Goal: Task Accomplishment & Management: Manage account settings

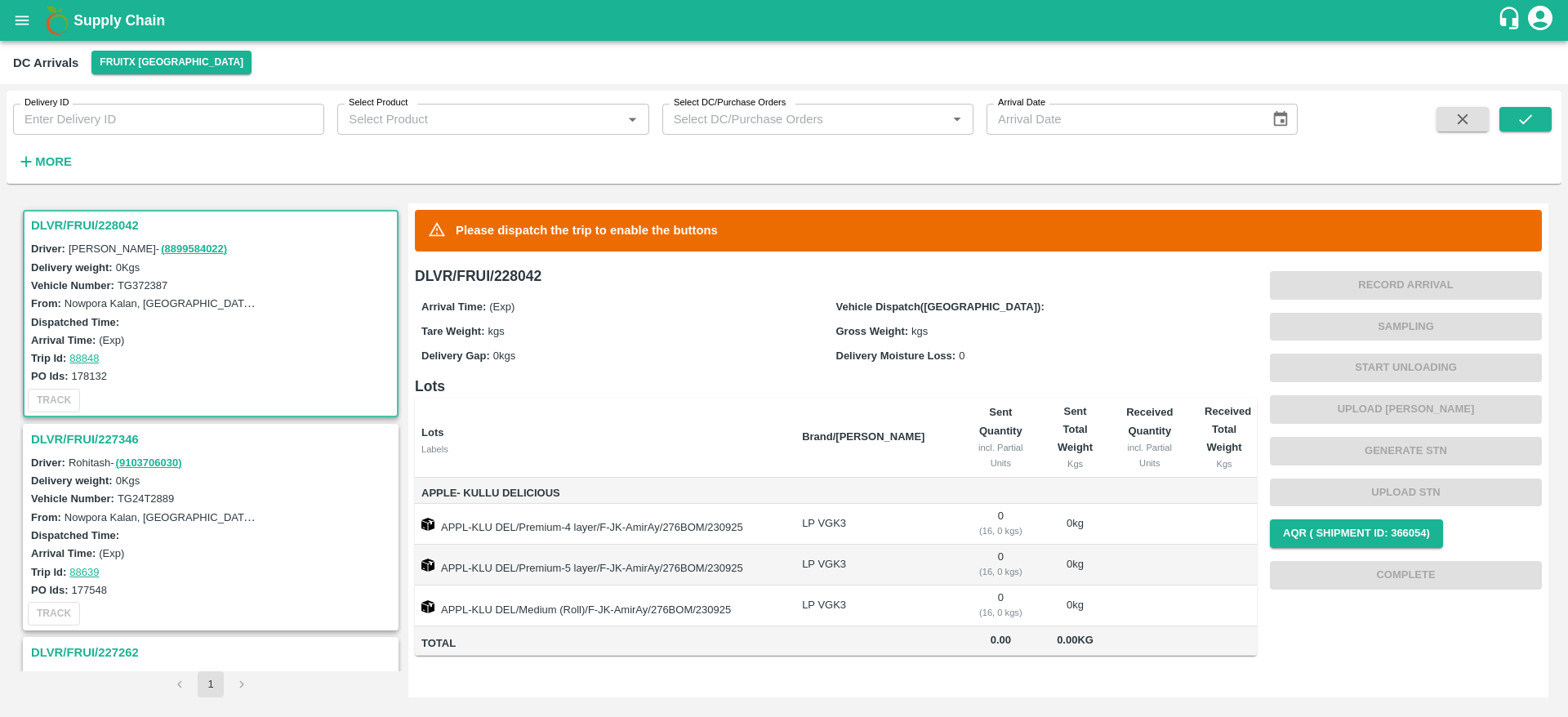
click at [62, 220] on h3 "DLVR/FRUI/228042" at bounding box center [212, 226] width 364 height 21
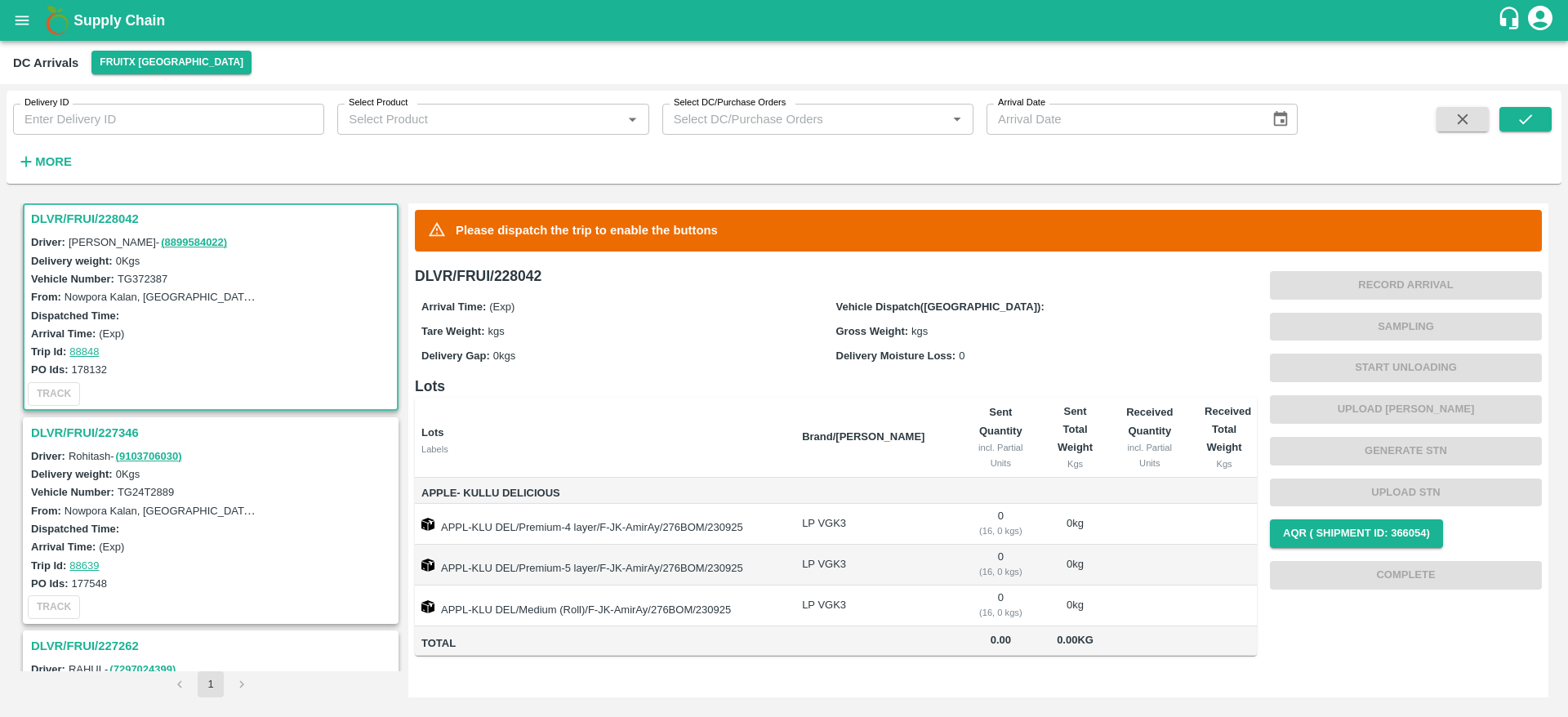
click at [89, 433] on h3 "DLVR/FRUI/227346" at bounding box center [212, 433] width 364 height 21
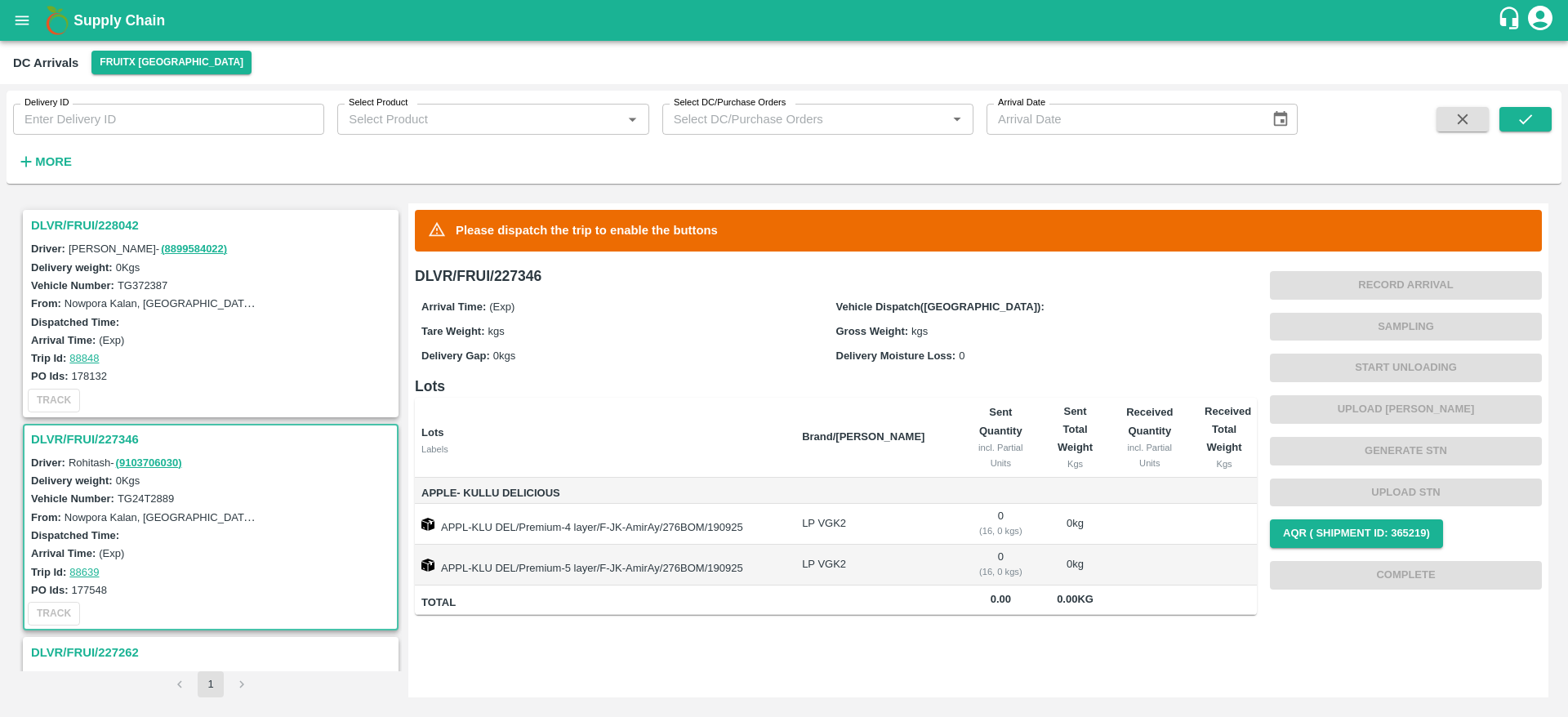
click at [85, 233] on h3 "DLVR/FRUI/228042" at bounding box center [212, 226] width 364 height 21
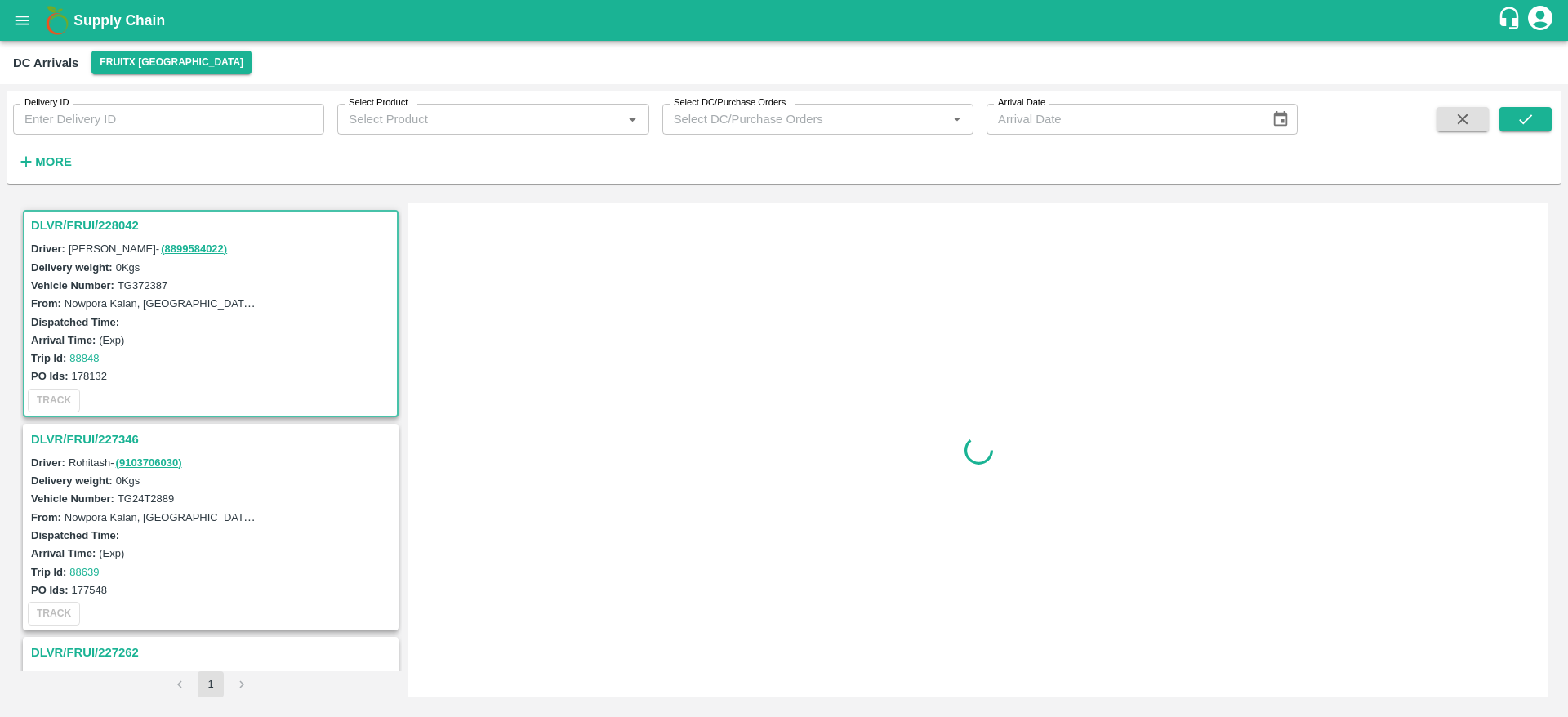
scroll to position [7, 0]
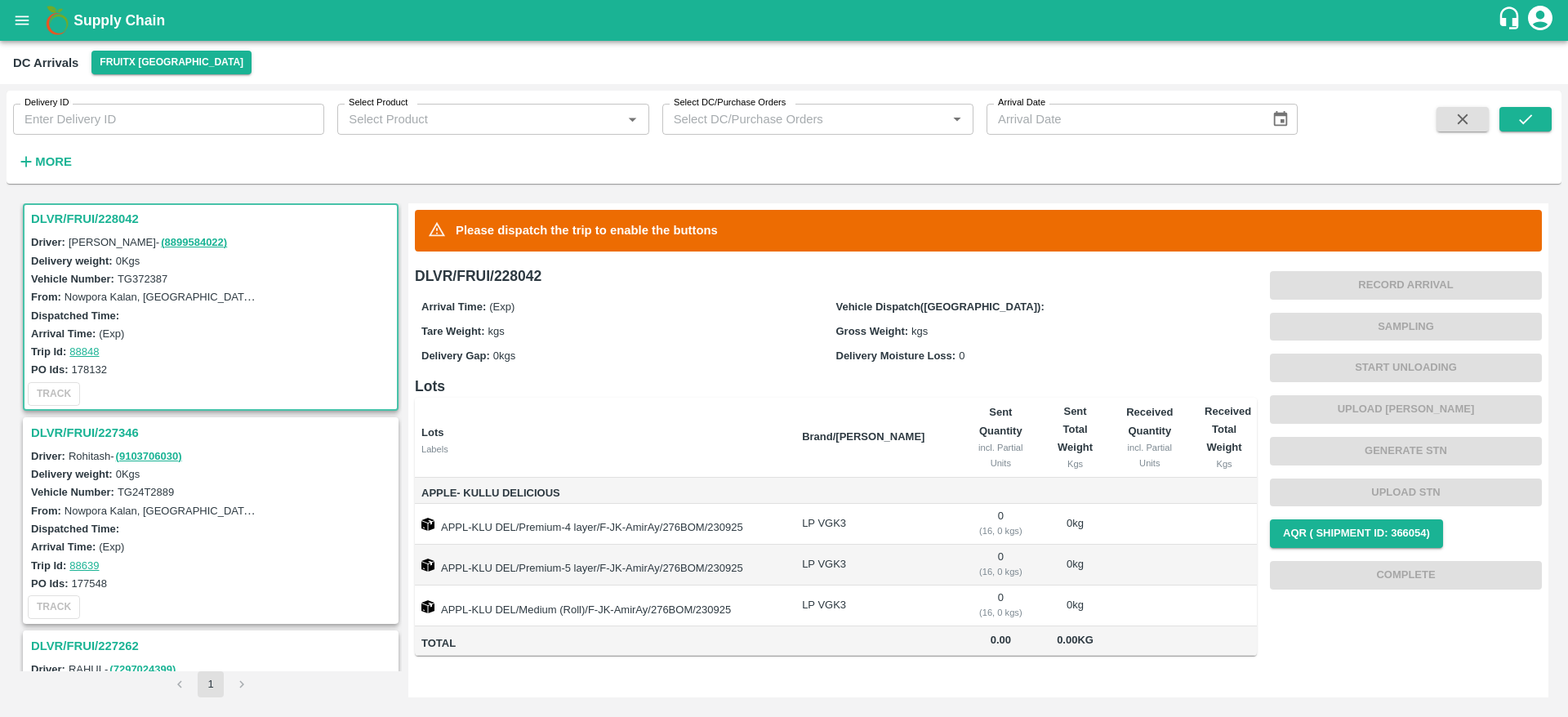
click at [77, 14] on b "Supply Chain" at bounding box center [119, 20] width 92 height 16
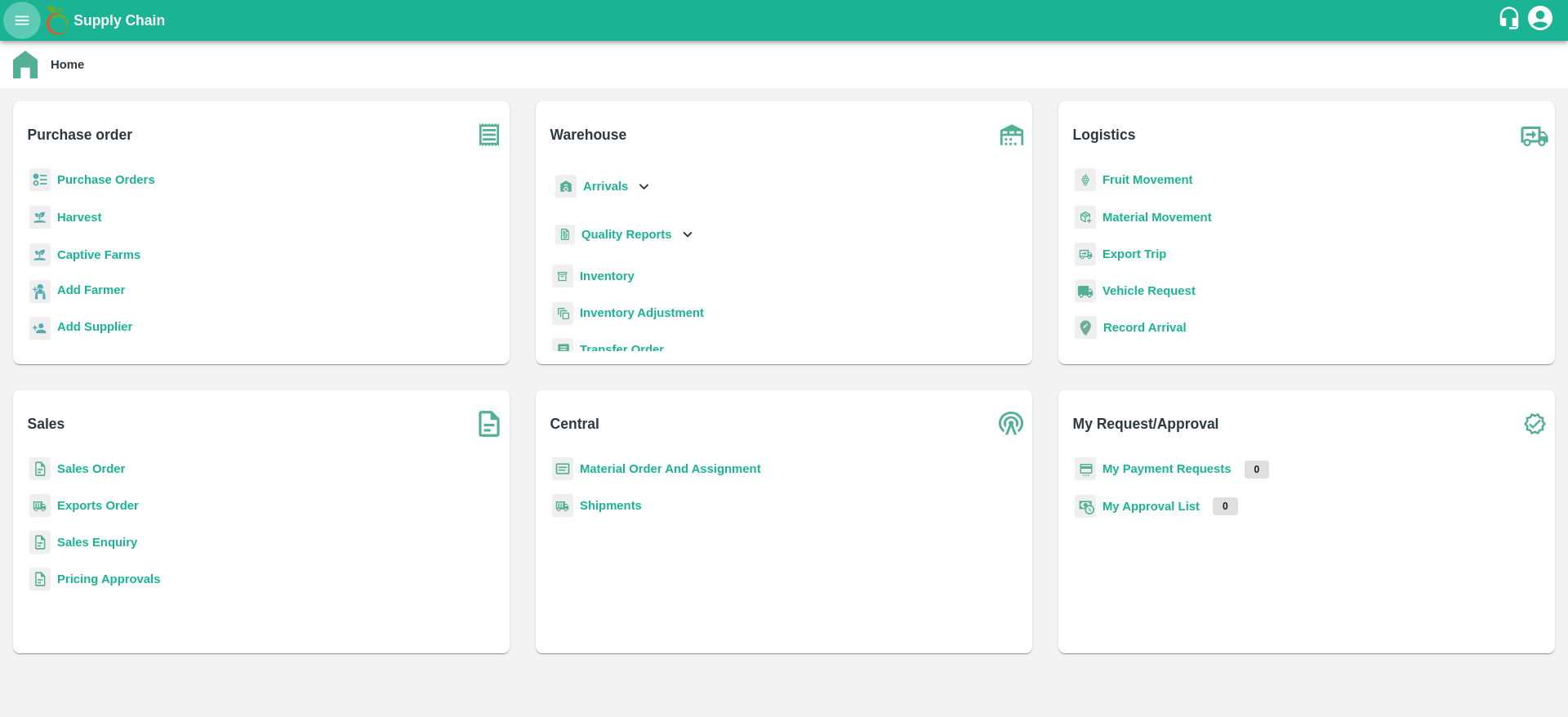
click at [32, 33] on button "open drawer" at bounding box center [21, 20] width 37 height 37
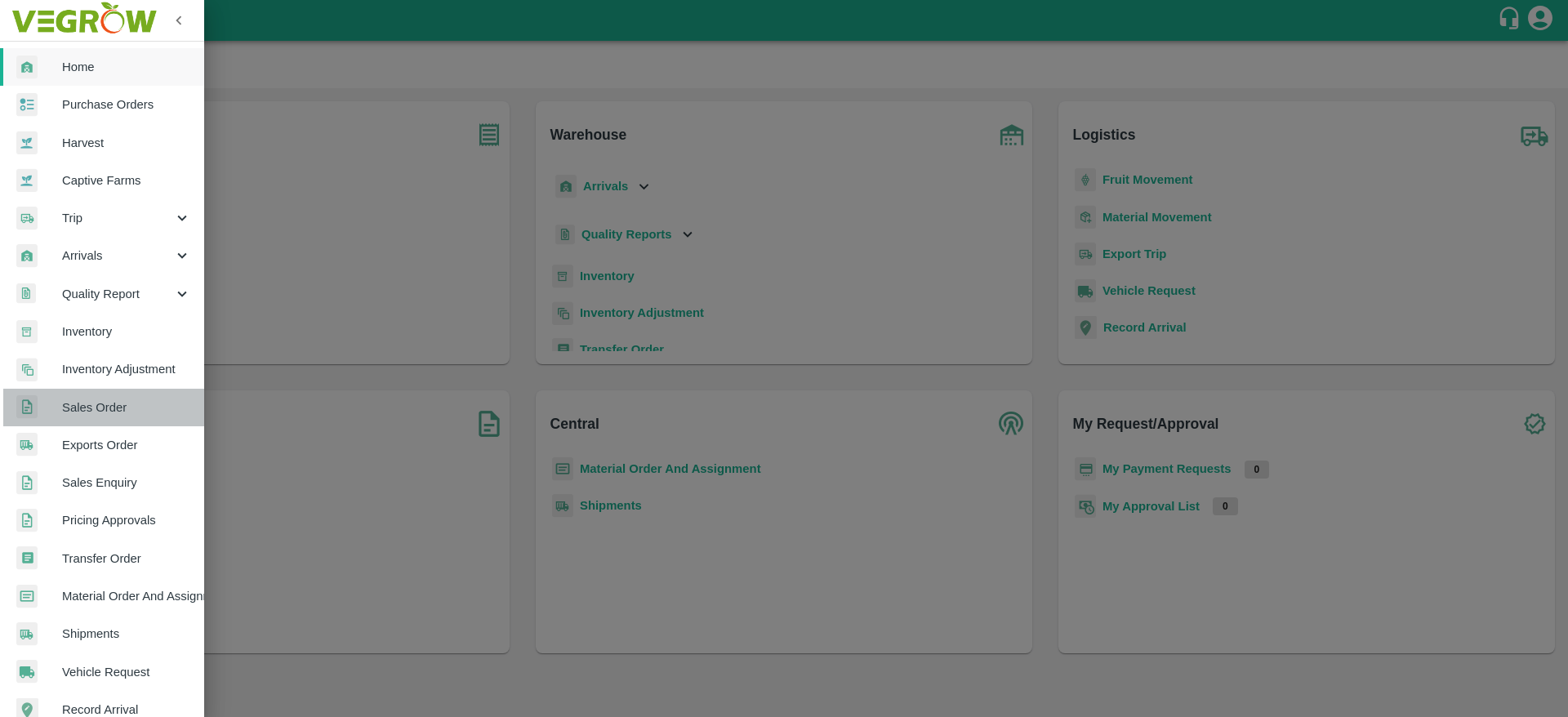
click at [132, 415] on span "Sales Order" at bounding box center [126, 407] width 129 height 18
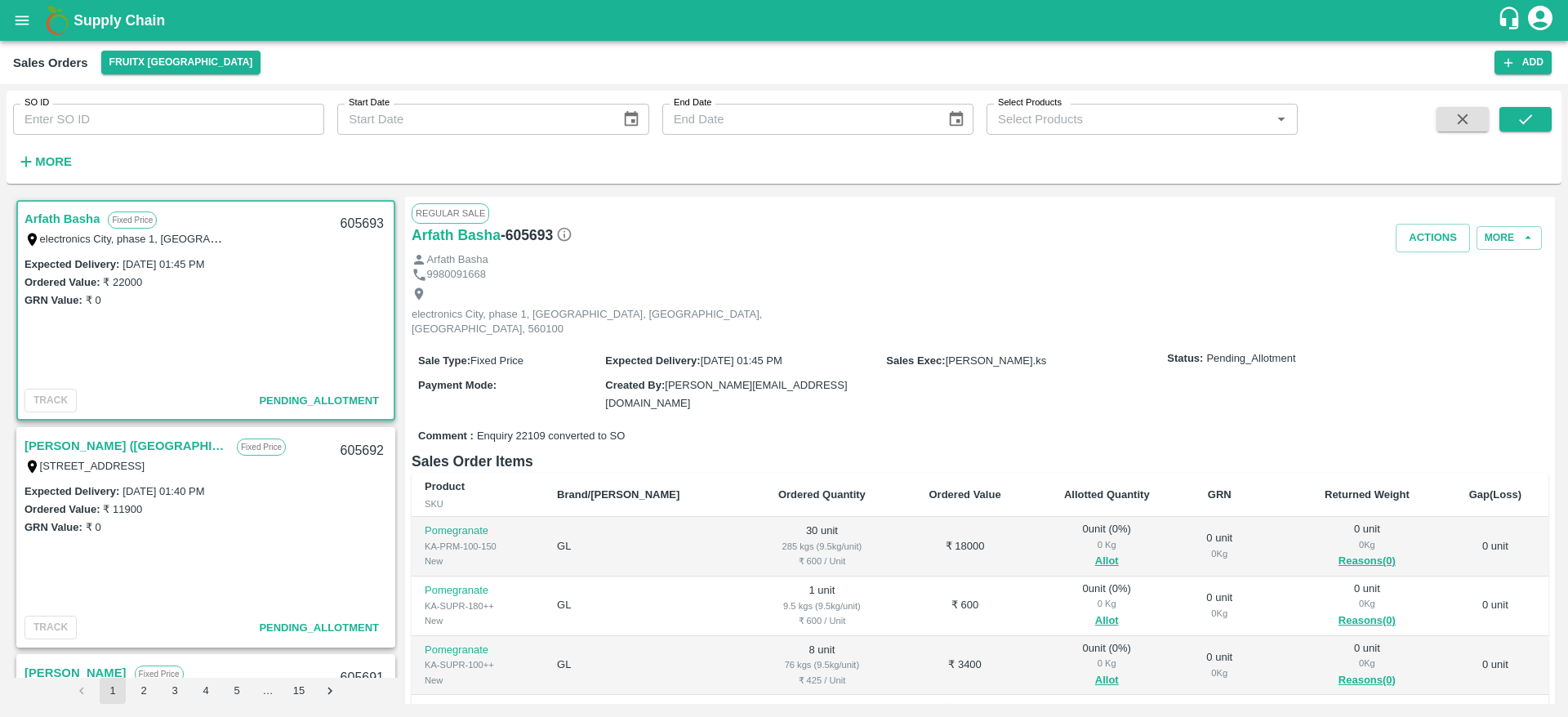
click at [60, 224] on link "Arfath Basha" at bounding box center [62, 219] width 75 height 21
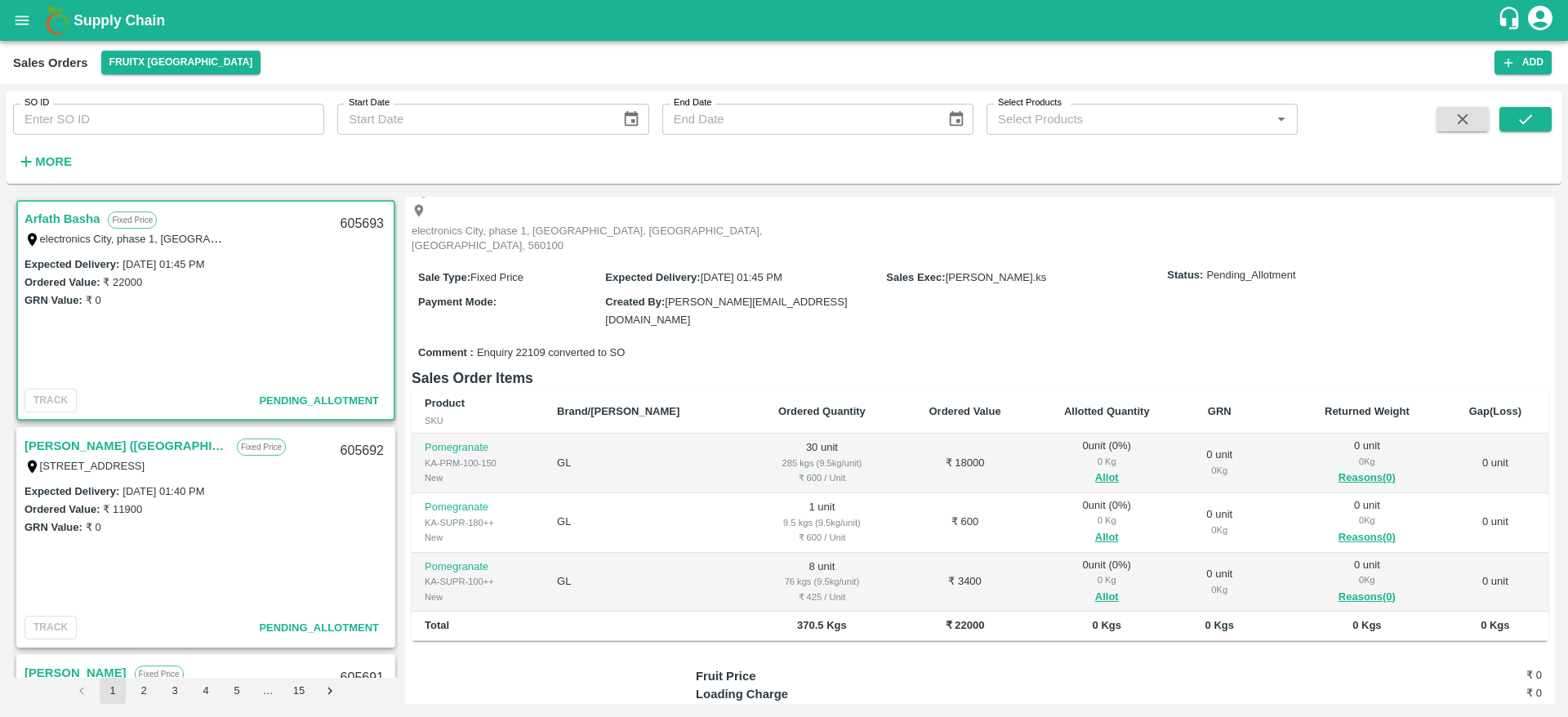
scroll to position [85, 0]
click at [76, 222] on link "Arfath Basha" at bounding box center [62, 219] width 75 height 21
click at [1095, 467] on button "Allot" at bounding box center [1106, 477] width 24 height 19
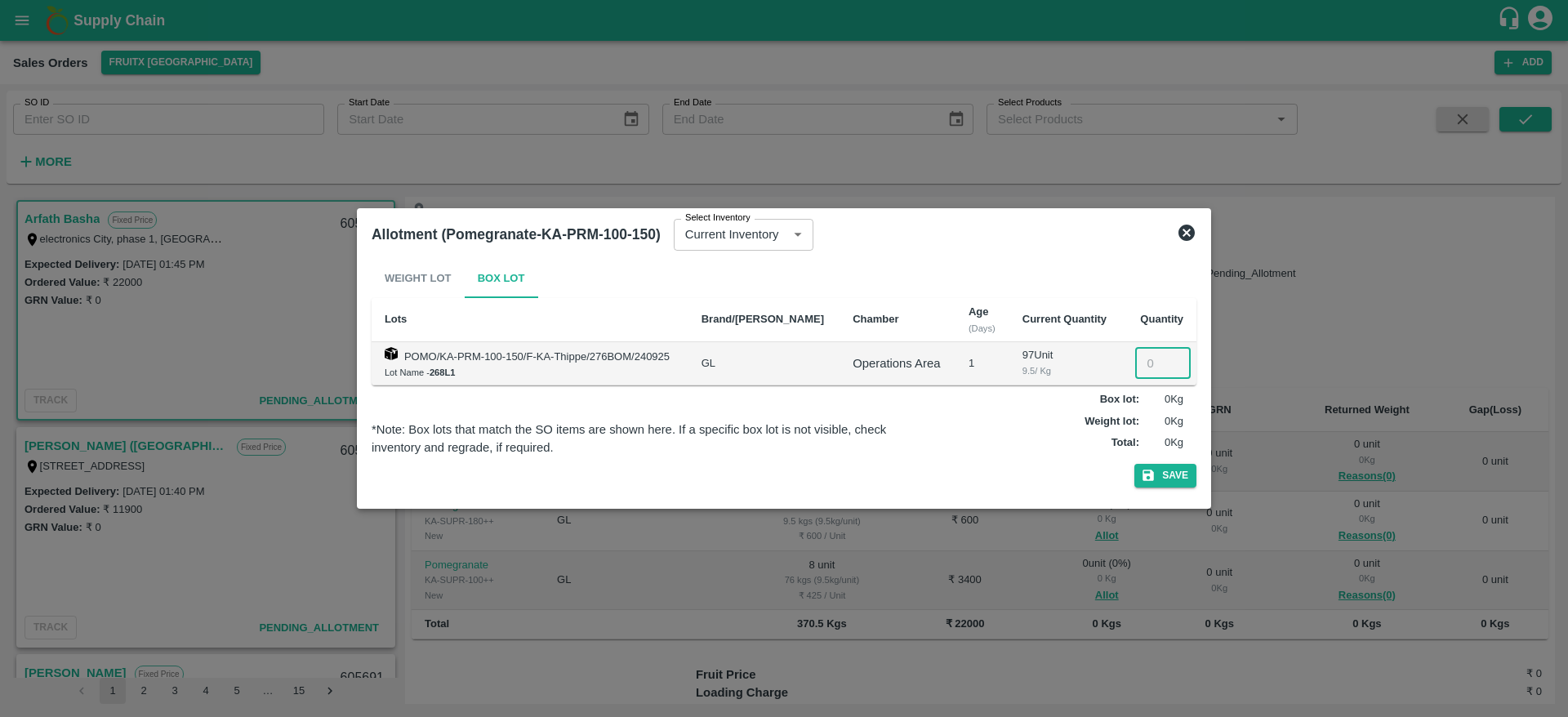
click at [1154, 356] on input "number" at bounding box center [1163, 363] width 55 height 31
type input "30"
click at [1148, 474] on icon "button" at bounding box center [1148, 476] width 11 height 11
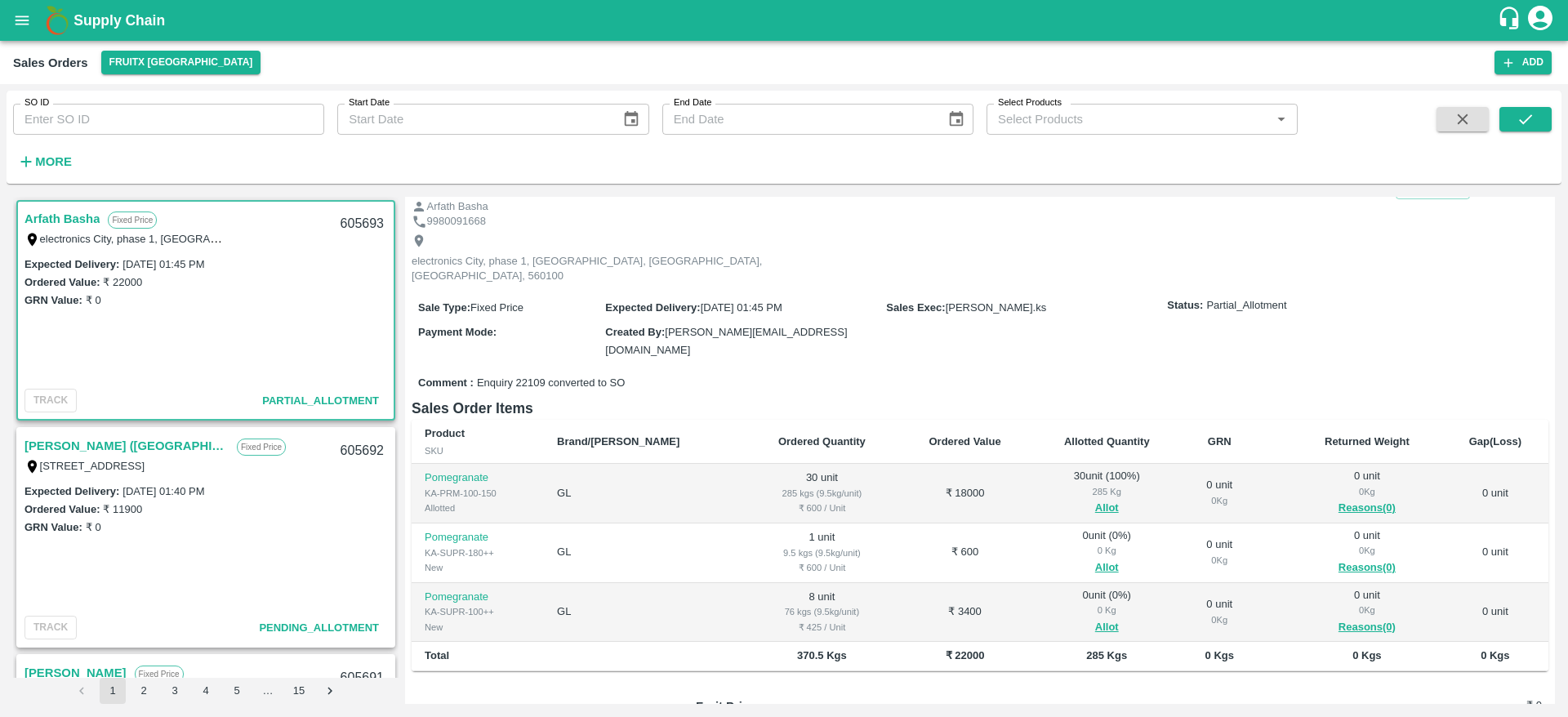
scroll to position [54, 0]
click at [1095, 558] on button "Allot" at bounding box center [1106, 568] width 24 height 19
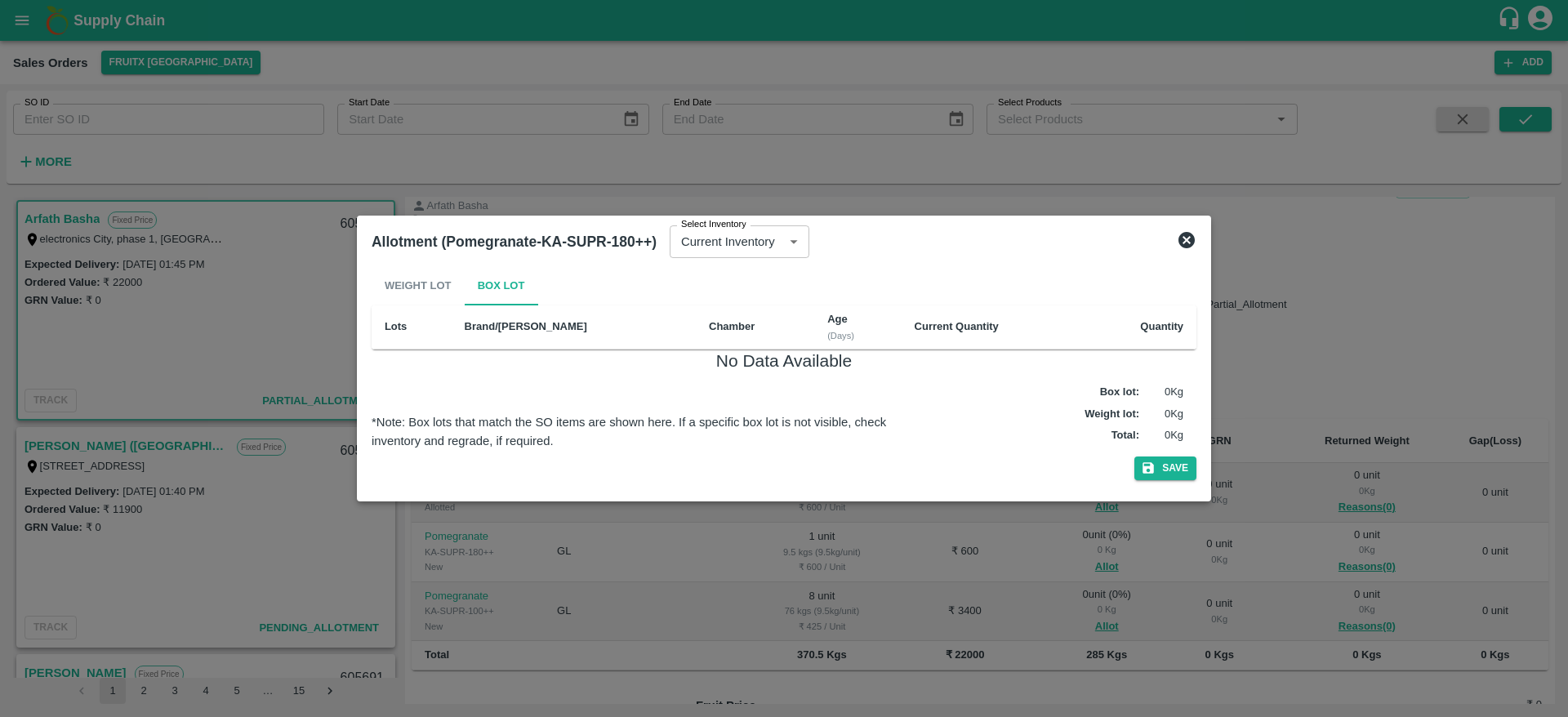
click at [1186, 245] on icon at bounding box center [1186, 240] width 16 height 16
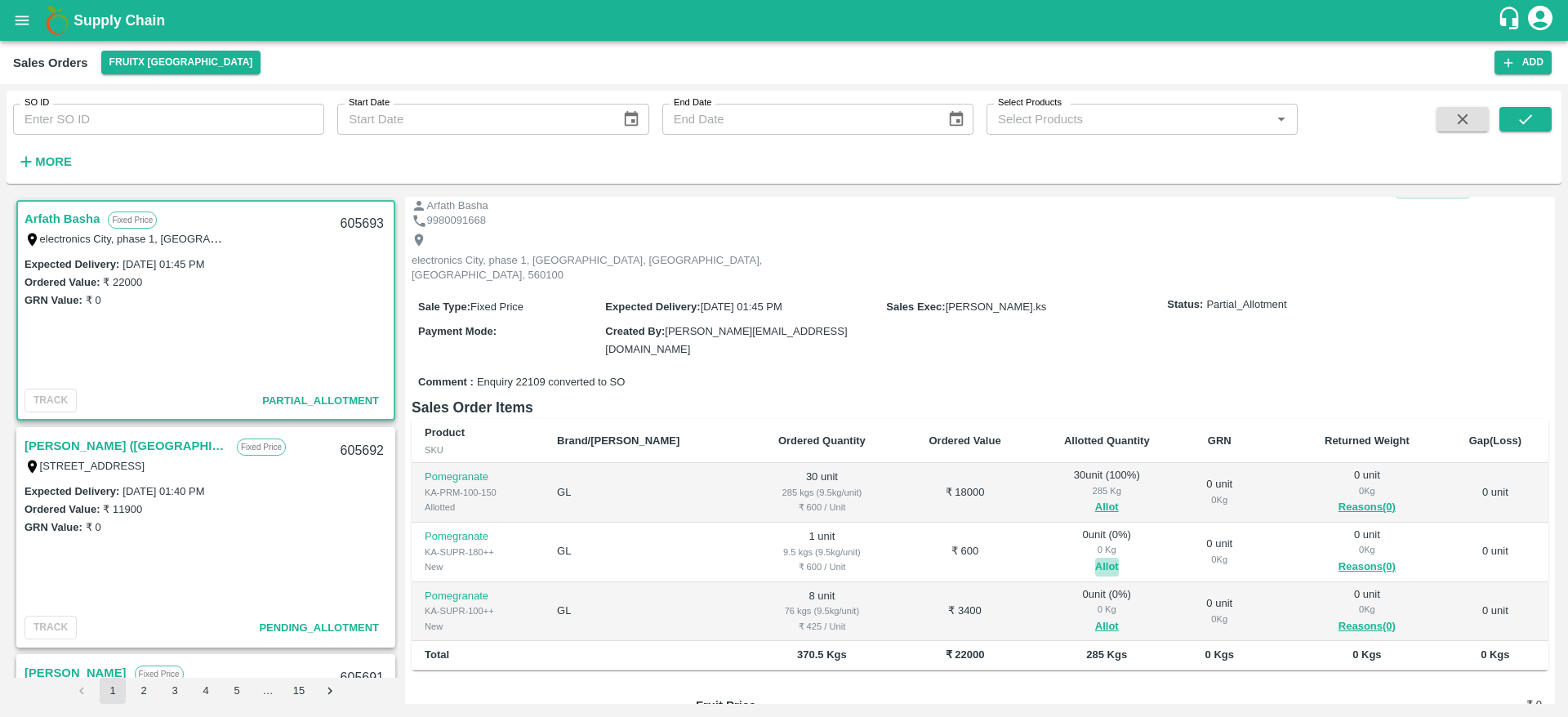
click at [1095, 558] on button "Allot" at bounding box center [1106, 568] width 24 height 19
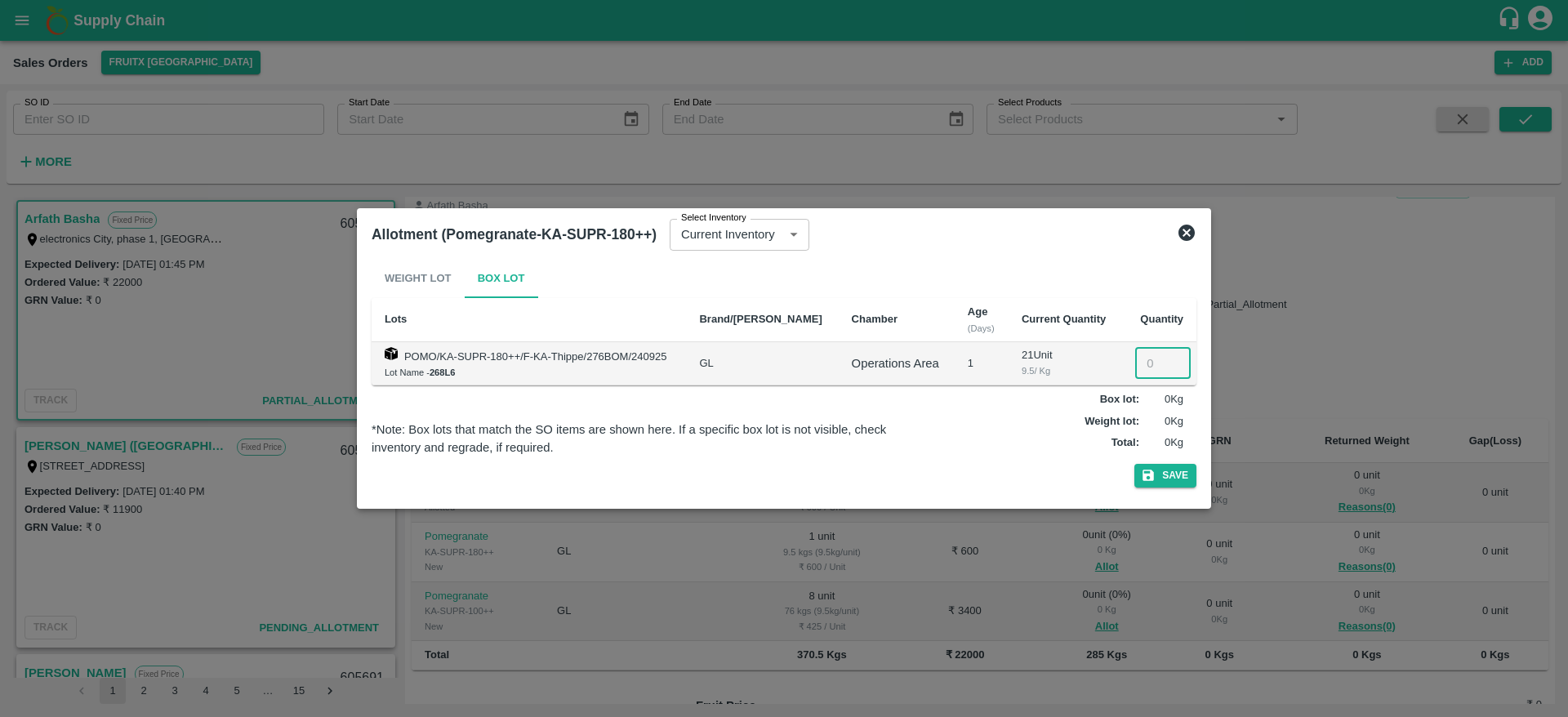
click at [1142, 368] on input "number" at bounding box center [1163, 363] width 55 height 31
type input "1"
click at [1171, 474] on button "Save" at bounding box center [1165, 475] width 62 height 24
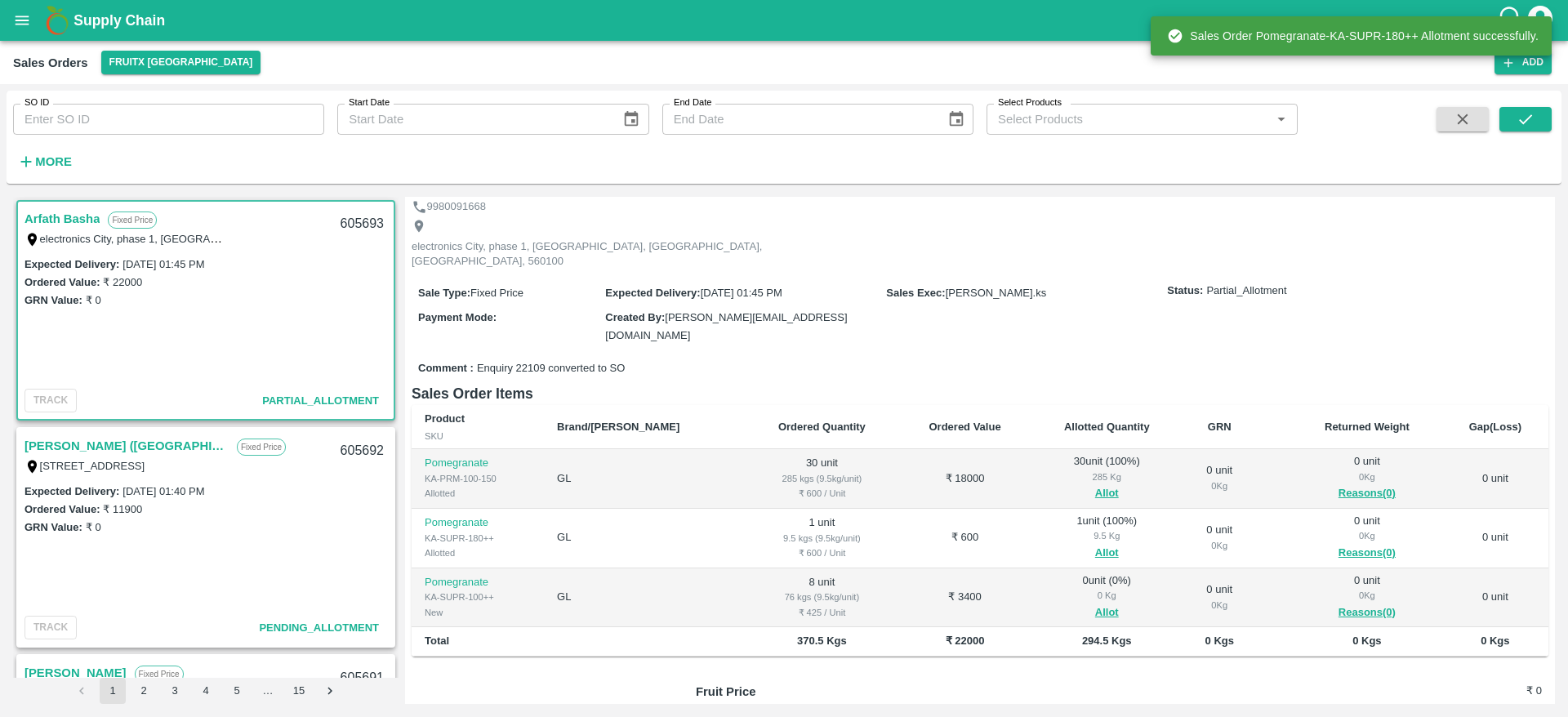
scroll to position [71, 0]
click at [1095, 600] on button "Allot" at bounding box center [1106, 610] width 24 height 19
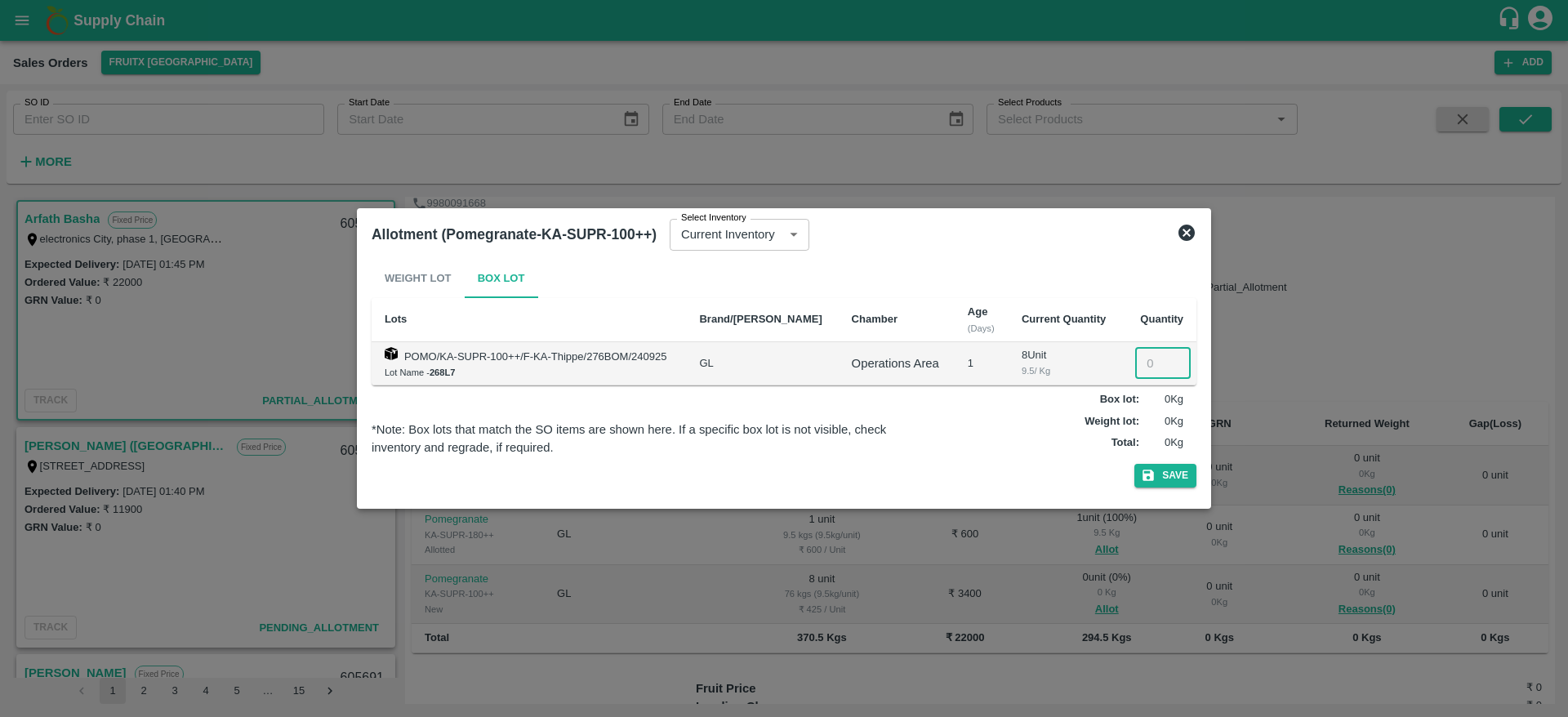
click at [1155, 368] on input "number" at bounding box center [1163, 363] width 55 height 31
type input "8"
click at [1164, 485] on button "Save" at bounding box center [1165, 475] width 62 height 24
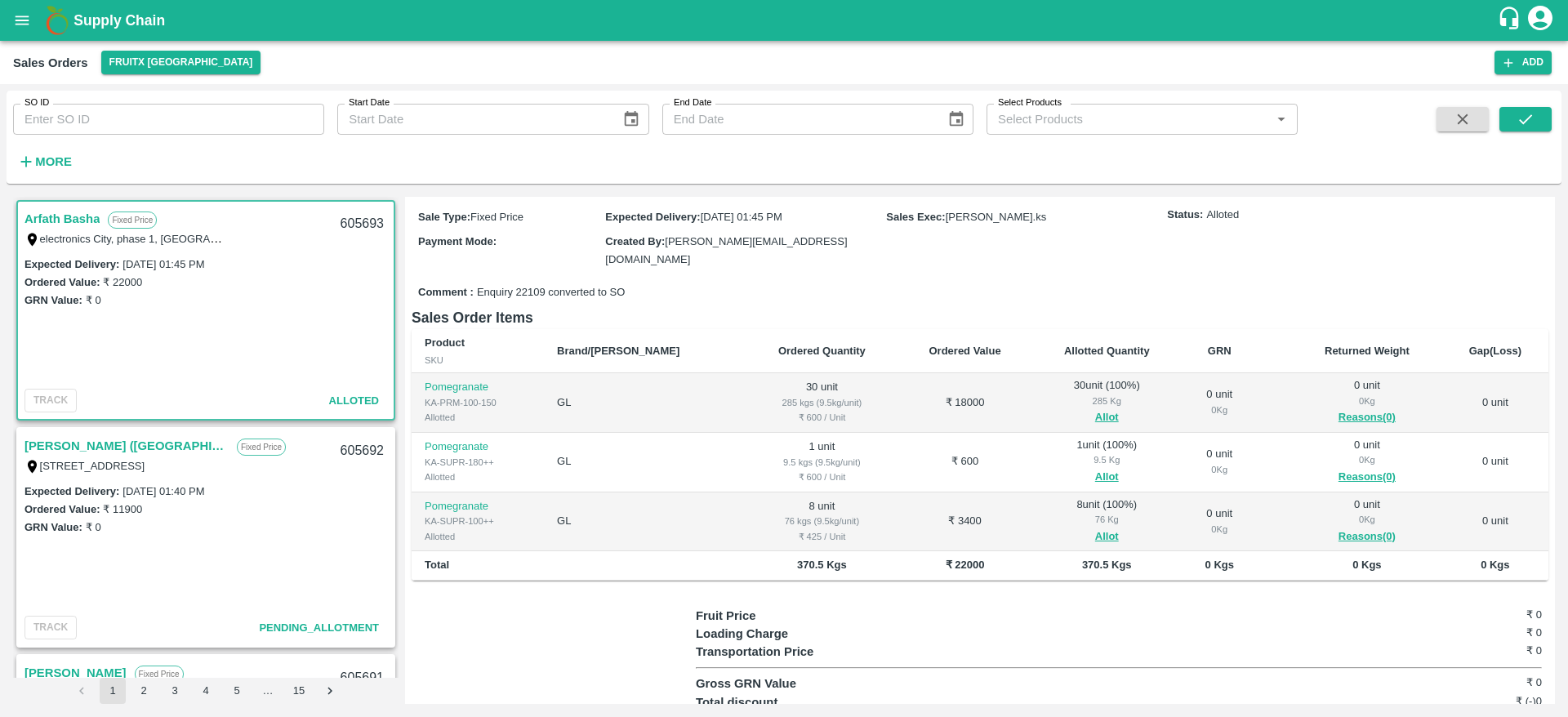
scroll to position [0, 0]
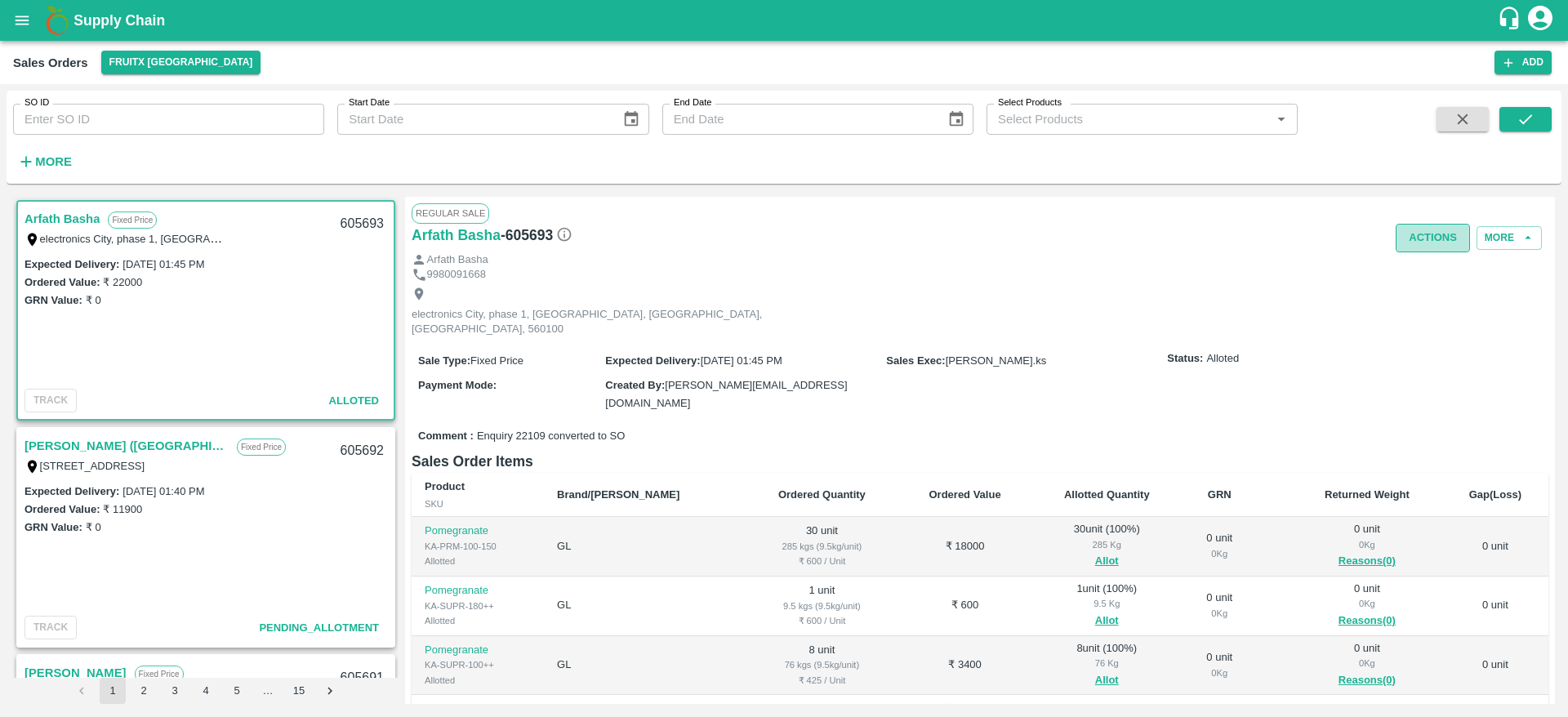
click at [1400, 250] on button "Actions" at bounding box center [1432, 238] width 75 height 29
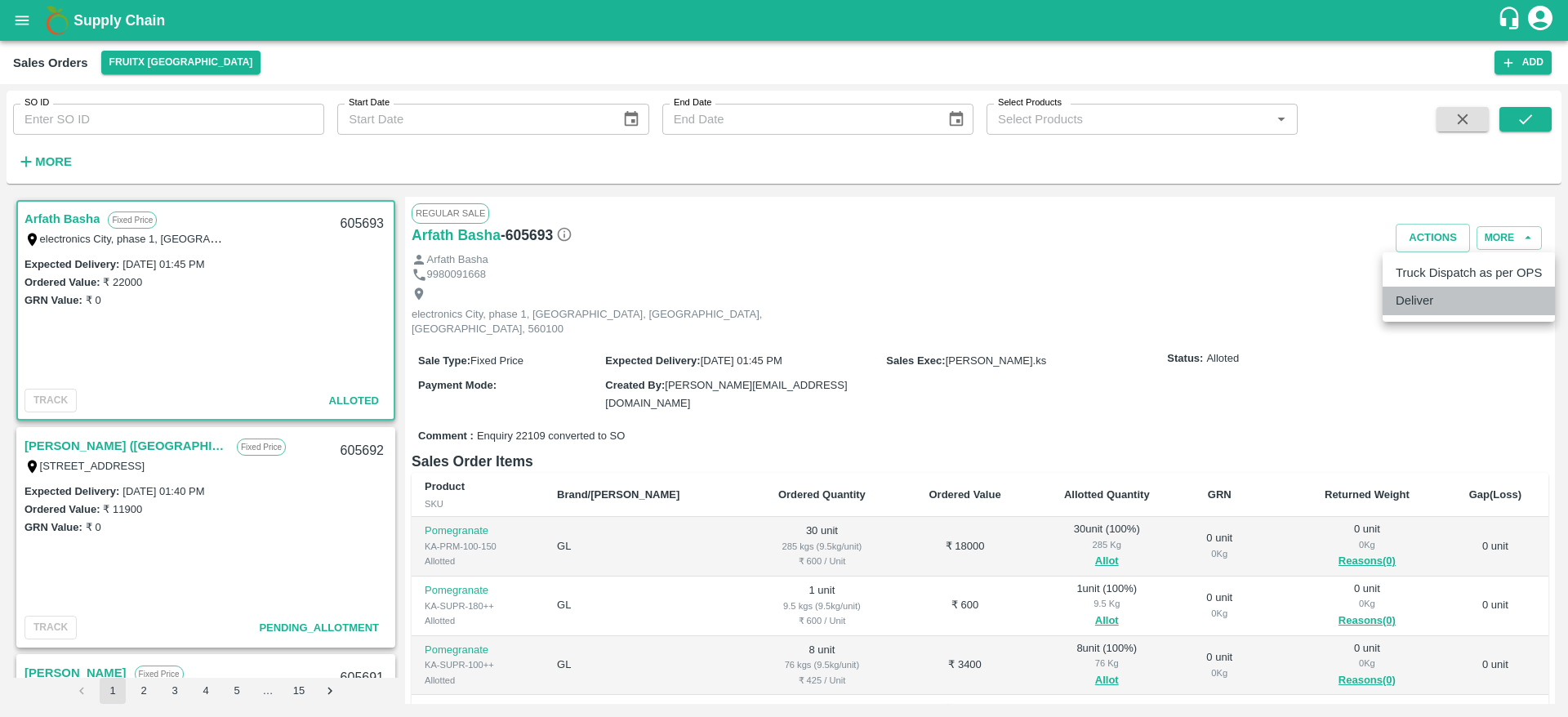
click at [1433, 306] on li "Deliver" at bounding box center [1469, 300] width 172 height 28
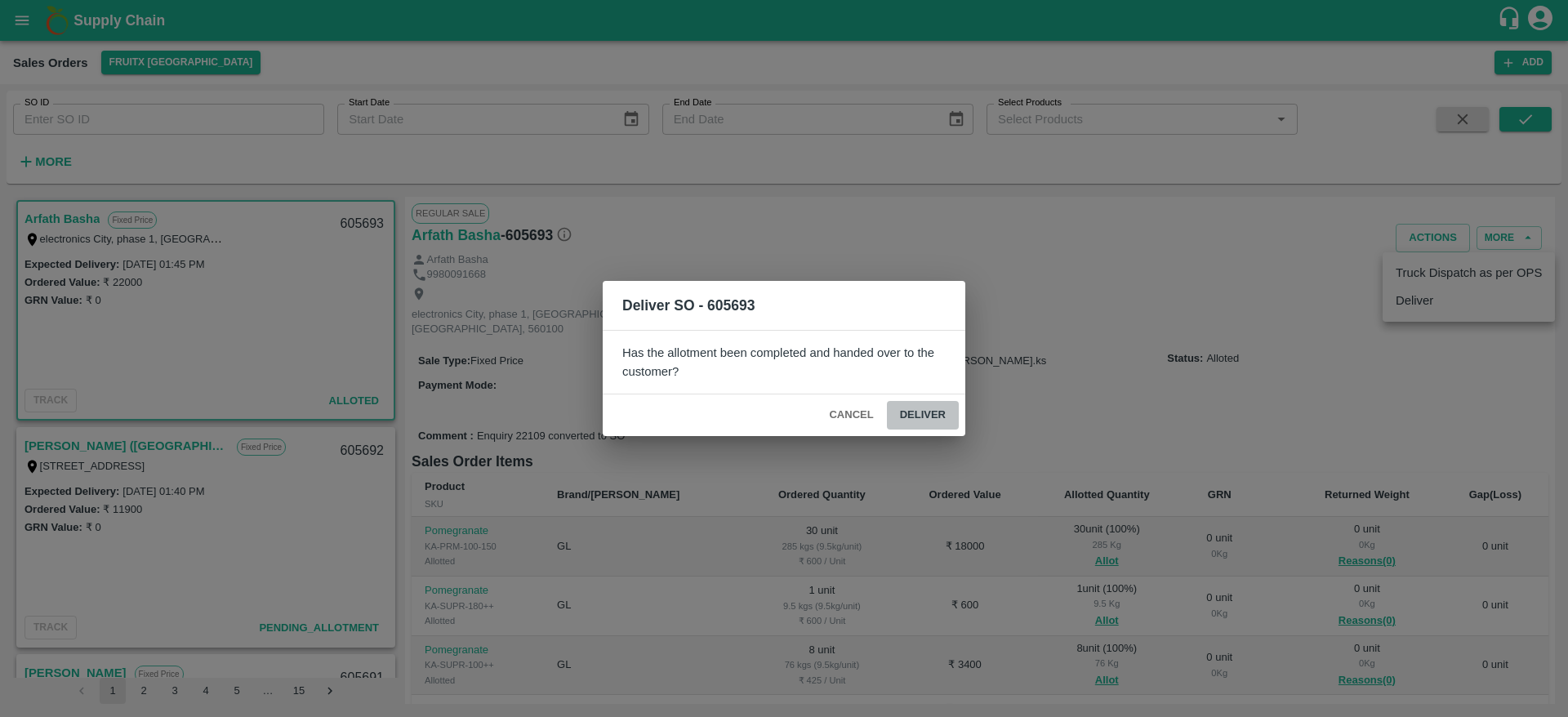
click at [922, 417] on button "Deliver" at bounding box center [922, 416] width 72 height 29
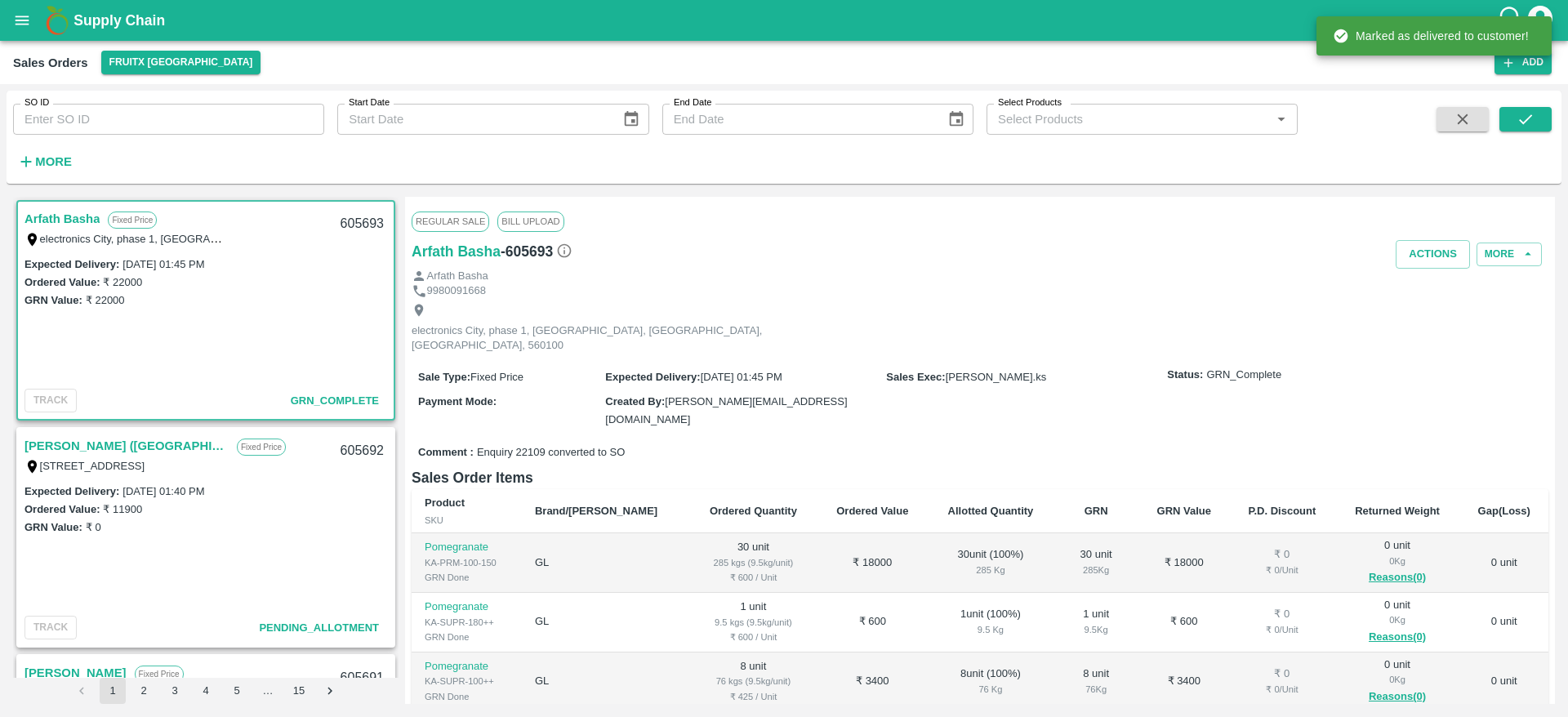
click at [361, 224] on div "605693" at bounding box center [362, 224] width 63 height 38
copy div "605693"
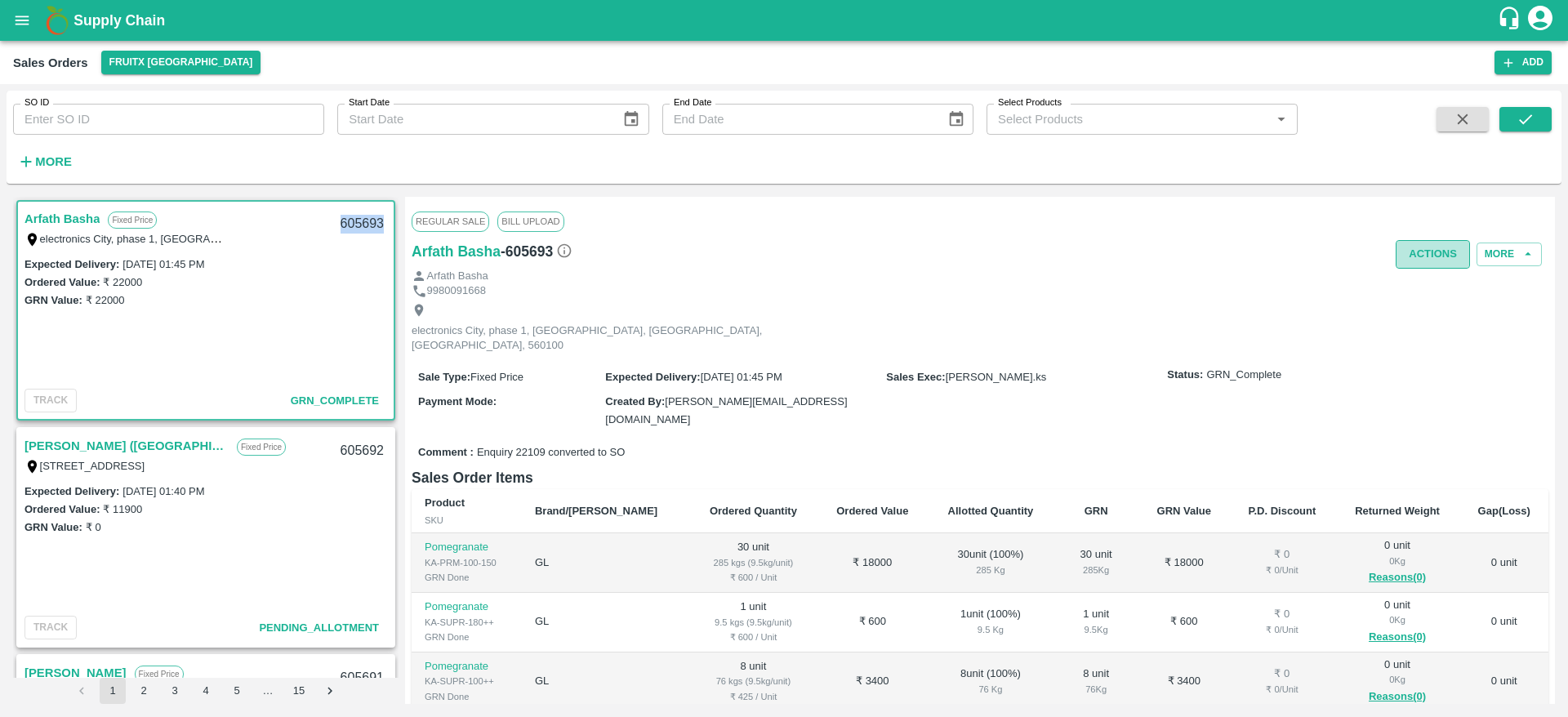
click at [1423, 250] on button "Actions" at bounding box center [1432, 254] width 75 height 29
click at [1425, 277] on li "Truck Dispatch as per OPS" at bounding box center [1469, 289] width 172 height 28
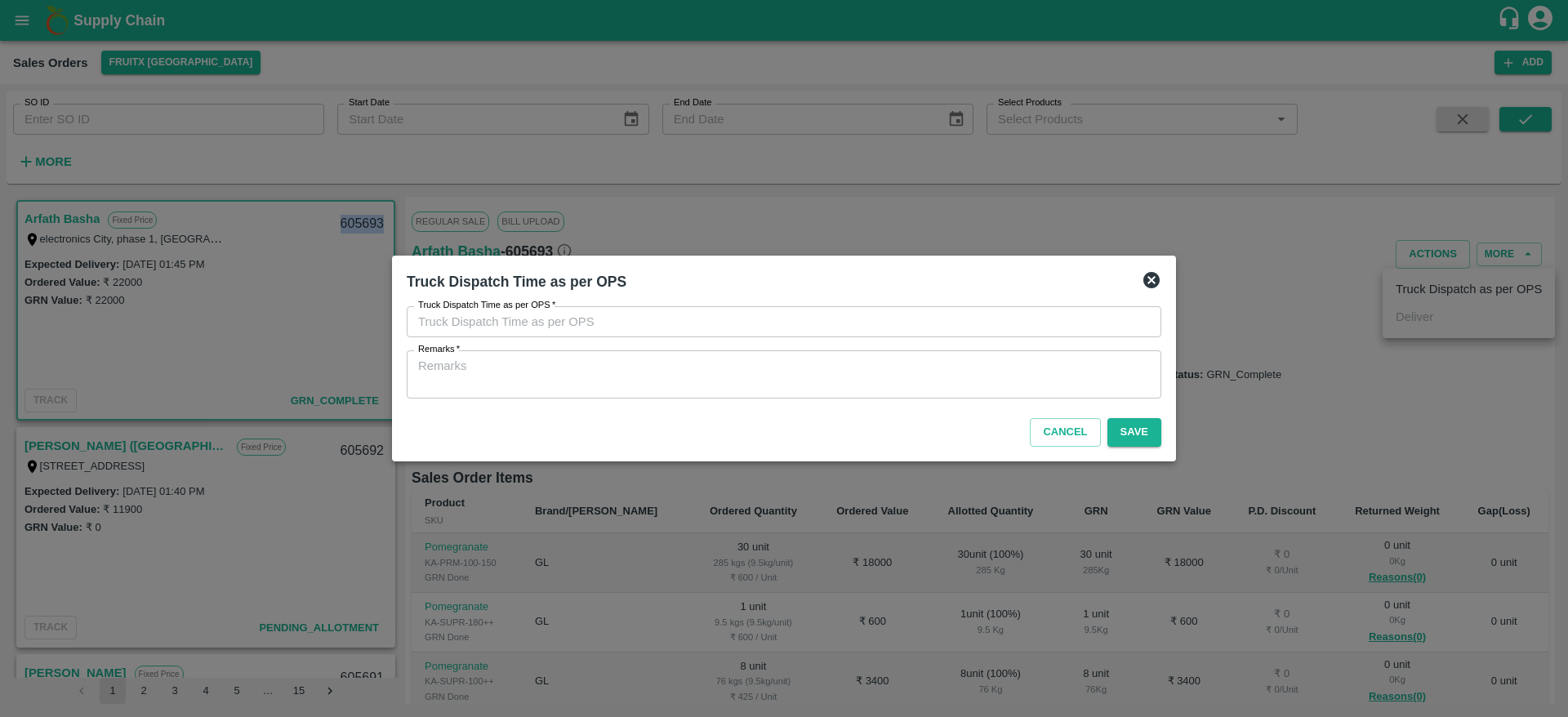
type input "25/09/2025 01:44 PM"
click at [827, 400] on div "Truck Dispatch Time as per OPS   * 25/09/2025 01:44 PM Truck Dispatch Time as p…" at bounding box center [784, 353] width 767 height 105
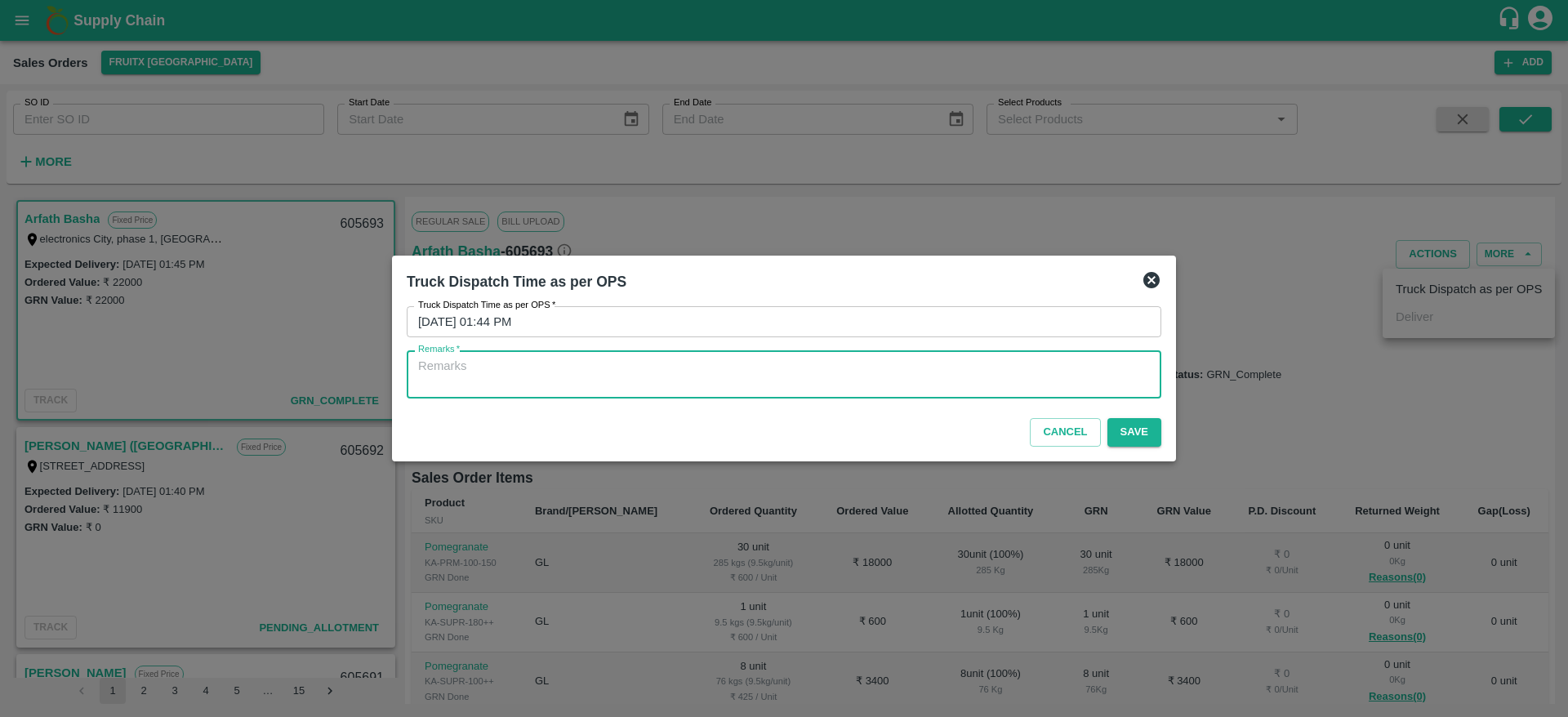
click at [811, 382] on textarea "Remarks   *" at bounding box center [784, 375] width 732 height 34
type textarea "OTD"
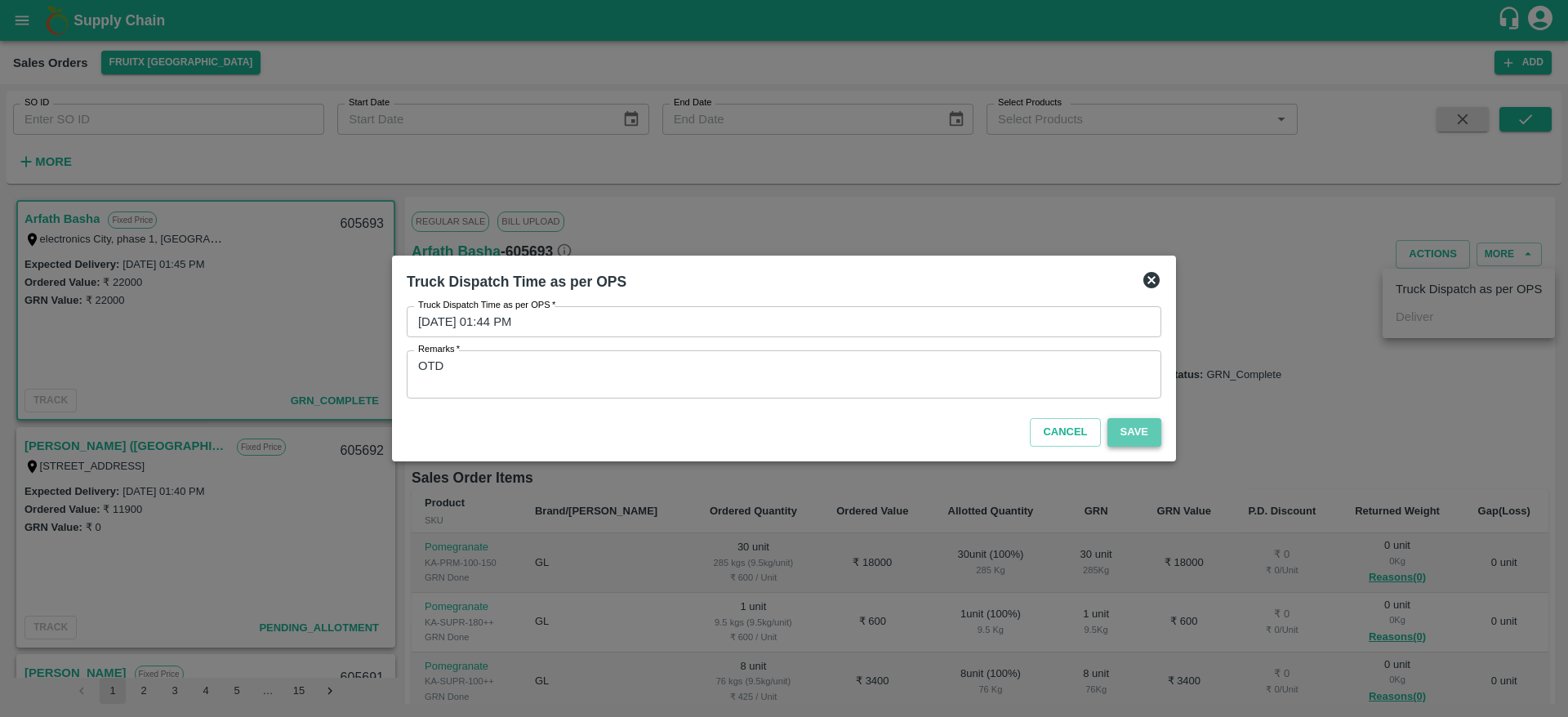
click at [1142, 433] on button "Save" at bounding box center [1134, 432] width 54 height 29
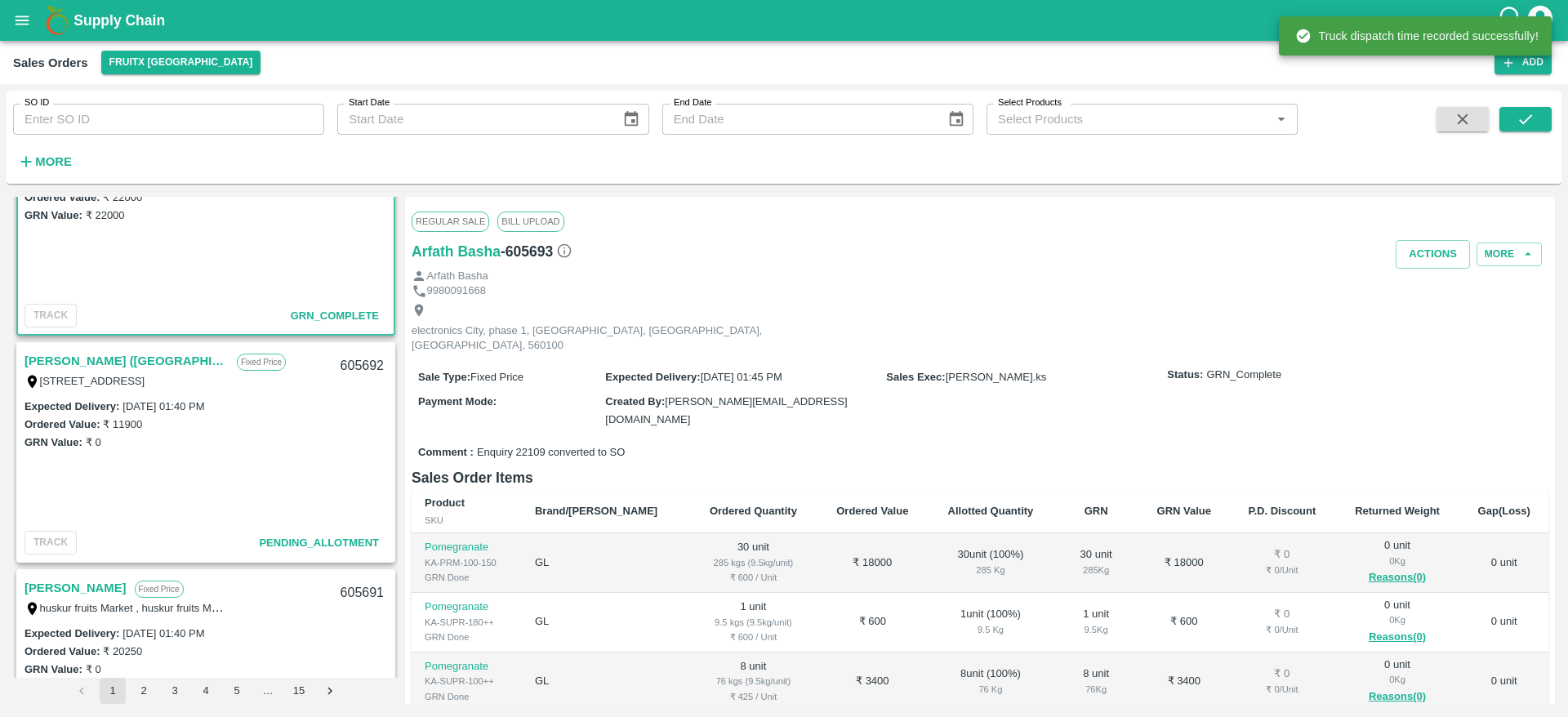
scroll to position [88, 0]
click at [84, 361] on link "[PERSON_NAME] ([GEOGRAPHIC_DATA])" at bounding box center [127, 358] width 204 height 21
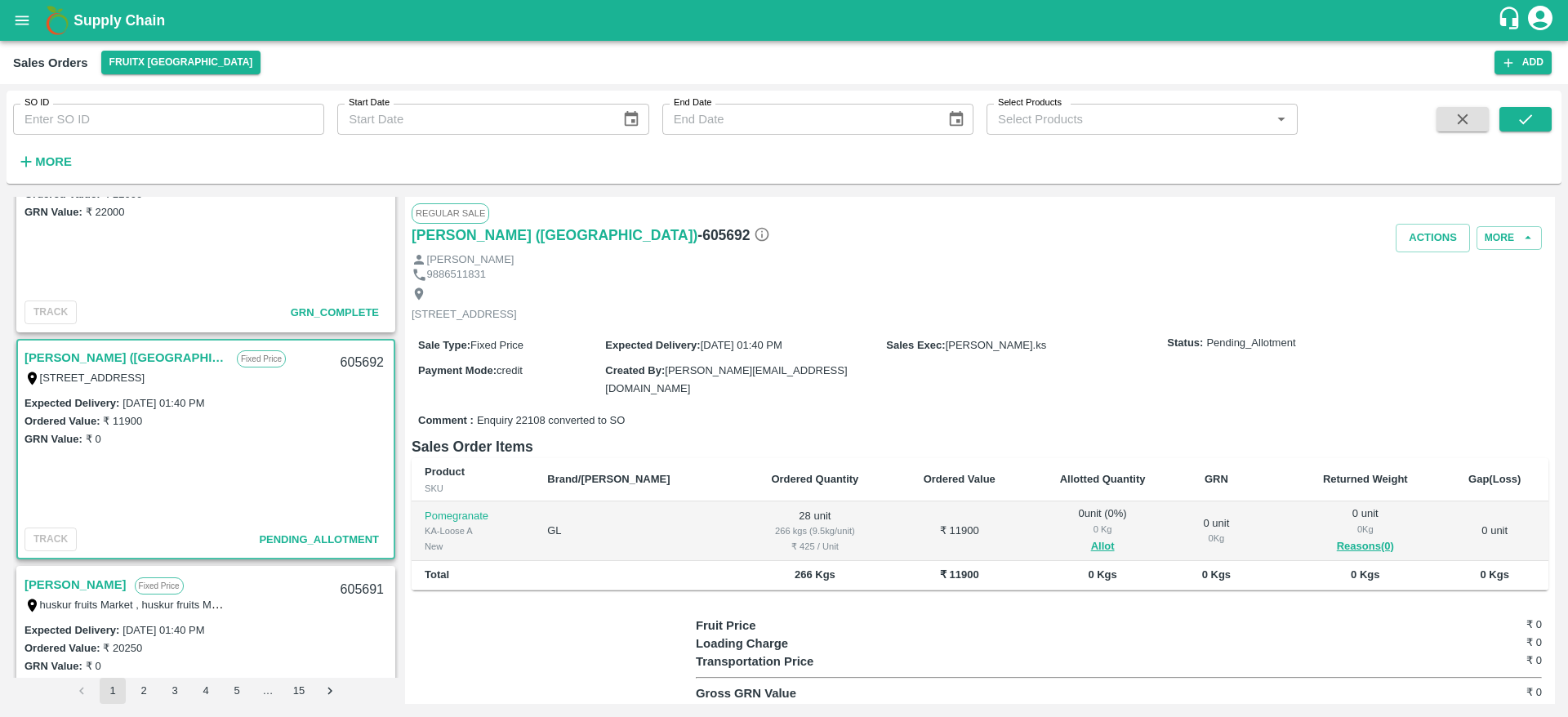
scroll to position [70, 0]
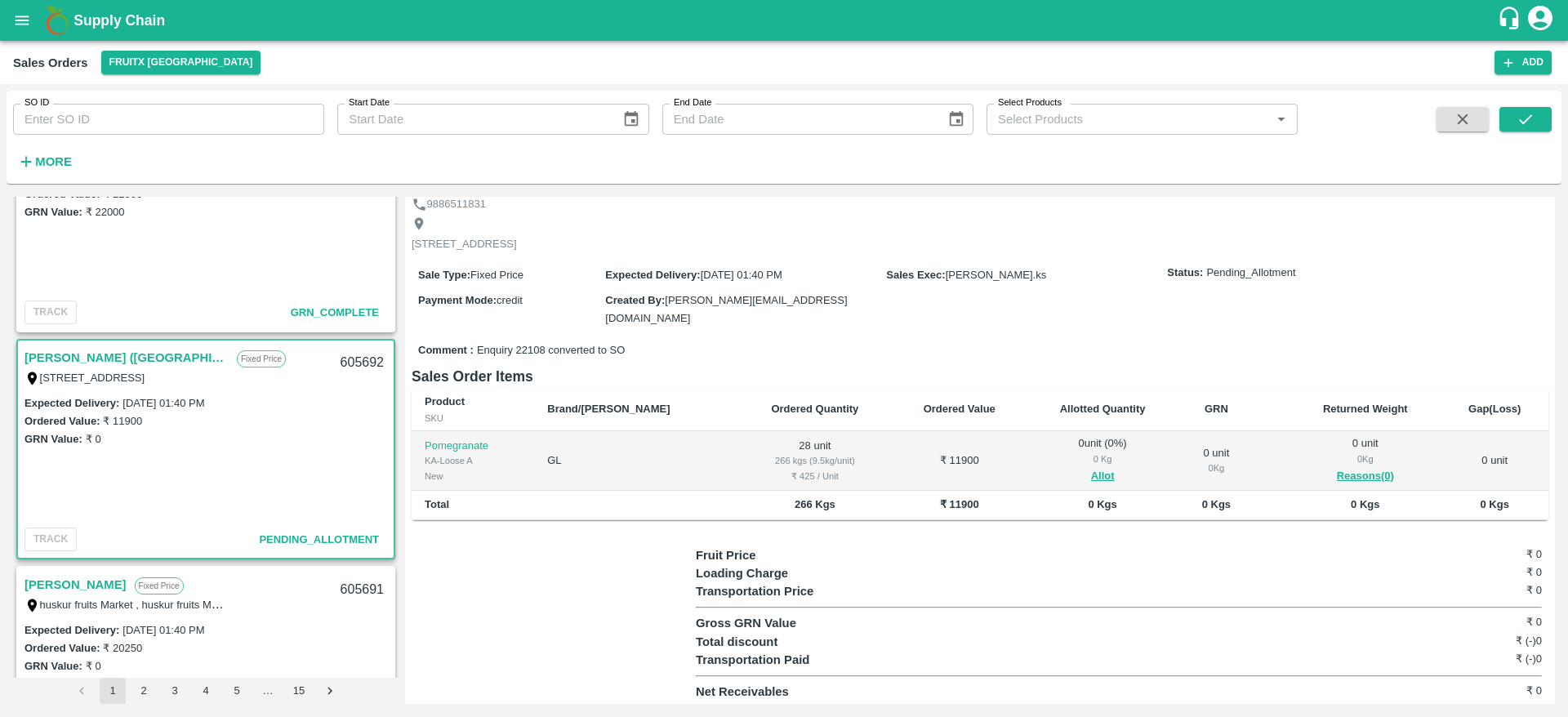
click at [347, 361] on div "605692" at bounding box center [362, 363] width 63 height 38
copy div "605692"
click at [1091, 474] on button "Allot" at bounding box center [1103, 477] width 24 height 19
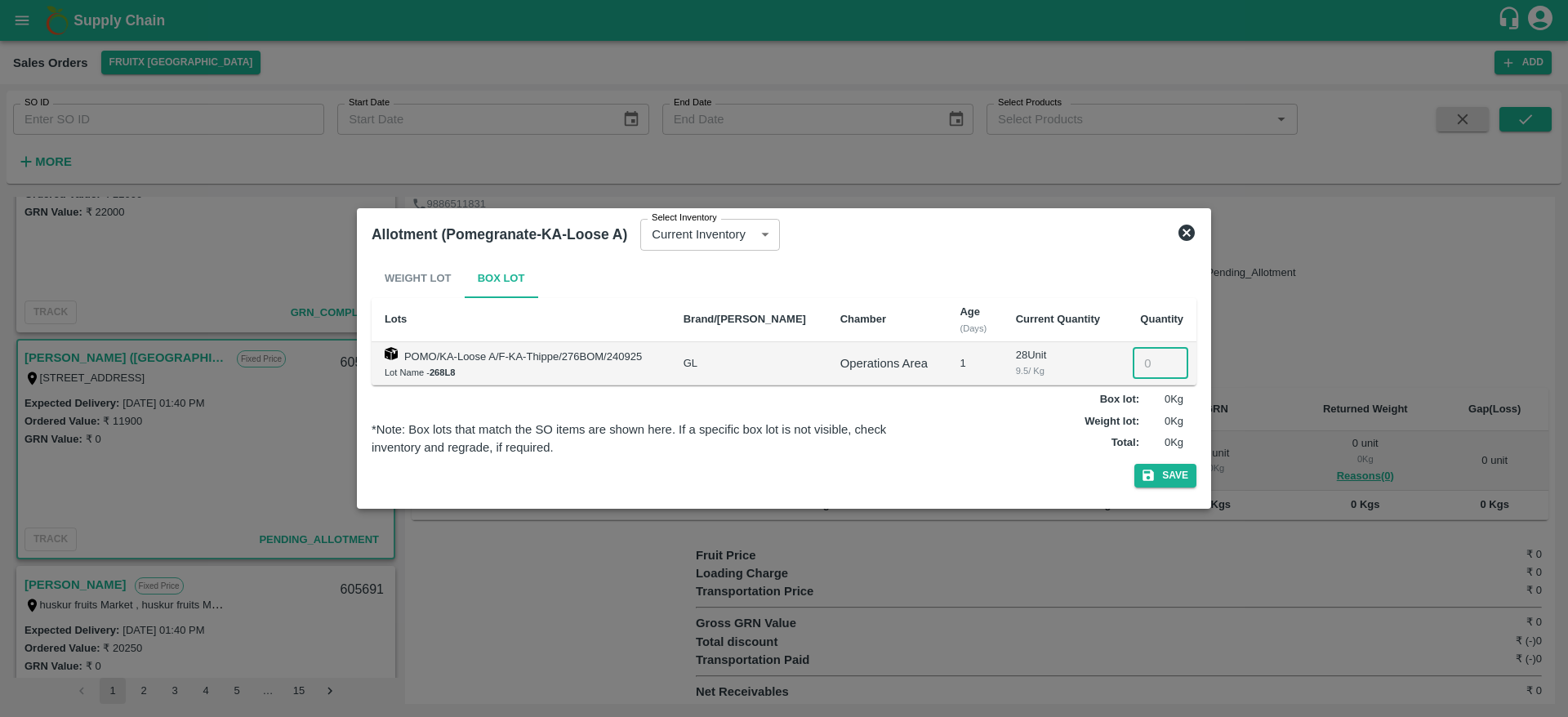
click at [1146, 368] on input "number" at bounding box center [1160, 363] width 55 height 31
type input "28"
click at [1172, 467] on button "Save" at bounding box center [1165, 475] width 62 height 24
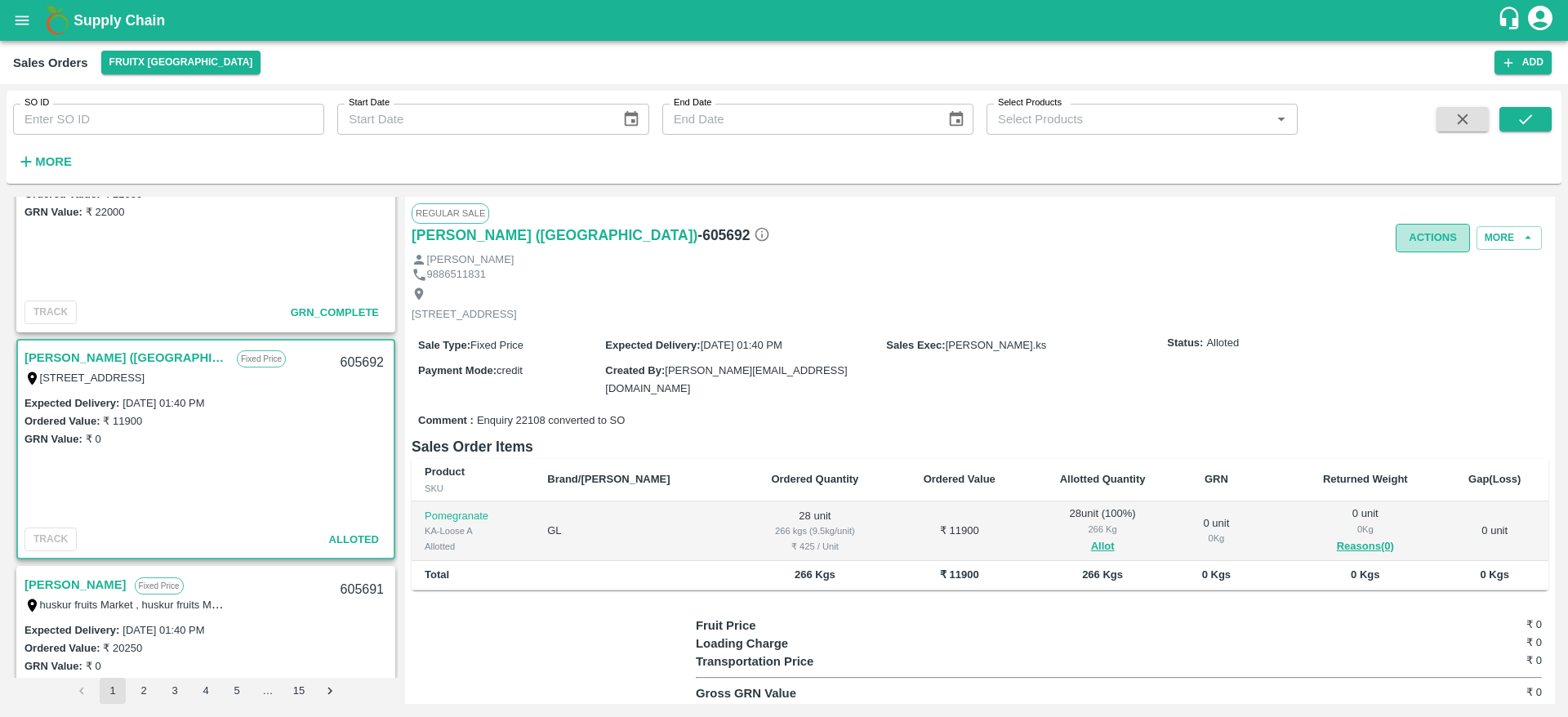
click at [1406, 243] on button "Actions" at bounding box center [1432, 238] width 75 height 29
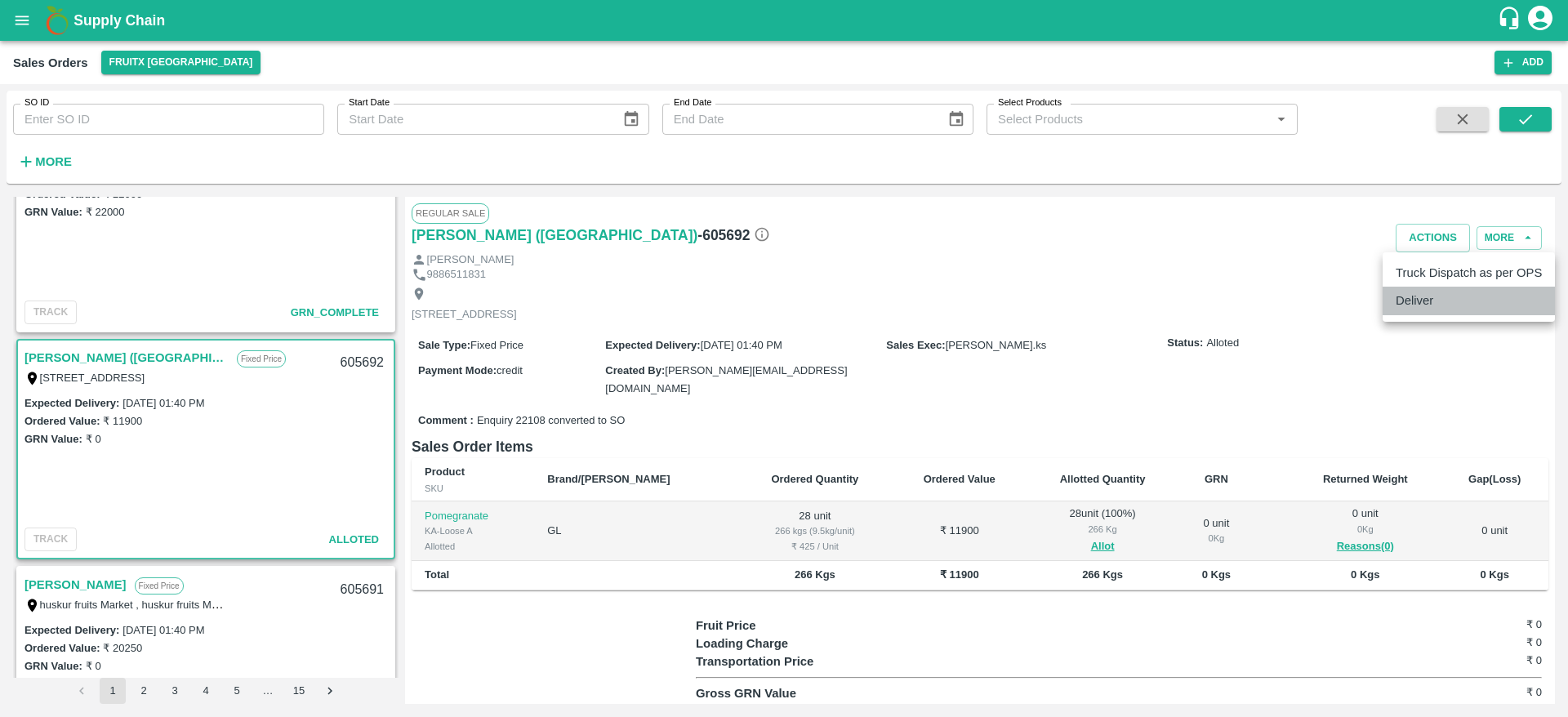
click at [1403, 300] on li "Deliver" at bounding box center [1469, 300] width 172 height 28
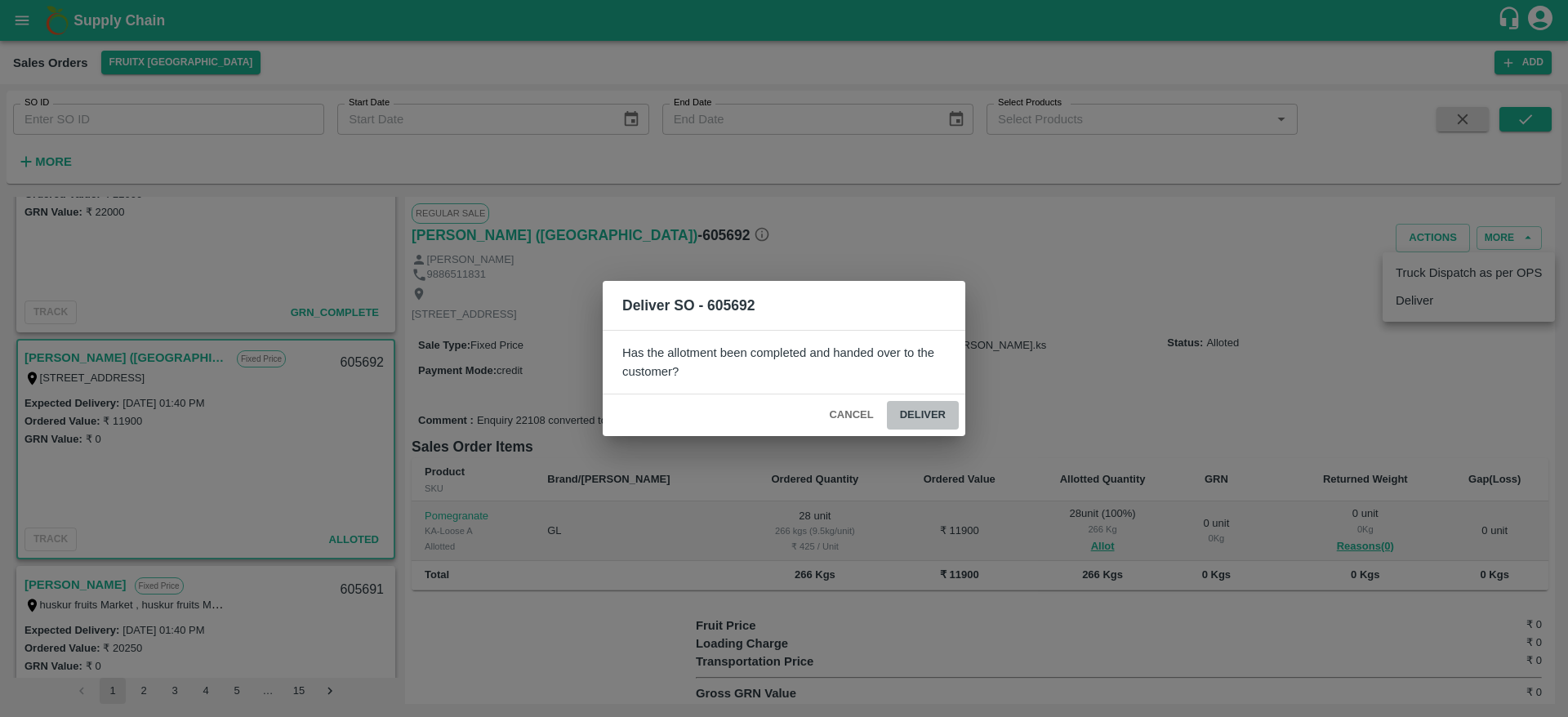
click at [917, 413] on button "Deliver" at bounding box center [922, 416] width 72 height 29
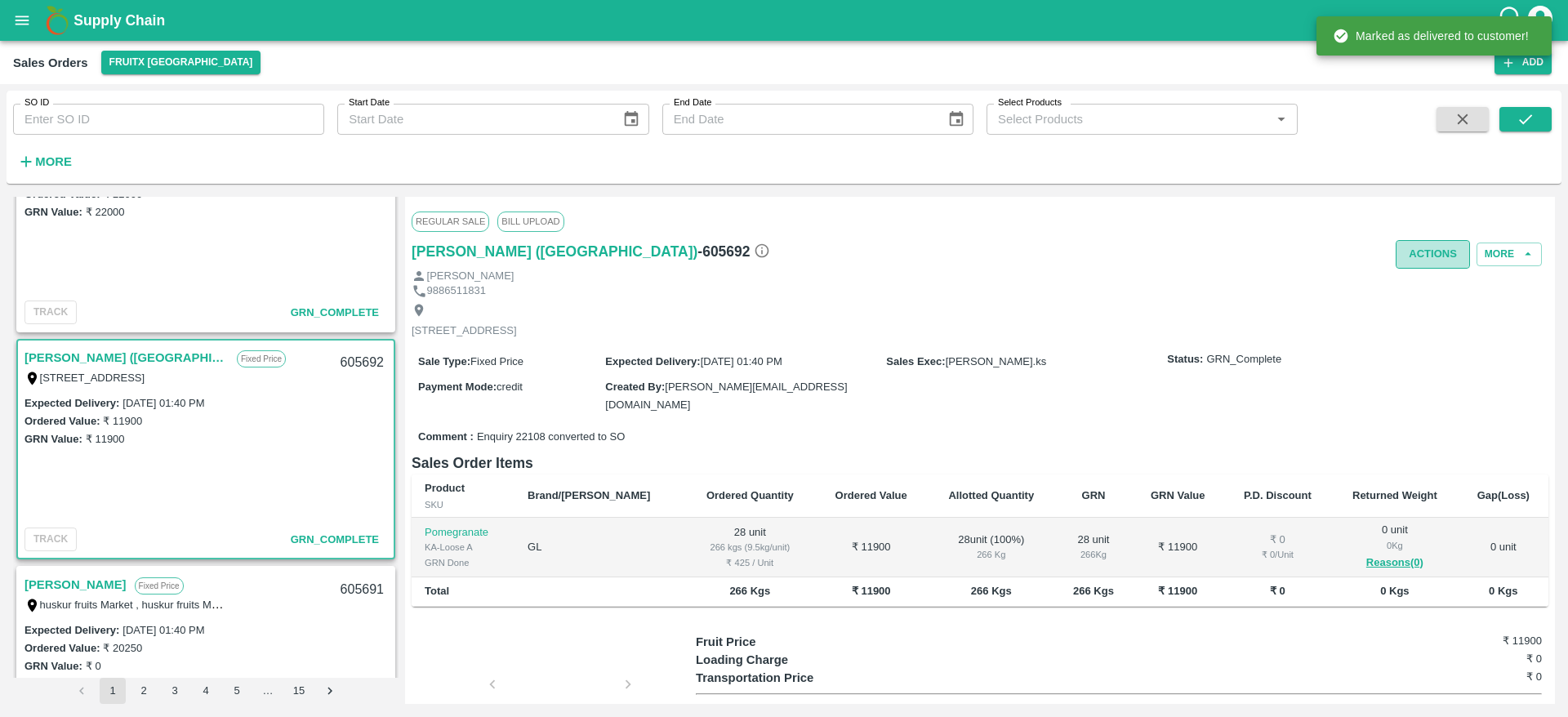
click at [1404, 250] on button "Actions" at bounding box center [1432, 254] width 75 height 29
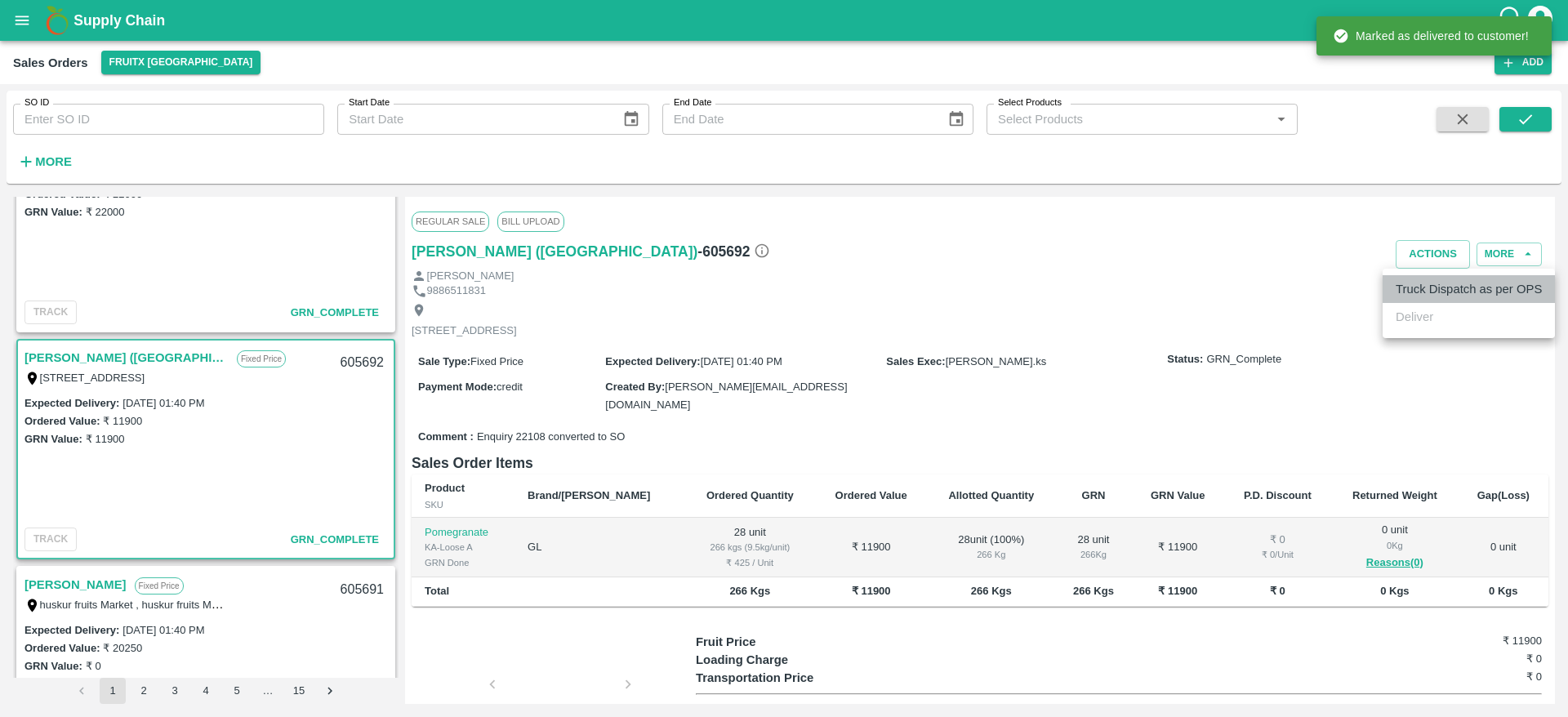
click at [1421, 283] on li "Truck Dispatch as per OPS" at bounding box center [1469, 289] width 172 height 28
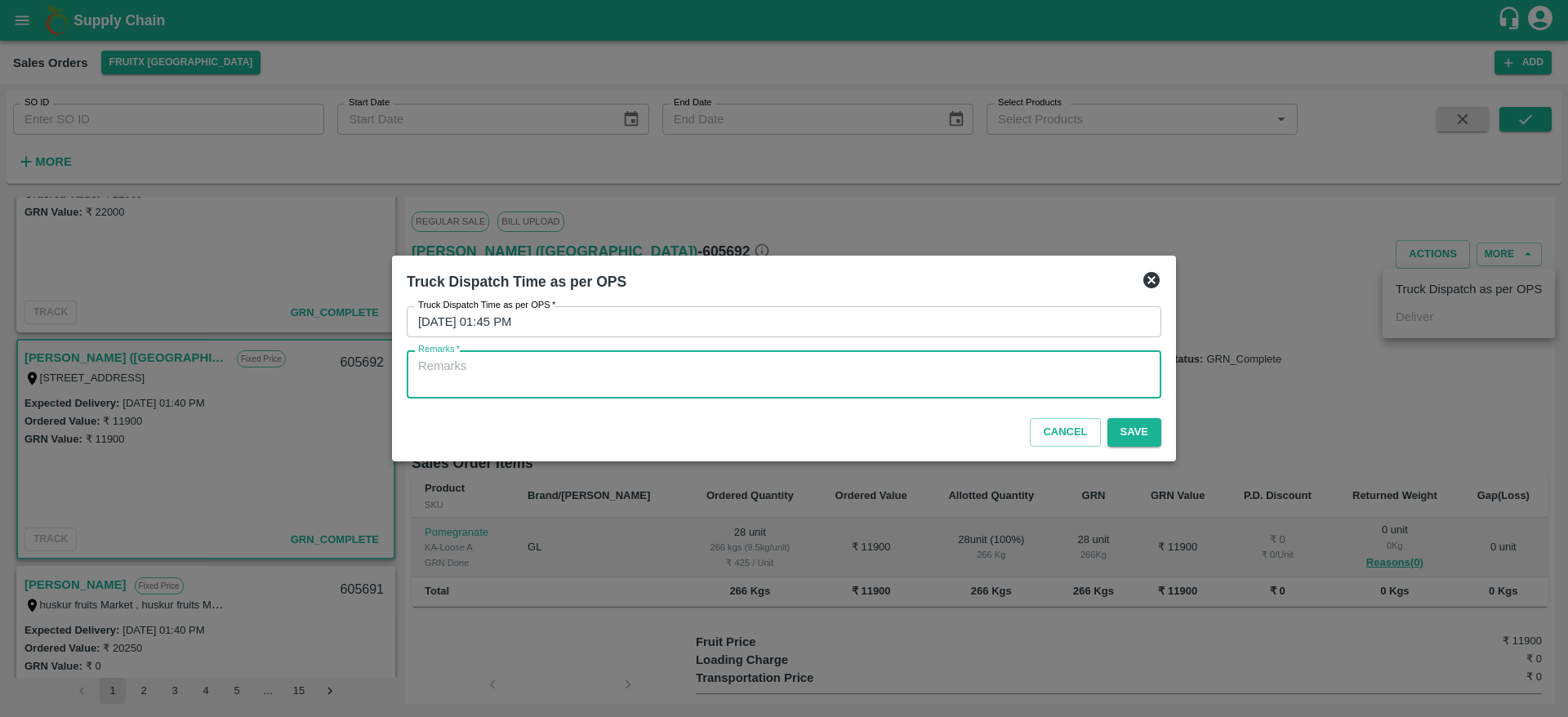
click at [832, 358] on textarea "Remarks   *" at bounding box center [784, 375] width 732 height 34
type textarea "OTD"
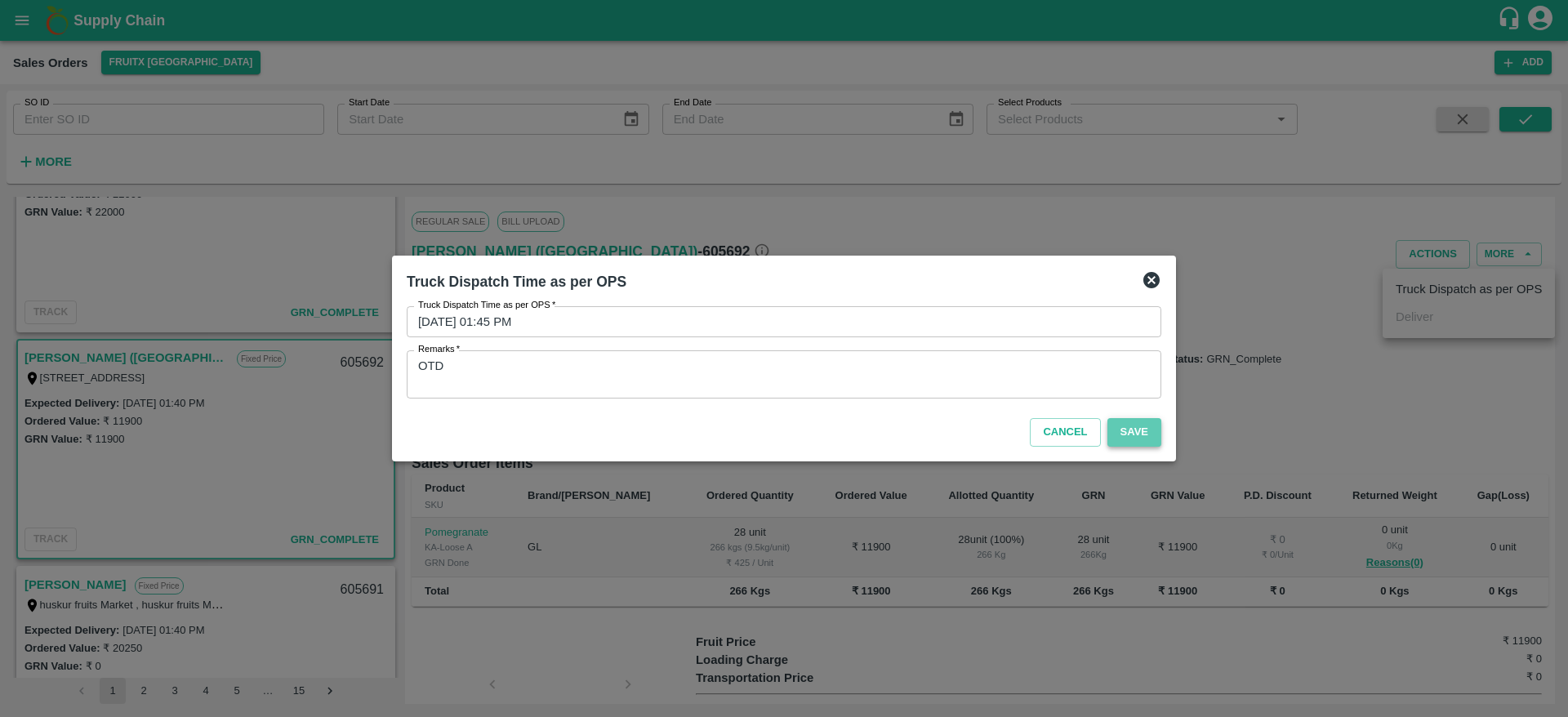
drag, startPoint x: 1133, startPoint y: 435, endPoint x: 1120, endPoint y: 429, distance: 14.3
click at [1120, 429] on button "Save" at bounding box center [1134, 432] width 54 height 29
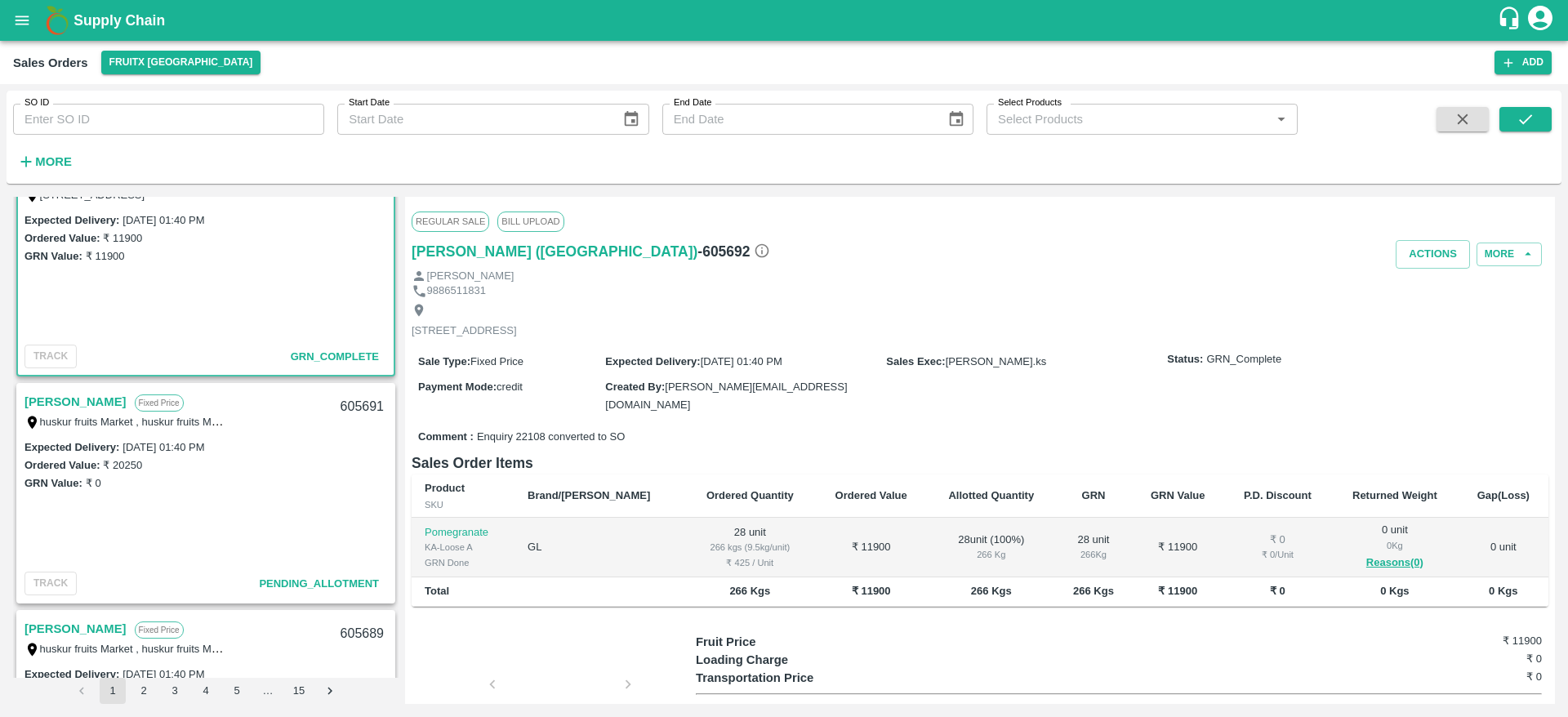
scroll to position [276, 0]
click at [1413, 263] on button "Actions" at bounding box center [1432, 254] width 75 height 29
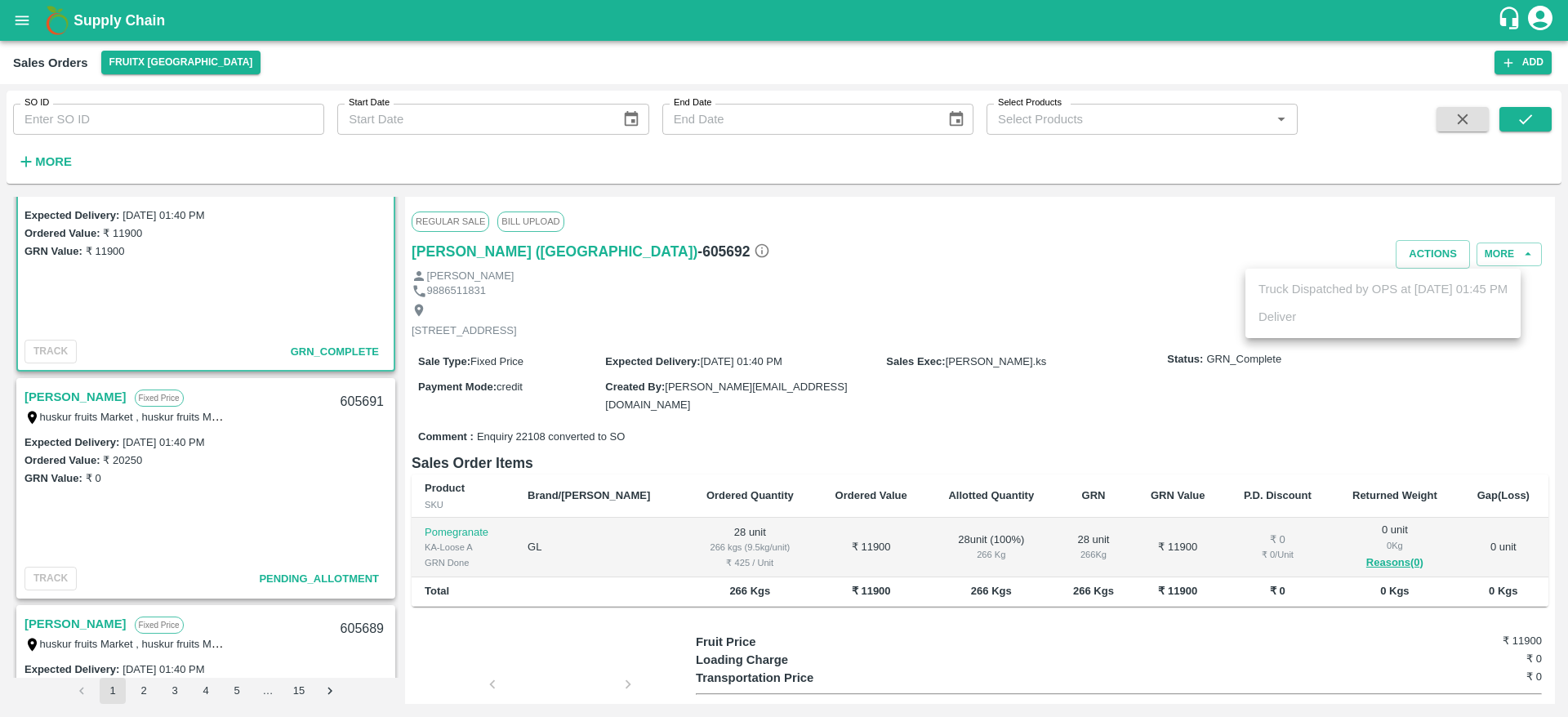
click at [95, 398] on div at bounding box center [784, 358] width 1568 height 717
click at [95, 398] on link "[PERSON_NAME]" at bounding box center [75, 397] width 102 height 21
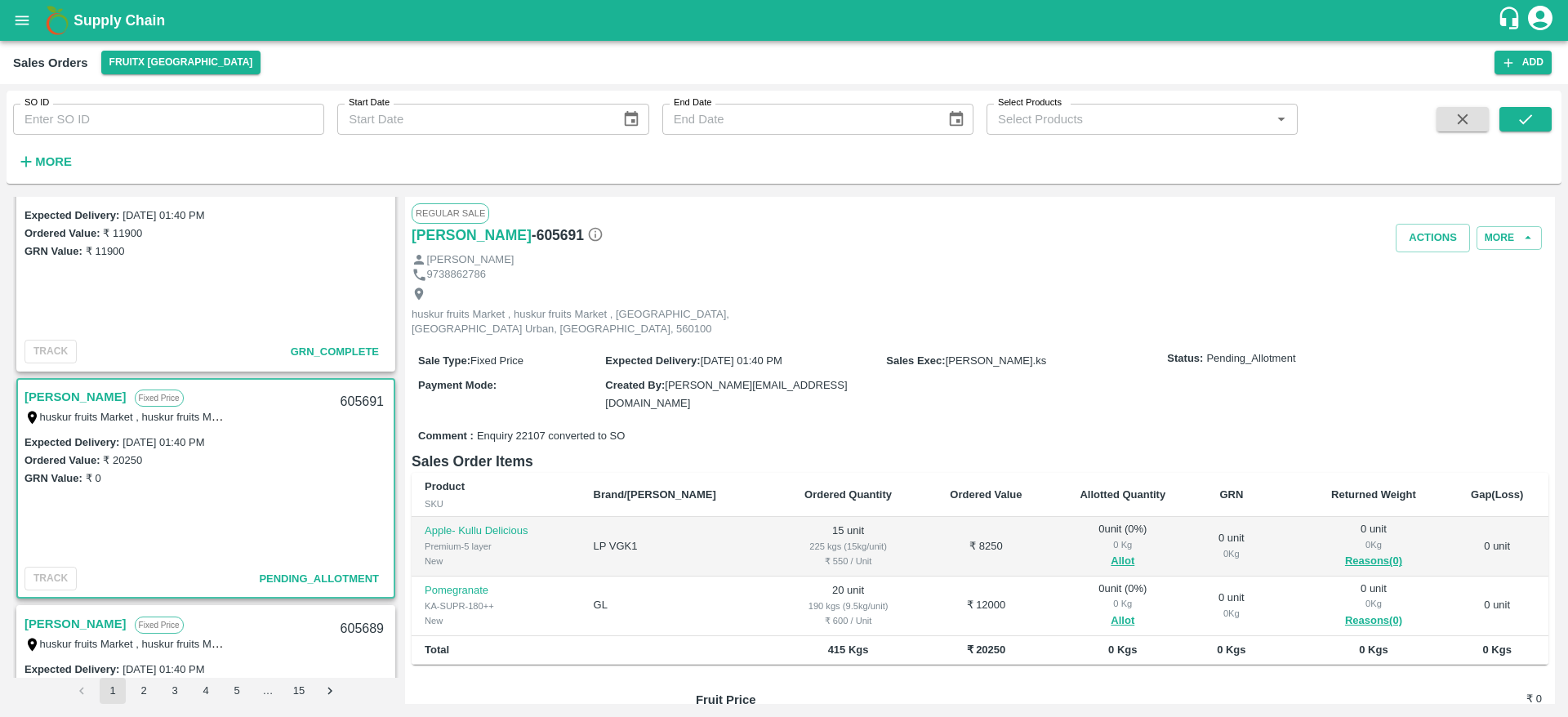
scroll to position [130, 0]
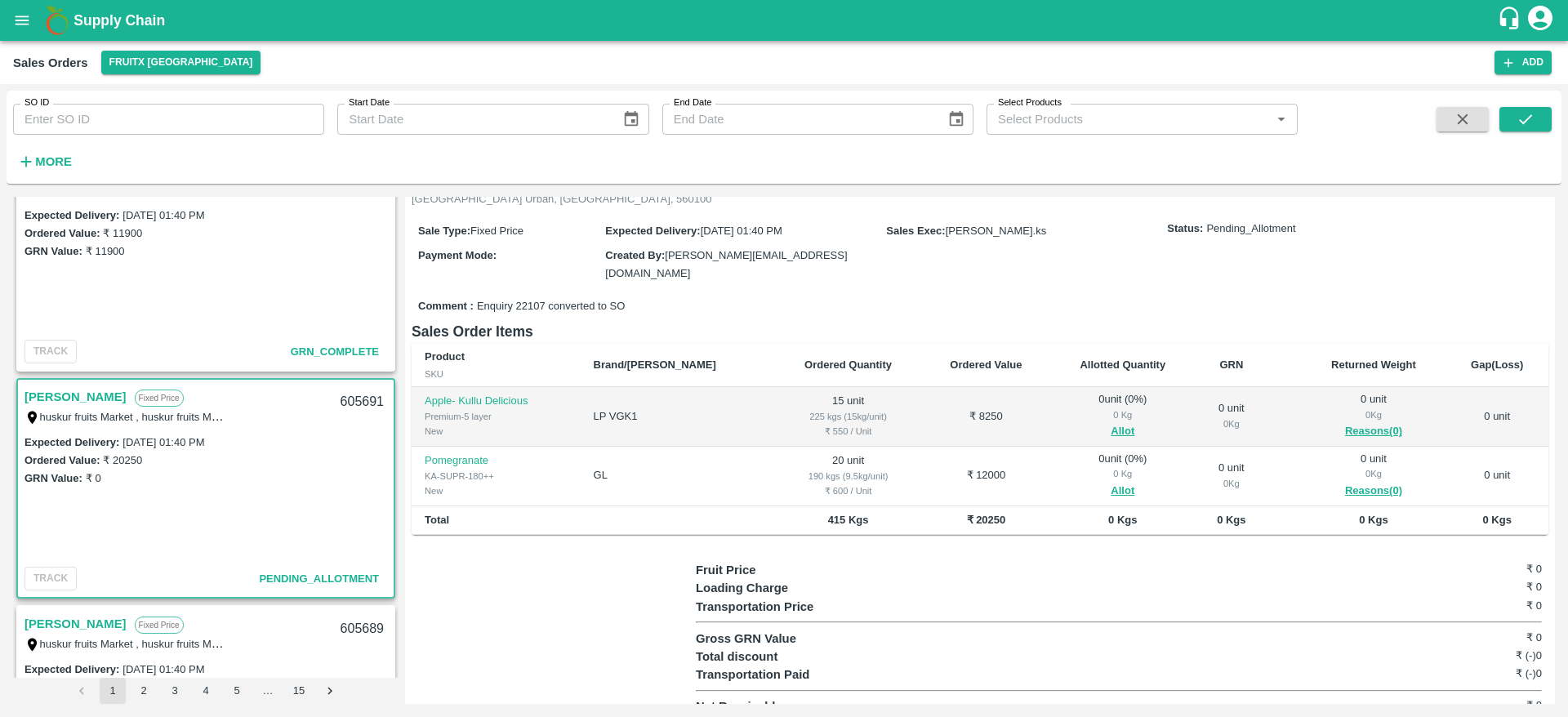
click at [87, 392] on link "[PERSON_NAME]" at bounding box center [75, 397] width 102 height 21
click at [367, 396] on div "605691" at bounding box center [362, 402] width 63 height 38
copy div "605691"
click at [1110, 482] on button "Allot" at bounding box center [1122, 491] width 24 height 19
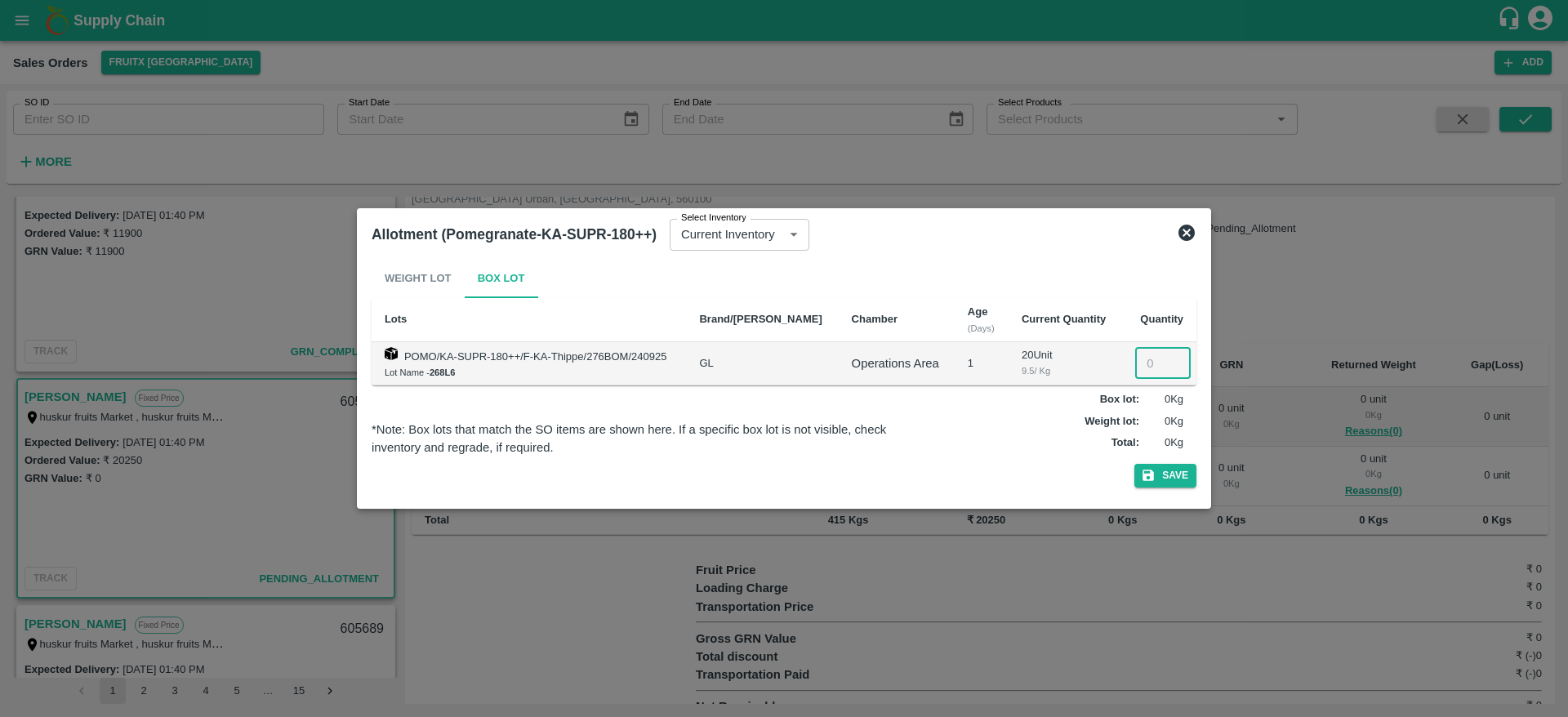
click at [1148, 360] on input "number" at bounding box center [1163, 363] width 55 height 31
type input "20"
click at [1154, 466] on button "Save" at bounding box center [1165, 475] width 62 height 24
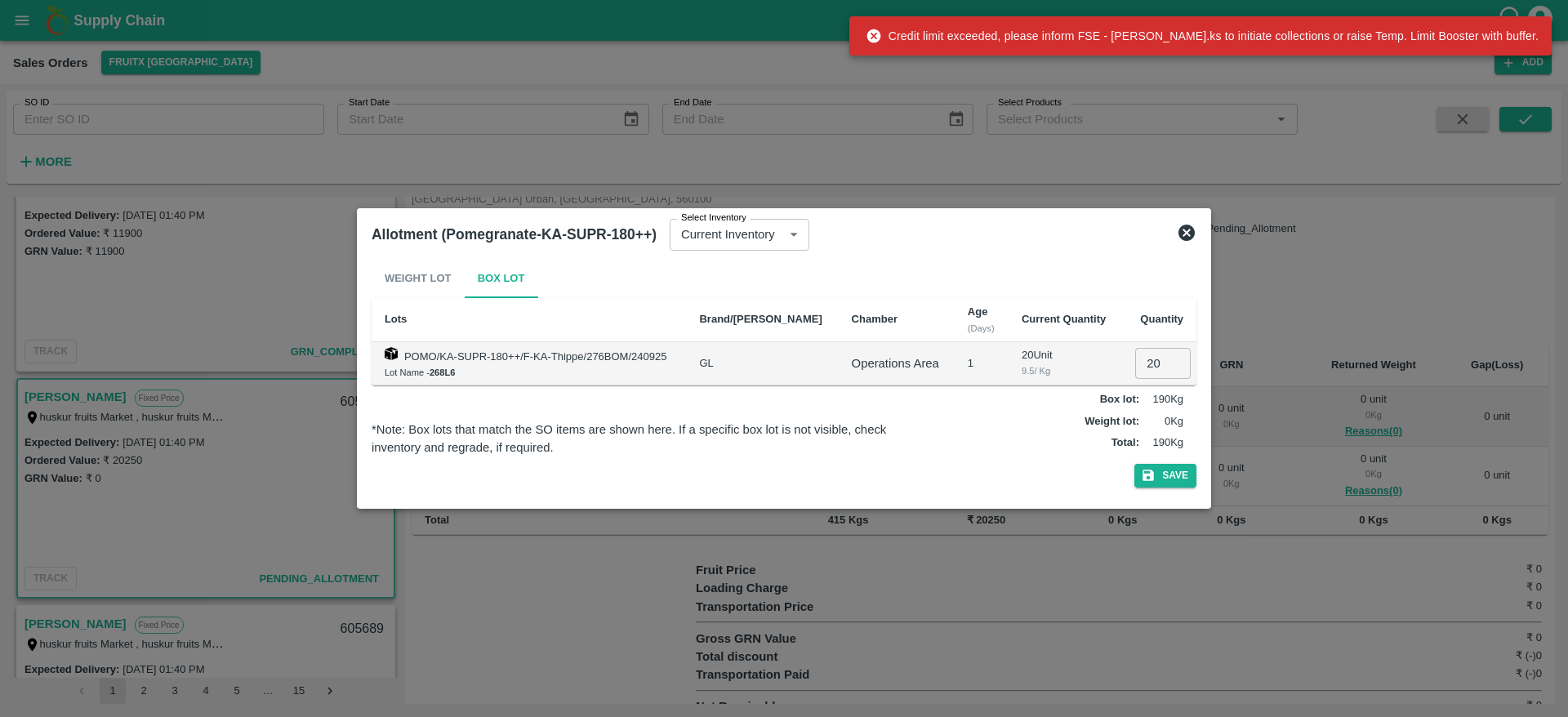
click at [1186, 223] on icon at bounding box center [1186, 232] width 20 height 20
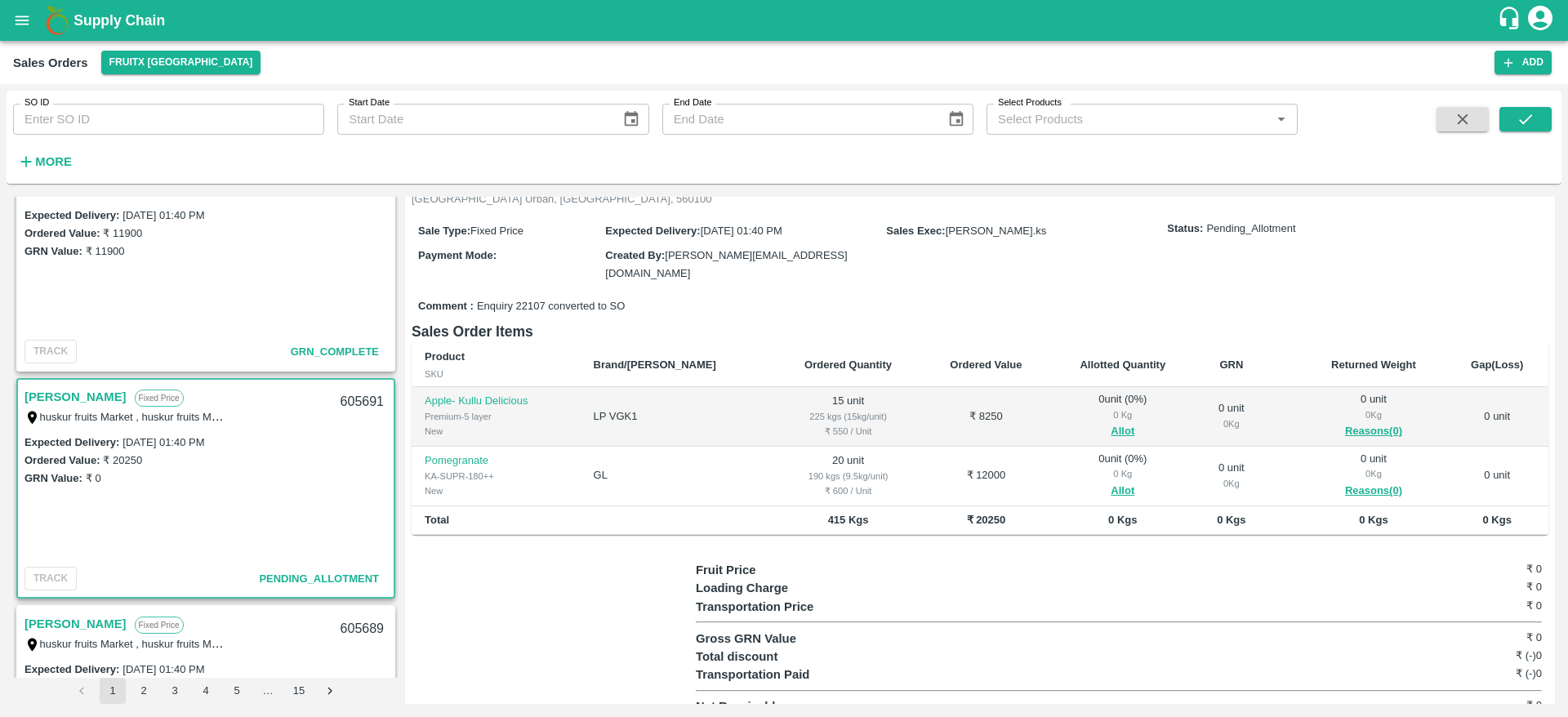
click at [97, 400] on link "[PERSON_NAME]" at bounding box center [75, 397] width 102 height 21
click at [1110, 423] on button "Allot" at bounding box center [1122, 432] width 24 height 19
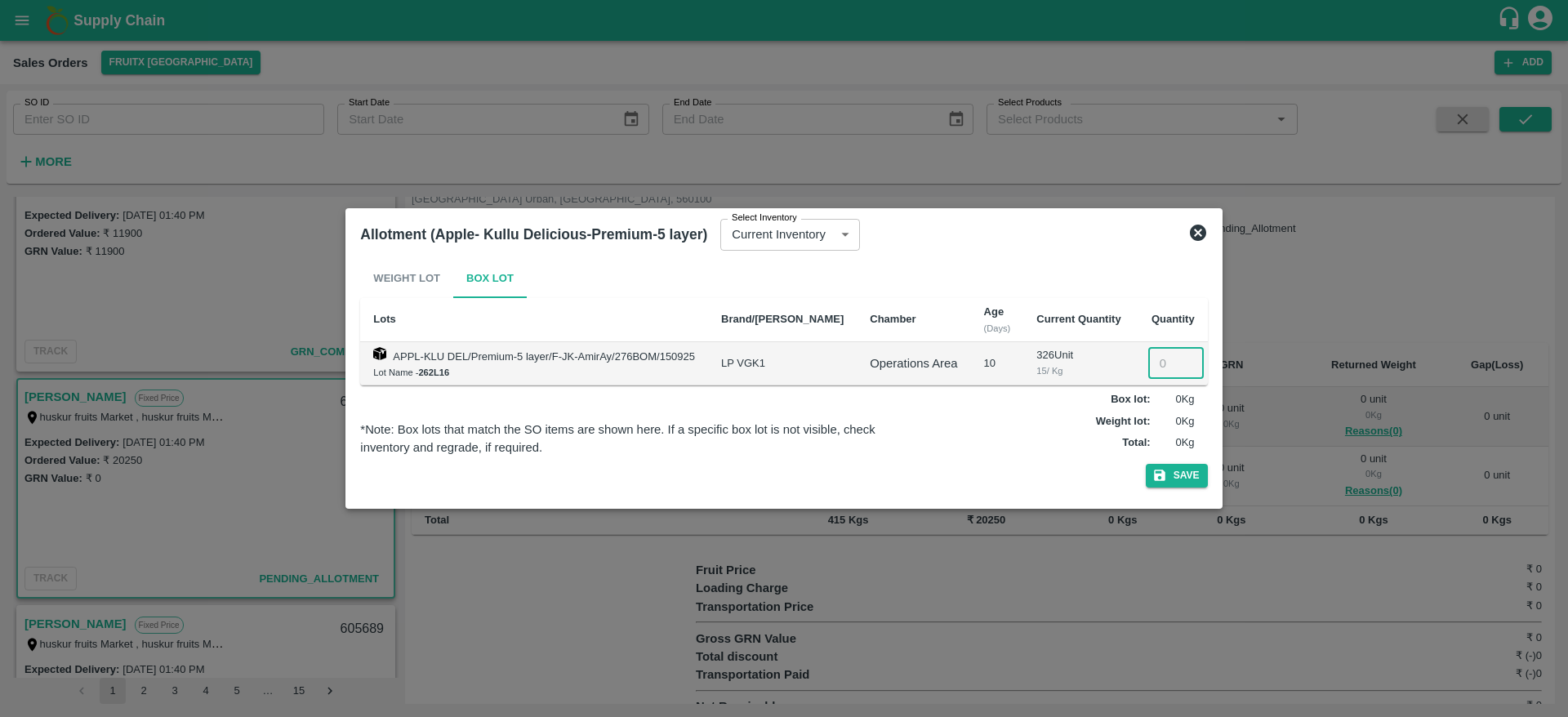
click at [1152, 363] on input "number" at bounding box center [1175, 363] width 55 height 31
type input "15"
click at [1153, 480] on icon "button" at bounding box center [1159, 476] width 11 height 11
click at [1192, 230] on icon at bounding box center [1197, 232] width 16 height 16
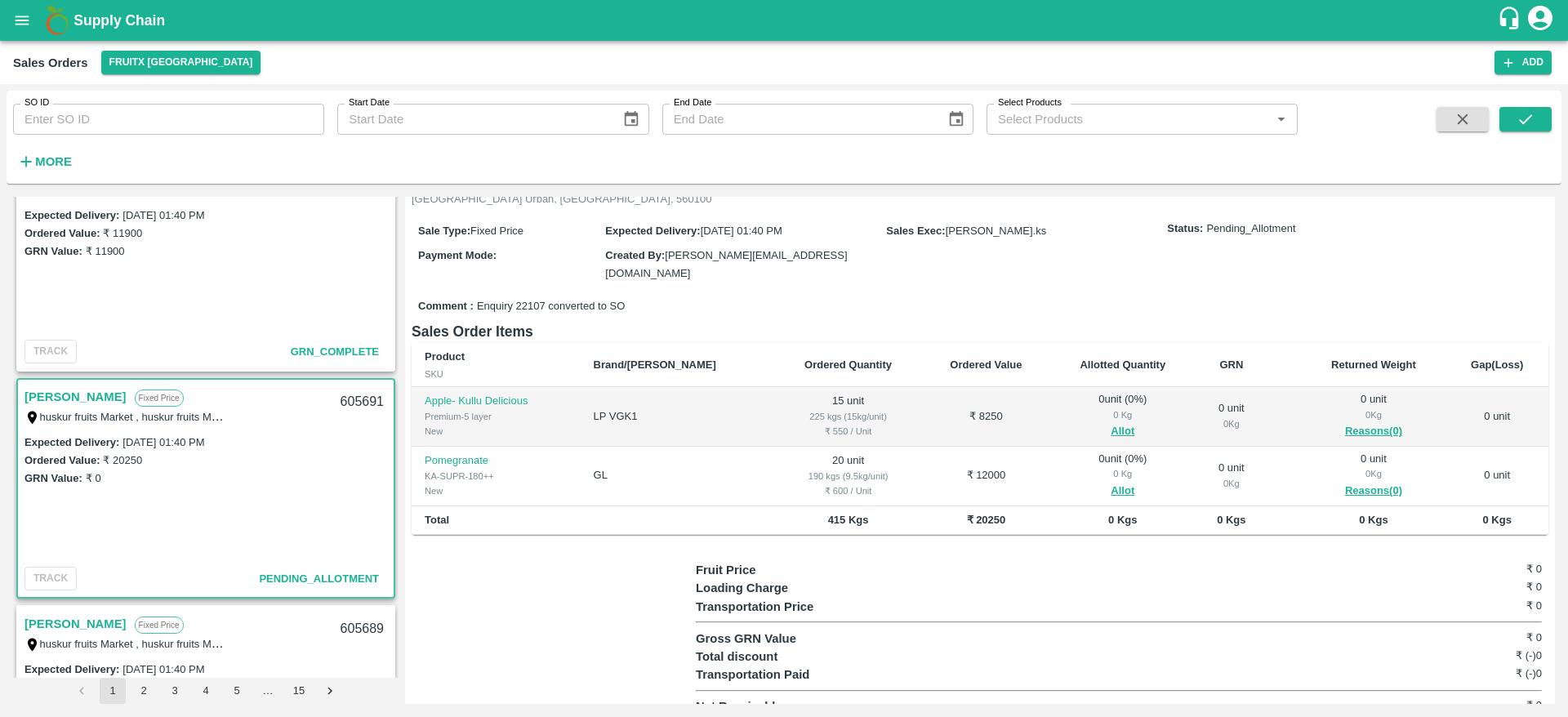
scroll to position [0, 0]
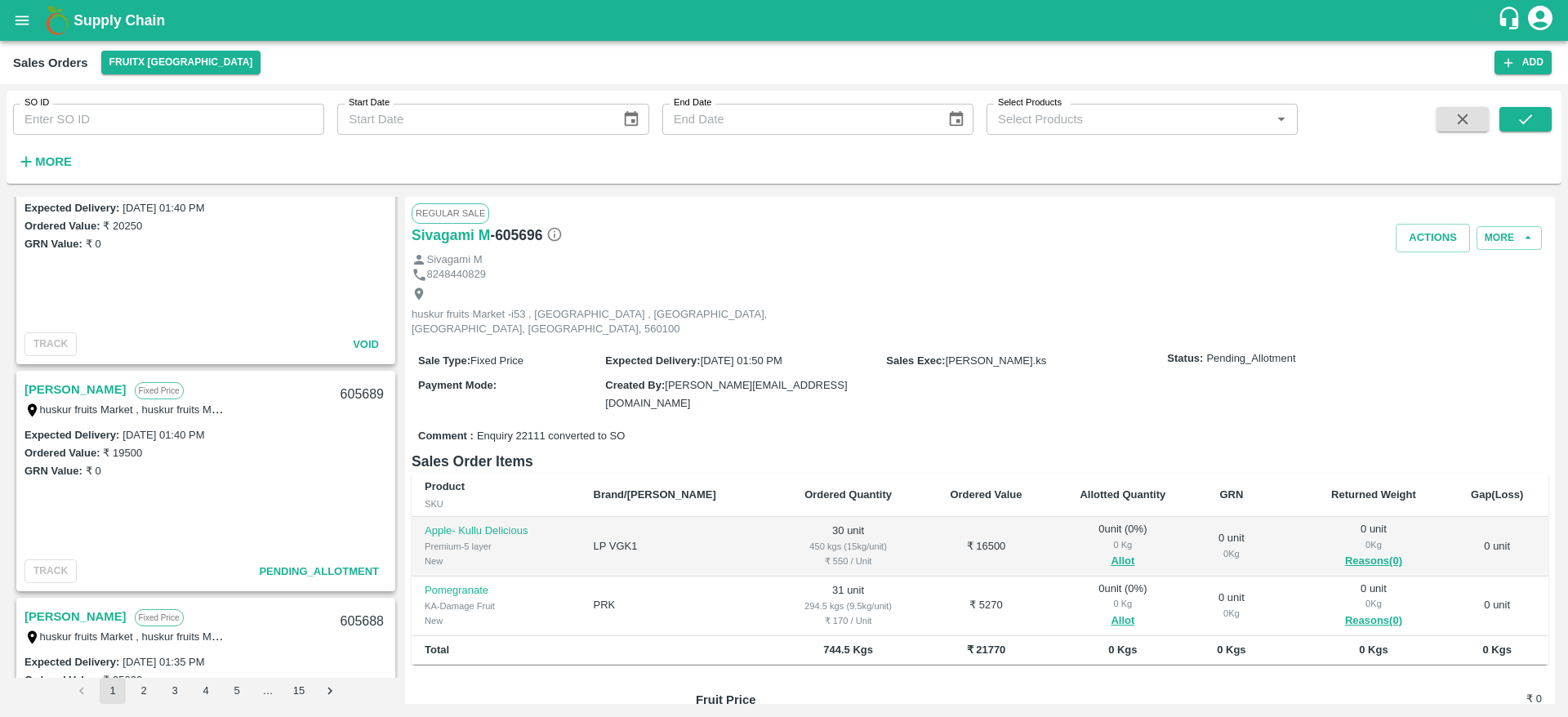
scroll to position [966, 0]
click at [63, 396] on link "[PERSON_NAME]" at bounding box center [75, 389] width 102 height 21
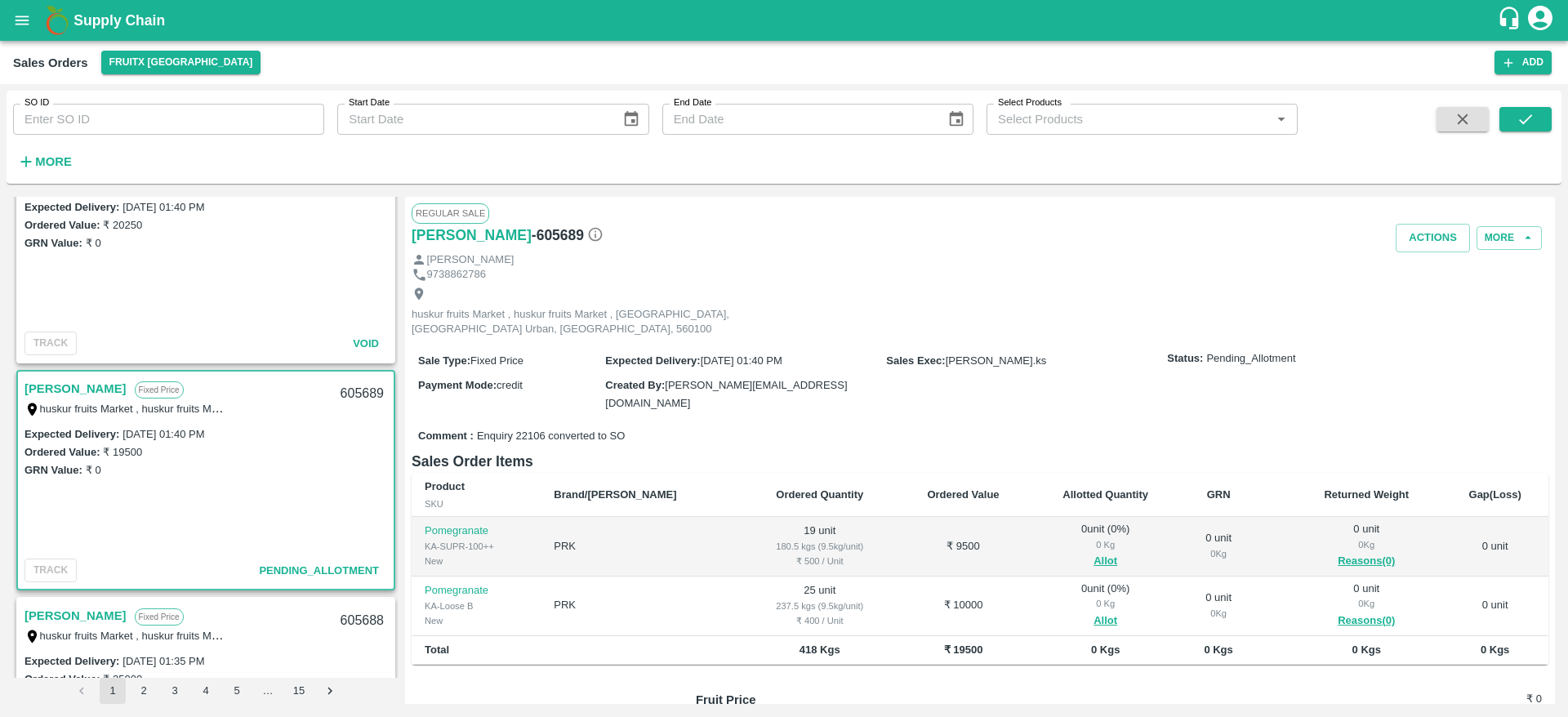
click at [91, 389] on link "[PERSON_NAME]" at bounding box center [75, 389] width 102 height 21
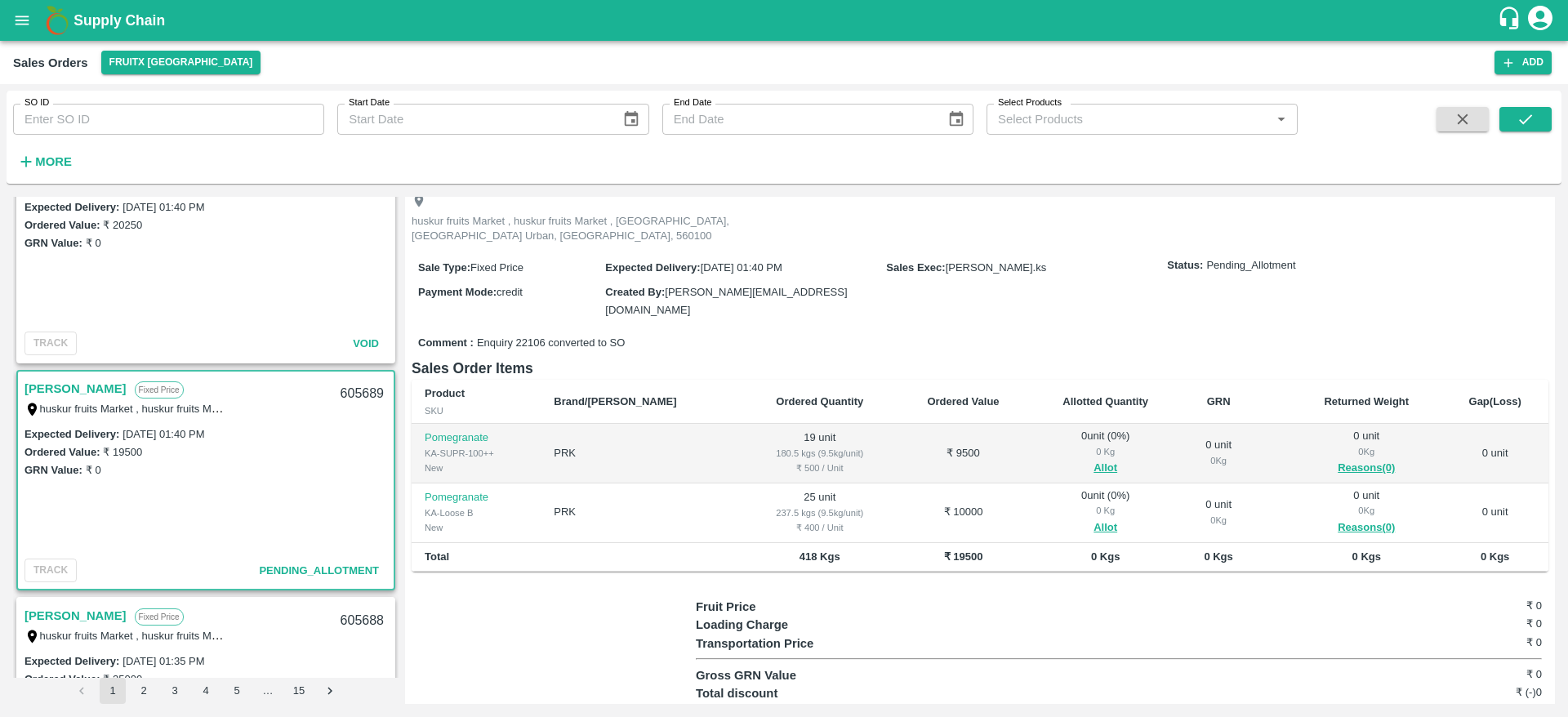
scroll to position [98, 0]
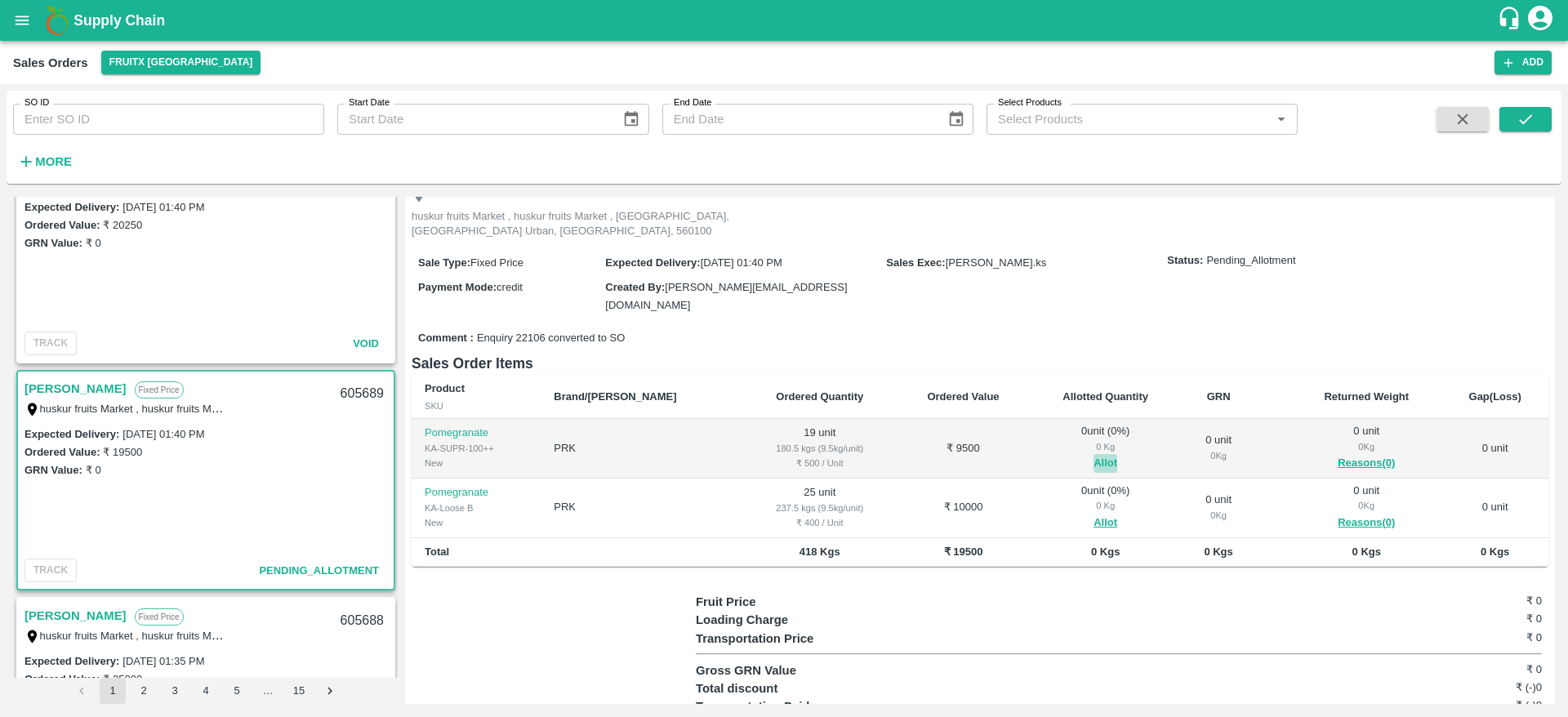
click at [1093, 454] on button "Allot" at bounding box center [1105, 464] width 24 height 19
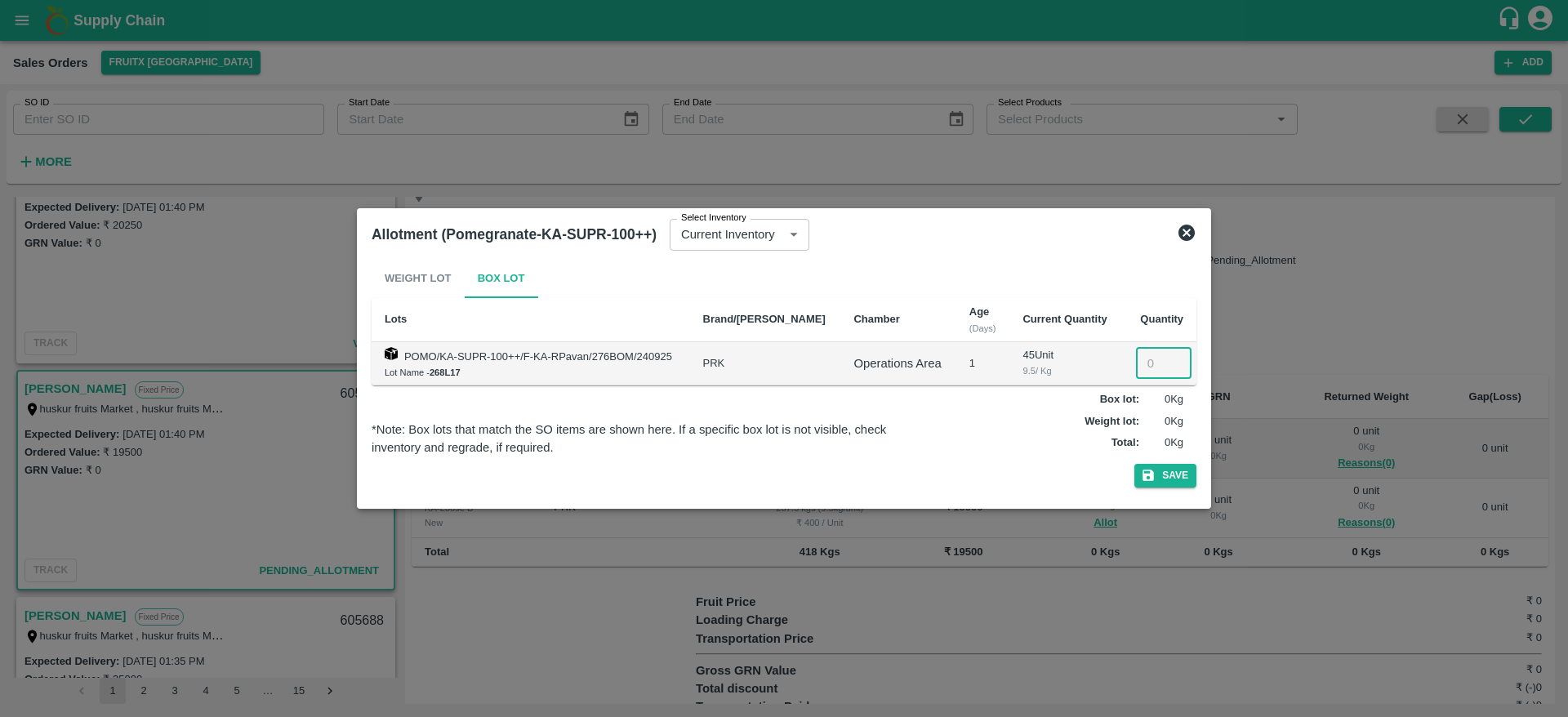
click at [1155, 360] on input "number" at bounding box center [1164, 363] width 55 height 31
type input "19"
click at [1157, 474] on button "Save" at bounding box center [1165, 475] width 62 height 24
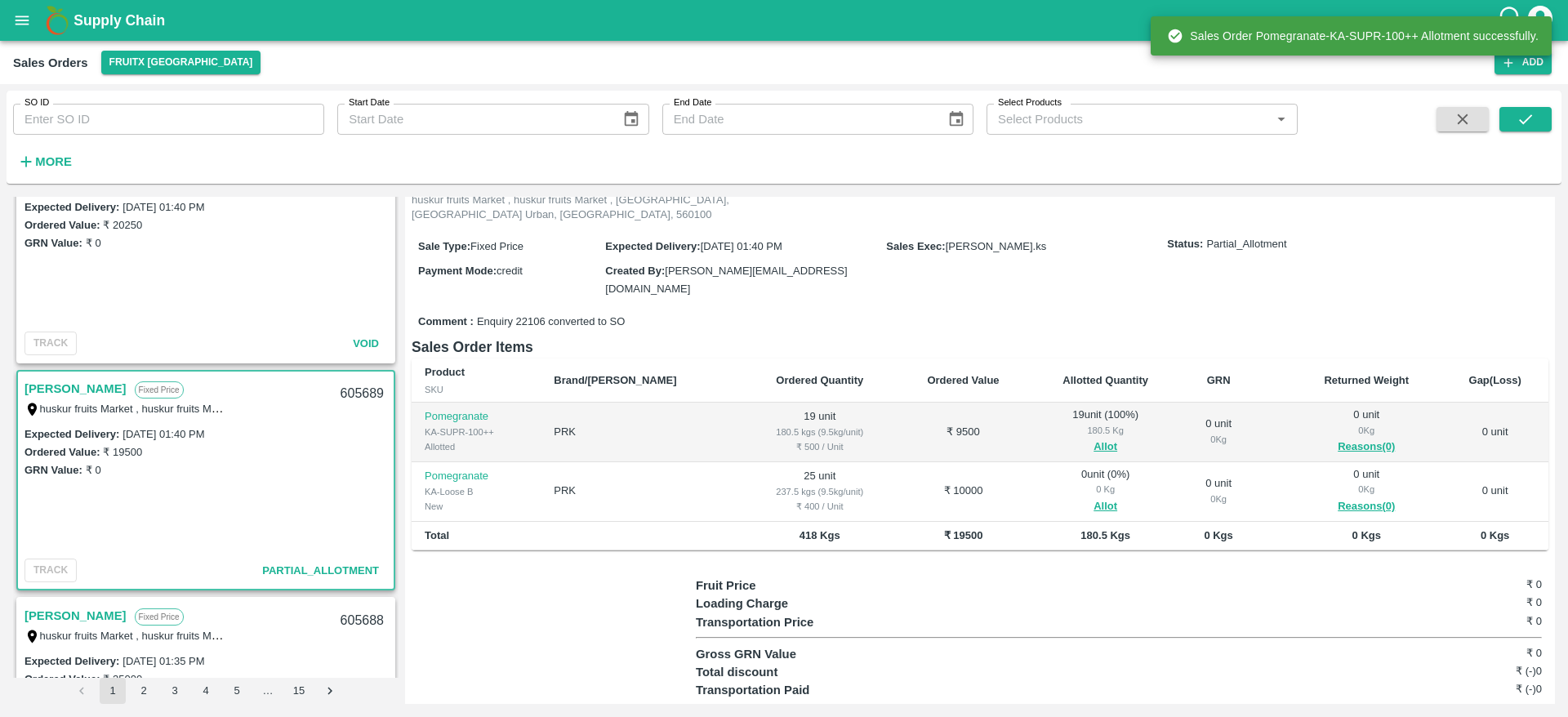
scroll to position [127, 0]
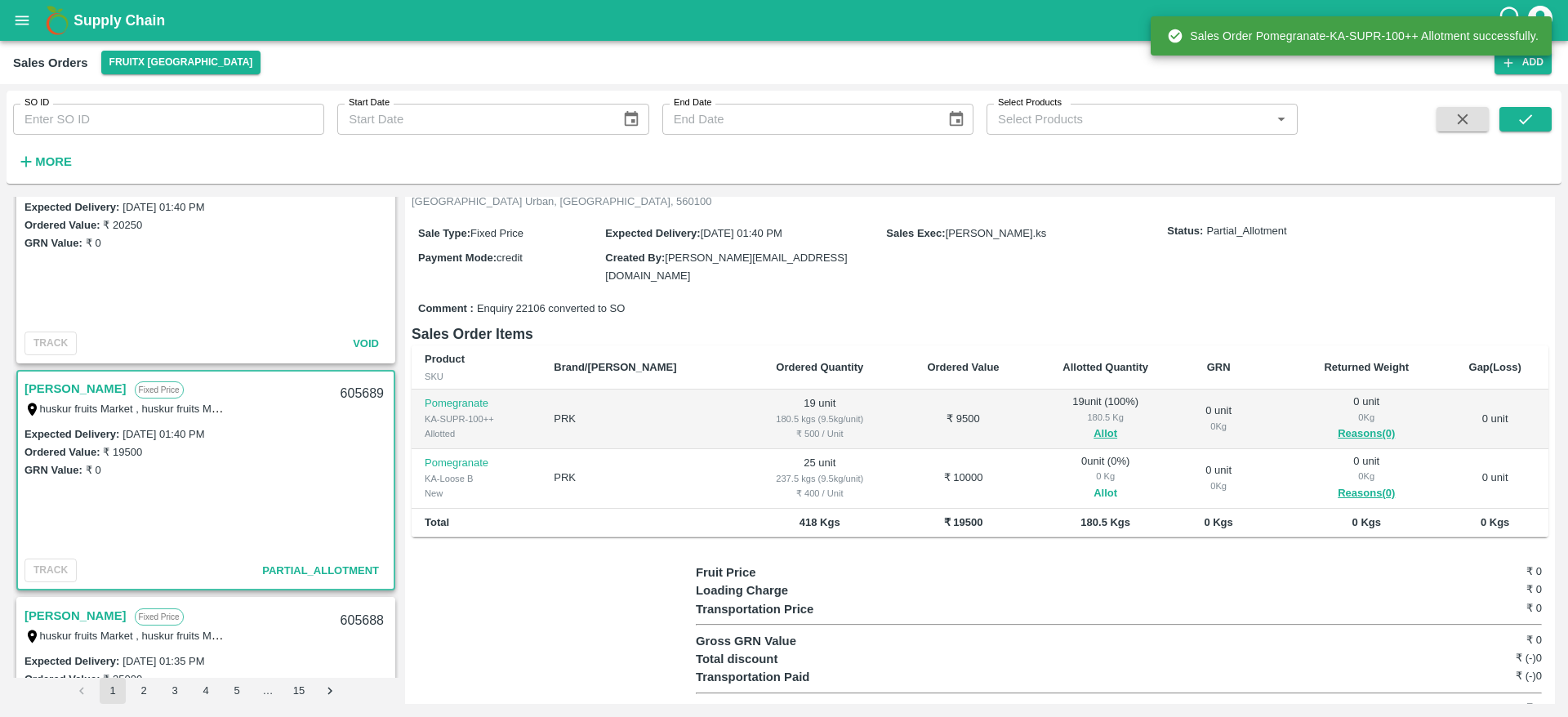
click at [1093, 485] on button "Allot" at bounding box center [1105, 494] width 24 height 19
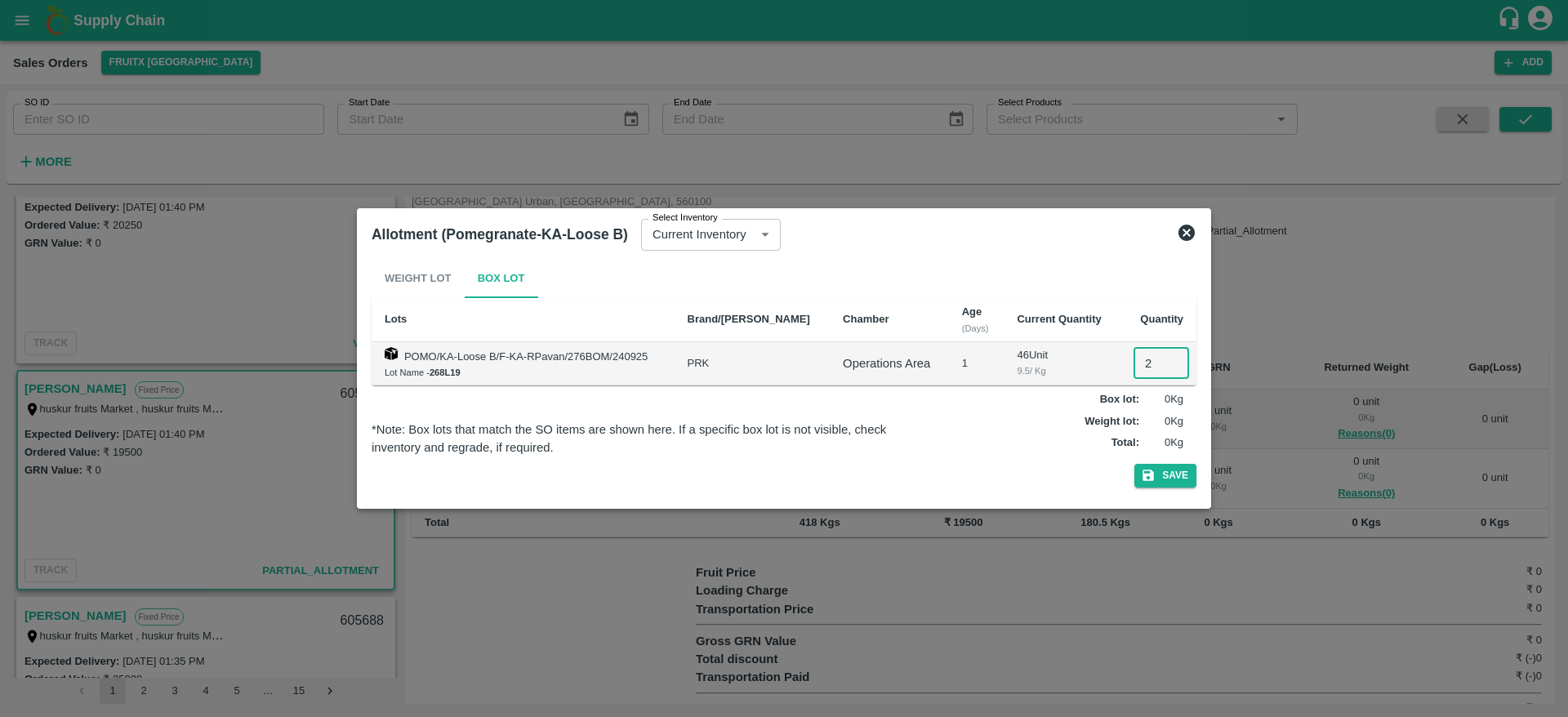
click at [1136, 371] on input "2" at bounding box center [1161, 363] width 55 height 31
type input "25"
click at [1176, 476] on button "Save" at bounding box center [1165, 475] width 62 height 24
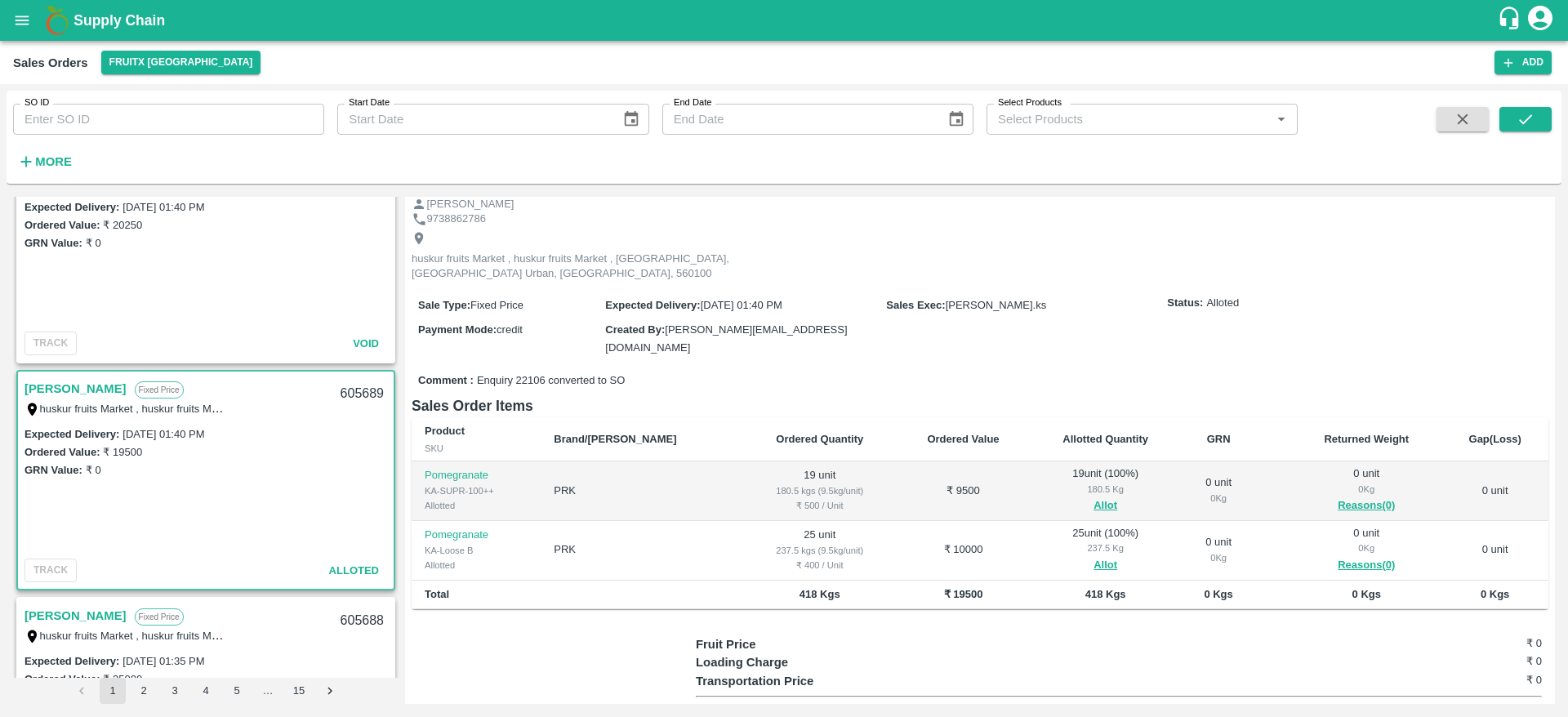
scroll to position [56, 0]
click at [354, 398] on div "605689" at bounding box center [362, 394] width 63 height 38
copy div "605689"
click at [75, 400] on div "huskur fruits Market , huskur fruits Market , [GEOGRAPHIC_DATA], [GEOGRAPHIC_DA…" at bounding box center [127, 408] width 204 height 18
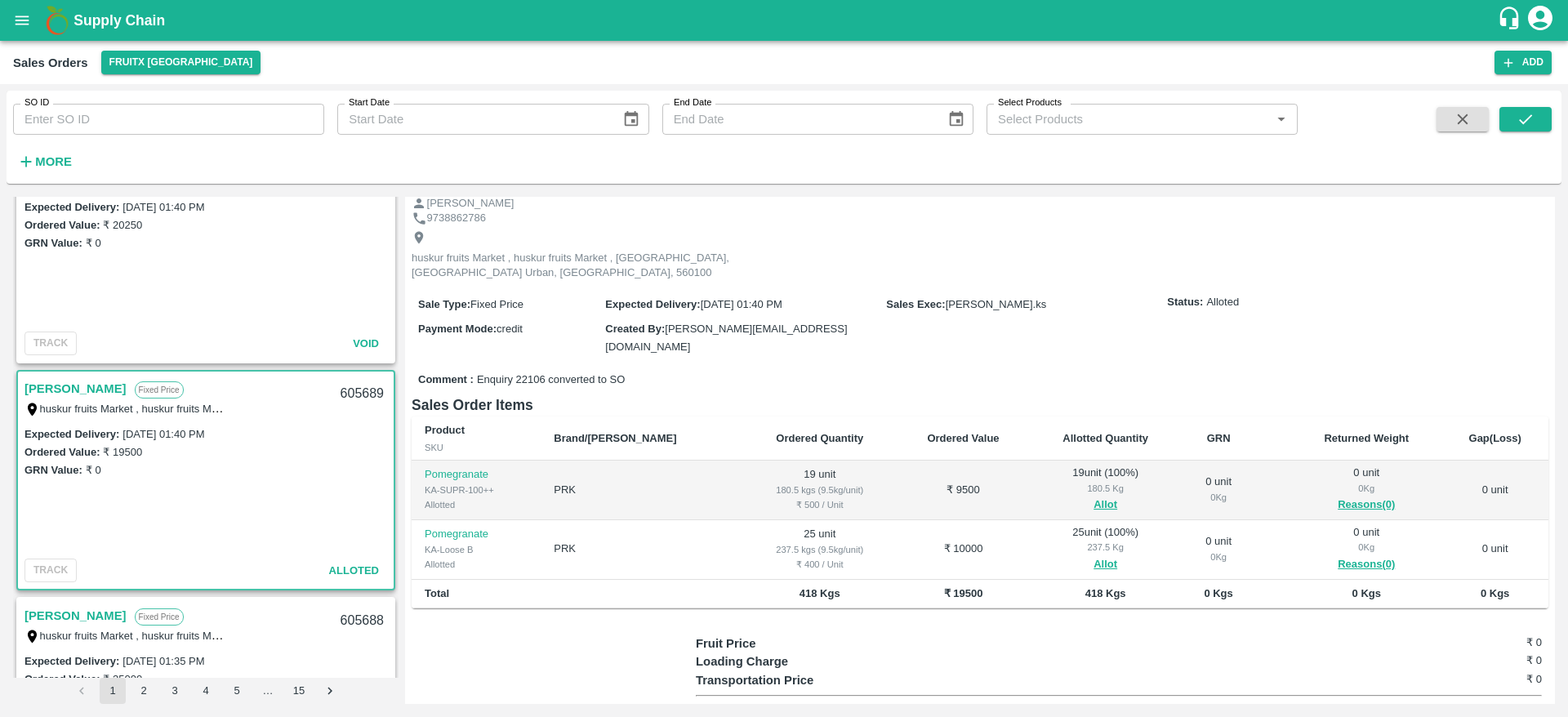
click at [75, 395] on link "[PERSON_NAME]" at bounding box center [75, 389] width 102 height 21
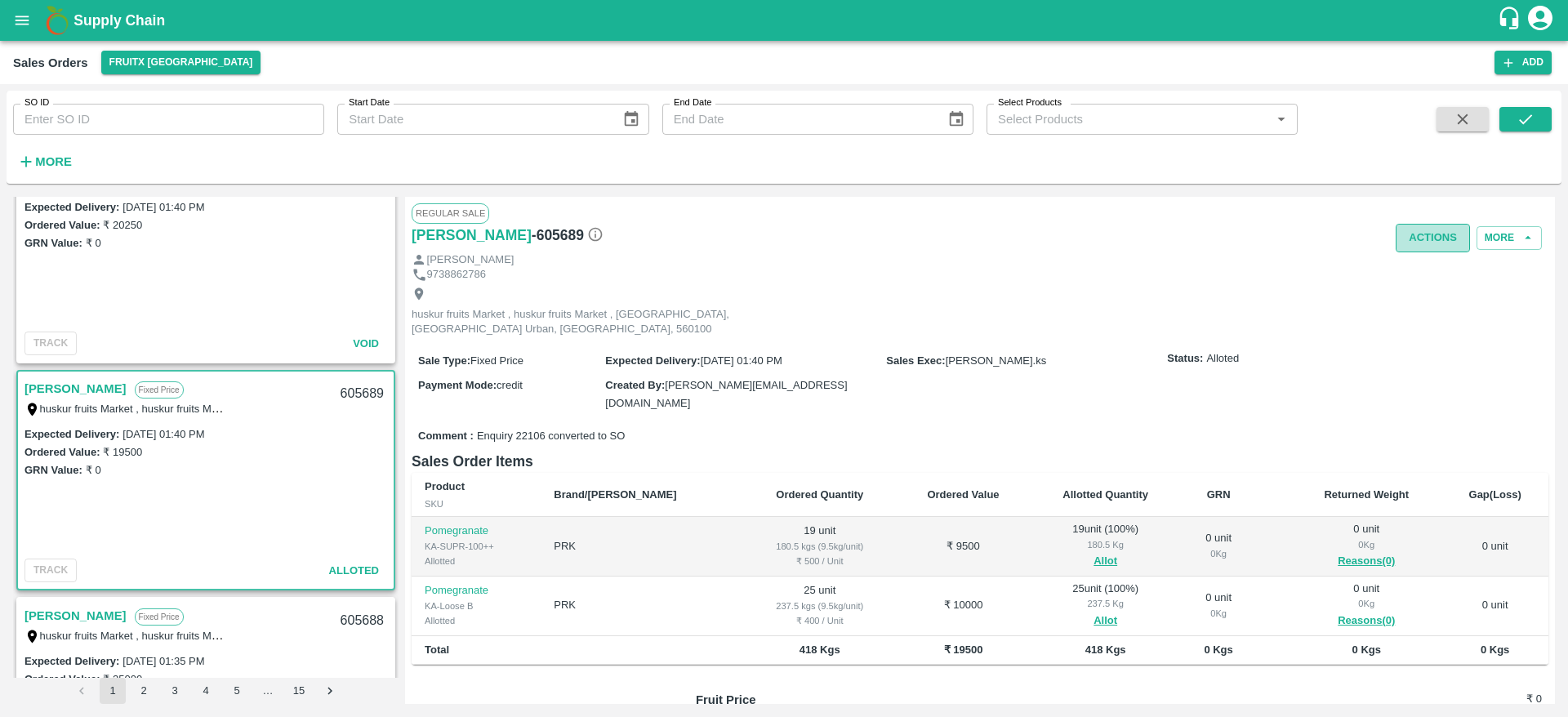
click at [1433, 245] on button "Actions" at bounding box center [1432, 238] width 75 height 29
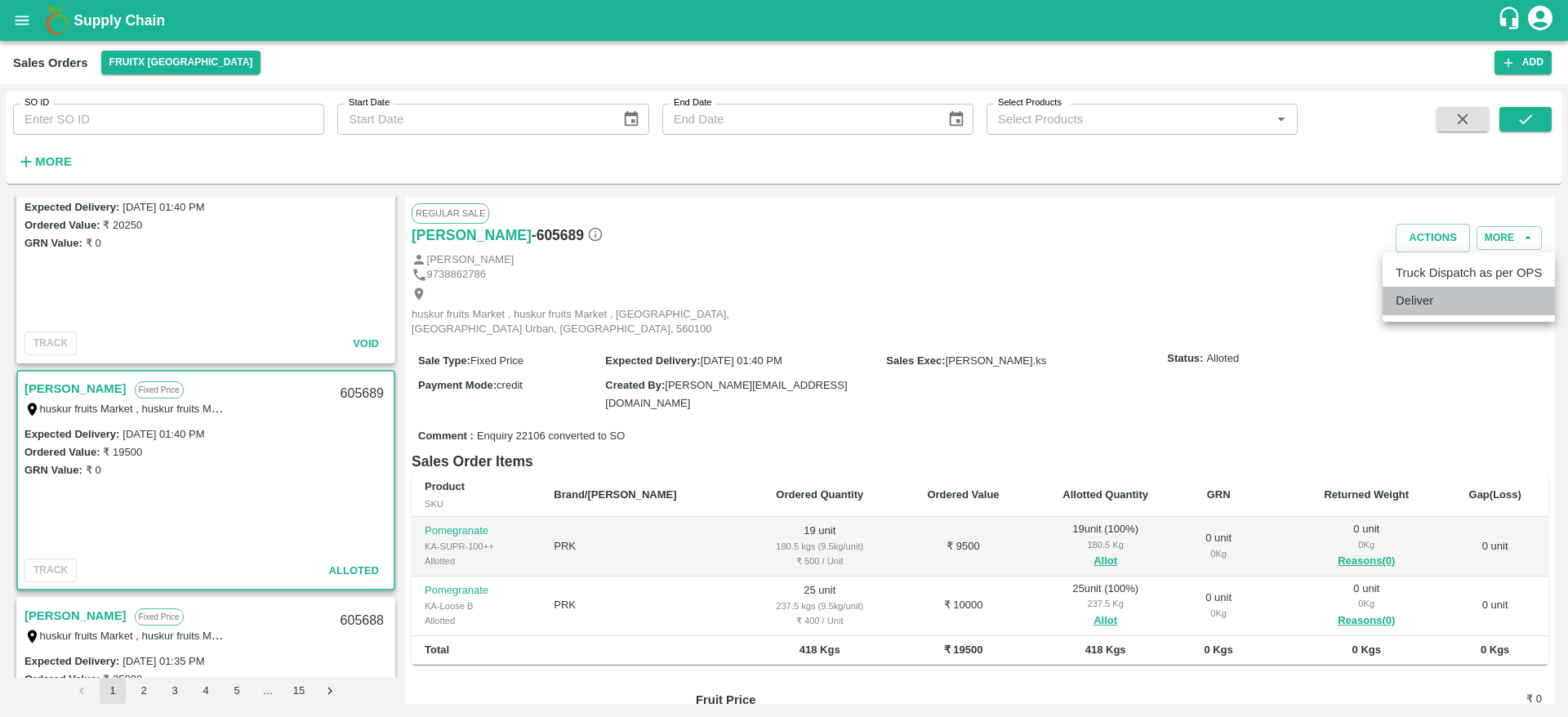
click at [1426, 308] on li "Deliver" at bounding box center [1469, 300] width 172 height 28
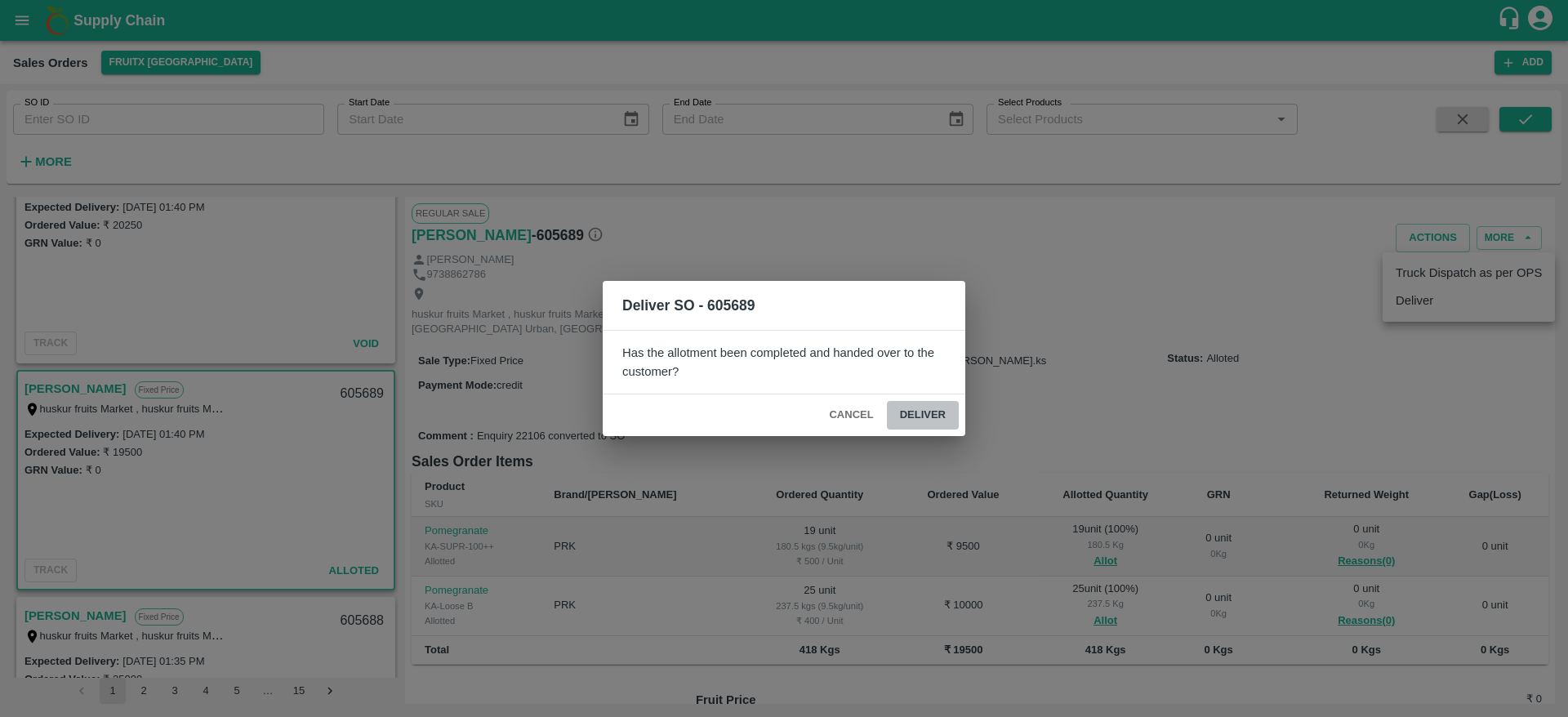
click at [930, 420] on button "Deliver" at bounding box center [922, 416] width 72 height 29
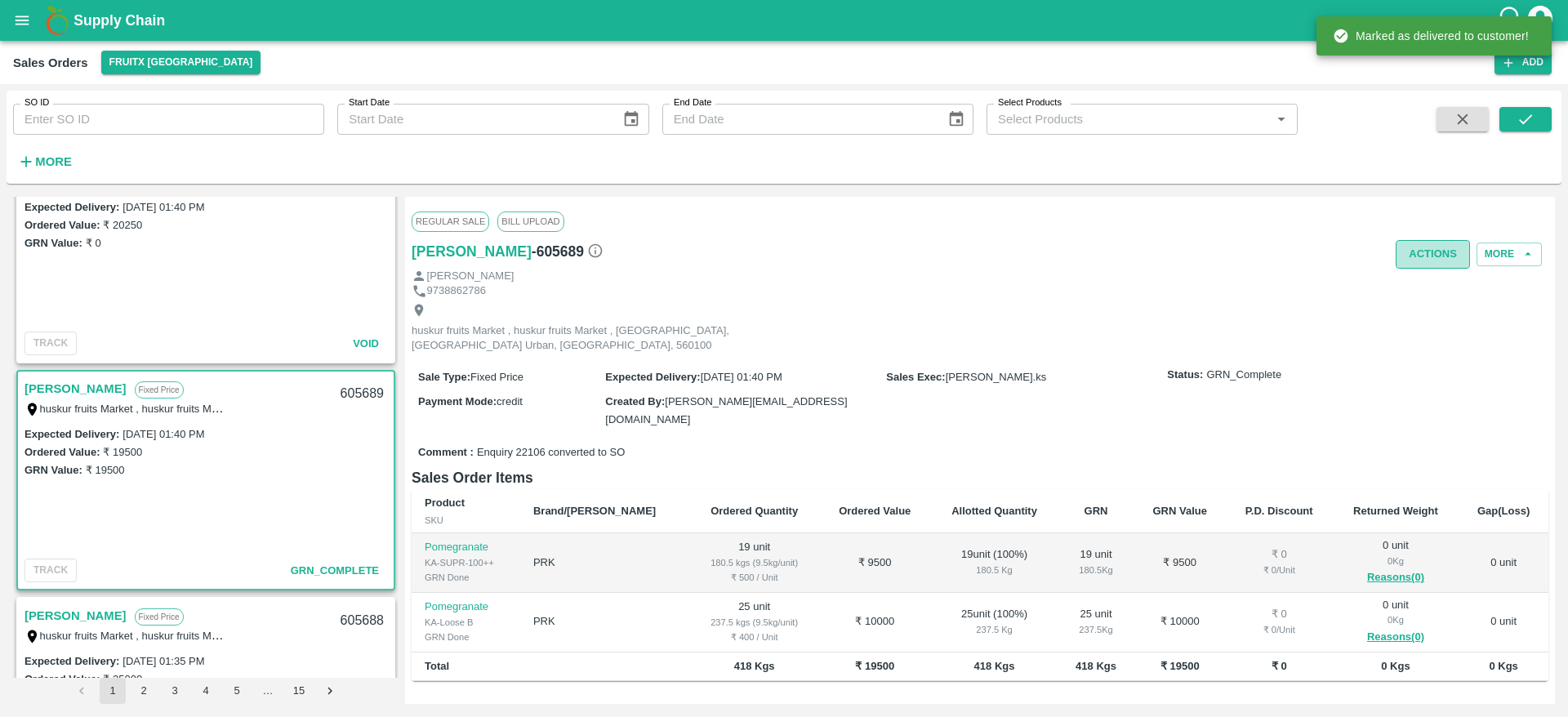
click at [1426, 265] on button "Actions" at bounding box center [1432, 254] width 75 height 29
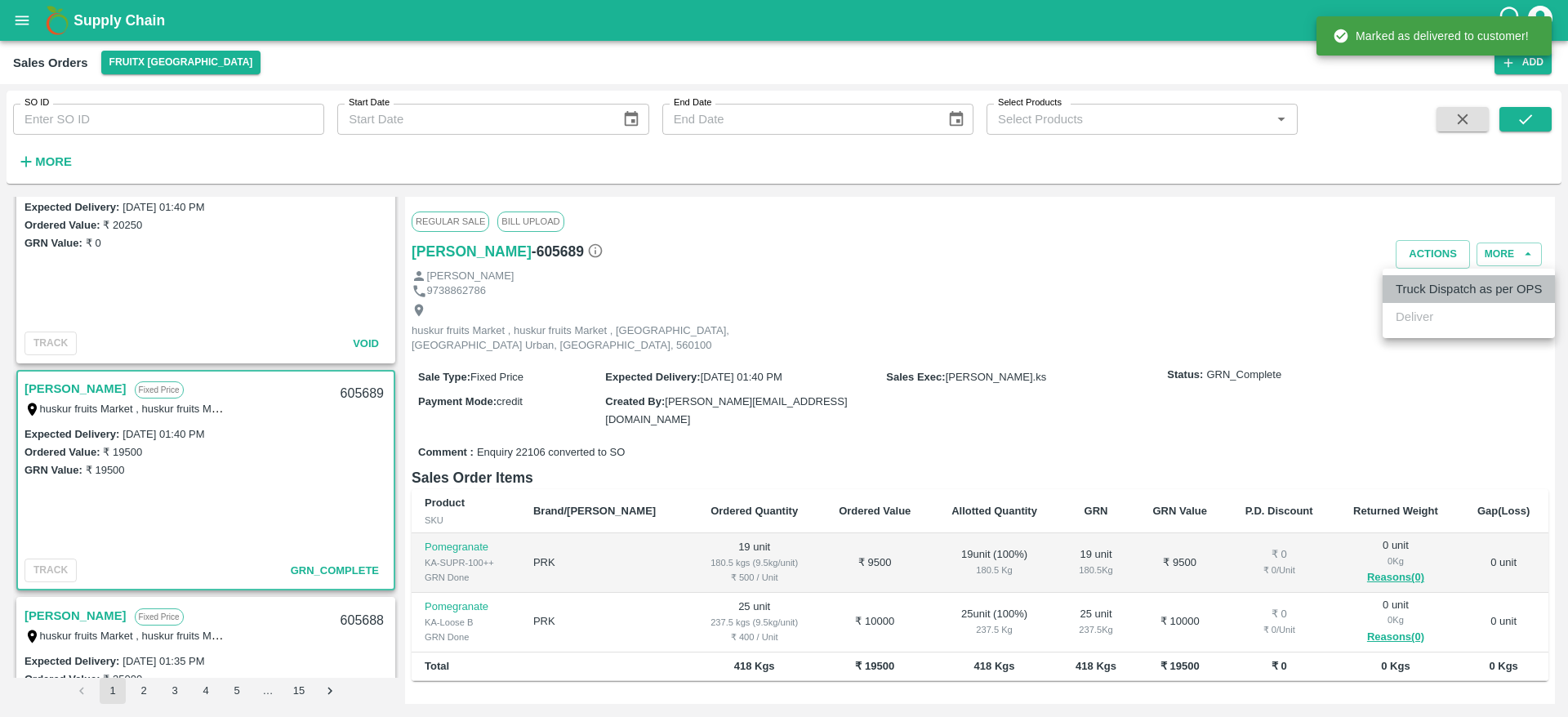
click at [1422, 279] on li "Truck Dispatch as per OPS" at bounding box center [1469, 289] width 172 height 28
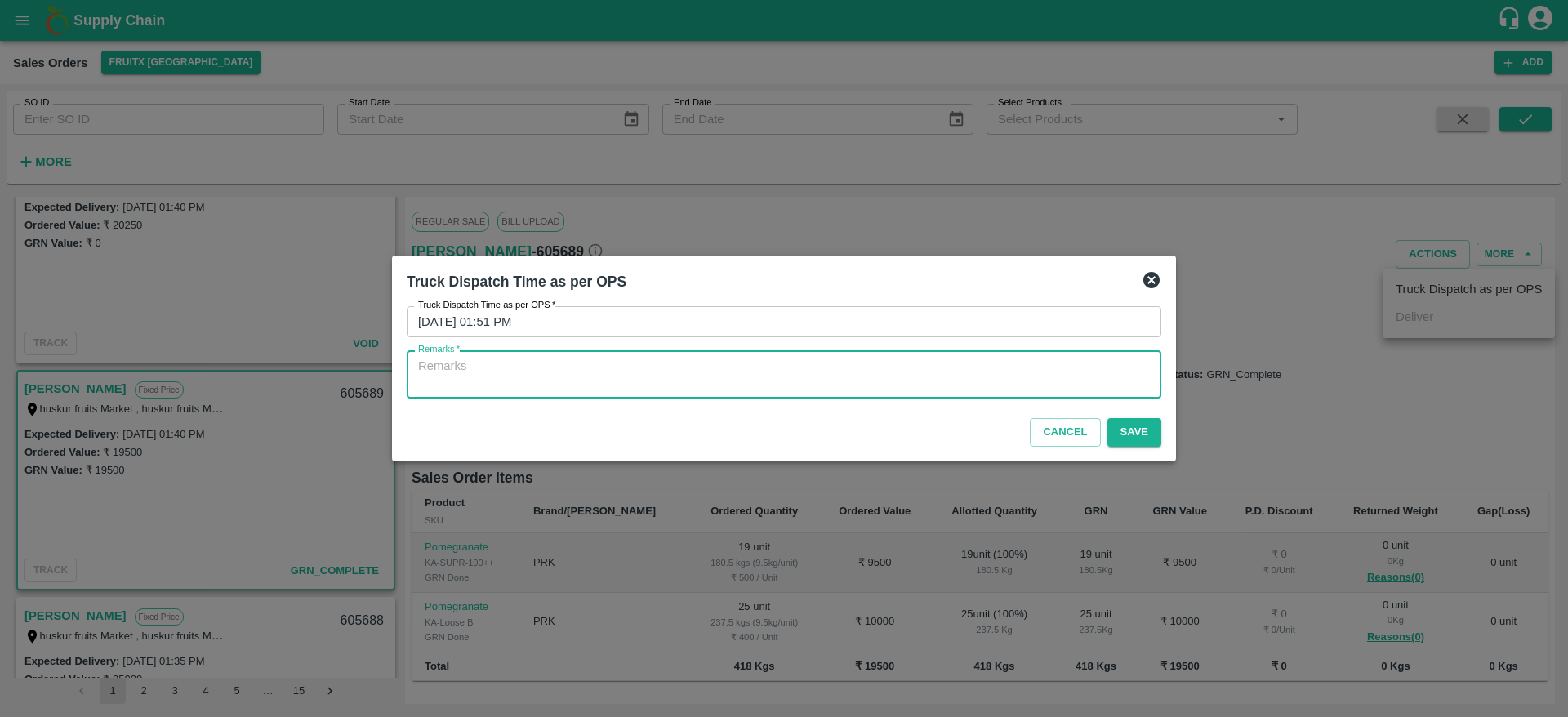
click at [903, 384] on textarea "Remarks   *" at bounding box center [784, 375] width 732 height 34
type textarea "OTD"
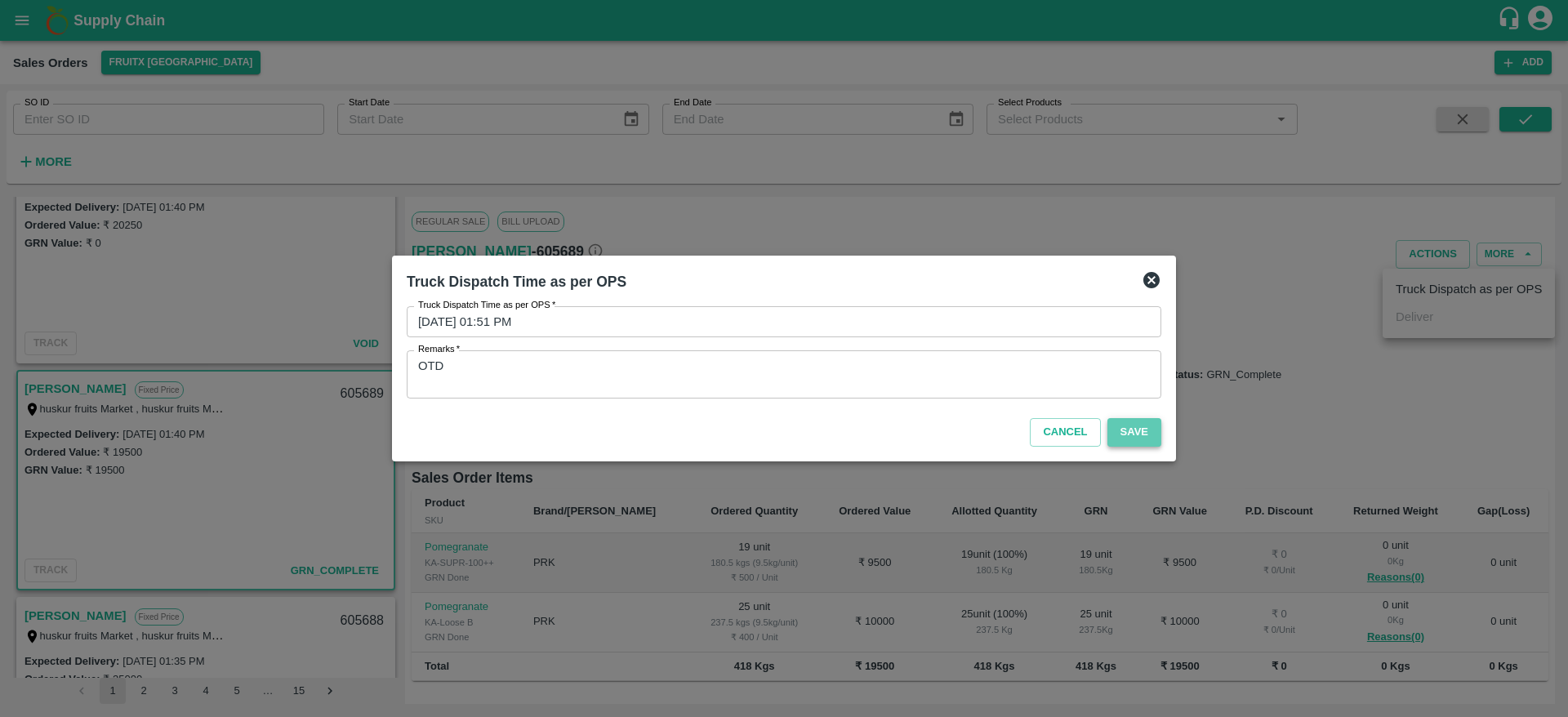
click at [1147, 440] on button "Save" at bounding box center [1134, 432] width 54 height 29
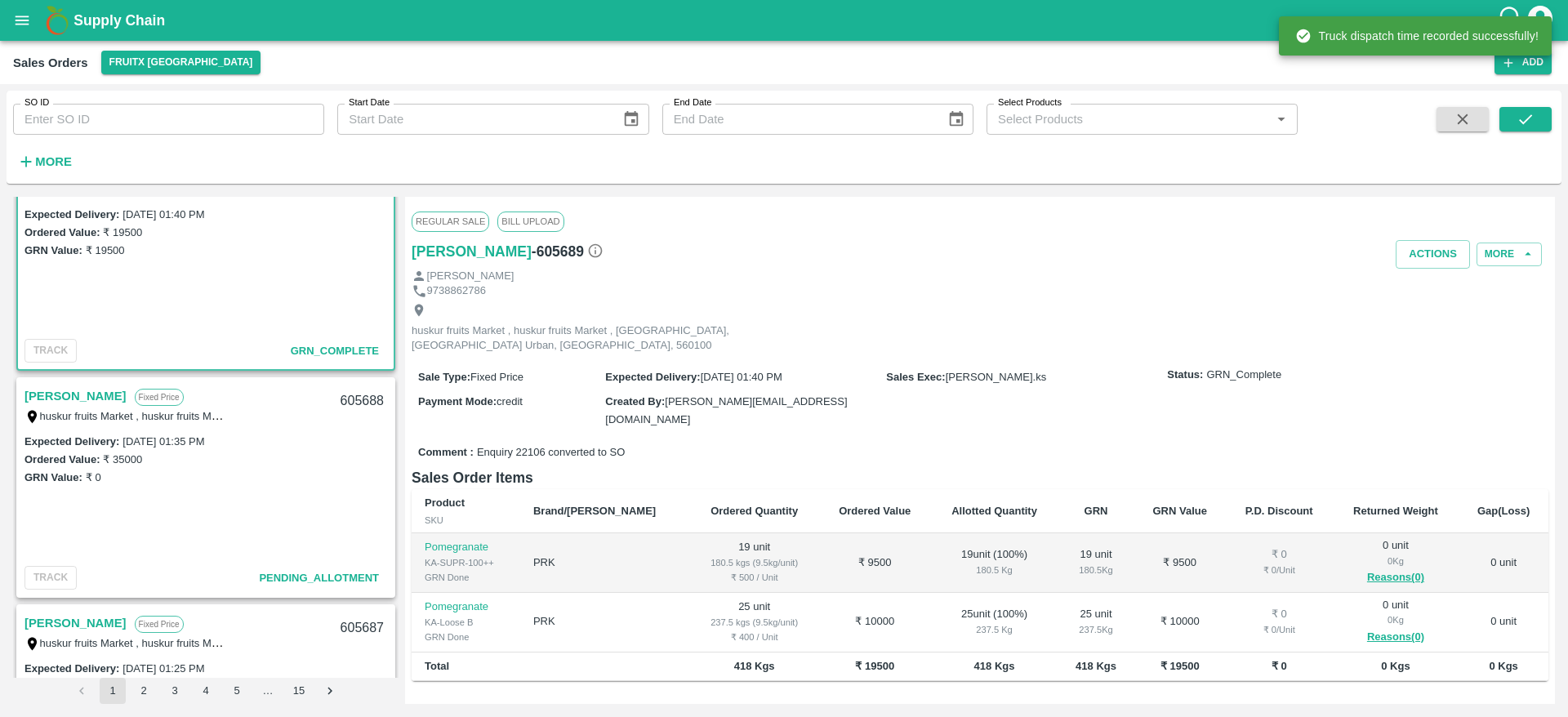
scroll to position [1186, 0]
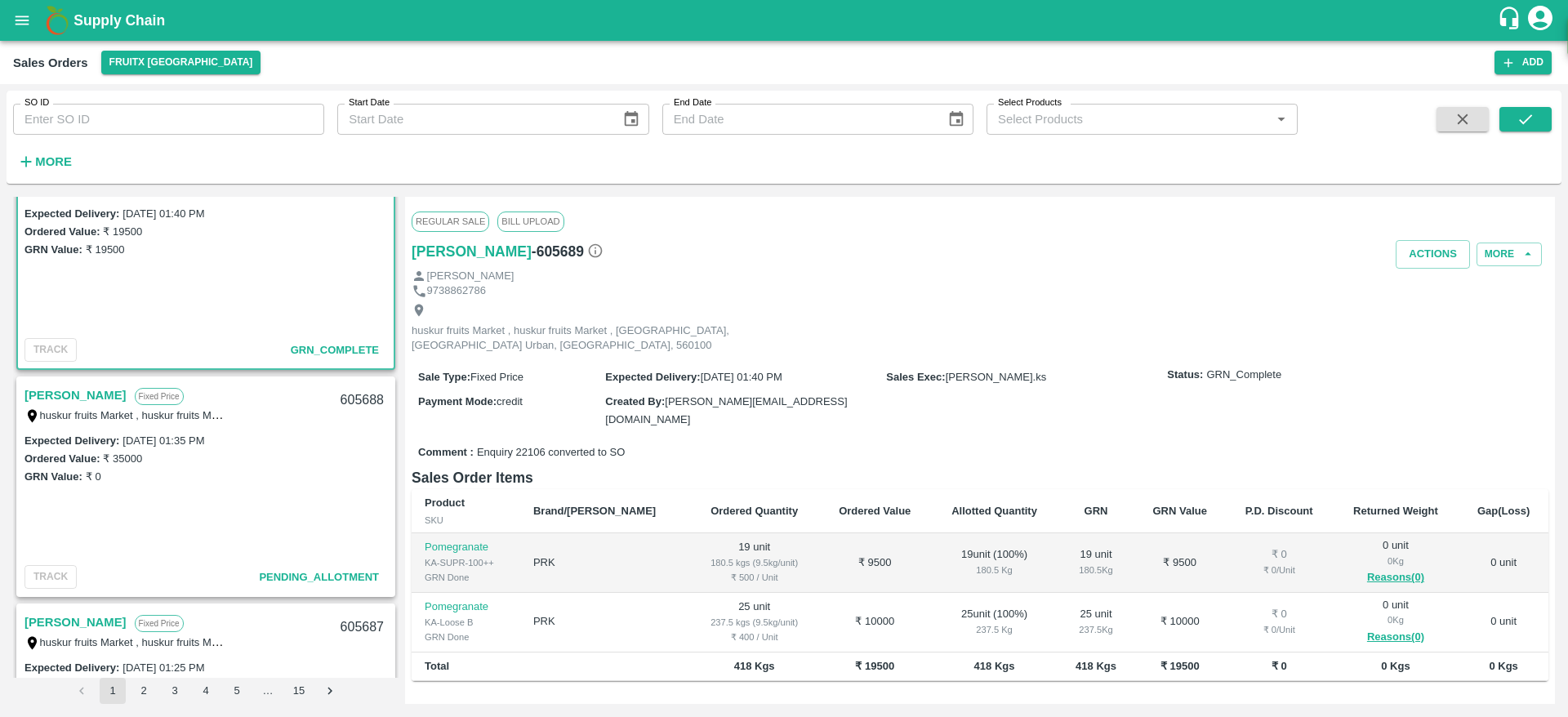
click at [51, 401] on link "[PERSON_NAME]" at bounding box center [75, 395] width 102 height 21
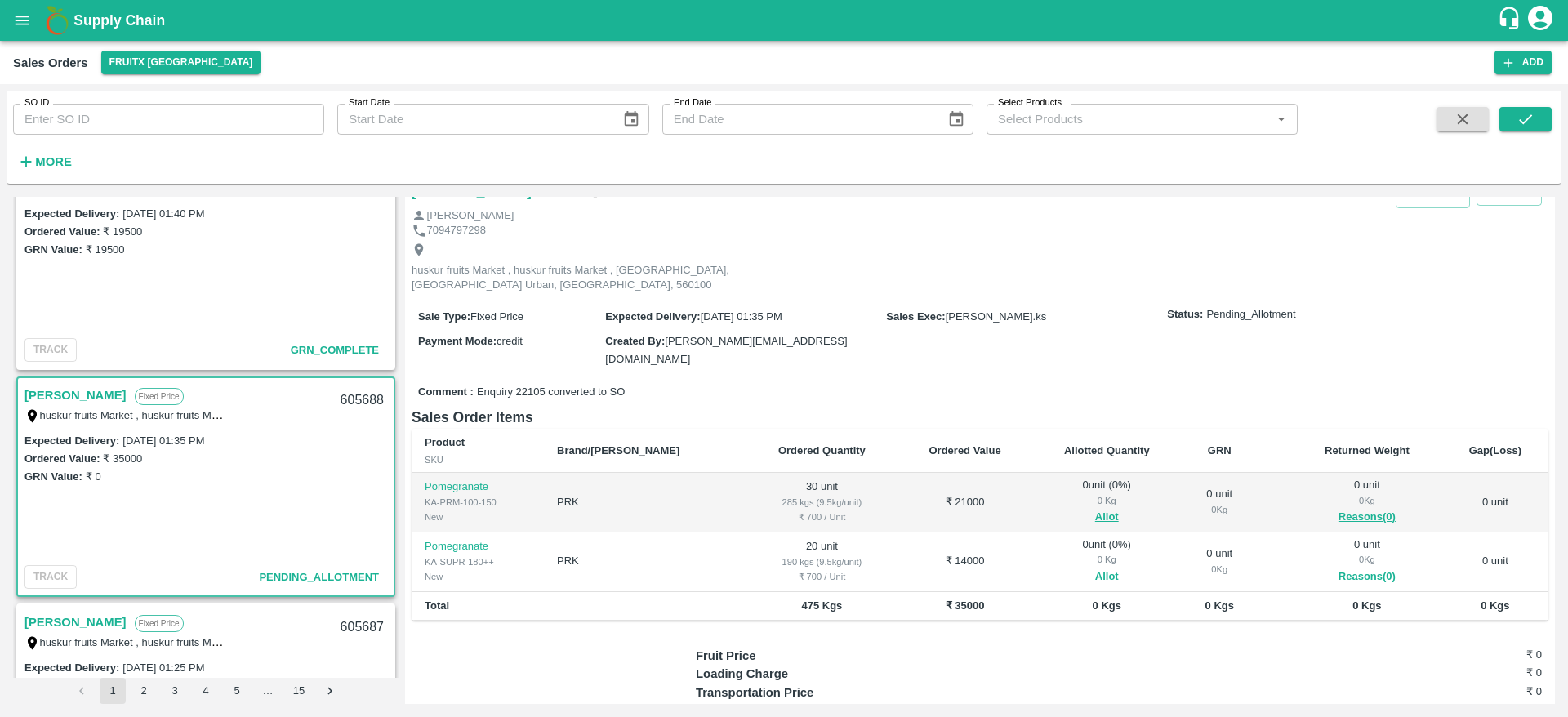
scroll to position [47, 0]
click at [56, 402] on link "[PERSON_NAME]" at bounding box center [75, 395] width 102 height 21
click at [1095, 506] on button "Allot" at bounding box center [1106, 515] width 24 height 19
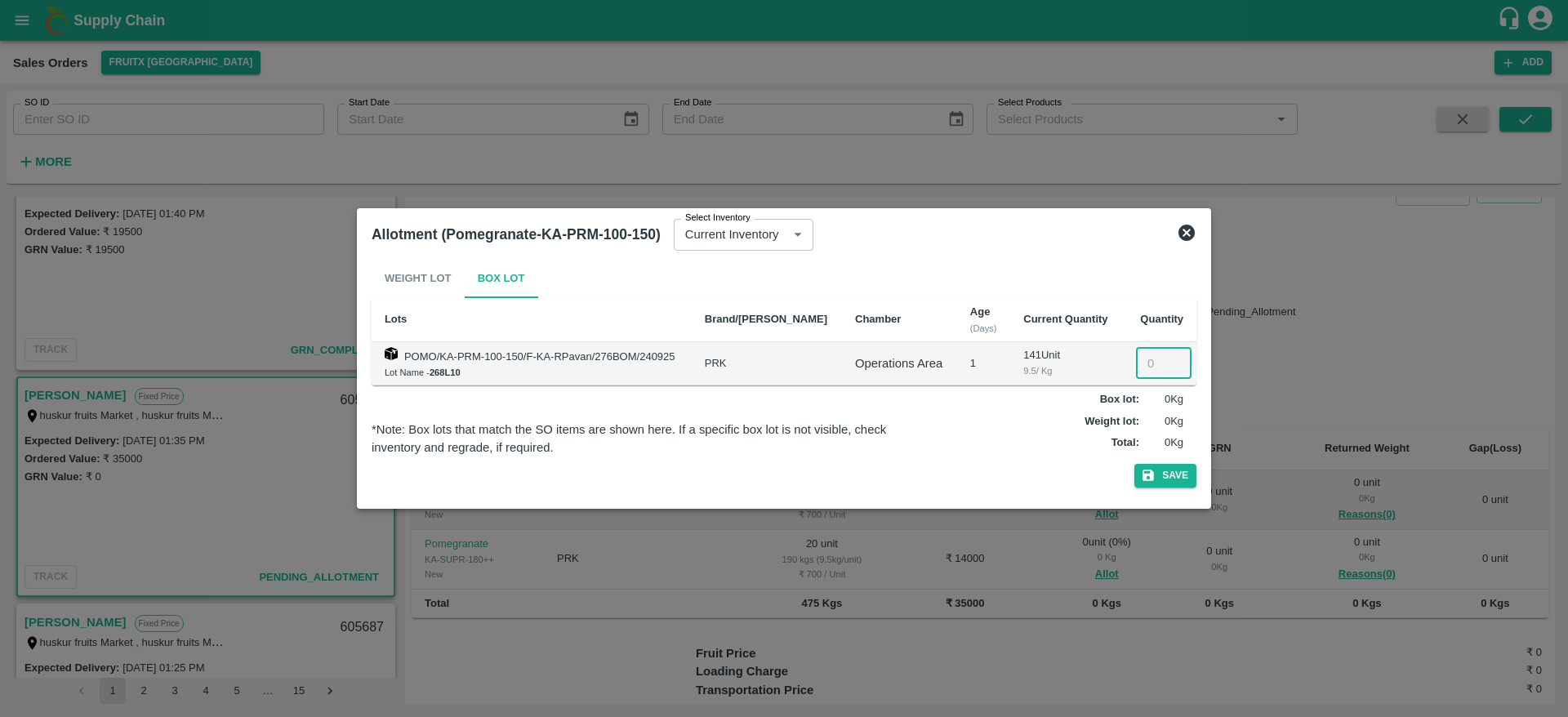
click at [1142, 363] on input "number" at bounding box center [1164, 363] width 55 height 31
type input "30"
click at [1149, 476] on icon "button" at bounding box center [1148, 475] width 14 height 14
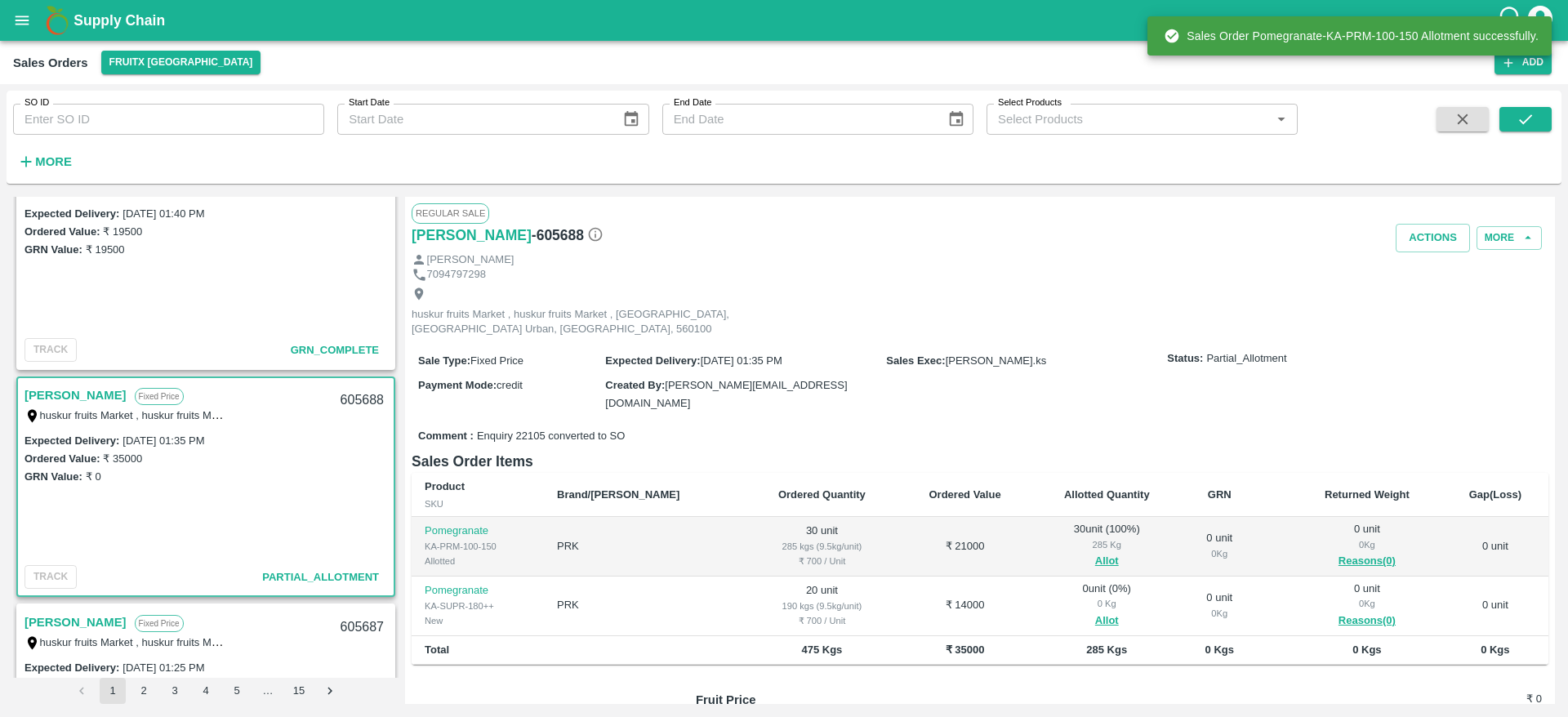
scroll to position [130, 0]
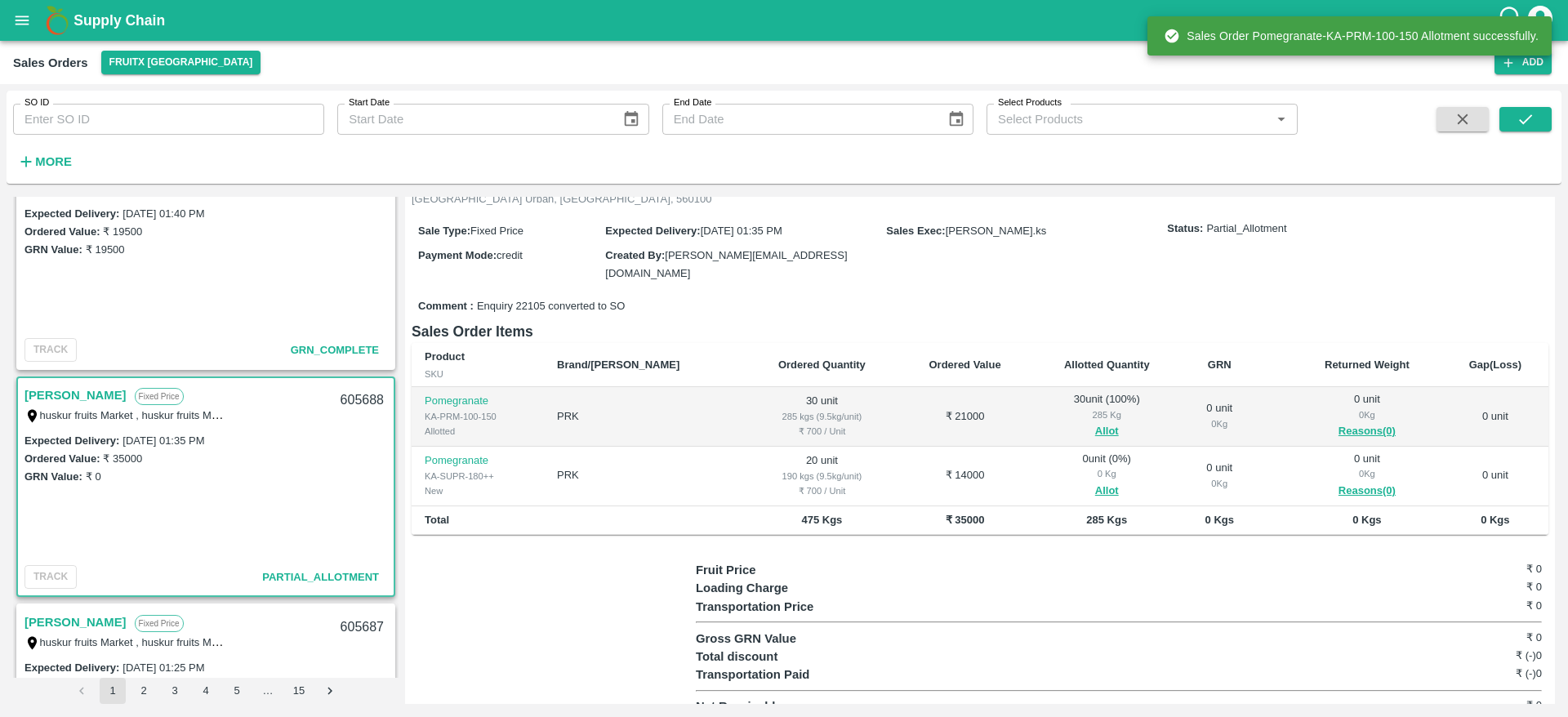
click at [1091, 482] on span "Allot" at bounding box center [1106, 491] width 125 height 19
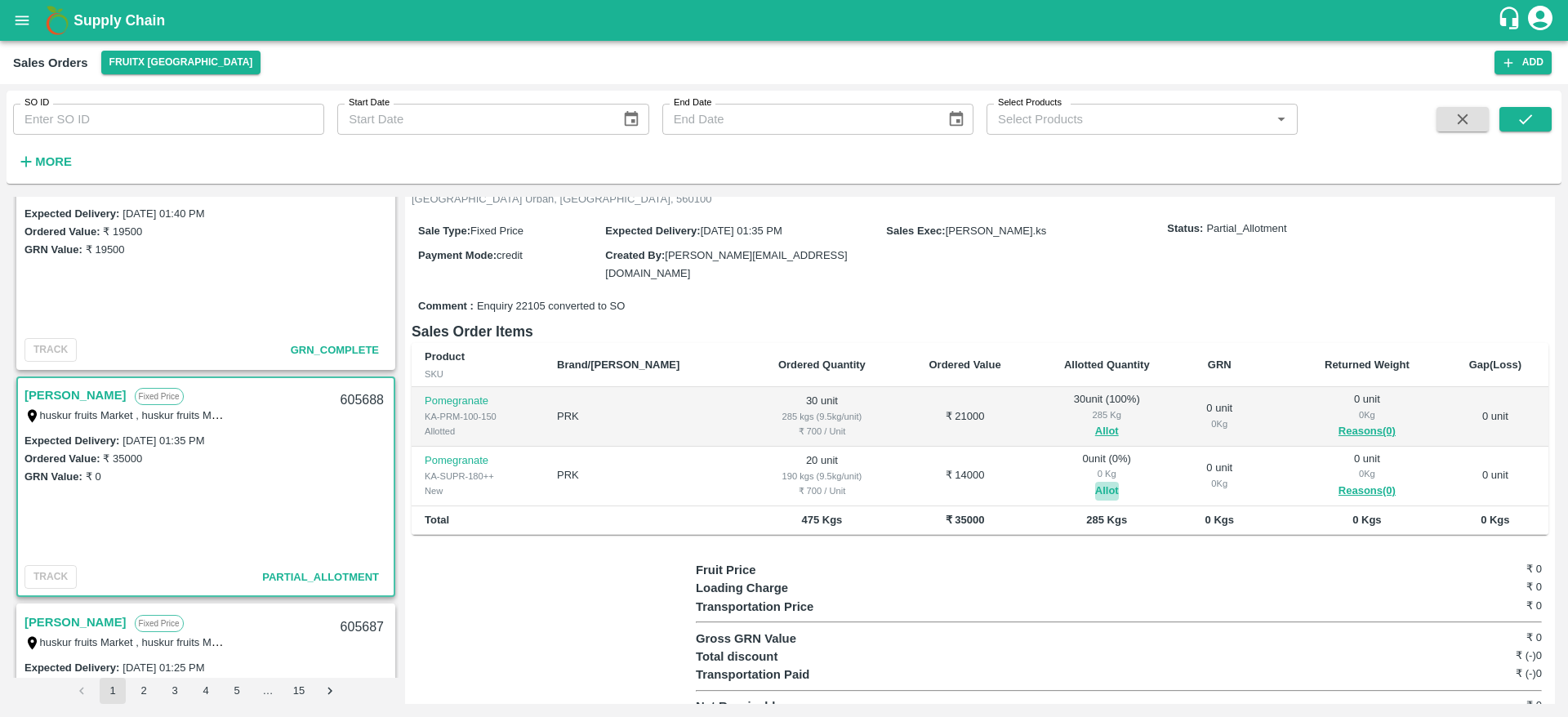
click at [1095, 482] on button "Allot" at bounding box center [1106, 491] width 24 height 19
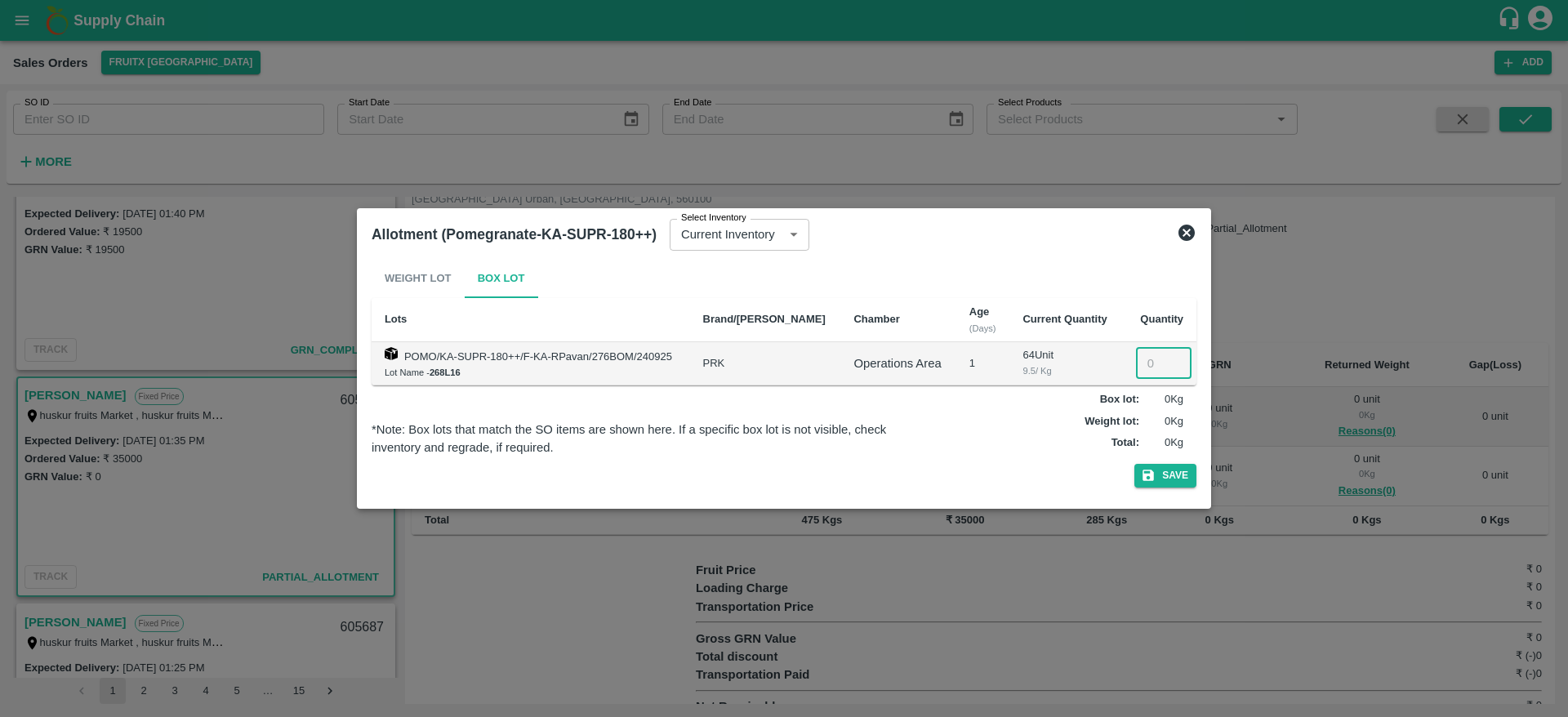
click at [1149, 372] on input "number" at bounding box center [1164, 363] width 55 height 31
type input "20"
click at [1168, 476] on button "Save" at bounding box center [1165, 475] width 62 height 24
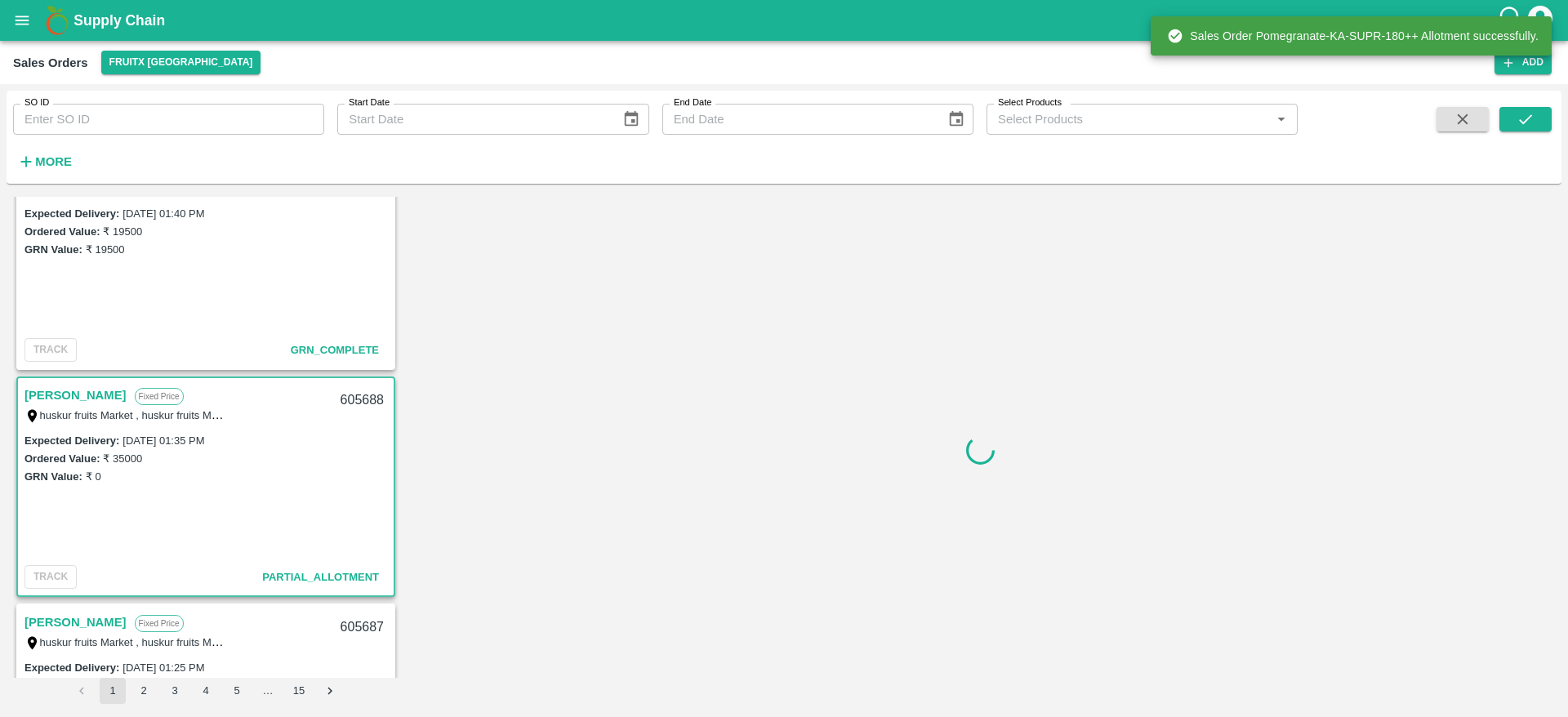
click at [341, 395] on div "605688" at bounding box center [362, 401] width 63 height 38
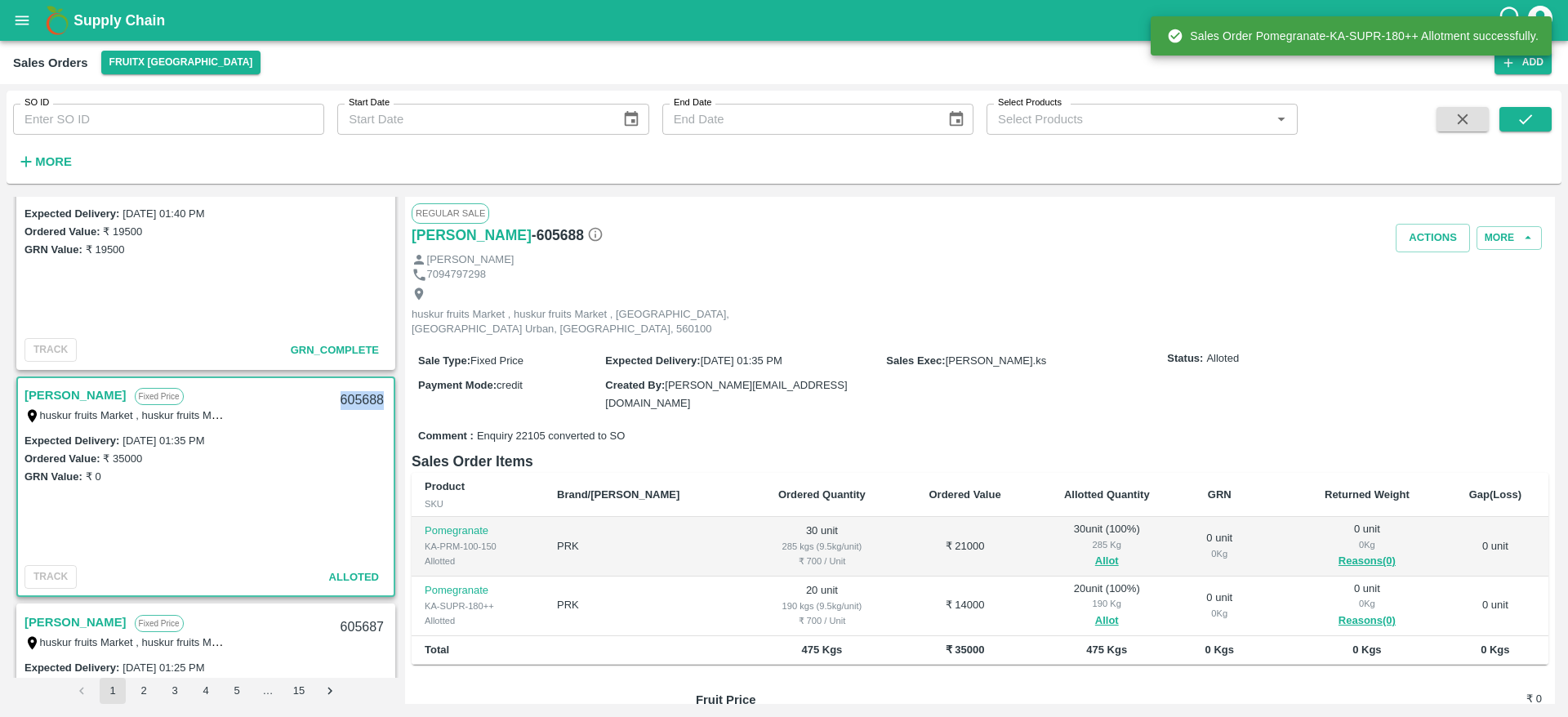
click at [341, 395] on div "605688" at bounding box center [362, 401] width 63 height 38
copy div "605688"
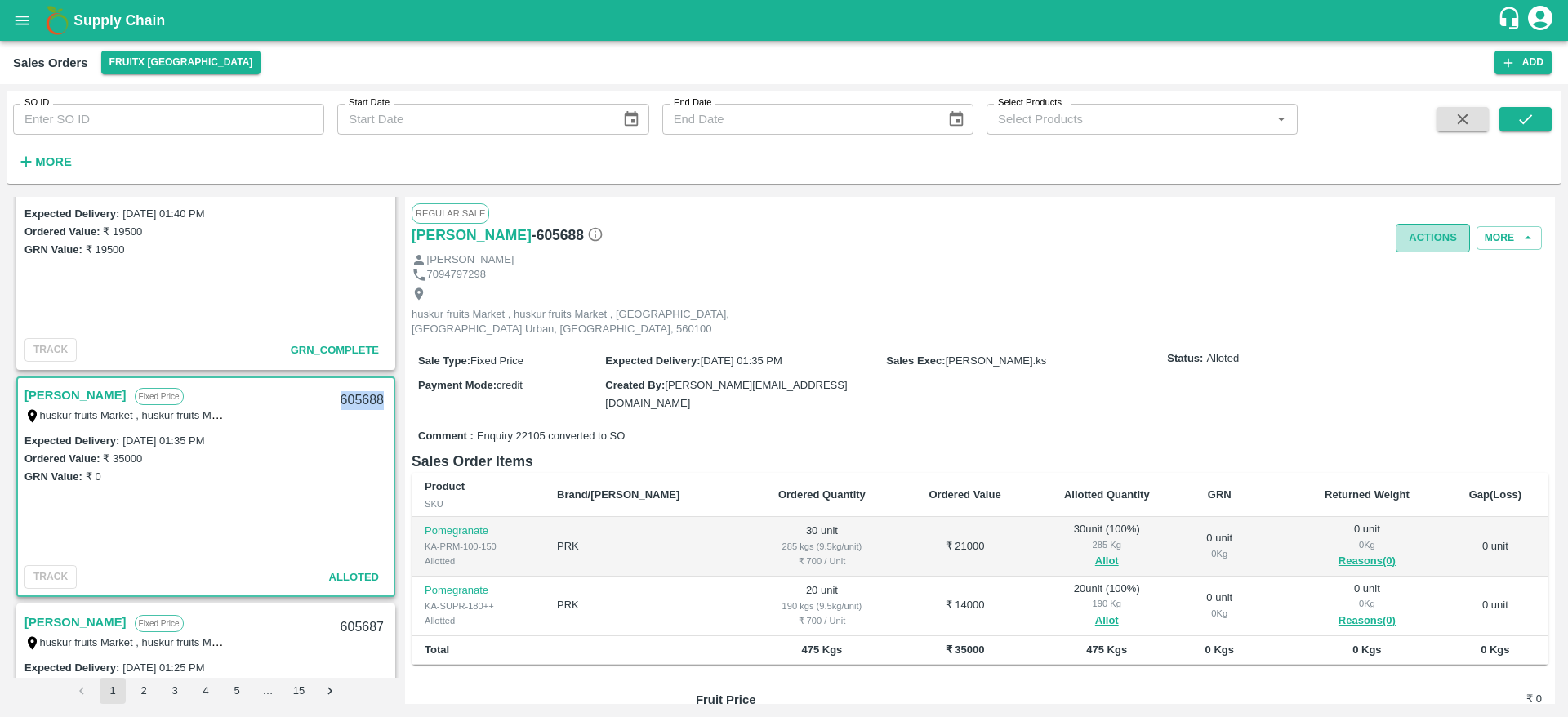
click at [1413, 232] on button "Actions" at bounding box center [1432, 238] width 75 height 29
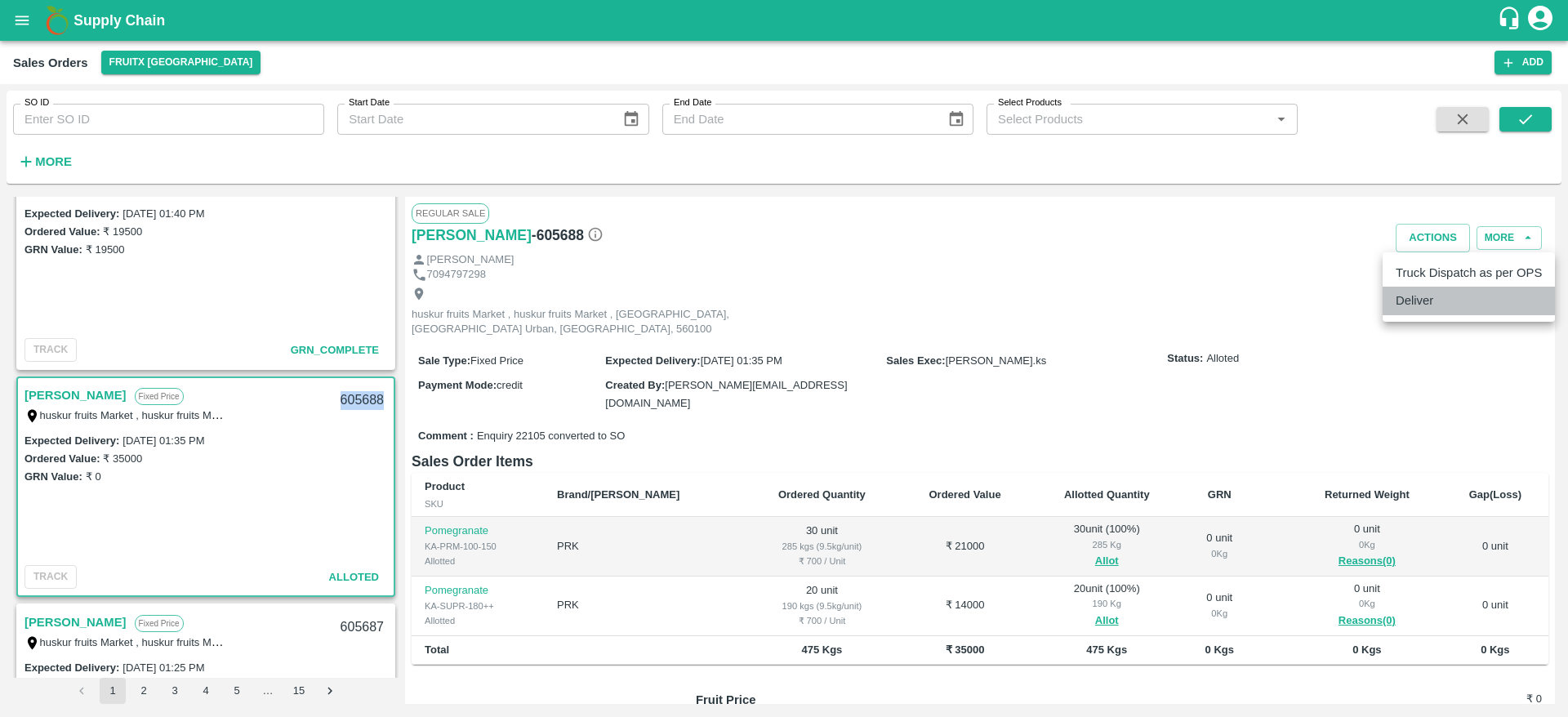
click at [1420, 305] on li "Deliver" at bounding box center [1469, 300] width 172 height 28
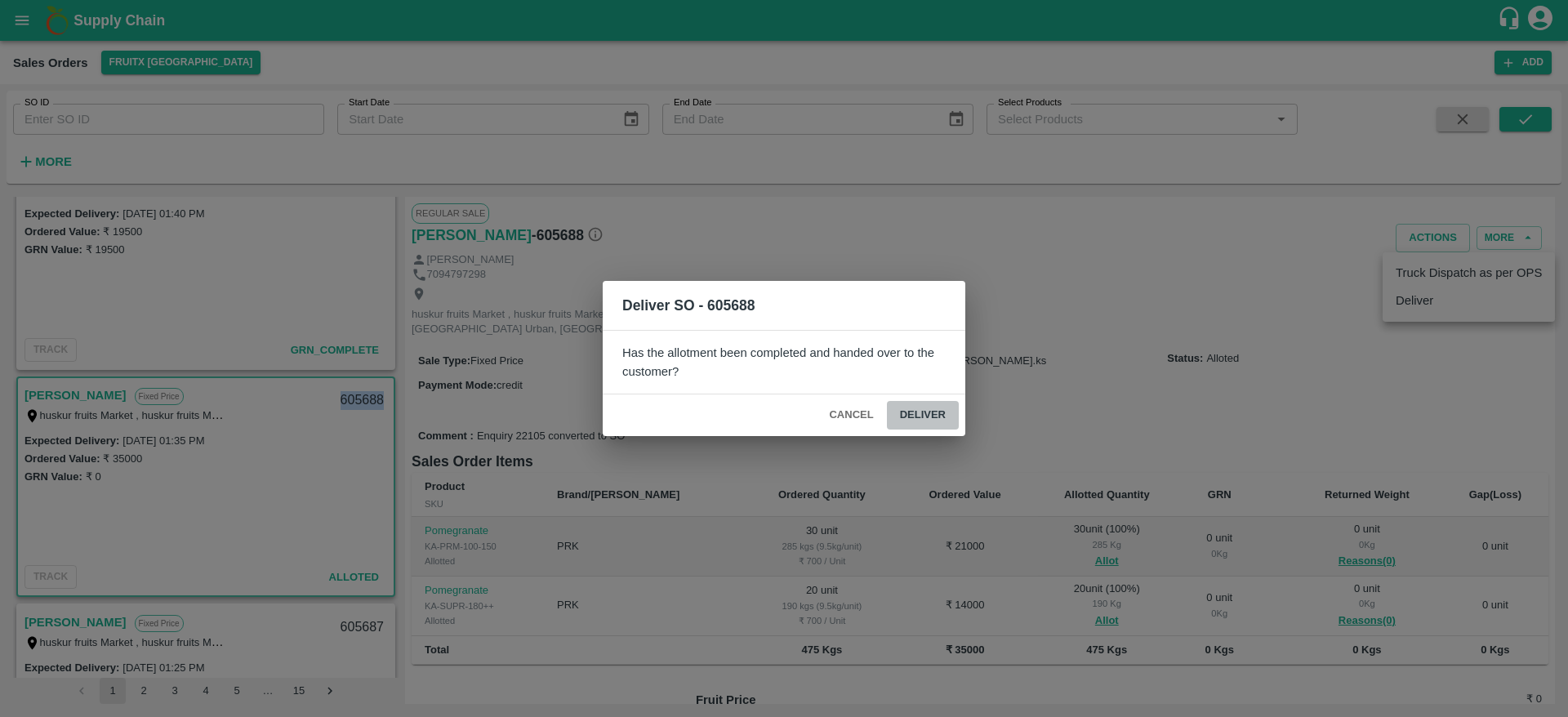
click at [919, 420] on button "Deliver" at bounding box center [922, 416] width 72 height 29
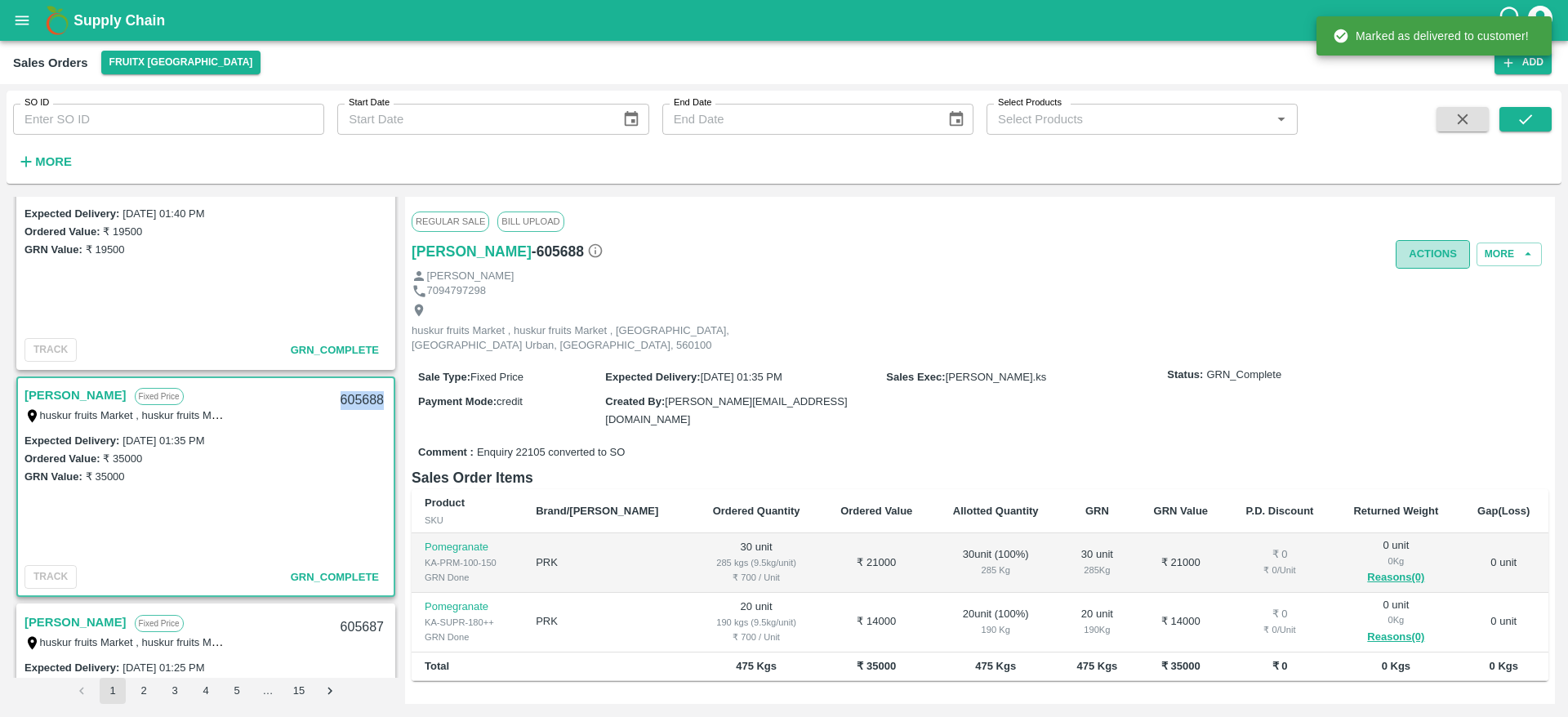
click at [1433, 257] on button "Actions" at bounding box center [1432, 254] width 75 height 29
click at [1425, 276] on li "Truck Dispatch as per OPS" at bounding box center [1469, 289] width 172 height 28
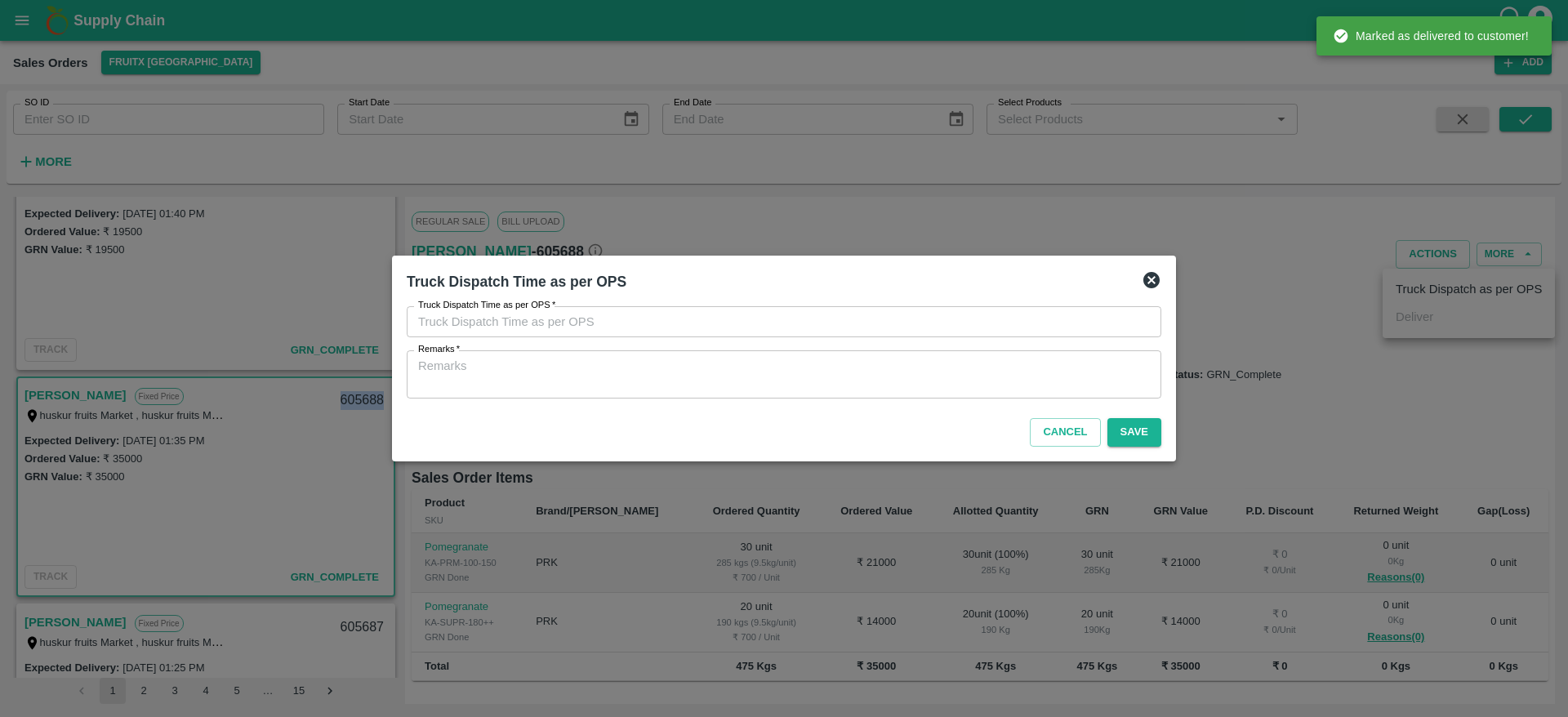
type input "25/09/2025 01:52 PM"
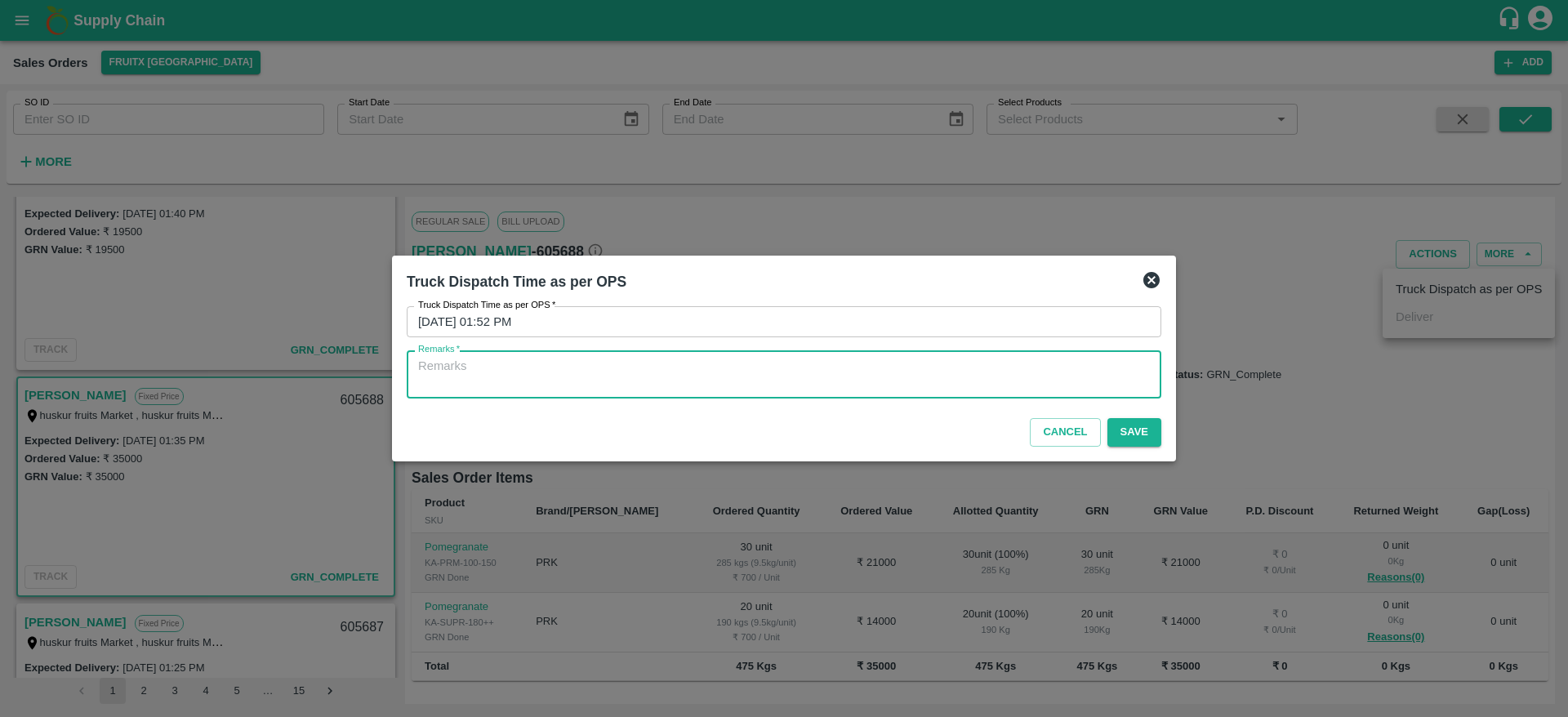
click at [908, 369] on textarea "Remarks   *" at bounding box center [784, 375] width 732 height 34
type textarea "OTD"
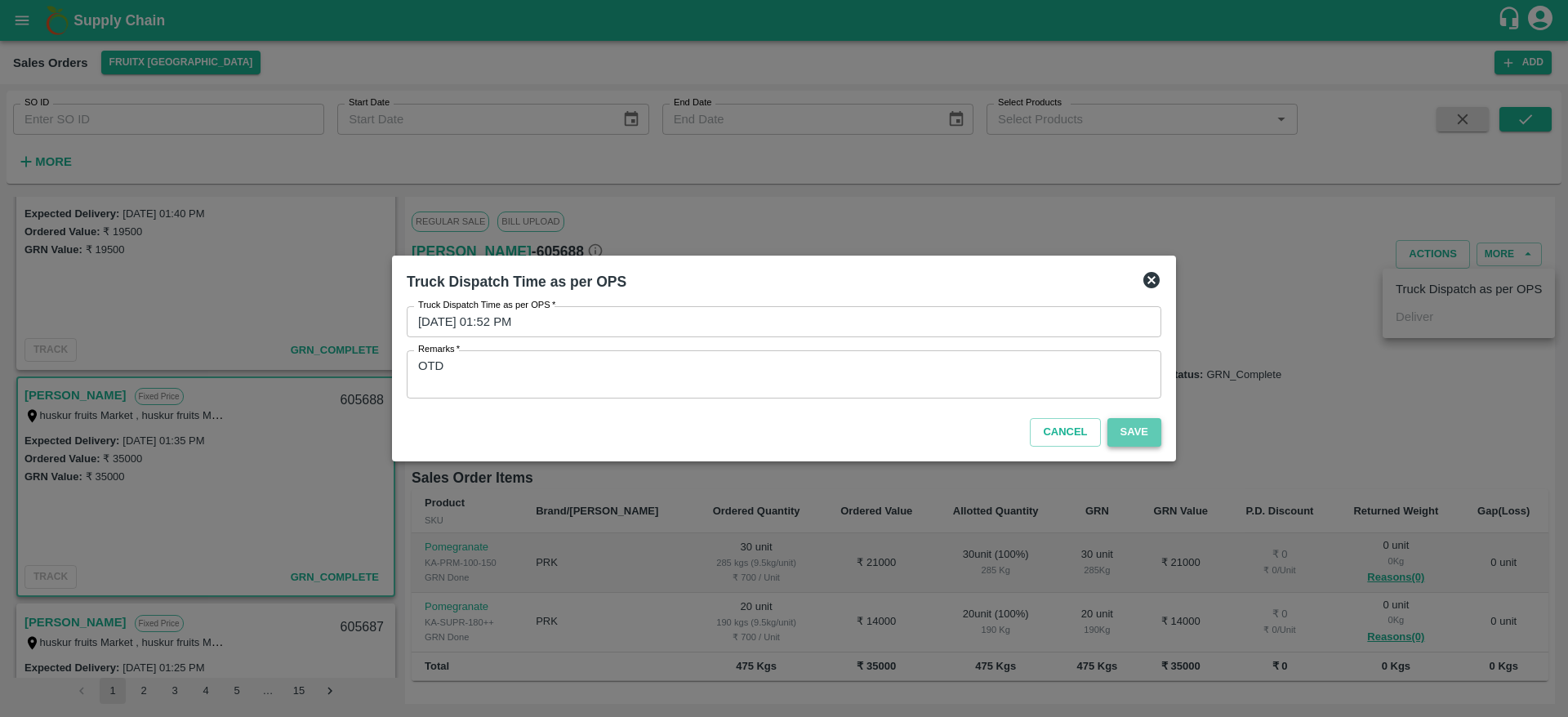
click at [1110, 426] on button "Save" at bounding box center [1134, 432] width 54 height 29
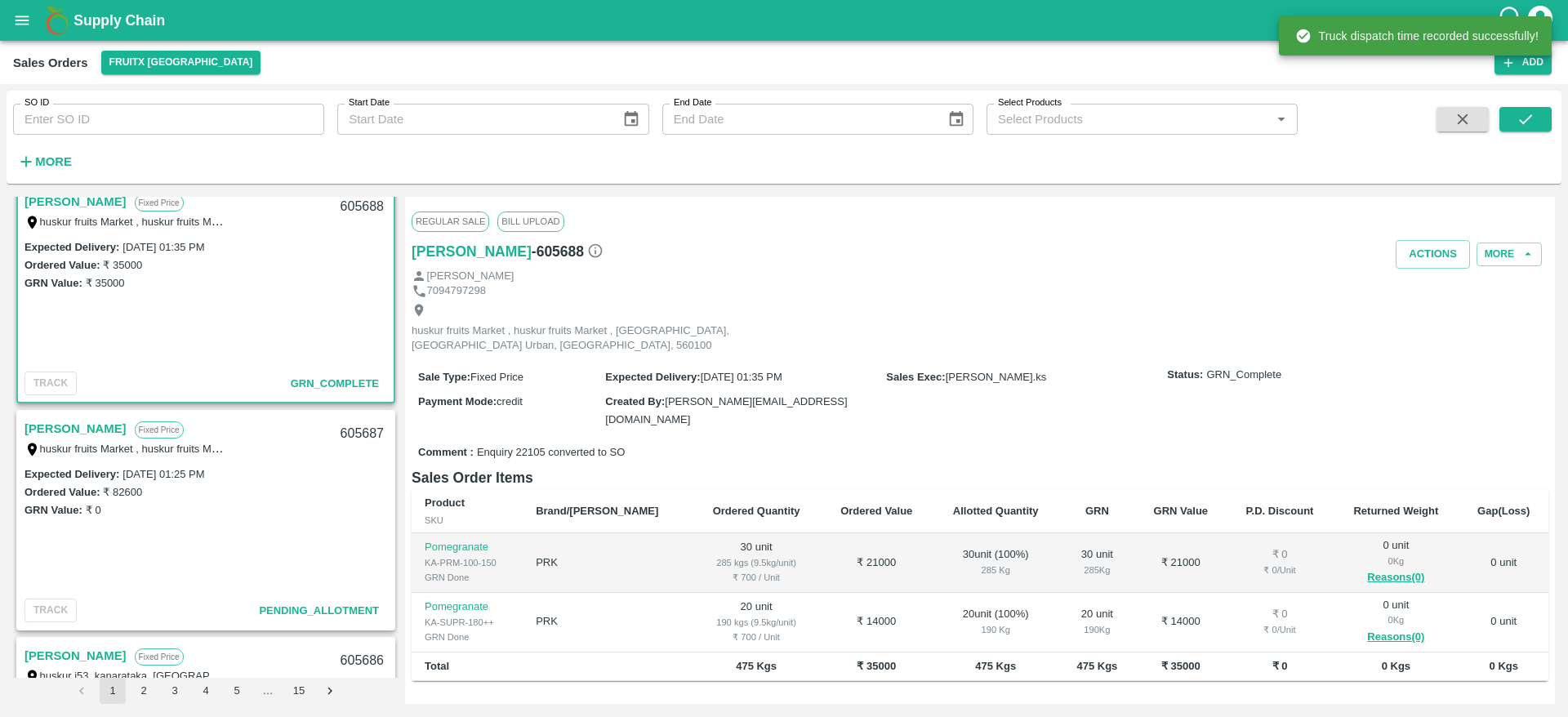
scroll to position [1381, 0]
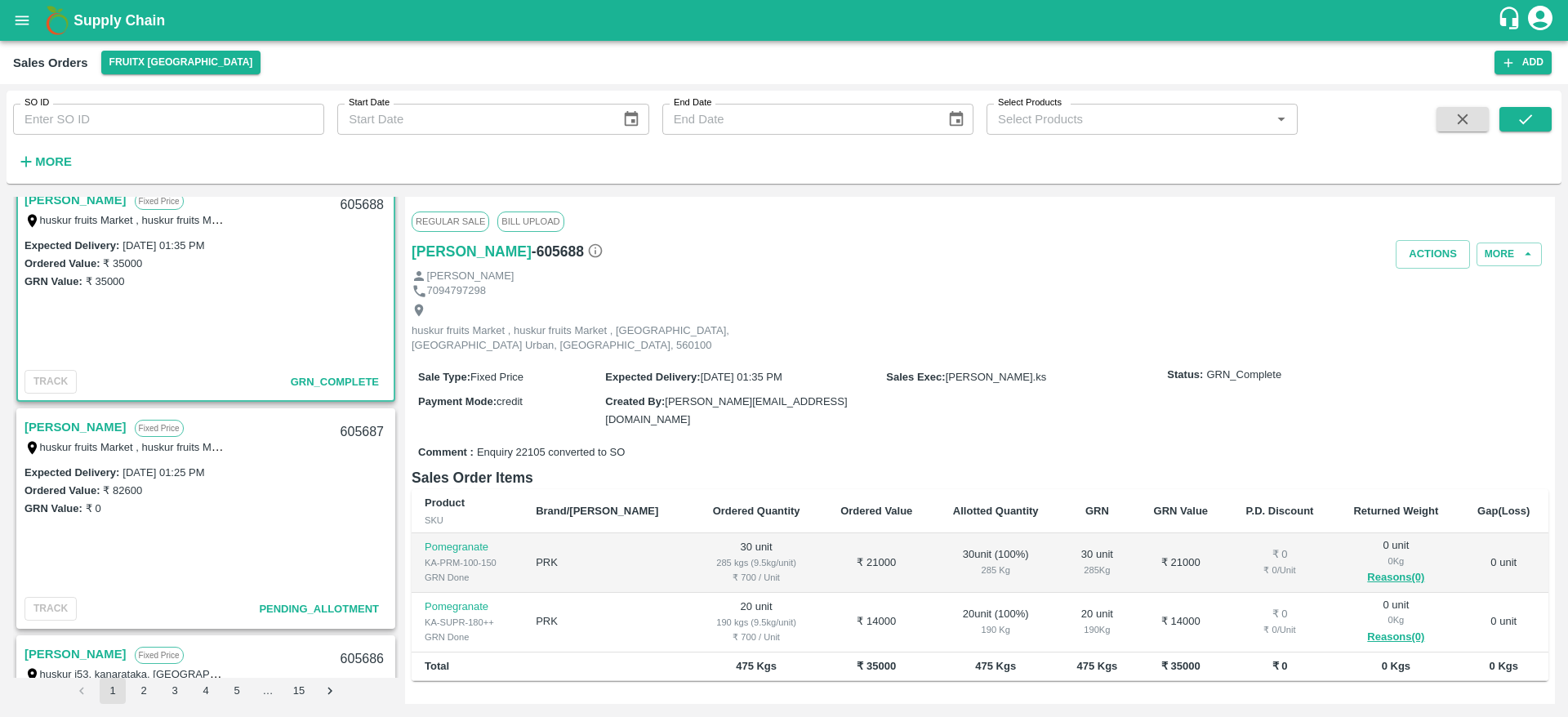
click at [63, 431] on link "[PERSON_NAME]" at bounding box center [75, 427] width 102 height 21
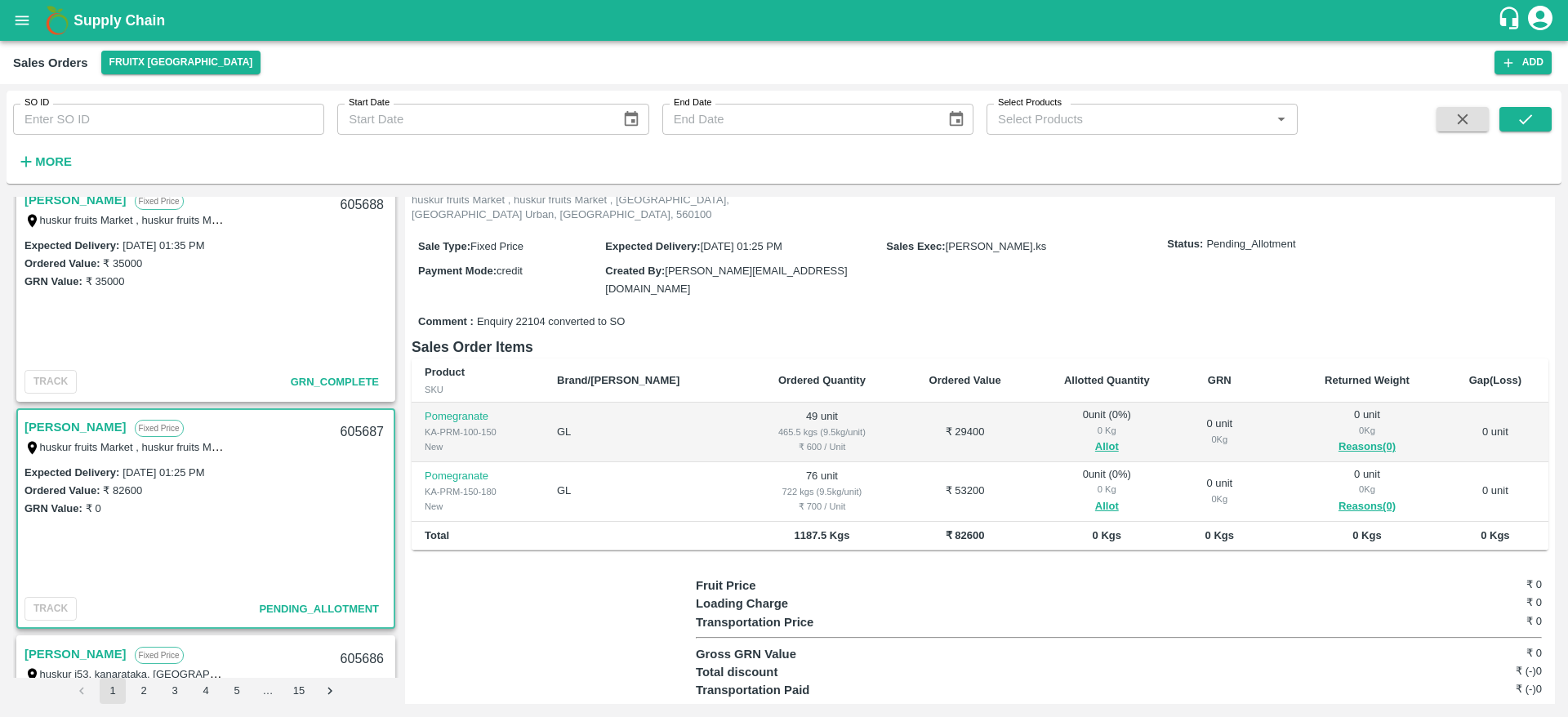
scroll to position [130, 0]
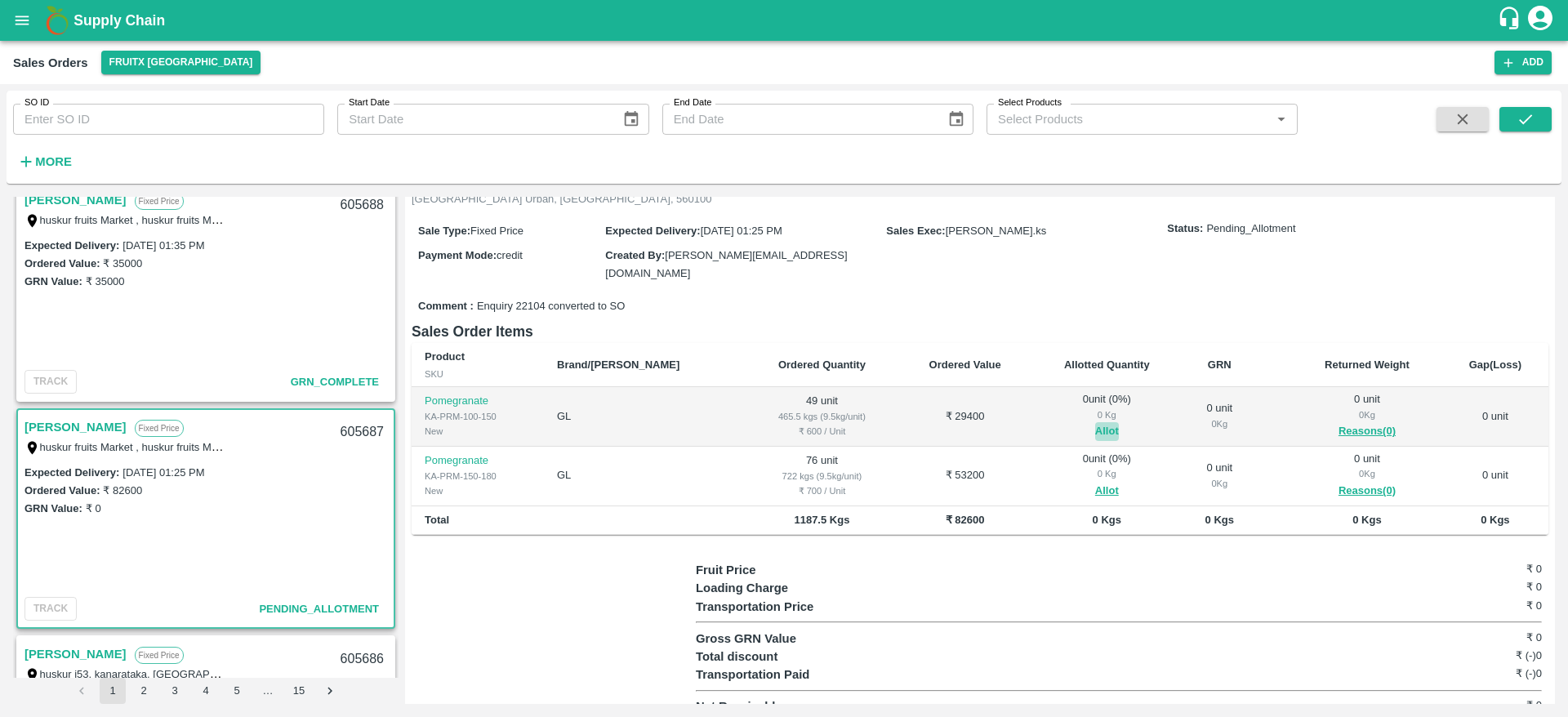
click at [1095, 423] on button "Allot" at bounding box center [1106, 432] width 24 height 19
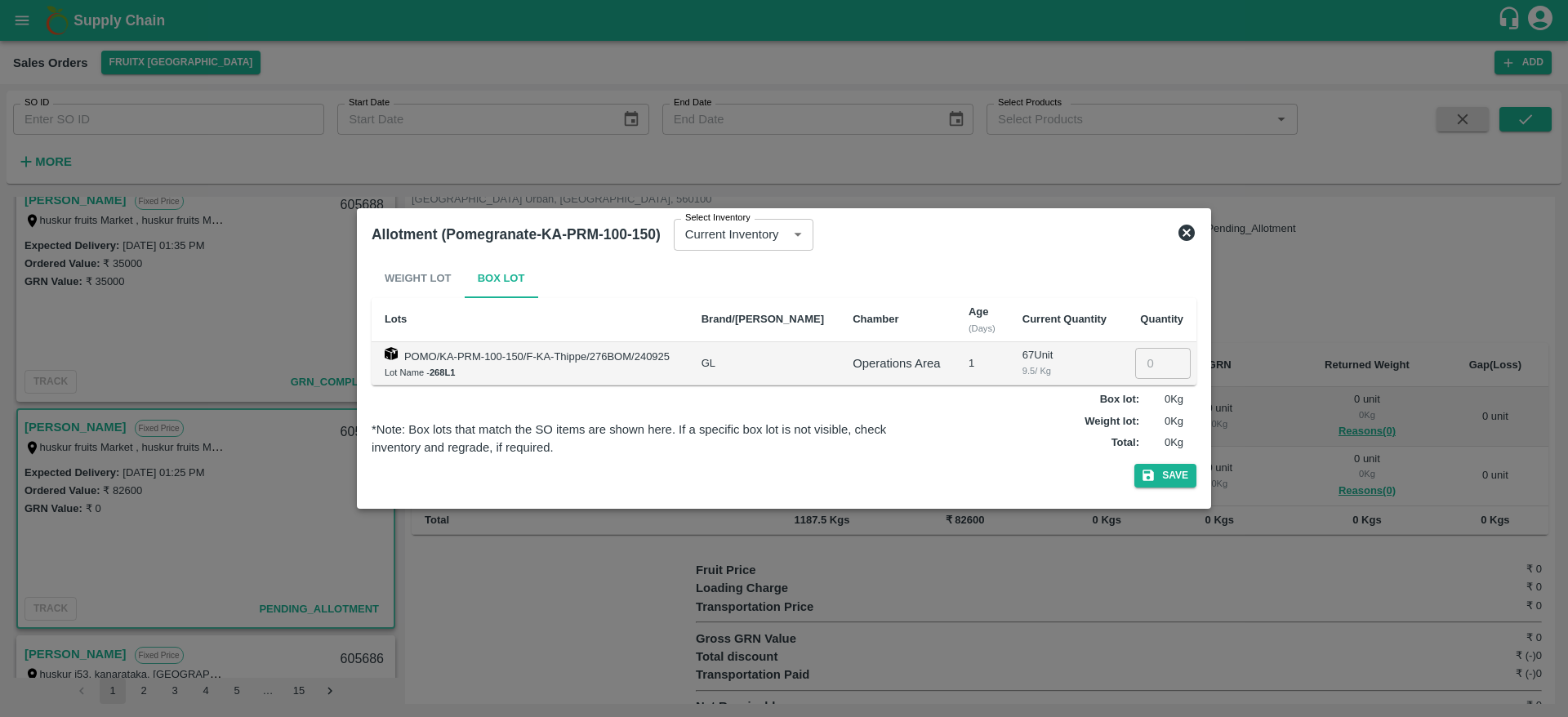
click at [1148, 360] on input "number" at bounding box center [1163, 363] width 55 height 31
type input "49"
click at [1143, 475] on icon "button" at bounding box center [1148, 476] width 11 height 11
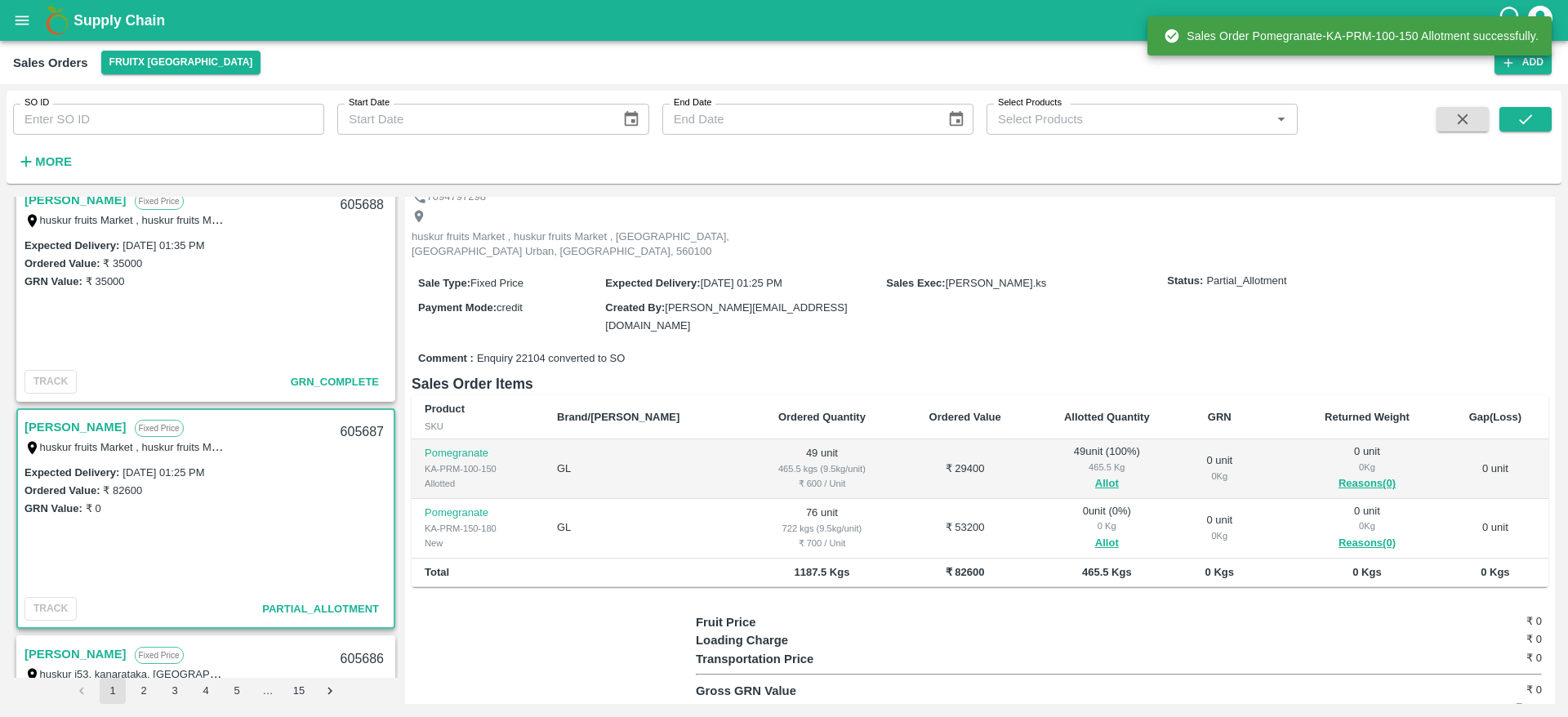
scroll to position [78, 0]
click at [1095, 533] on button "Allot" at bounding box center [1106, 543] width 24 height 19
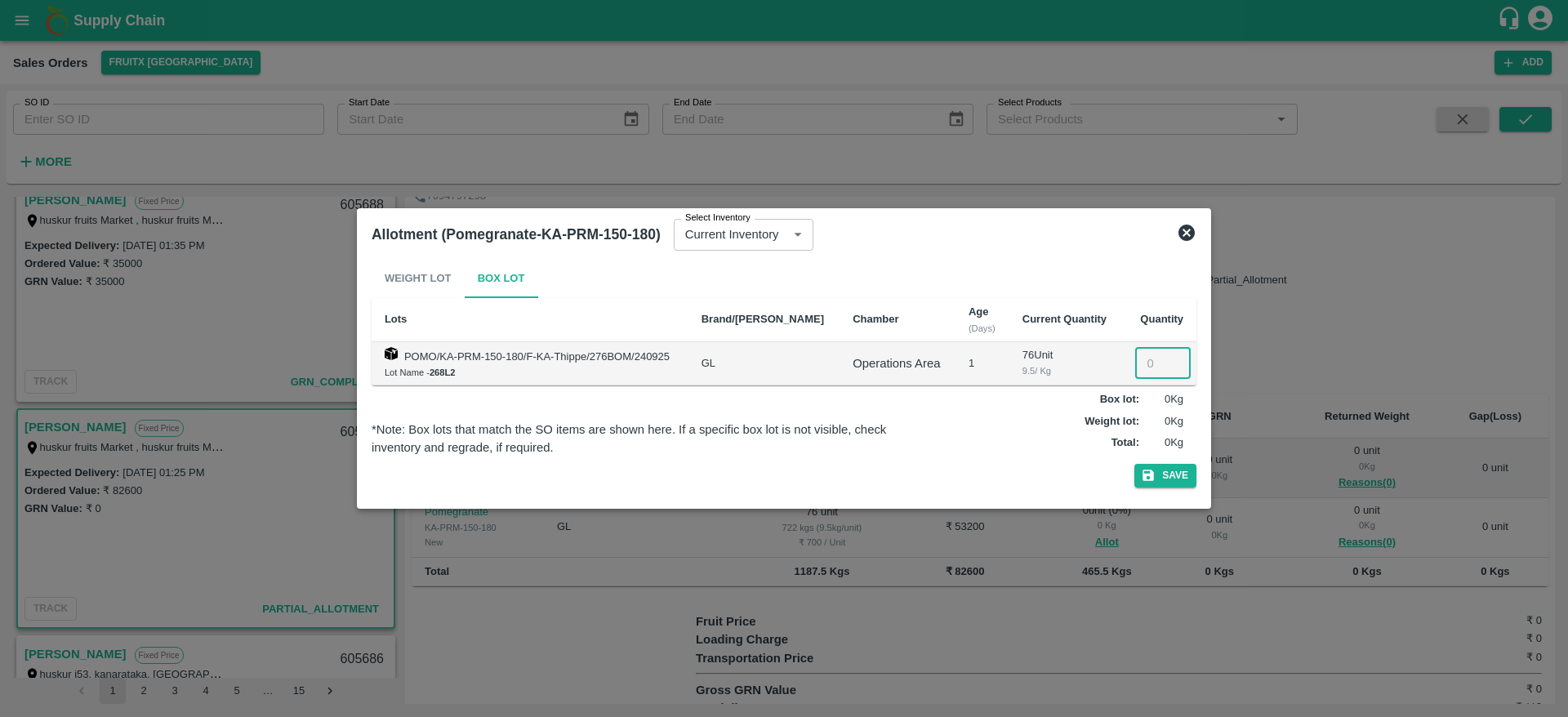
click at [1142, 370] on input "number" at bounding box center [1163, 363] width 55 height 31
type input "76"
click at [1164, 470] on button "Save" at bounding box center [1165, 475] width 62 height 24
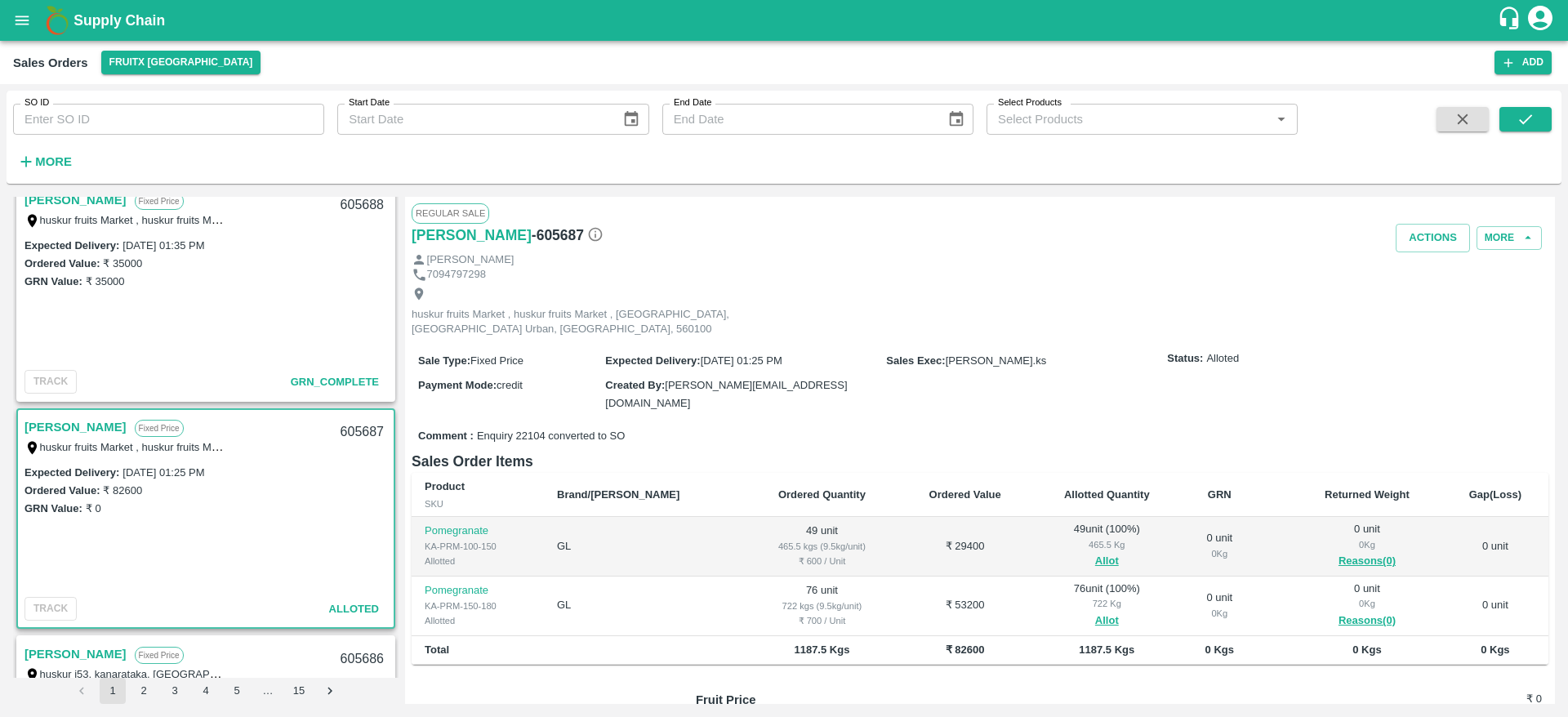
click at [357, 423] on div "605687" at bounding box center [362, 432] width 63 height 38
copy div "605687"
click at [1419, 229] on button "Actions" at bounding box center [1432, 238] width 75 height 29
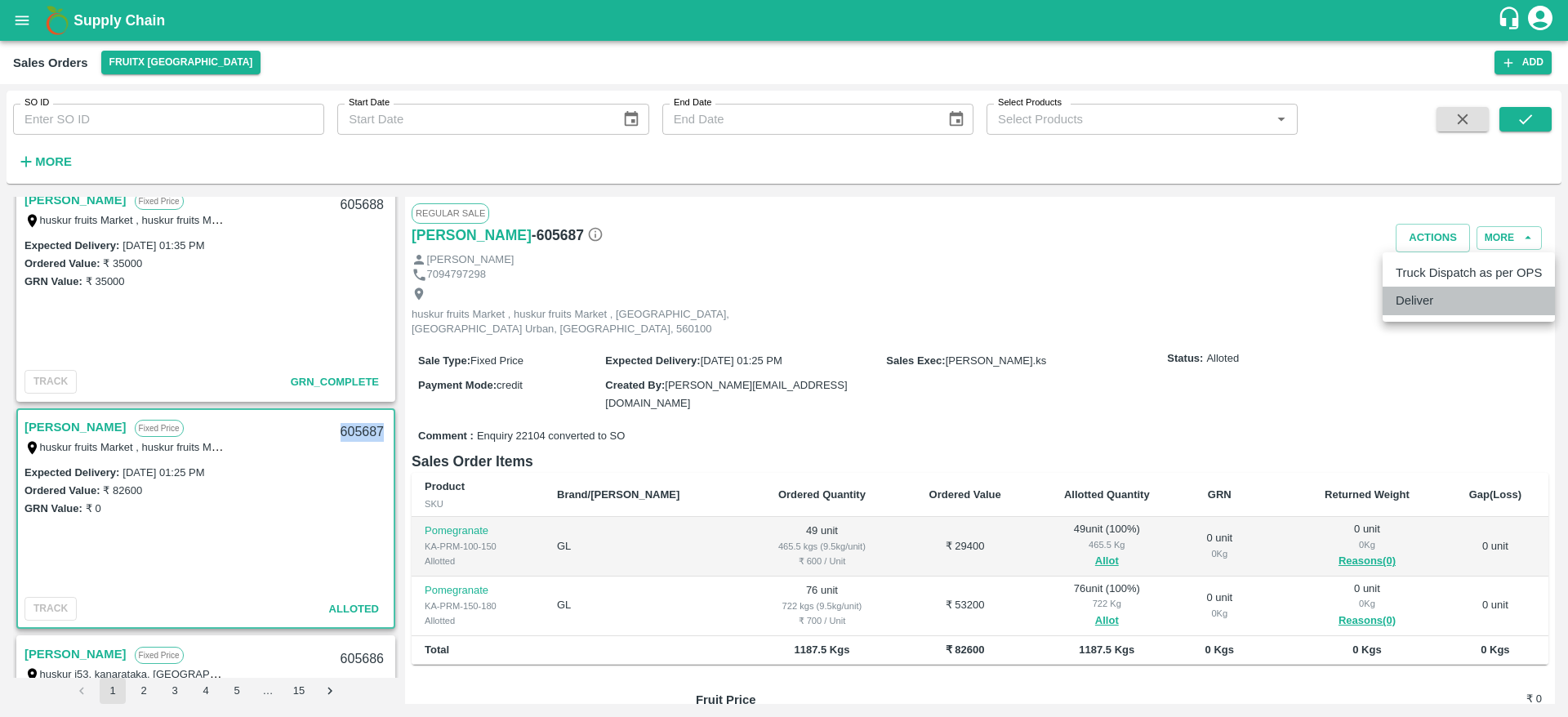
click at [1406, 308] on li "Deliver" at bounding box center [1469, 300] width 172 height 28
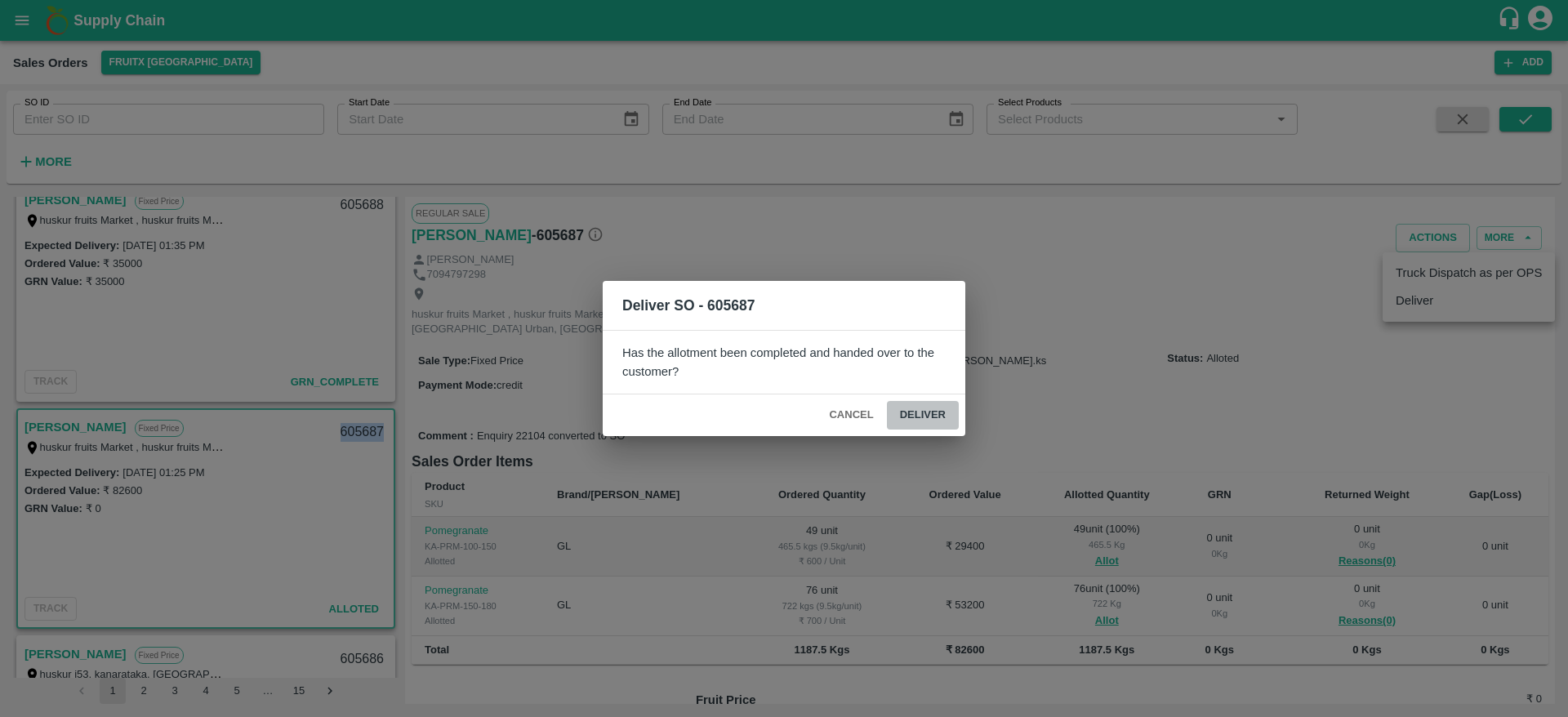
click at [942, 420] on button "Deliver" at bounding box center [922, 416] width 72 height 29
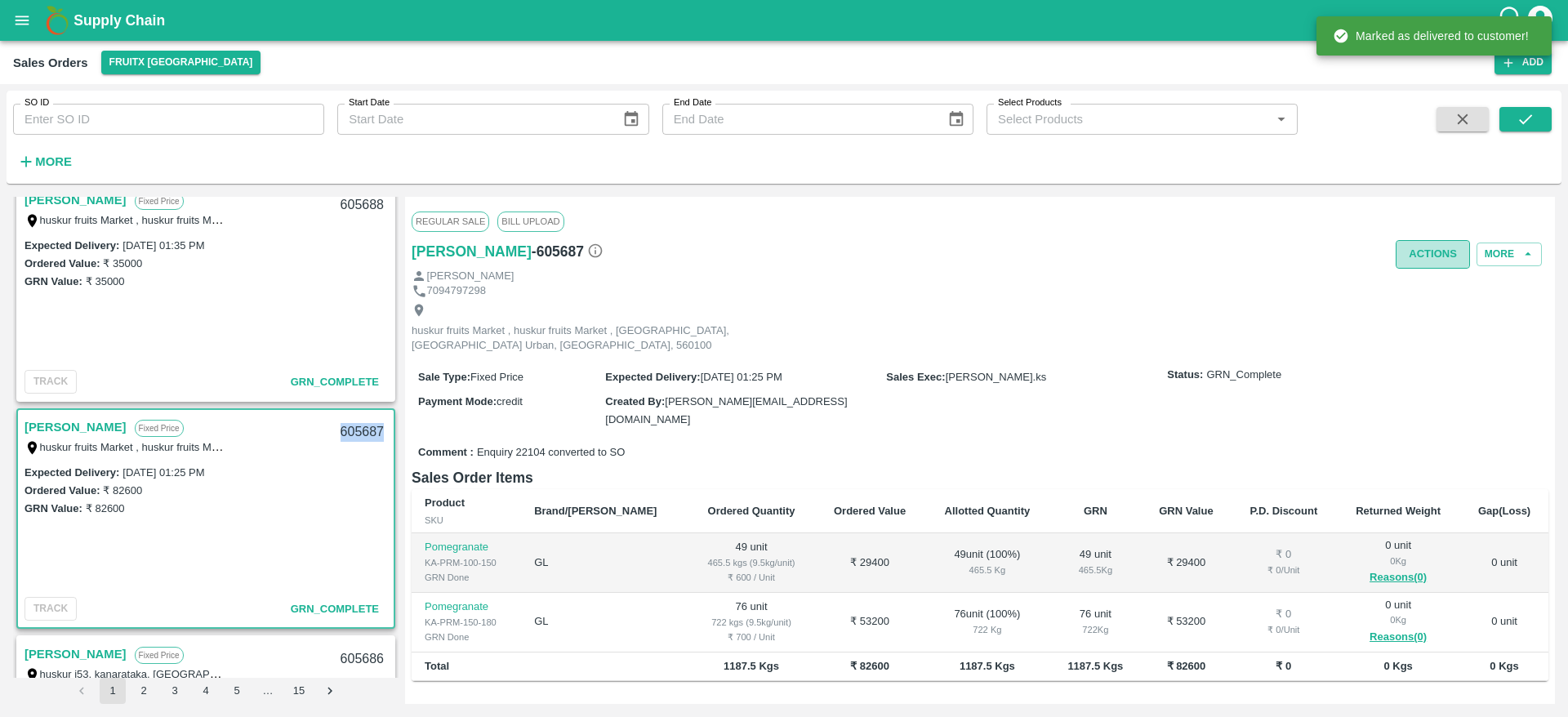
click at [1413, 260] on button "Actions" at bounding box center [1432, 254] width 75 height 29
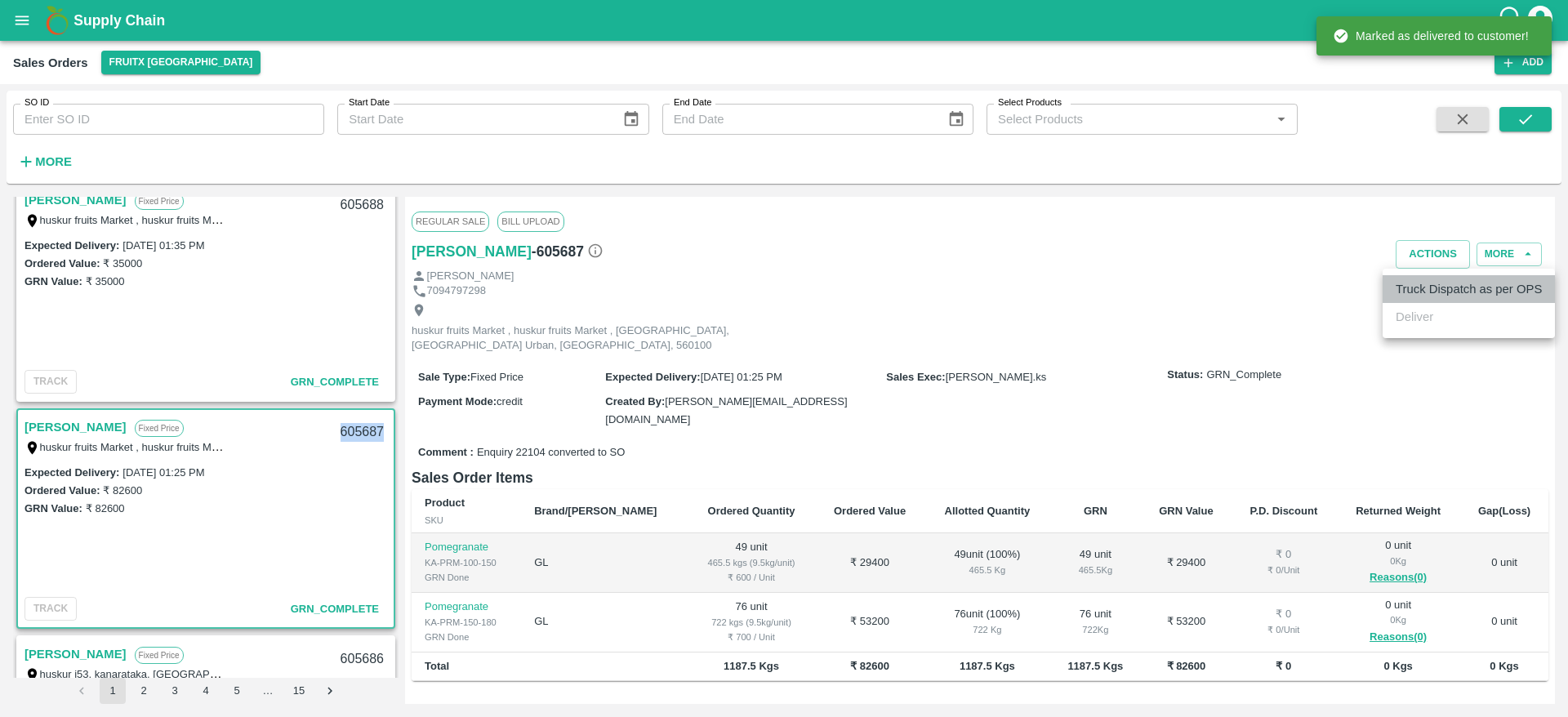
click at [1418, 276] on li "Truck Dispatch as per OPS" at bounding box center [1469, 289] width 172 height 28
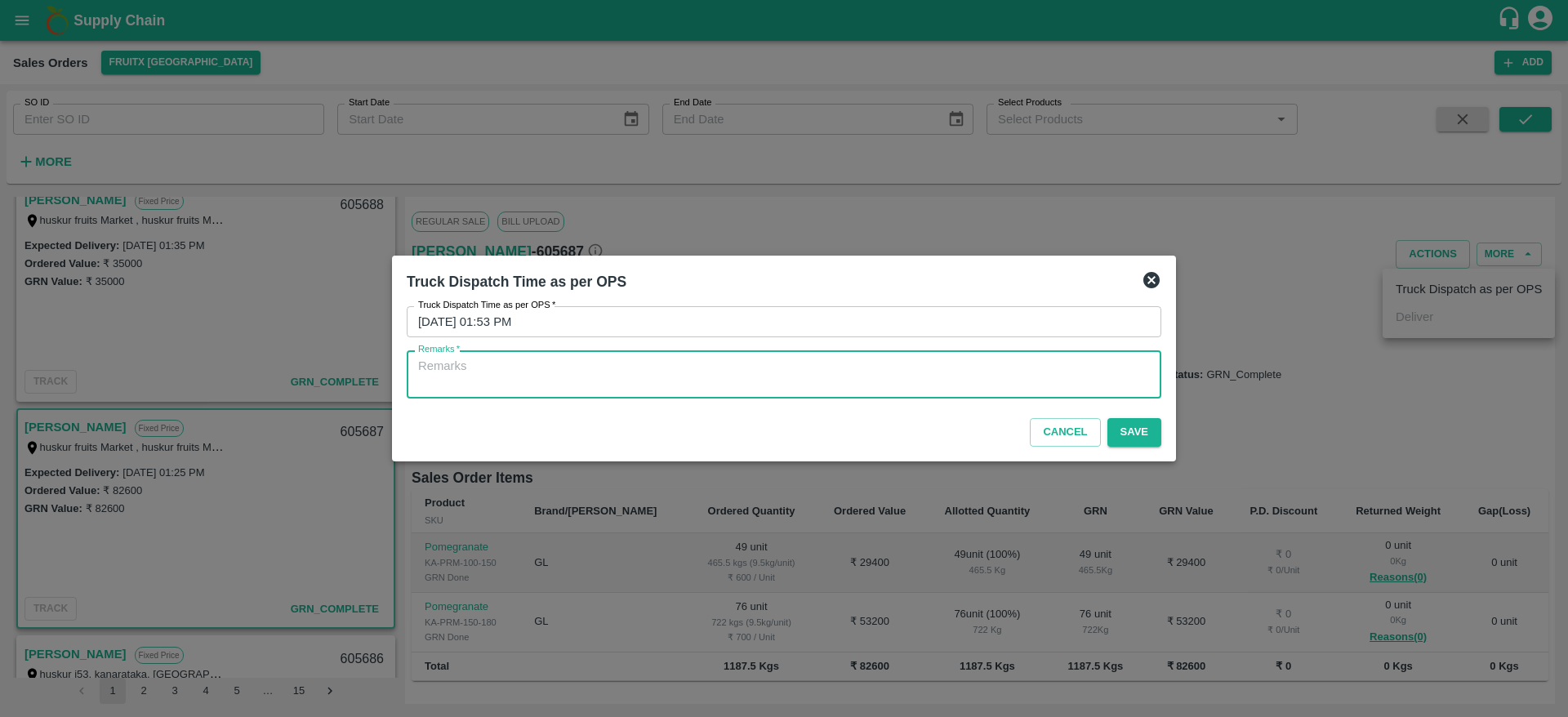
click at [922, 379] on textarea "Remarks   *" at bounding box center [784, 375] width 732 height 34
type textarea "OTD"
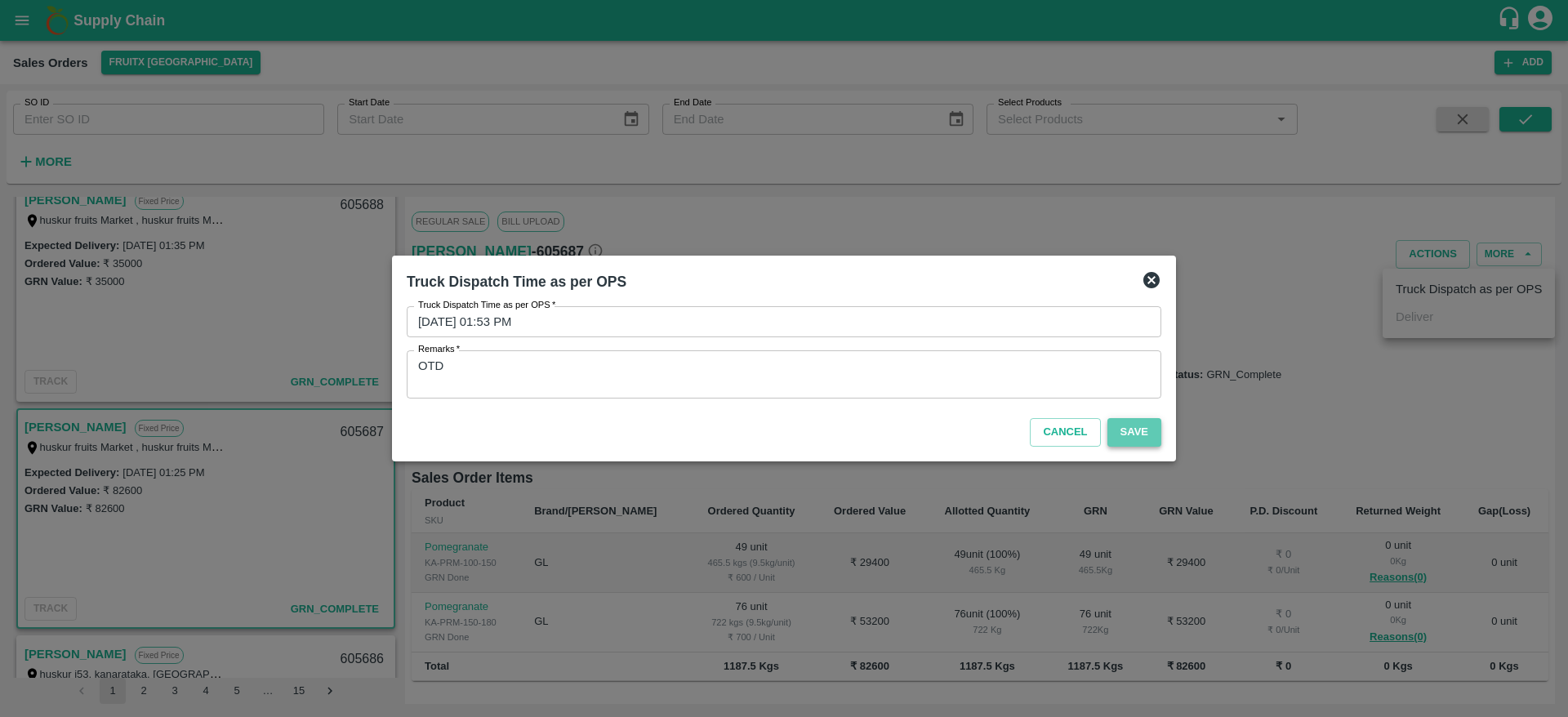
click at [1137, 438] on button "Save" at bounding box center [1134, 432] width 54 height 29
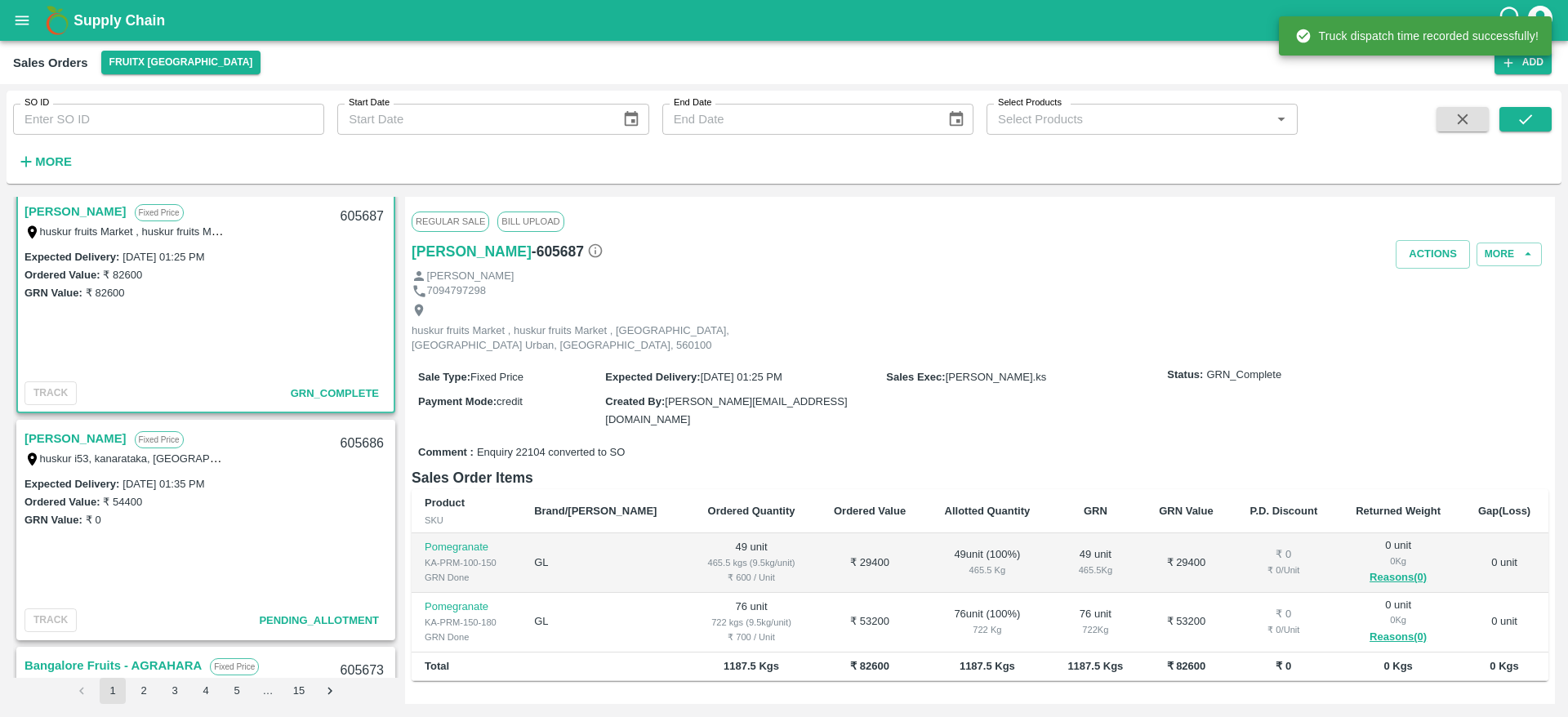
scroll to position [1599, 0]
click at [26, 437] on link "[PERSON_NAME]" at bounding box center [75, 436] width 102 height 21
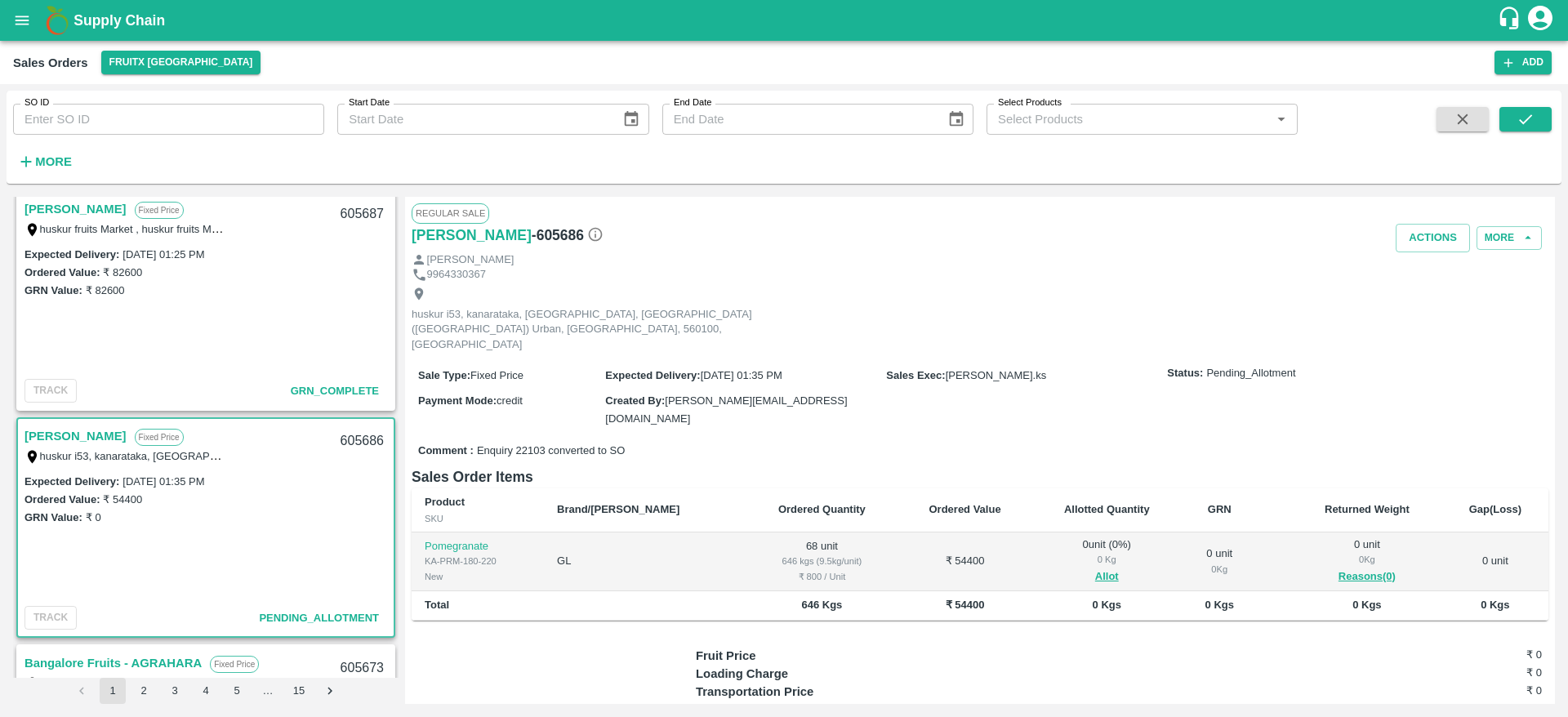
click at [340, 435] on div "605686" at bounding box center [362, 442] width 63 height 38
copy div "605686"
click at [1095, 568] on button "Allot" at bounding box center [1106, 577] width 24 height 19
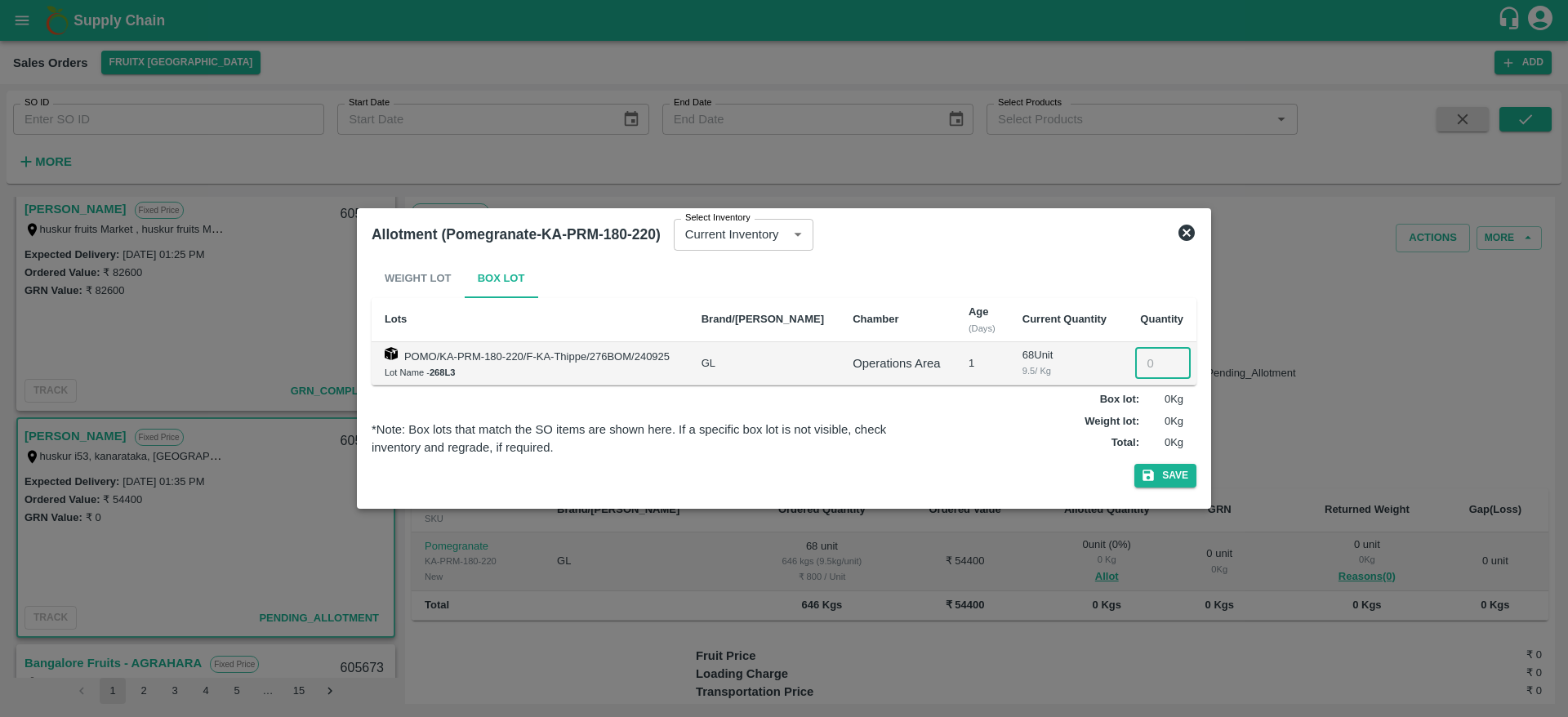
click at [1149, 367] on input "number" at bounding box center [1163, 363] width 55 height 31
type input "68"
click at [1158, 468] on button "Save" at bounding box center [1165, 475] width 62 height 24
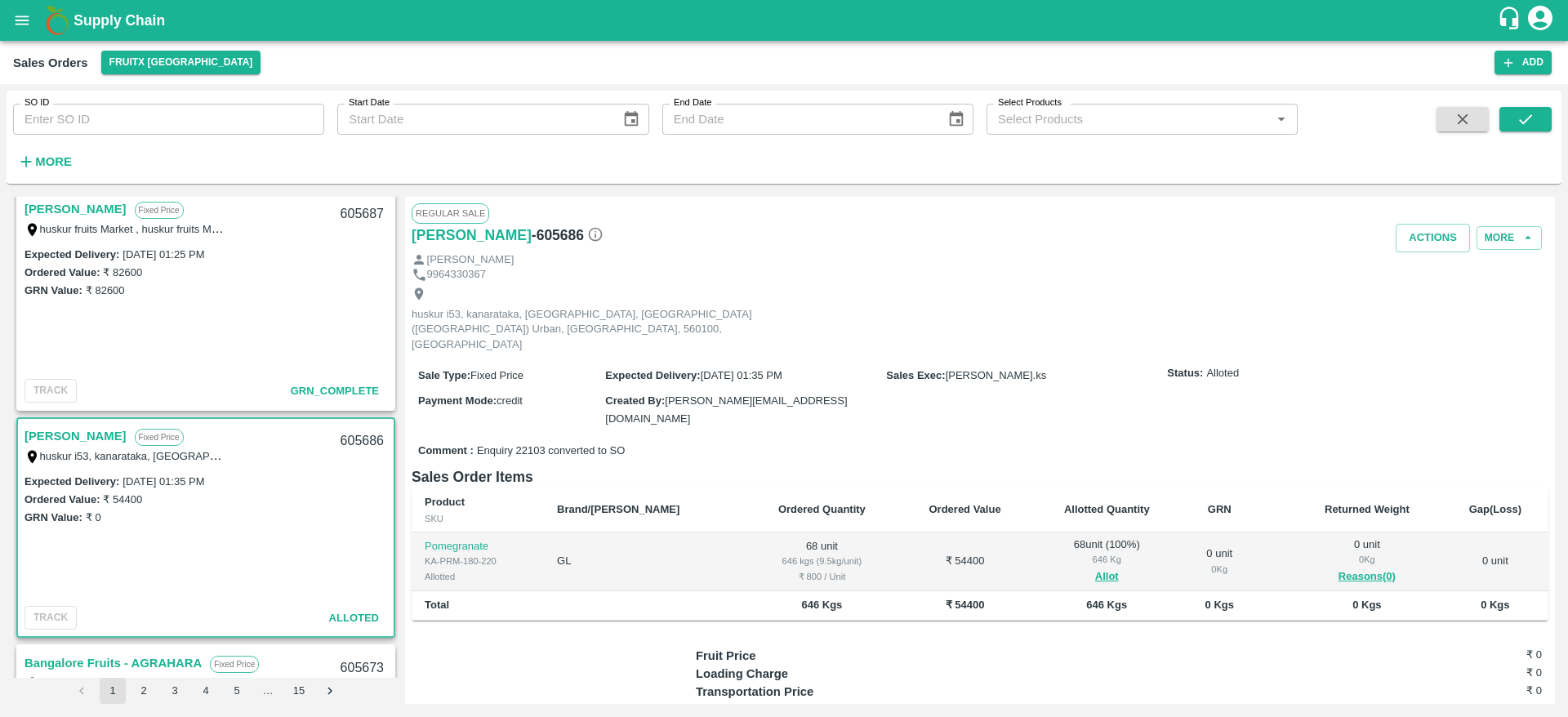
click at [346, 447] on div "605686" at bounding box center [362, 442] width 63 height 38
copy div "605686"
click at [1422, 233] on button "Actions" at bounding box center [1432, 238] width 75 height 29
click at [1415, 288] on li "Deliver" at bounding box center [1469, 300] width 172 height 28
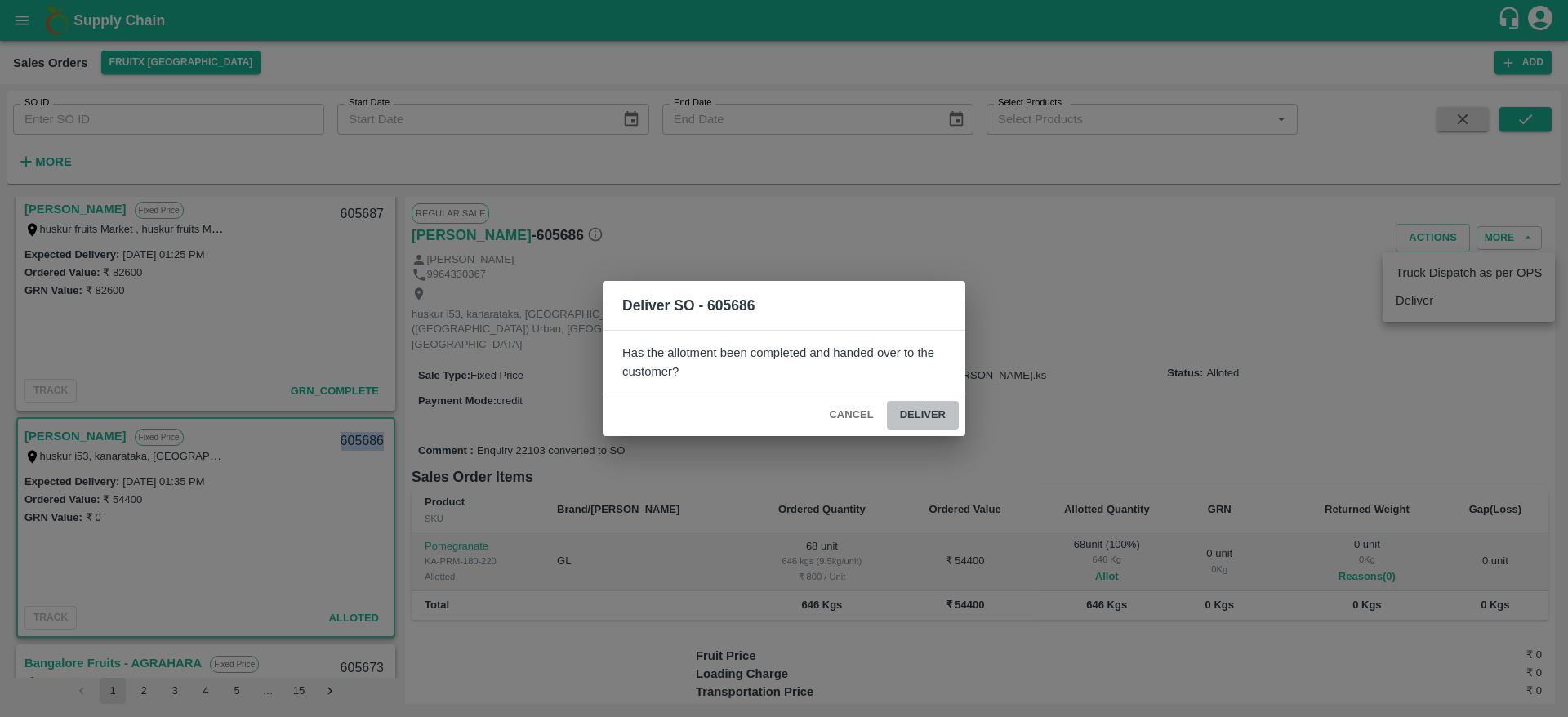
click at [951, 402] on button "Deliver" at bounding box center [922, 416] width 72 height 29
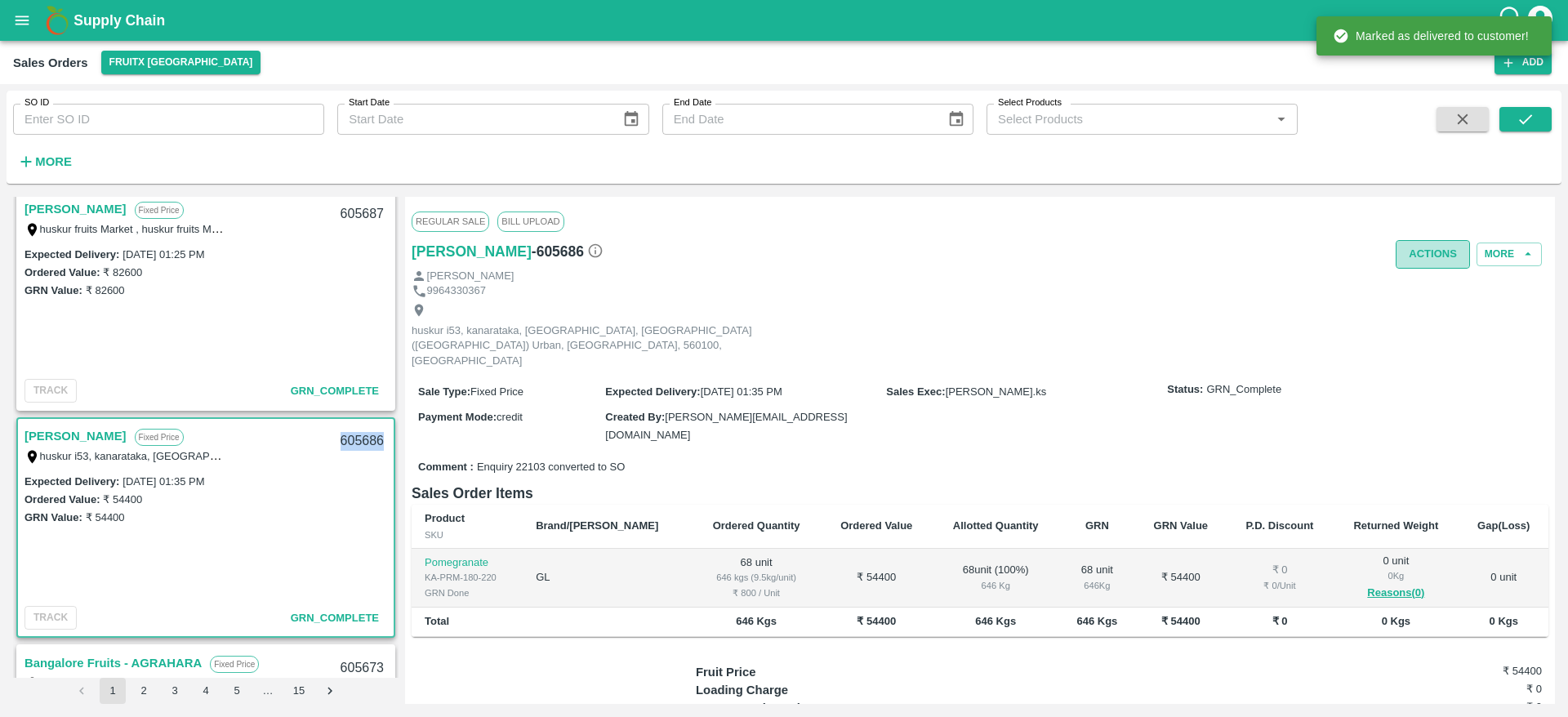
click at [1414, 267] on button "Actions" at bounding box center [1432, 254] width 75 height 29
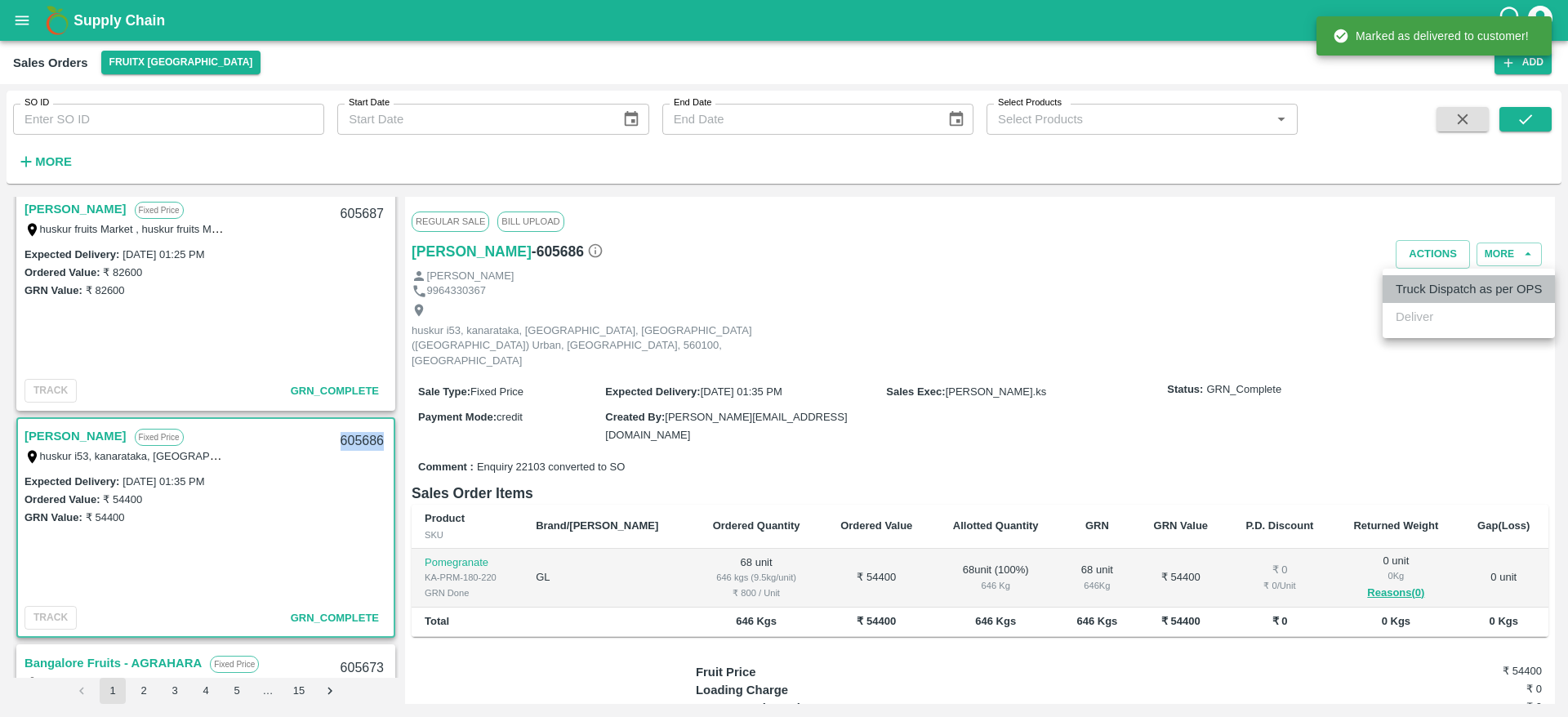
click at [1427, 292] on li "Truck Dispatch as per OPS" at bounding box center [1469, 289] width 172 height 28
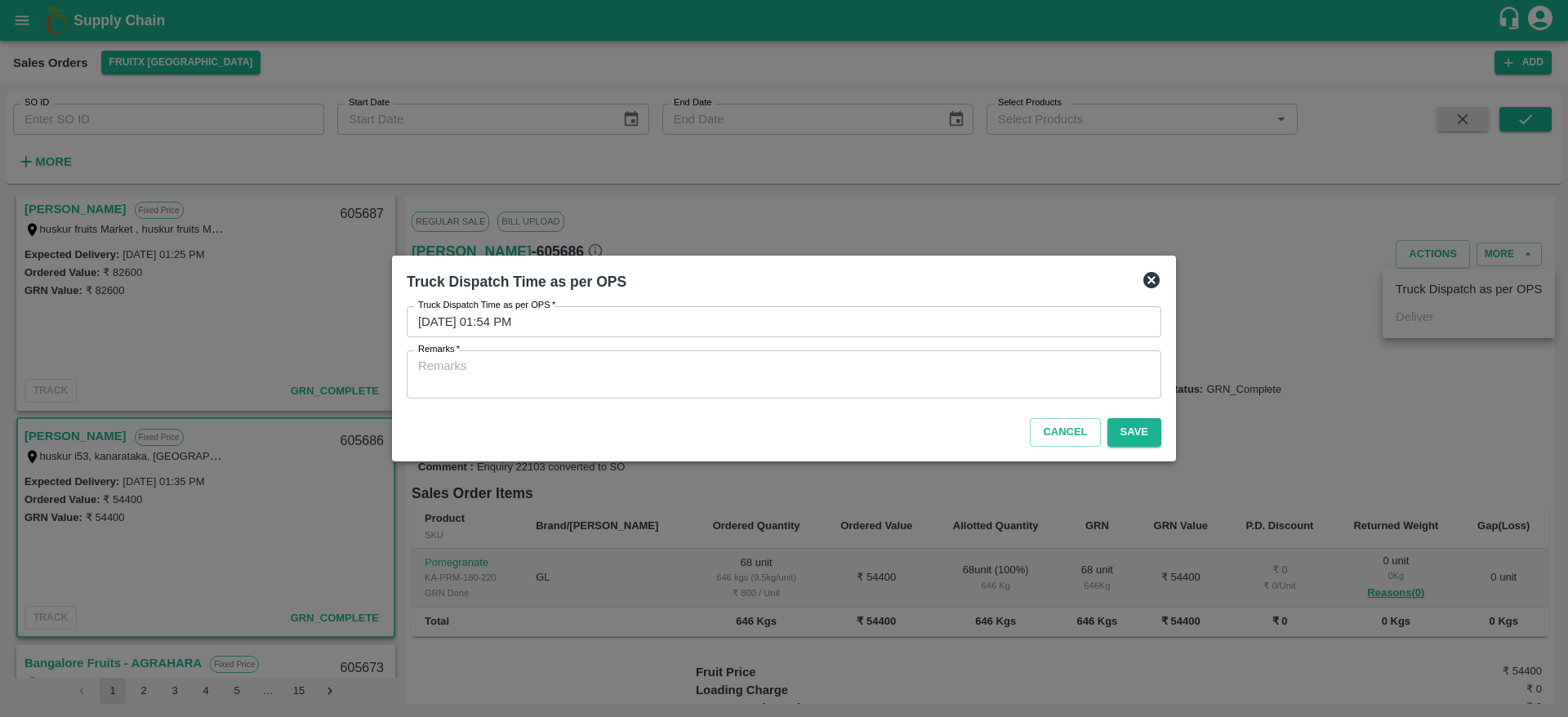
drag, startPoint x: 934, startPoint y: 338, endPoint x: 895, endPoint y: 380, distance: 57.3
click at [895, 380] on div "Truck Dispatch Time as per OPS   * 25/09/2025 01:54 PM Truck Dispatch Time as p…" at bounding box center [784, 352] width 755 height 93
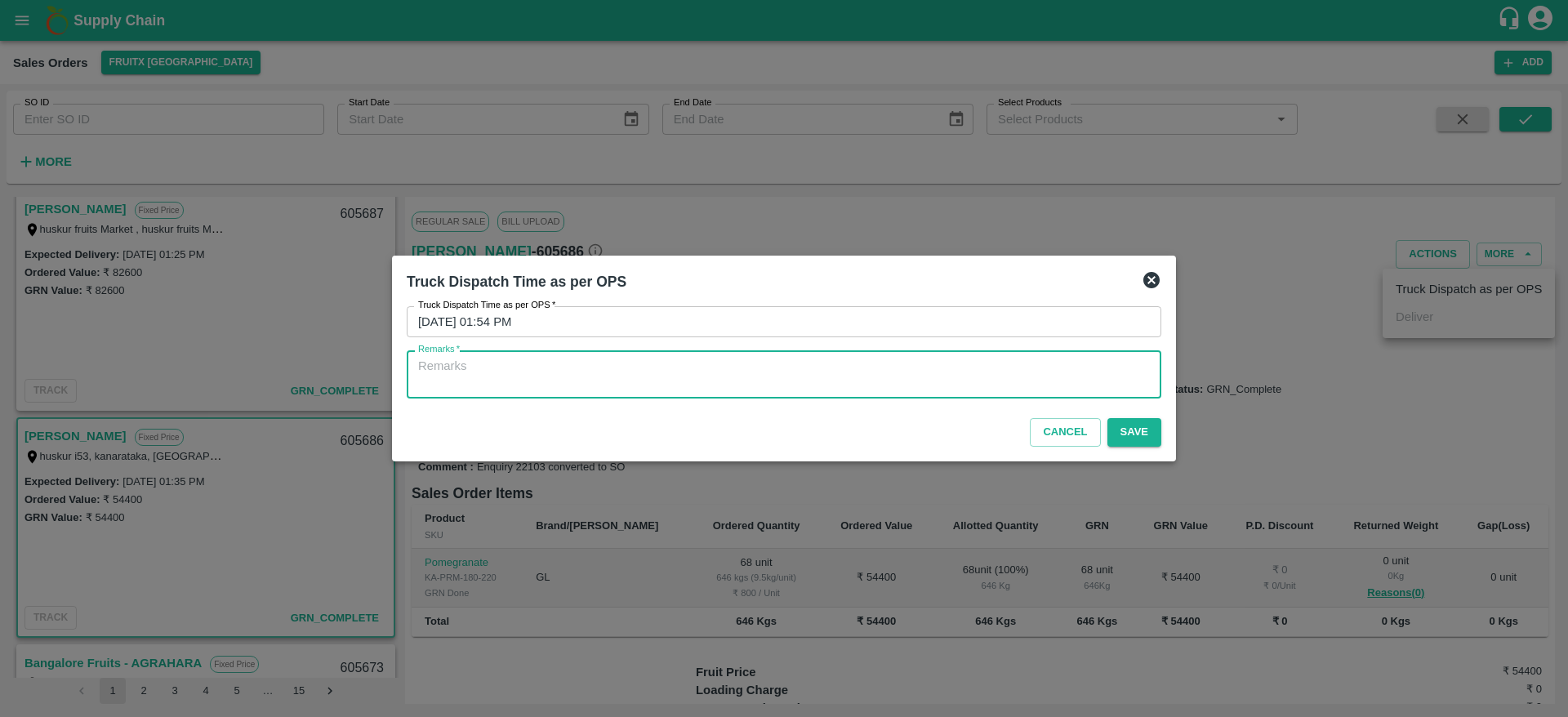
click at [895, 380] on textarea "Remarks   *" at bounding box center [784, 375] width 732 height 34
type textarea "OTD"
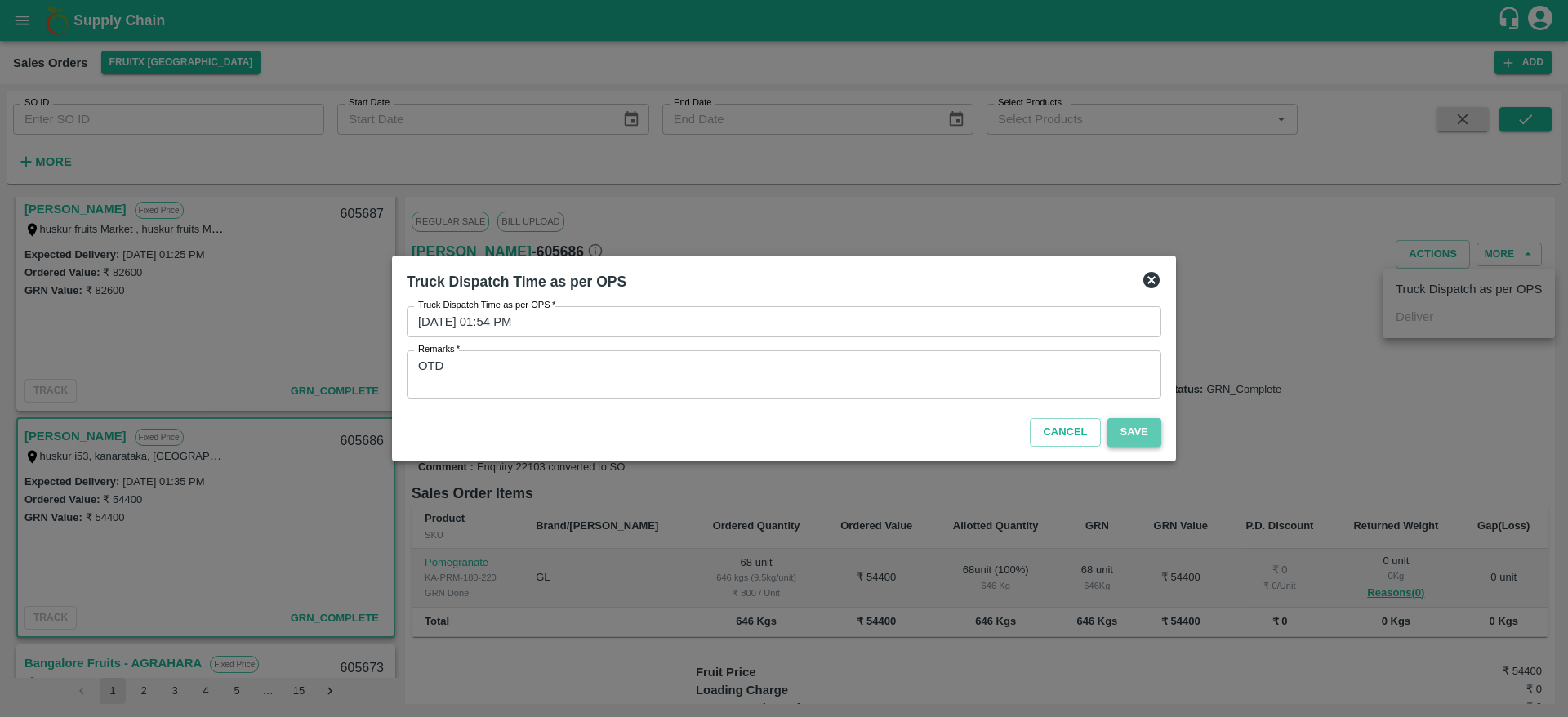
click at [1144, 434] on button "Save" at bounding box center [1134, 432] width 54 height 29
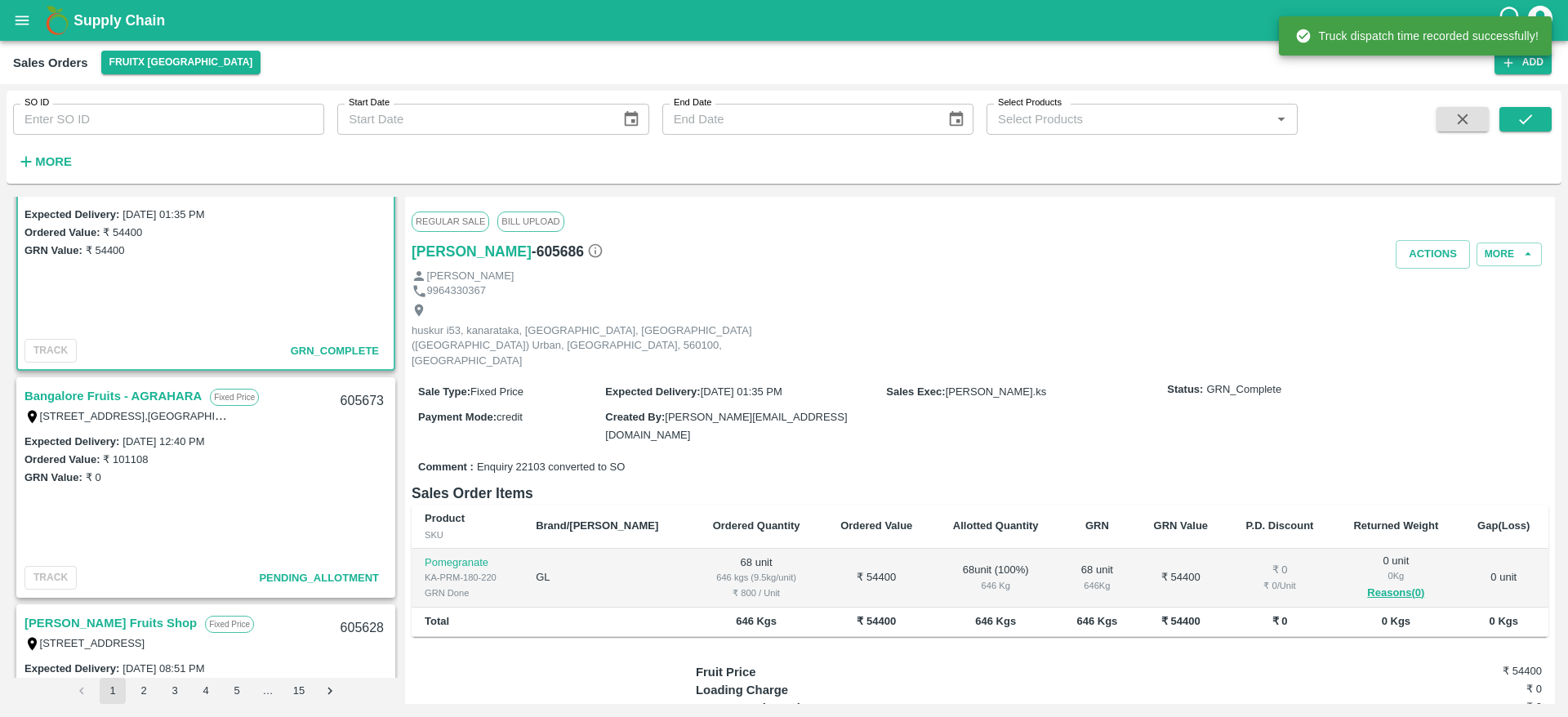
scroll to position [1879, 0]
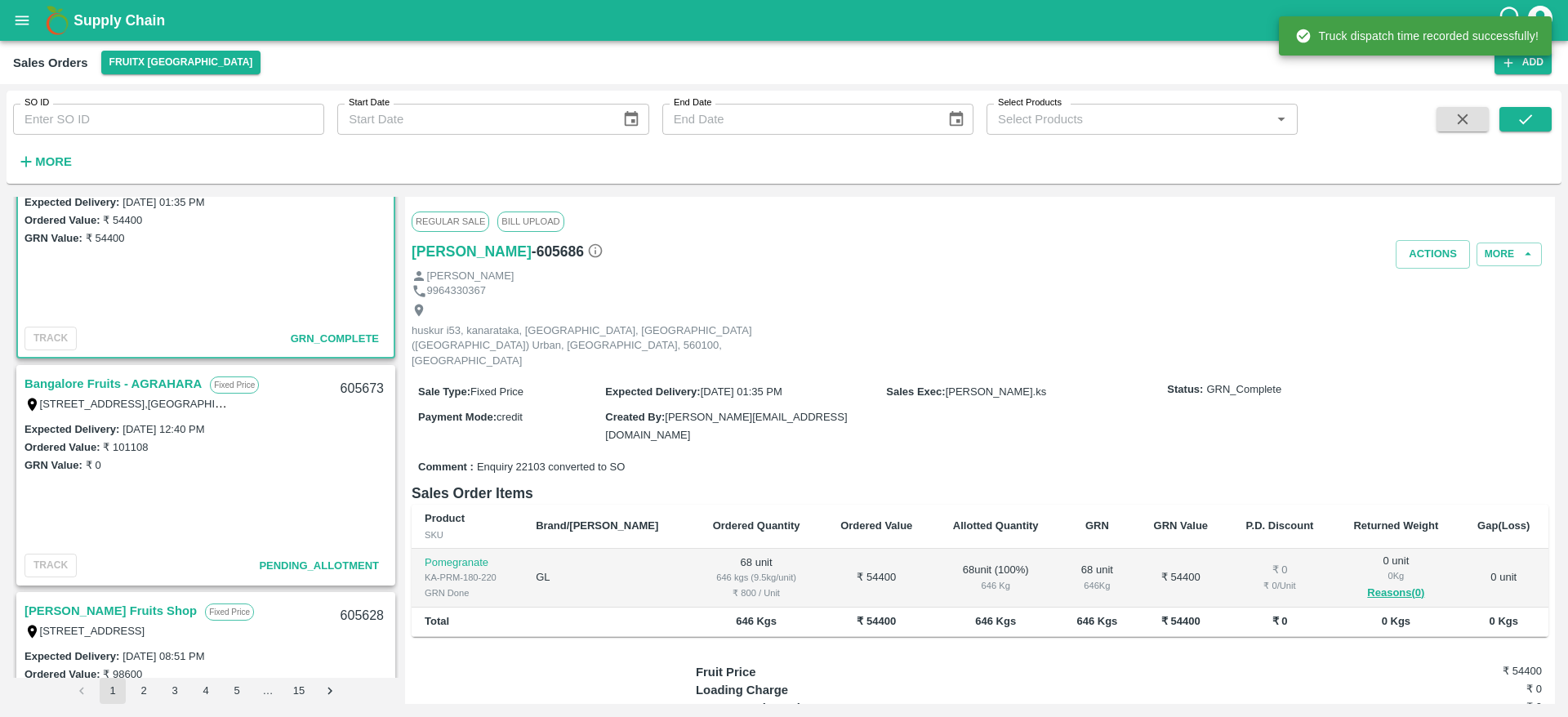
click at [134, 379] on link "Bangalore Fruits - AGRAHARA" at bounding box center [113, 383] width 177 height 21
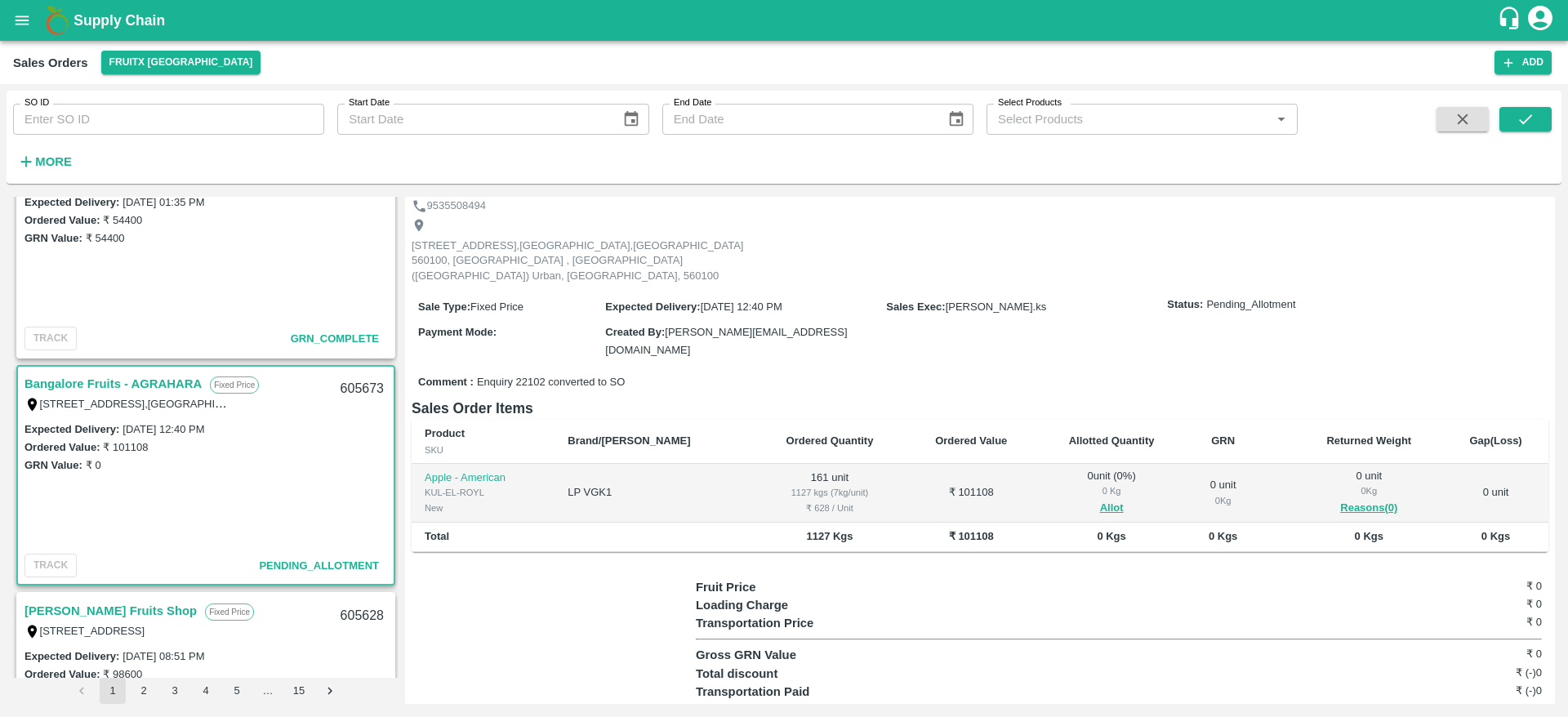
scroll to position [100, 0]
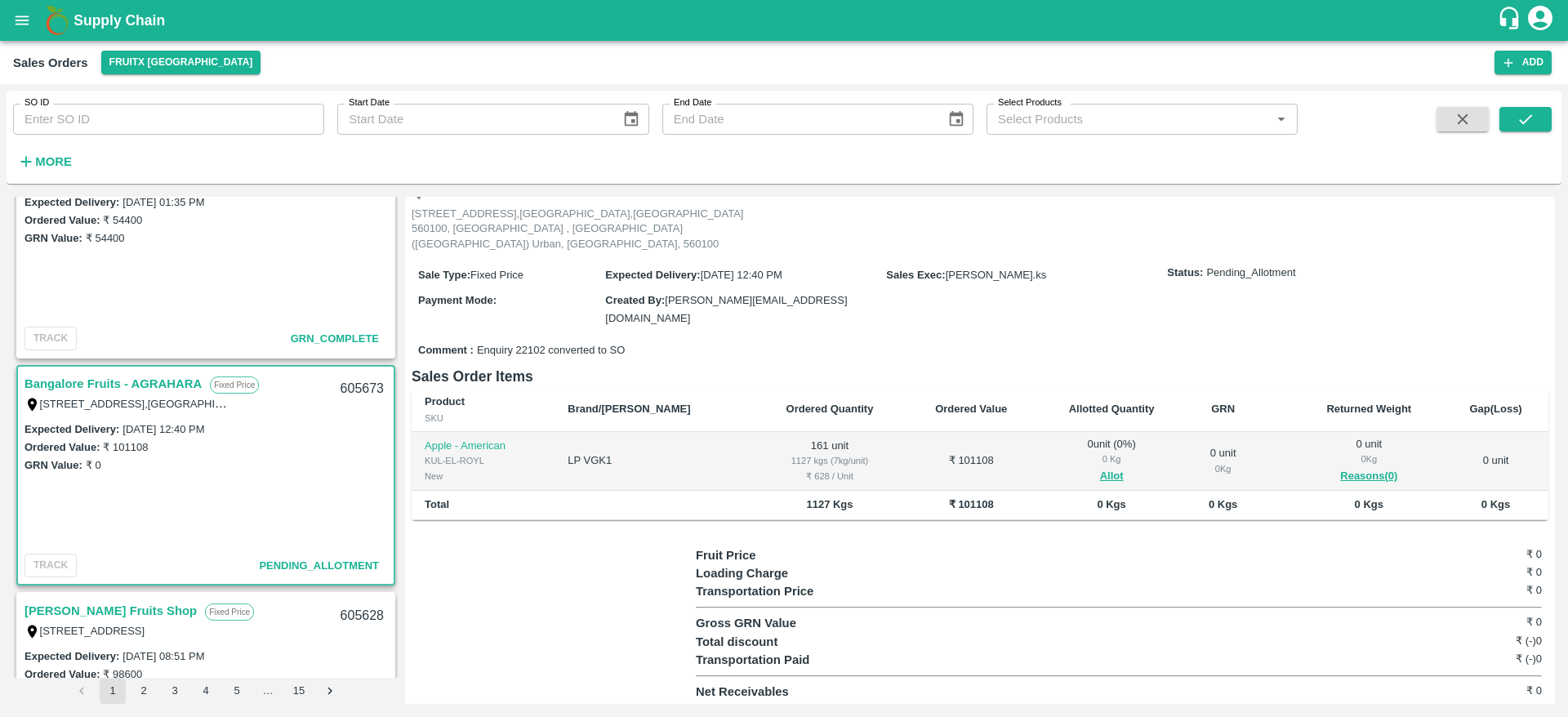
click at [354, 390] on div "605673" at bounding box center [362, 389] width 63 height 38
copy div "605673"
click at [1100, 474] on button "Allot" at bounding box center [1111, 477] width 24 height 19
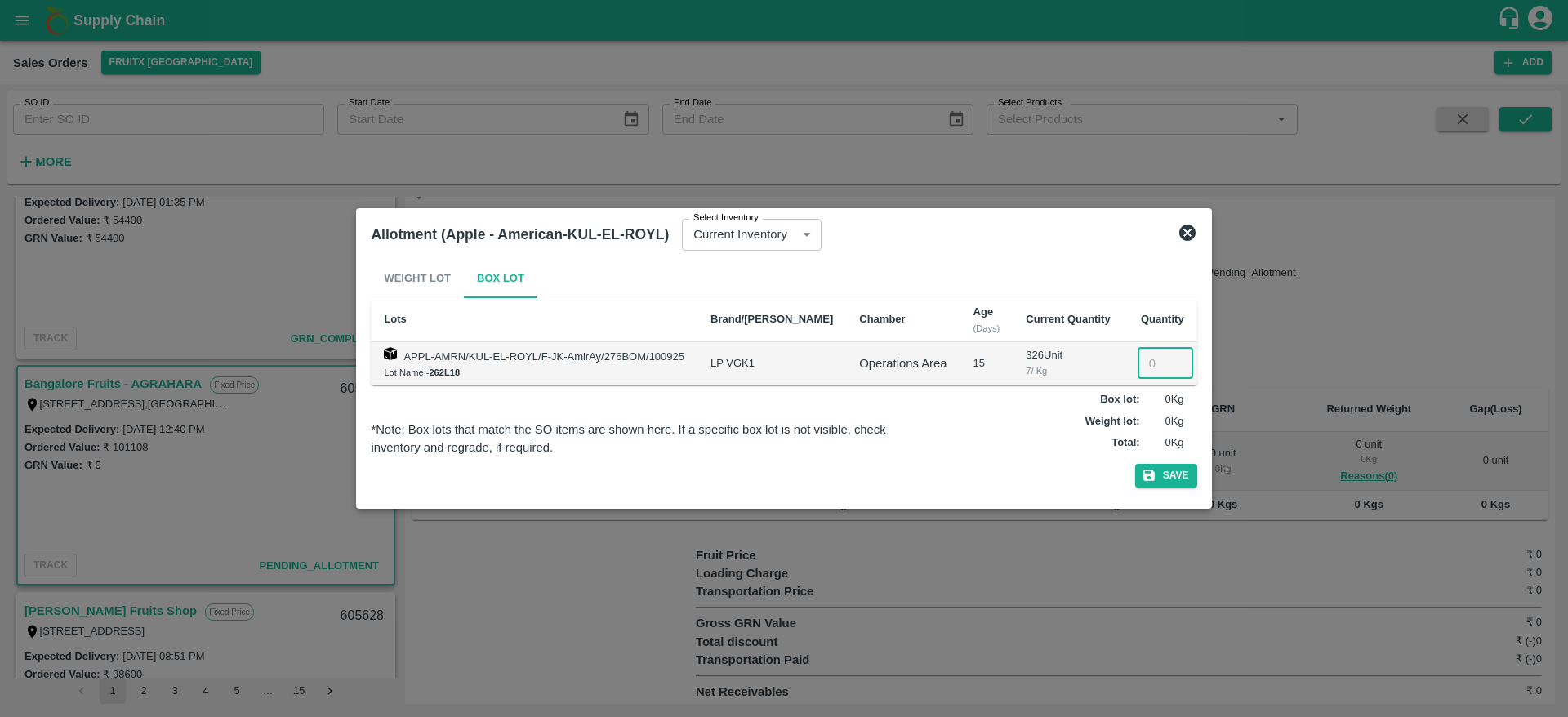
click at [1152, 373] on input "number" at bounding box center [1165, 363] width 55 height 31
type input "161"
click at [1163, 465] on button "Save" at bounding box center [1166, 475] width 62 height 24
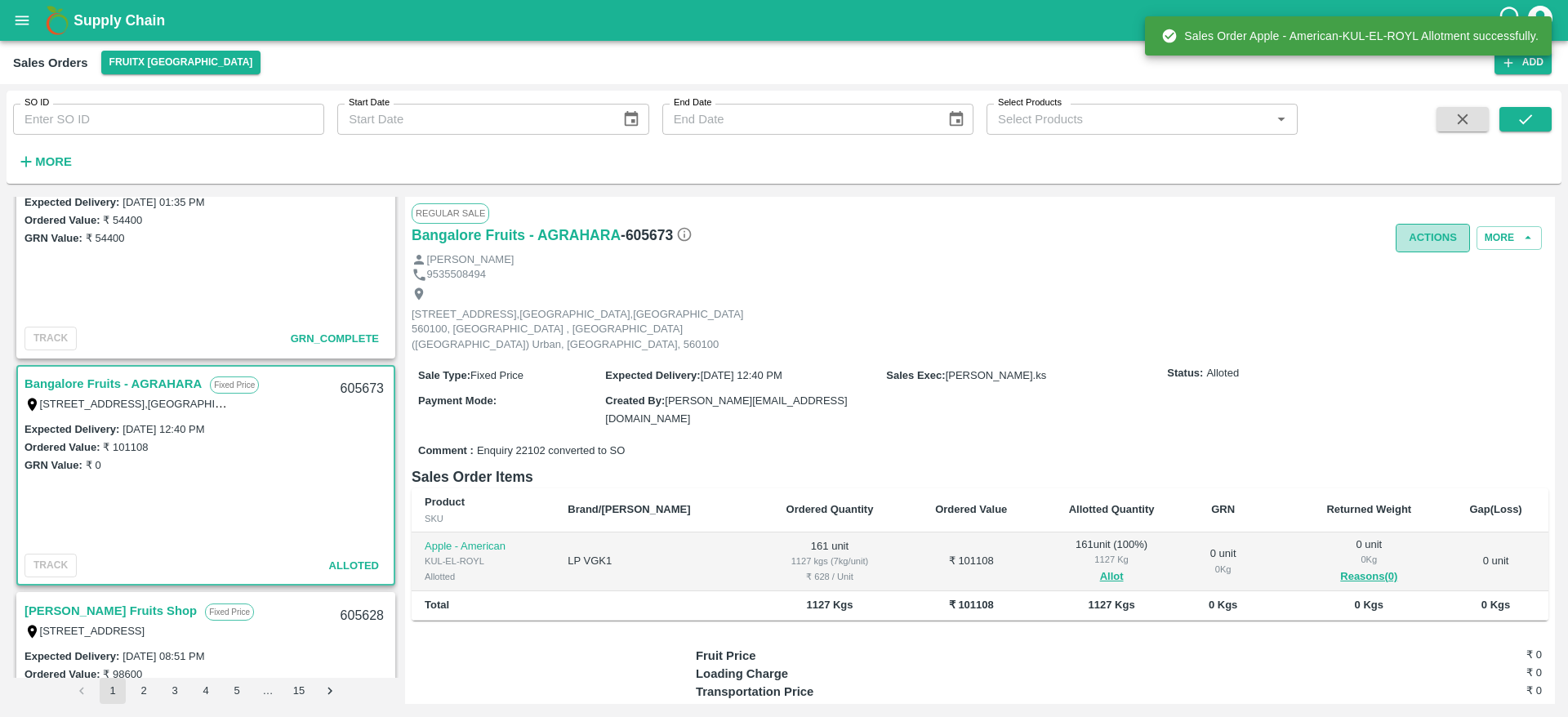
click at [1427, 232] on button "Actions" at bounding box center [1432, 238] width 75 height 29
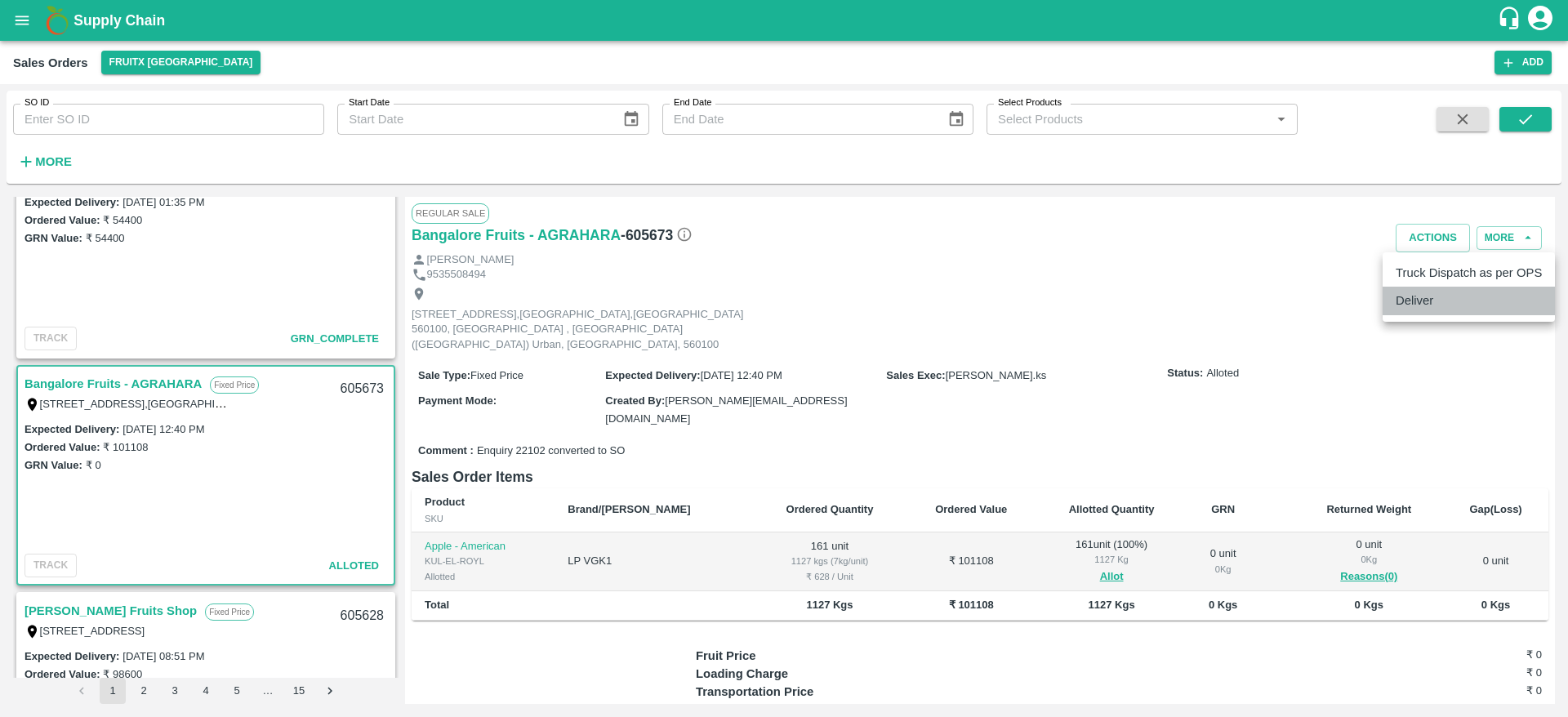
click at [1415, 295] on li "Deliver" at bounding box center [1469, 300] width 172 height 28
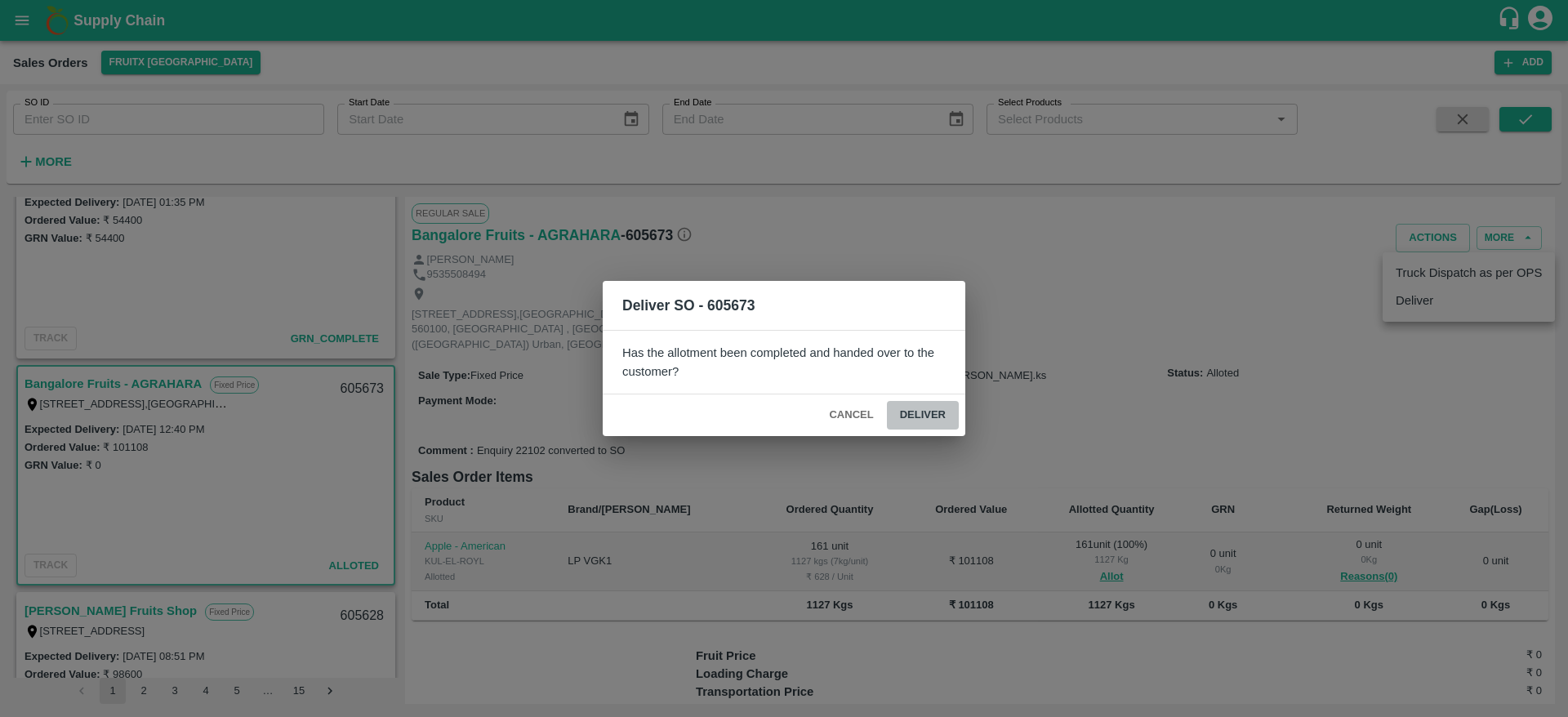
click at [905, 424] on button "Deliver" at bounding box center [922, 416] width 72 height 29
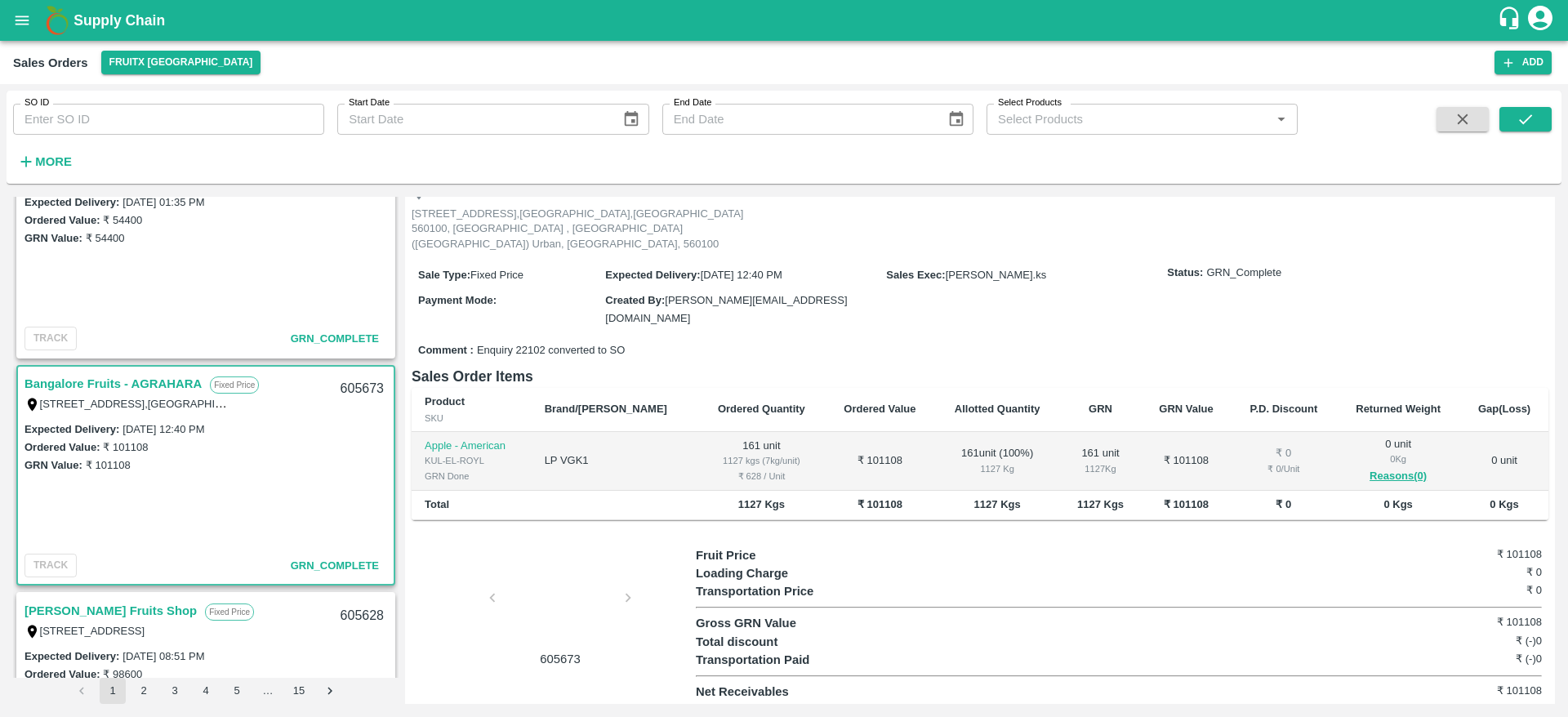
scroll to position [0, 0]
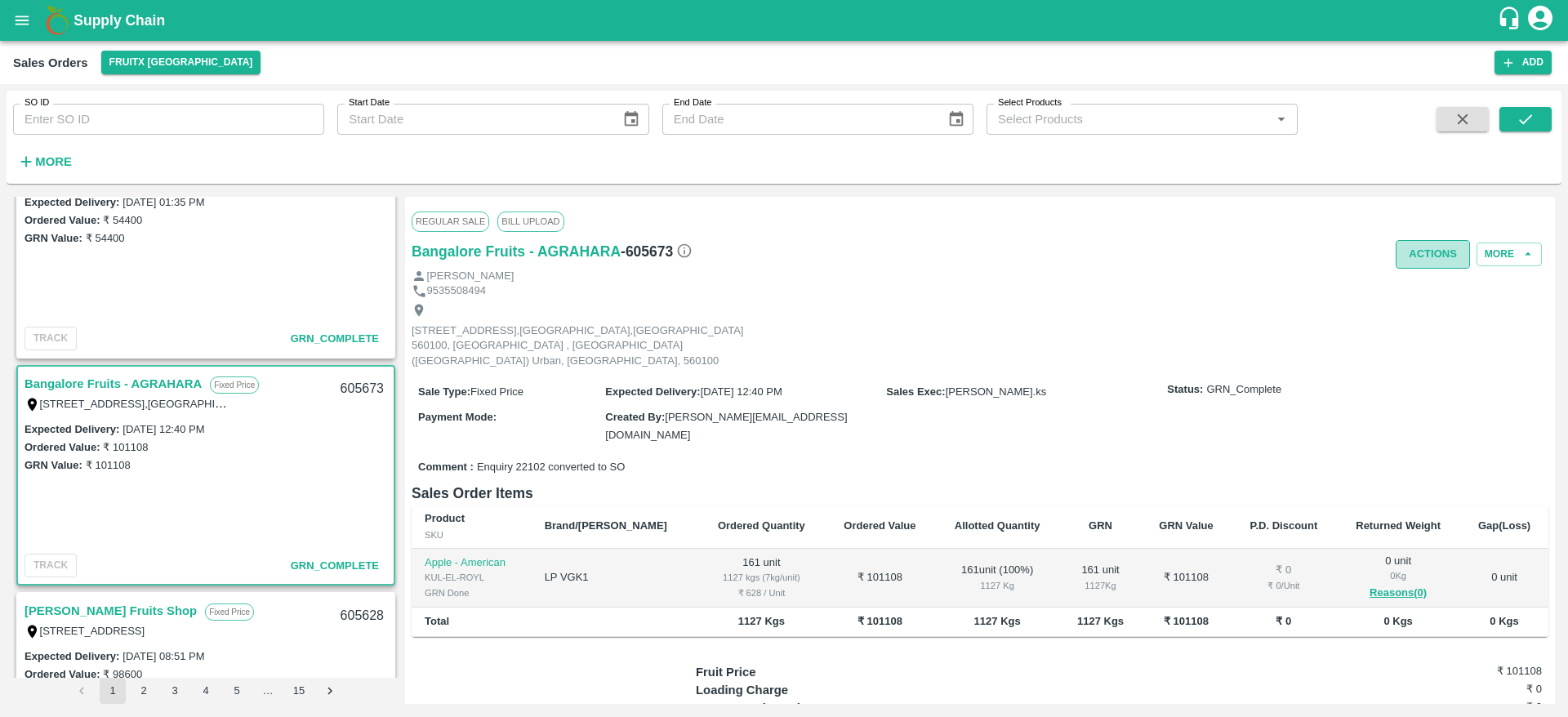
click at [1440, 246] on button "Actions" at bounding box center [1432, 254] width 75 height 29
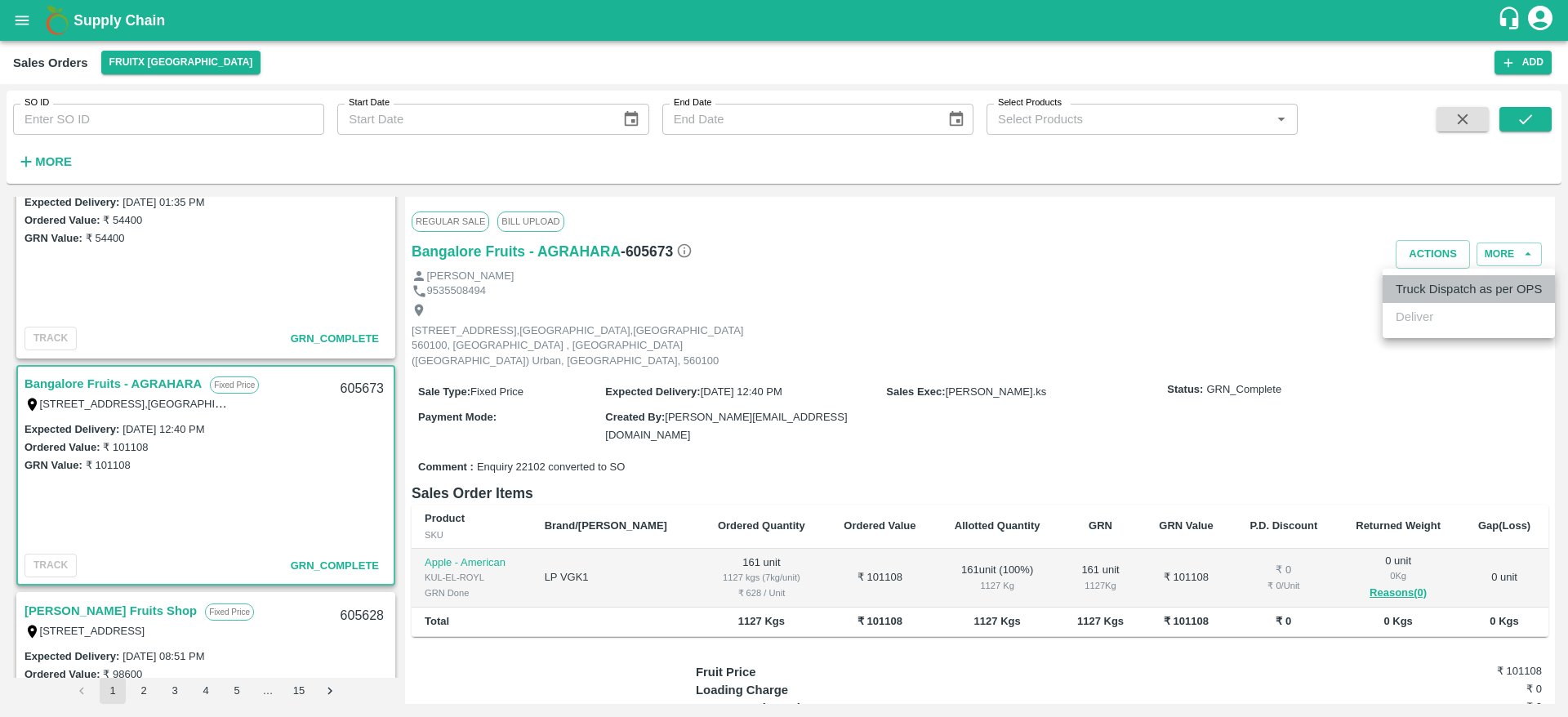
click at [1434, 275] on li "Truck Dispatch as per OPS" at bounding box center [1469, 289] width 172 height 28
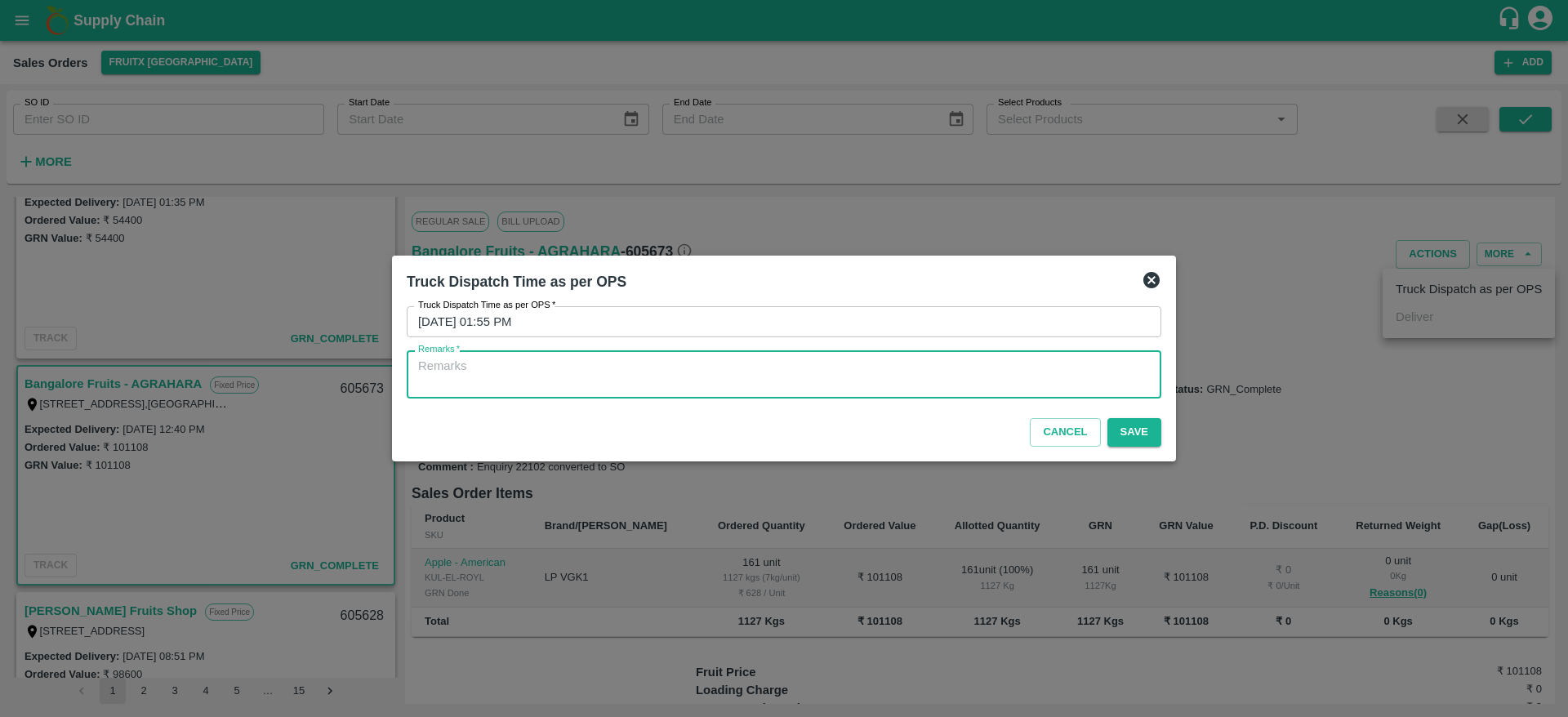
click at [818, 379] on textarea "Remarks   *" at bounding box center [784, 375] width 732 height 34
type textarea "O"
click at [794, 361] on textarea "O" at bounding box center [784, 375] width 732 height 34
type textarea "OTD"
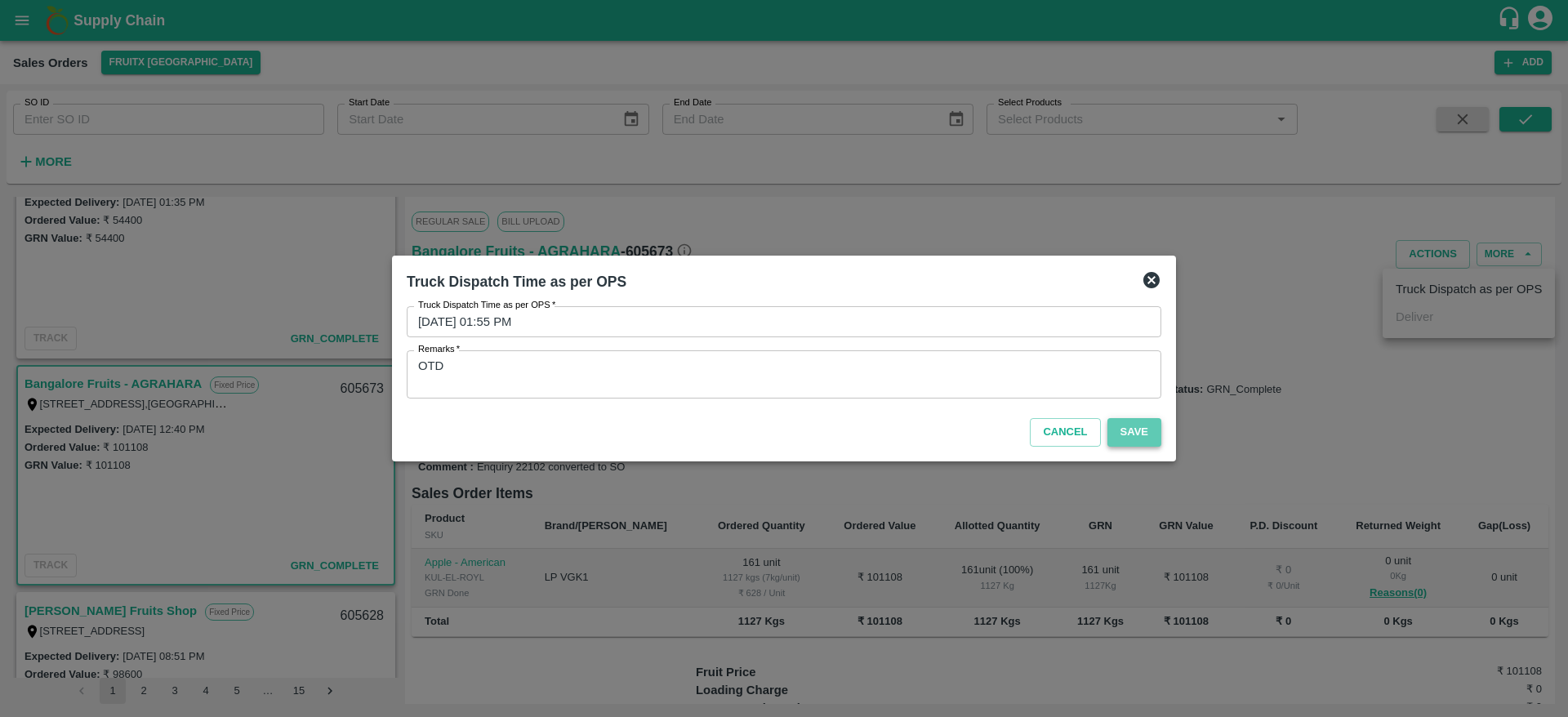
click at [1129, 445] on button "Save" at bounding box center [1134, 432] width 54 height 29
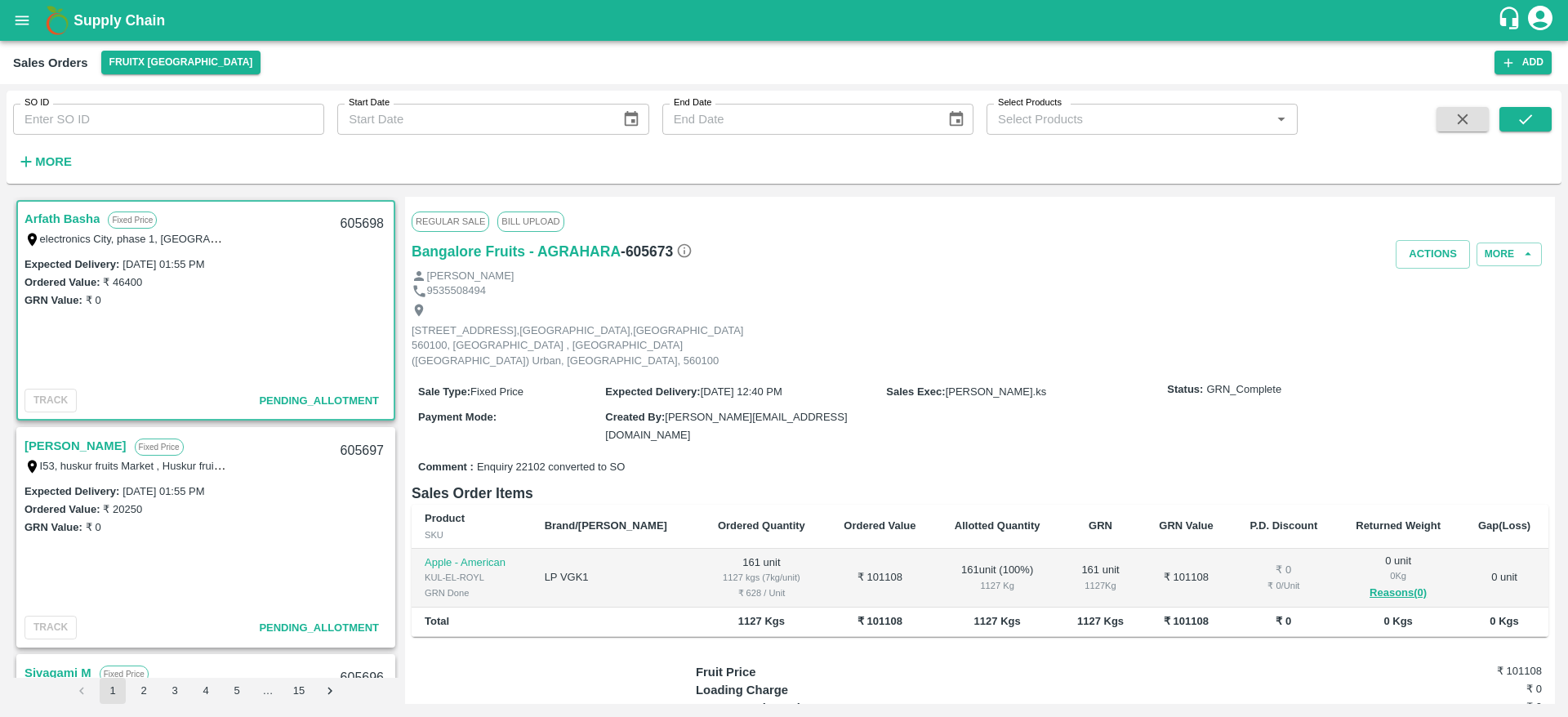
click at [65, 214] on link "Arfath Basha" at bounding box center [62, 219] width 75 height 21
click at [47, 214] on link "Arfath Basha" at bounding box center [62, 219] width 75 height 21
click at [70, 447] on link "Mohammed Junaid" at bounding box center [75, 445] width 102 height 21
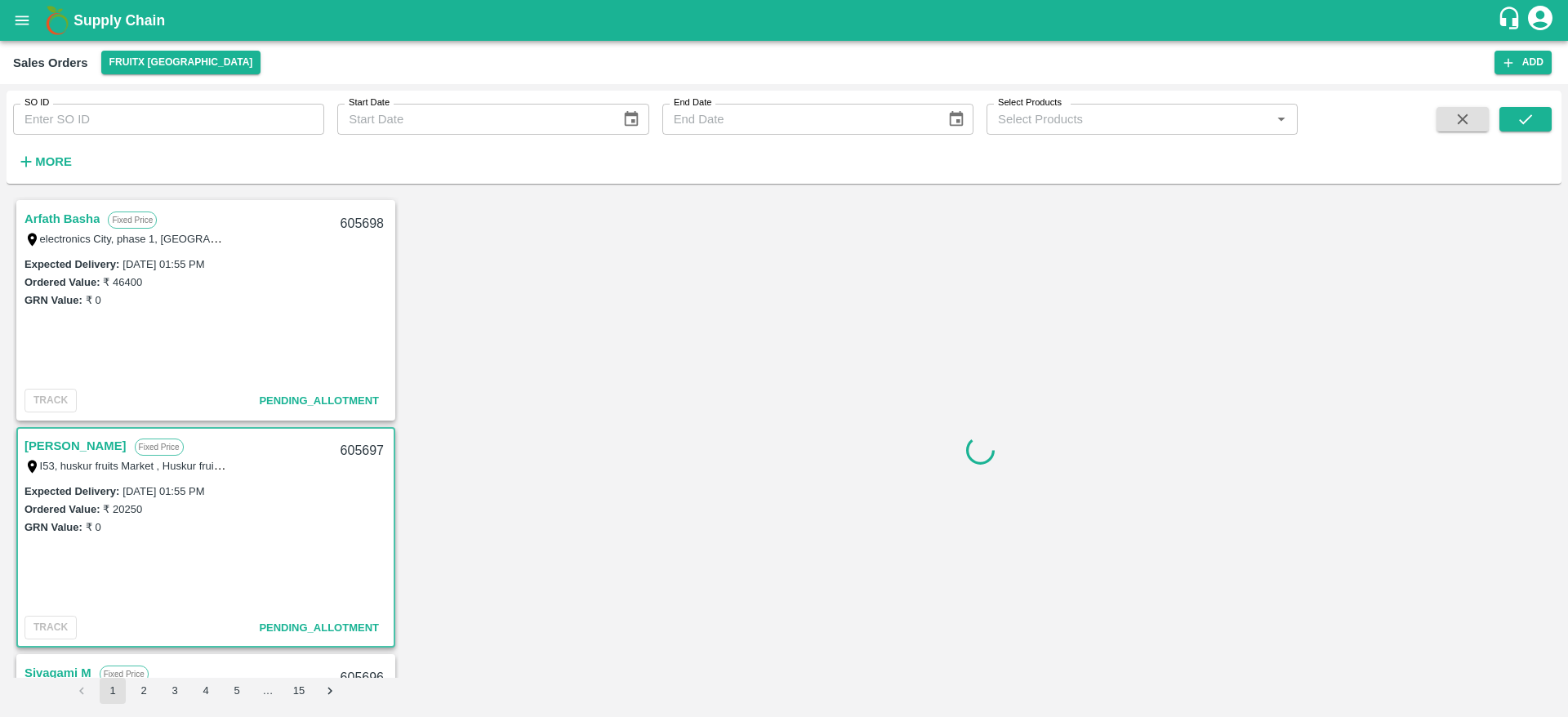
click at [75, 224] on link "Arfath Basha" at bounding box center [62, 219] width 75 height 21
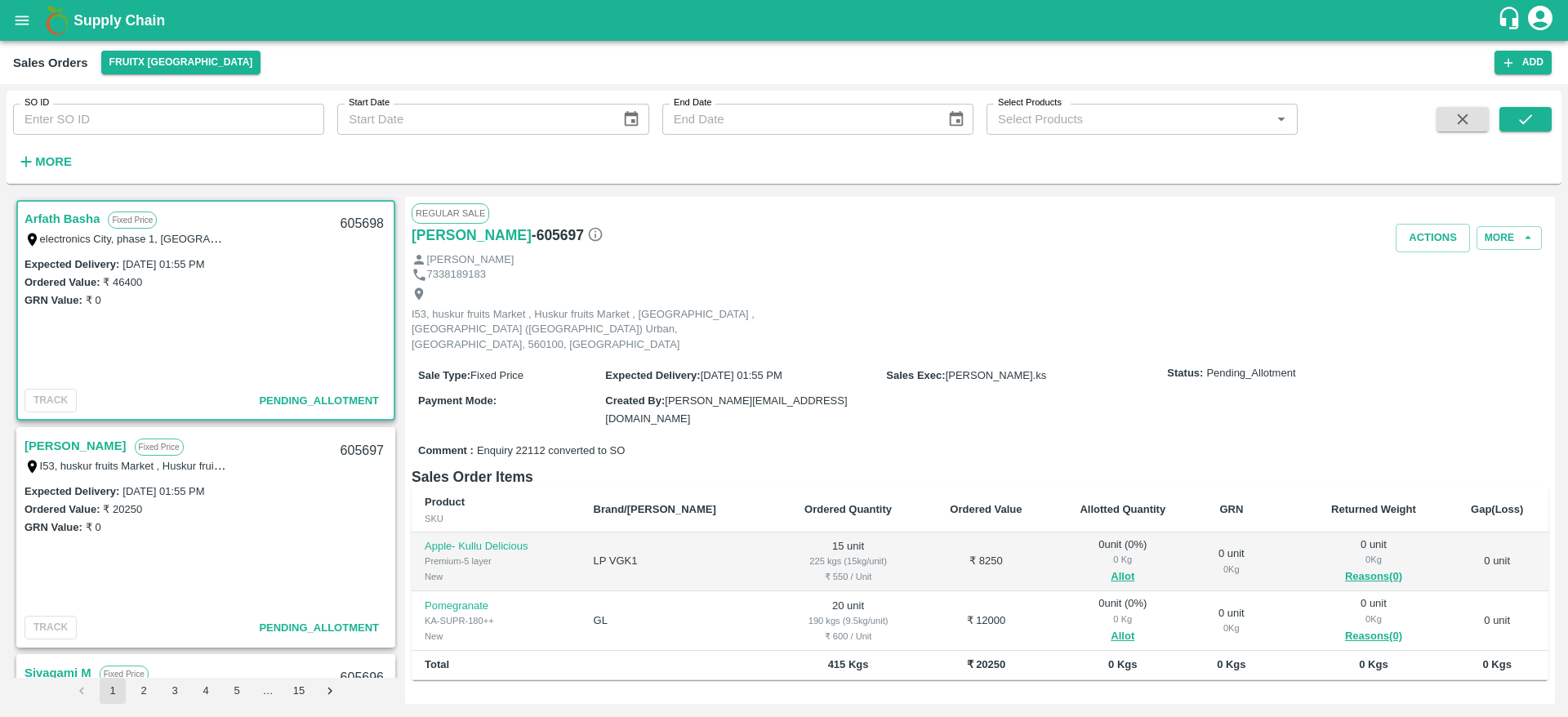
click at [59, 216] on link "Arfath Basha" at bounding box center [62, 219] width 75 height 21
click at [352, 228] on div "605698" at bounding box center [362, 224] width 63 height 38
copy div "605698"
click at [1110, 627] on button "Allot" at bounding box center [1122, 637] width 24 height 19
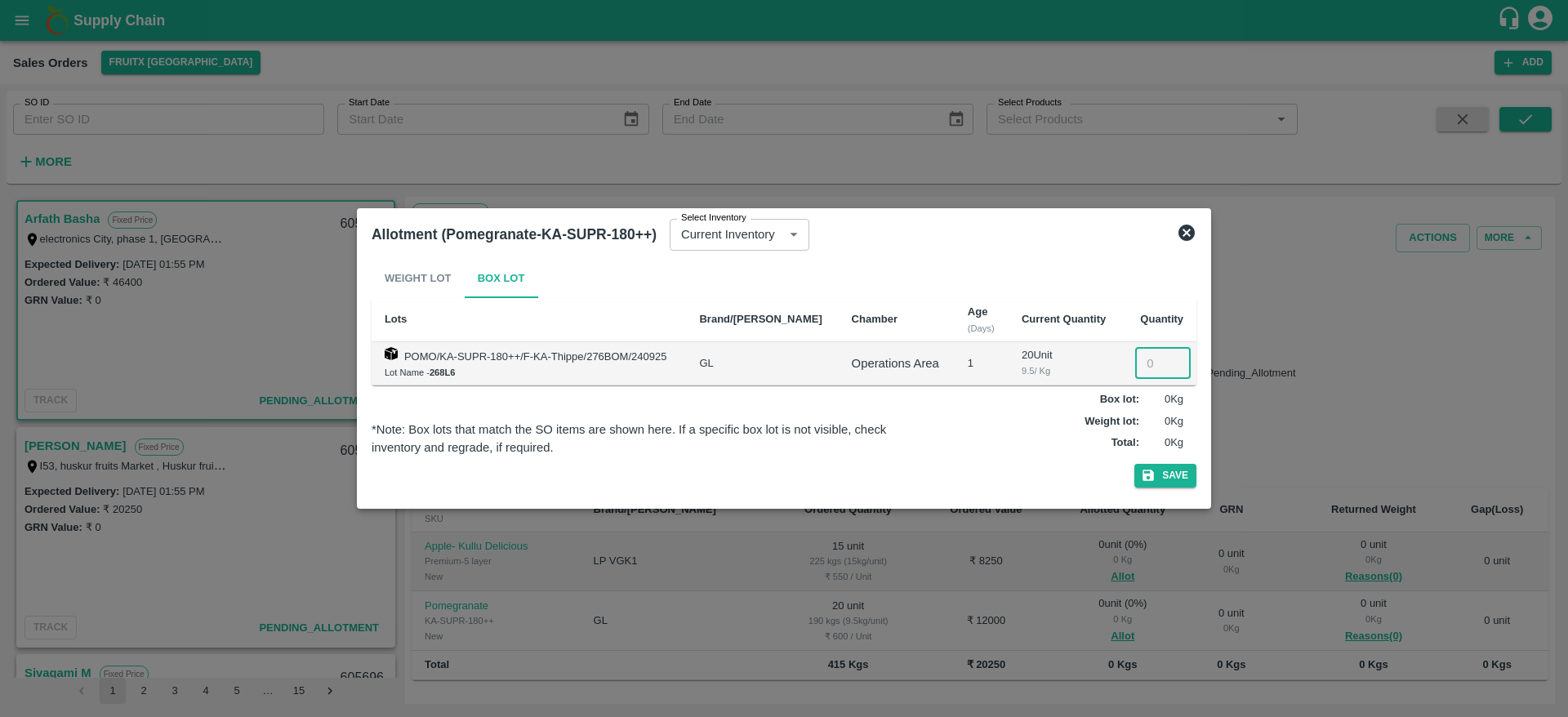
click at [1150, 370] on input "number" at bounding box center [1163, 363] width 55 height 31
type input "020"
drag, startPoint x: 1176, startPoint y: 490, endPoint x: 1171, endPoint y: 478, distance: 13.0
click at [1171, 478] on div "Weight Lot Box Lot Lots Brand/Marka Chamber Age (Days) Current Quantity Quantit…" at bounding box center [784, 377] width 825 height 235
click at [1171, 478] on button "Save" at bounding box center [1165, 475] width 62 height 24
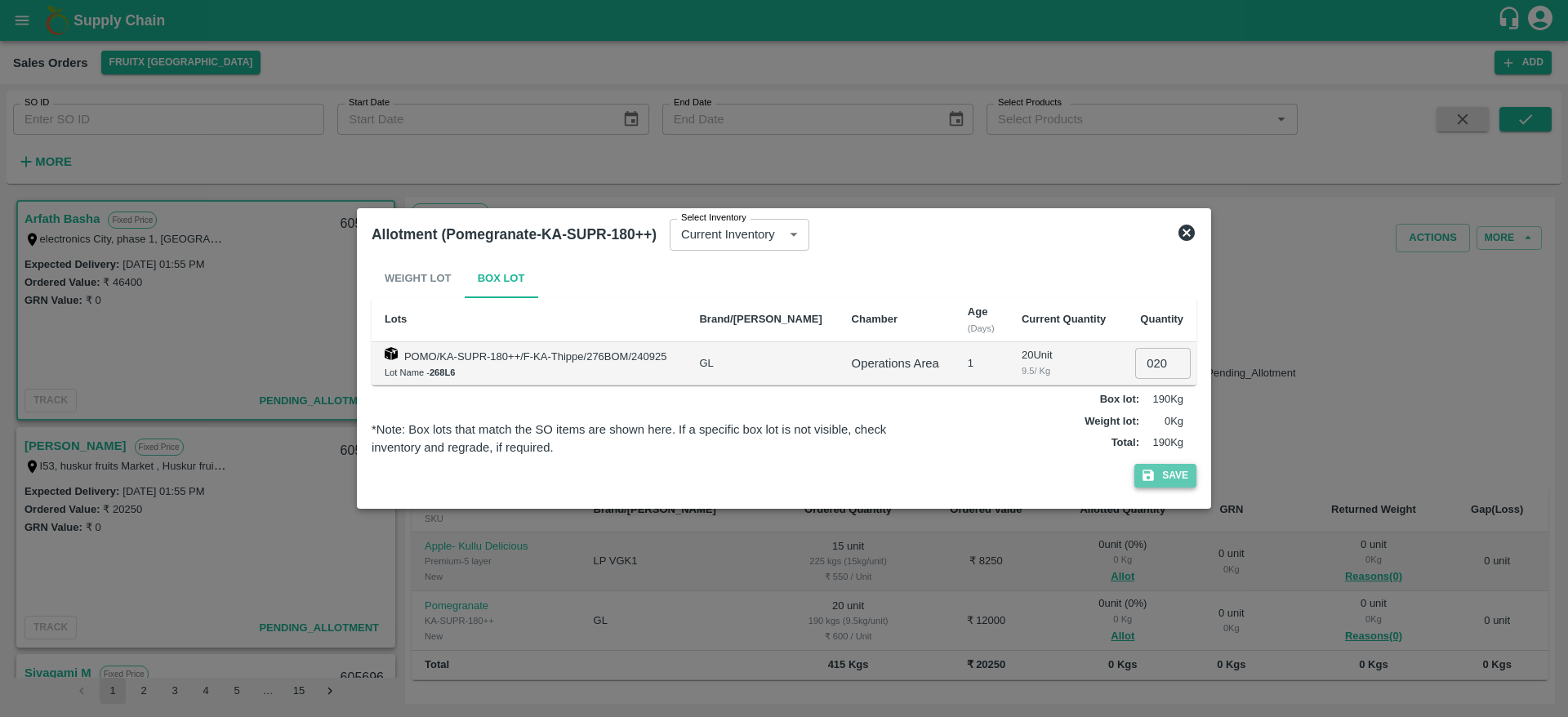
click at [1181, 485] on button "Save" at bounding box center [1165, 475] width 62 height 24
click at [1182, 234] on icon at bounding box center [1186, 232] width 16 height 16
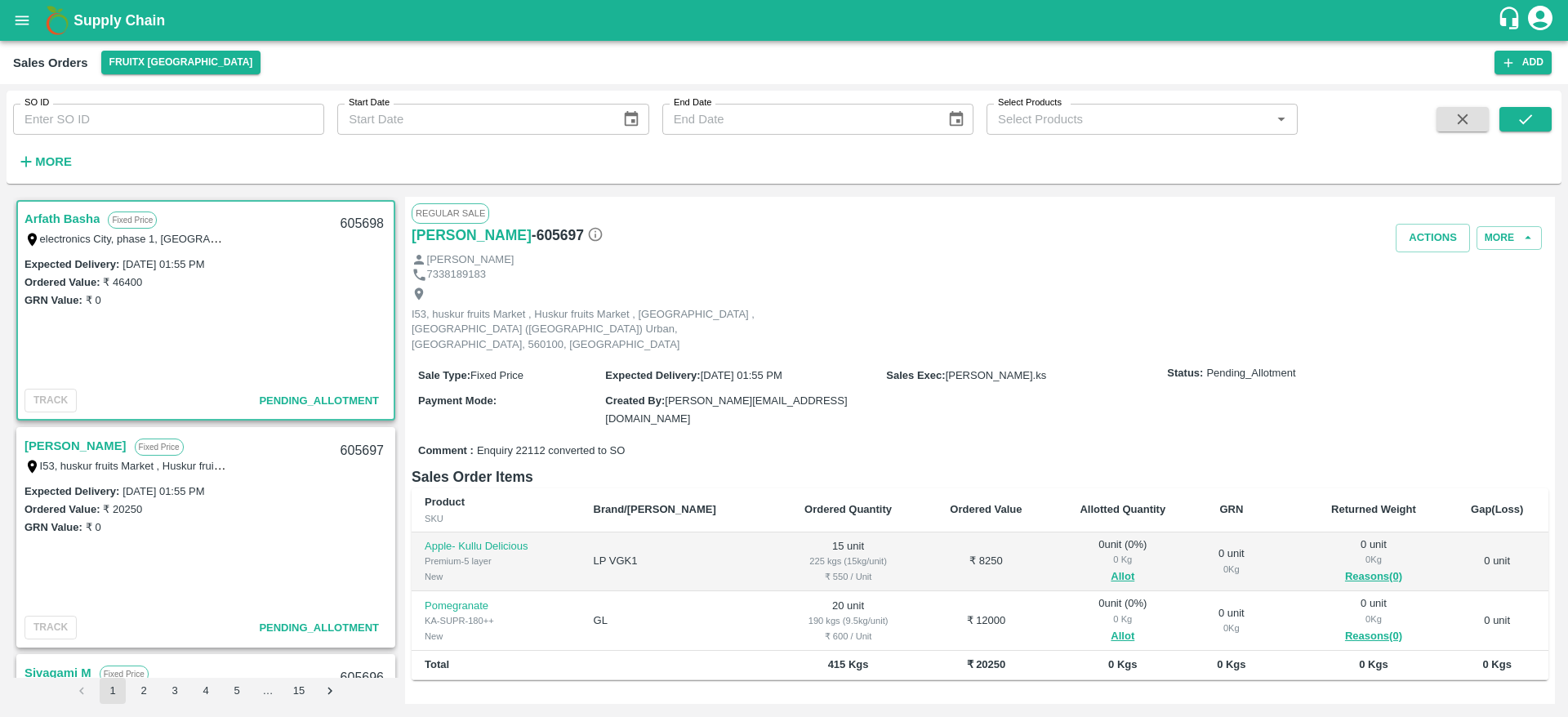
click at [72, 457] on div "I53, huskur fruits Market , Huskur fruits Market , [GEOGRAPHIC_DATA] , [GEOGRAP…" at bounding box center [127, 466] width 204 height 18
click at [75, 448] on link "[PERSON_NAME]" at bounding box center [75, 445] width 102 height 21
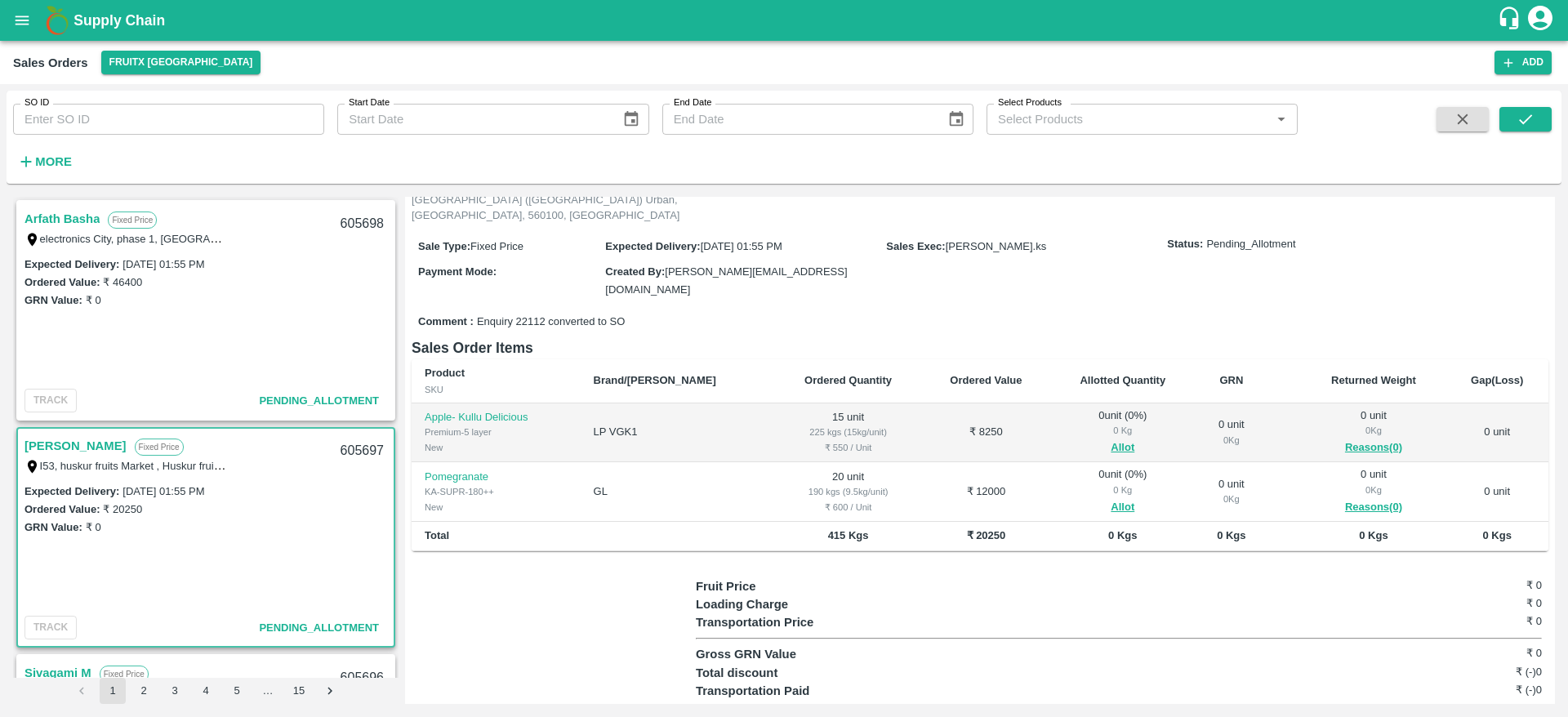
scroll to position [130, 0]
click at [48, 213] on link "Arfath Basha" at bounding box center [62, 219] width 75 height 21
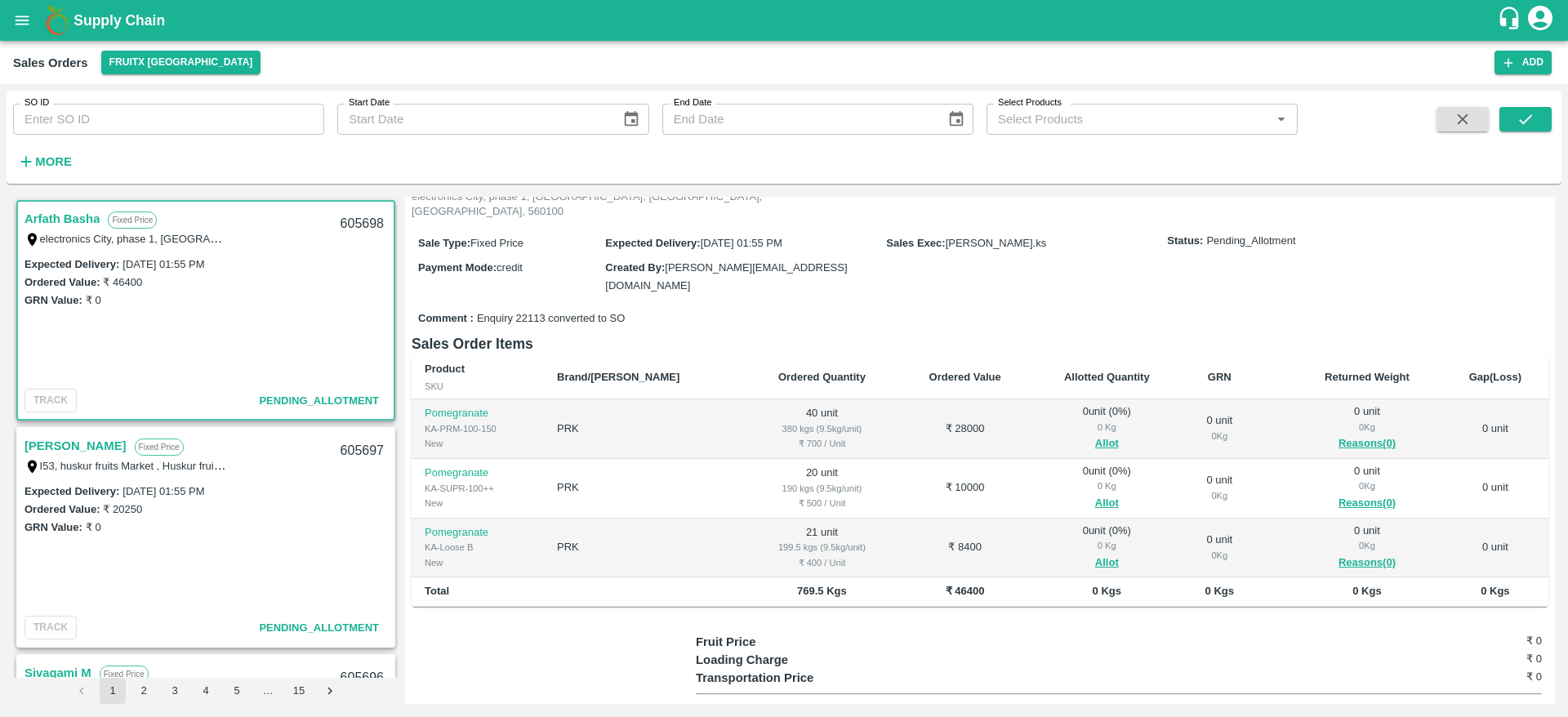
scroll to position [120, 0]
click at [74, 223] on link "Arfath Basha" at bounding box center [62, 219] width 75 height 21
click at [1095, 433] on button "Allot" at bounding box center [1106, 443] width 24 height 19
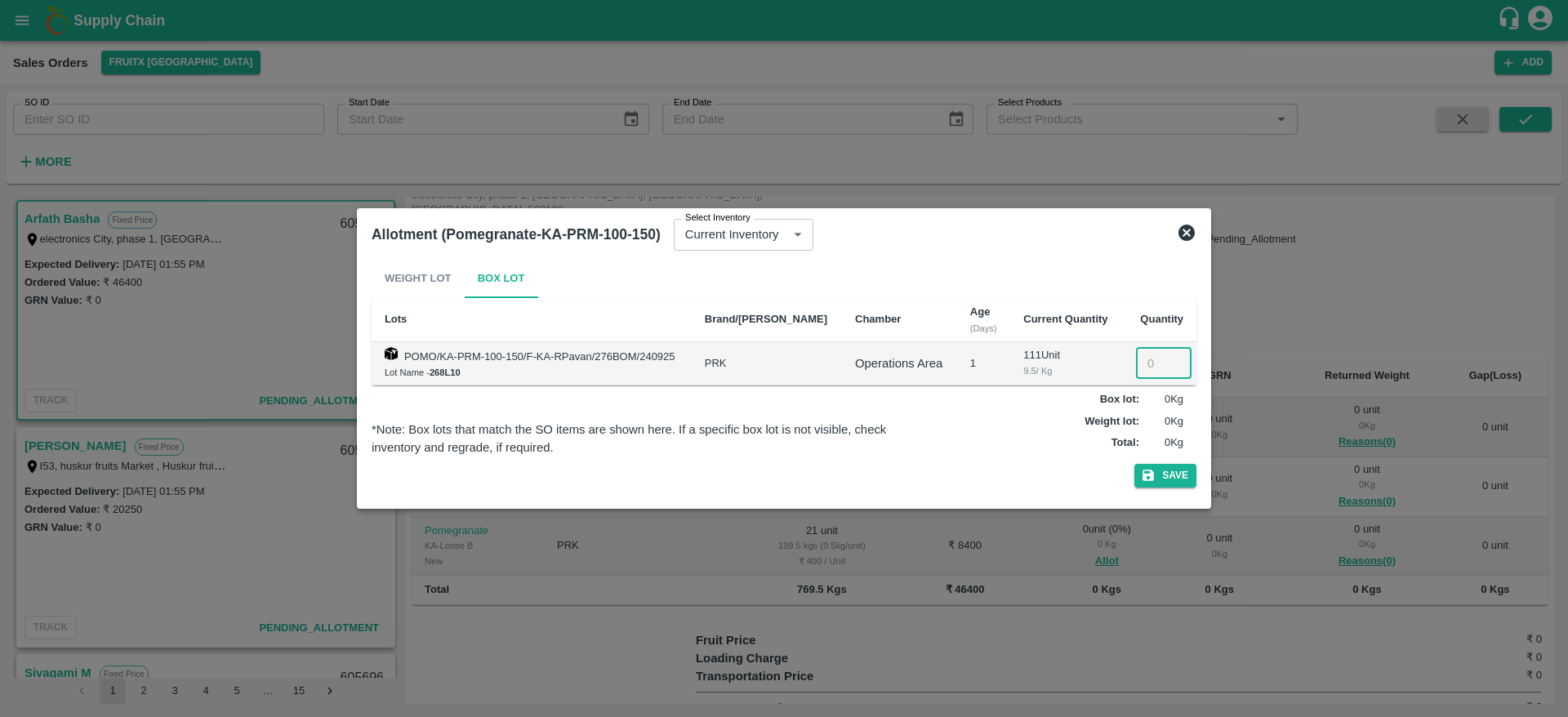
click at [1143, 366] on input "number" at bounding box center [1164, 363] width 55 height 31
type input "40"
click at [1159, 480] on button "Save" at bounding box center [1165, 475] width 62 height 24
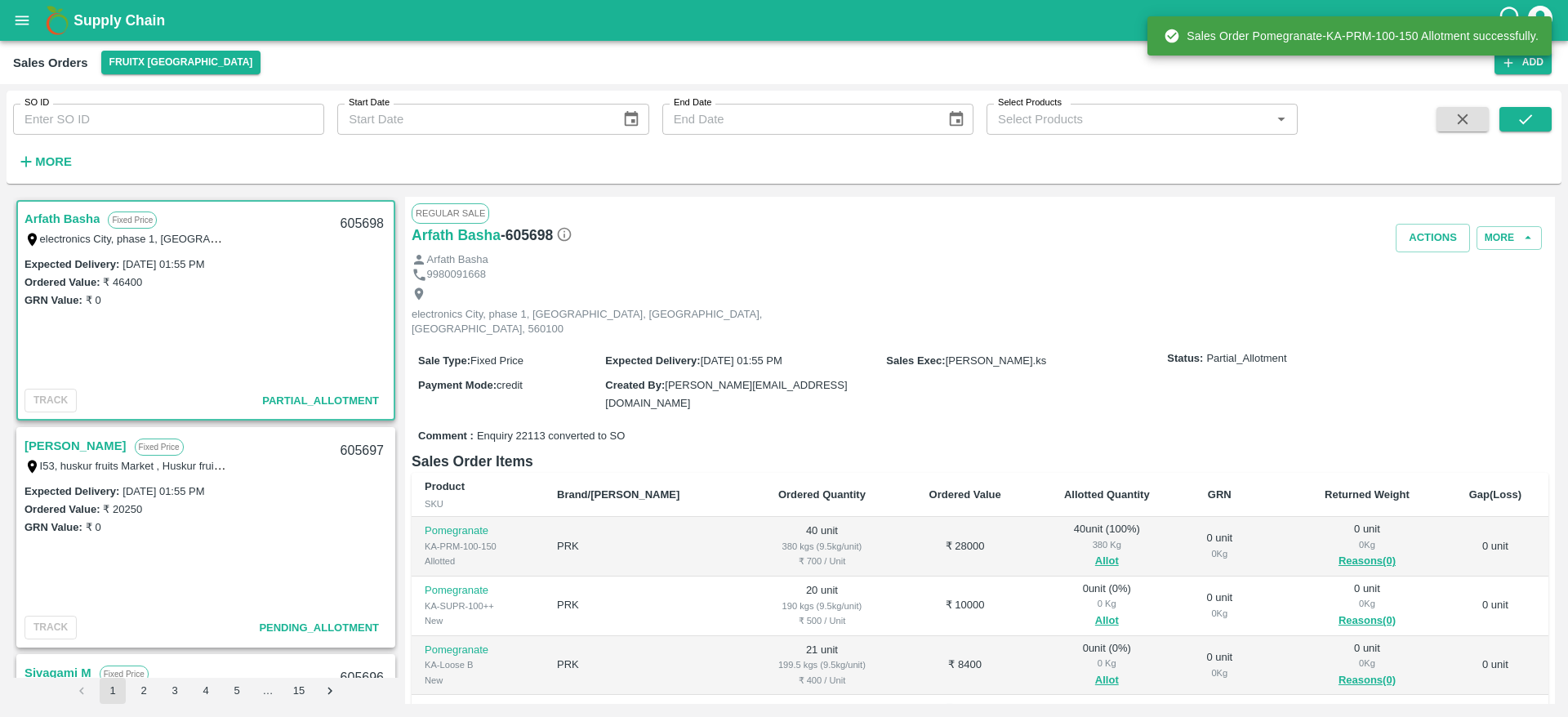
click at [46, 216] on link "Arfath Basha" at bounding box center [62, 219] width 75 height 21
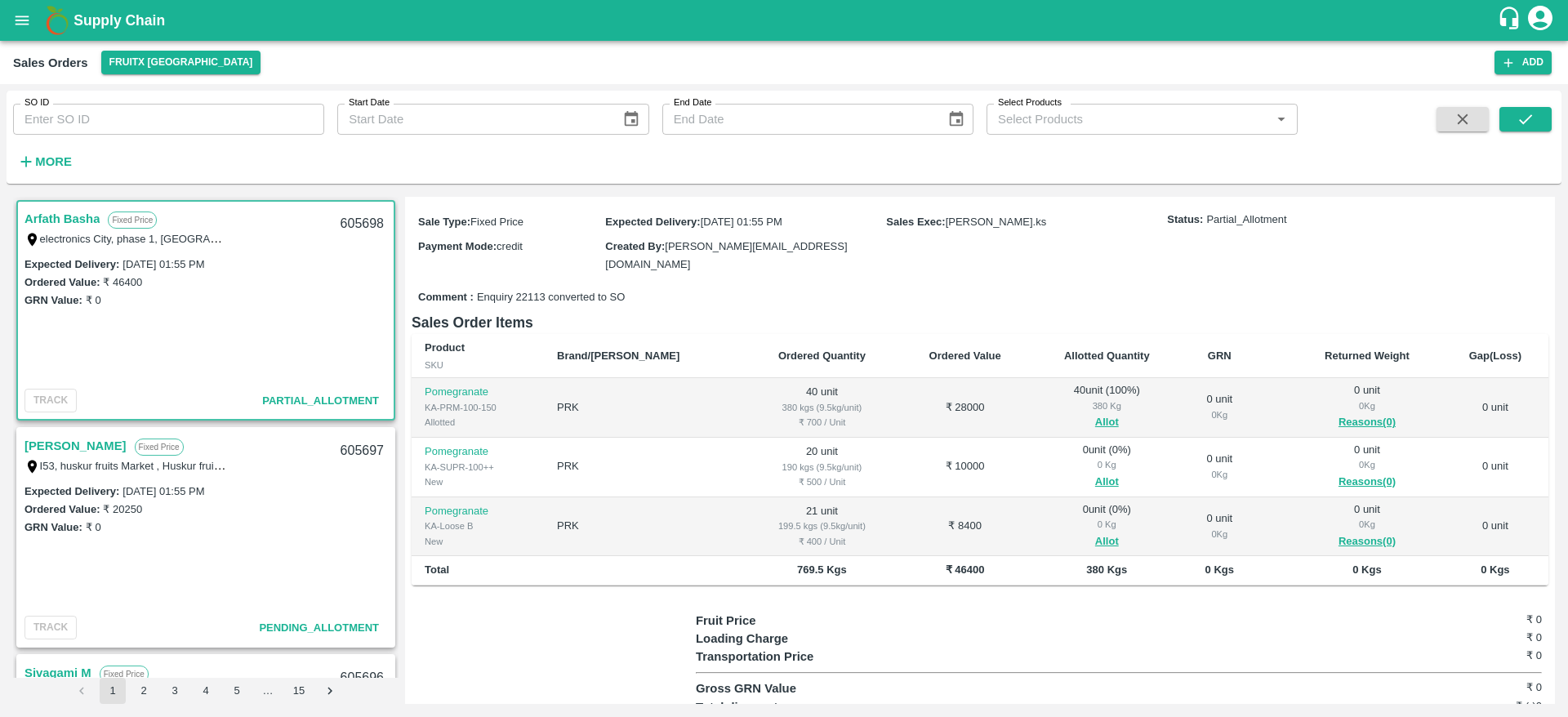
scroll to position [171, 0]
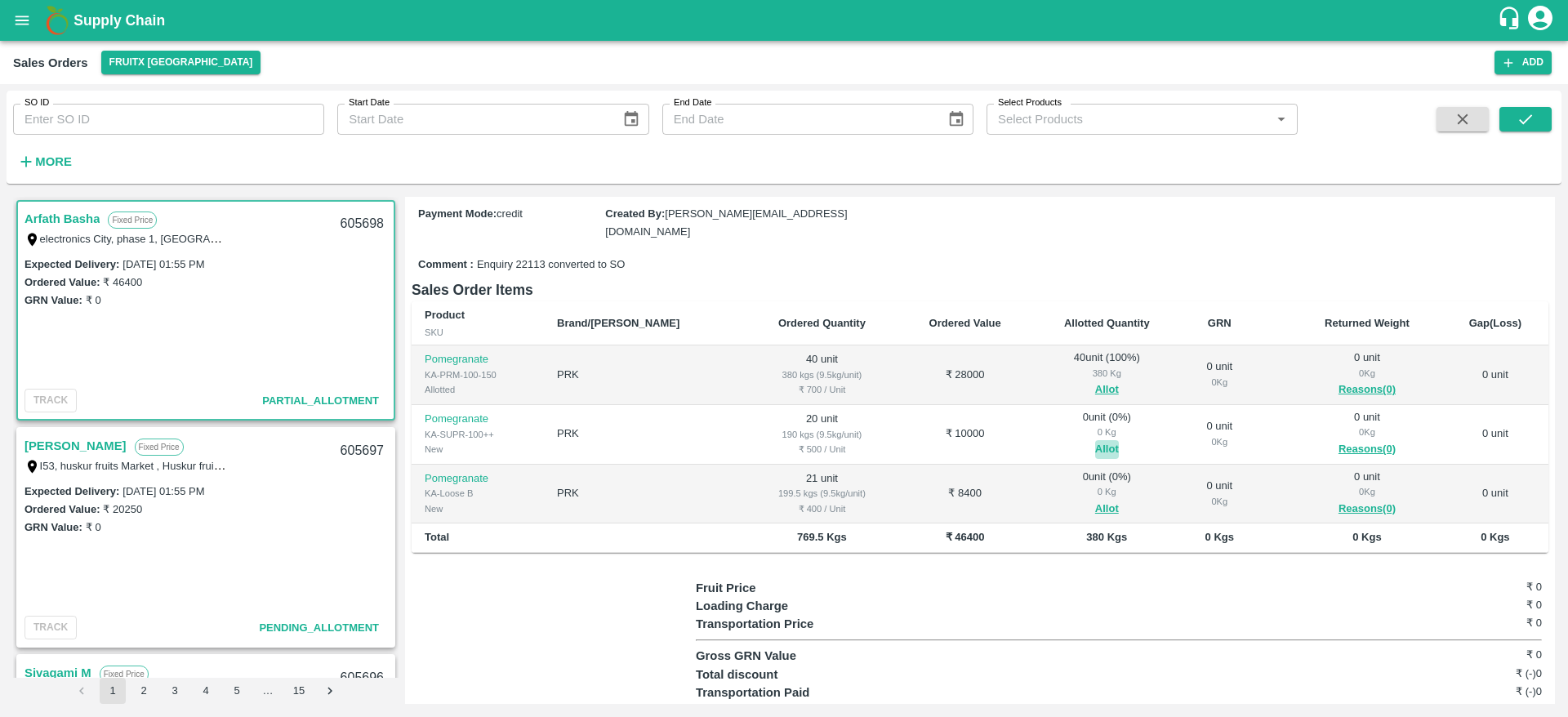
click at [1095, 441] on button "Allot" at bounding box center [1106, 450] width 24 height 19
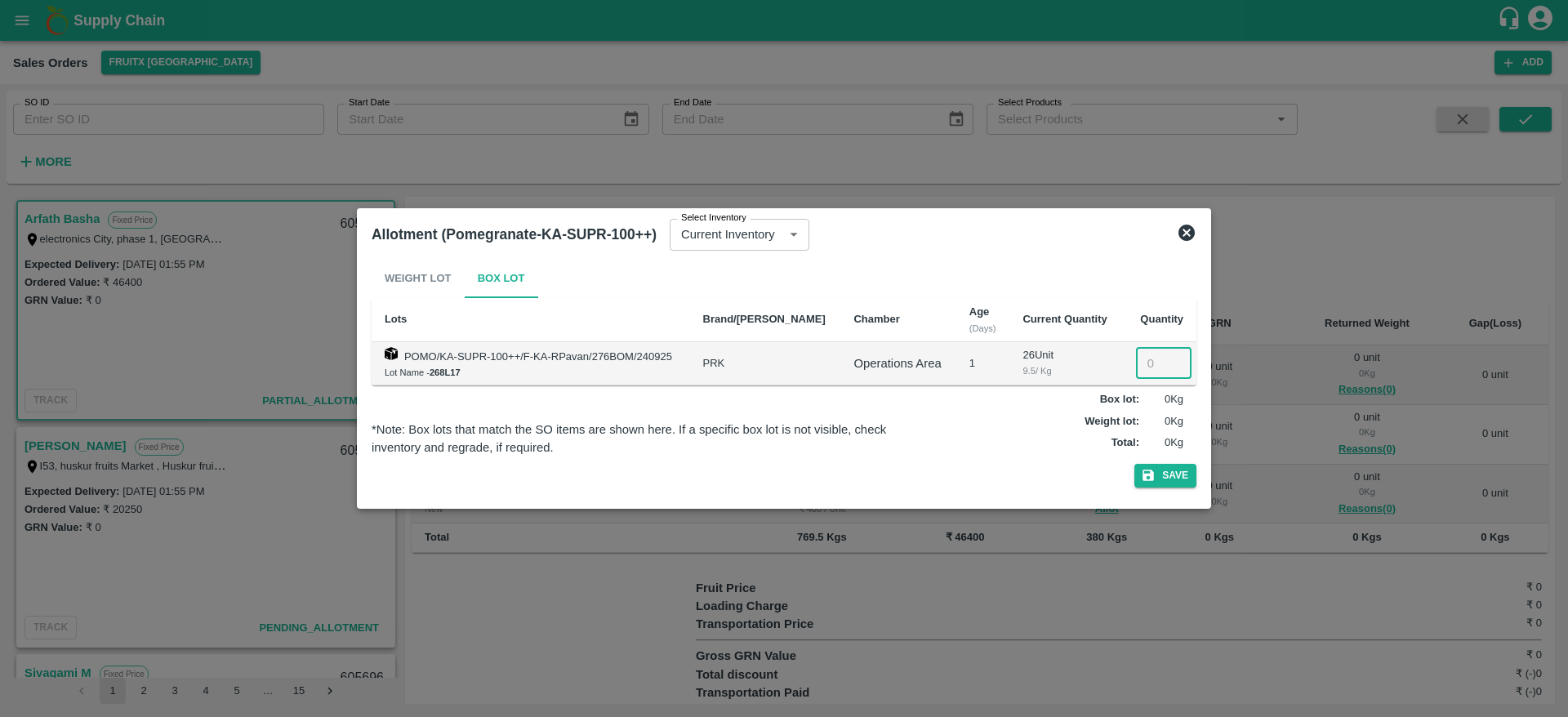
click at [1143, 362] on input "number" at bounding box center [1164, 363] width 55 height 31
type input "20"
click at [1153, 466] on button "Save" at bounding box center [1165, 475] width 62 height 24
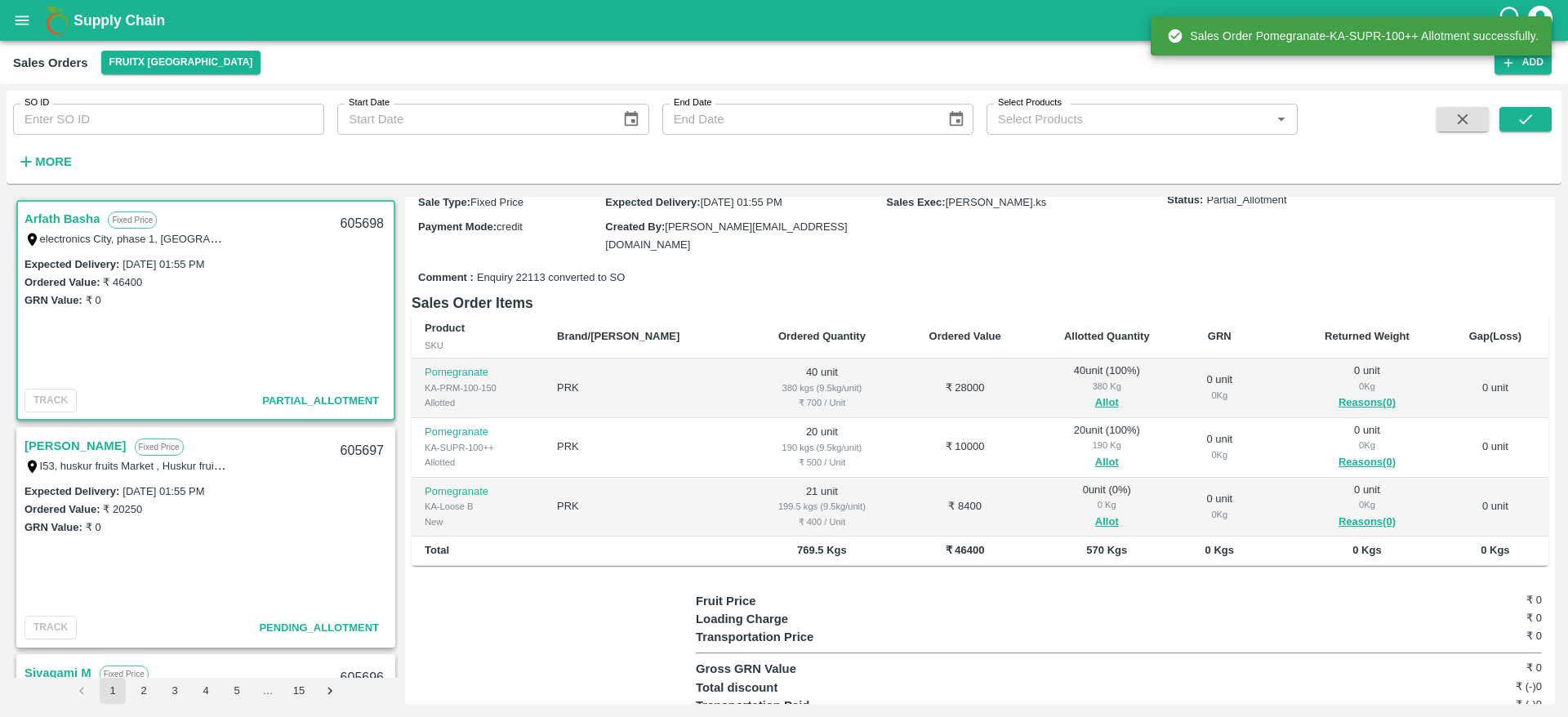
scroll to position [160, 0]
click at [1095, 512] on button "Allot" at bounding box center [1106, 522] width 24 height 19
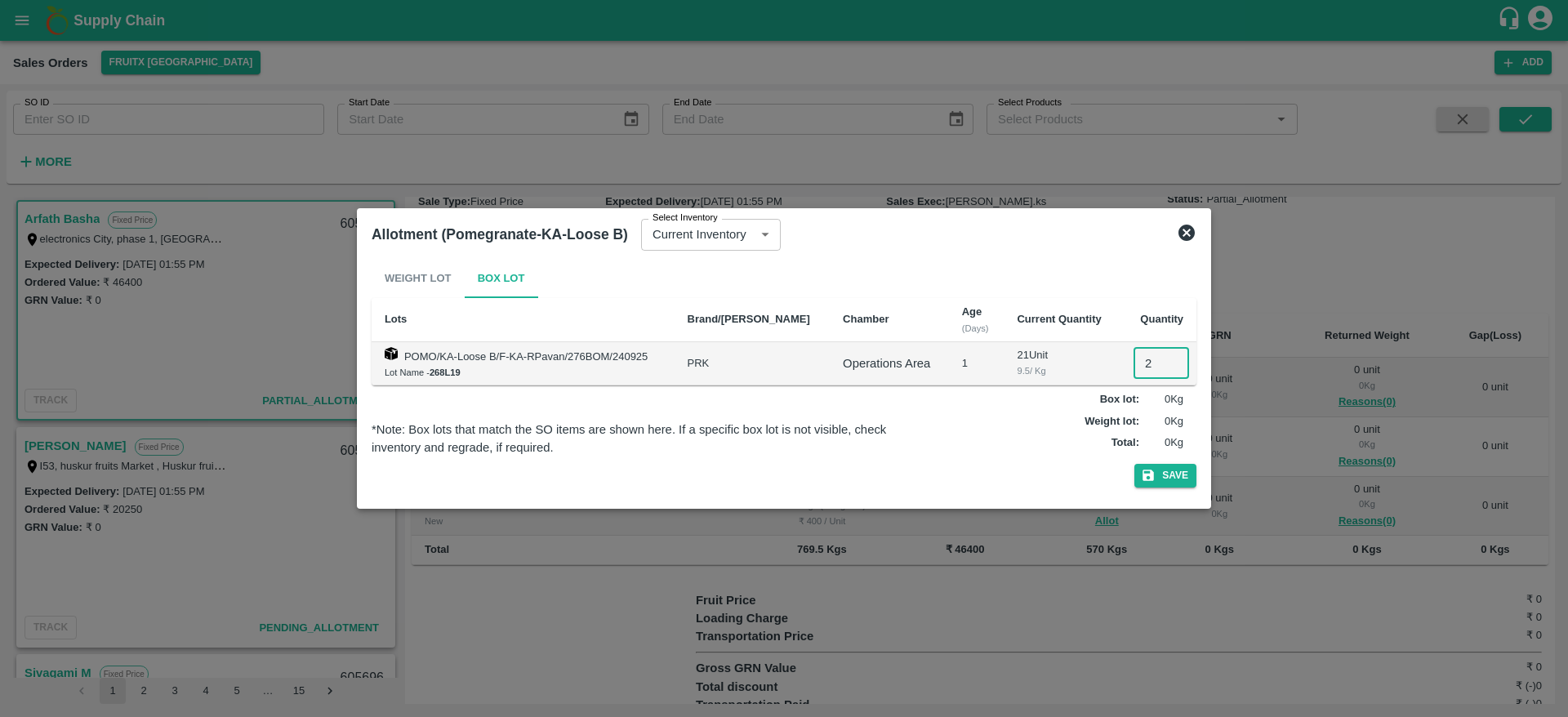
click at [1141, 358] on input "2" at bounding box center [1161, 363] width 55 height 31
type input "21"
click at [1171, 464] on button "Save" at bounding box center [1165, 475] width 62 height 24
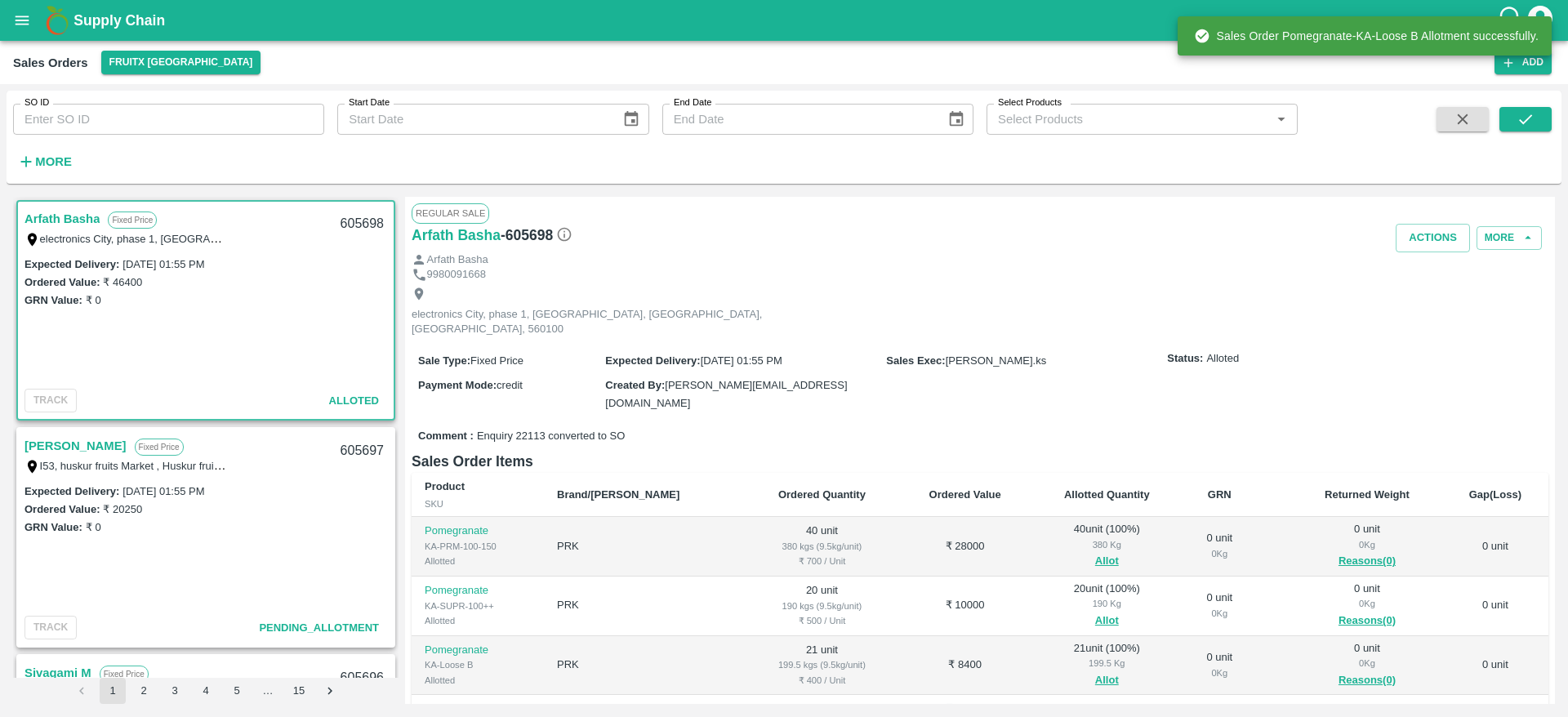
click at [362, 225] on div "605698" at bounding box center [362, 224] width 63 height 38
copy div "605698"
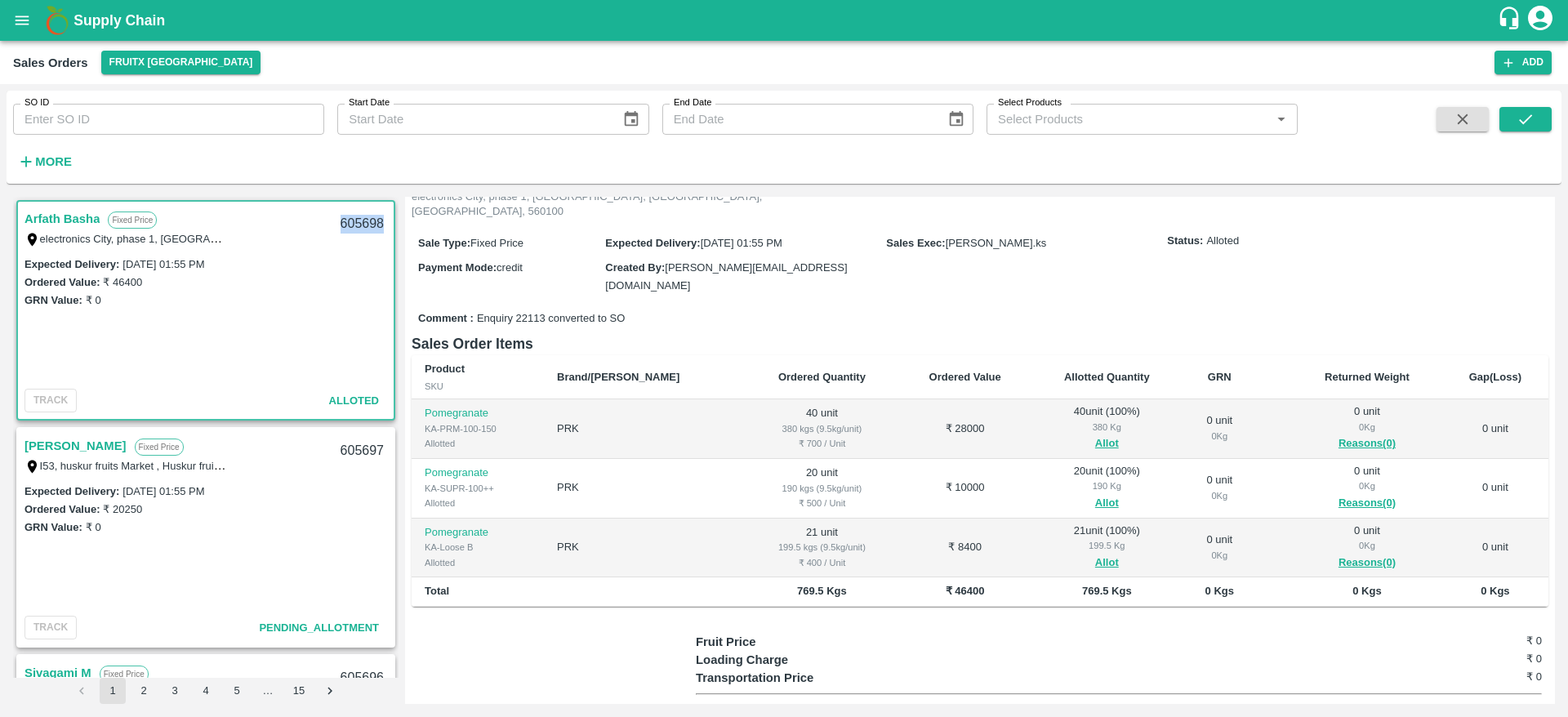
scroll to position [0, 0]
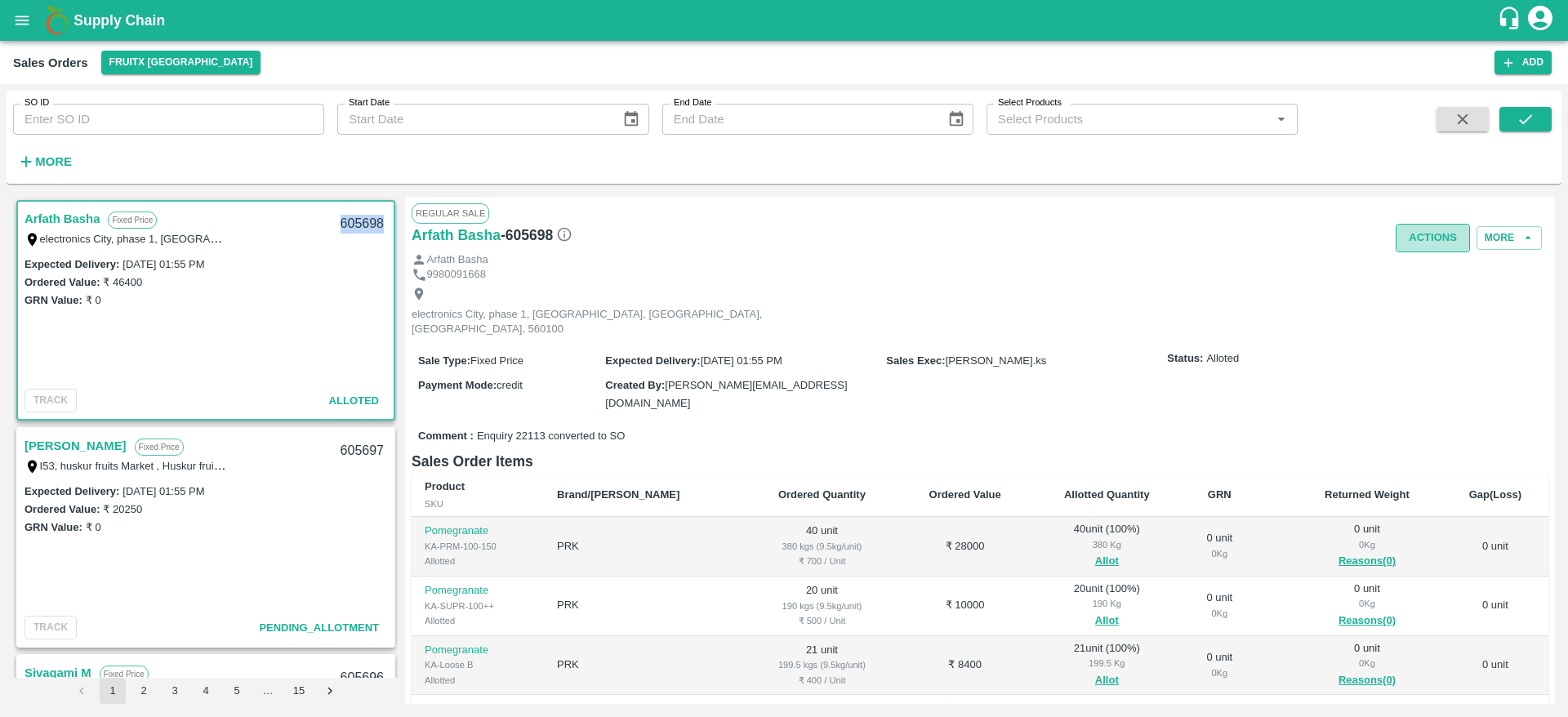
click at [1419, 237] on button "Actions" at bounding box center [1432, 238] width 75 height 29
click at [1433, 308] on li "Deliver" at bounding box center [1469, 300] width 172 height 28
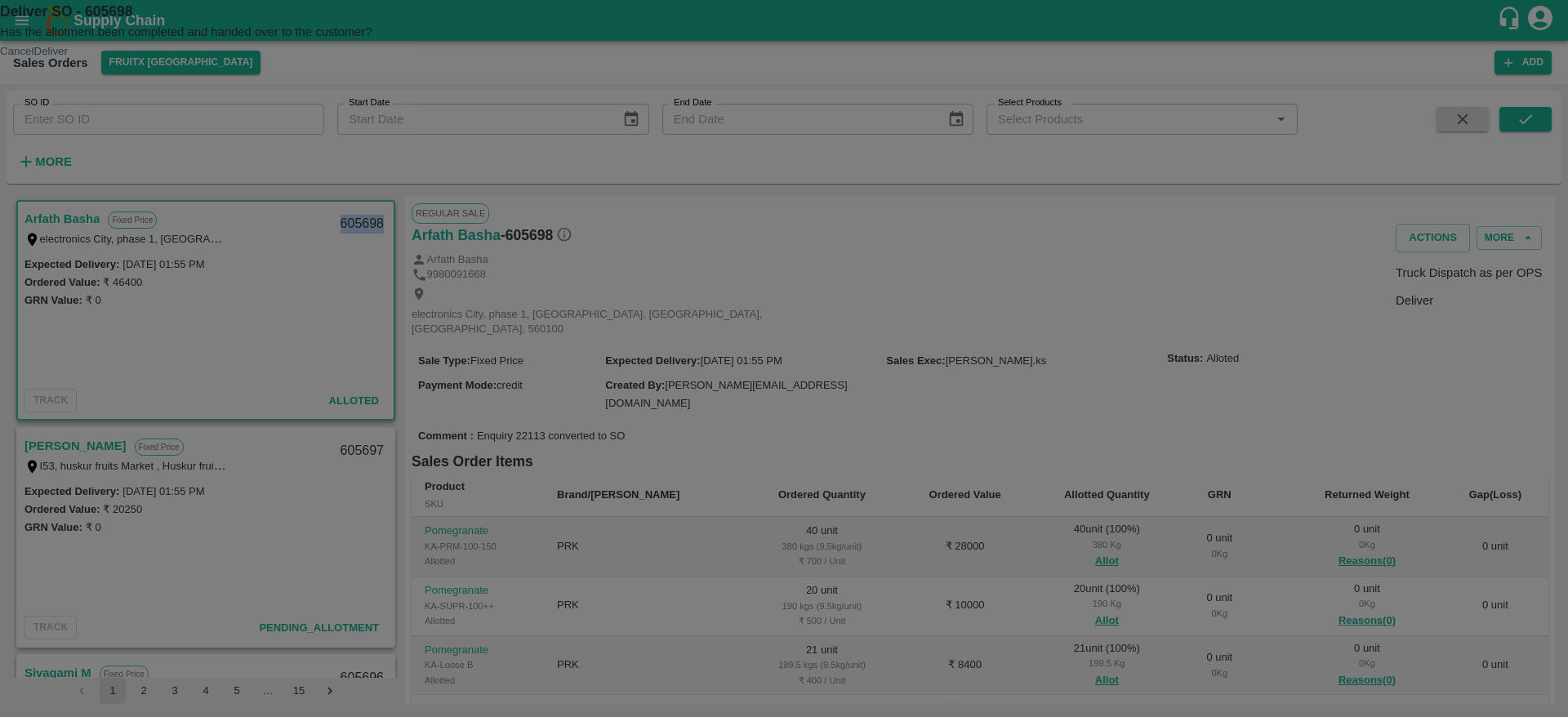
click at [68, 57] on button "Deliver" at bounding box center [51, 51] width 33 height 12
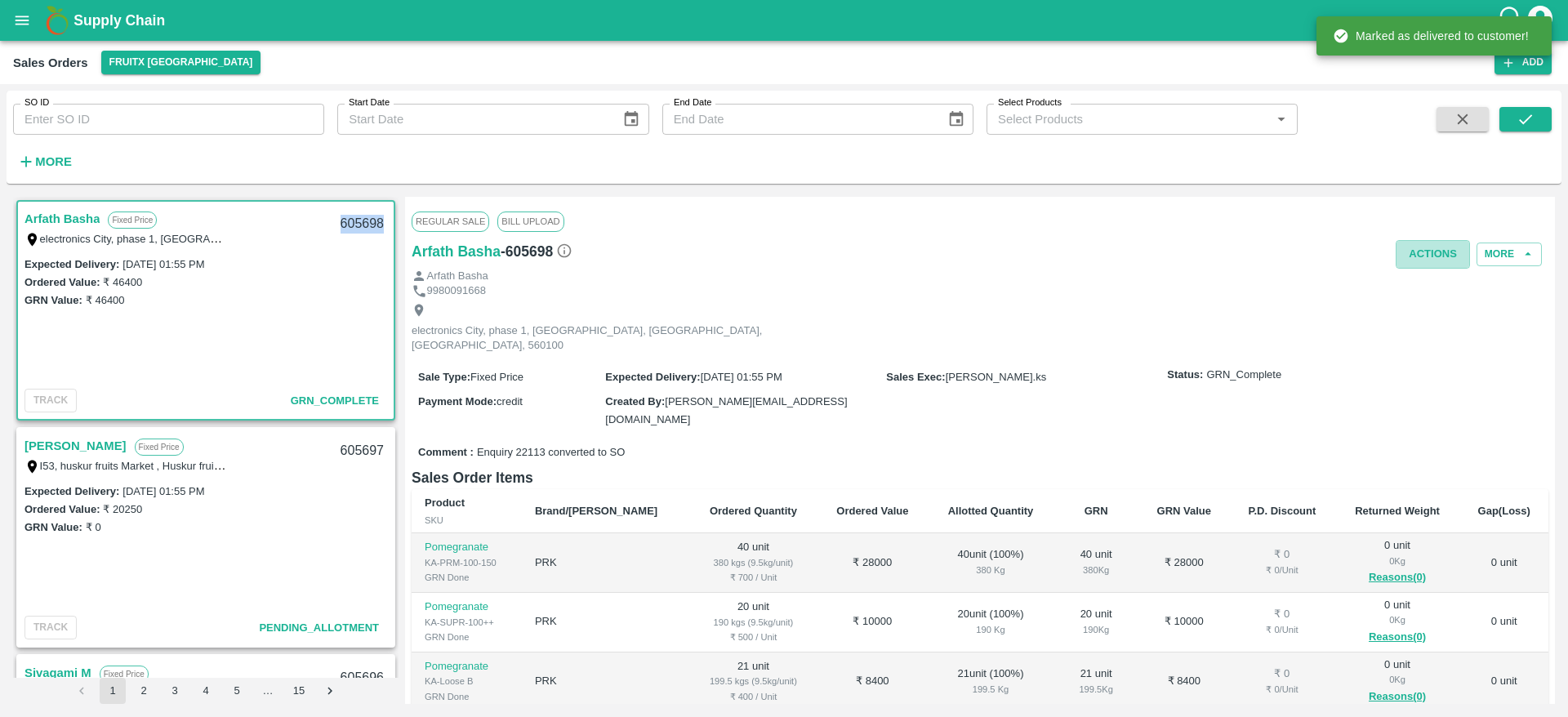
click at [1424, 243] on button "Actions" at bounding box center [1432, 254] width 75 height 29
click at [1417, 285] on li "Truck Dispatch as per OPS" at bounding box center [1469, 289] width 172 height 28
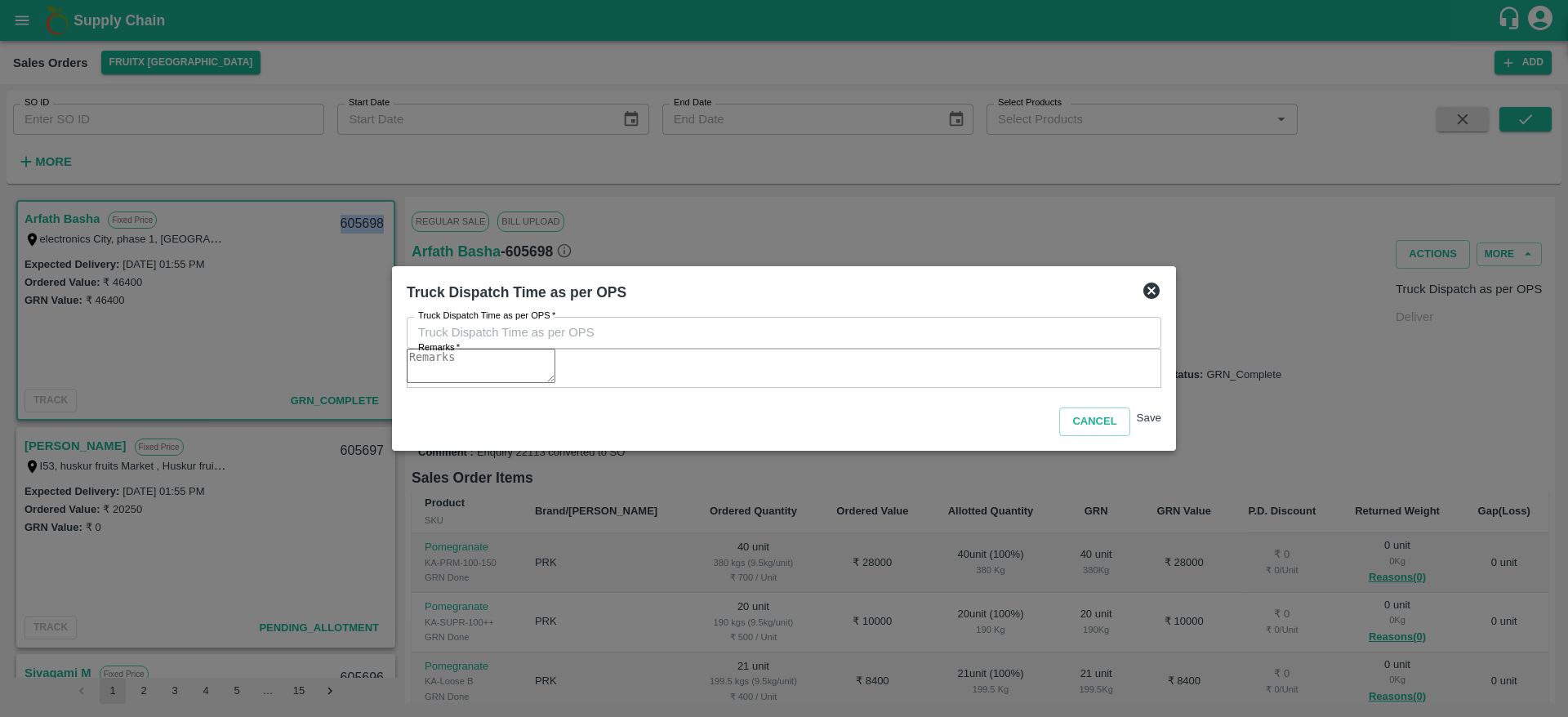
type input "25/09/2025 01:58 PM"
click at [555, 366] on textarea "Remarks   *" at bounding box center [482, 366] width 149 height 34
type textarea "OTD"
click at [1139, 424] on button "Save" at bounding box center [1149, 418] width 25 height 12
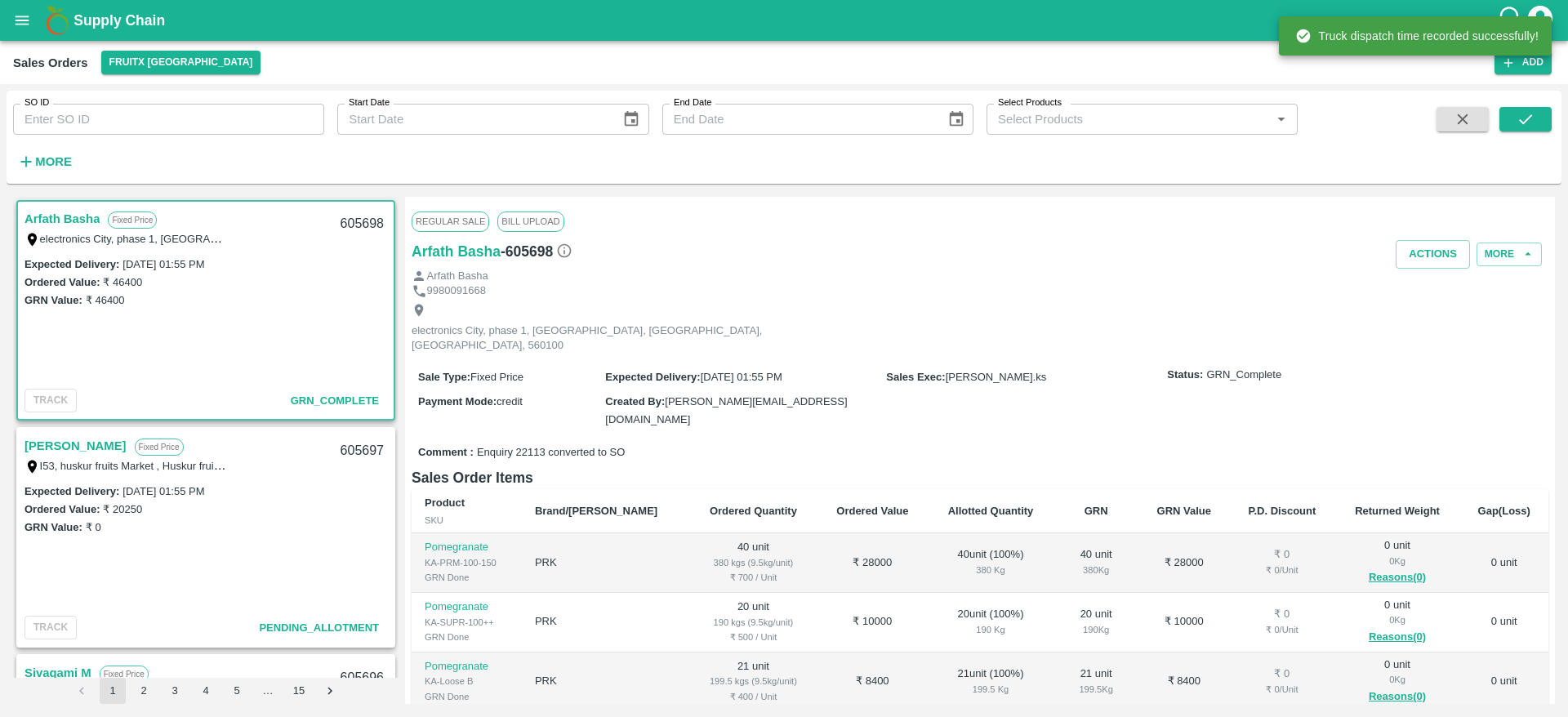
click at [54, 234] on label "electronics City, phase 1, [GEOGRAPHIC_DATA], [GEOGRAPHIC_DATA], [GEOGRAPHIC_DA…" at bounding box center [292, 239] width 505 height 13
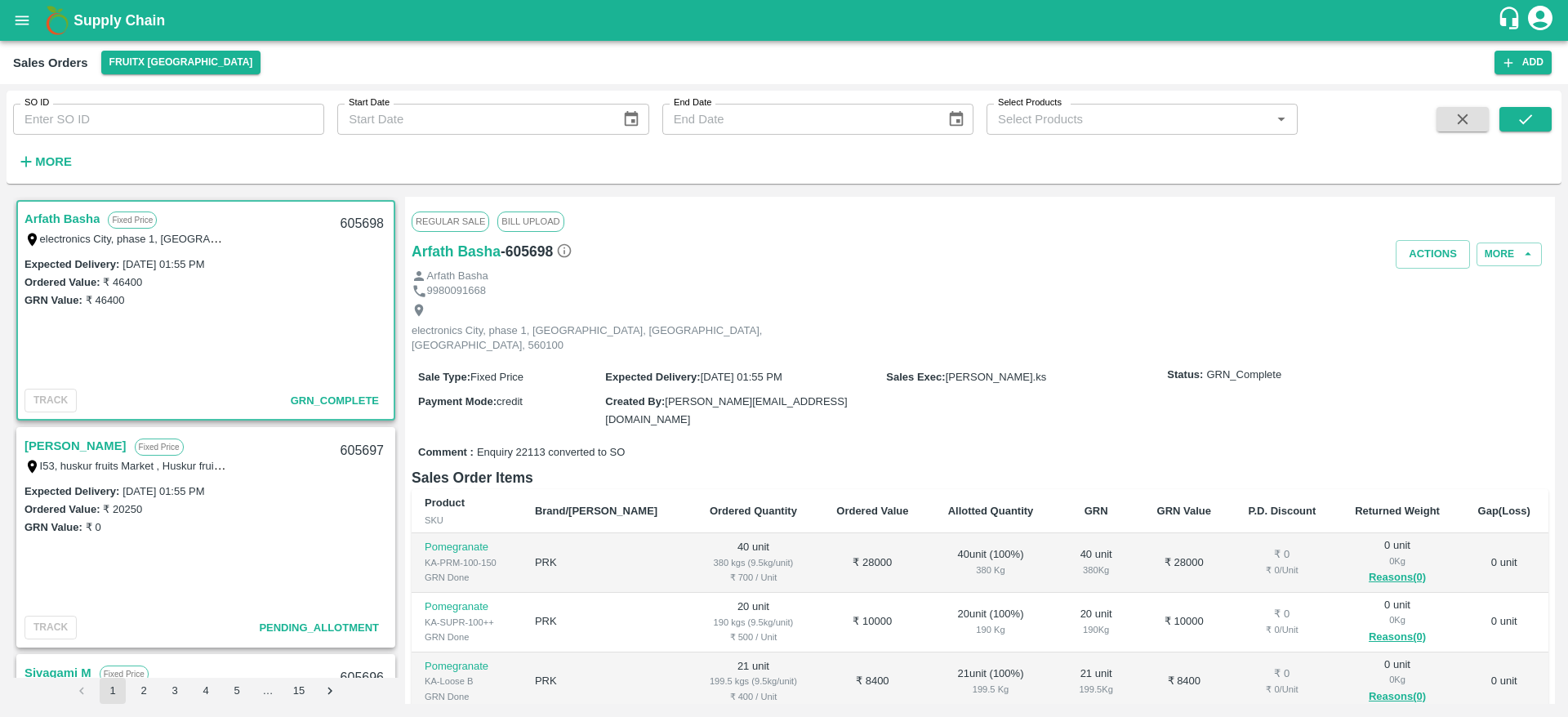
click at [78, 449] on link "[PERSON_NAME]" at bounding box center [75, 445] width 102 height 21
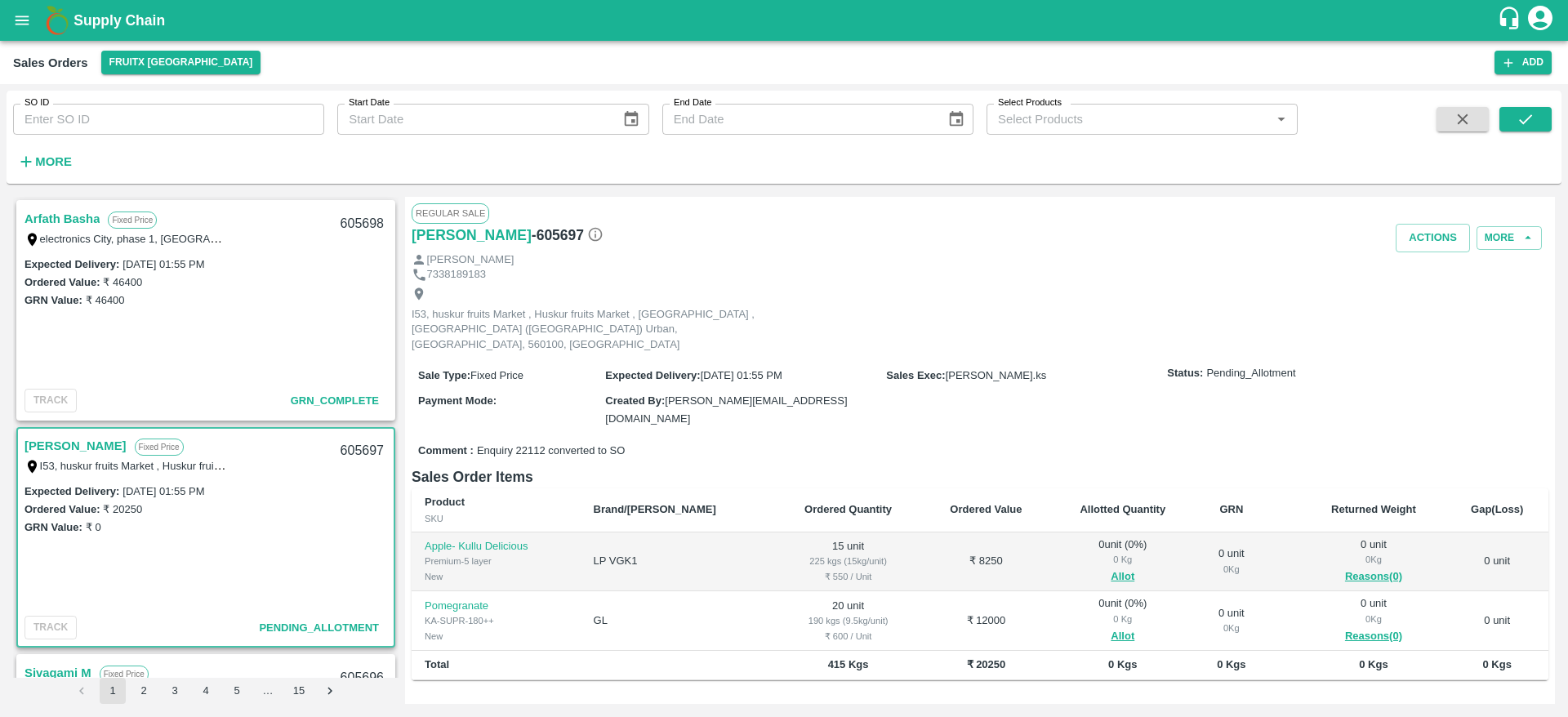
scroll to position [130, 0]
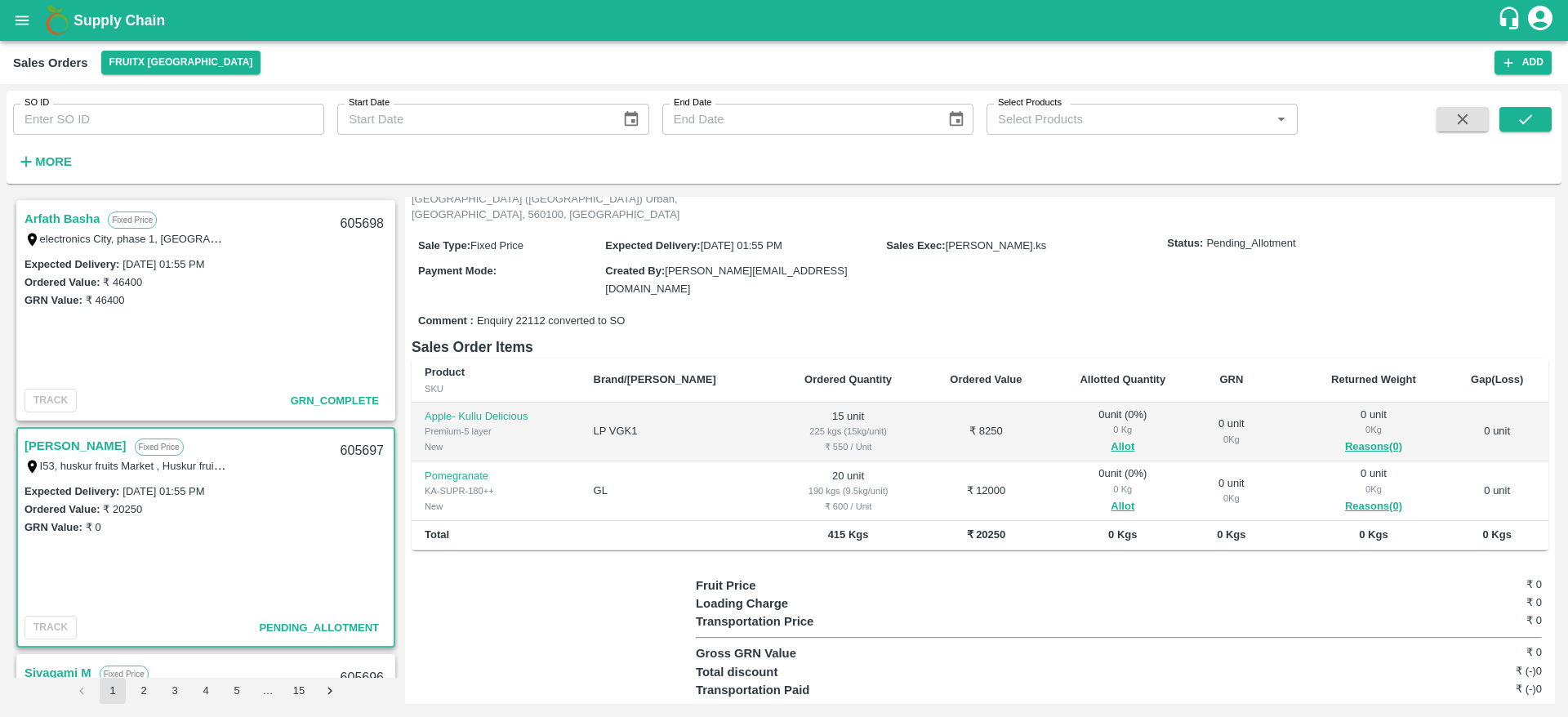
click at [44, 440] on link "[PERSON_NAME]" at bounding box center [75, 445] width 102 height 21
click at [1110, 438] on button "Allot" at bounding box center [1122, 447] width 24 height 19
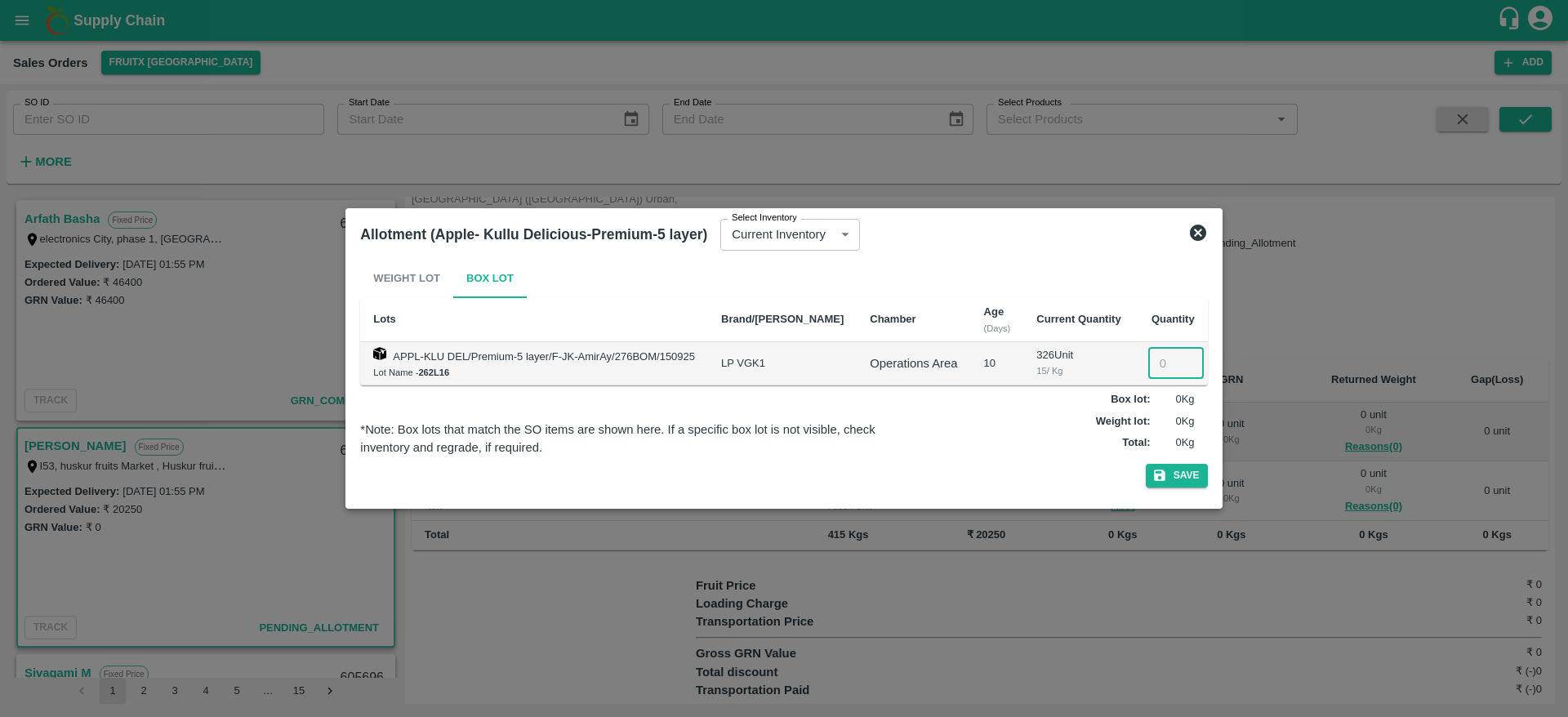
click at [1160, 353] on input "number" at bounding box center [1175, 363] width 55 height 31
type input "15"
click at [1153, 475] on icon "button" at bounding box center [1159, 476] width 11 height 11
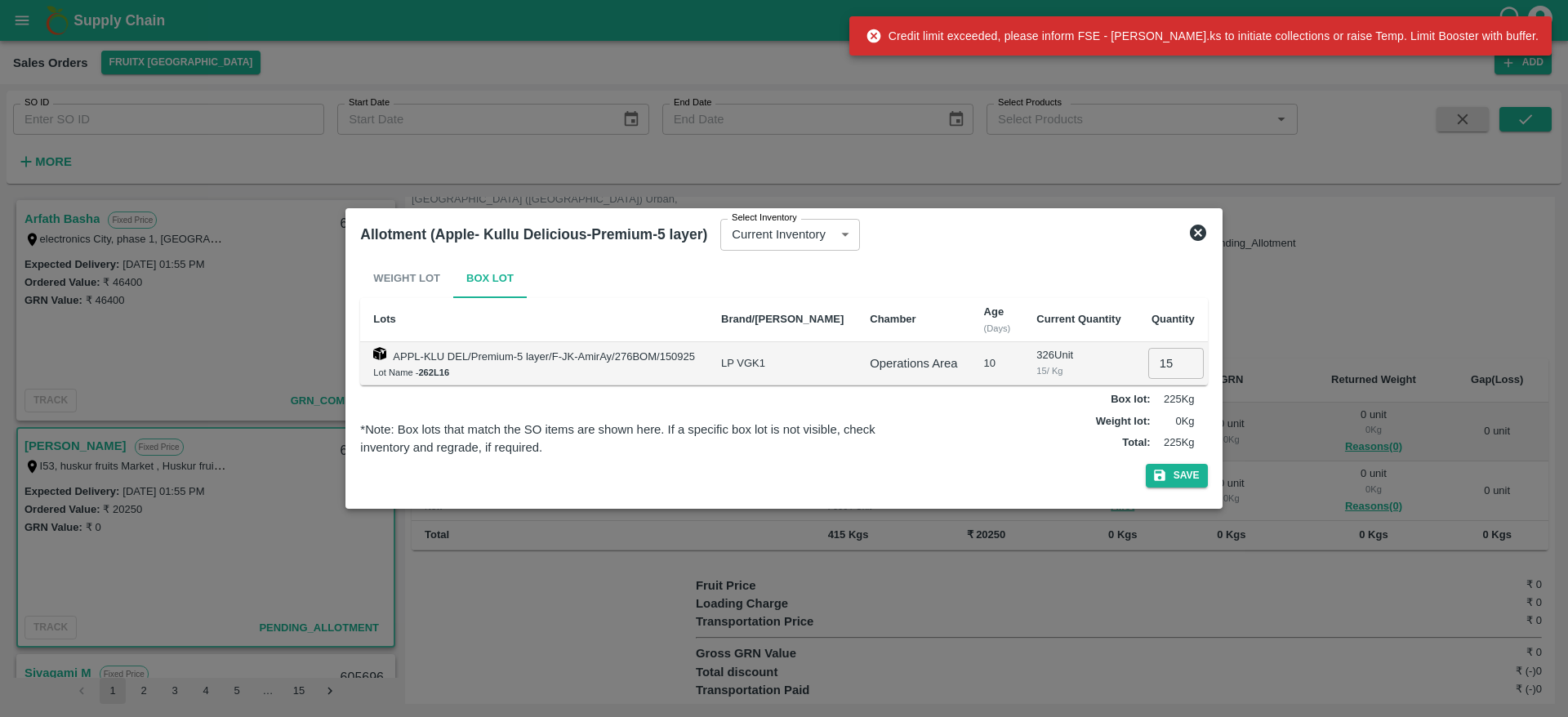
click at [1188, 234] on icon at bounding box center [1197, 232] width 20 height 20
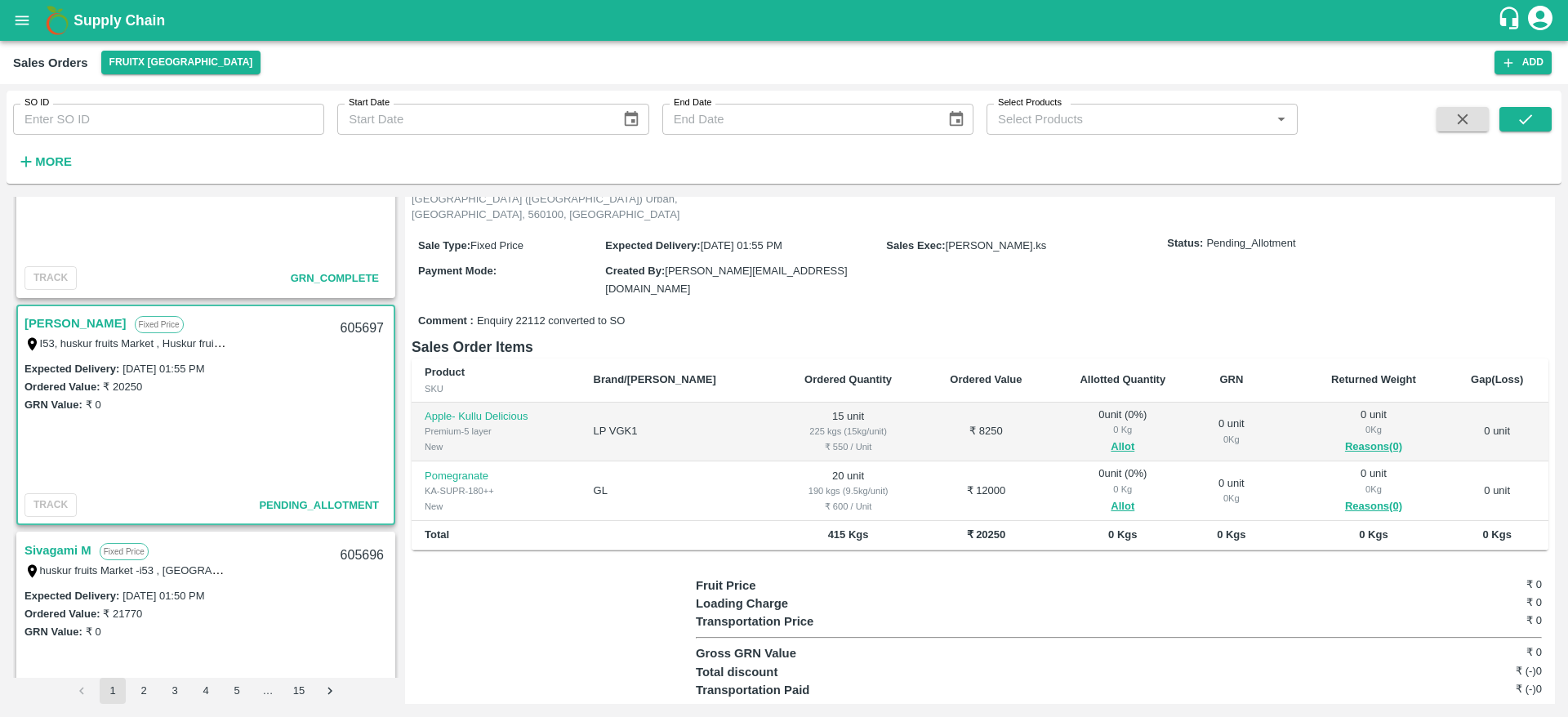
scroll to position [126, 0]
click at [74, 321] on link "[PERSON_NAME]" at bounding box center [75, 319] width 102 height 21
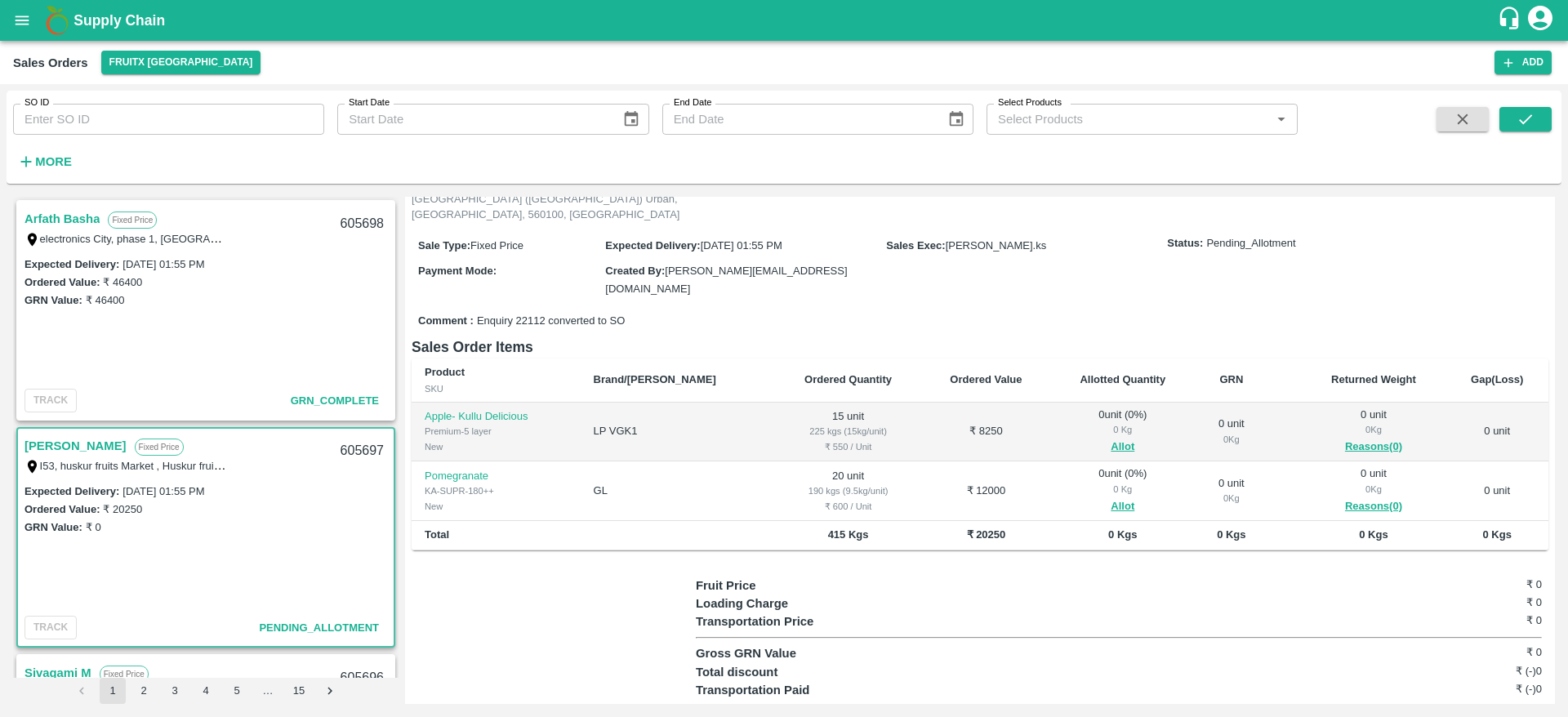
click at [56, 228] on link "Arfath Basha" at bounding box center [62, 219] width 75 height 21
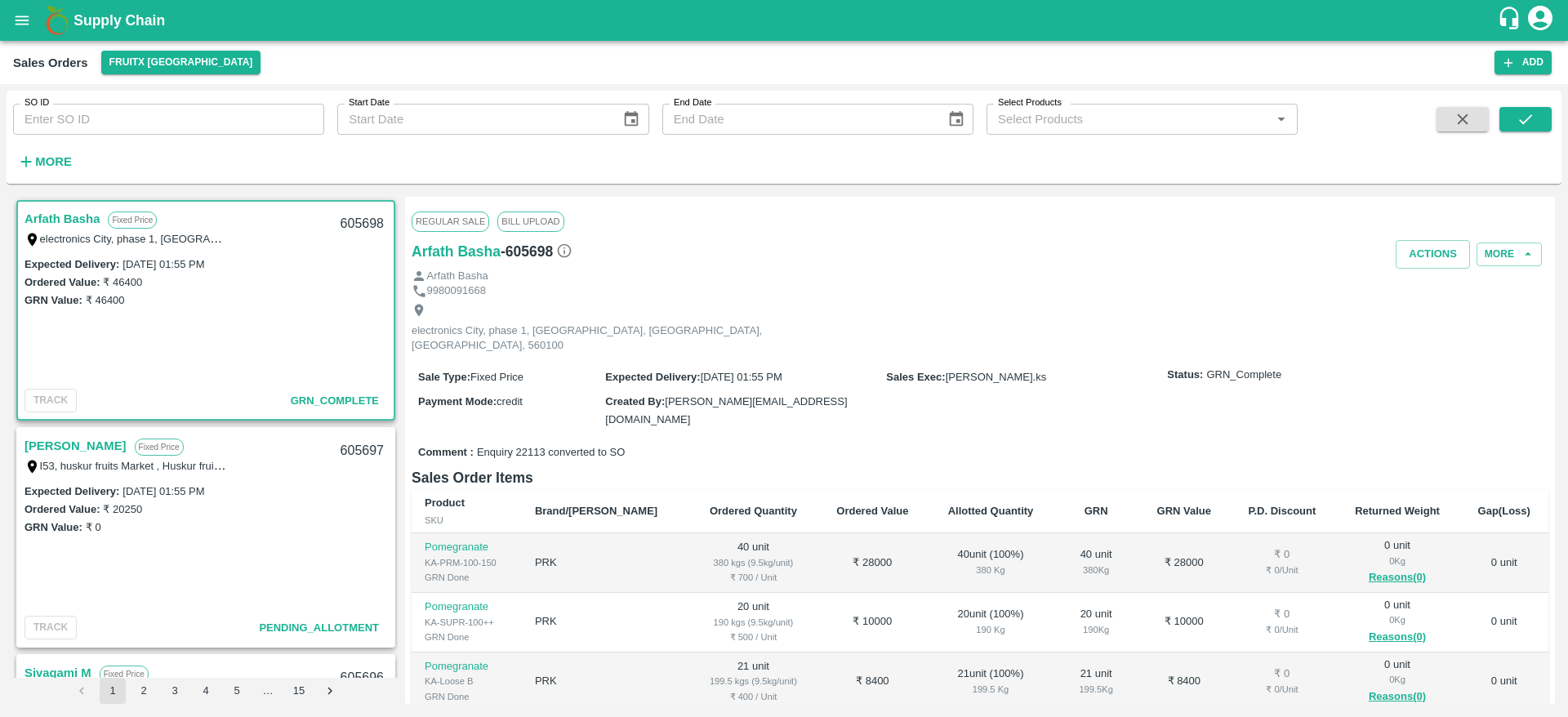
click at [1403, 235] on div "Regular Sale Bill Upload" at bounding box center [979, 222] width 1136 height 36
click at [1405, 240] on button "Actions" at bounding box center [1432, 254] width 75 height 29
click at [73, 445] on div at bounding box center [784, 358] width 1568 height 717
click at [73, 445] on link "[PERSON_NAME]" at bounding box center [75, 445] width 102 height 21
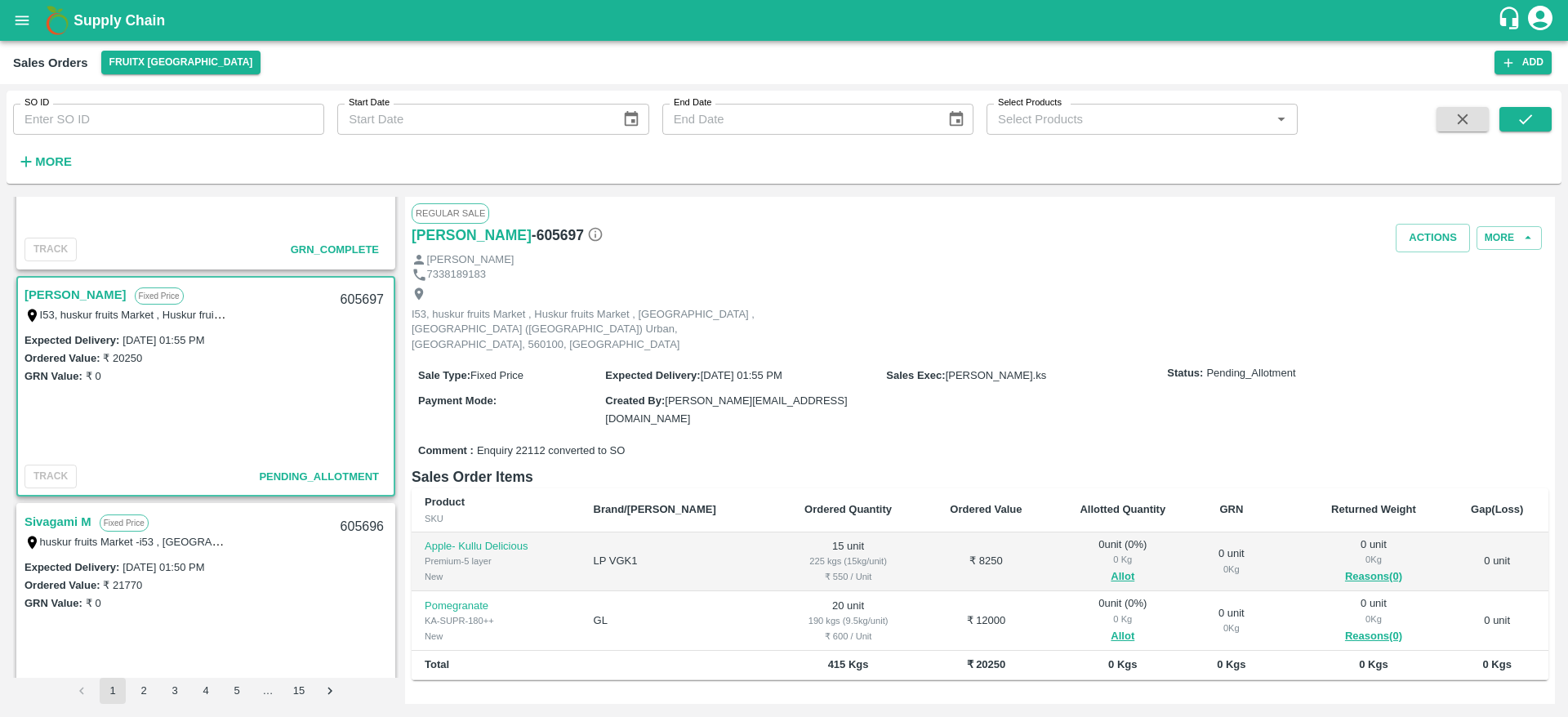
scroll to position [152, 0]
click at [48, 298] on link "[PERSON_NAME]" at bounding box center [75, 294] width 102 height 21
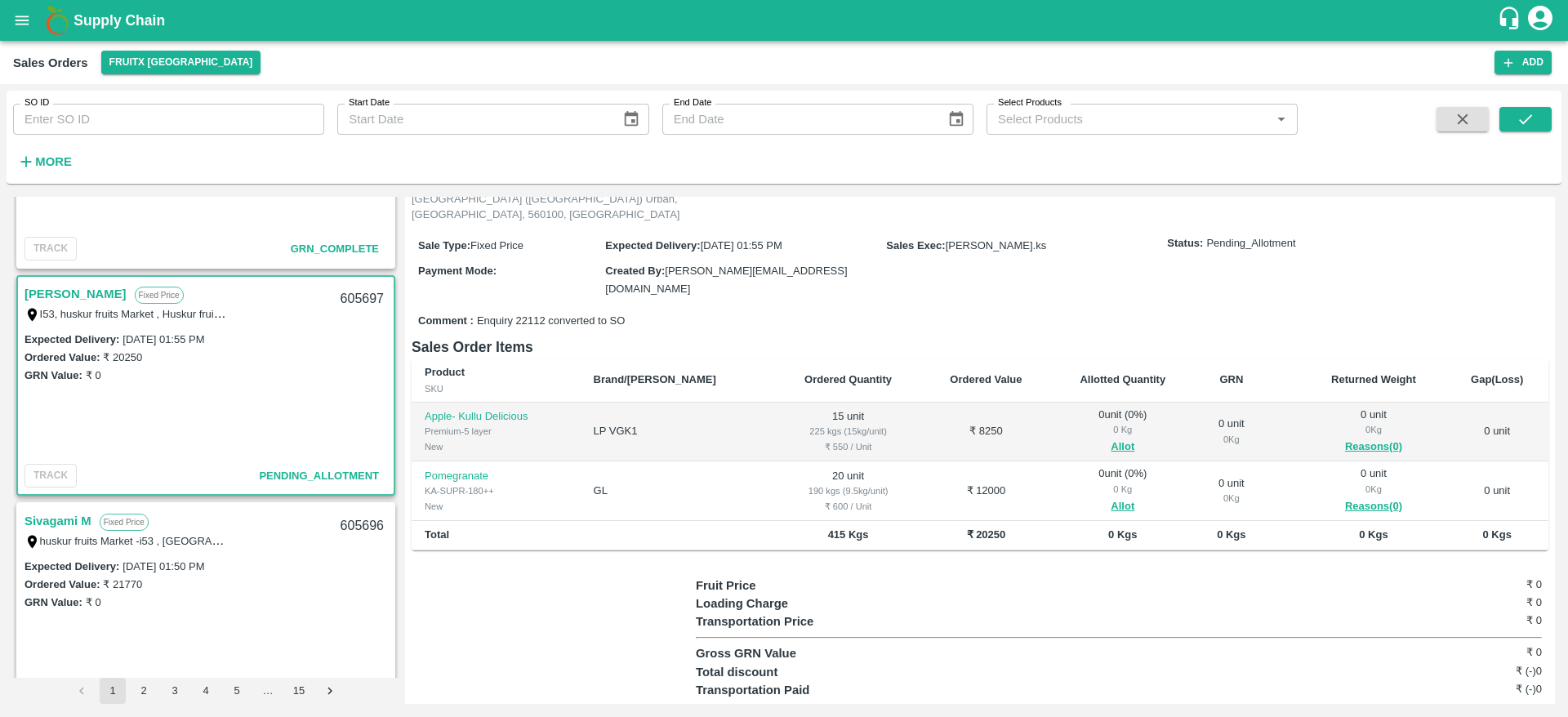
click at [1075, 438] on span "Allot" at bounding box center [1123, 447] width 119 height 19
click at [1110, 438] on button "Allot" at bounding box center [1122, 447] width 24 height 19
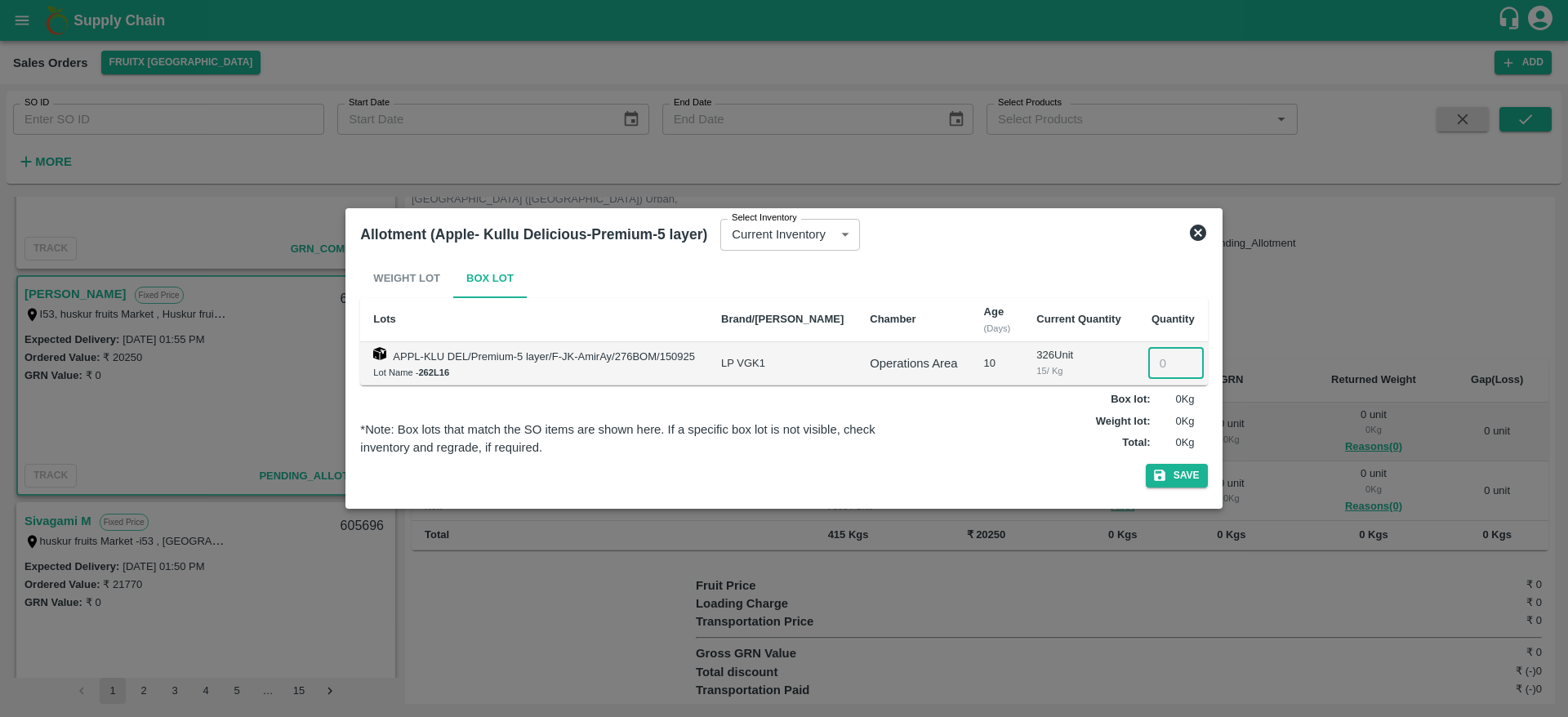
click at [1151, 353] on input "number" at bounding box center [1175, 363] width 55 height 31
type input "15"
click at [1159, 480] on button "Save" at bounding box center [1176, 475] width 62 height 24
click at [1190, 233] on icon at bounding box center [1197, 232] width 16 height 16
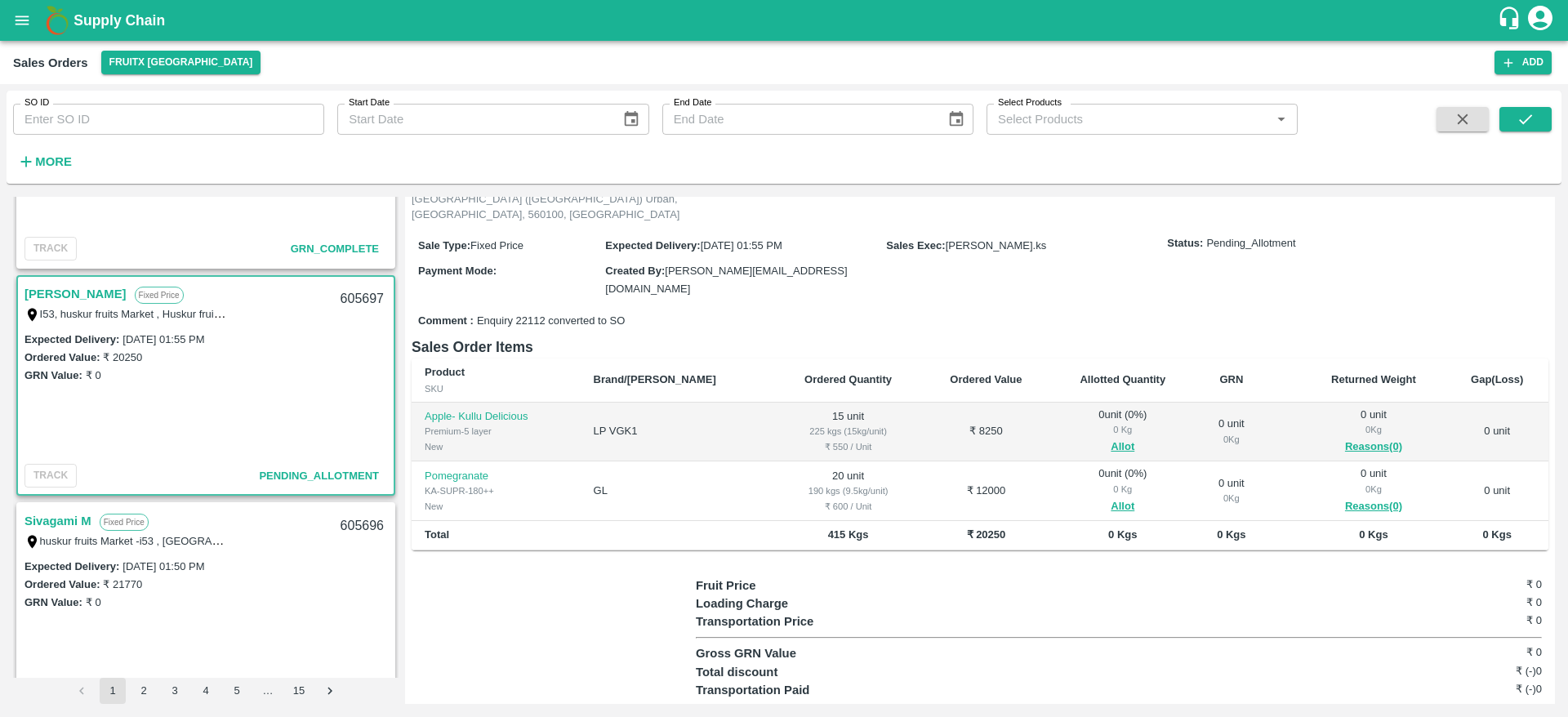
click at [44, 519] on link "Sivagami M" at bounding box center [58, 521] width 67 height 21
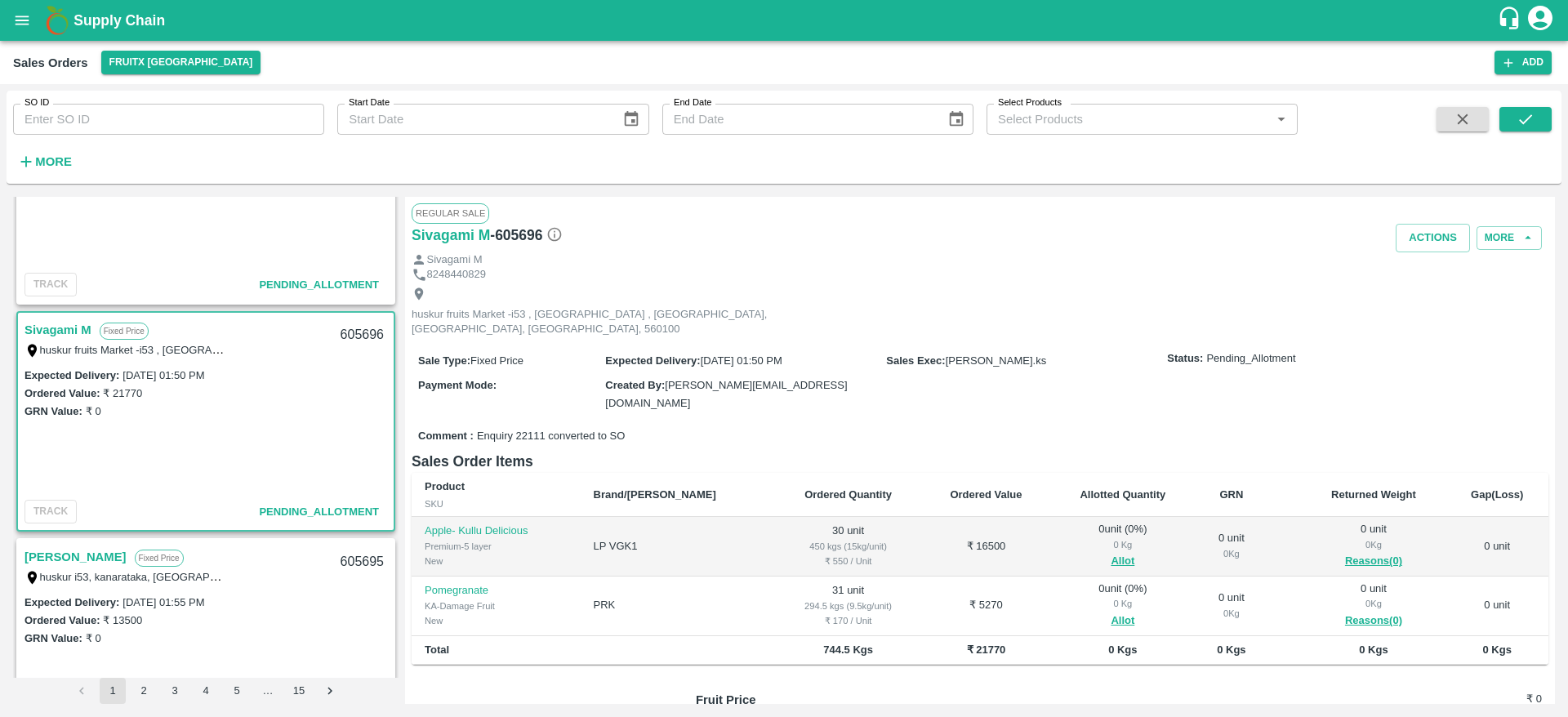
scroll to position [362, 0]
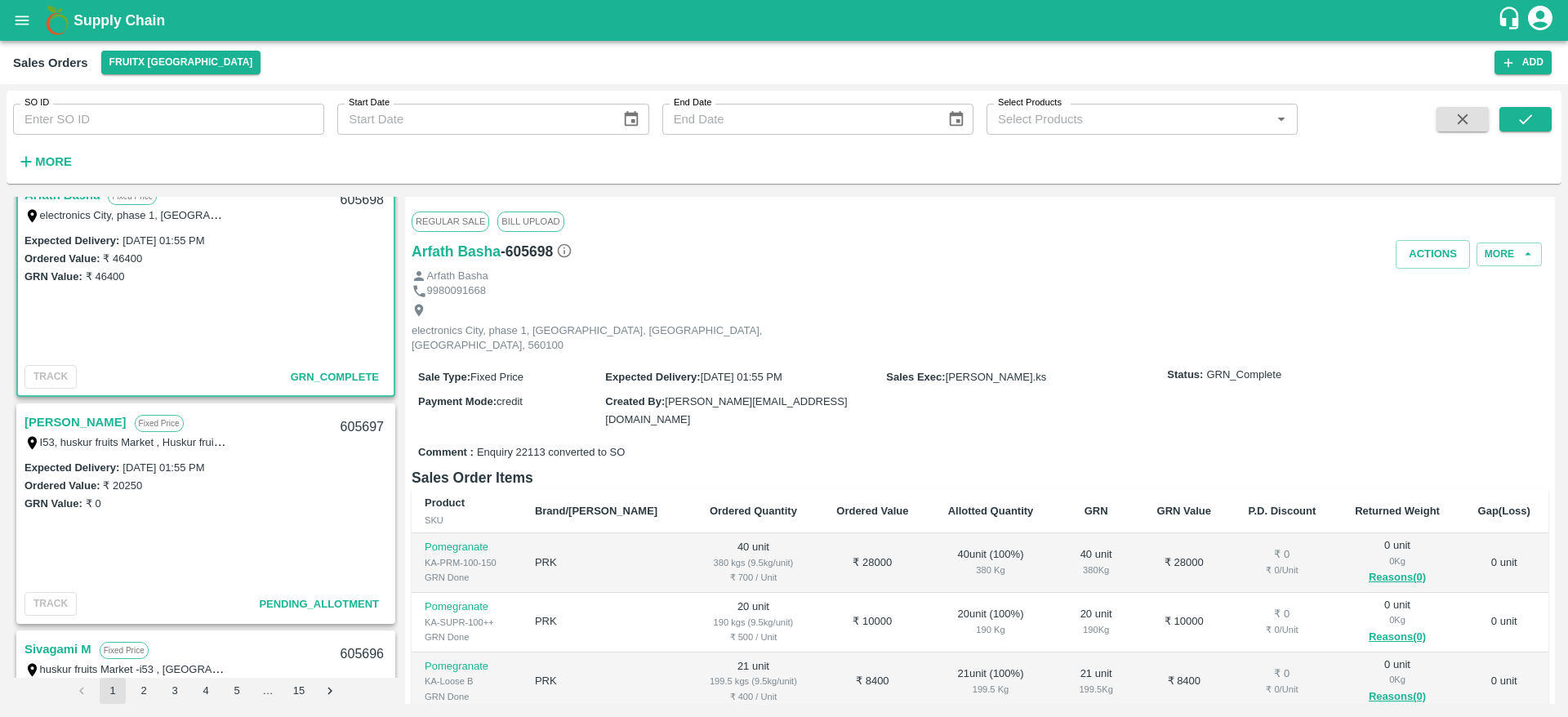
scroll to position [26, 0]
click at [118, 427] on link "Mohammed Junaid" at bounding box center [75, 420] width 102 height 21
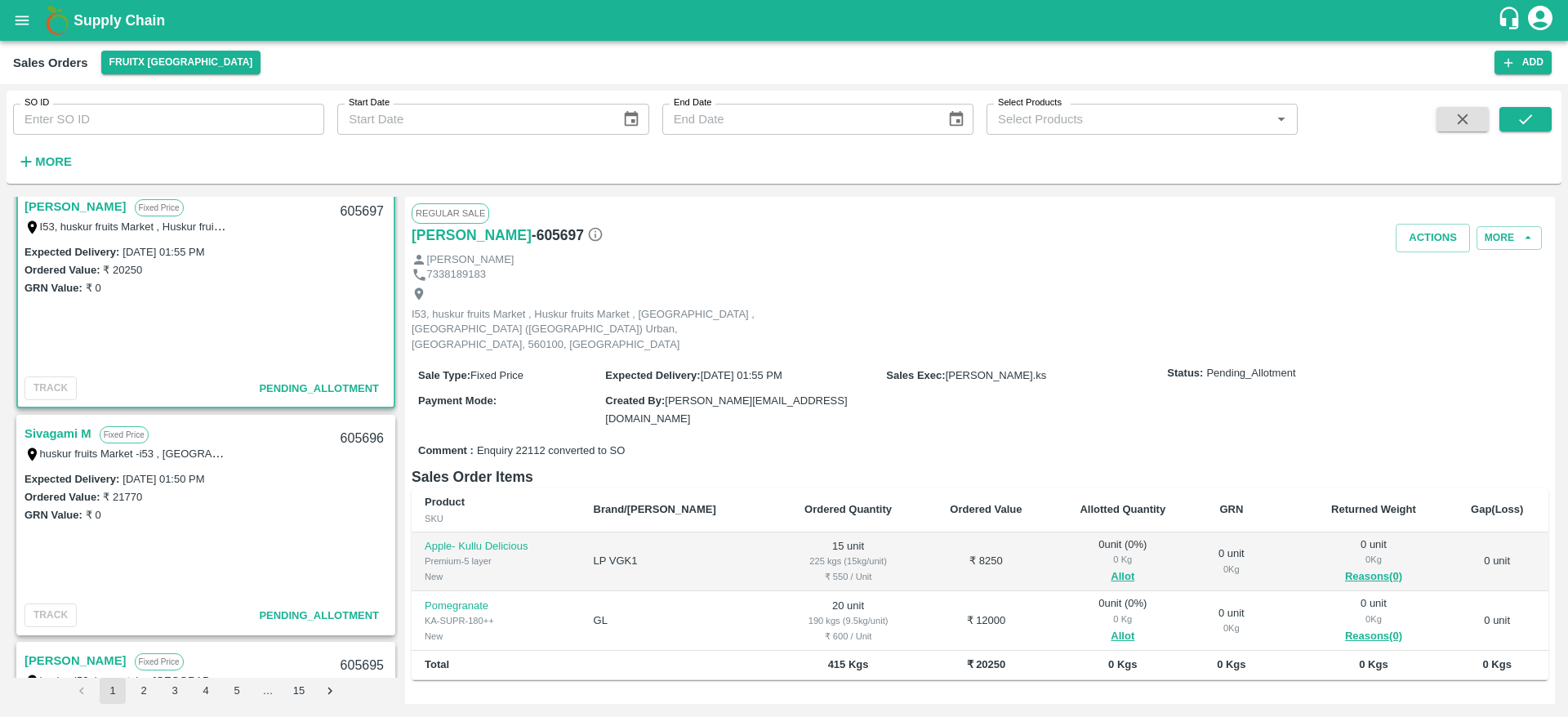
scroll to position [242, 0]
click at [52, 424] on link "Sivagami M" at bounding box center [58, 431] width 67 height 21
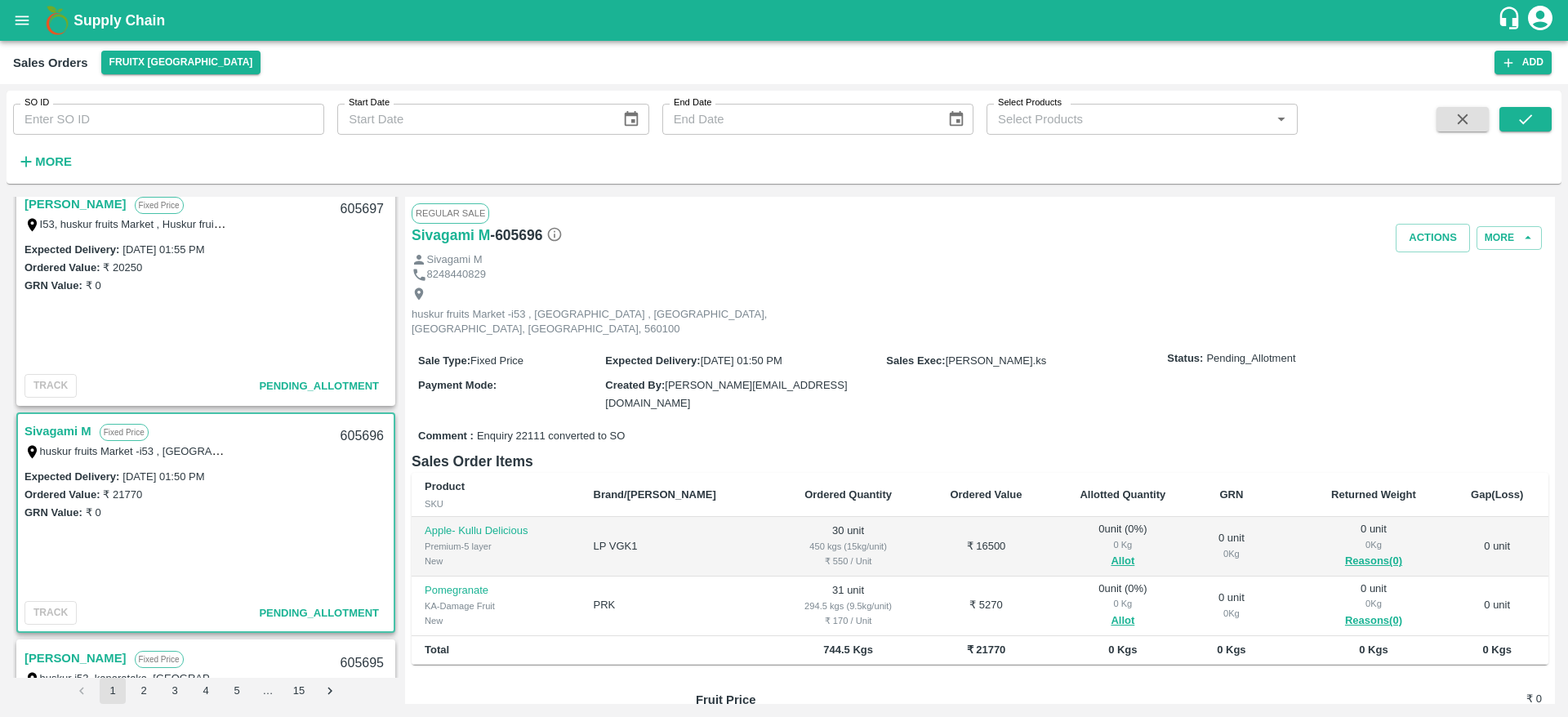
click at [65, 432] on link "Sivagami M" at bounding box center [58, 431] width 67 height 21
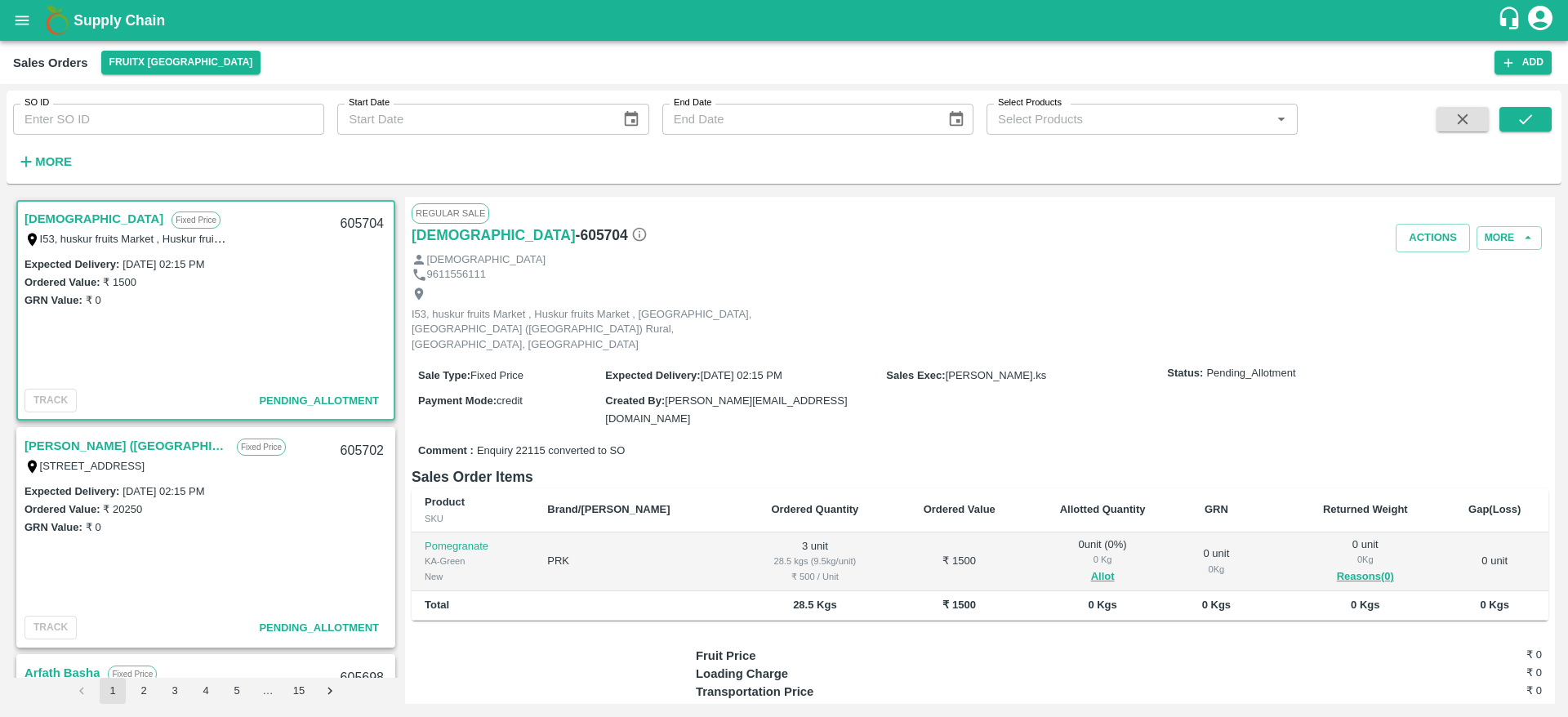
click at [37, 228] on link "[DEMOGRAPHIC_DATA]" at bounding box center [94, 219] width 139 height 21
click at [55, 222] on link "[DEMOGRAPHIC_DATA]" at bounding box center [94, 219] width 139 height 21
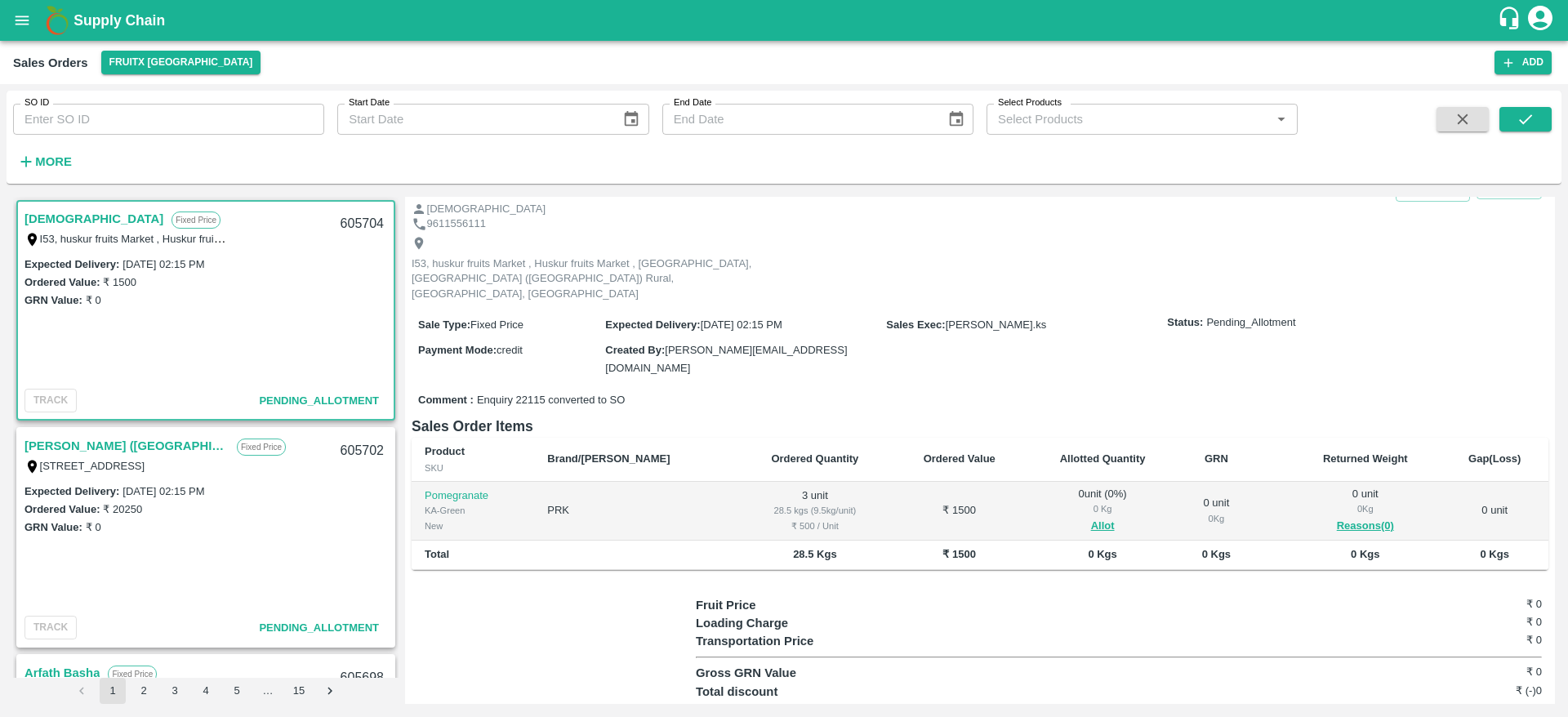
scroll to position [64, 0]
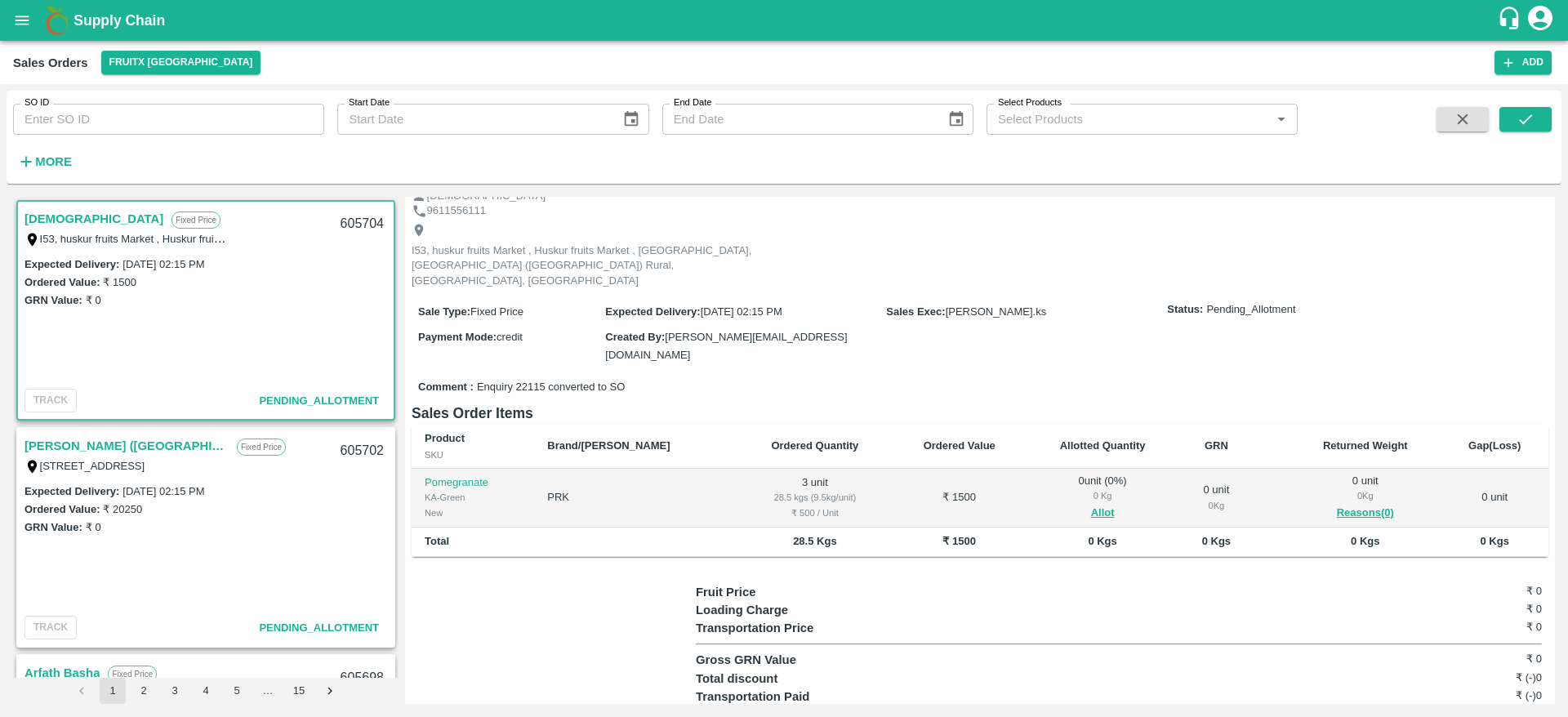
click at [1091, 504] on button "Allot" at bounding box center [1103, 513] width 24 height 19
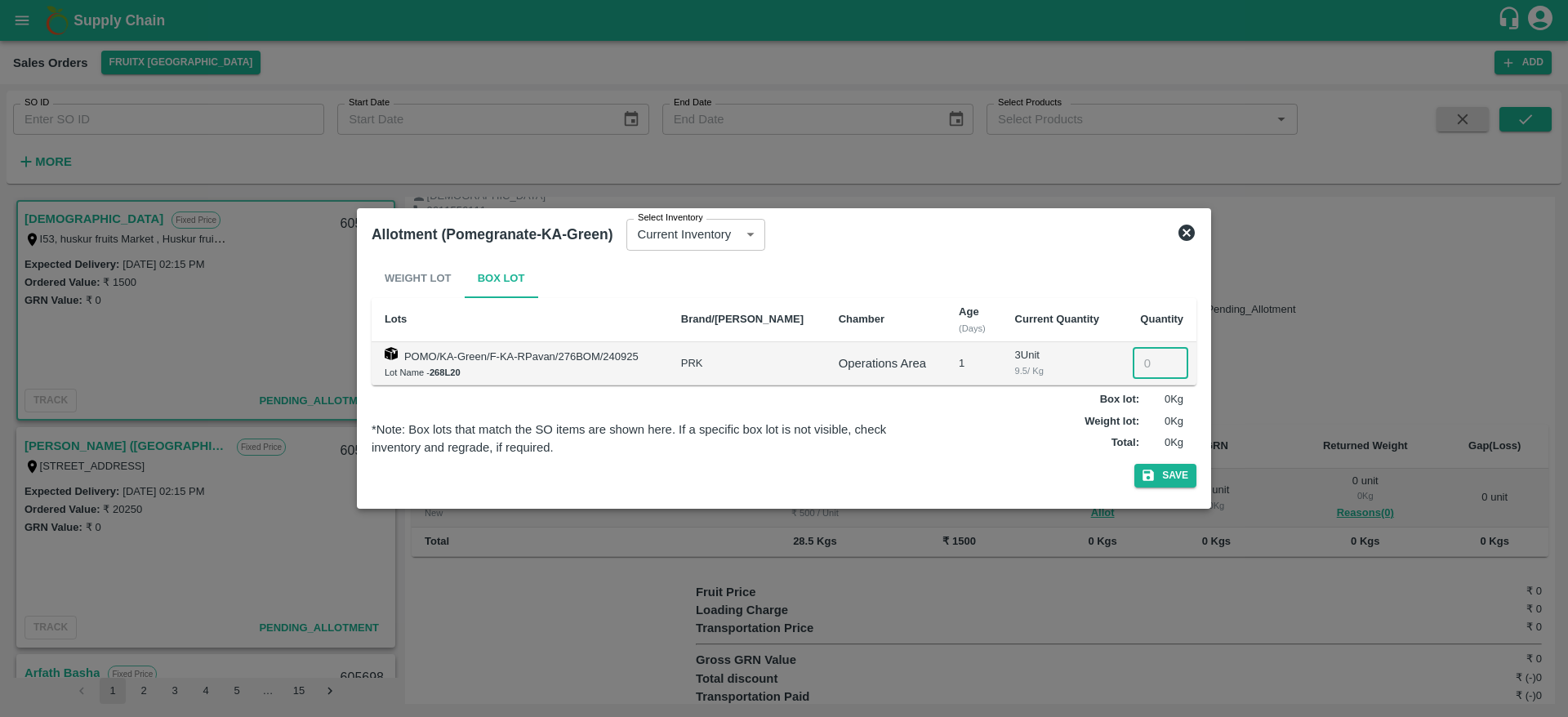
click at [1134, 368] on input "number" at bounding box center [1160, 363] width 55 height 31
type input "3"
click at [1173, 474] on button "Save" at bounding box center [1165, 475] width 62 height 24
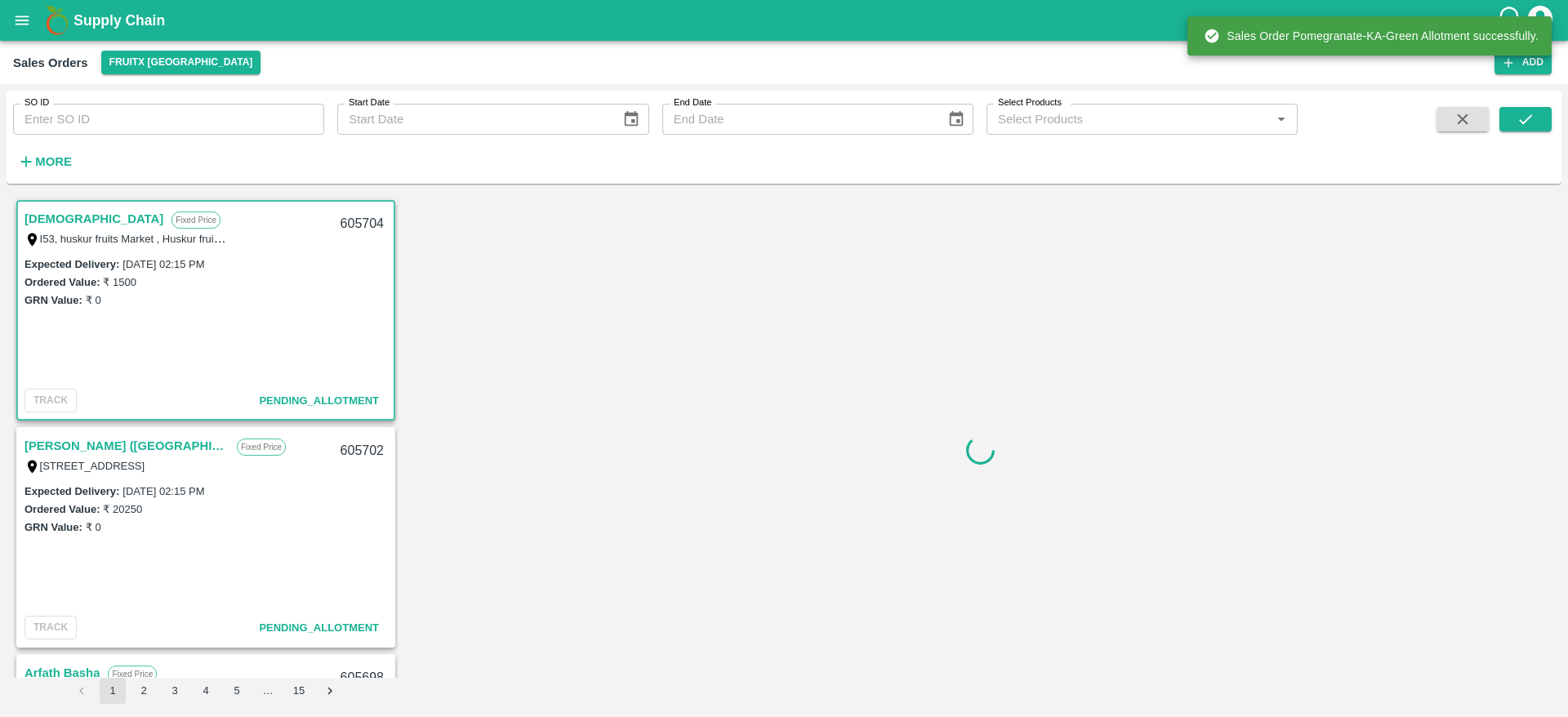
click at [355, 228] on div "605704" at bounding box center [362, 224] width 63 height 38
copy div "605704"
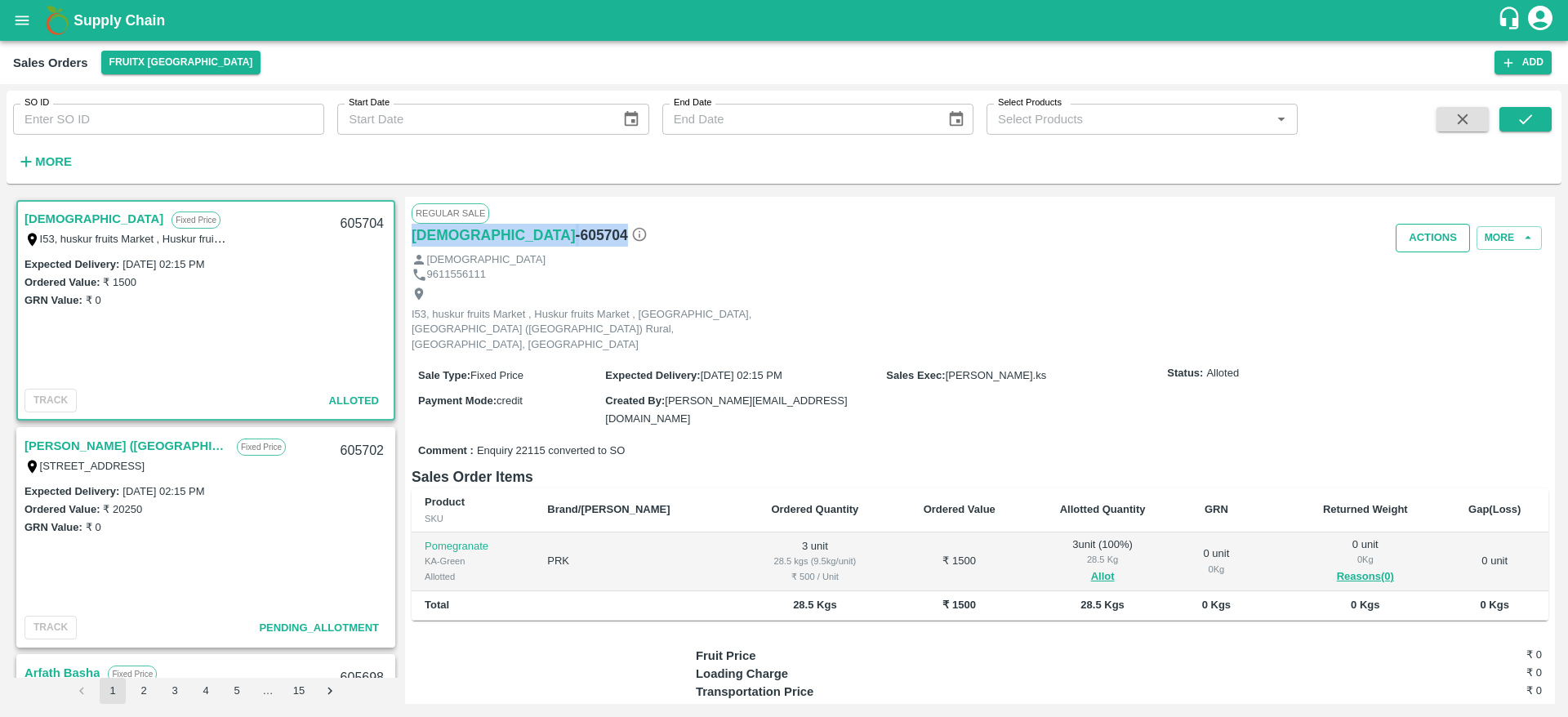
drag, startPoint x: 1443, startPoint y: 214, endPoint x: 1430, endPoint y: 233, distance: 23.0
click at [1430, 233] on div "Regular Sale Dharma - 605704 Actions More Dharma 9611556111 I53, huskur fruits …" at bounding box center [979, 450] width 1149 height 508
click at [1430, 233] on button "Actions" at bounding box center [1432, 238] width 75 height 29
click at [1413, 304] on li "Deliver" at bounding box center [1469, 300] width 172 height 28
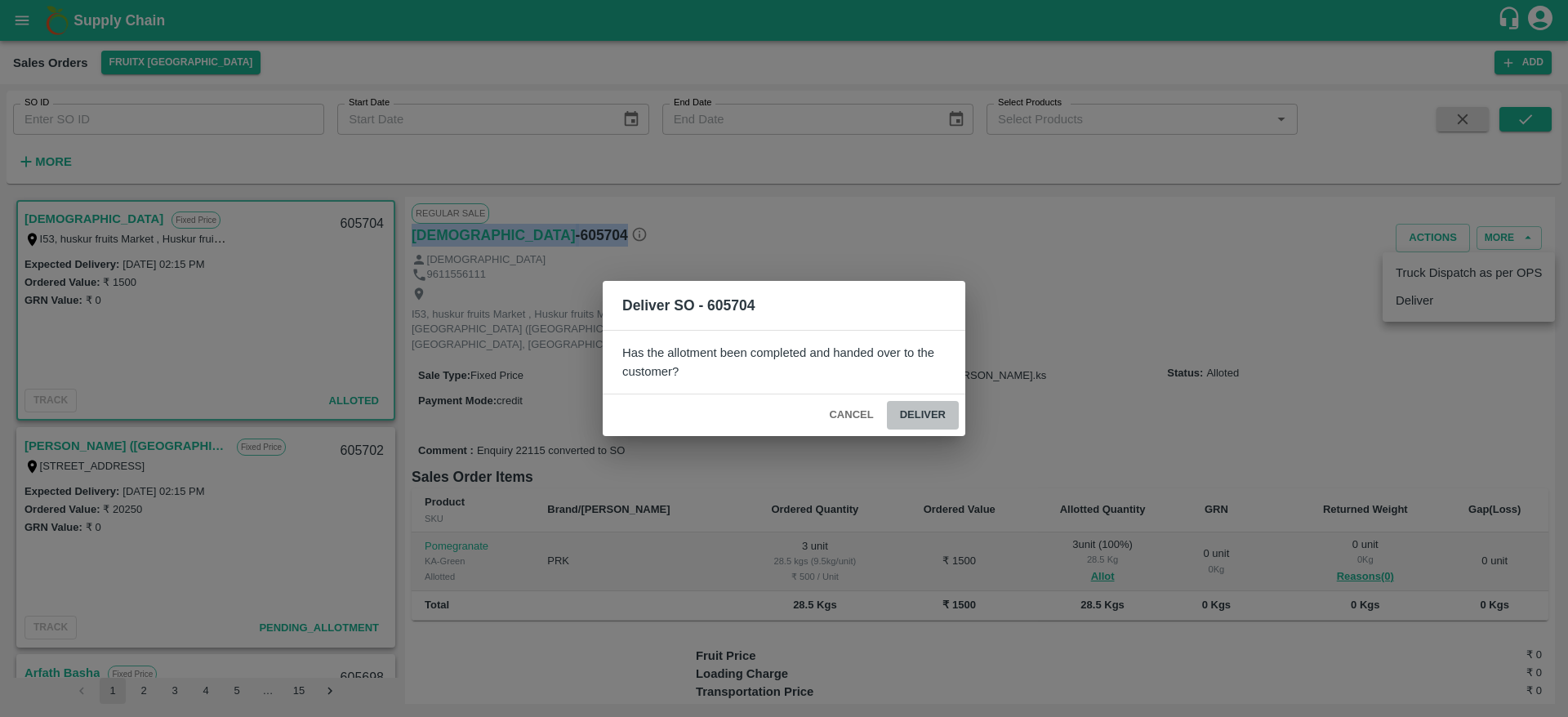
click at [918, 424] on button "Deliver" at bounding box center [922, 416] width 72 height 29
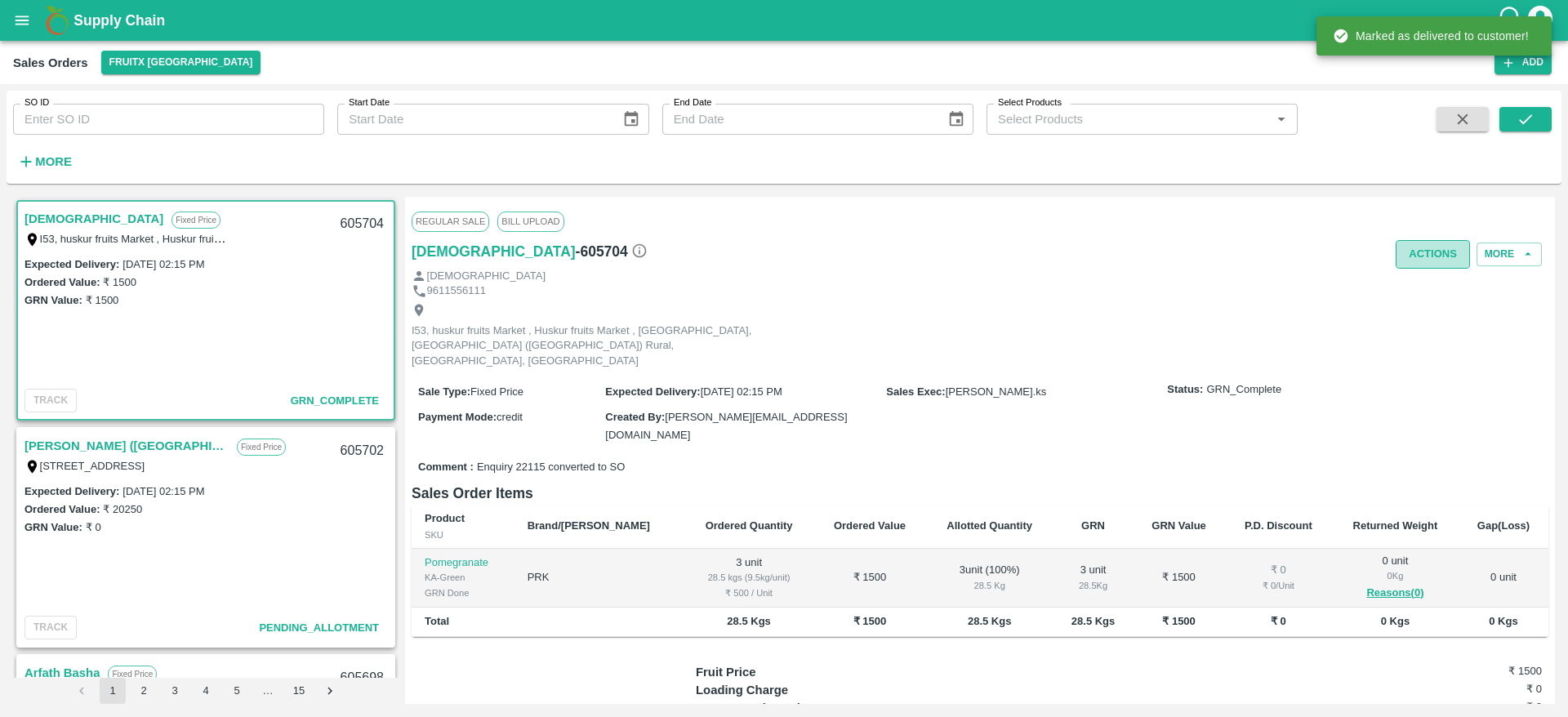
click at [1418, 262] on button "Actions" at bounding box center [1432, 254] width 75 height 29
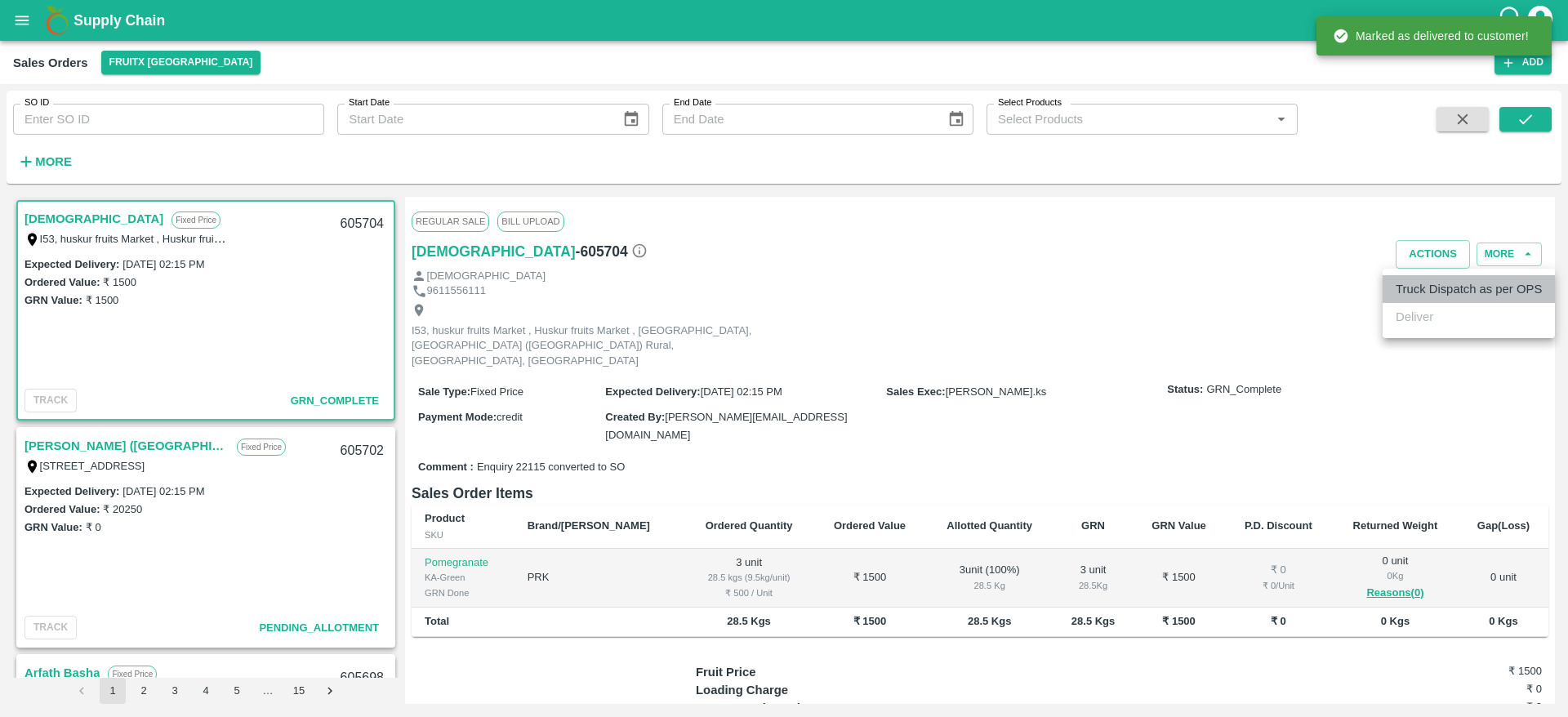
click at [1415, 293] on li "Truck Dispatch as per OPS" at bounding box center [1469, 289] width 172 height 28
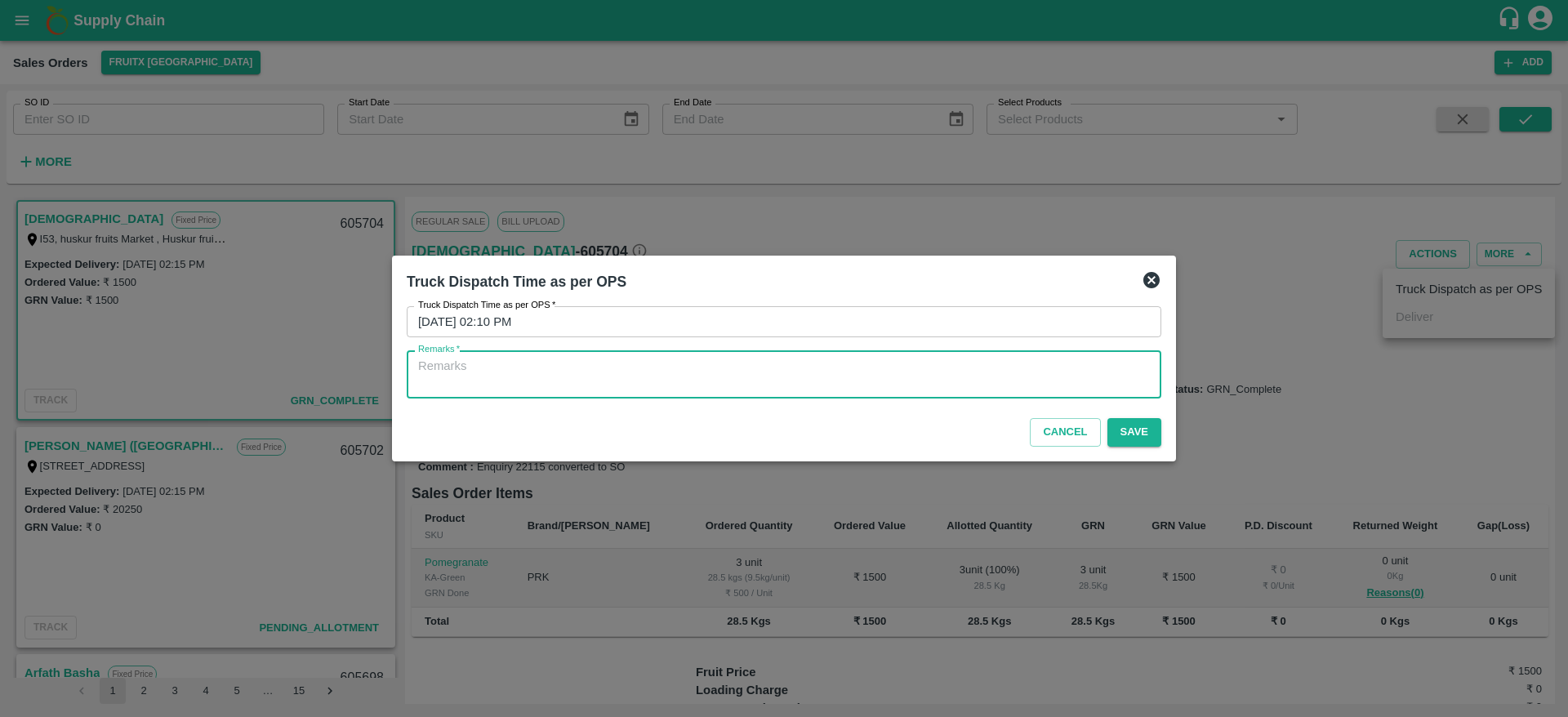
click at [842, 373] on textarea "Remarks   *" at bounding box center [784, 375] width 732 height 34
type textarea "OTD"
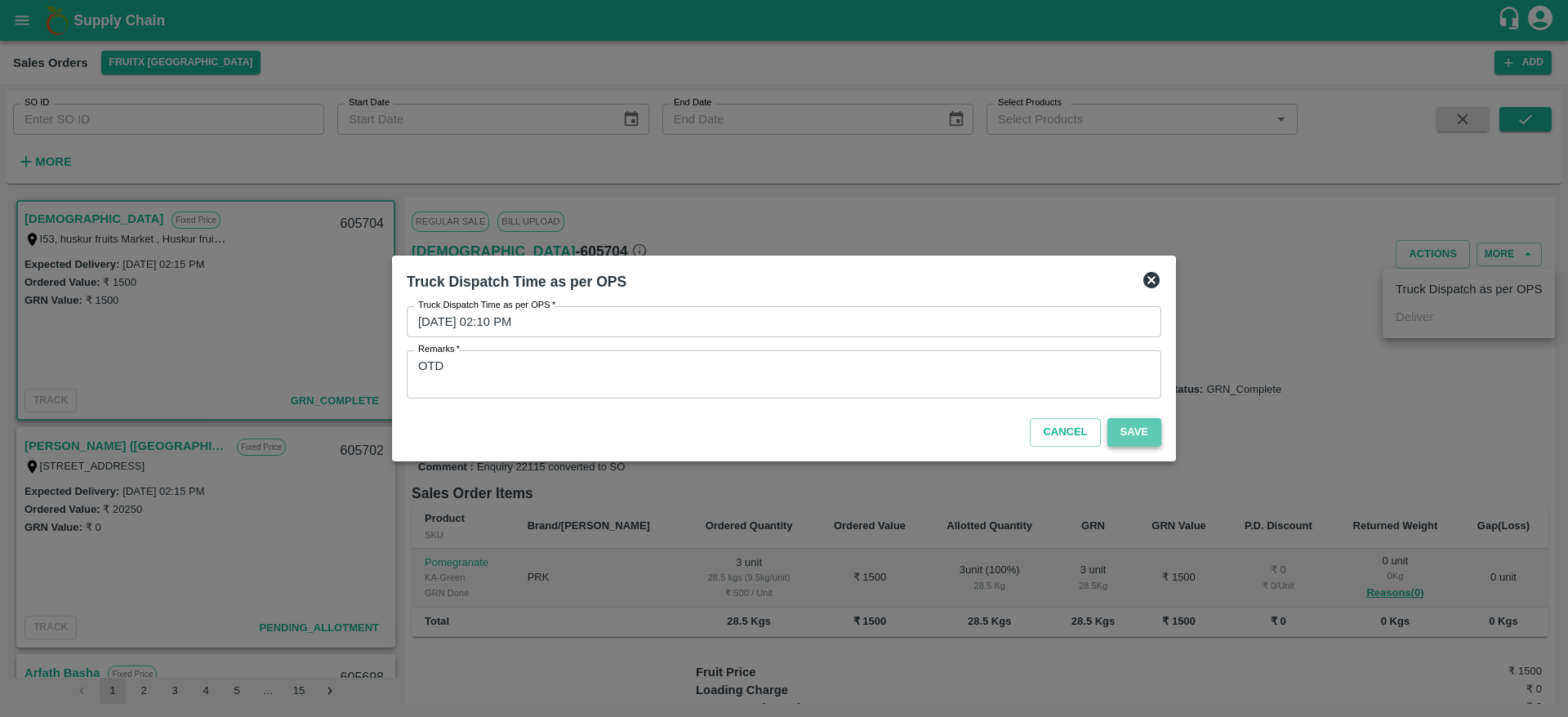
click at [1144, 437] on button "Save" at bounding box center [1134, 432] width 54 height 29
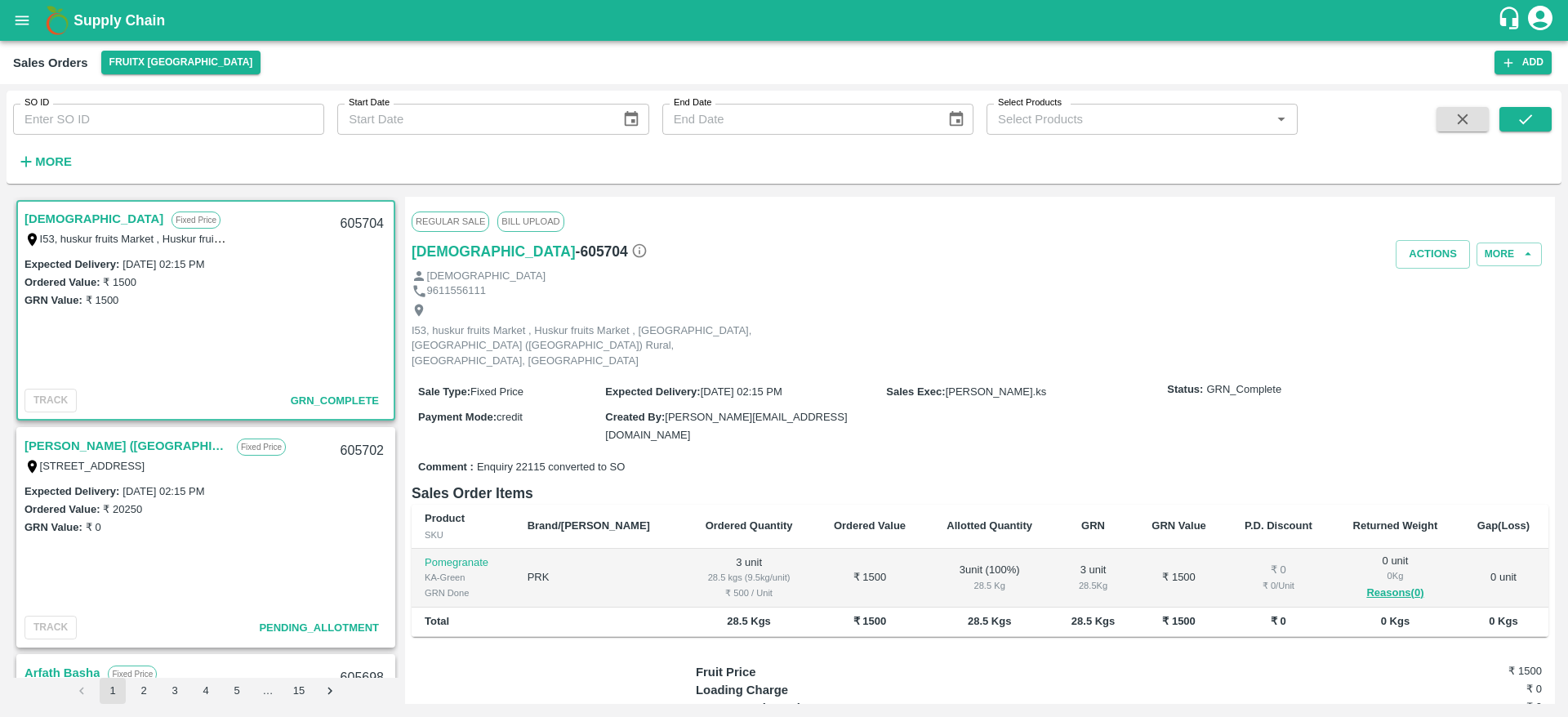
click at [35, 216] on link "[DEMOGRAPHIC_DATA]" at bounding box center [94, 219] width 139 height 21
click at [94, 446] on link "[PERSON_NAME] ([GEOGRAPHIC_DATA])" at bounding box center [127, 445] width 204 height 21
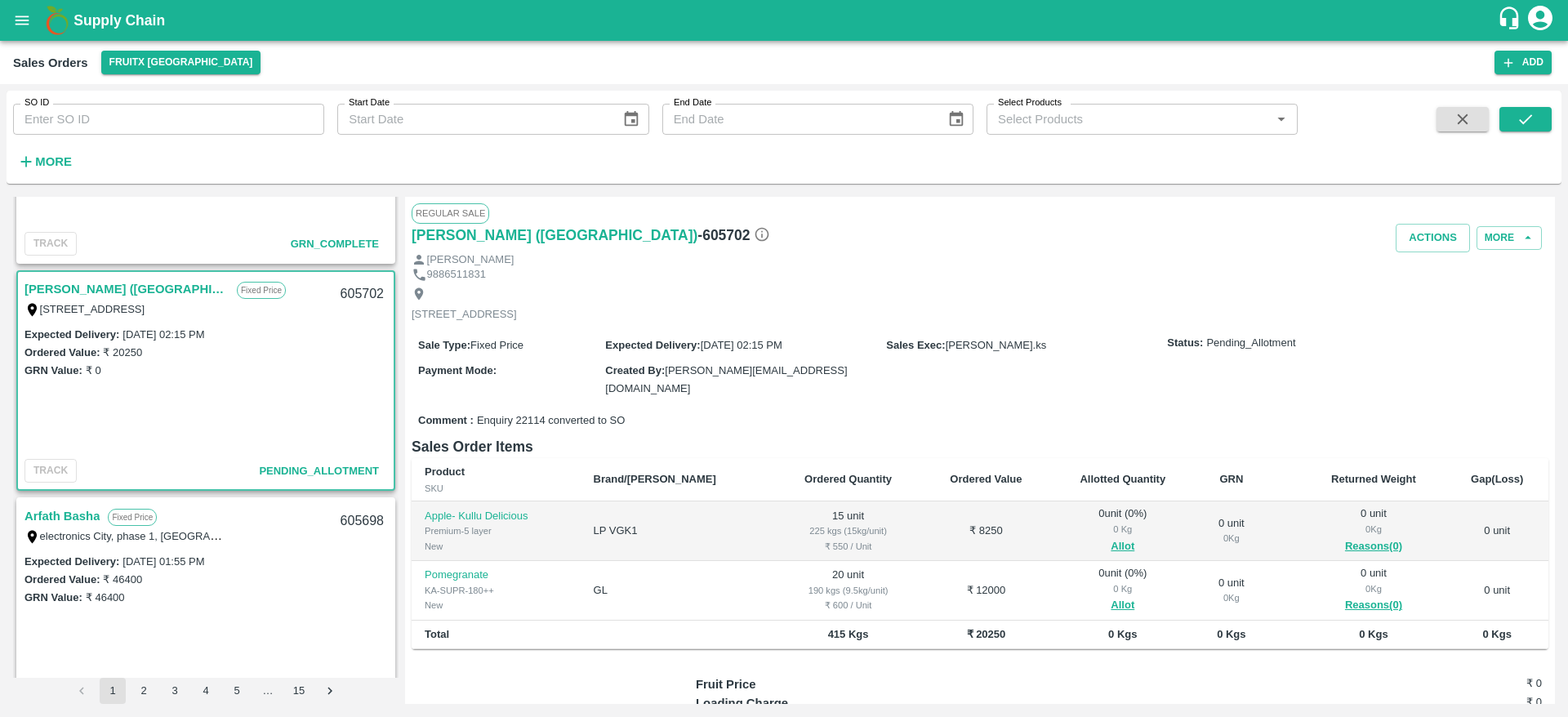
scroll to position [160, 0]
click at [93, 278] on link "[PERSON_NAME] ([GEOGRAPHIC_DATA])" at bounding box center [127, 287] width 204 height 21
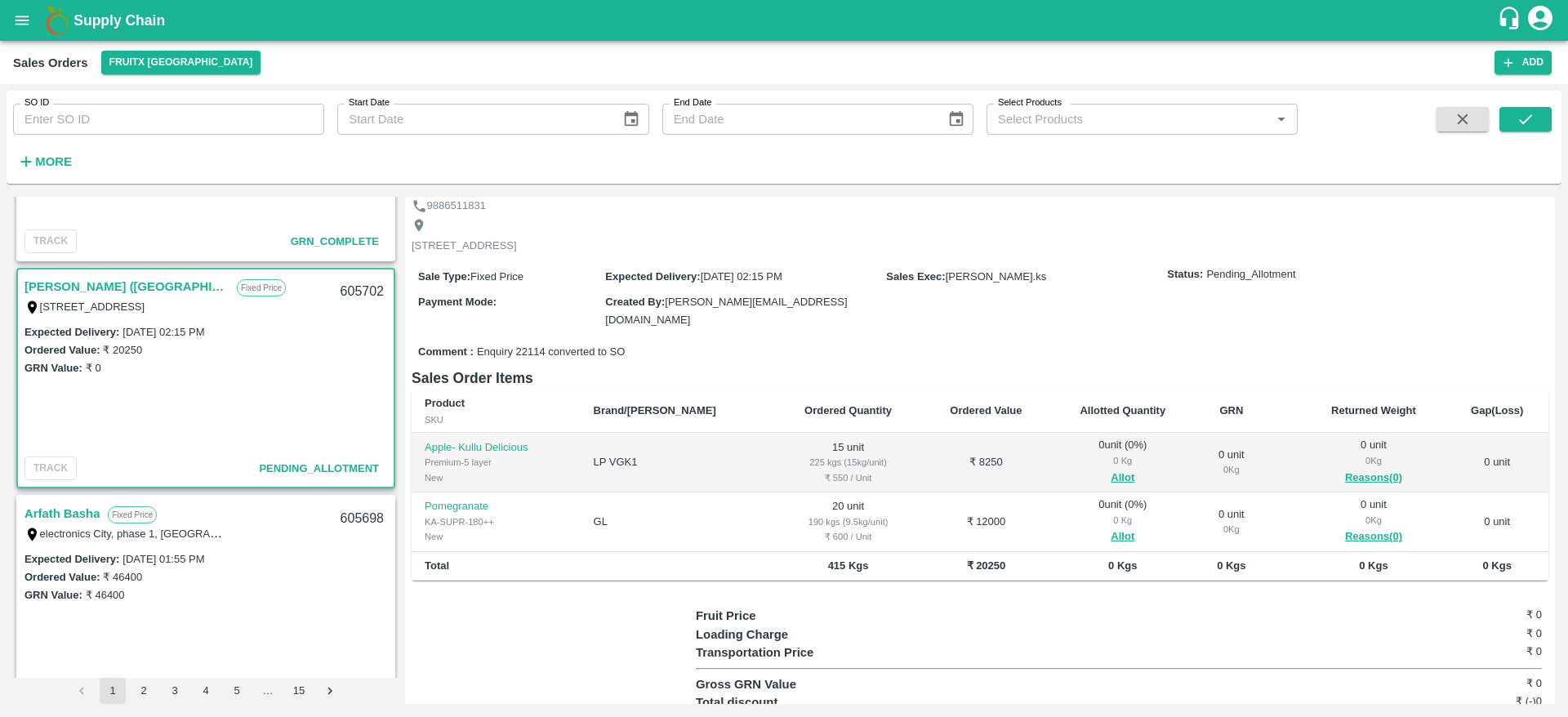
scroll to position [73, 0]
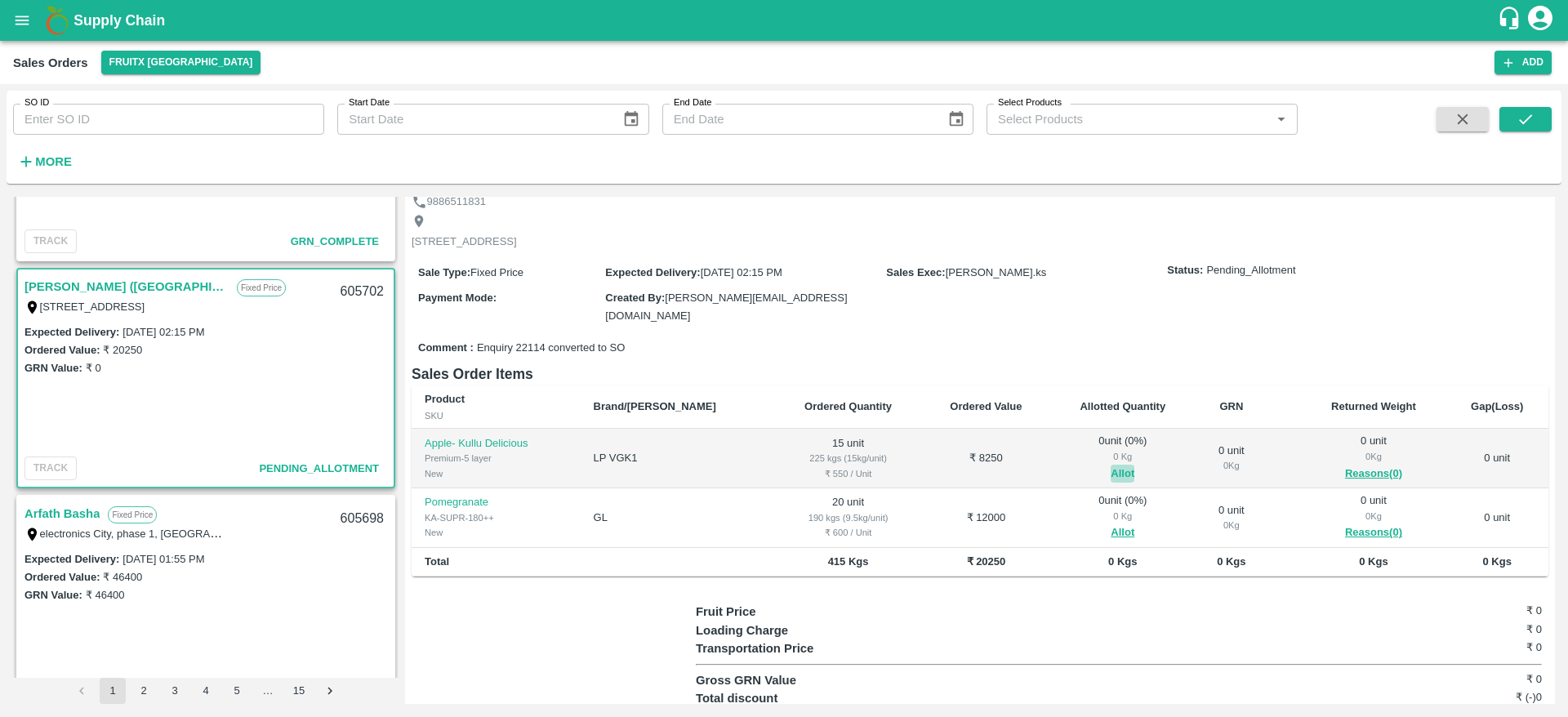
click at [1110, 469] on button "Allot" at bounding box center [1122, 474] width 24 height 19
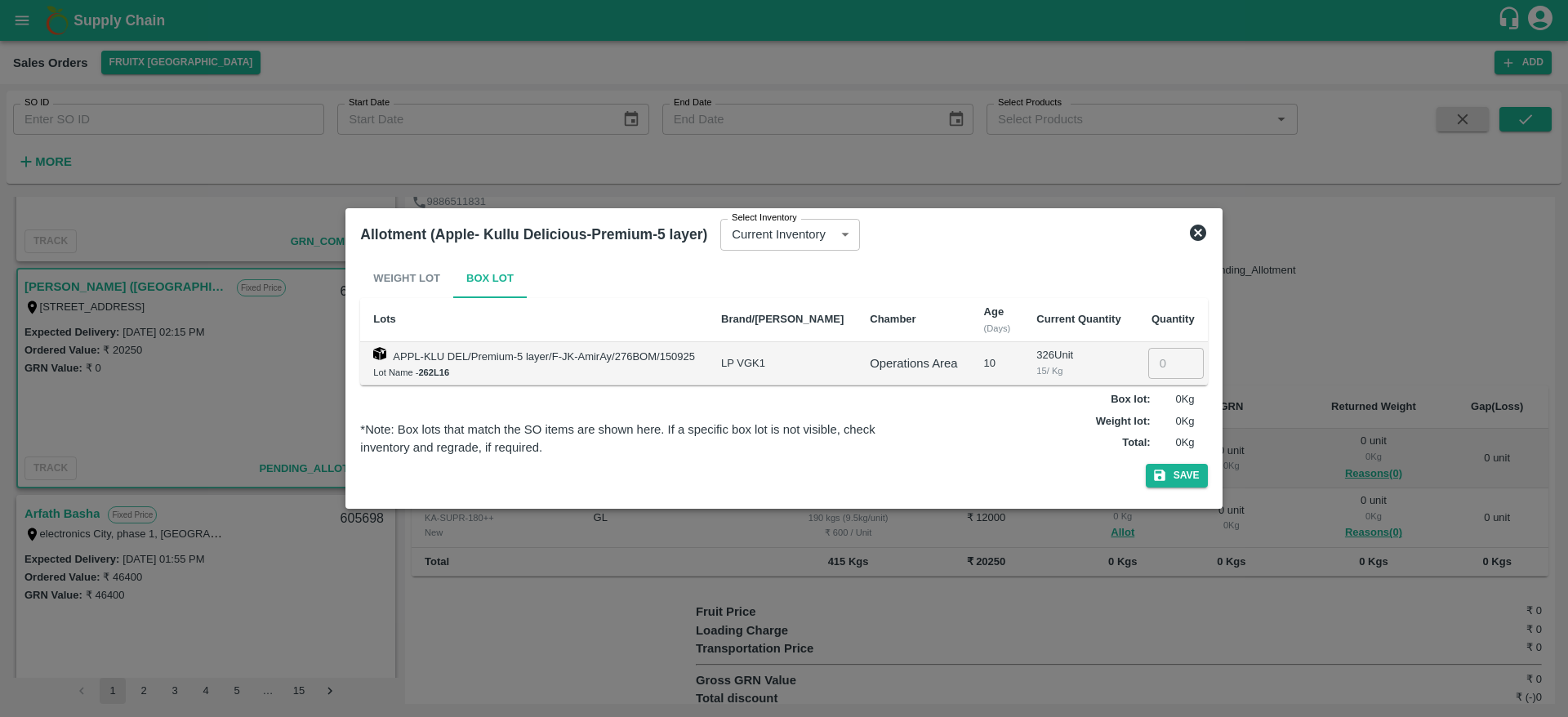
click at [1150, 339] on th "Quantity" at bounding box center [1171, 320] width 74 height 44
click at [1148, 351] on input "number" at bounding box center [1175, 363] width 55 height 31
type input "15"
click at [1170, 497] on div "Weight Lot Box Lot Lots Brand/Marka Chamber Age (Days) Current Quantity Quantit…" at bounding box center [784, 377] width 860 height 249
click at [1173, 474] on button "Save" at bounding box center [1176, 475] width 62 height 24
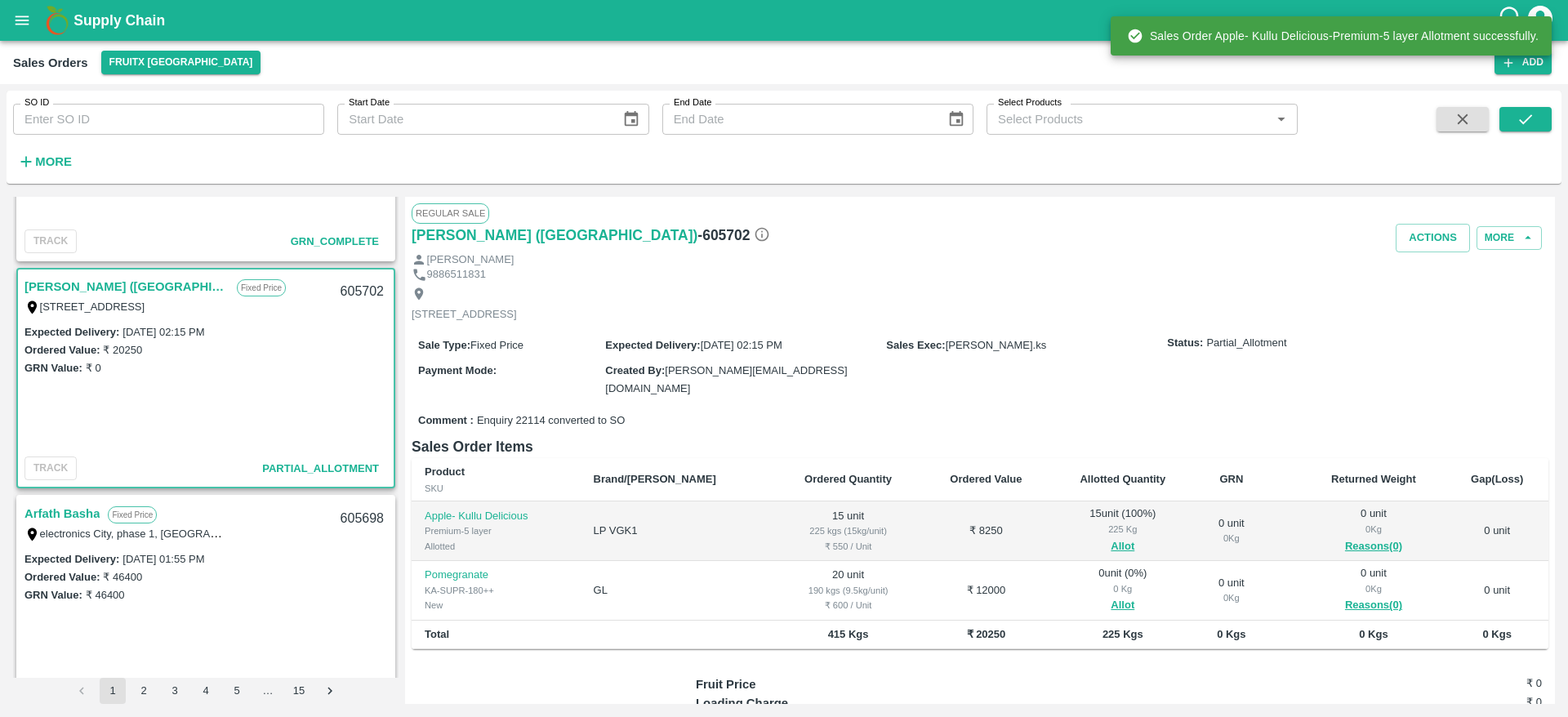
scroll to position [74, 0]
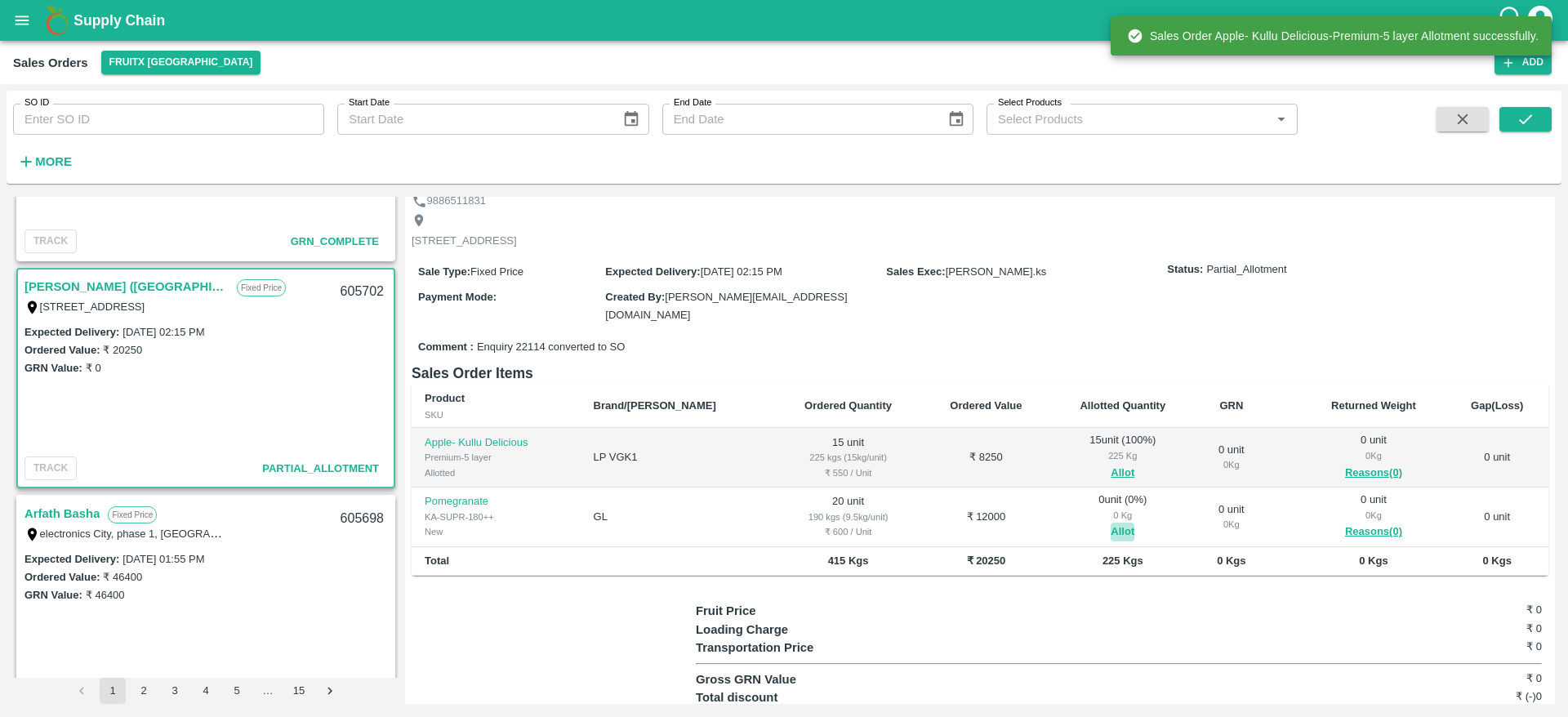
click at [1110, 534] on button "Allot" at bounding box center [1122, 532] width 24 height 19
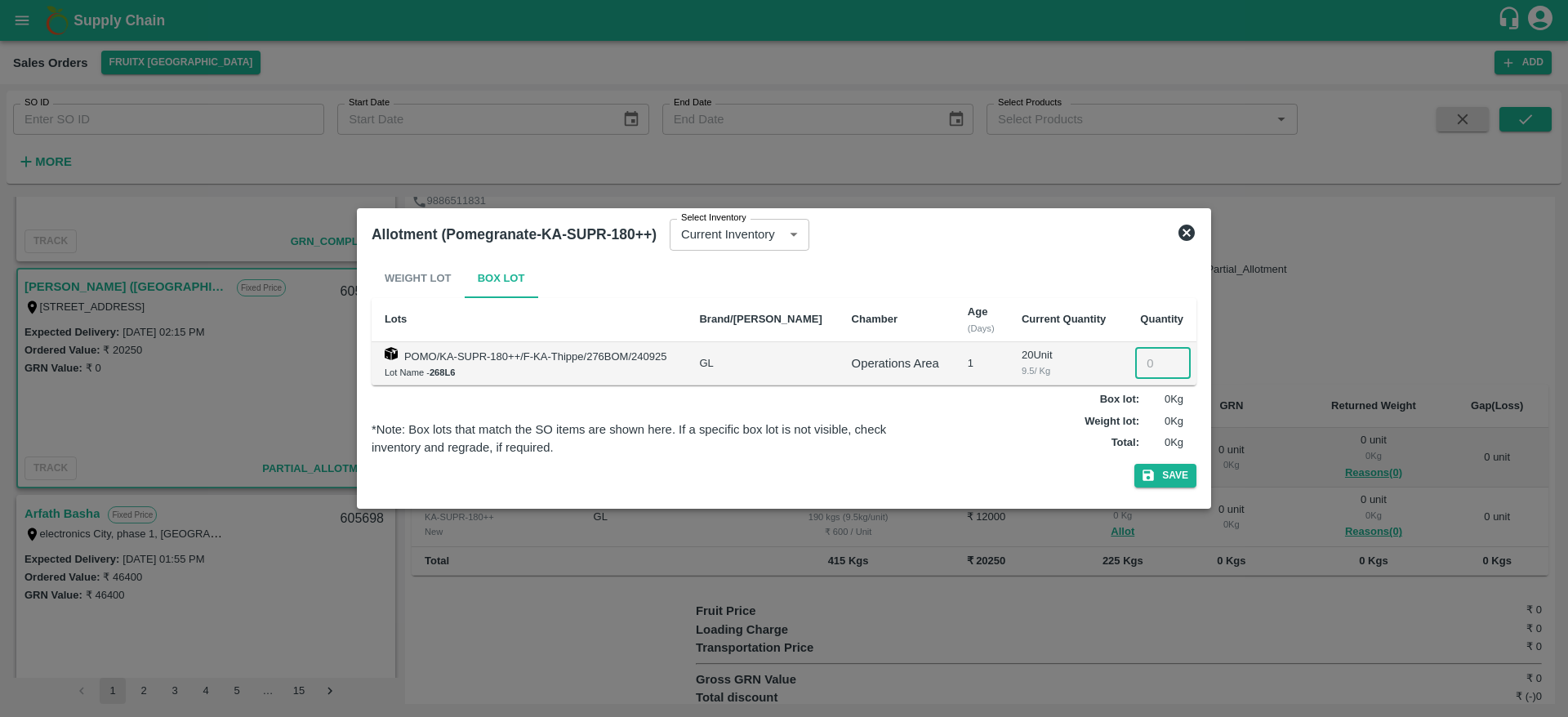
click at [1135, 369] on input "number" at bounding box center [1163, 363] width 55 height 31
type input "20"
click at [1159, 472] on button "Save" at bounding box center [1165, 475] width 62 height 24
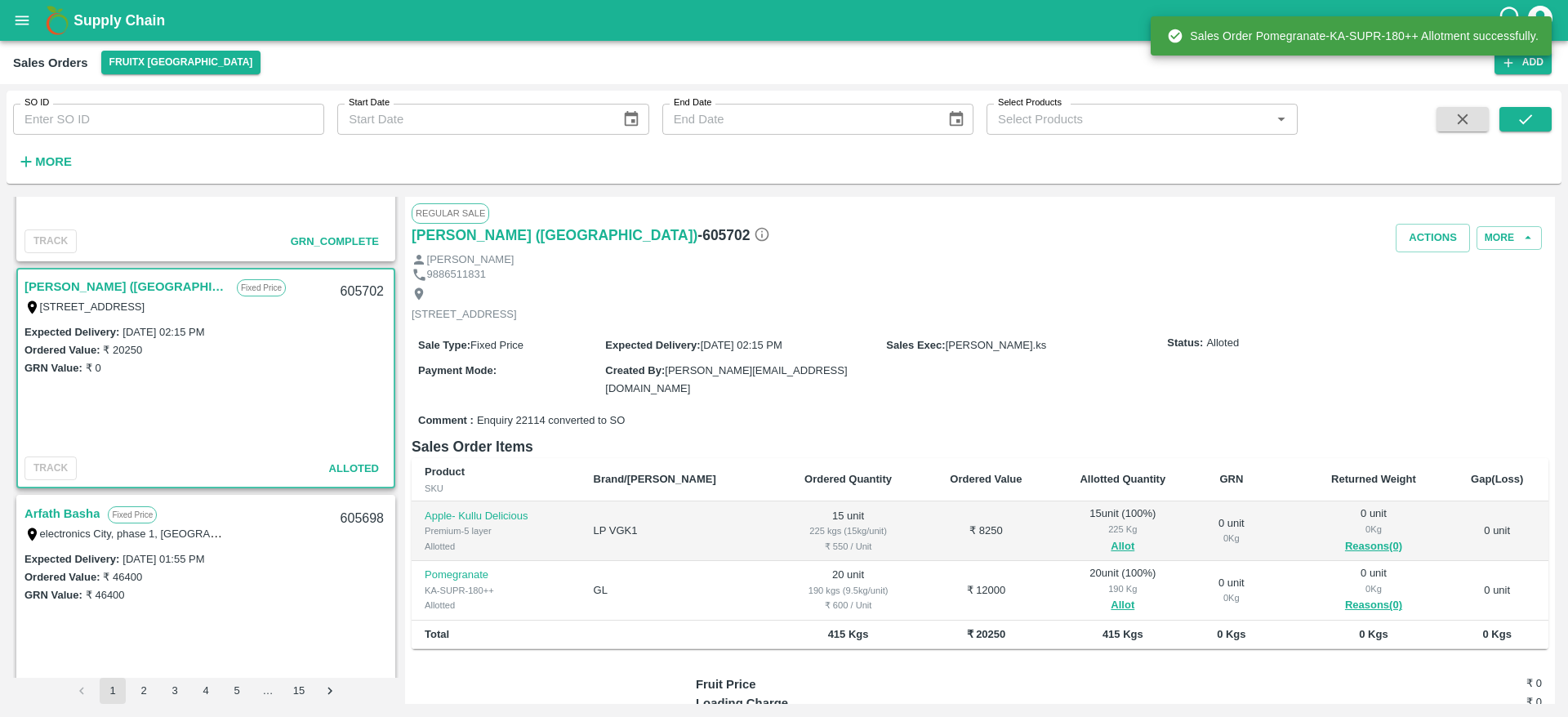
click at [131, 289] on link "[PERSON_NAME] ([GEOGRAPHIC_DATA])" at bounding box center [127, 287] width 204 height 21
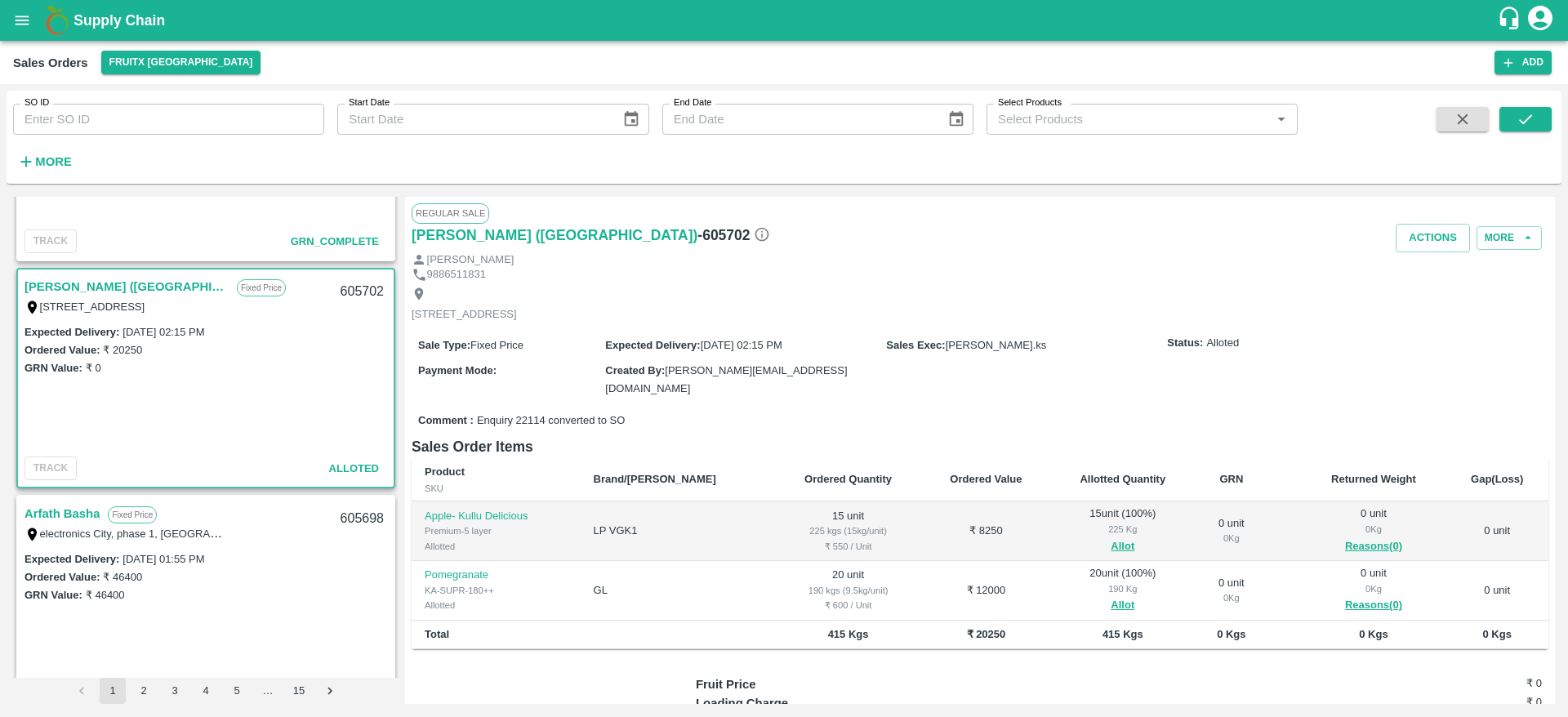
click at [359, 292] on div "605702" at bounding box center [362, 292] width 63 height 38
copy div "605702"
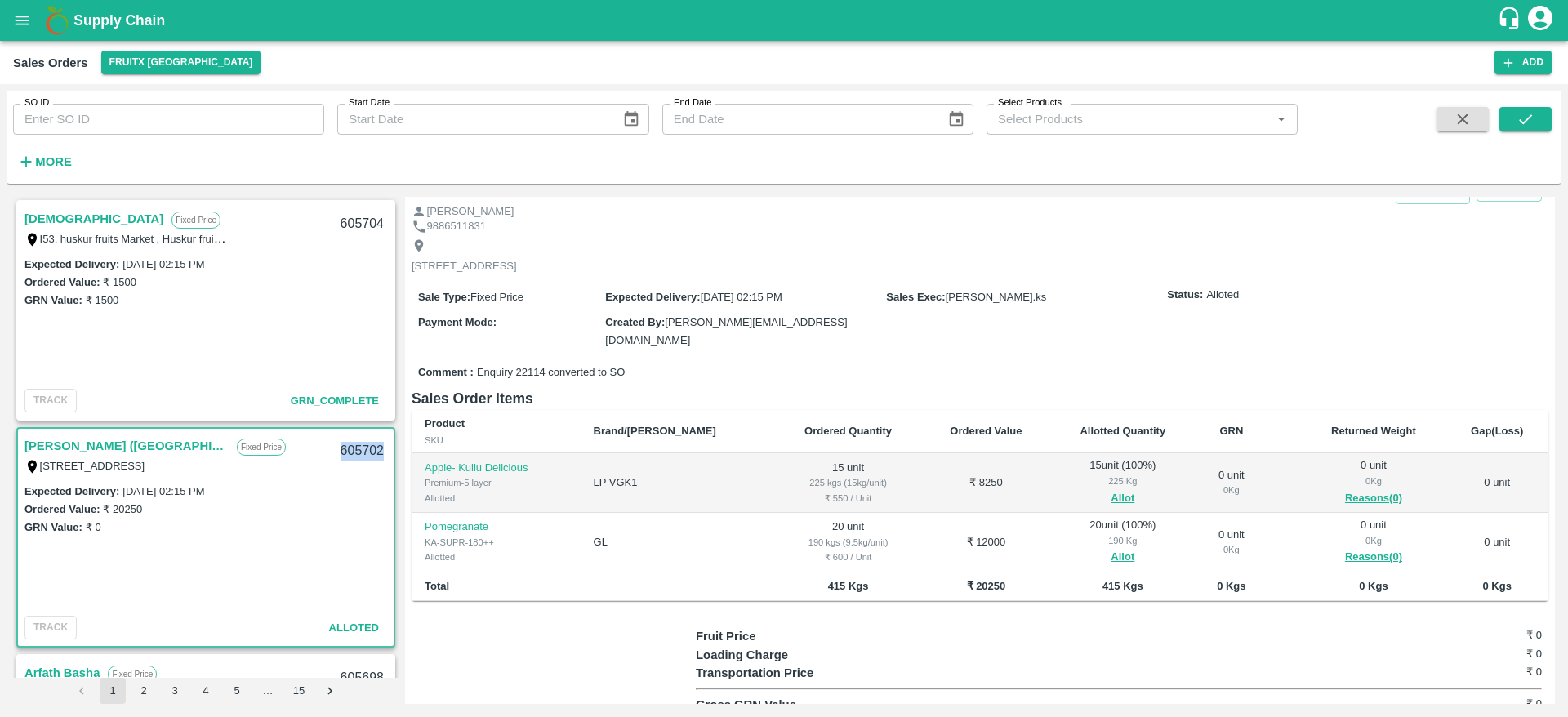
scroll to position [0, 0]
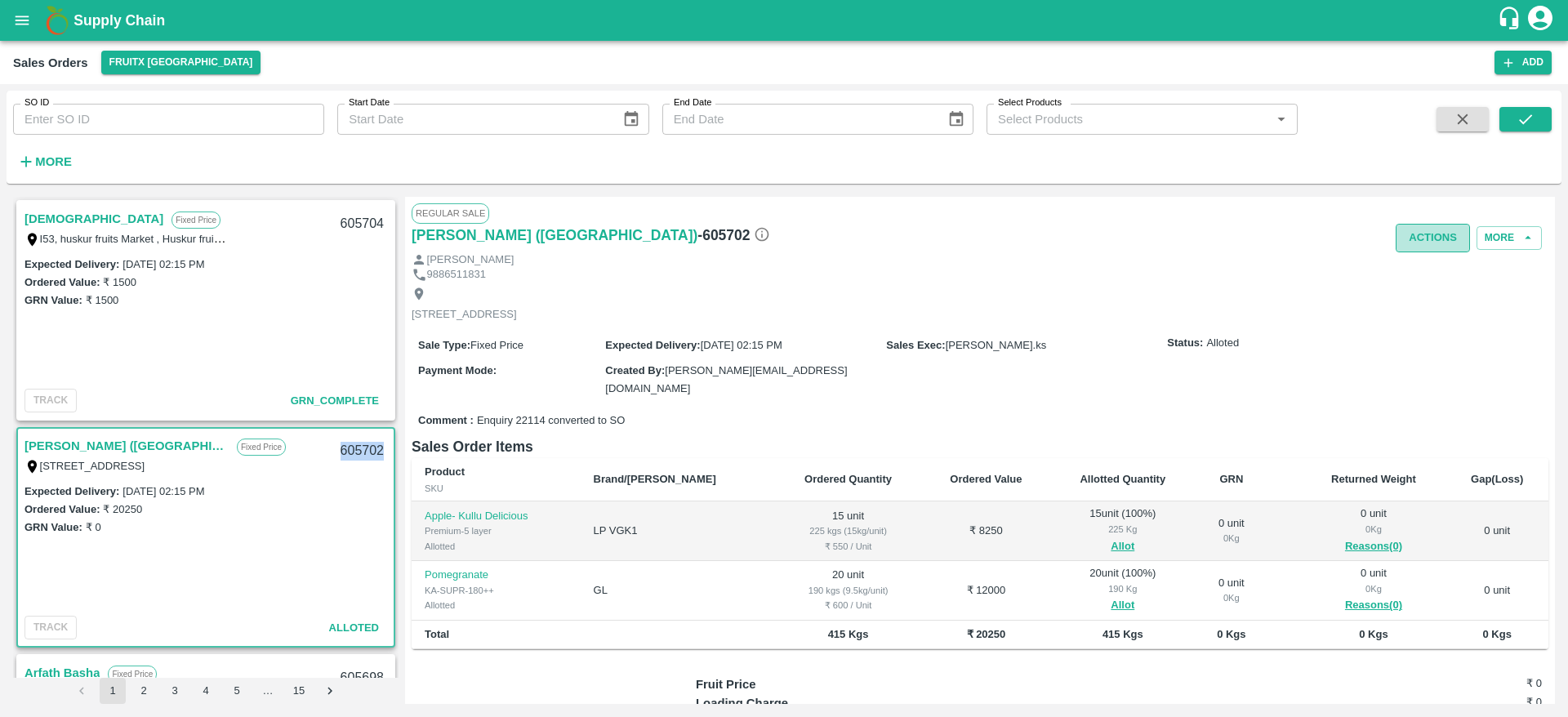
click at [1419, 245] on button "Actions" at bounding box center [1432, 238] width 75 height 29
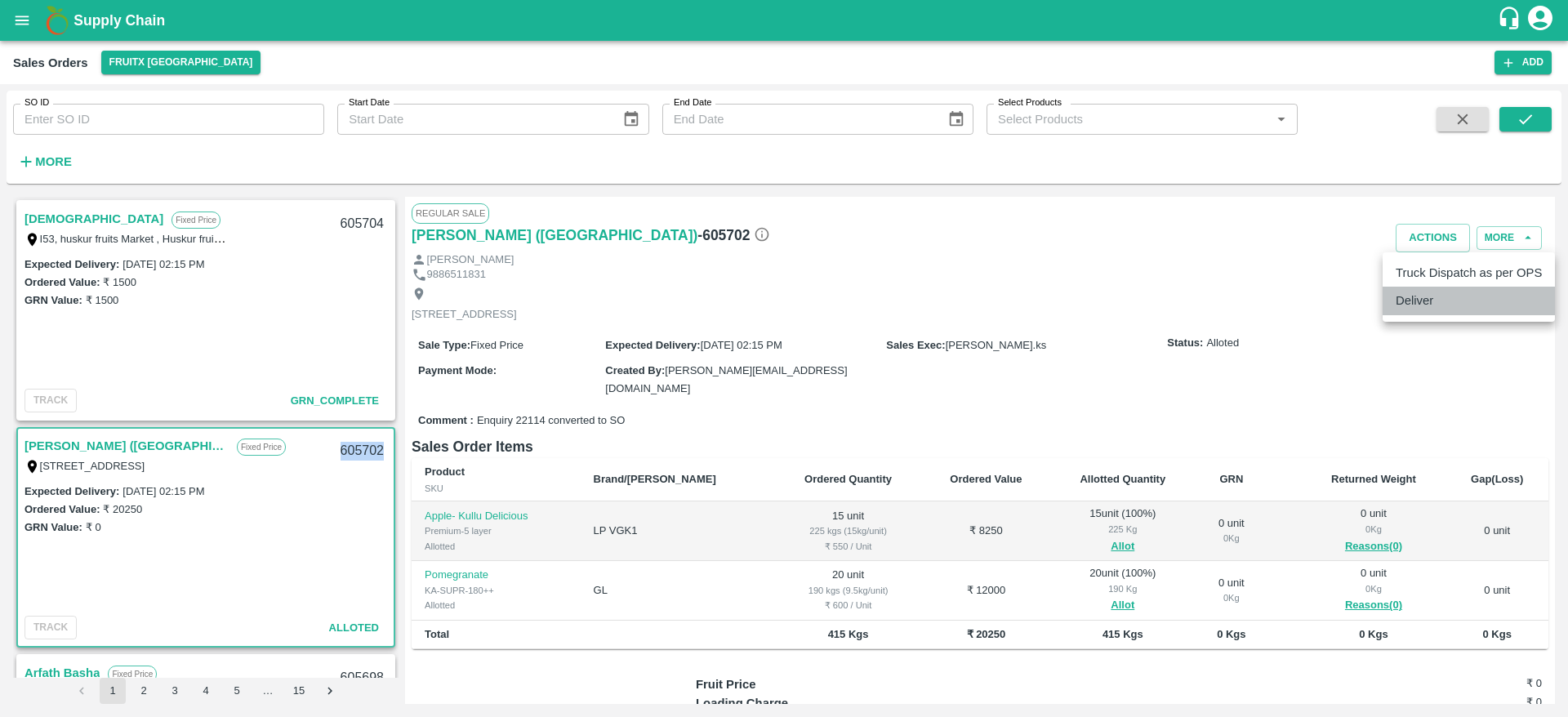
click at [1438, 301] on li "Deliver" at bounding box center [1469, 300] width 172 height 28
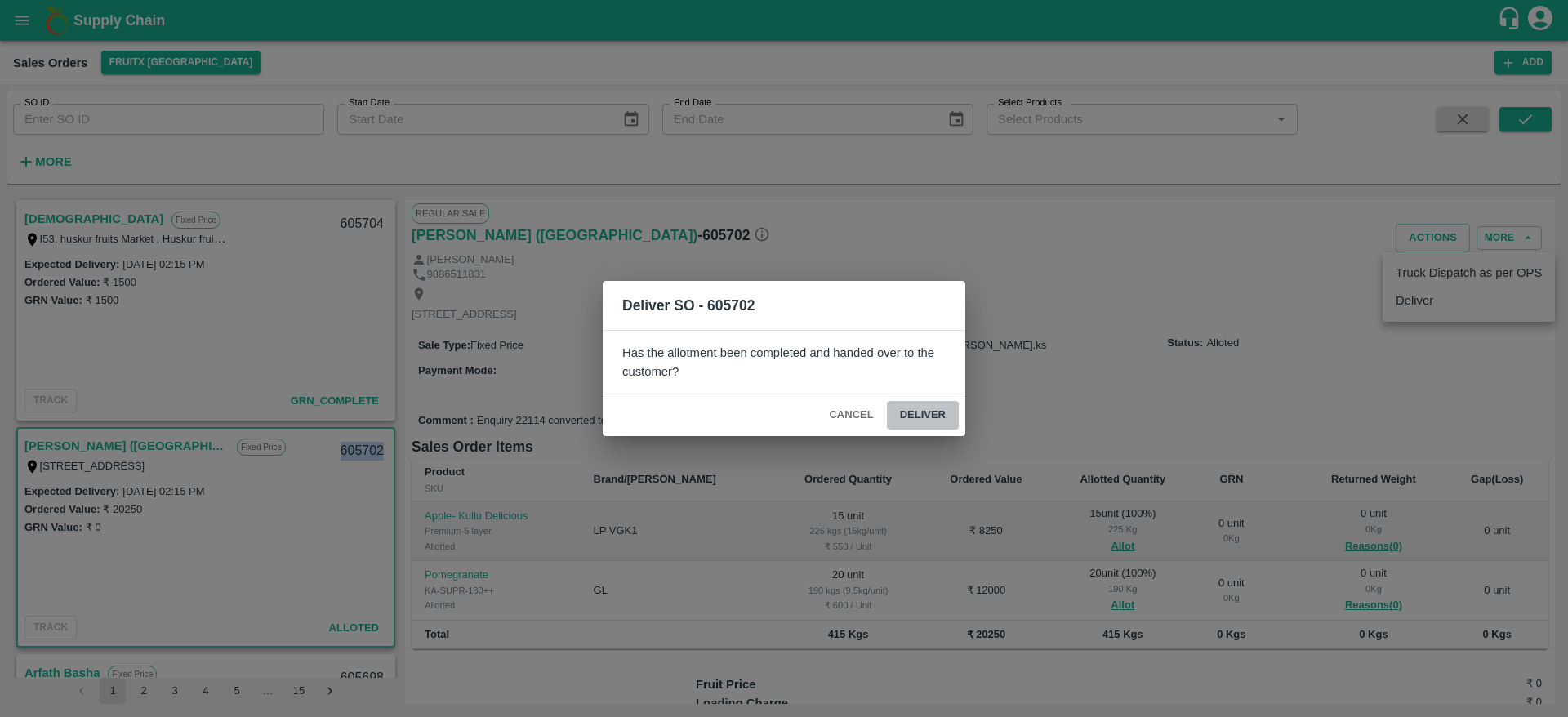
click at [915, 420] on button "Deliver" at bounding box center [922, 416] width 72 height 29
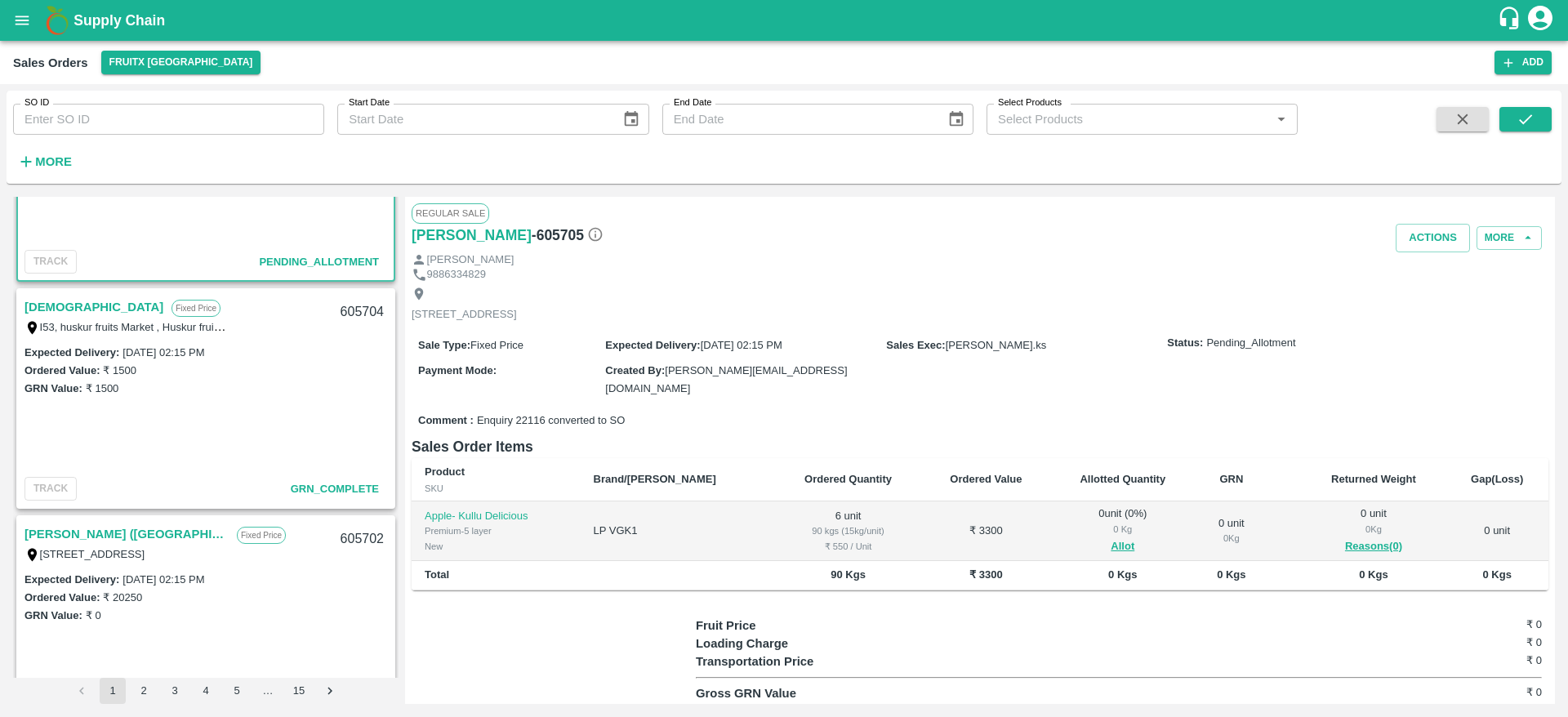
scroll to position [140, 0]
click at [21, 305] on div "Dharma Fixed Price I53, [STREET_ADDRESS] 605704" at bounding box center [205, 315] width 376 height 53
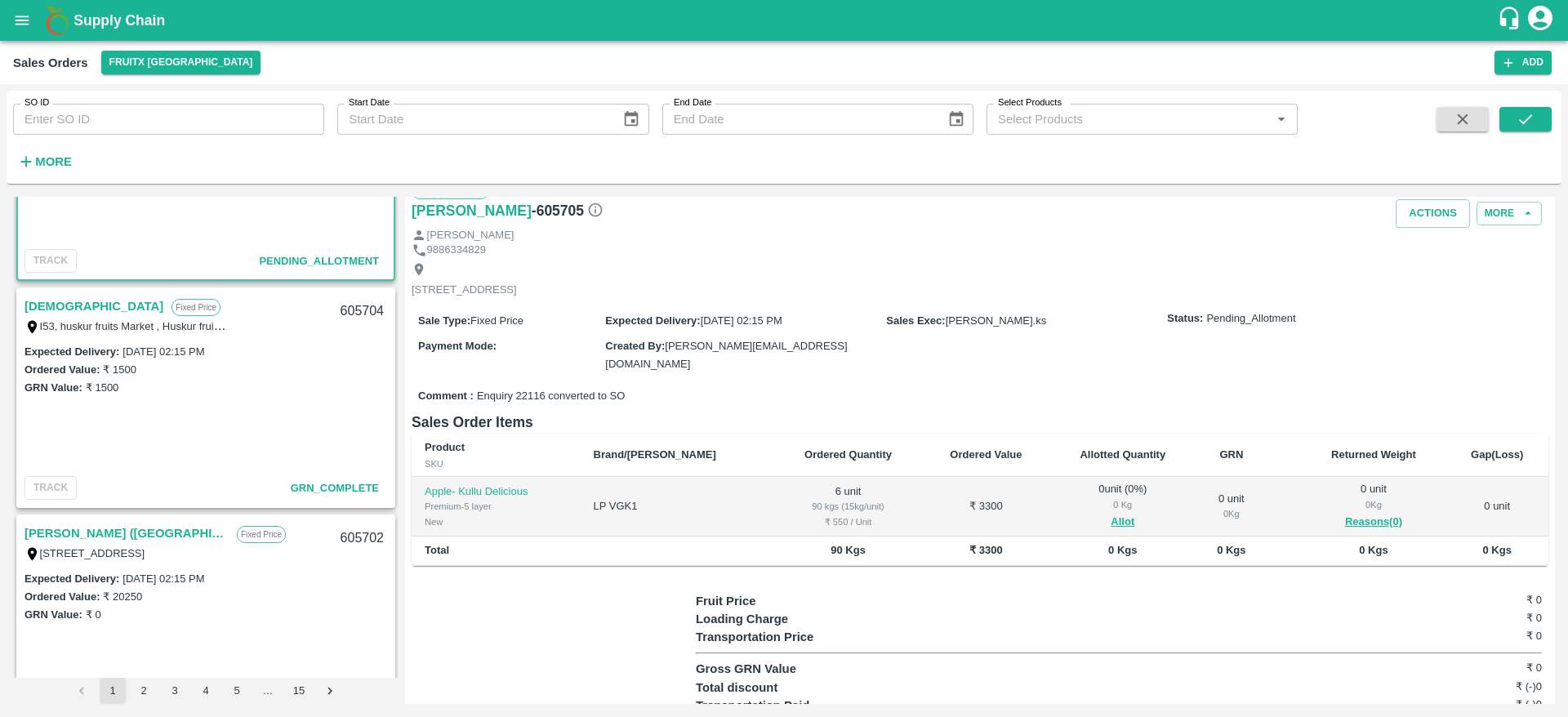
click at [46, 307] on link "[DEMOGRAPHIC_DATA]" at bounding box center [94, 306] width 139 height 21
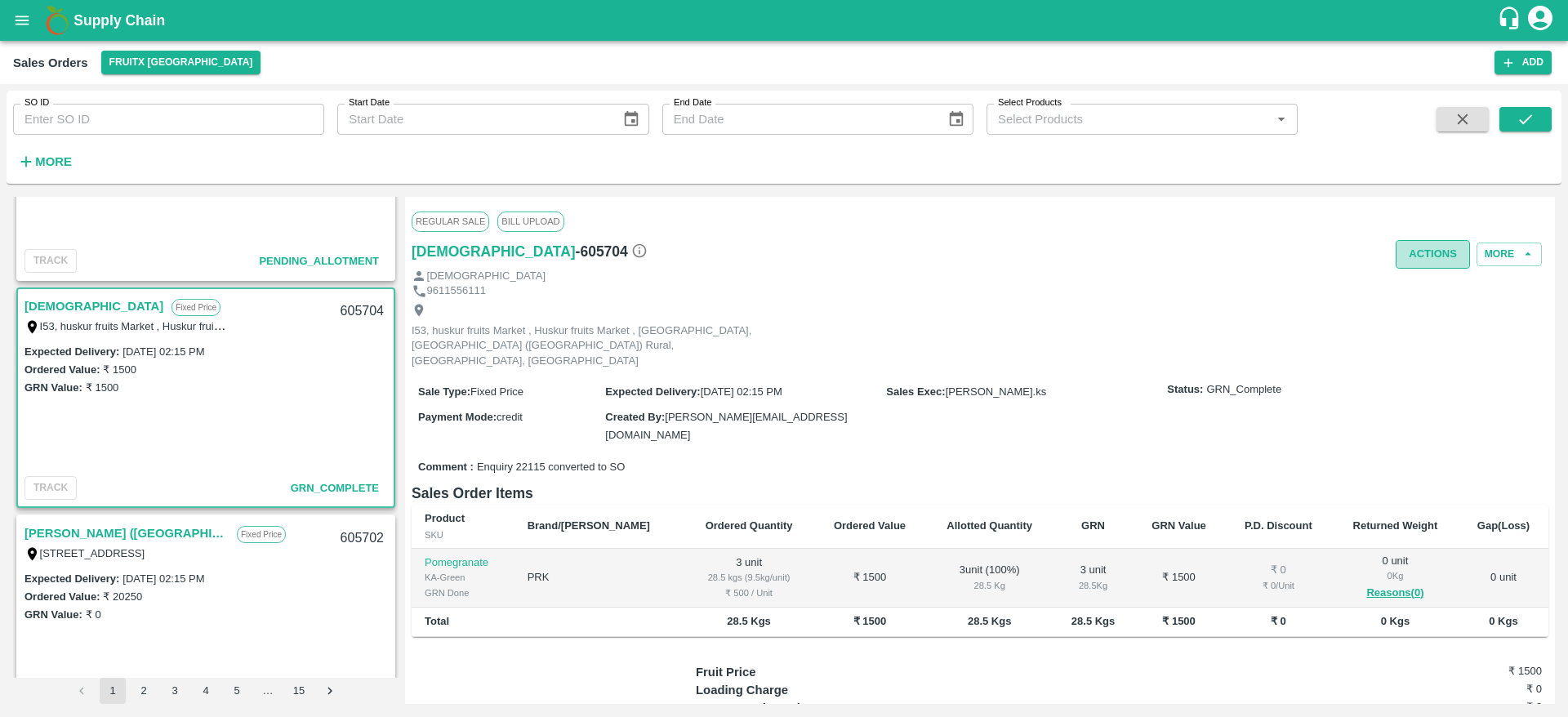
click at [1413, 267] on button "Actions" at bounding box center [1432, 254] width 75 height 29
click at [953, 272] on div at bounding box center [784, 358] width 1568 height 717
click at [953, 272] on div "Truck Dispatched by OPS at 25 Sep 2025, 02:10 PM Deliver" at bounding box center [784, 358] width 1568 height 717
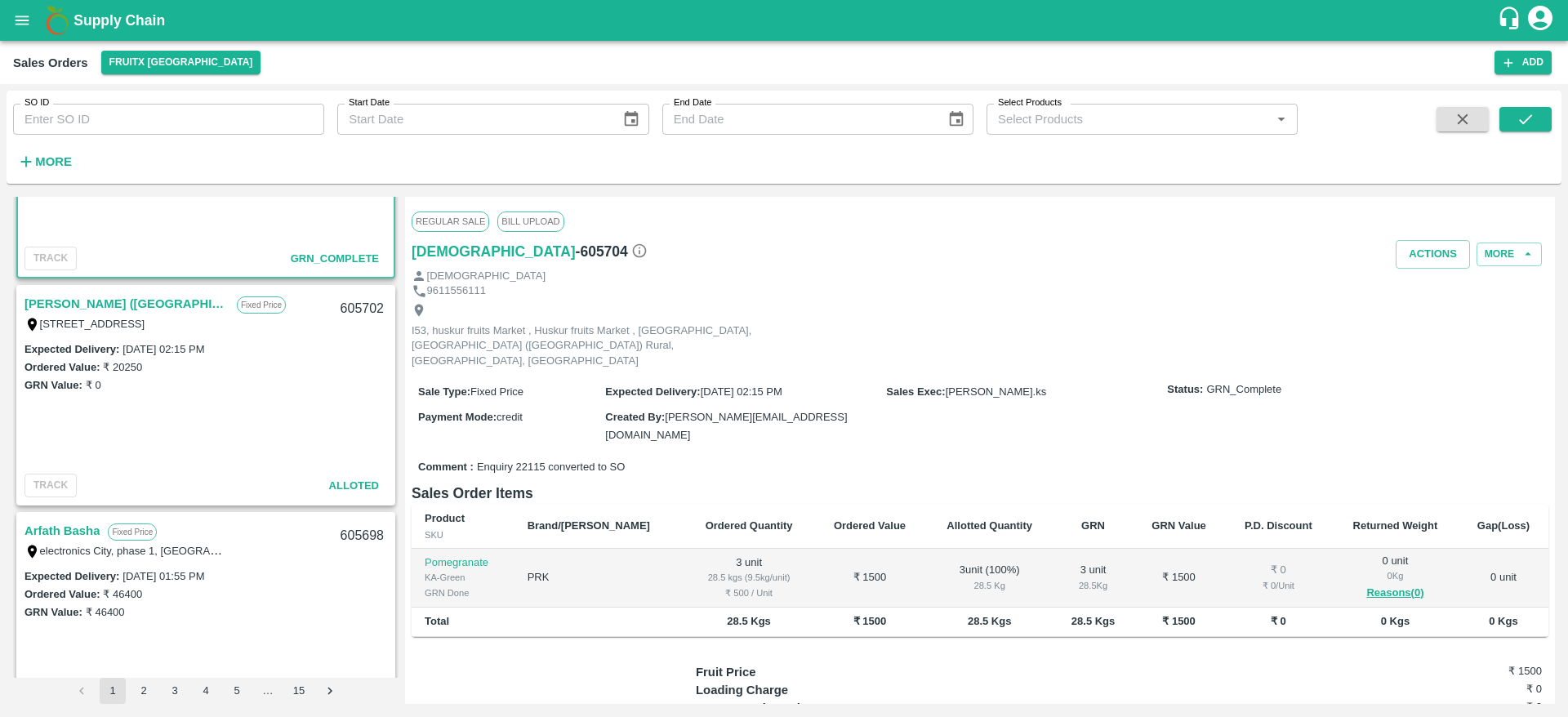
scroll to position [370, 0]
click at [118, 300] on link "[PERSON_NAME] ([GEOGRAPHIC_DATA])" at bounding box center [127, 303] width 204 height 21
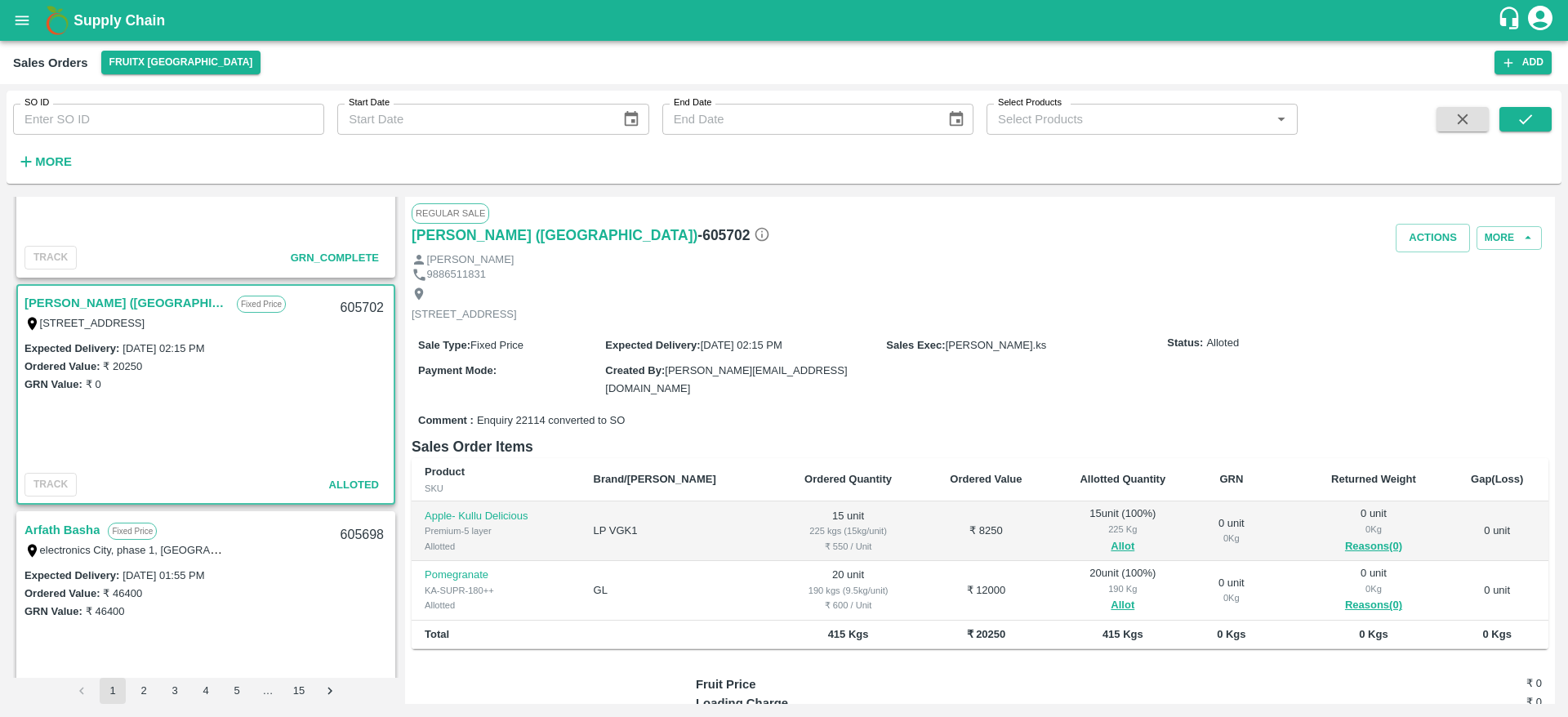
click at [149, 308] on link "[PERSON_NAME] ([GEOGRAPHIC_DATA])" at bounding box center [127, 303] width 204 height 21
click at [1406, 226] on button "Actions" at bounding box center [1432, 238] width 75 height 29
click at [1411, 296] on li "Deliver" at bounding box center [1469, 300] width 172 height 28
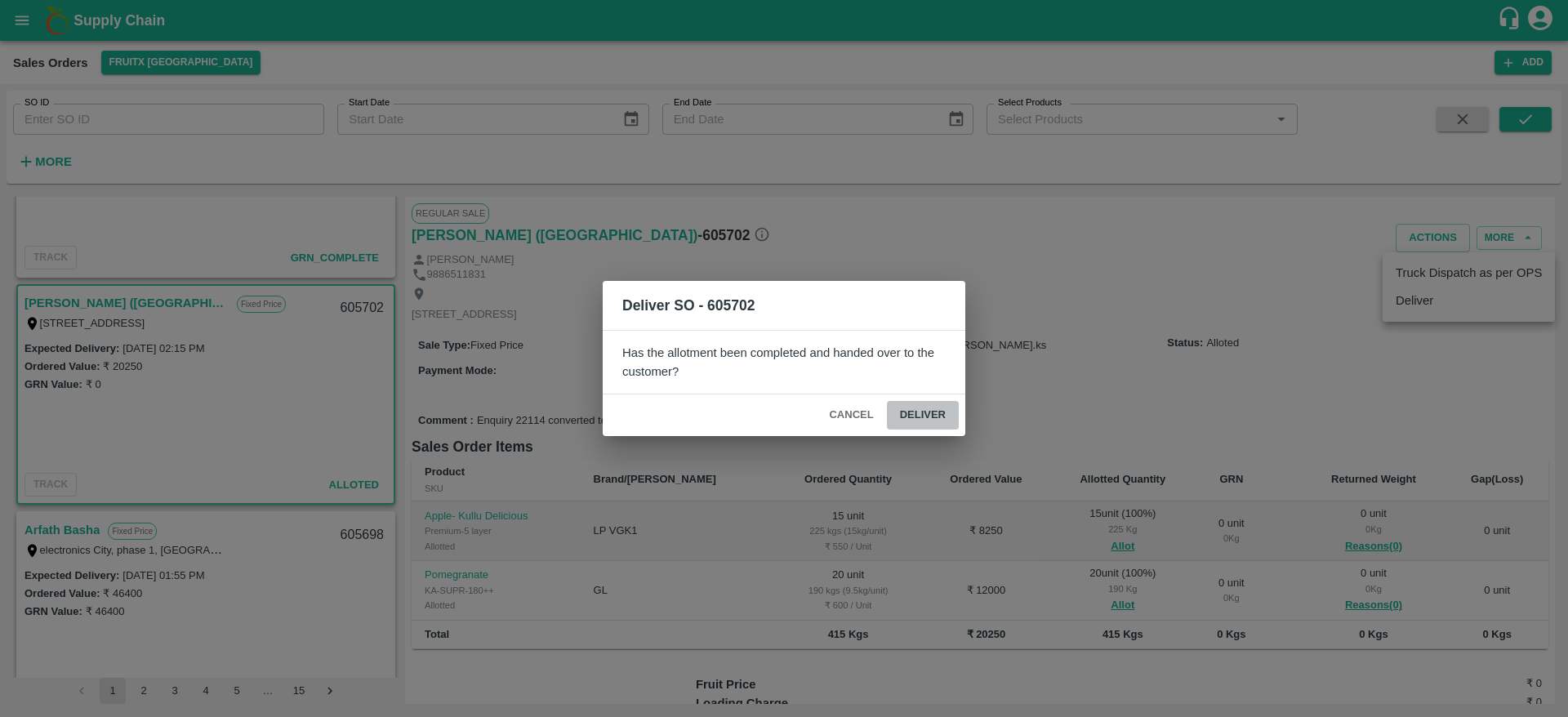
click at [922, 418] on button "Deliver" at bounding box center [922, 416] width 72 height 29
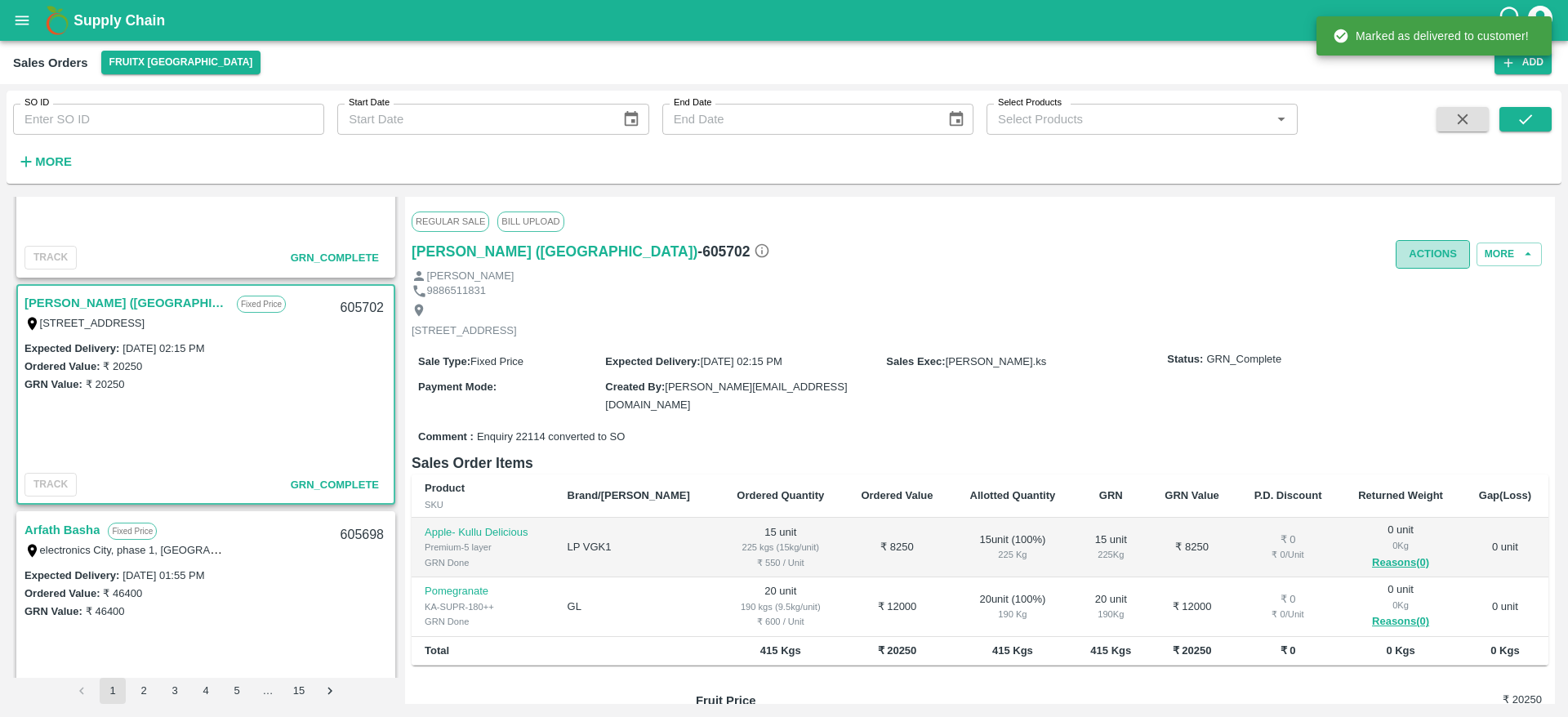
click at [1428, 248] on button "Actions" at bounding box center [1432, 254] width 75 height 29
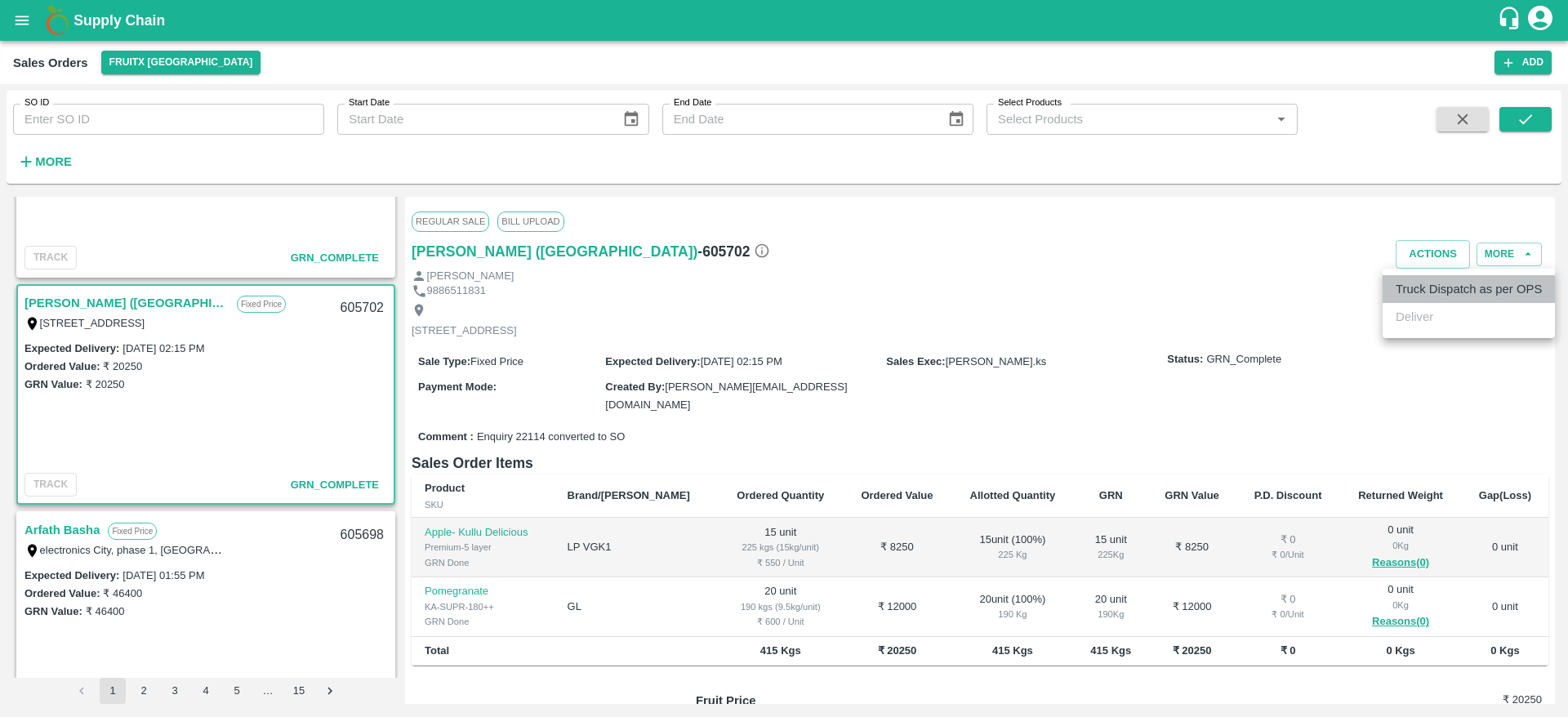
click at [1411, 292] on li "Truck Dispatch as per OPS" at bounding box center [1469, 289] width 172 height 28
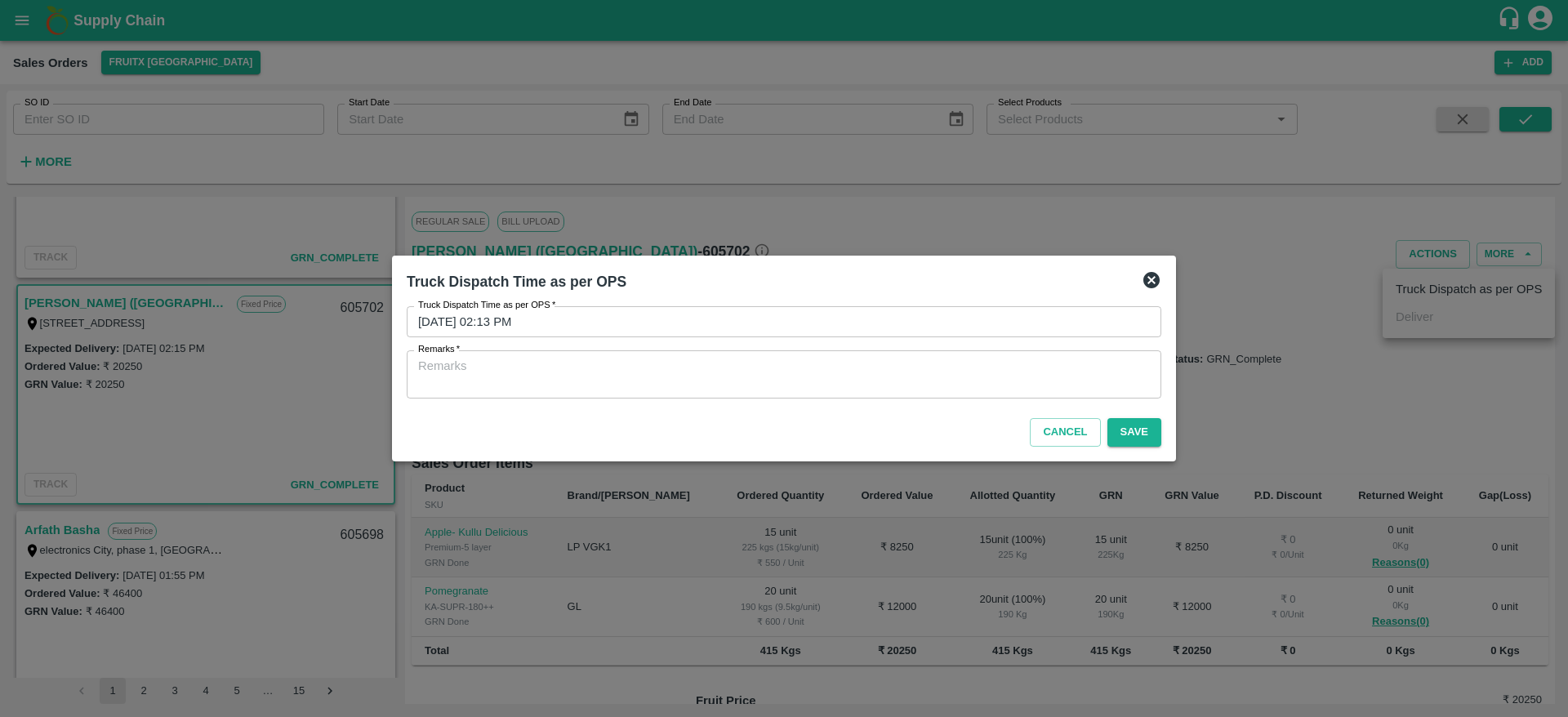
click at [749, 395] on div "x Remarks" at bounding box center [784, 375] width 755 height 48
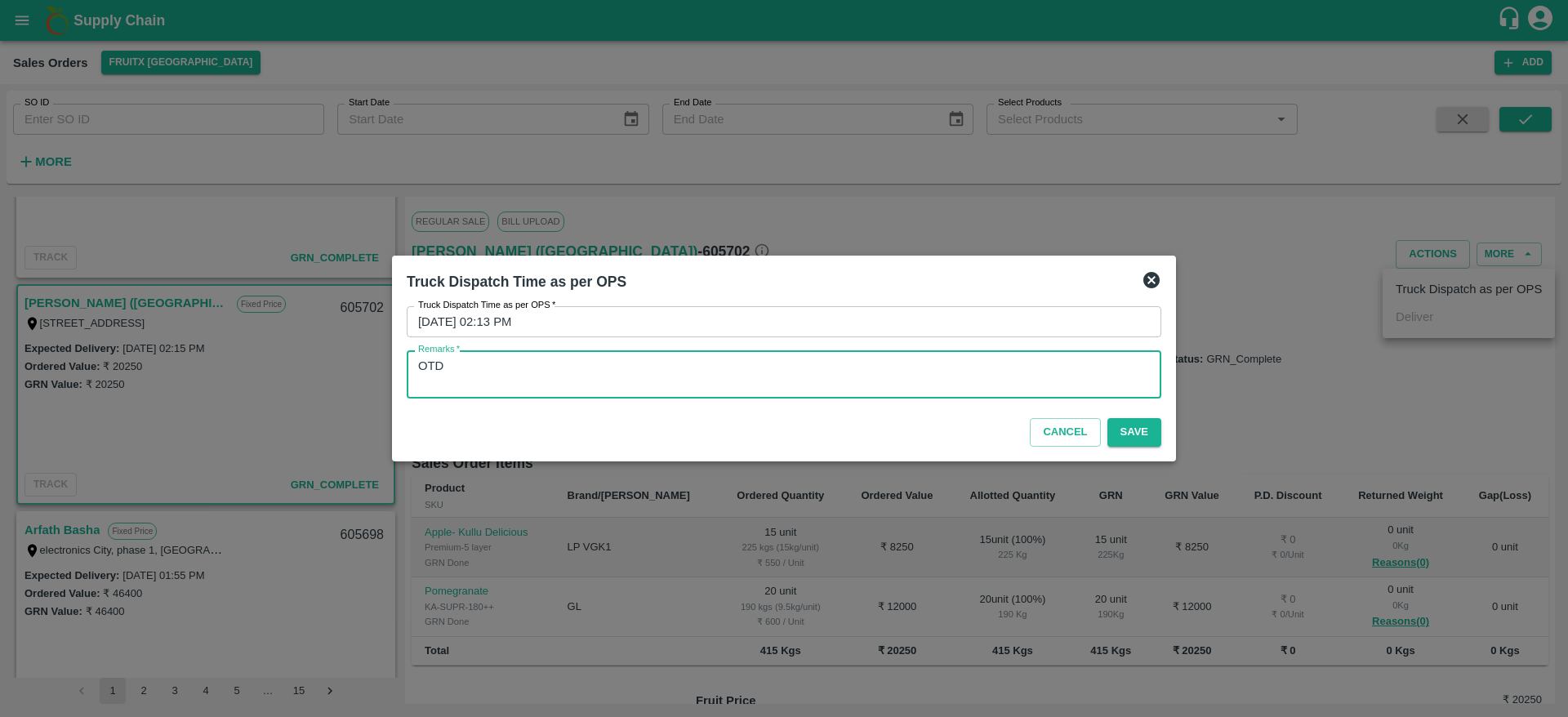
type textarea "OTD"
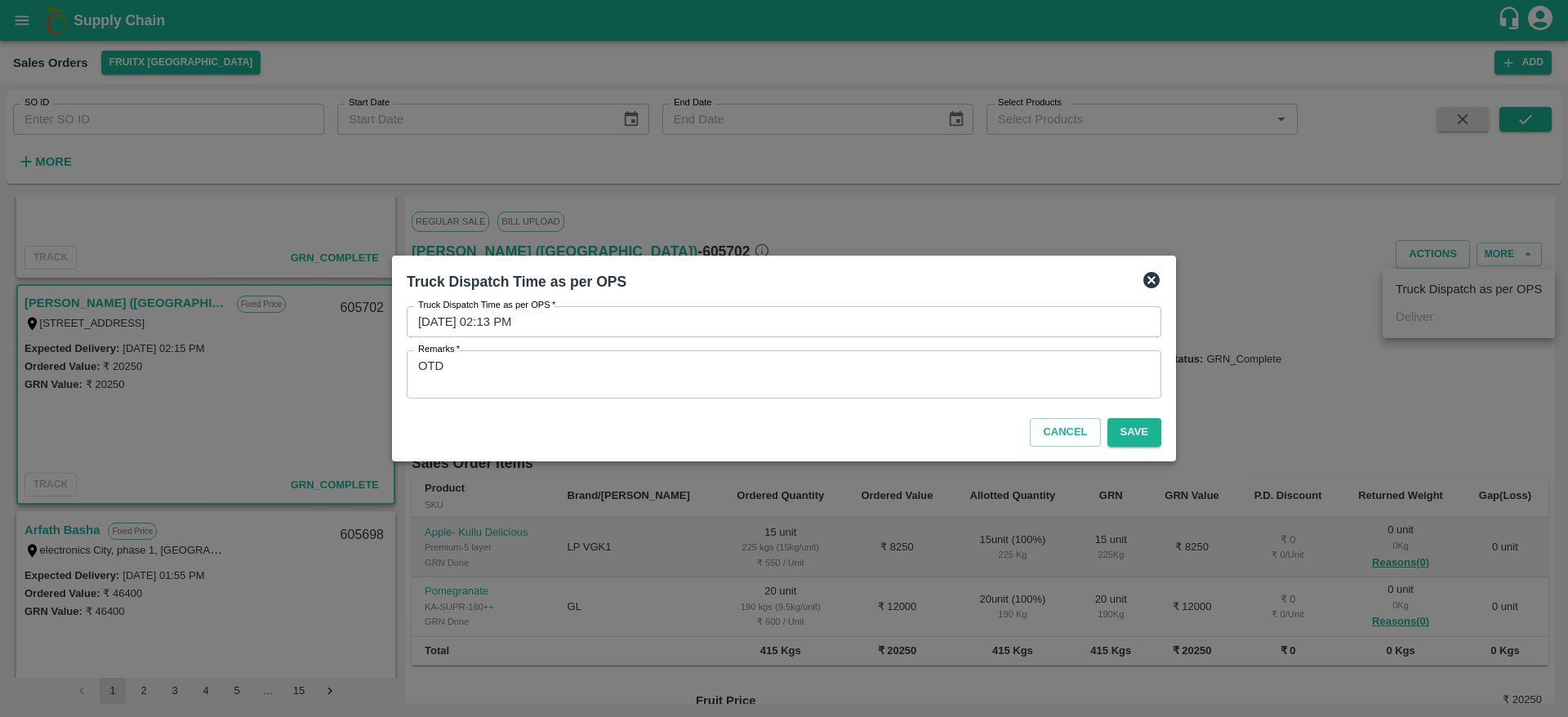
click at [1170, 432] on div "Truck Dispatch Time as per OPS Truck Dispatch Time as per OPS   * 25/09/2025 02…" at bounding box center [784, 358] width 784 height 206
click at [1125, 431] on button "Save" at bounding box center [1134, 432] width 54 height 29
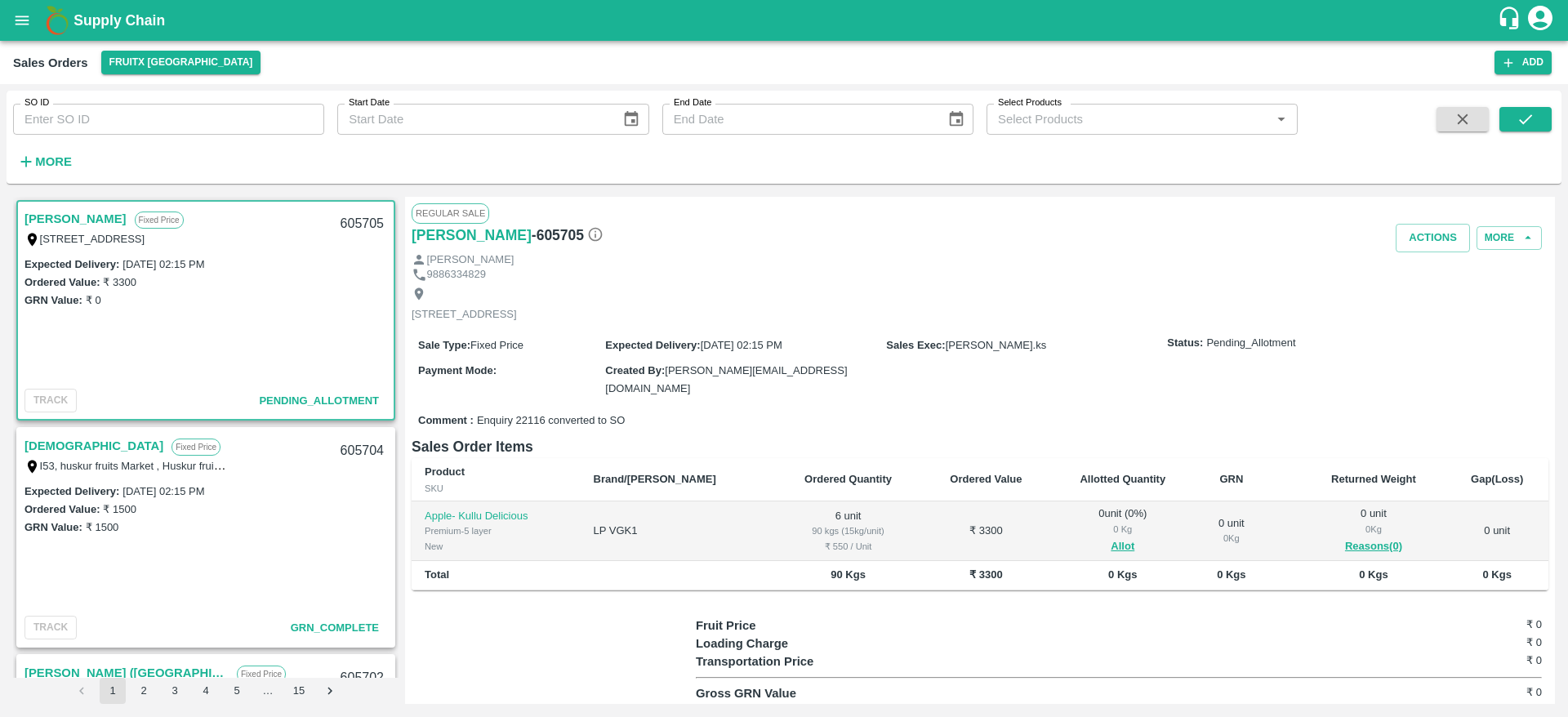
click at [58, 216] on link "[PERSON_NAME]" at bounding box center [75, 219] width 102 height 21
click at [352, 223] on div "605705" at bounding box center [362, 224] width 63 height 38
copy div "605705"
click at [41, 222] on link "[PERSON_NAME]" at bounding box center [75, 219] width 102 height 21
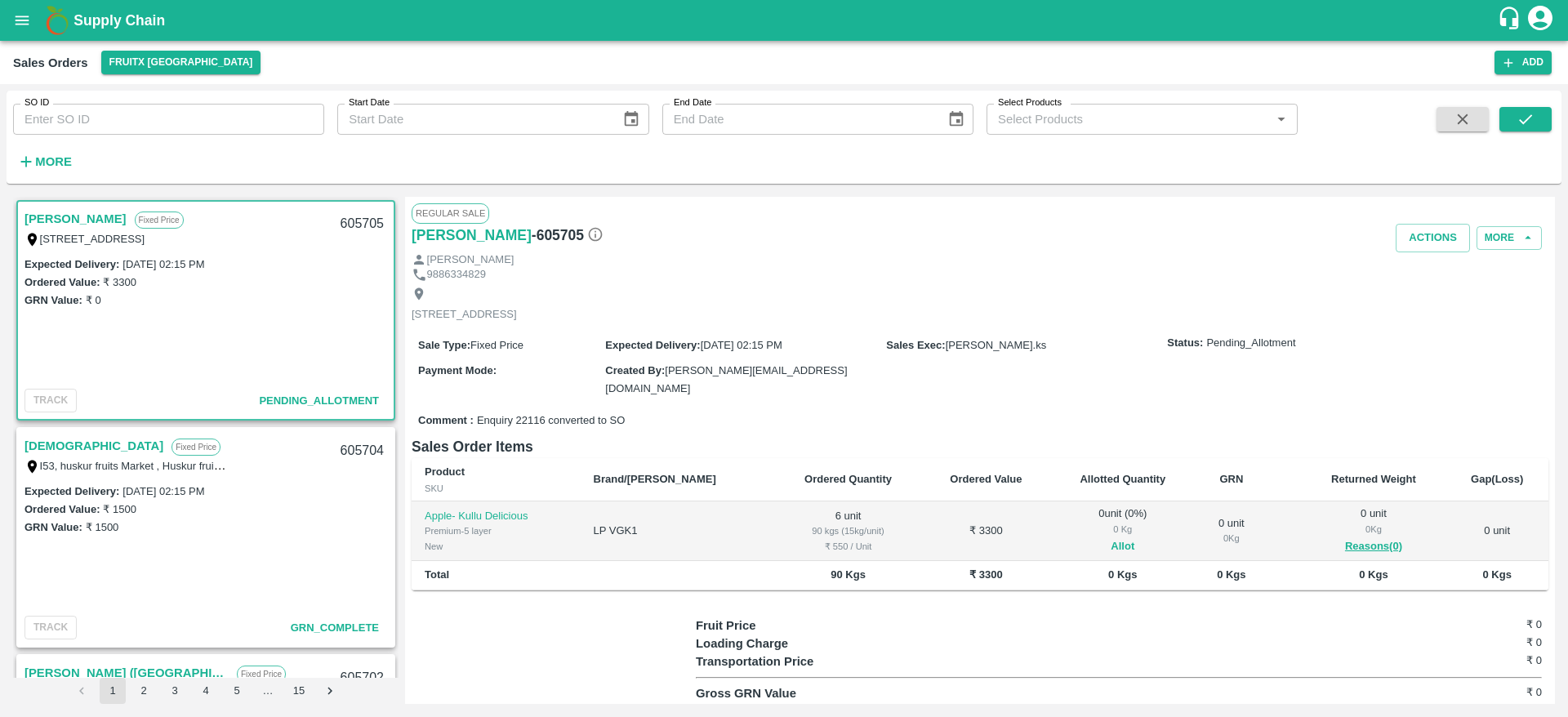
click at [1110, 540] on button "Allot" at bounding box center [1122, 547] width 24 height 19
type input "6"
click at [55, 210] on link "[PERSON_NAME]" at bounding box center [75, 219] width 102 height 21
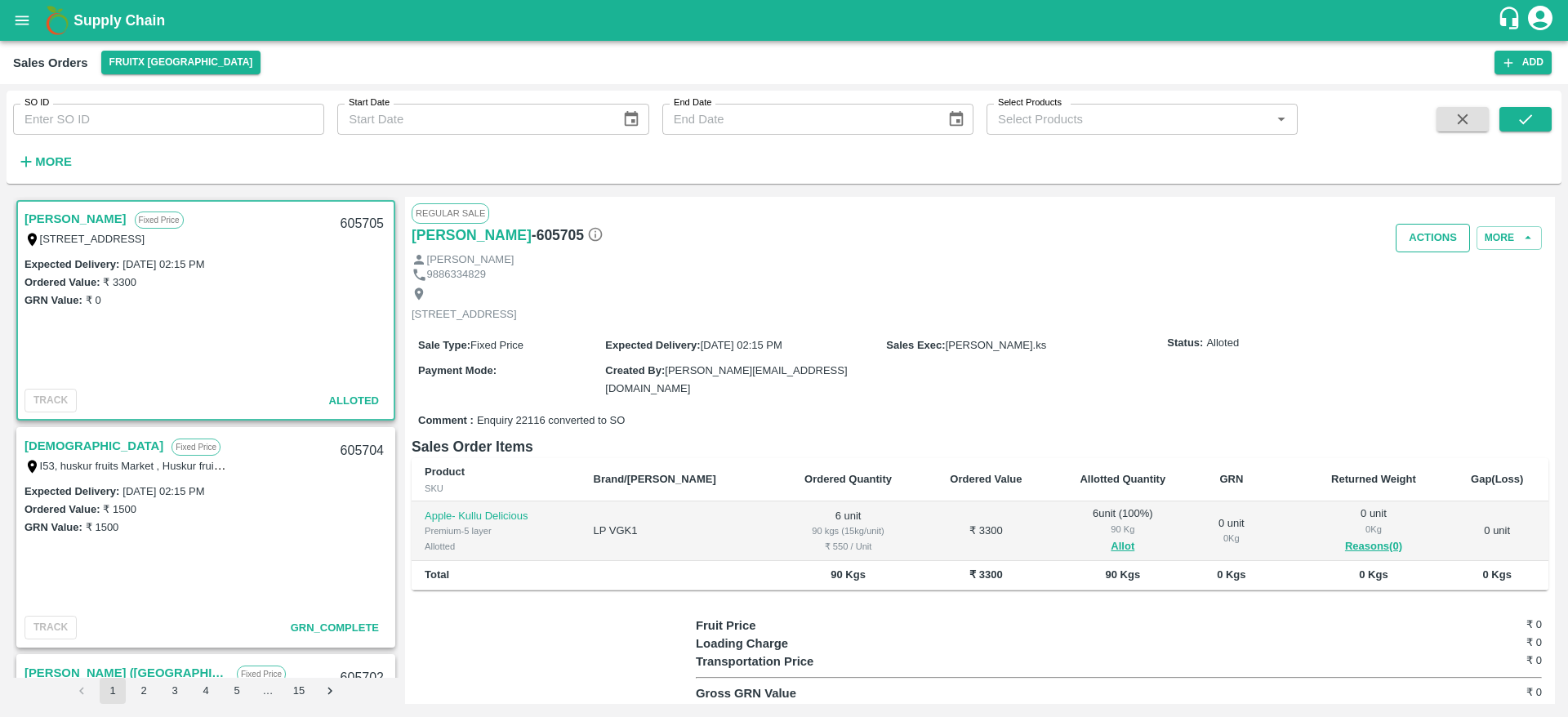
click at [1416, 226] on button "Actions" at bounding box center [1432, 238] width 75 height 29
click at [1427, 296] on li "Deliver" at bounding box center [1469, 300] width 172 height 28
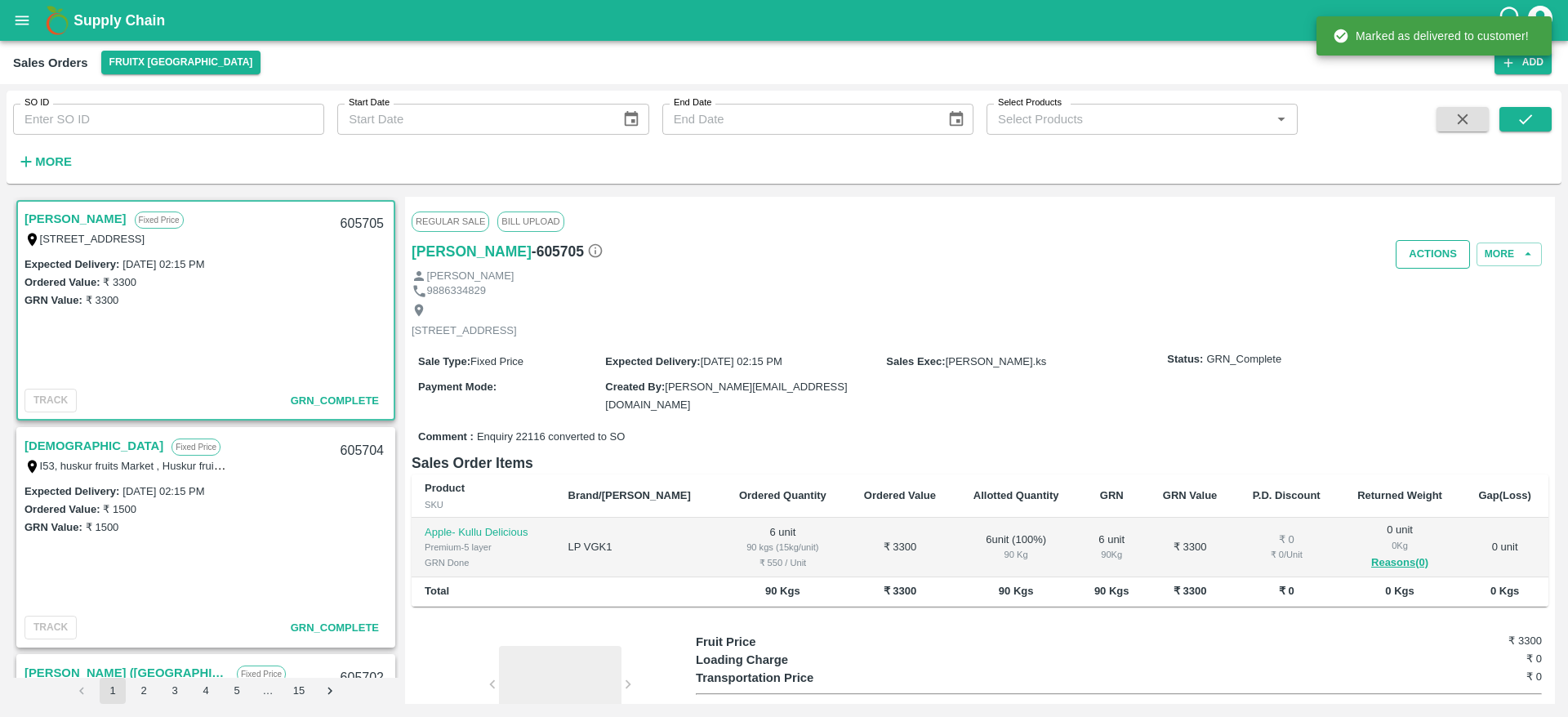
click at [1427, 263] on button "Actions" at bounding box center [1432, 254] width 75 height 29
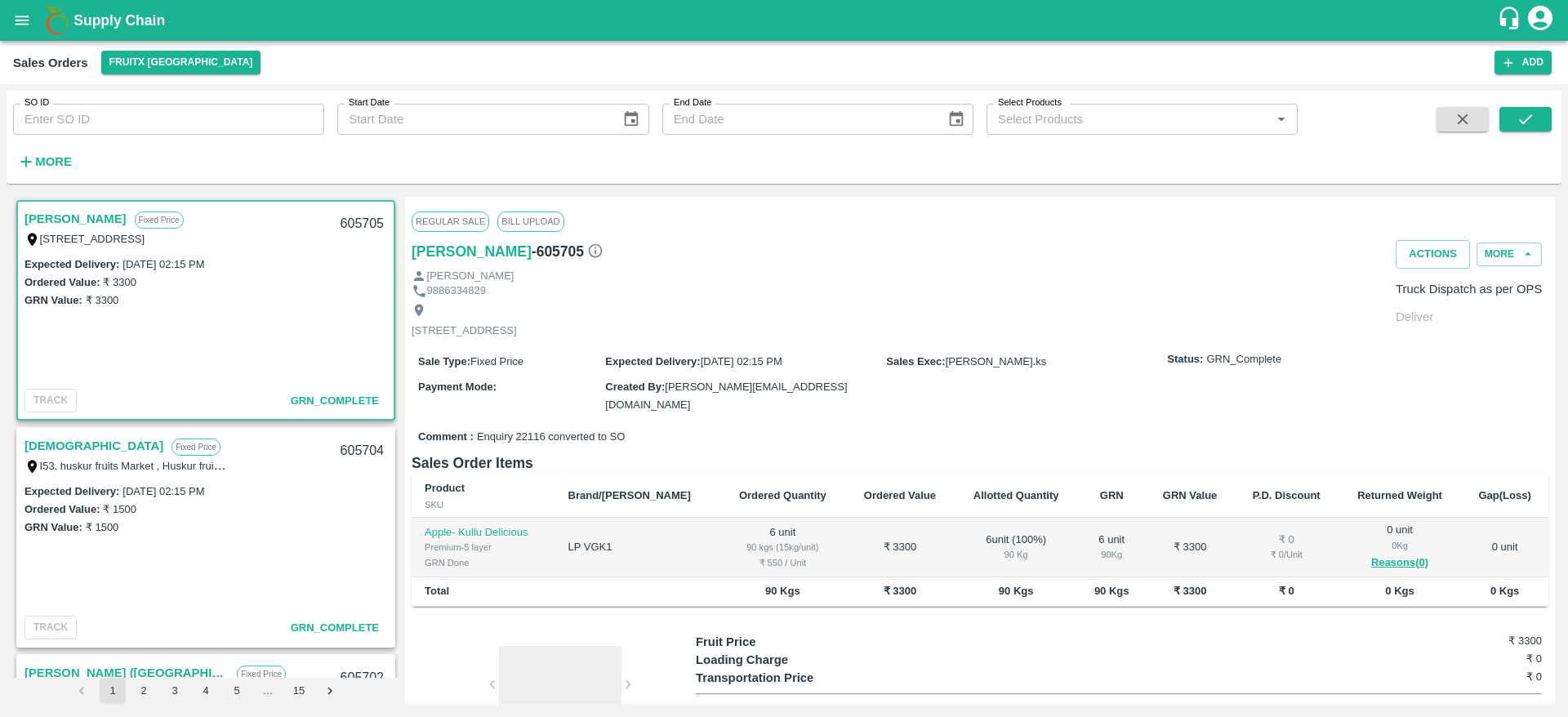
click at [1422, 290] on li "Truck Dispatch as per OPS" at bounding box center [1469, 289] width 172 height 28
type textarea "OTD"
click at [59, 219] on link "[PERSON_NAME]" at bounding box center [75, 219] width 102 height 21
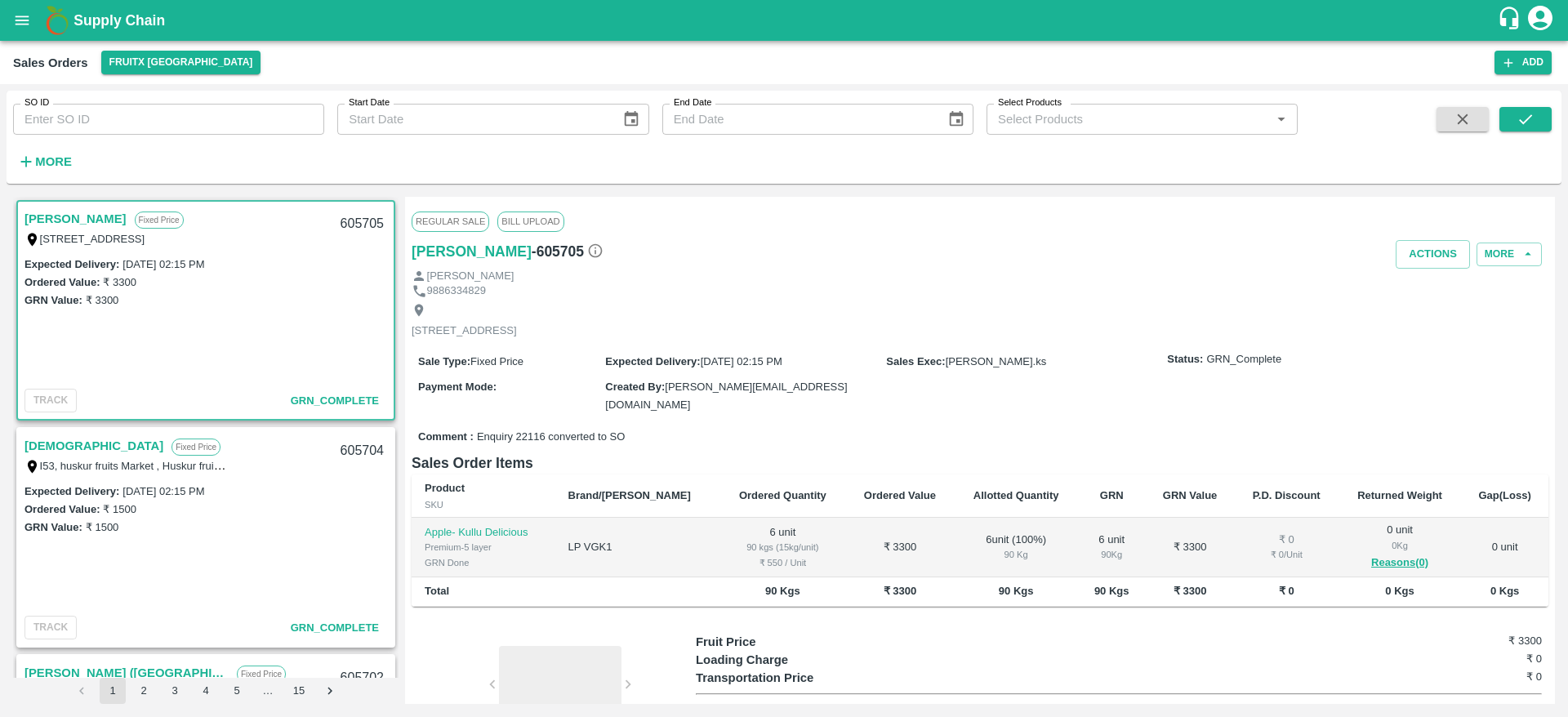
click at [56, 442] on link "[DEMOGRAPHIC_DATA]" at bounding box center [94, 445] width 139 height 21
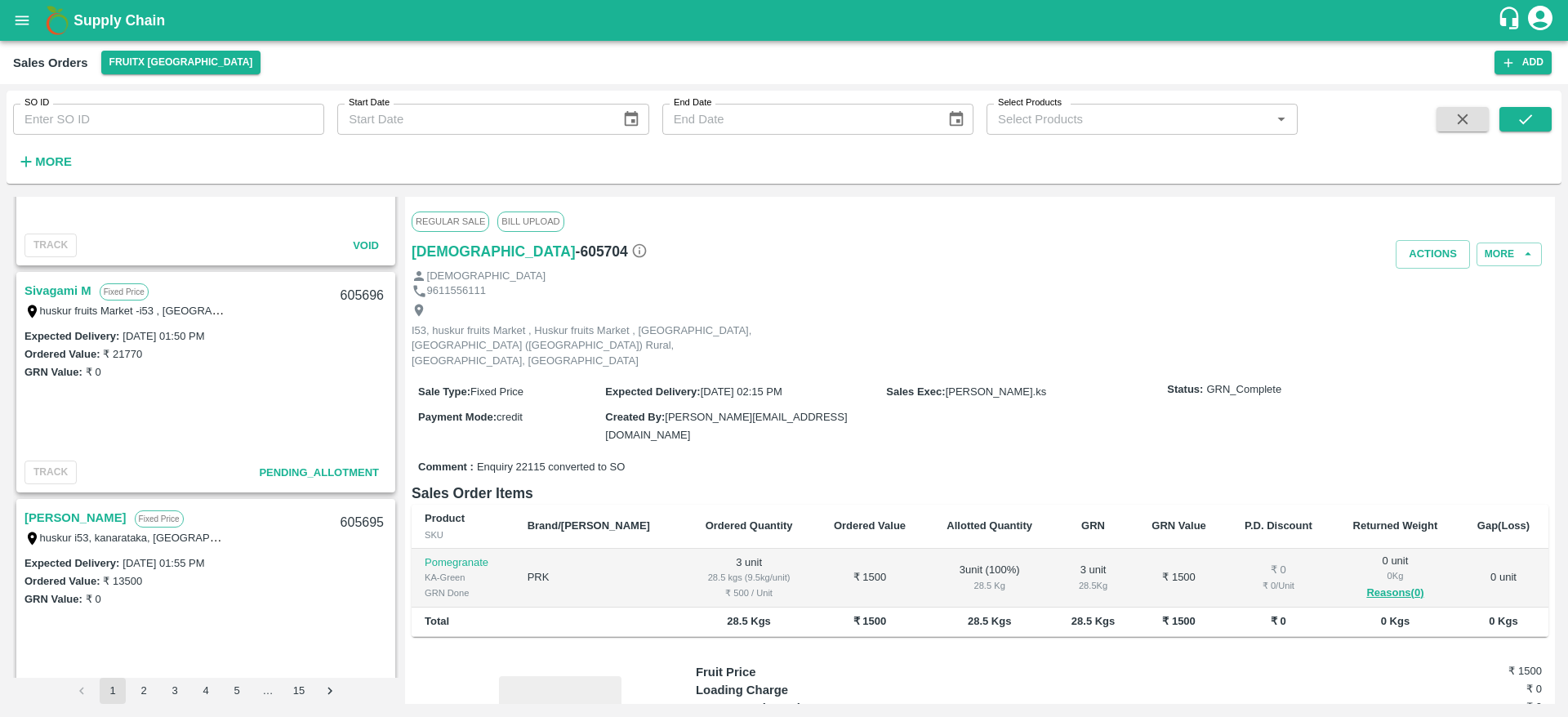
scroll to position [1068, 0]
click at [50, 286] on link "Sivagami M" at bounding box center [58, 287] width 67 height 21
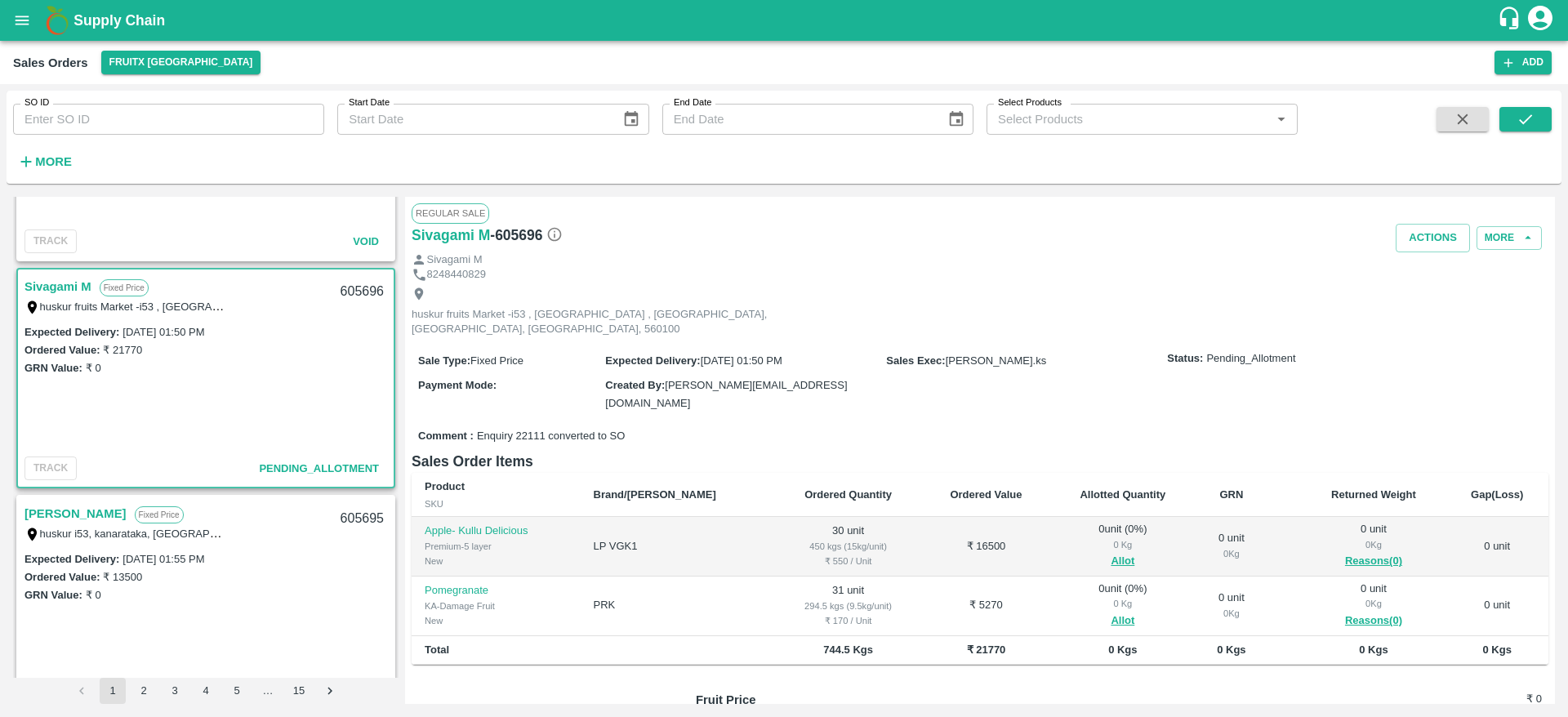
click at [59, 286] on link "Sivagami M" at bounding box center [58, 287] width 67 height 21
click at [52, 288] on link "Sivagami M" at bounding box center [58, 287] width 67 height 21
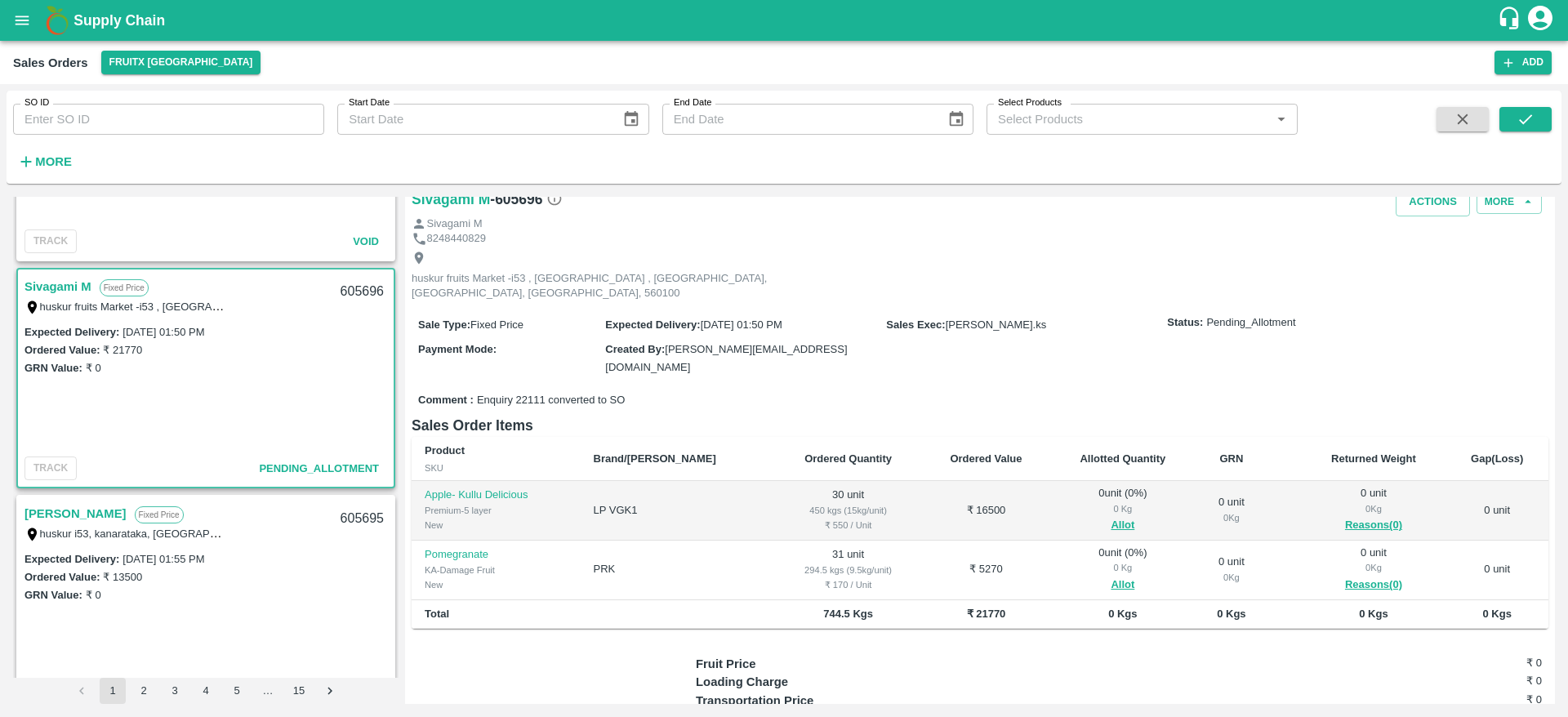
scroll to position [36, 0]
click at [1110, 515] on button "Allot" at bounding box center [1122, 525] width 24 height 19
type input "30"
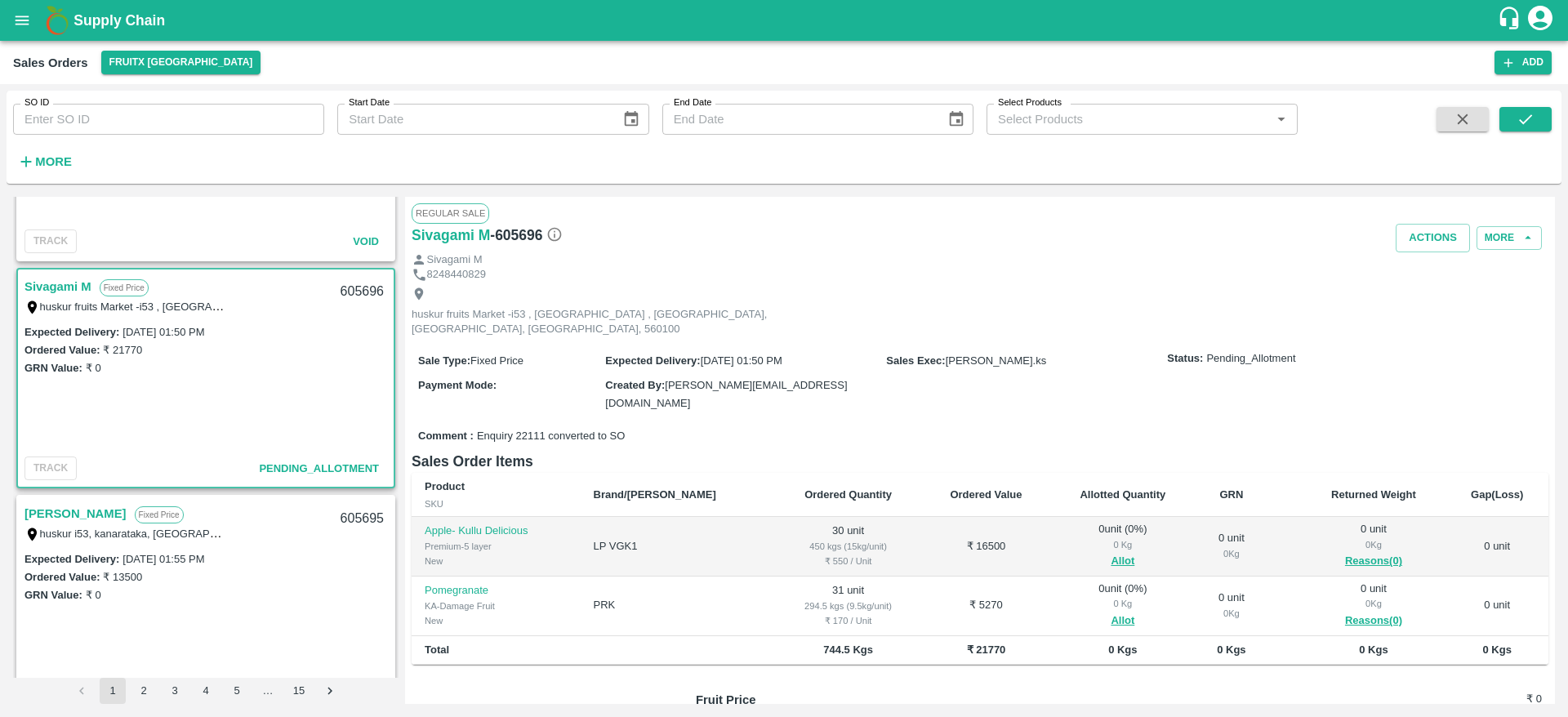
click at [42, 287] on link "Sivagami M" at bounding box center [58, 287] width 67 height 21
click at [1110, 553] on button "Allot" at bounding box center [1122, 562] width 24 height 19
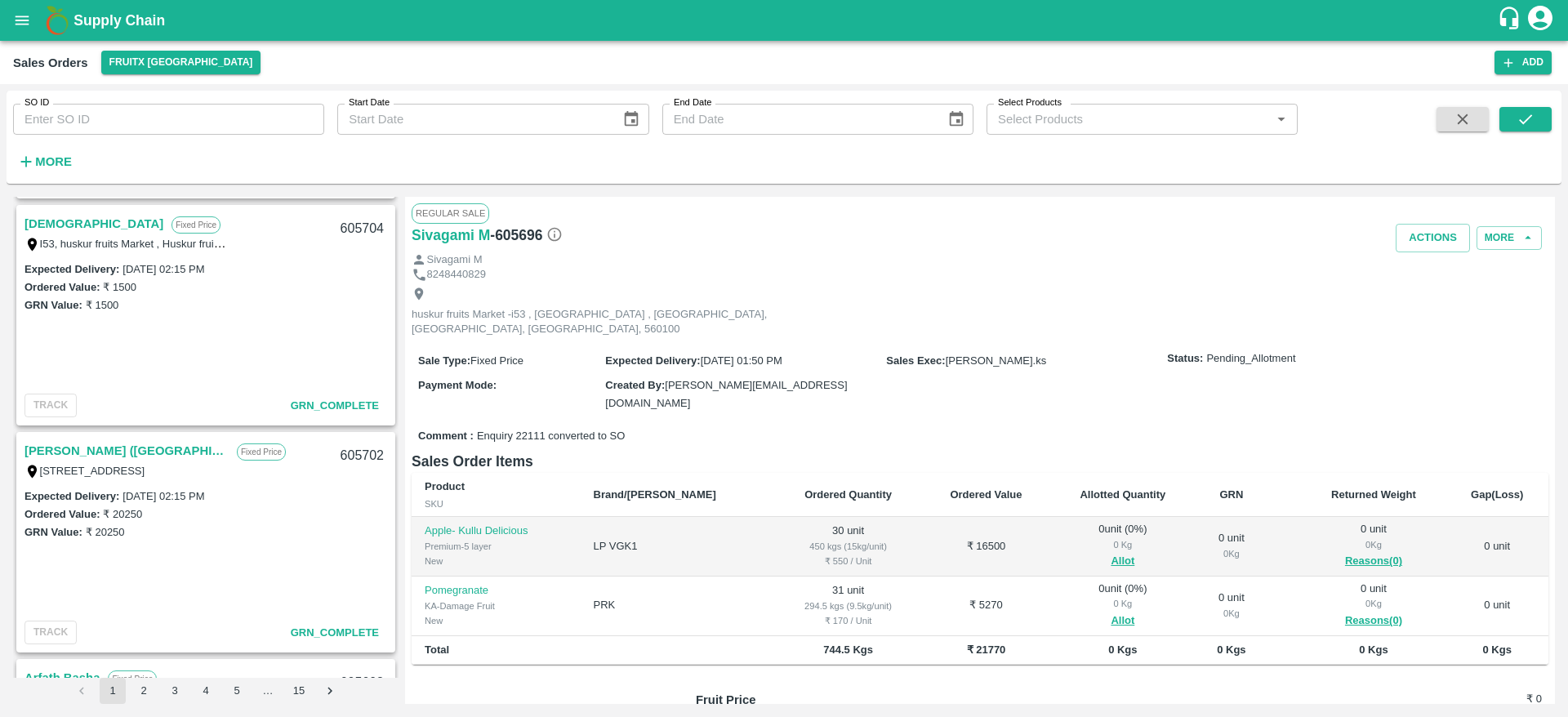
scroll to position [0, 0]
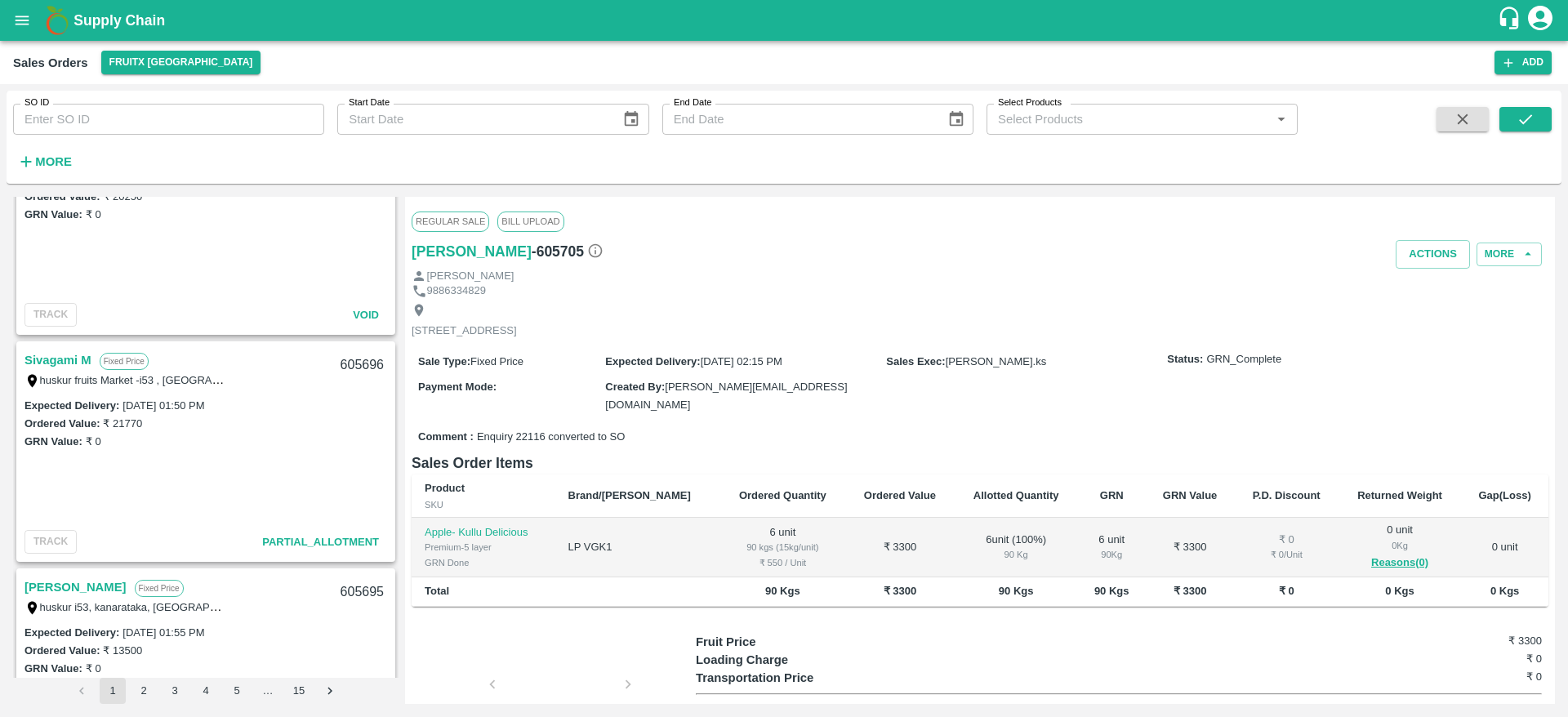
scroll to position [1105, 0]
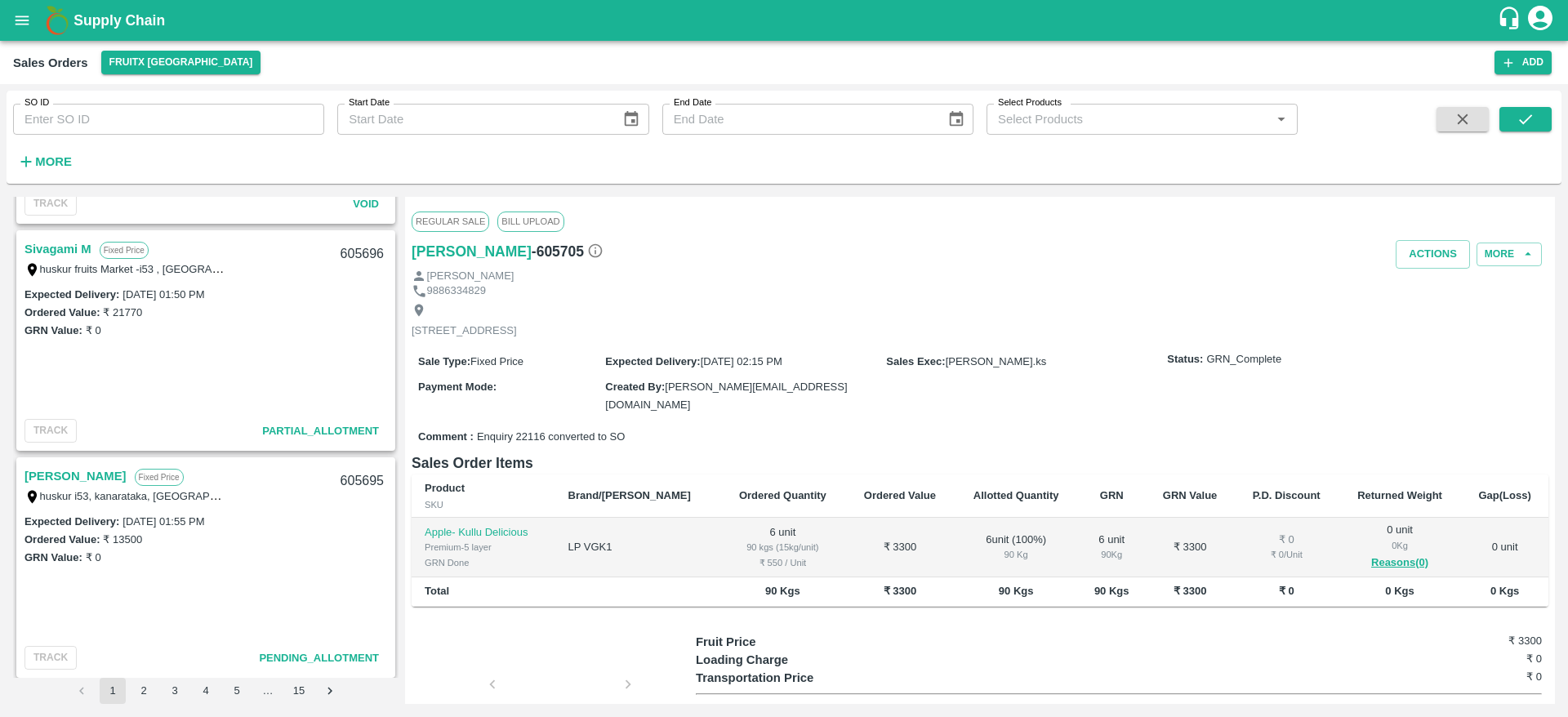
click at [40, 239] on link "Sivagami M" at bounding box center [58, 250] width 67 height 21
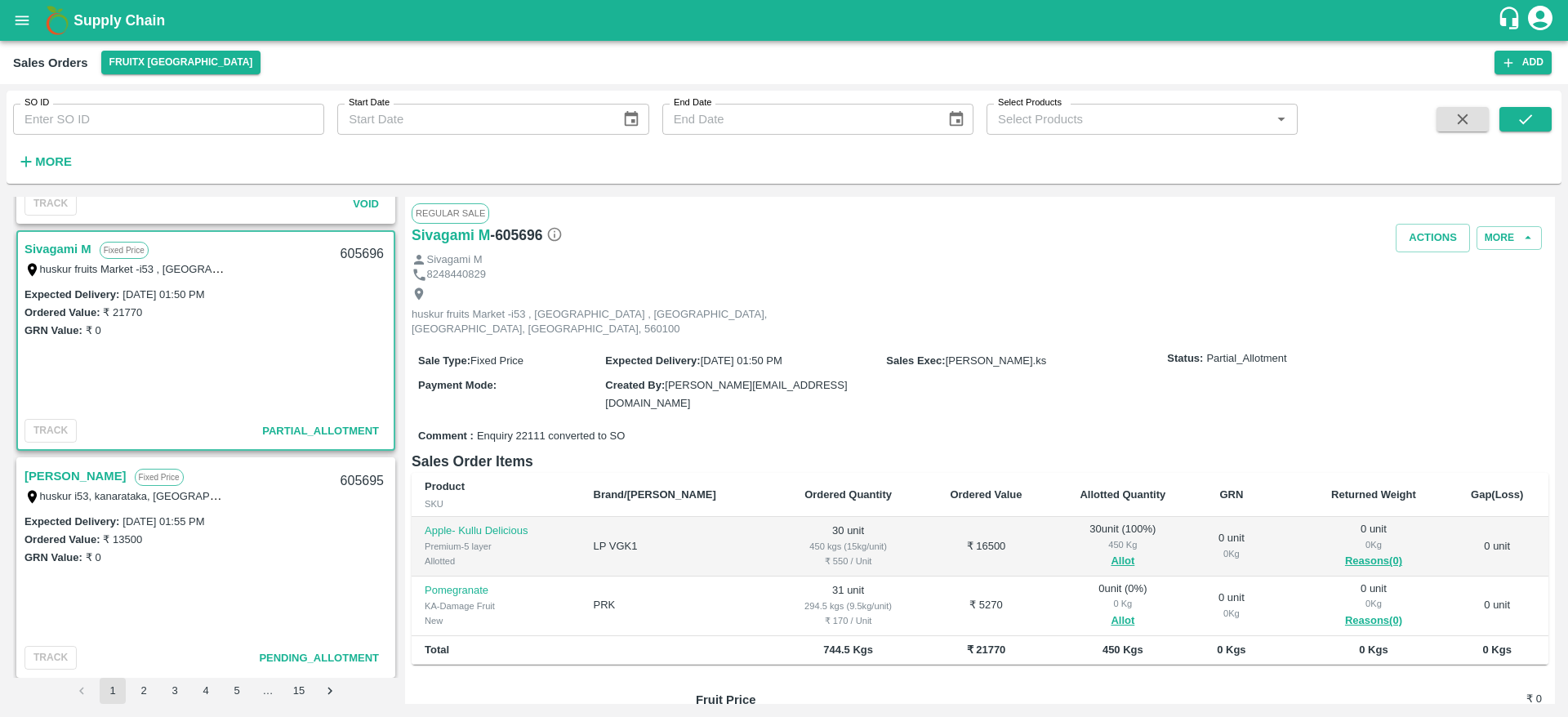
click at [57, 250] on link "Sivagami M" at bounding box center [58, 250] width 67 height 21
click at [1110, 553] on button "Allot" at bounding box center [1122, 562] width 24 height 19
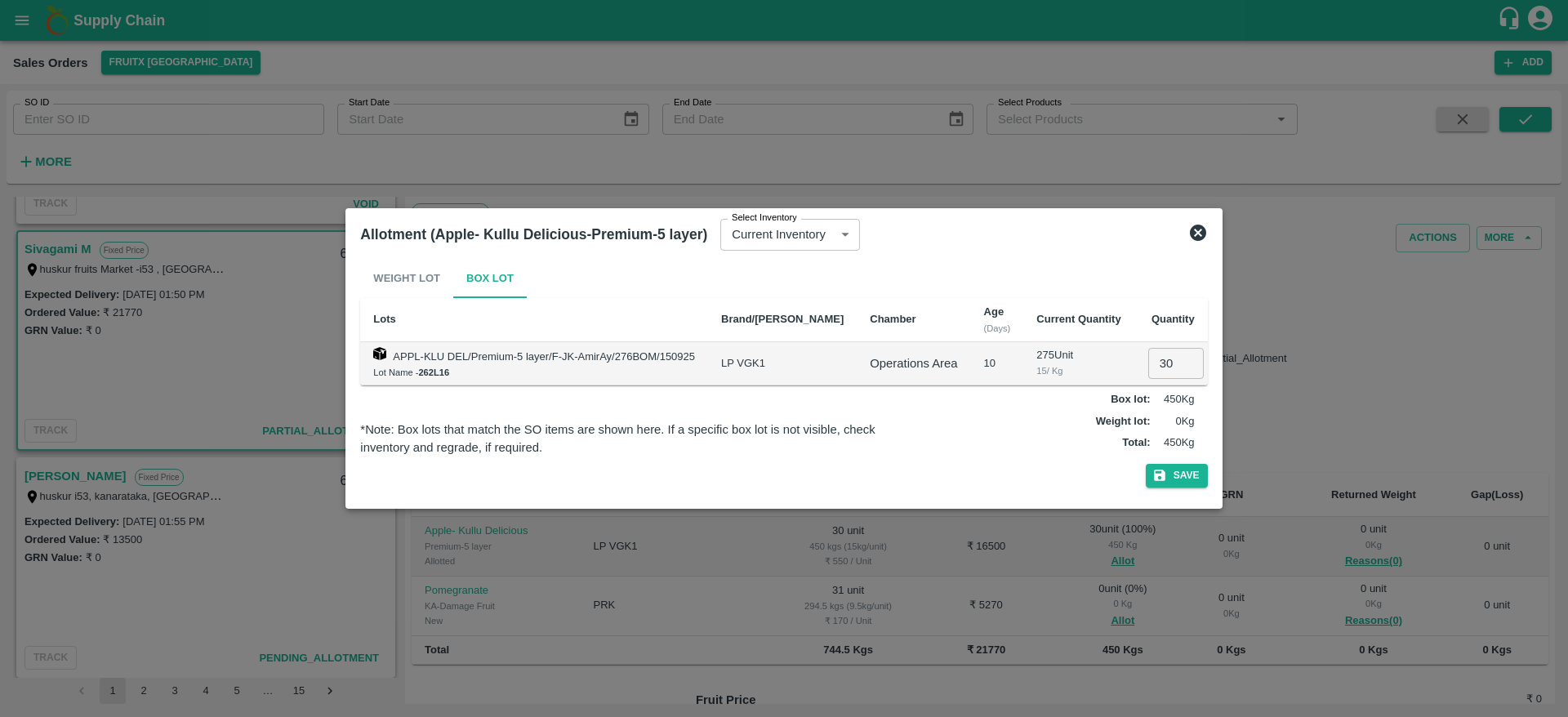
click at [1190, 239] on icon at bounding box center [1197, 232] width 16 height 16
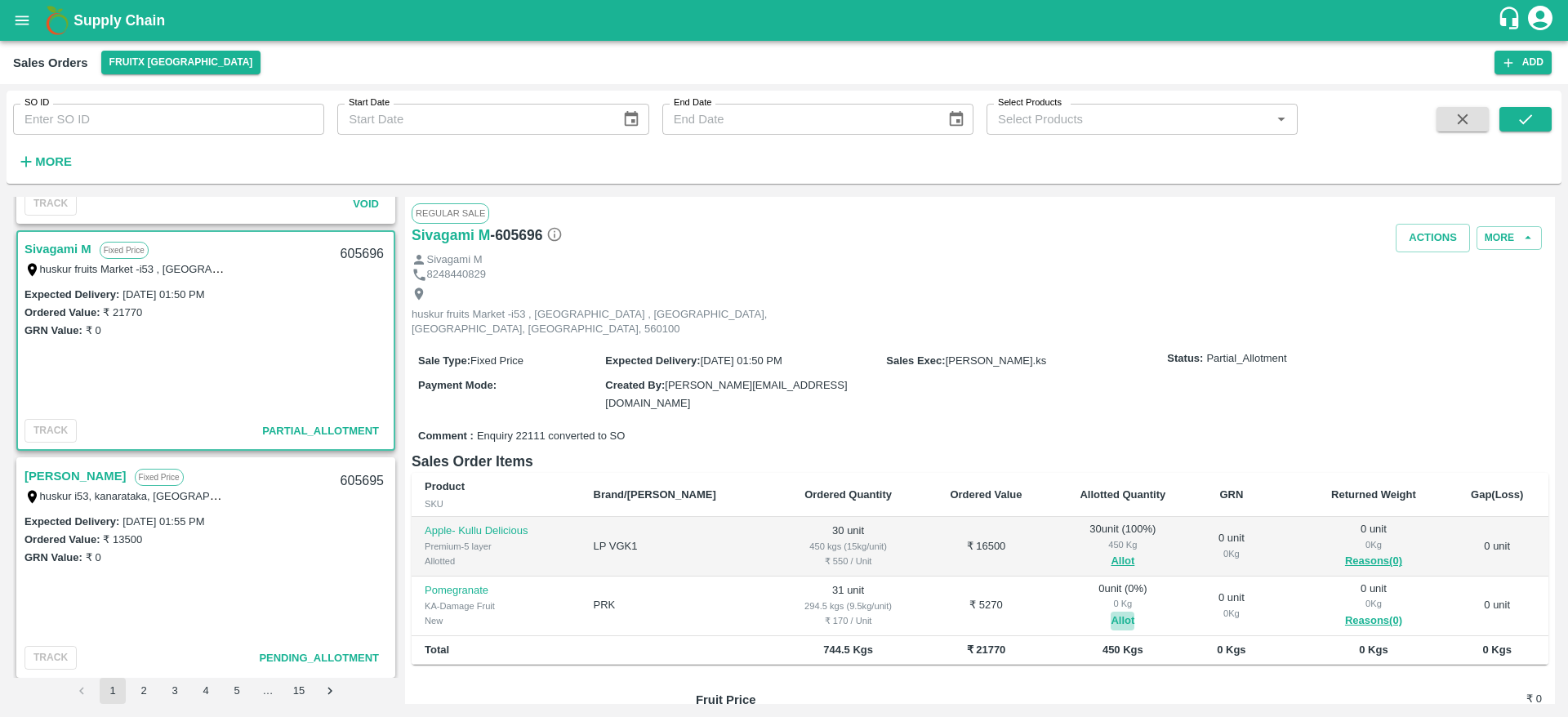
click at [1110, 612] on button "Allot" at bounding box center [1122, 621] width 24 height 19
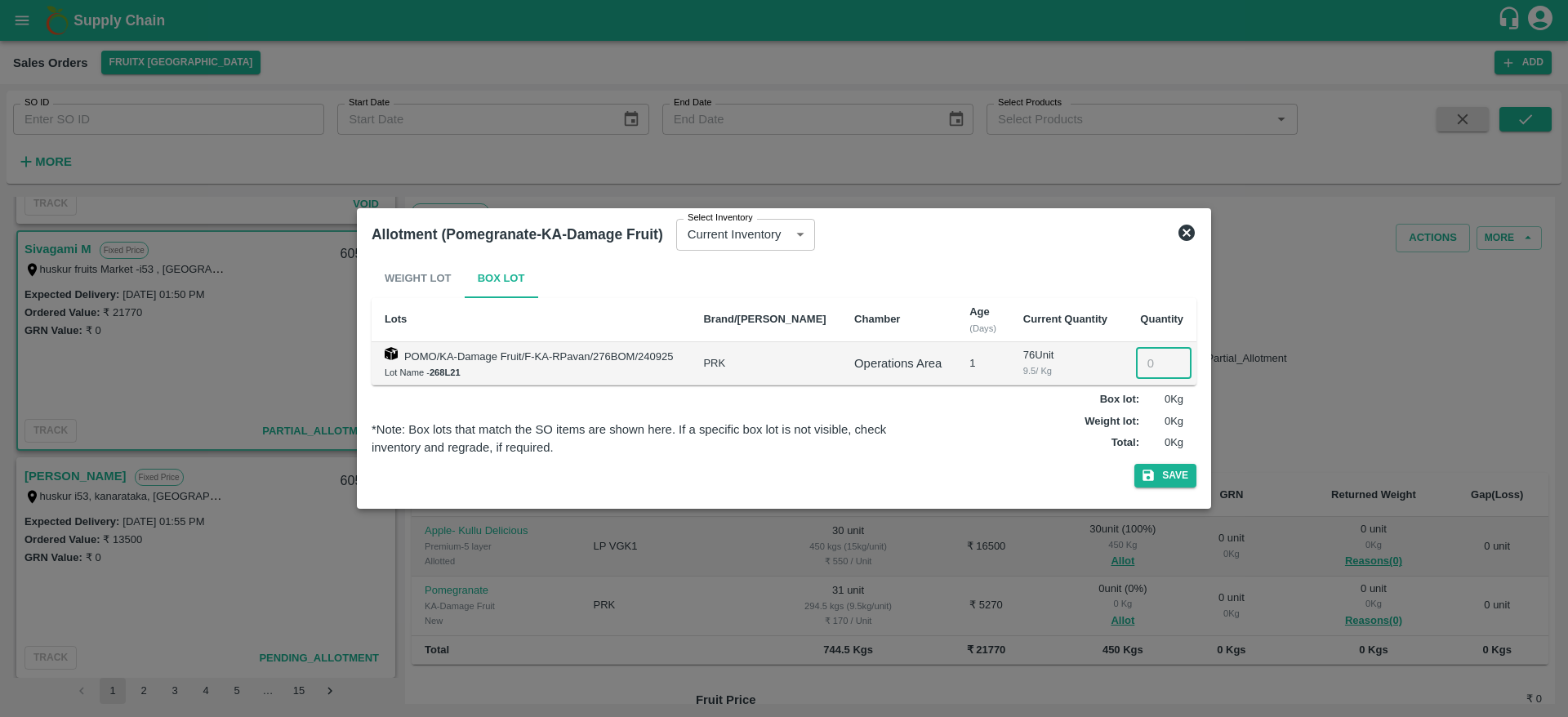
click at [1148, 363] on input "number" at bounding box center [1164, 363] width 55 height 31
type input "31"
click at [1166, 473] on button "Save" at bounding box center [1165, 475] width 62 height 24
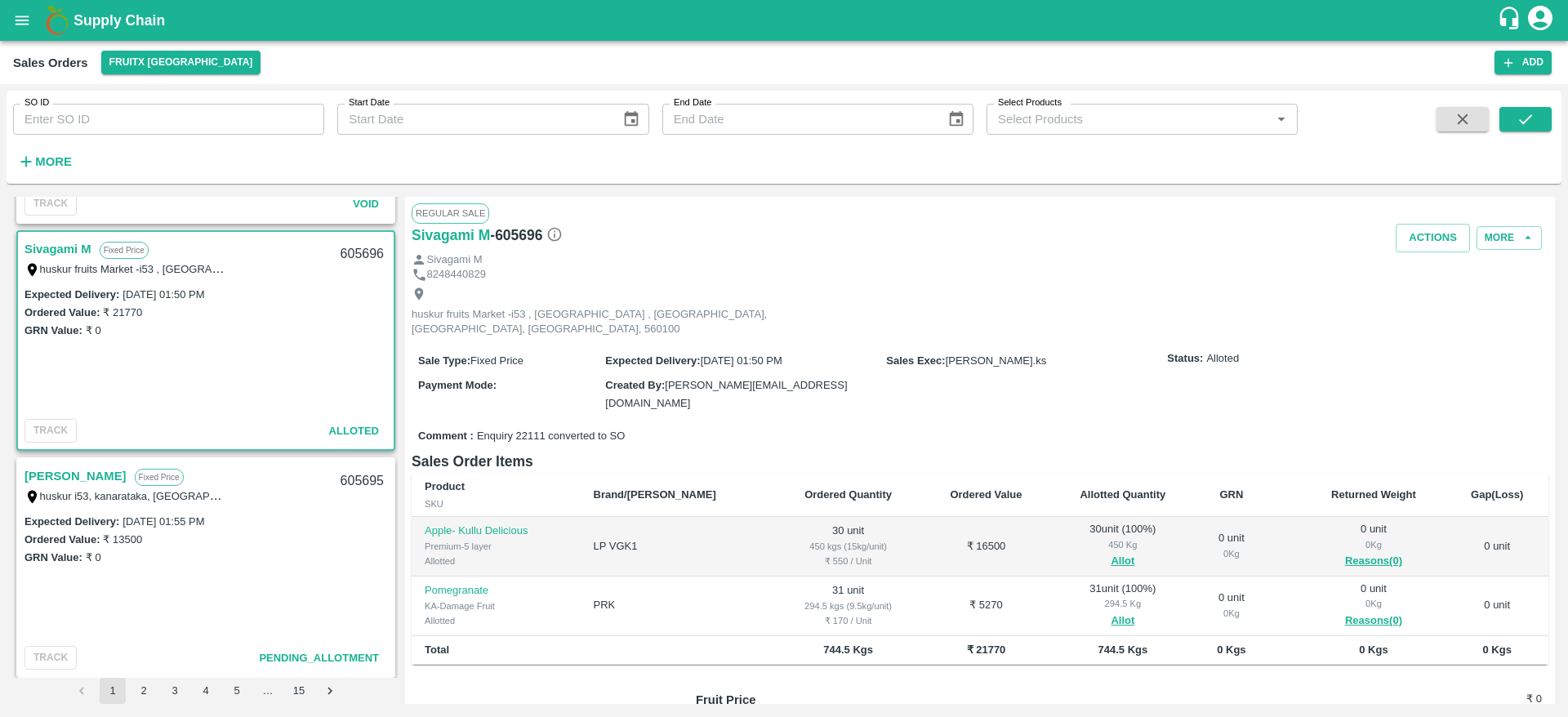
click at [72, 241] on link "Sivagami M" at bounding box center [58, 250] width 67 height 21
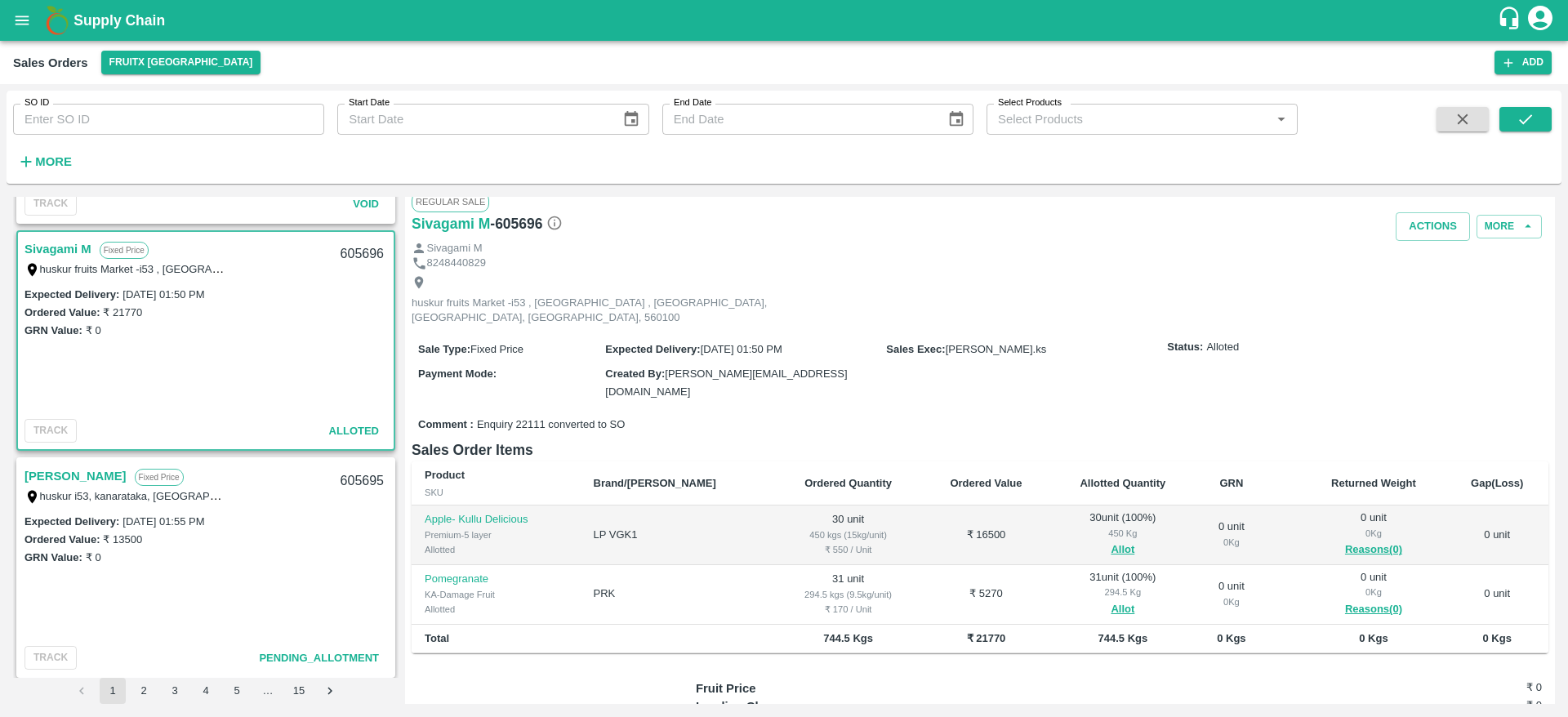
scroll to position [7, 0]
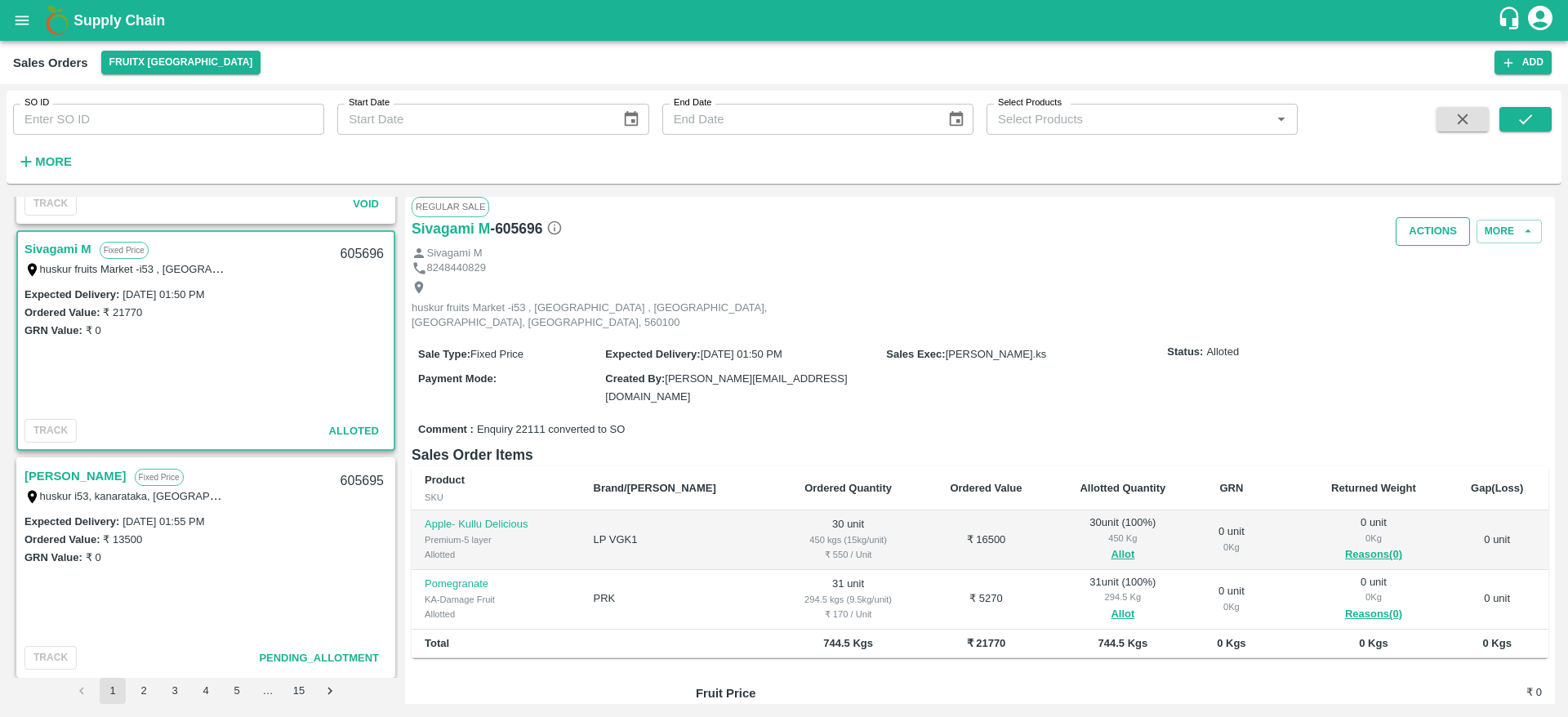
click at [1423, 232] on button "Actions" at bounding box center [1432, 231] width 75 height 29
click at [1408, 295] on li "Deliver" at bounding box center [1469, 293] width 172 height 28
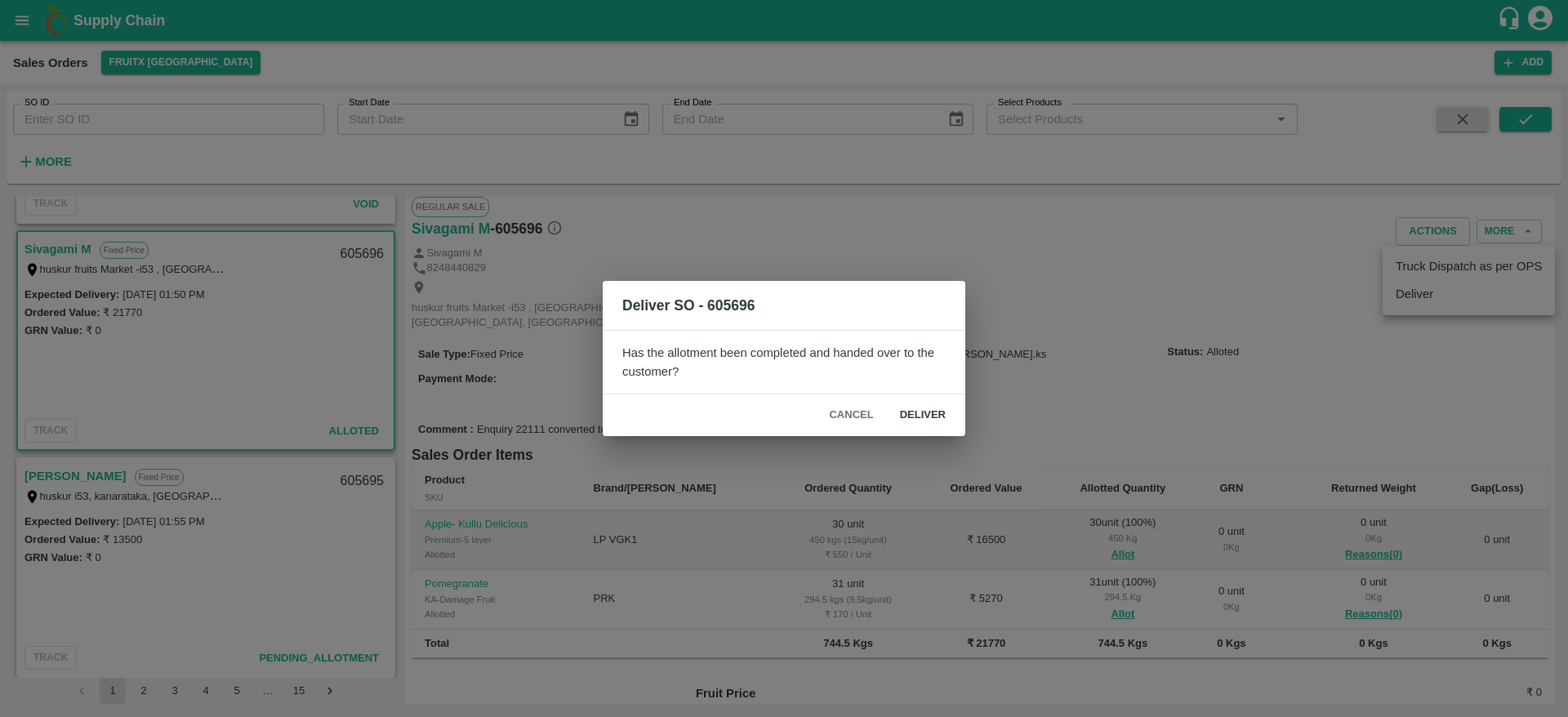
click at [901, 421] on button "Deliver" at bounding box center [922, 416] width 72 height 29
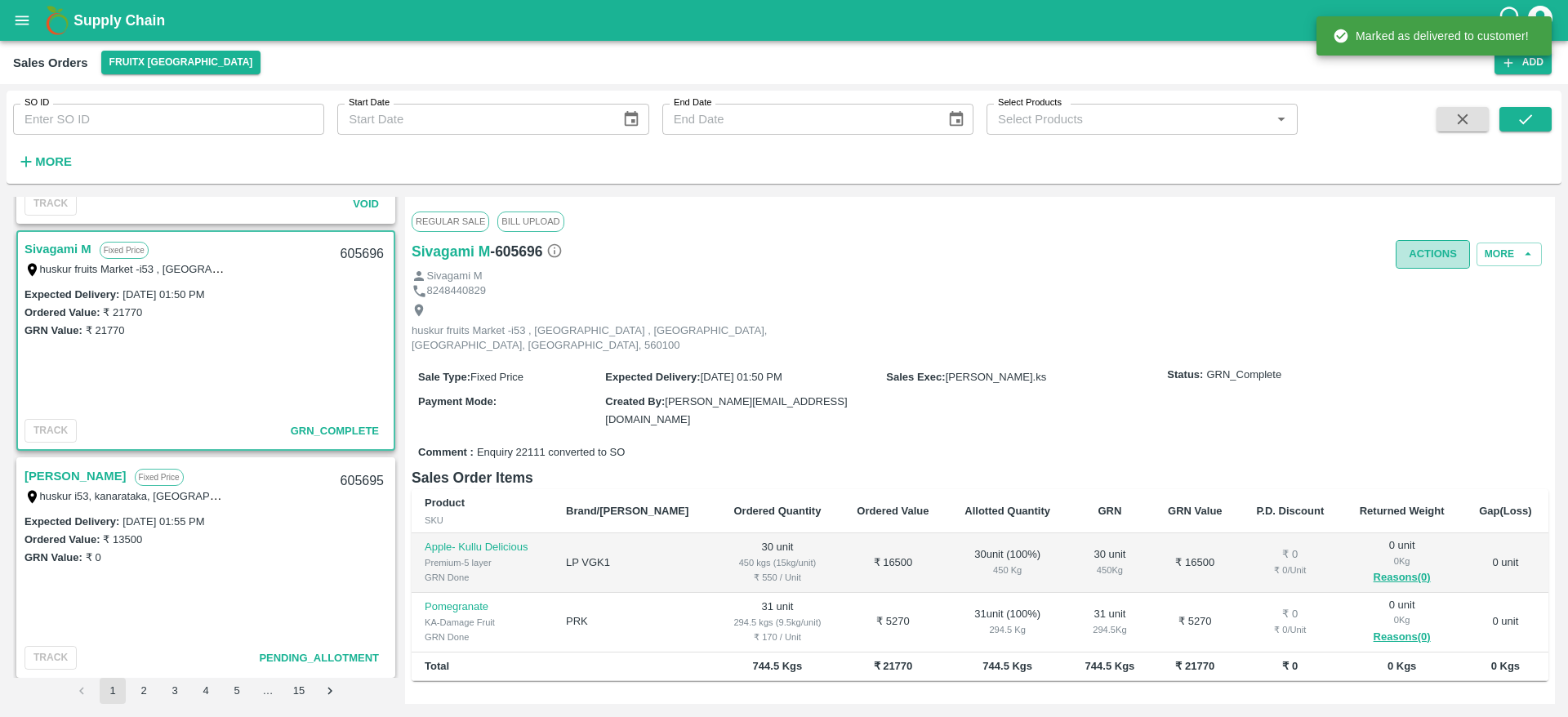
click at [1431, 249] on button "Actions" at bounding box center [1432, 254] width 75 height 29
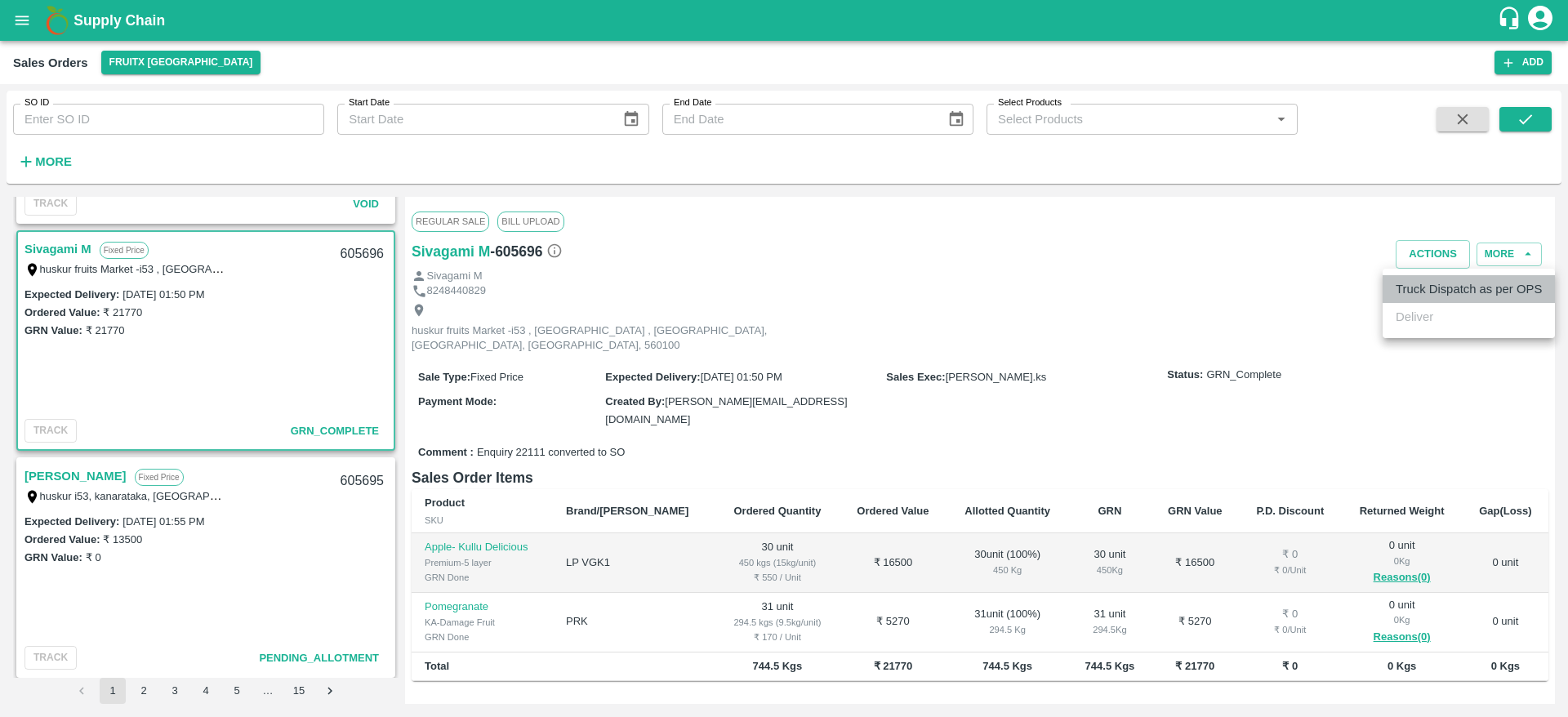
click at [1428, 295] on li "Truck Dispatch as per OPS" at bounding box center [1469, 289] width 172 height 28
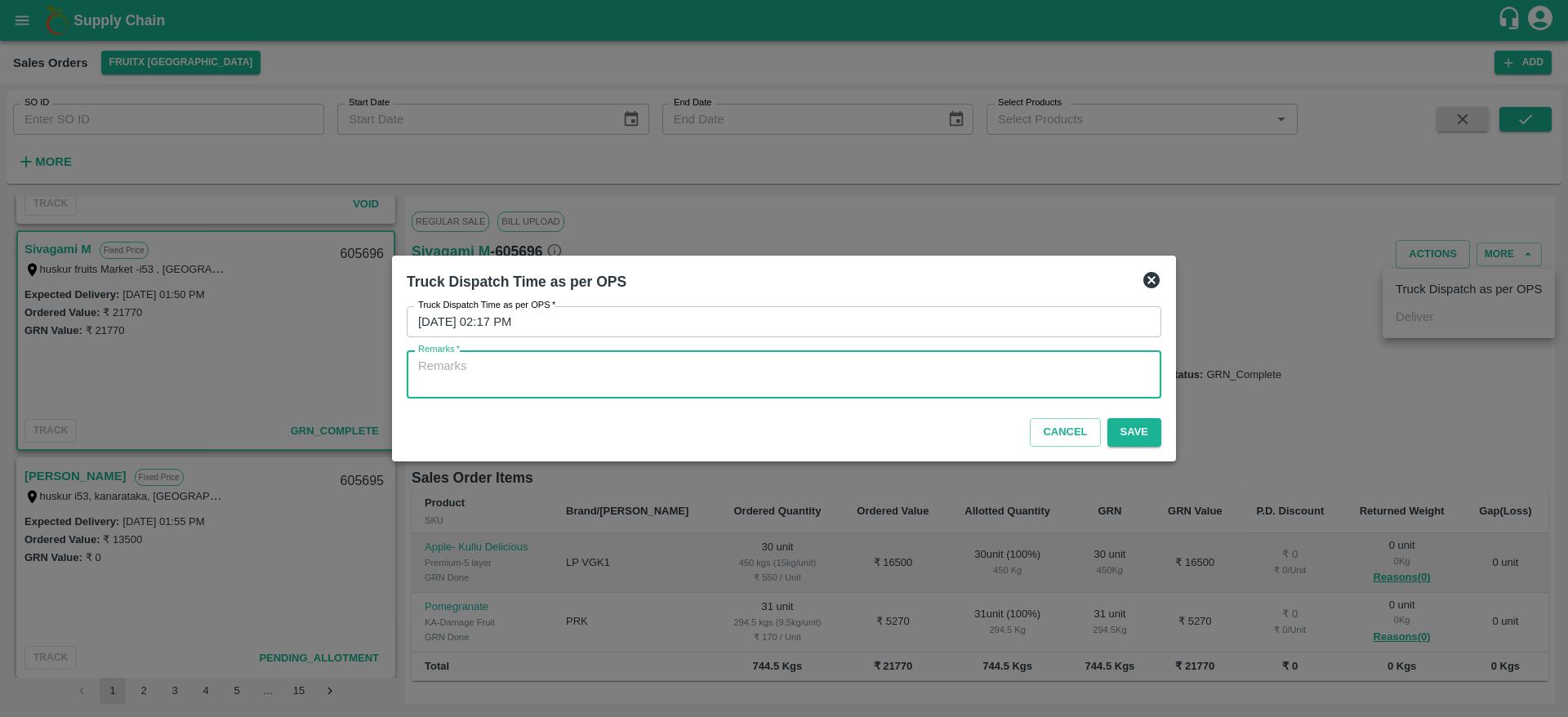
click at [955, 372] on textarea "Remarks   *" at bounding box center [784, 375] width 732 height 34
type textarea "OTD"
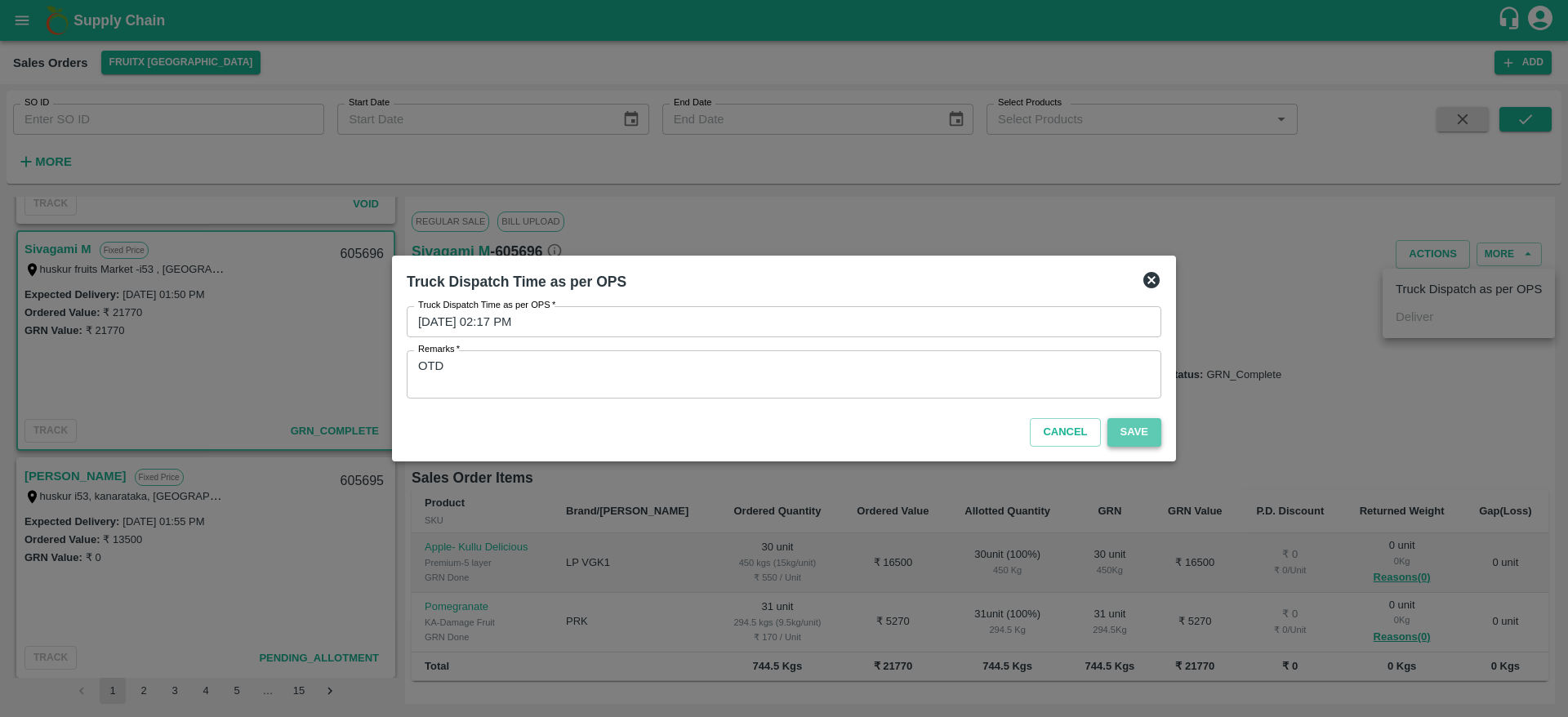
click at [1125, 437] on button "Save" at bounding box center [1134, 432] width 54 height 29
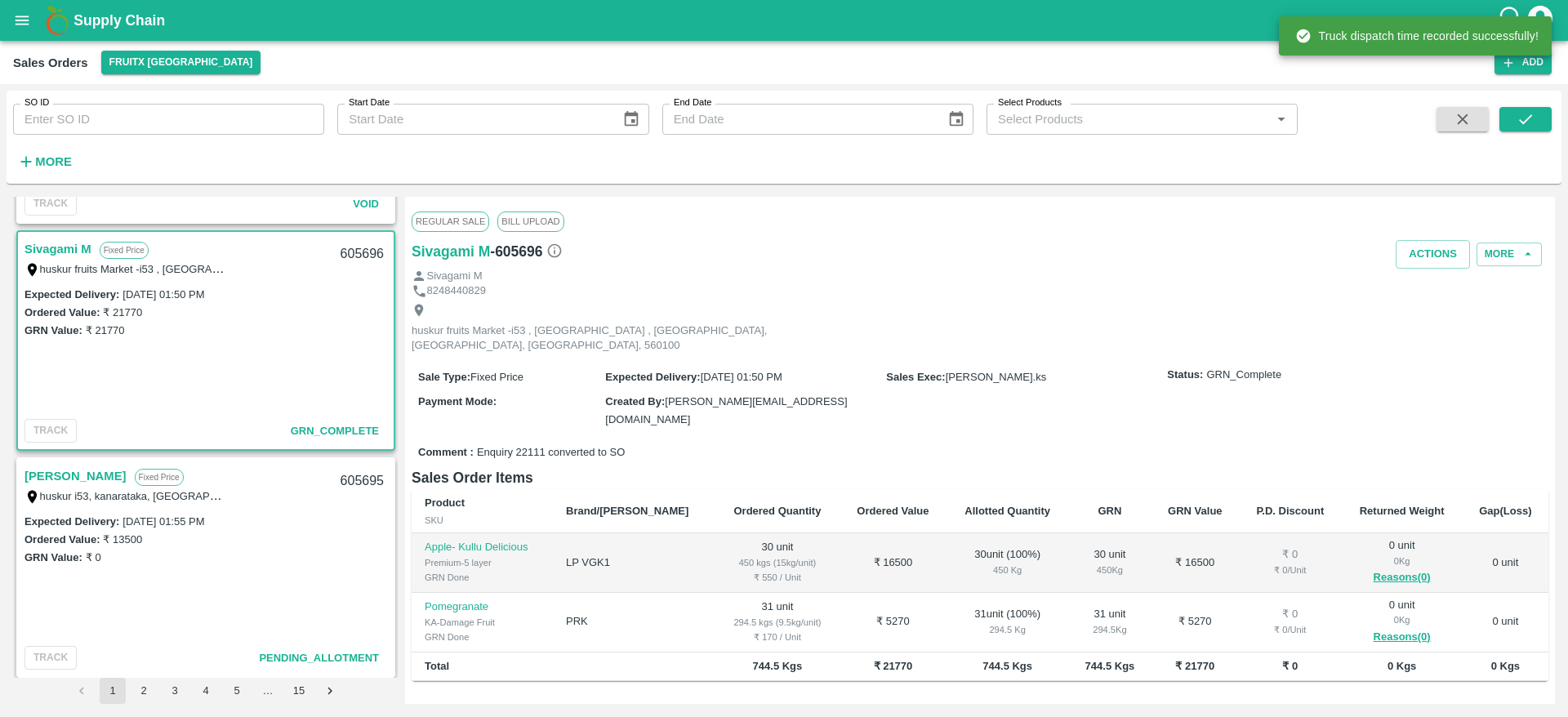
click at [363, 255] on div "605696" at bounding box center [362, 254] width 63 height 38
copy div "605696"
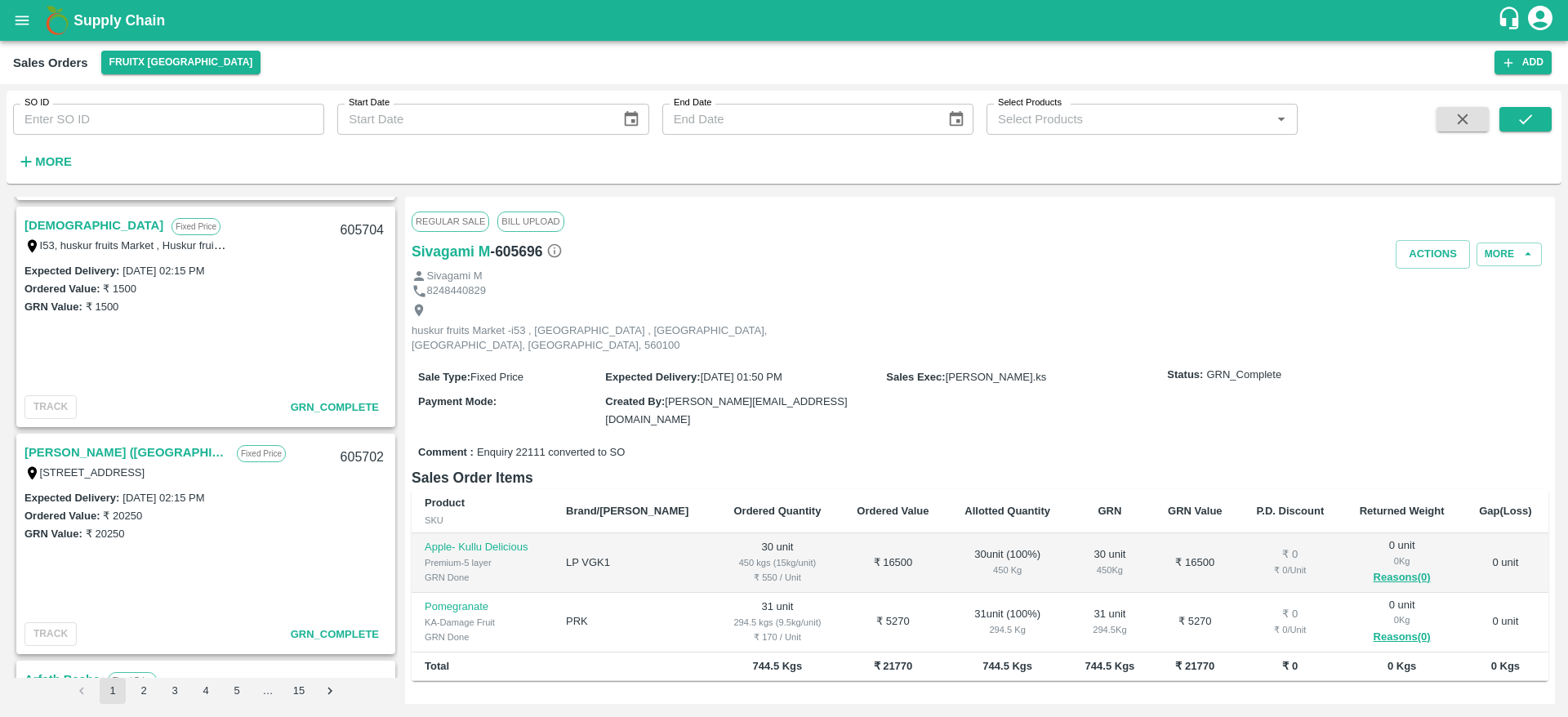
scroll to position [0, 0]
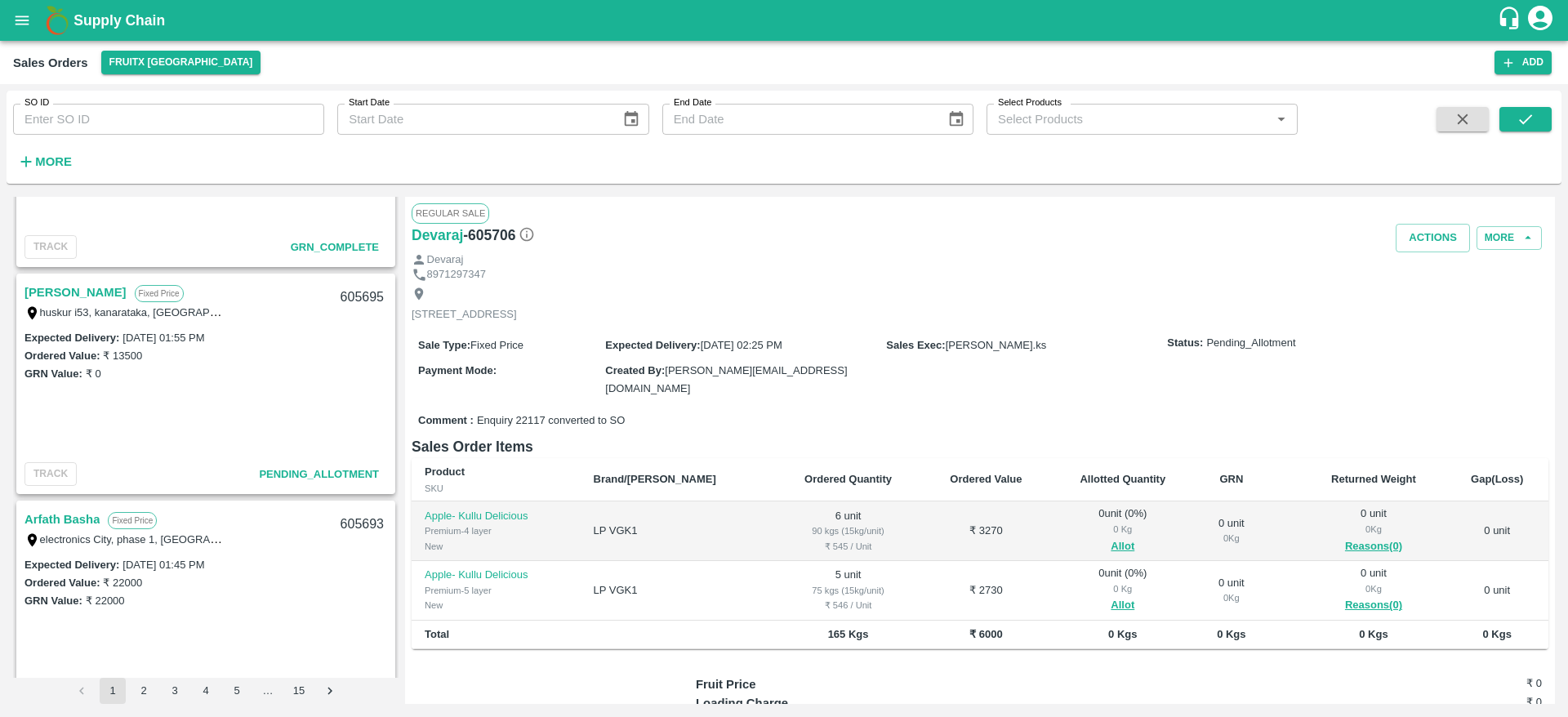
scroll to position [1504, 0]
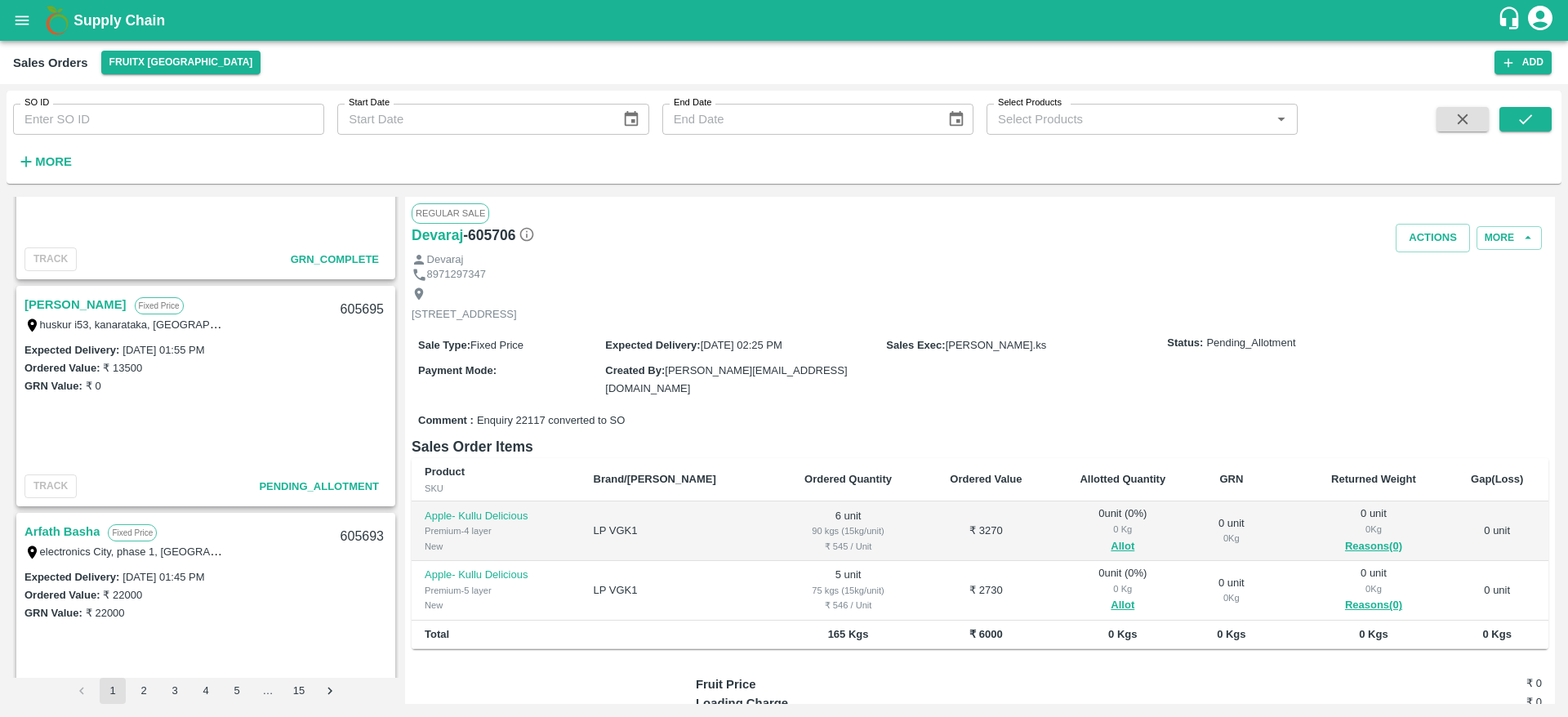
click at [55, 299] on link "[PERSON_NAME]" at bounding box center [75, 305] width 102 height 21
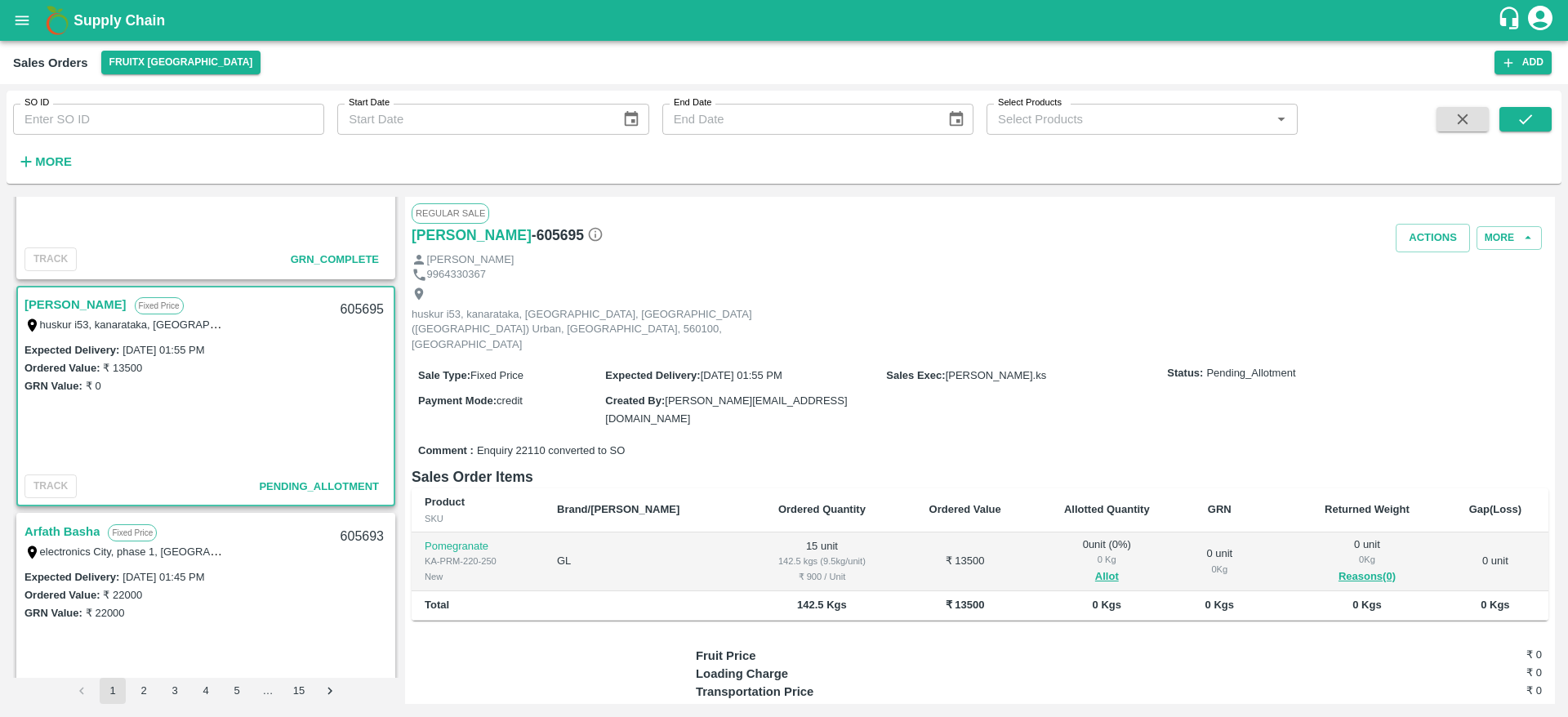
scroll to position [70, 0]
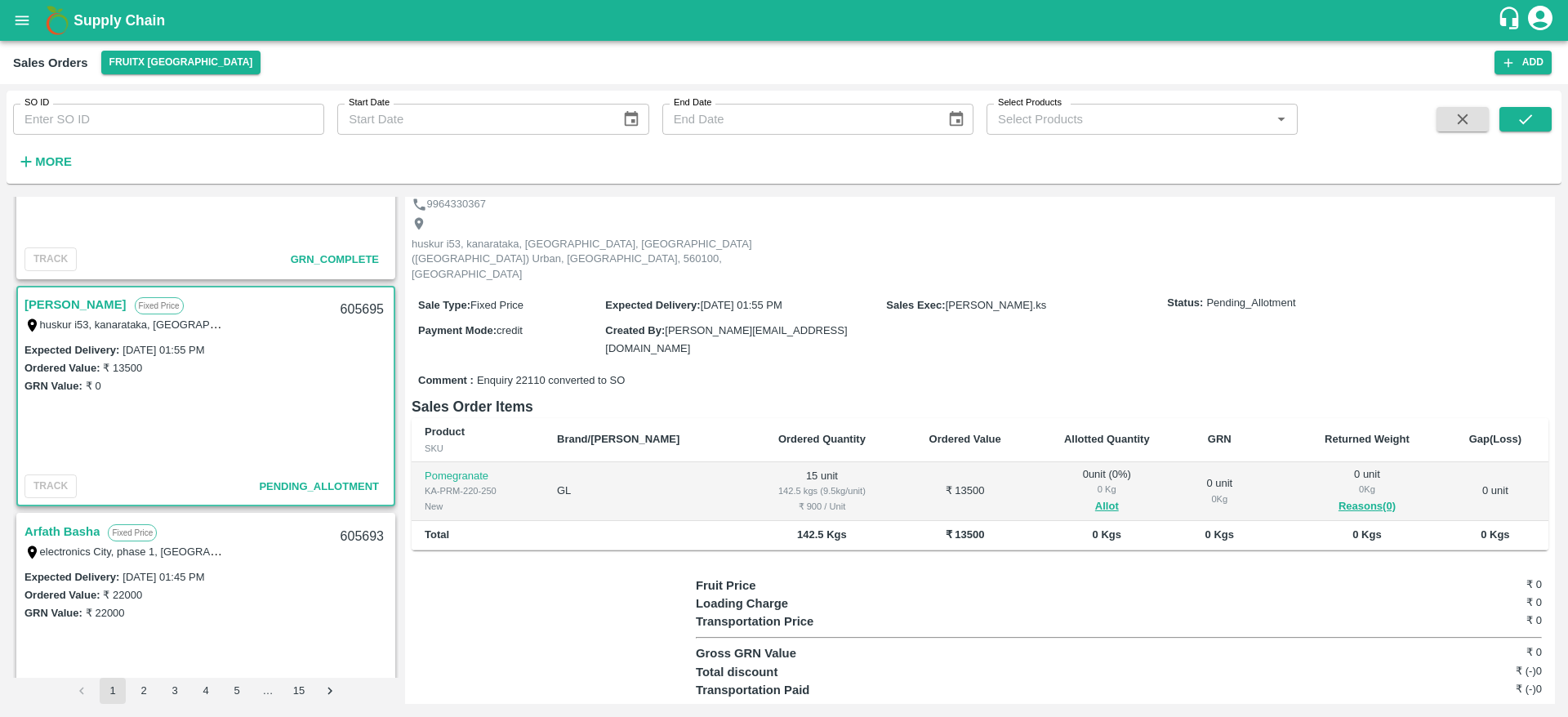
click at [346, 306] on div "605695" at bounding box center [362, 310] width 63 height 38
copy div "605695"
click at [1095, 497] on button "Allot" at bounding box center [1106, 507] width 24 height 19
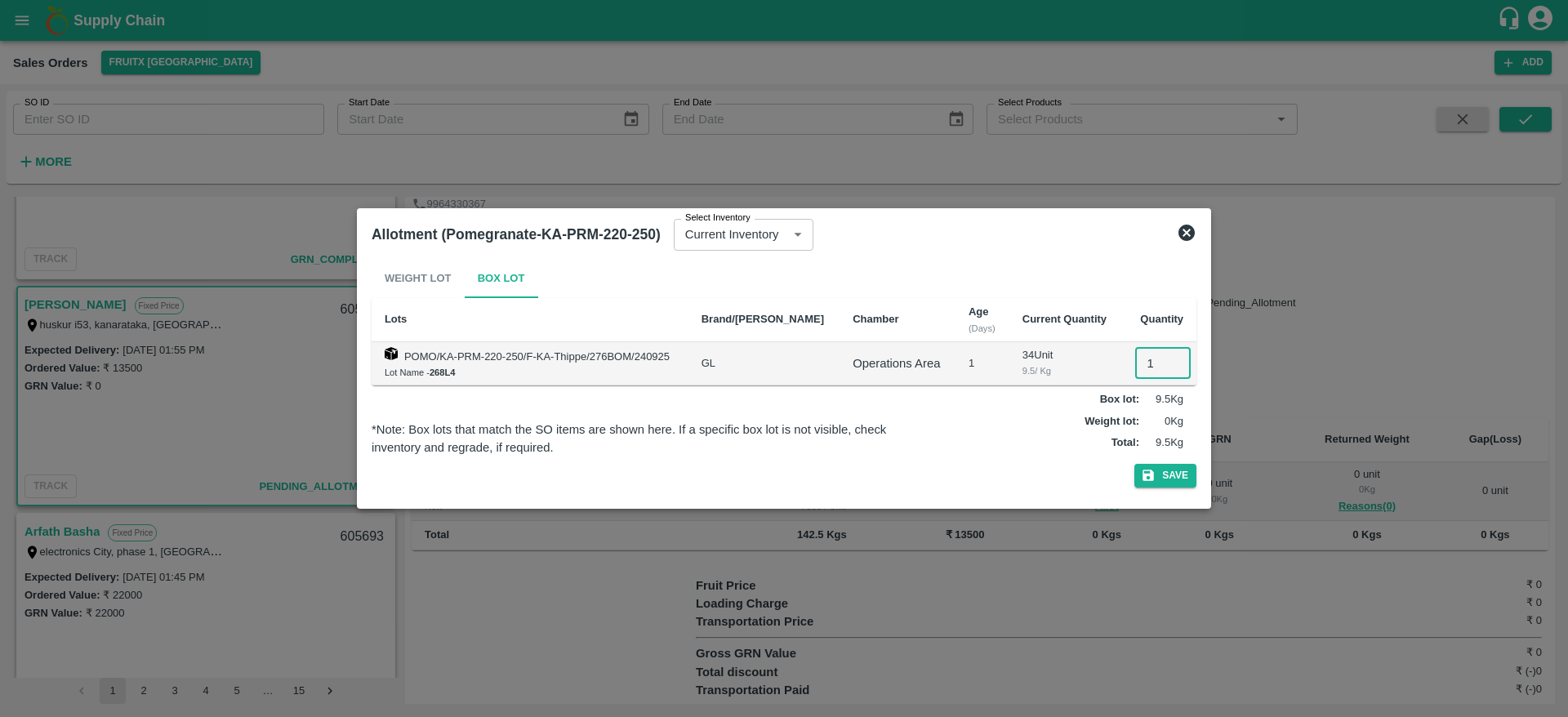
click at [1146, 372] on input "1" at bounding box center [1163, 363] width 55 height 31
type input "15"
click at [1164, 469] on button "Save" at bounding box center [1165, 475] width 62 height 24
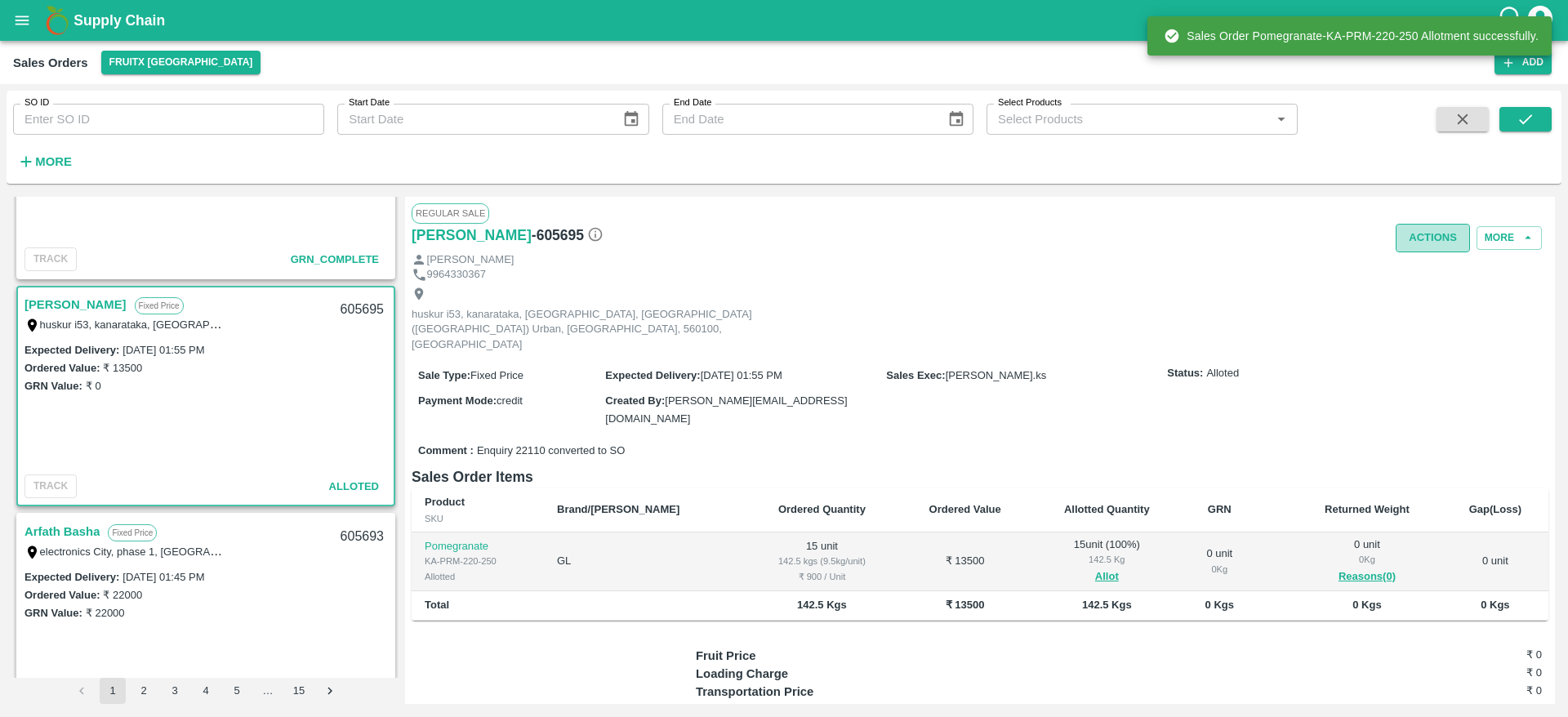
click at [1448, 235] on button "Actions" at bounding box center [1432, 238] width 75 height 29
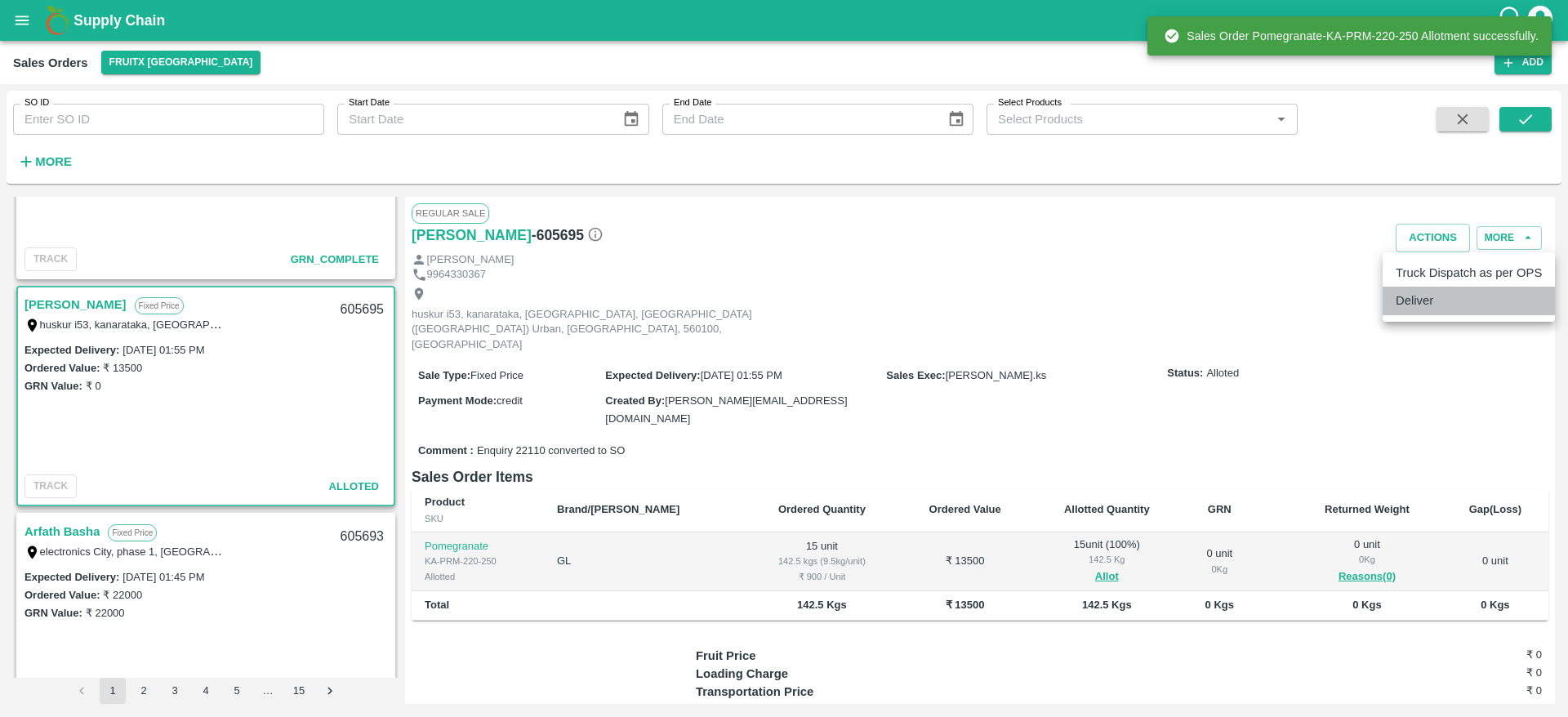
click at [1421, 314] on li "Deliver" at bounding box center [1469, 300] width 172 height 28
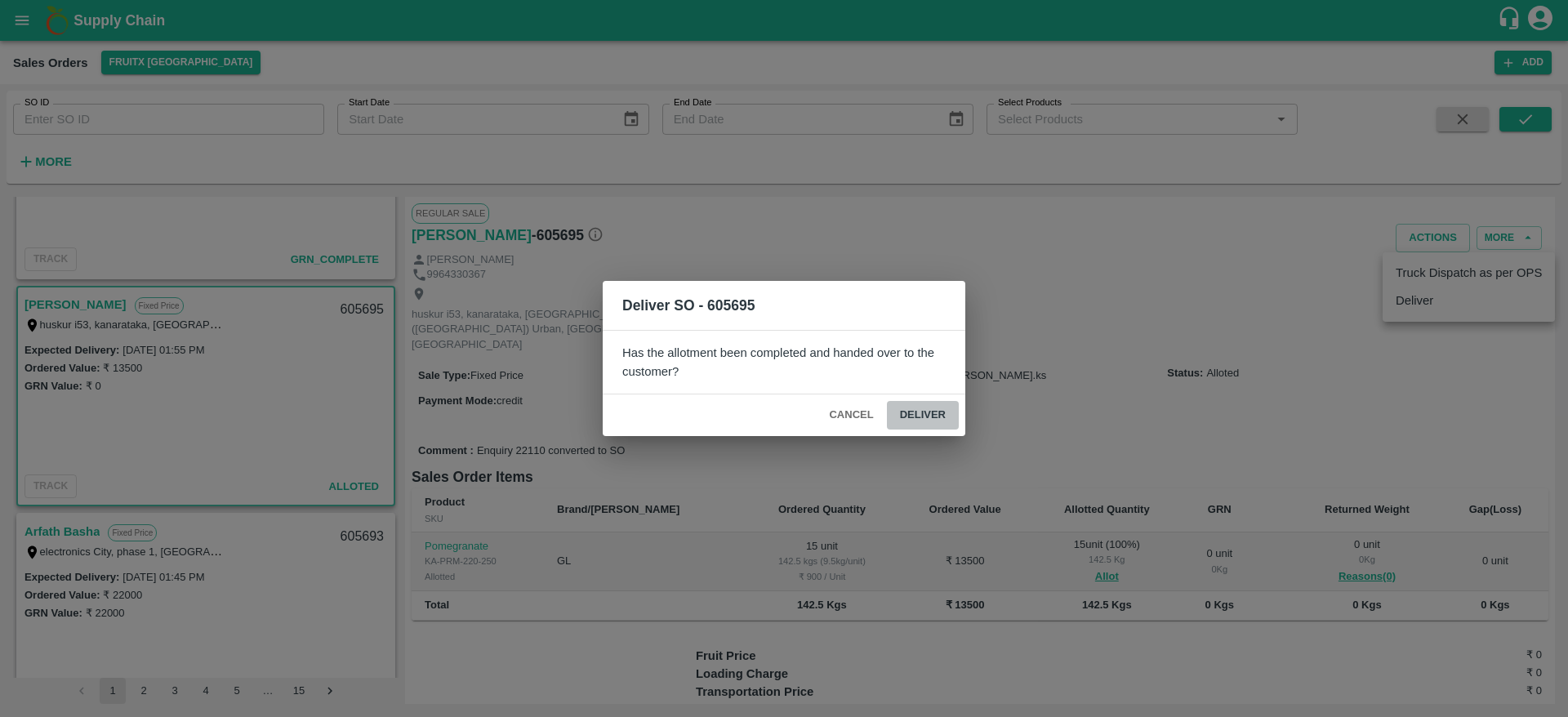
click at [920, 407] on button "Deliver" at bounding box center [922, 416] width 72 height 29
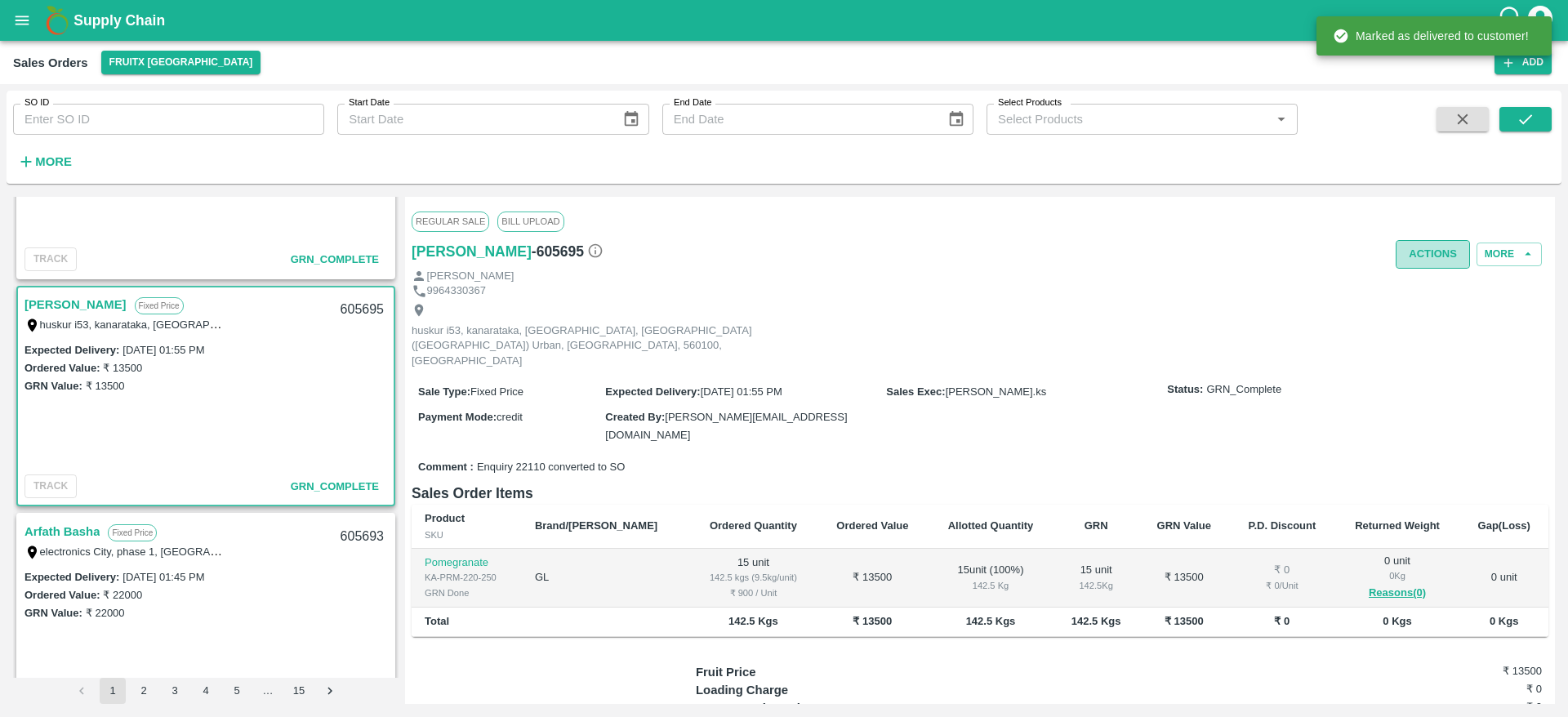
click at [1433, 250] on button "Actions" at bounding box center [1432, 254] width 75 height 29
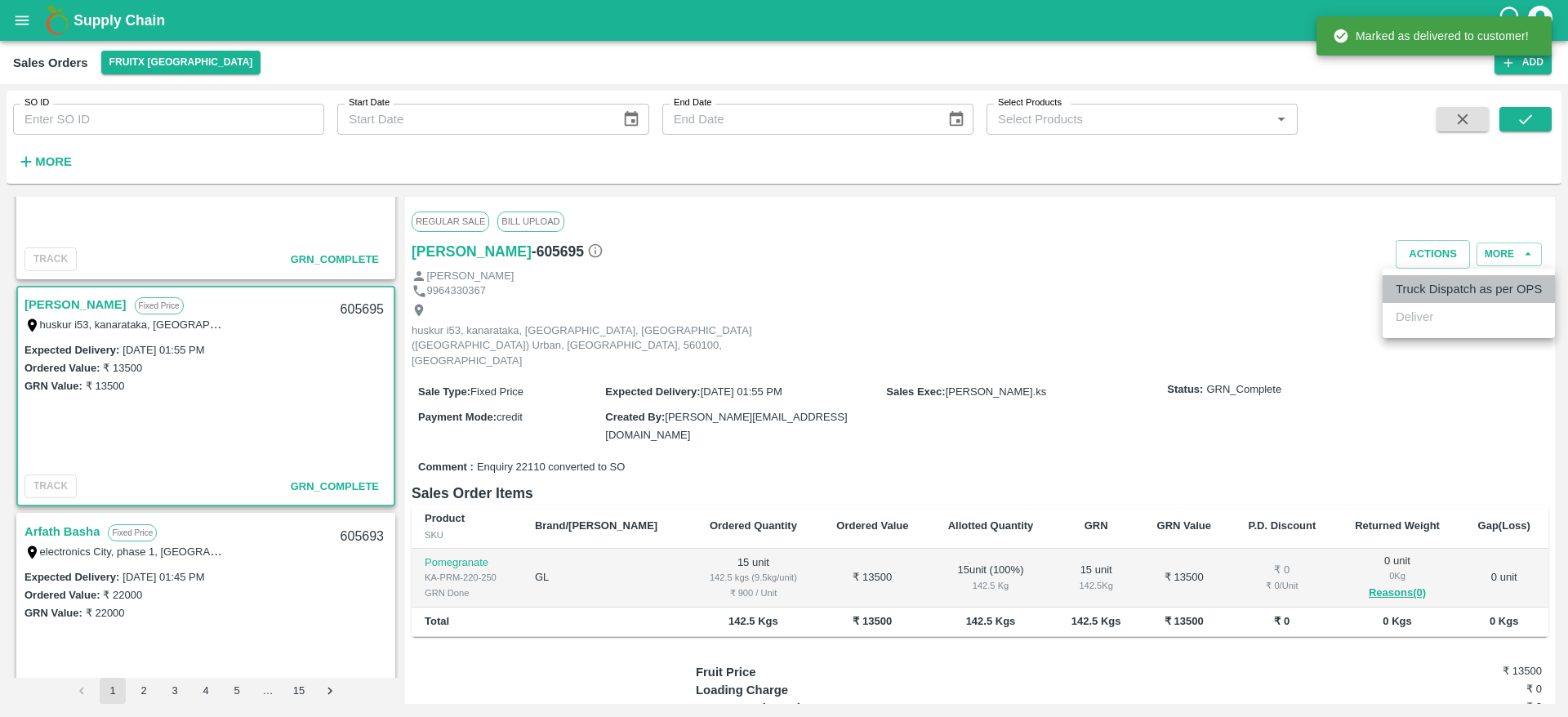
click at [1423, 278] on li "Truck Dispatch as per OPS" at bounding box center [1469, 289] width 172 height 28
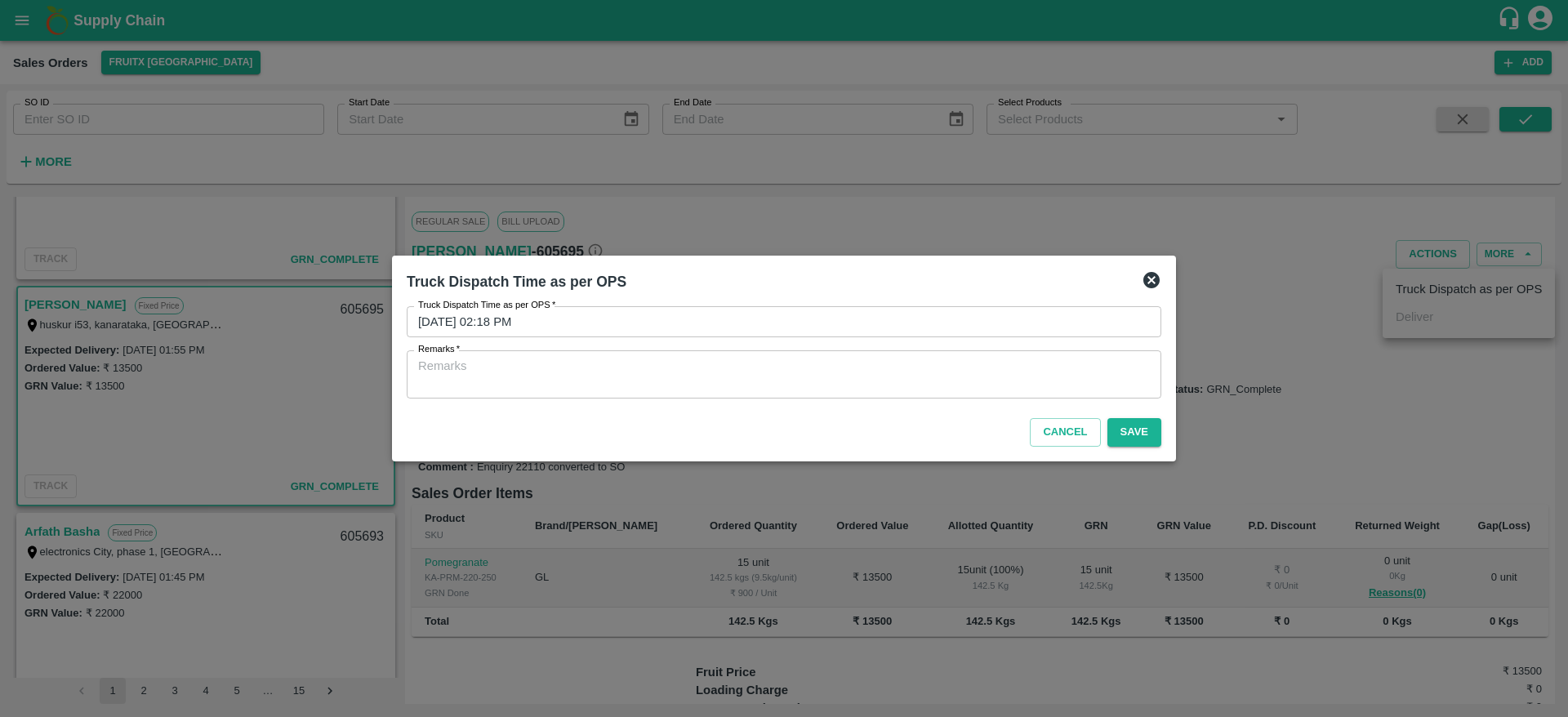
click at [923, 355] on div "x Remarks" at bounding box center [784, 375] width 755 height 48
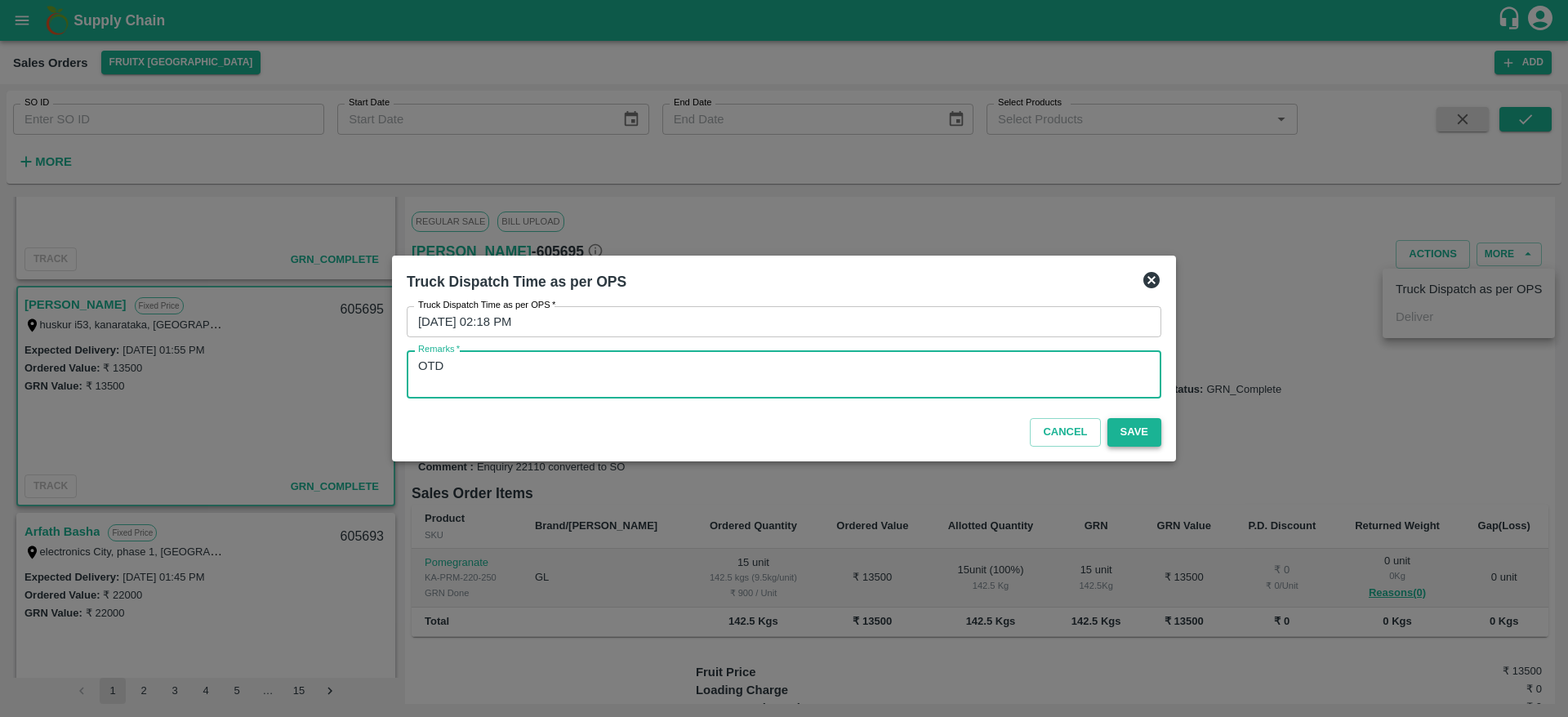
type textarea "OTD"
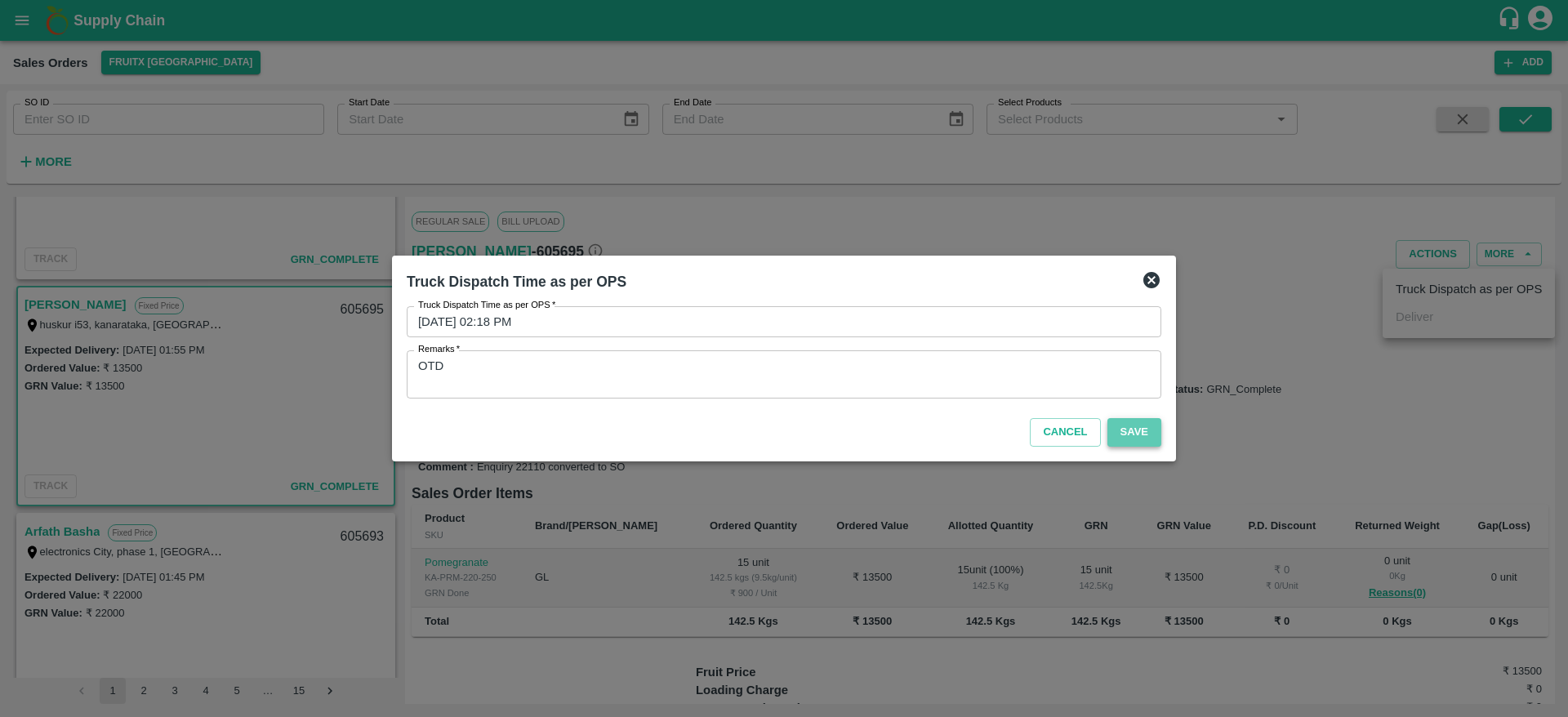
click at [1153, 446] on button "Save" at bounding box center [1134, 432] width 54 height 29
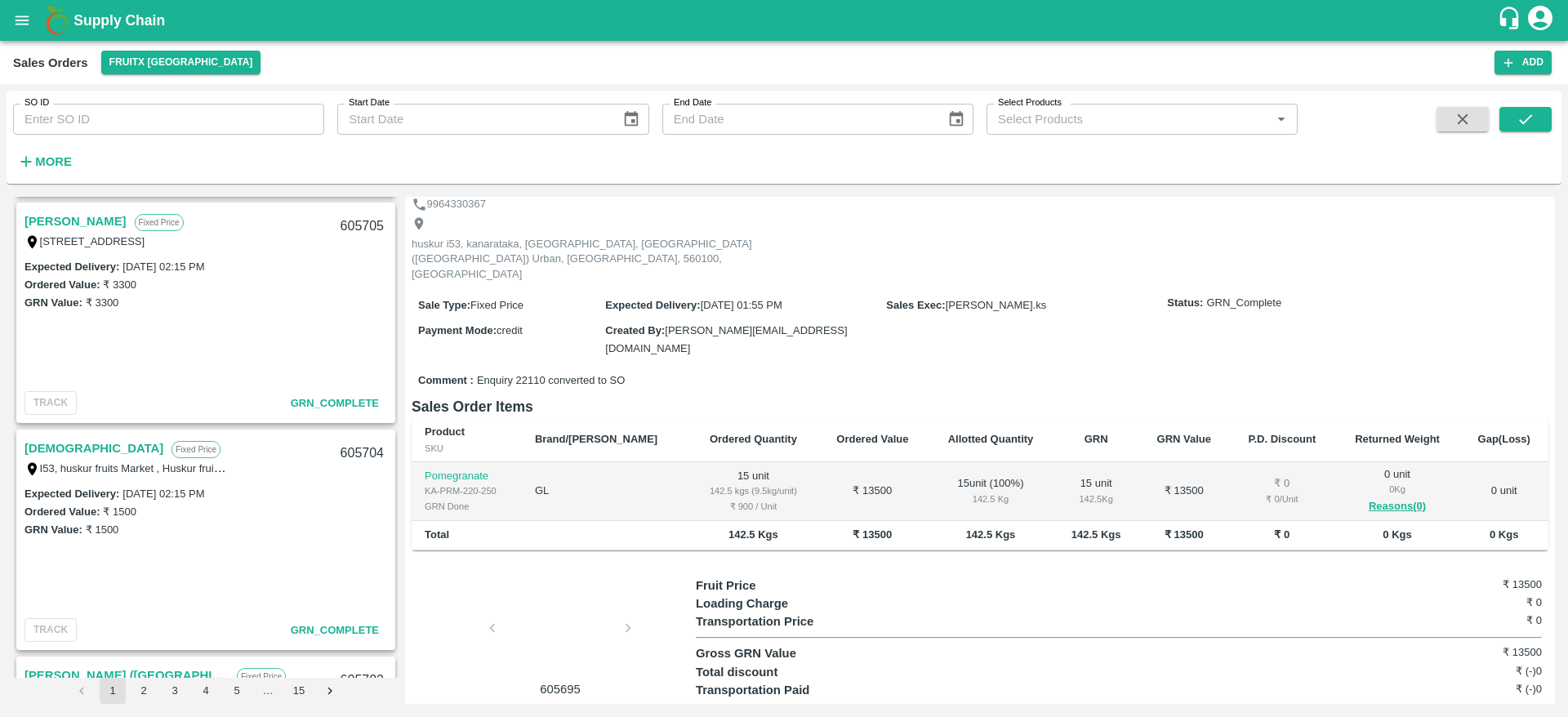
scroll to position [0, 0]
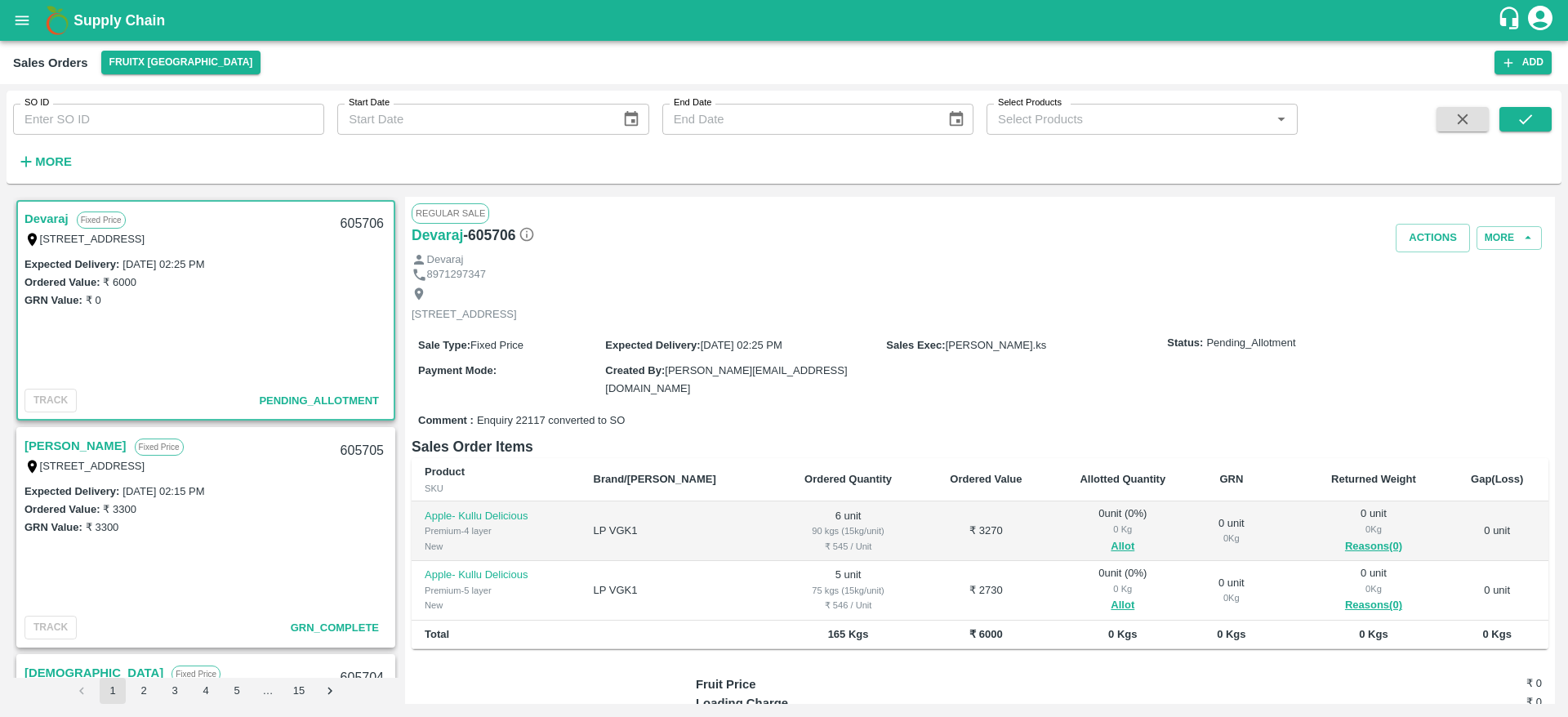
click at [44, 217] on link "Devaraj" at bounding box center [47, 219] width 44 height 21
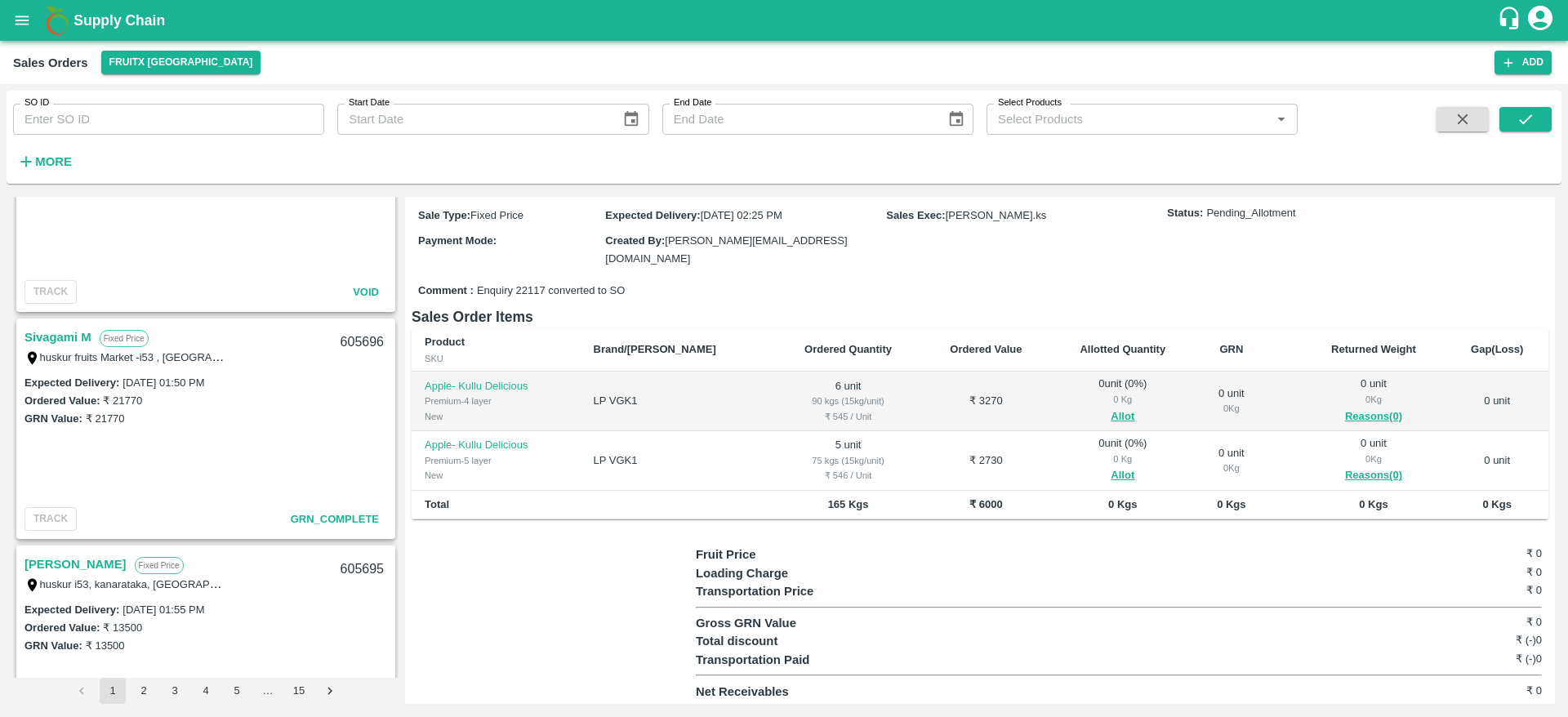
scroll to position [1257, 0]
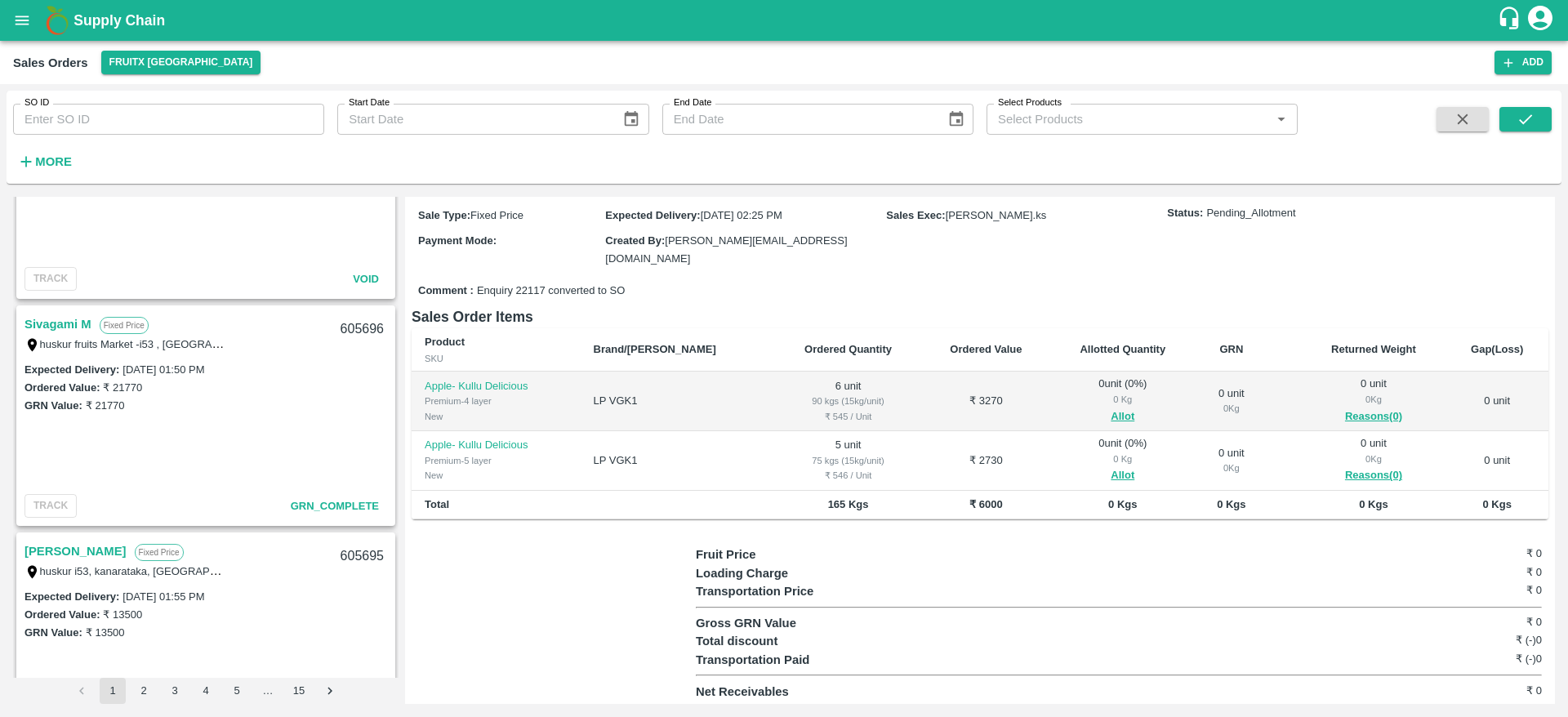
click at [44, 318] on link "Sivagami M" at bounding box center [58, 324] width 67 height 21
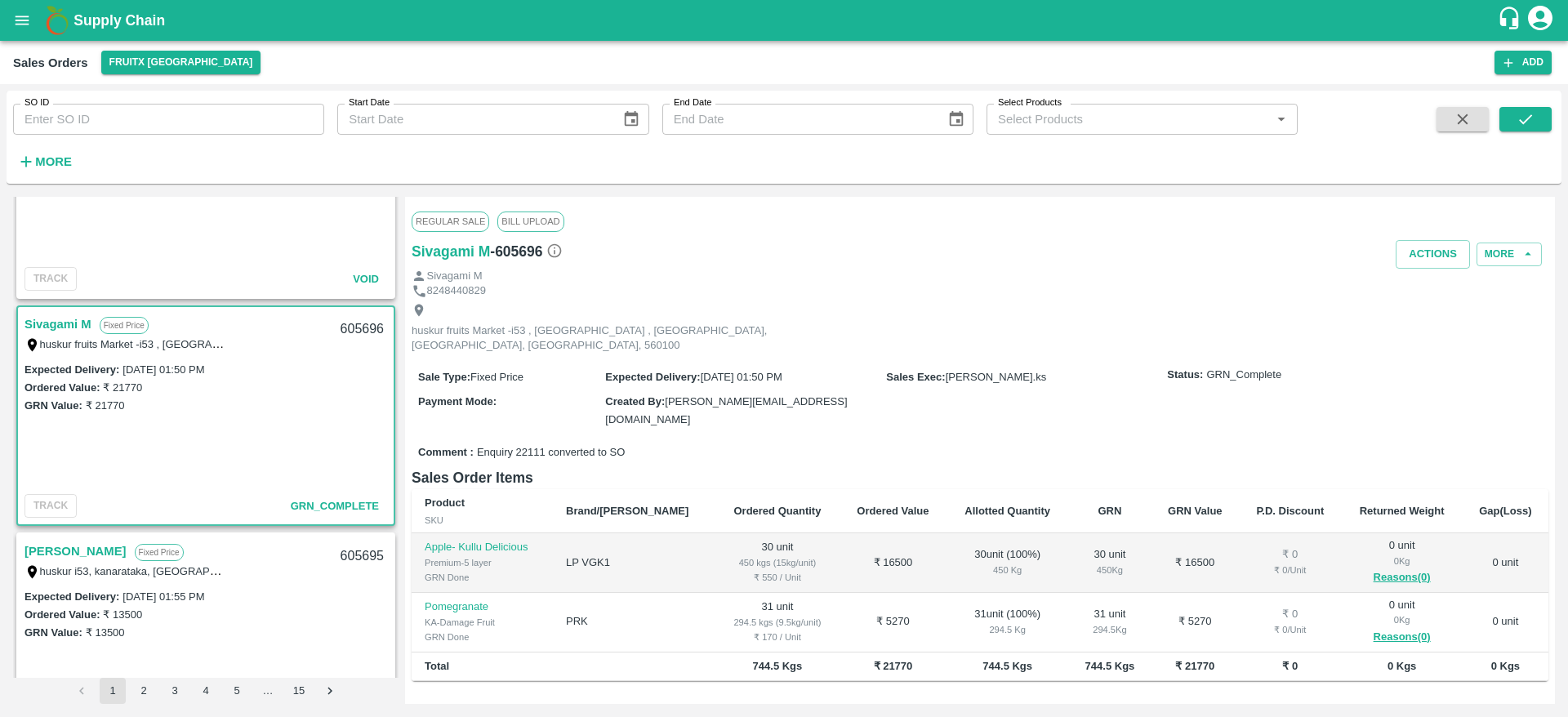
click at [362, 323] on div "605696" at bounding box center [362, 330] width 63 height 38
copy div "605696"
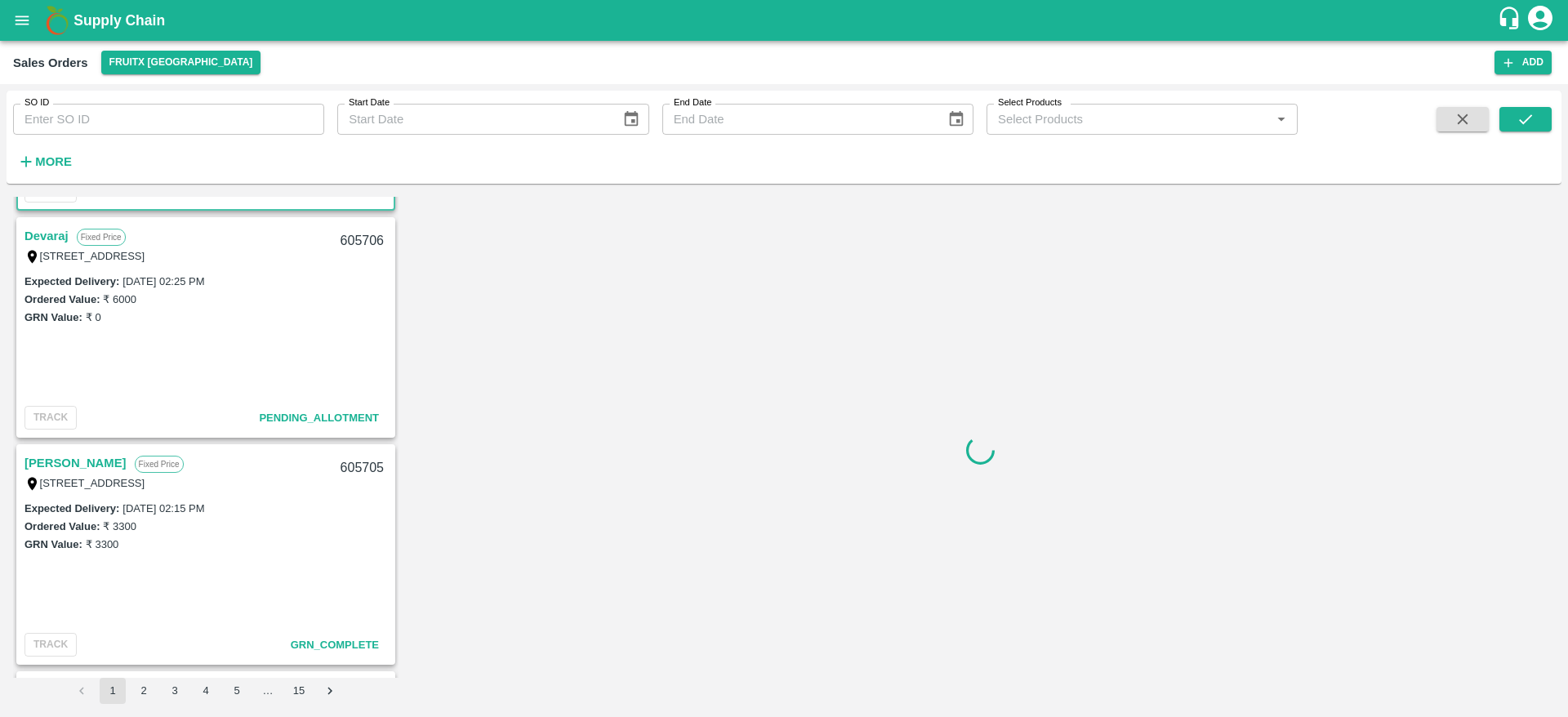
scroll to position [208, 0]
click at [48, 228] on link "Devaraj" at bounding box center [47, 238] width 44 height 21
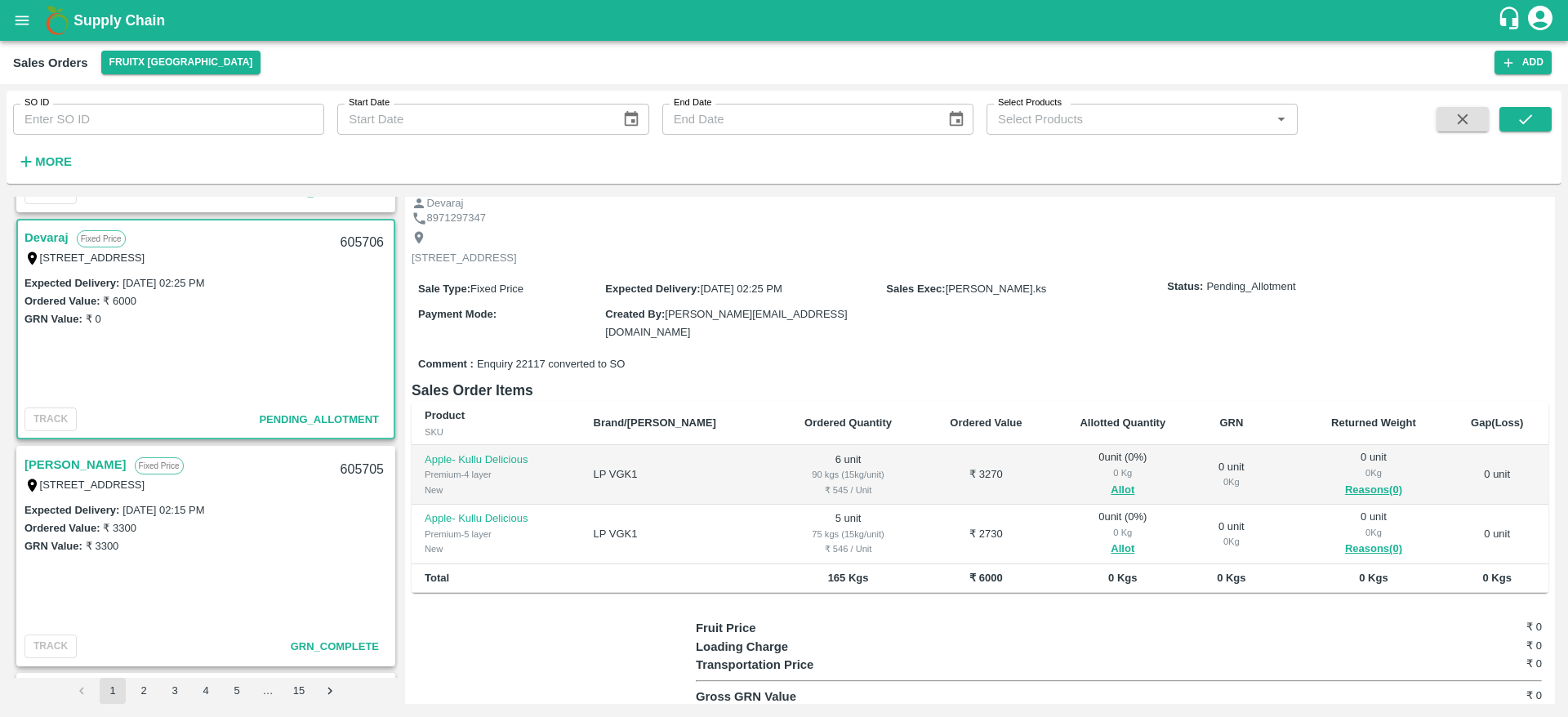
scroll to position [165, 0]
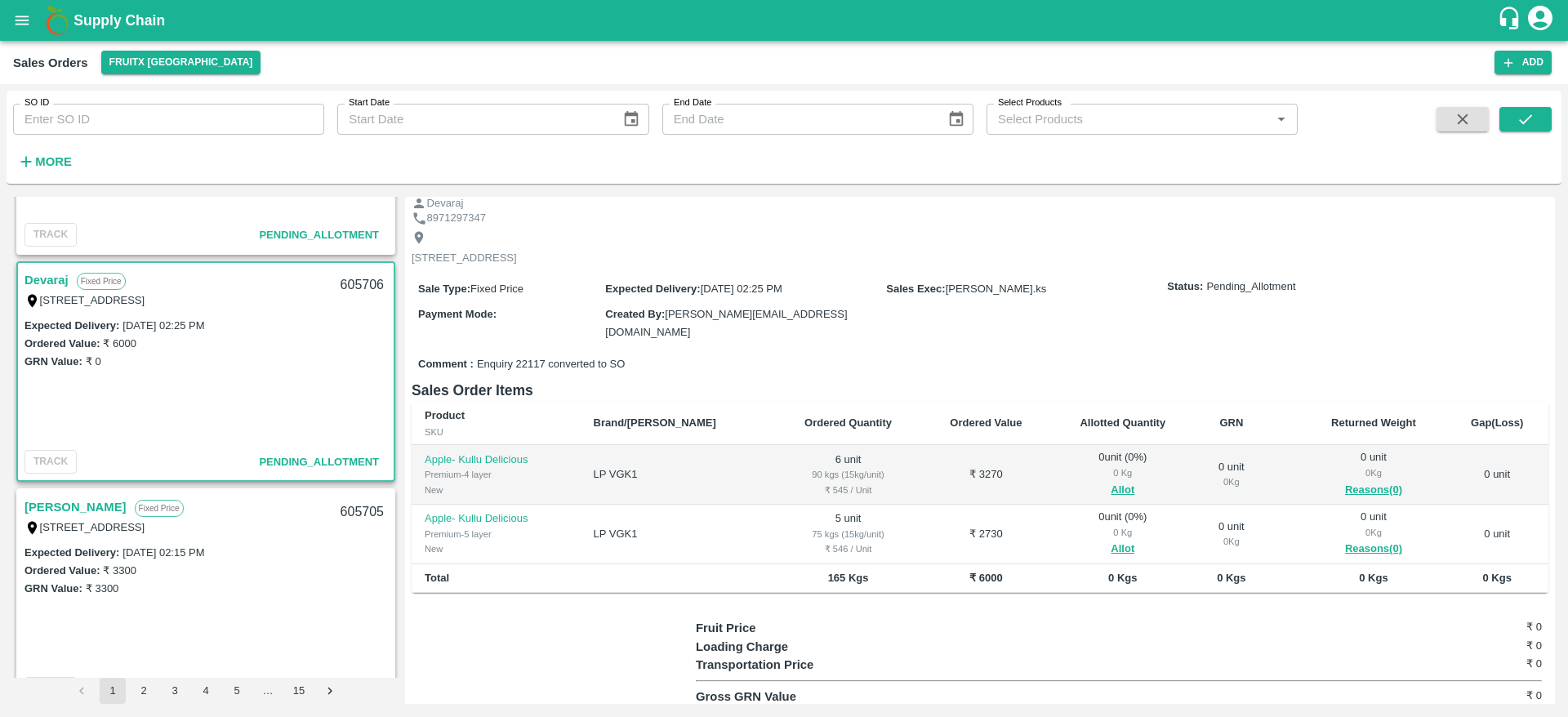
click at [351, 278] on div "605706" at bounding box center [362, 286] width 63 height 38
copy div "605706"
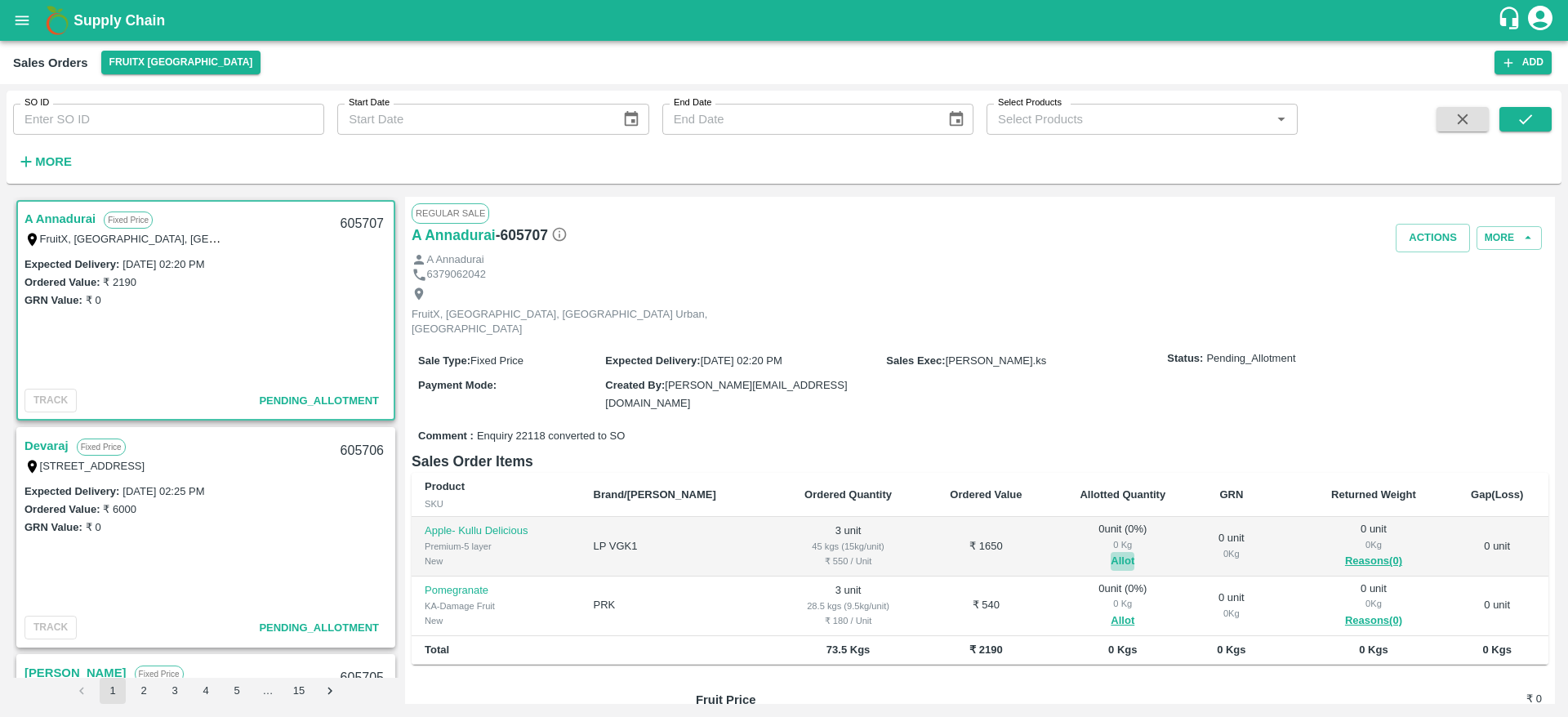
click at [1110, 553] on button "Allot" at bounding box center [1122, 562] width 24 height 19
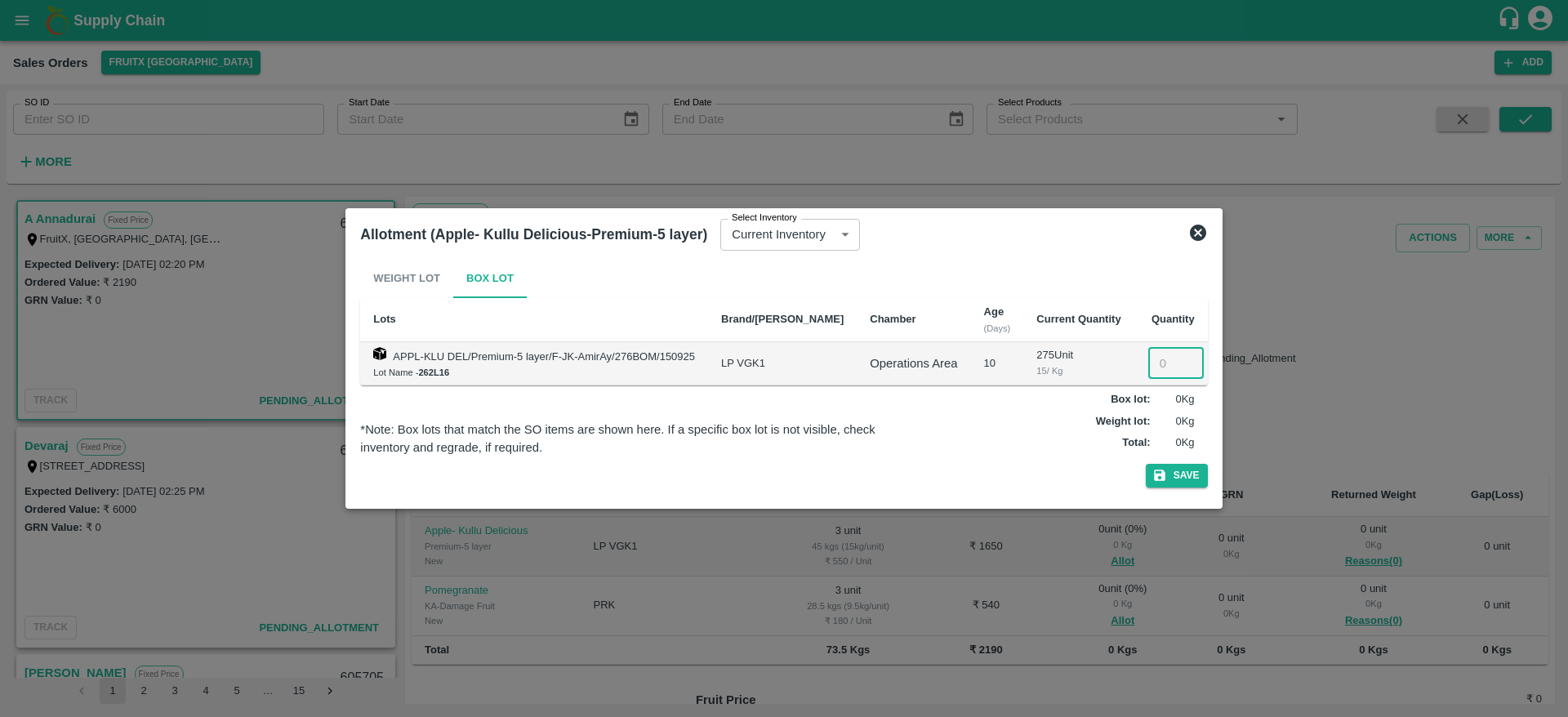
click at [1152, 366] on input "number" at bounding box center [1175, 363] width 55 height 31
type input "3"
click at [1152, 467] on button "Save" at bounding box center [1176, 475] width 62 height 24
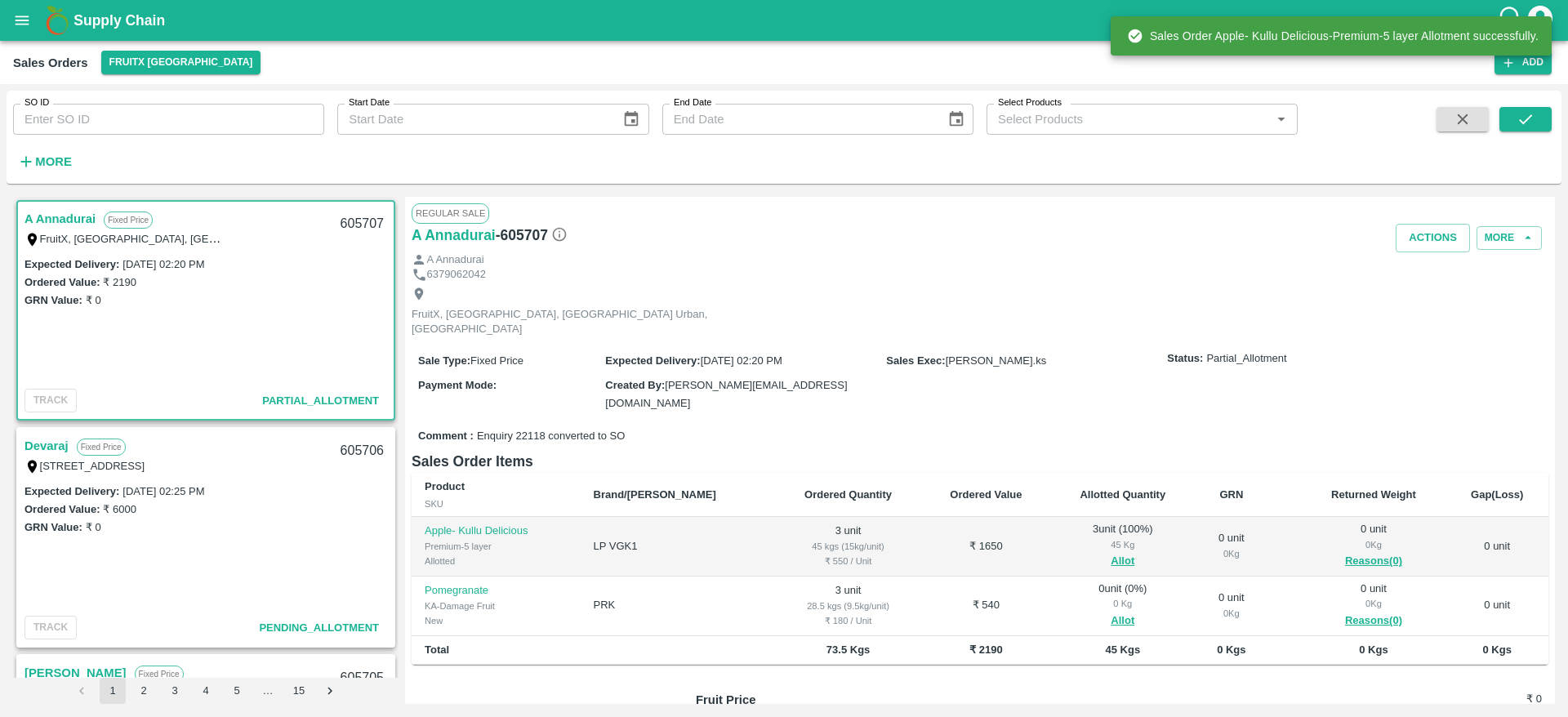
scroll to position [115, 0]
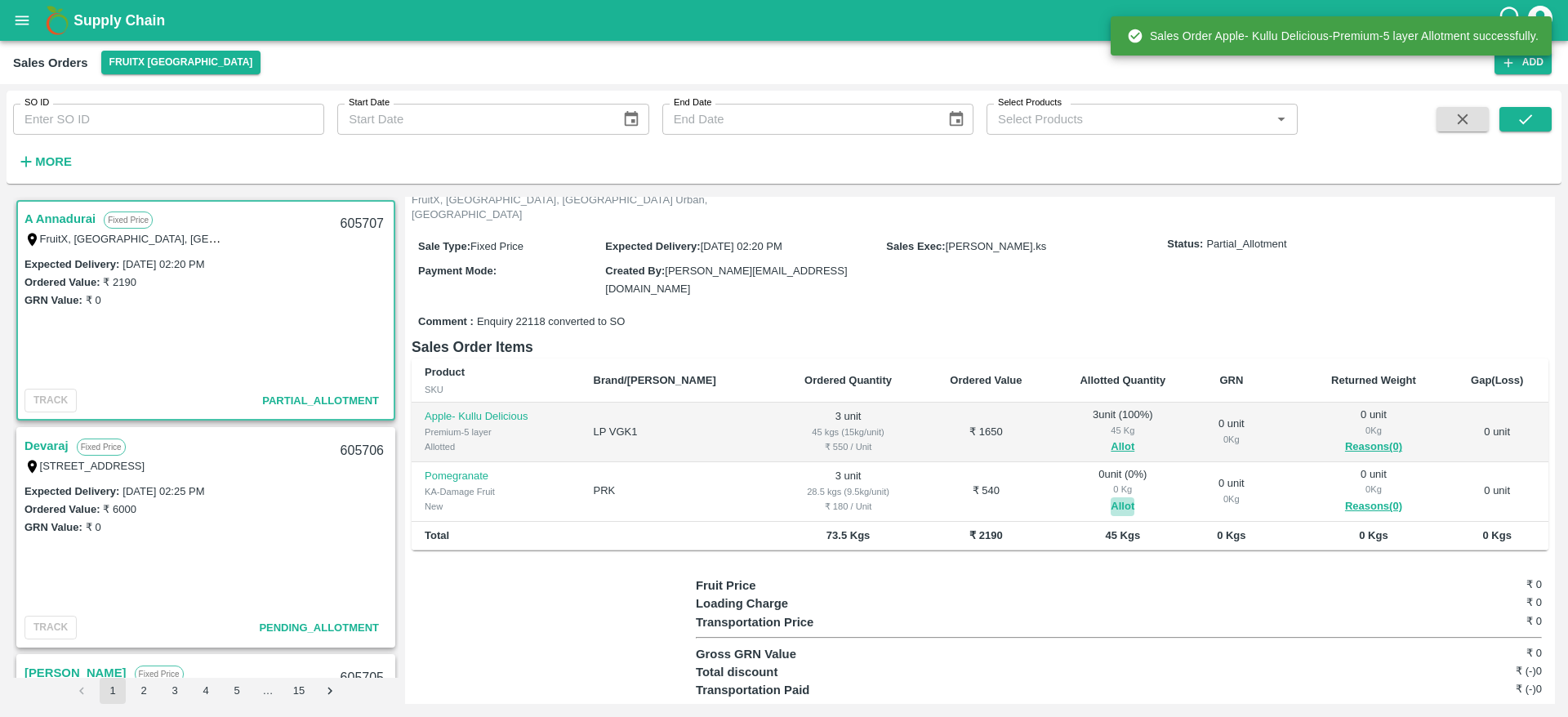
click at [1110, 497] on button "Allot" at bounding box center [1122, 507] width 24 height 19
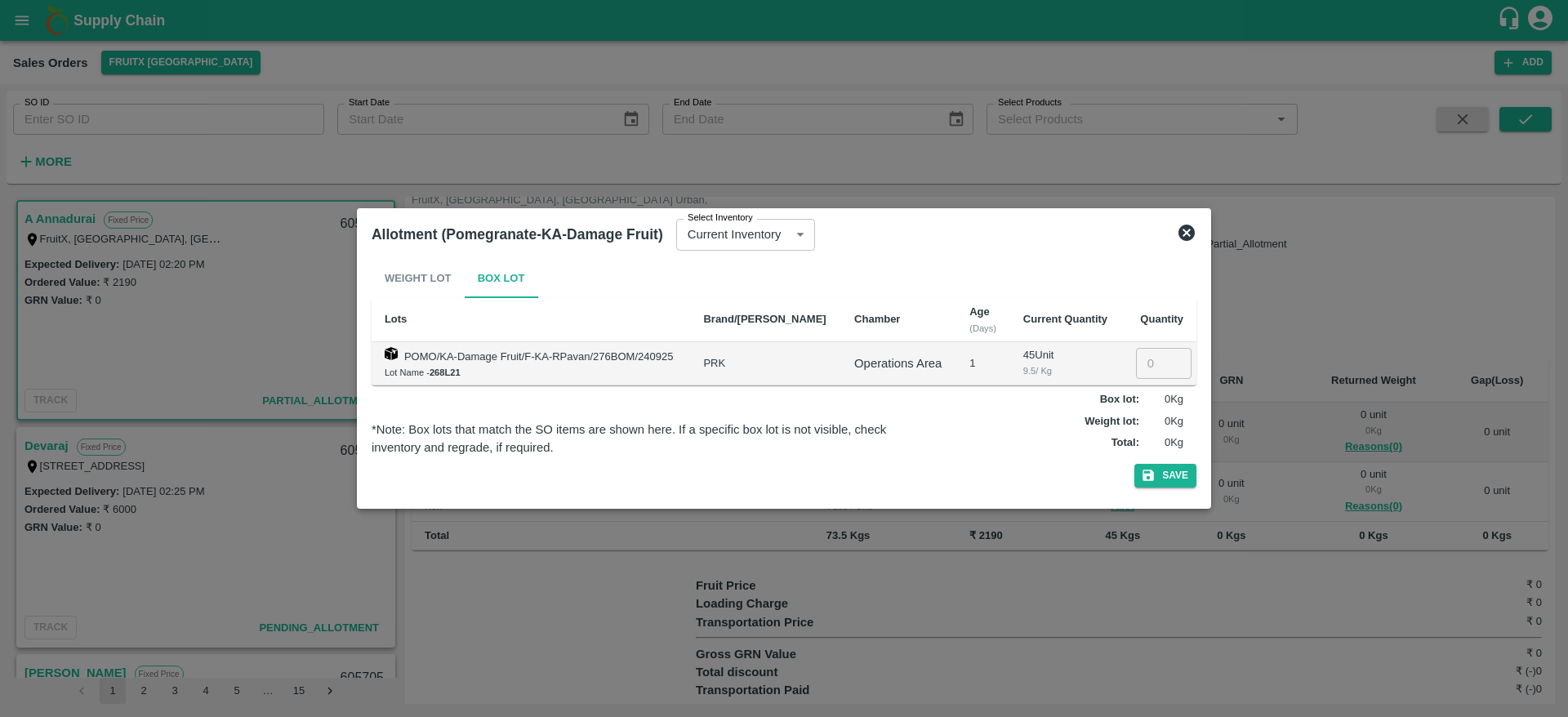
click at [1148, 371] on input "number" at bounding box center [1164, 363] width 55 height 31
type input "3"
click at [1152, 466] on button "Save" at bounding box center [1165, 475] width 62 height 24
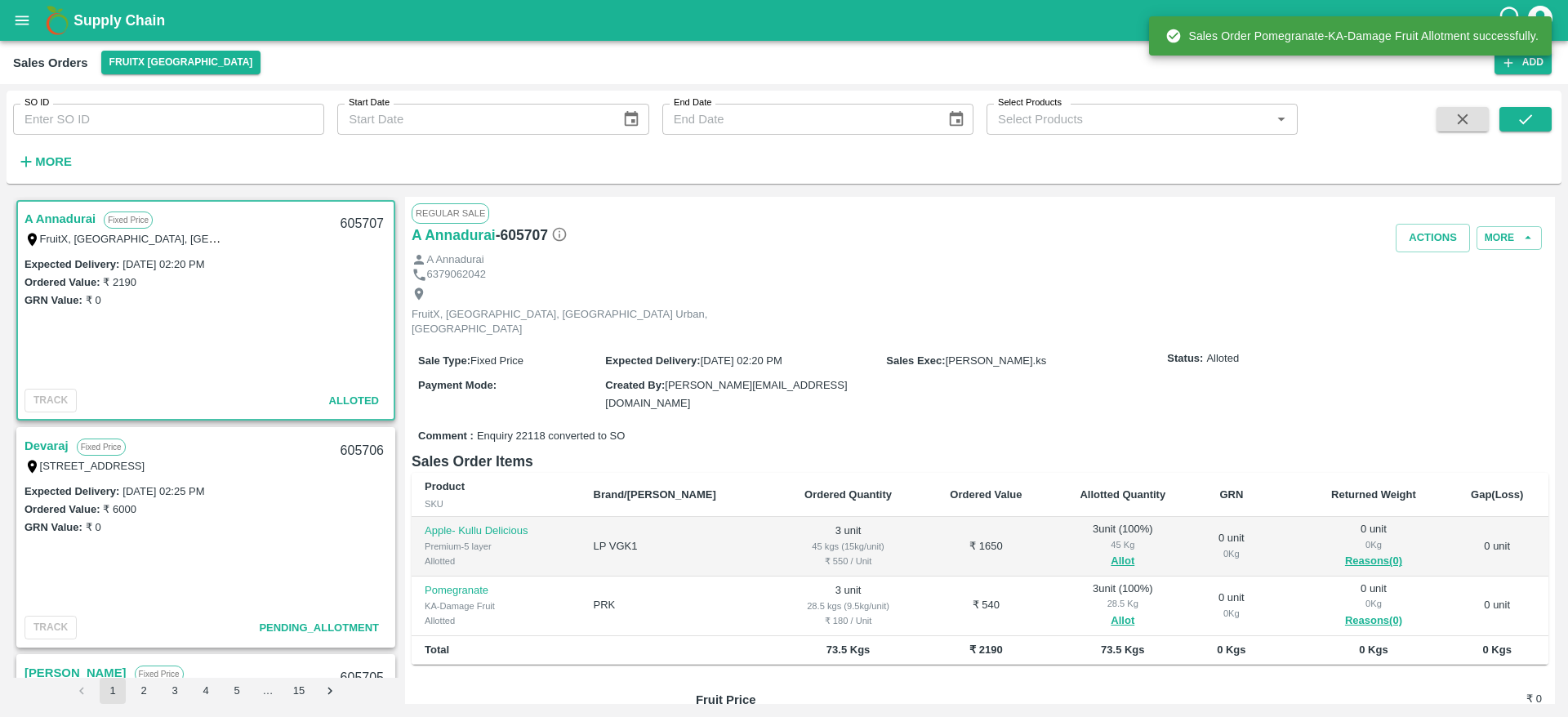
click at [368, 458] on div "605706" at bounding box center [362, 451] width 63 height 38
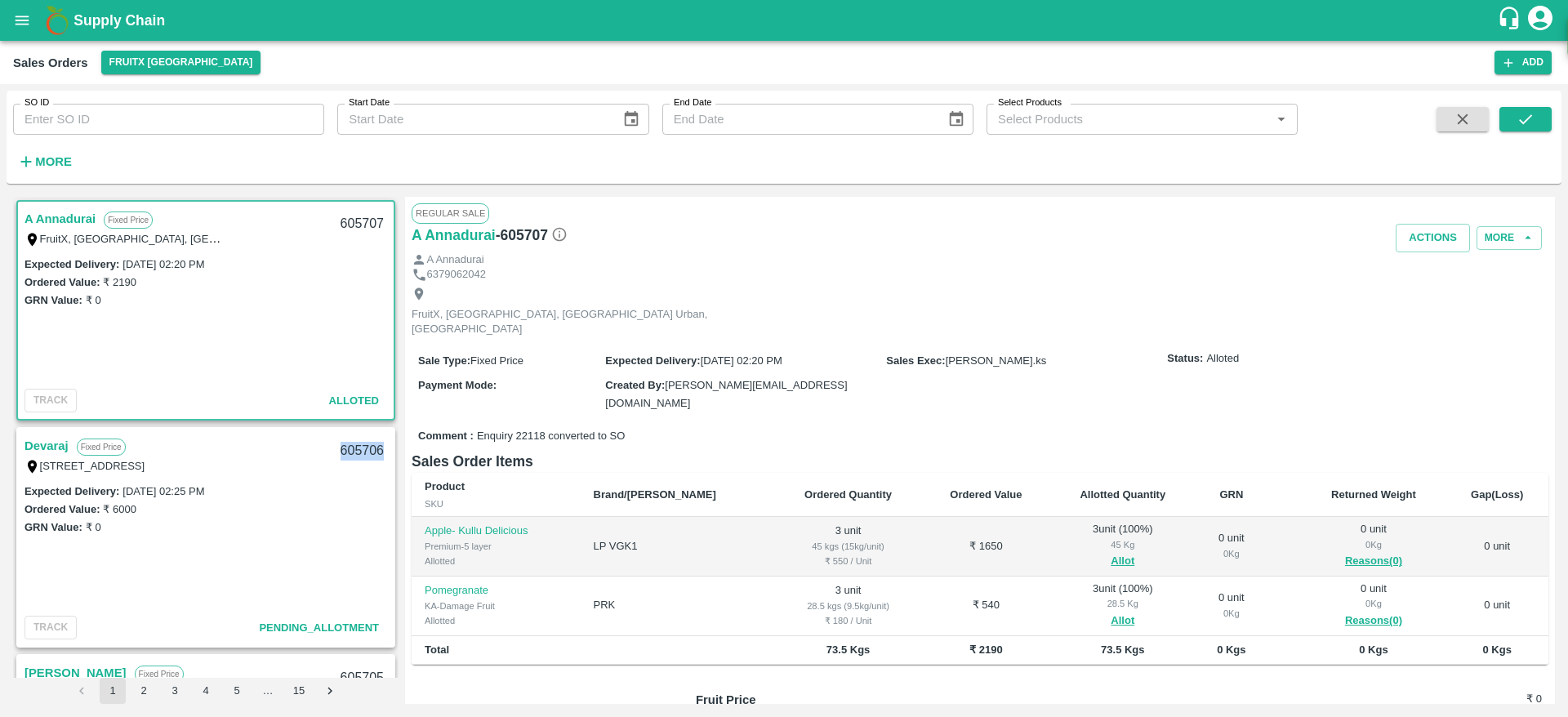
click at [368, 458] on div "605706" at bounding box center [362, 451] width 63 height 38
copy div "605706"
click at [359, 219] on div "605707" at bounding box center [362, 224] width 63 height 38
click at [66, 225] on link "A Annadurai" at bounding box center [60, 219] width 71 height 21
click at [373, 216] on div "605707" at bounding box center [362, 224] width 63 height 38
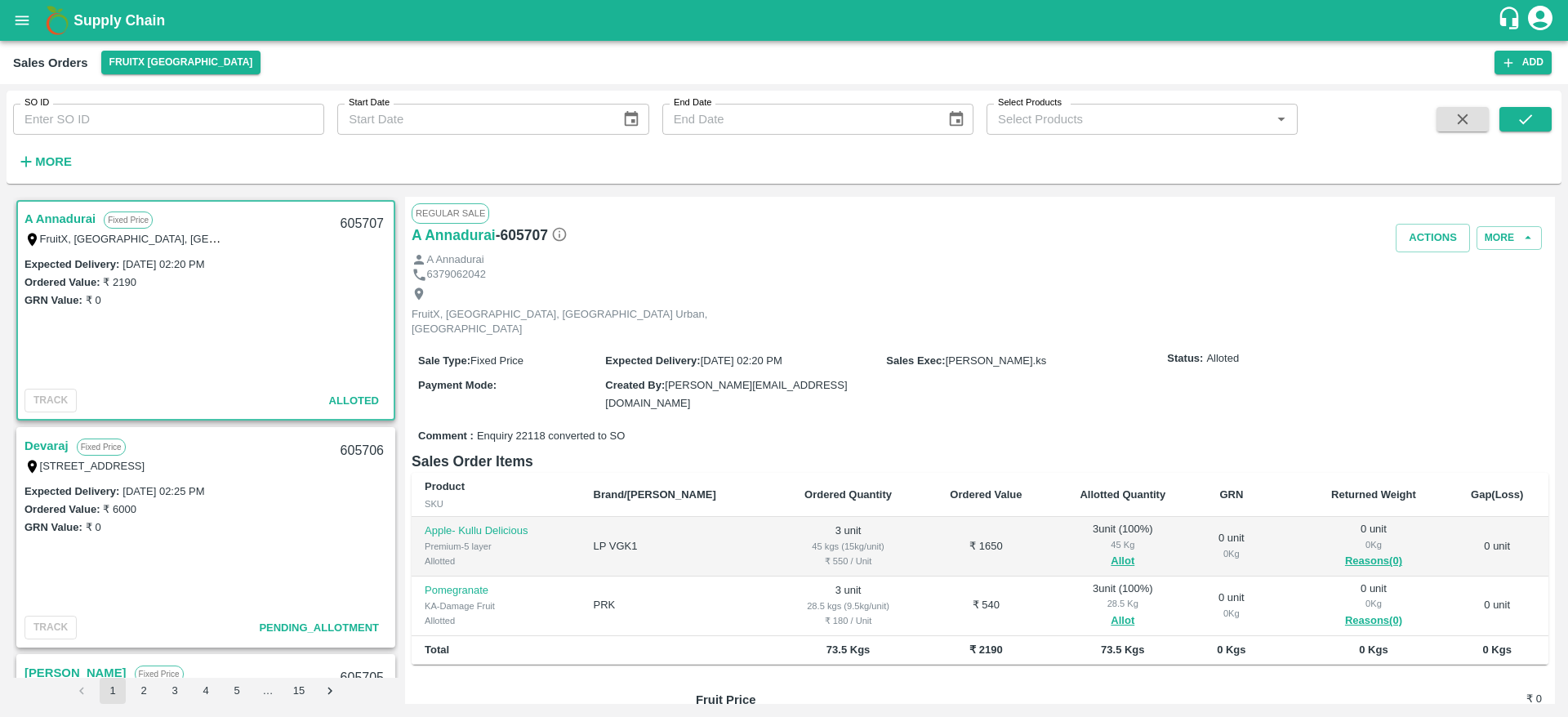
click at [361, 227] on div "605707" at bounding box center [362, 224] width 63 height 38
copy div "605707"
click at [57, 216] on link "A Annadurai" at bounding box center [60, 219] width 71 height 21
click at [44, 452] on link "Devaraj" at bounding box center [47, 445] width 44 height 21
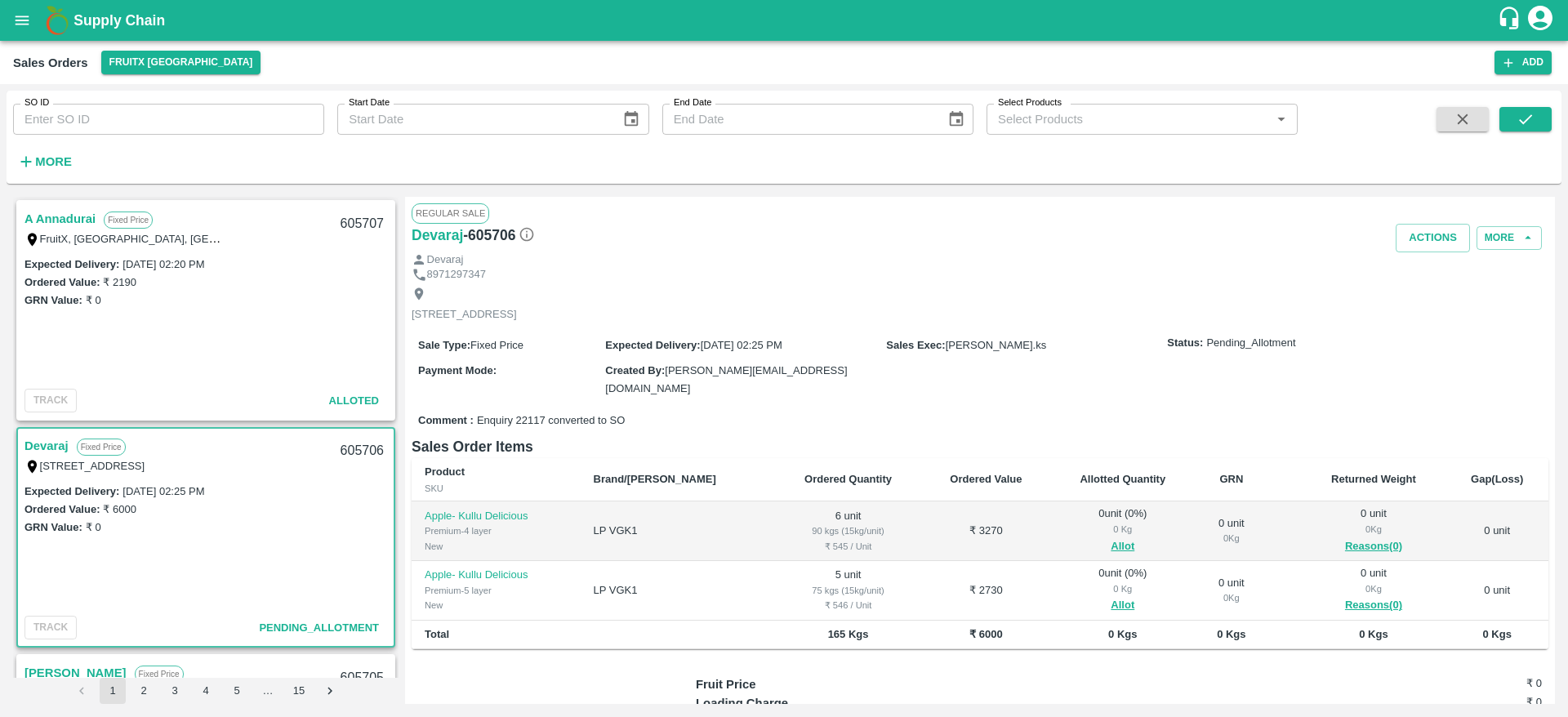
click at [81, 220] on link "A Annadurai" at bounding box center [60, 219] width 71 height 21
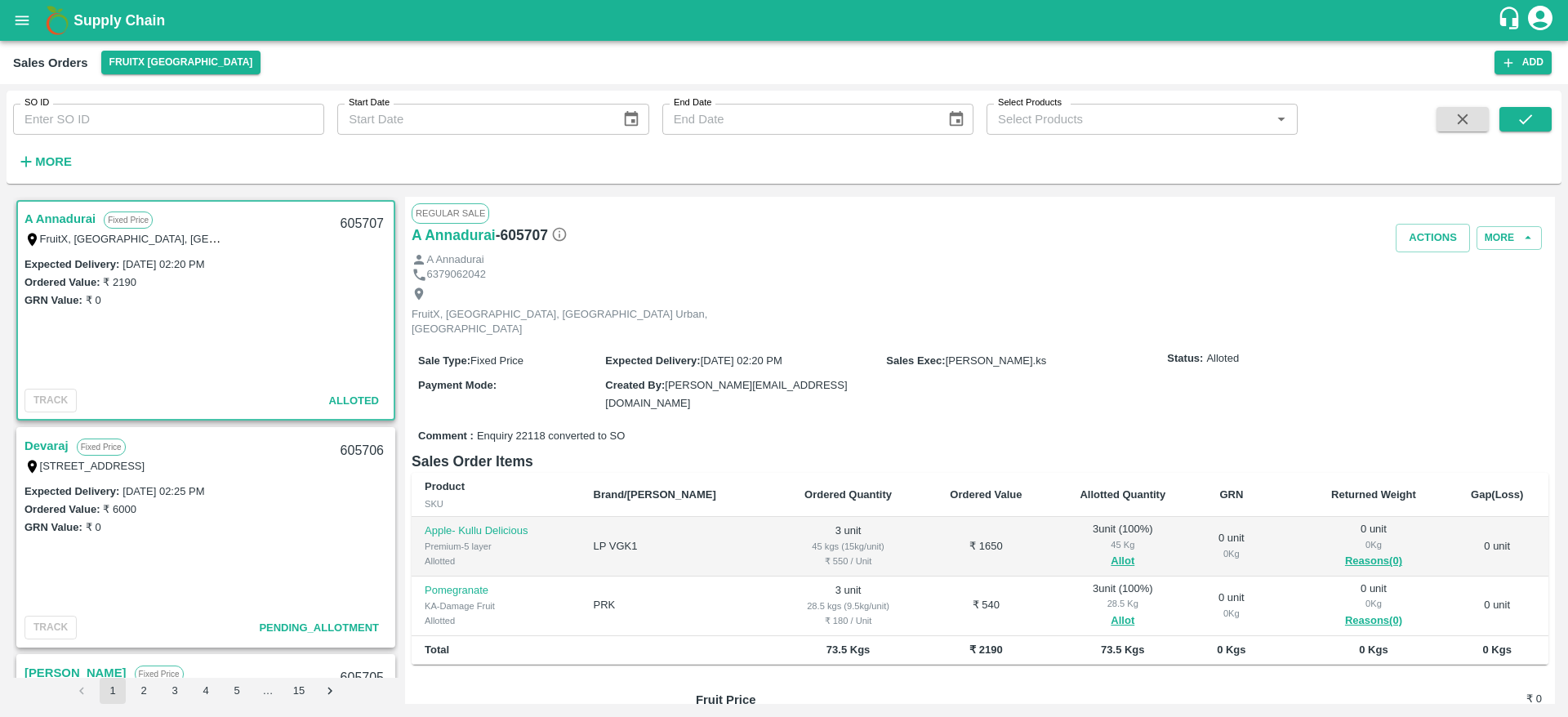
click at [345, 222] on div "605707" at bounding box center [362, 224] width 63 height 38
copy div "605707"
click at [1432, 244] on button "Actions" at bounding box center [1432, 238] width 75 height 29
click at [1413, 305] on li "Deliver" at bounding box center [1469, 300] width 172 height 28
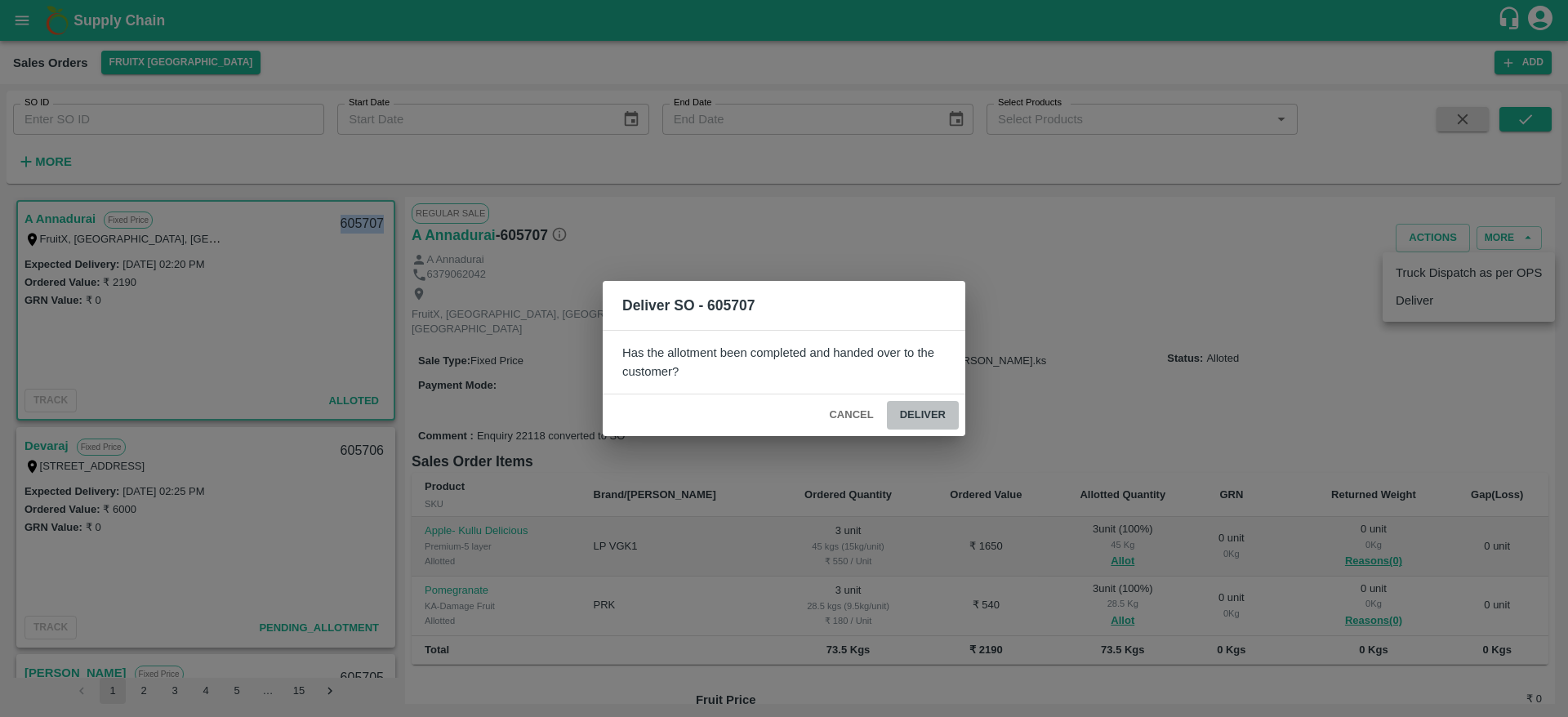
click at [905, 417] on button "Deliver" at bounding box center [922, 416] width 72 height 29
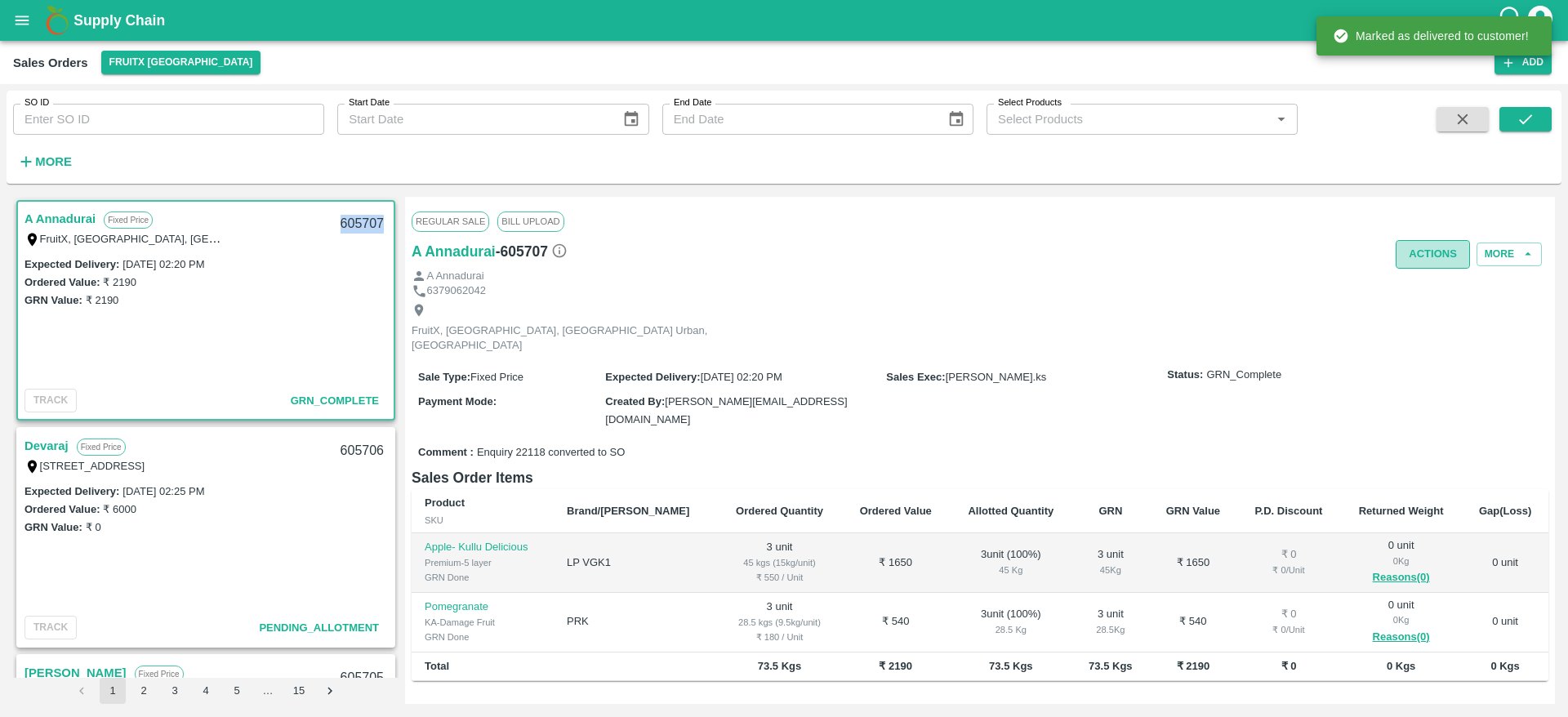
click at [1403, 259] on button "Actions" at bounding box center [1432, 254] width 75 height 29
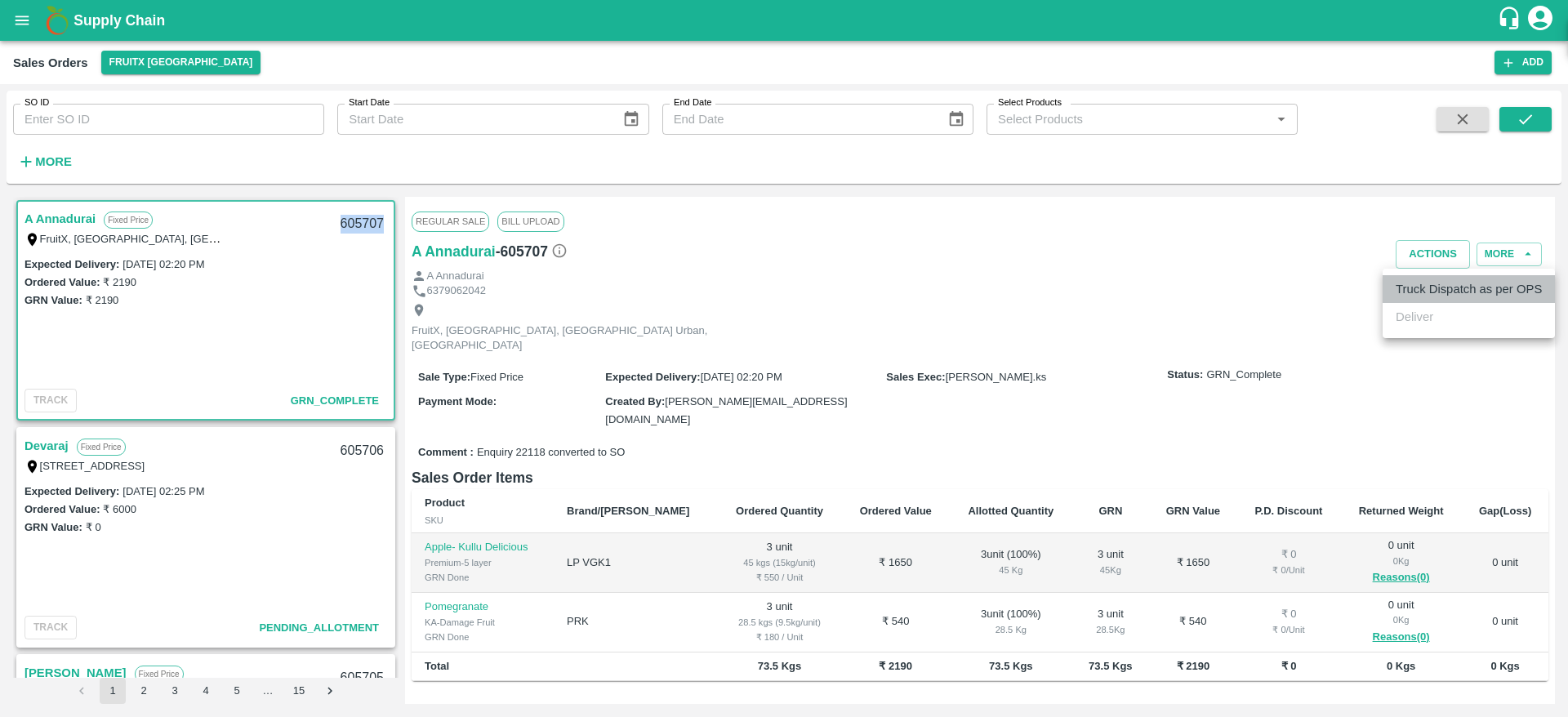
click at [1462, 294] on li "Truck Dispatch as per OPS" at bounding box center [1469, 289] width 172 height 28
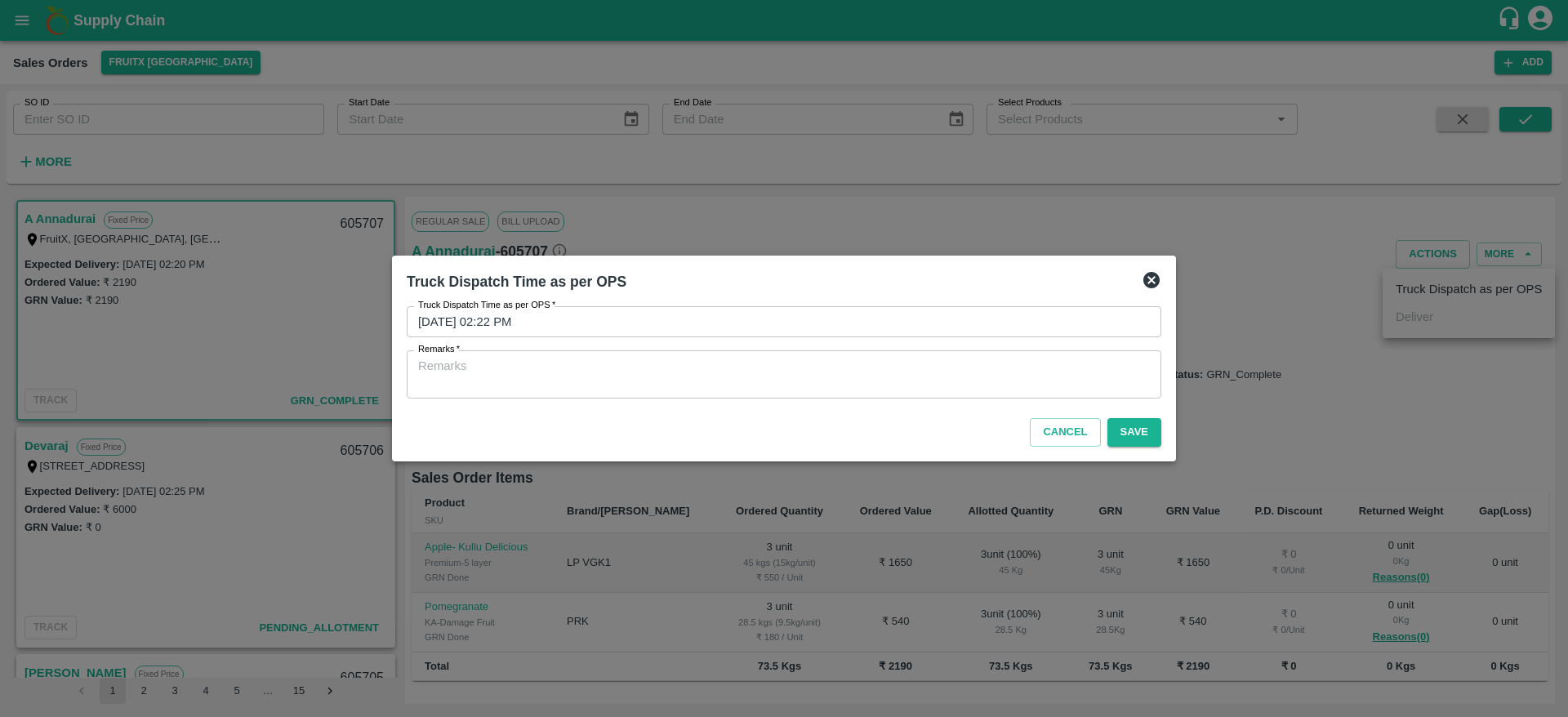
click at [879, 357] on div "x Remarks" at bounding box center [784, 375] width 755 height 48
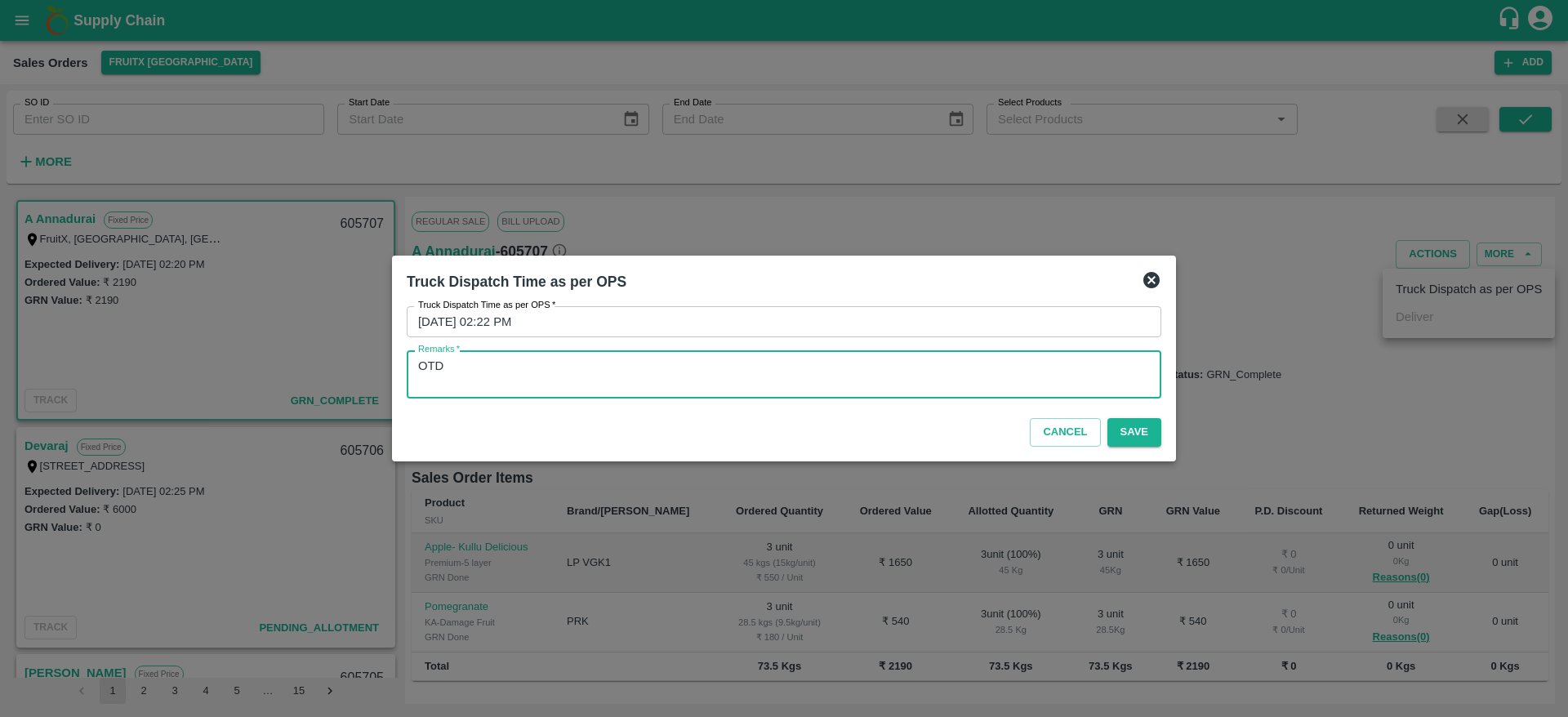
type textarea "OTD"
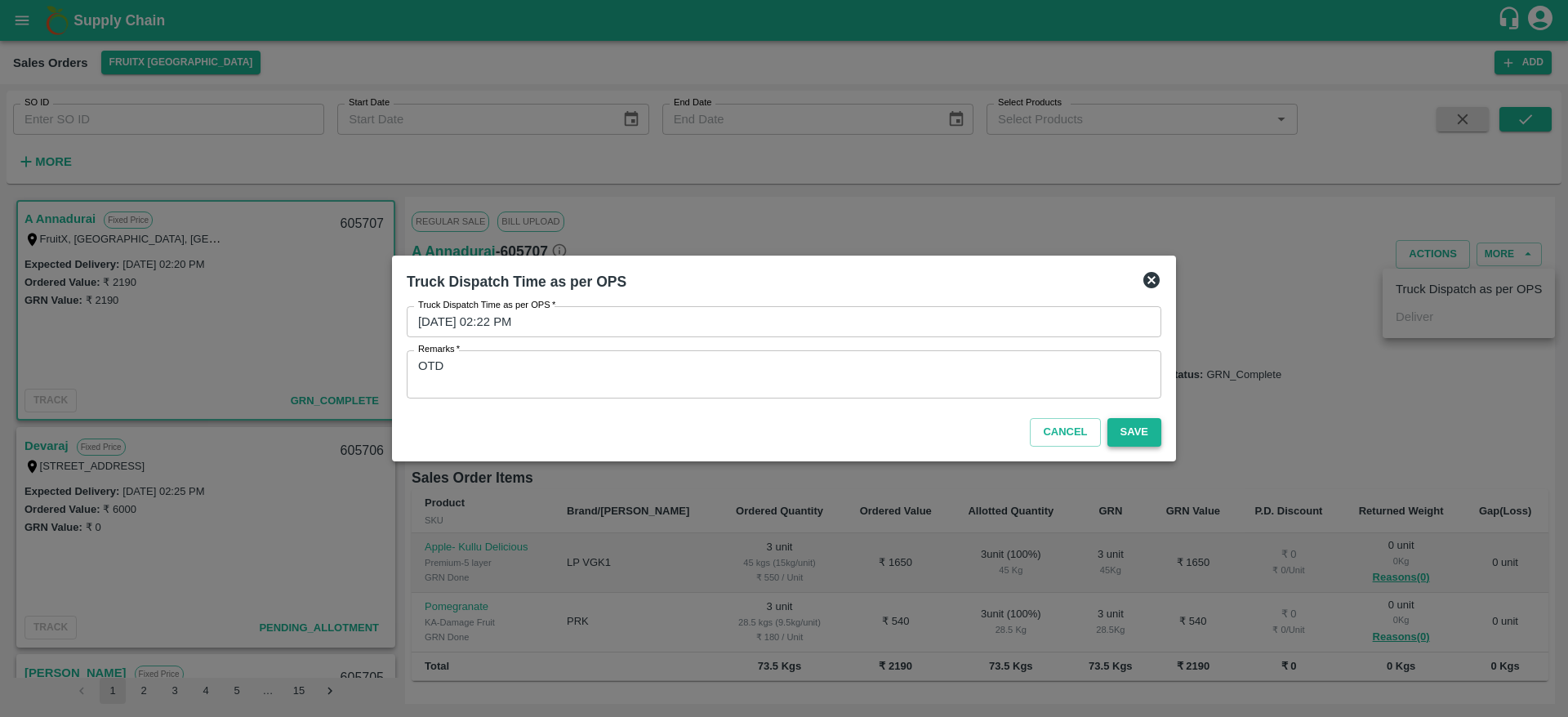
drag, startPoint x: 1157, startPoint y: 452, endPoint x: 1142, endPoint y: 434, distance: 23.4
click at [1142, 434] on div "Cancel Save" at bounding box center [784, 429] width 767 height 48
click at [1142, 434] on button "Save" at bounding box center [1134, 432] width 54 height 29
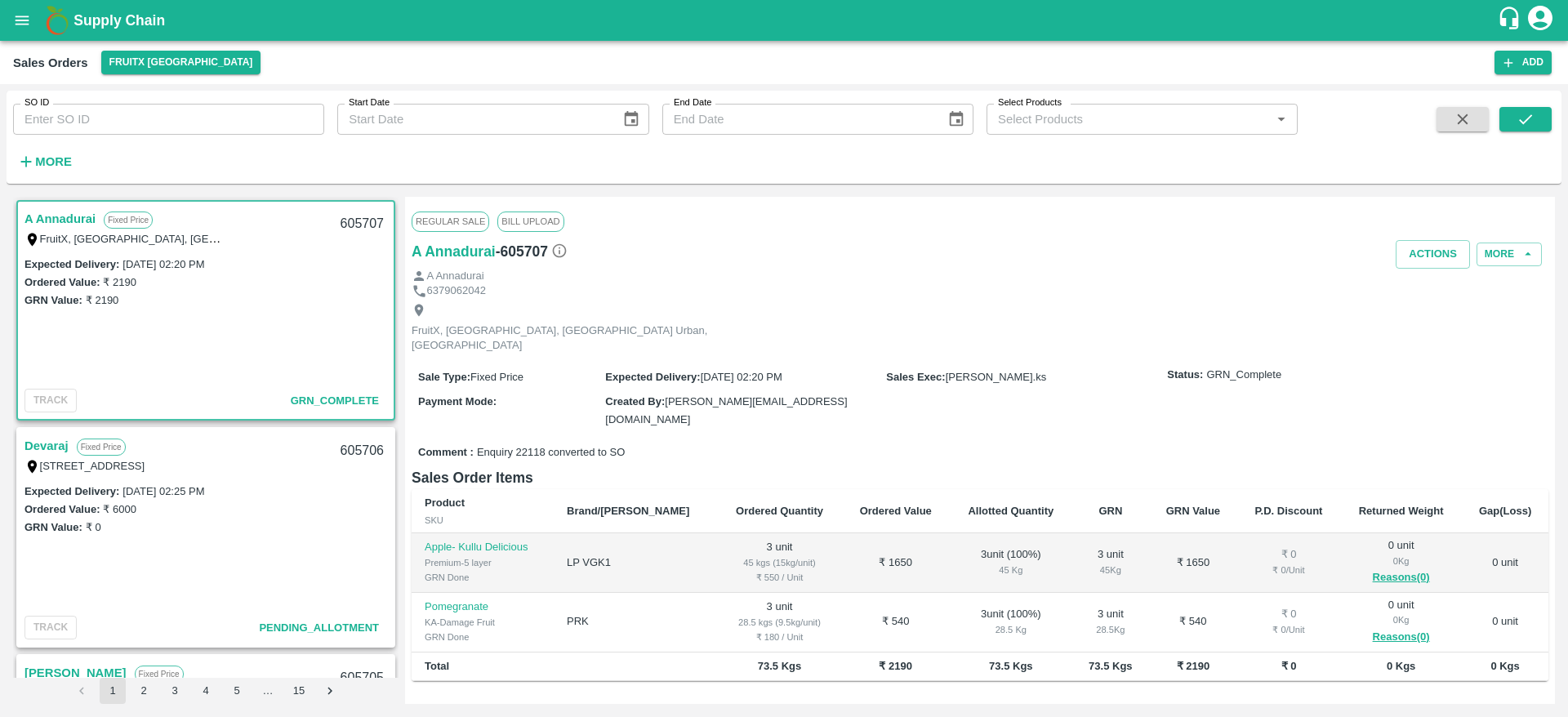
scroll to position [131, 0]
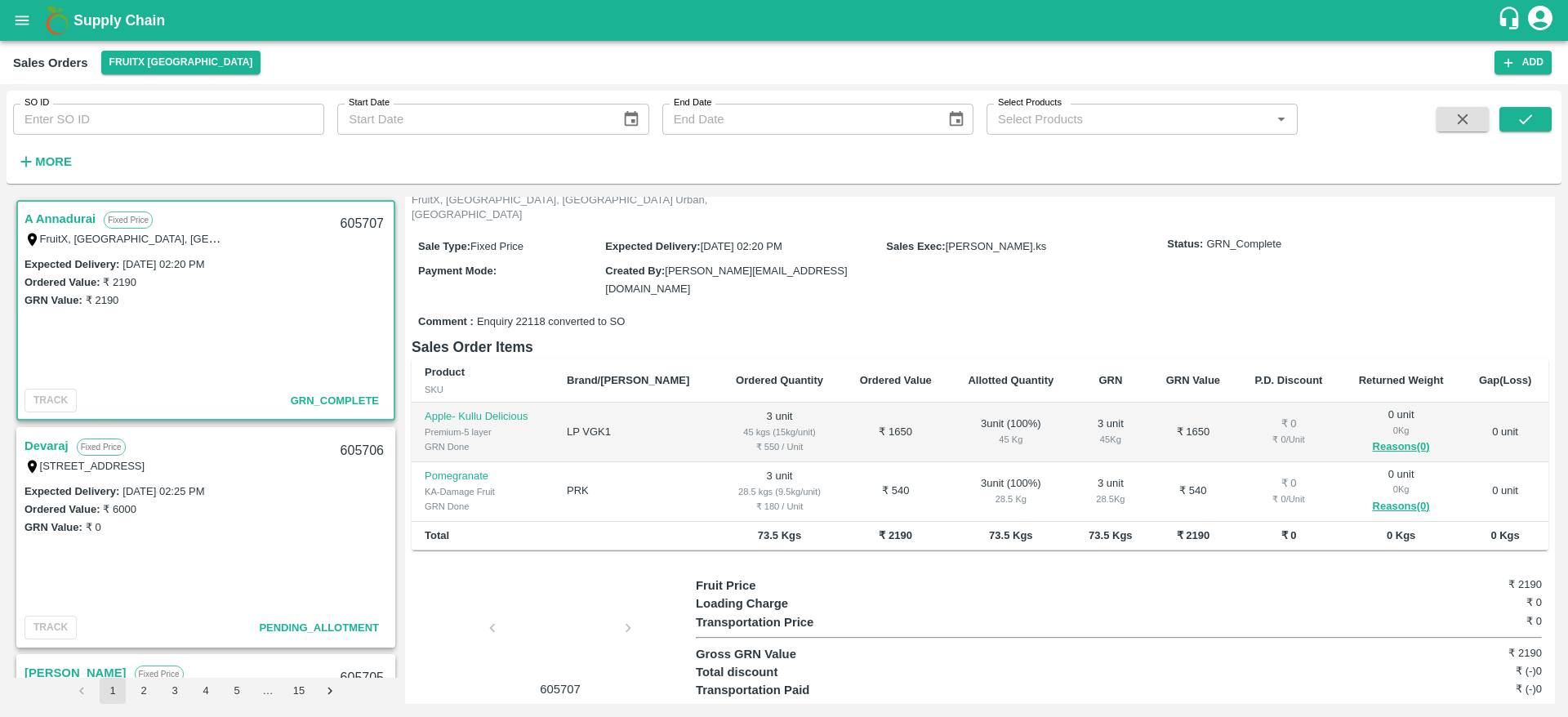
click at [29, 441] on link "Devaraj" at bounding box center [47, 445] width 44 height 21
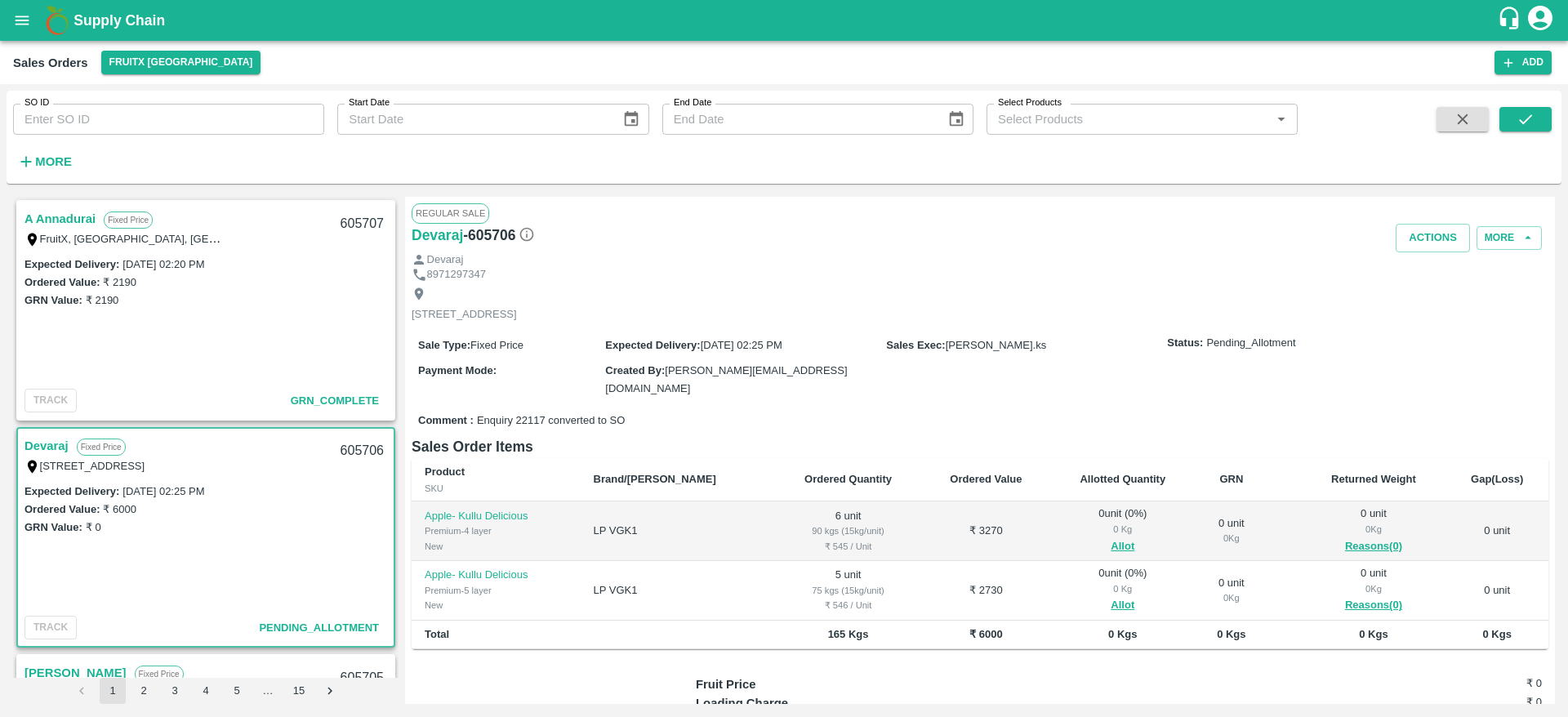
click at [39, 442] on link "Devaraj" at bounding box center [47, 445] width 44 height 21
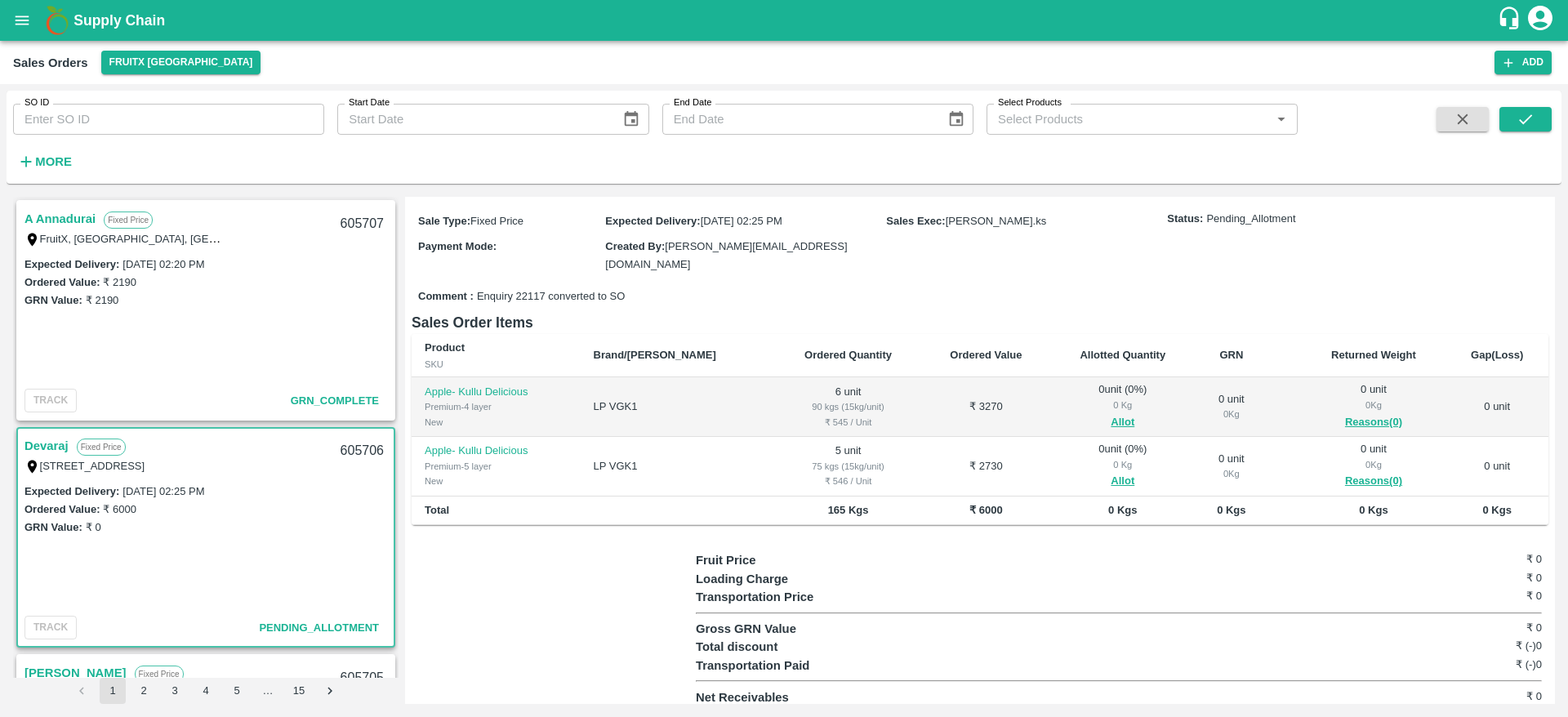
scroll to position [130, 0]
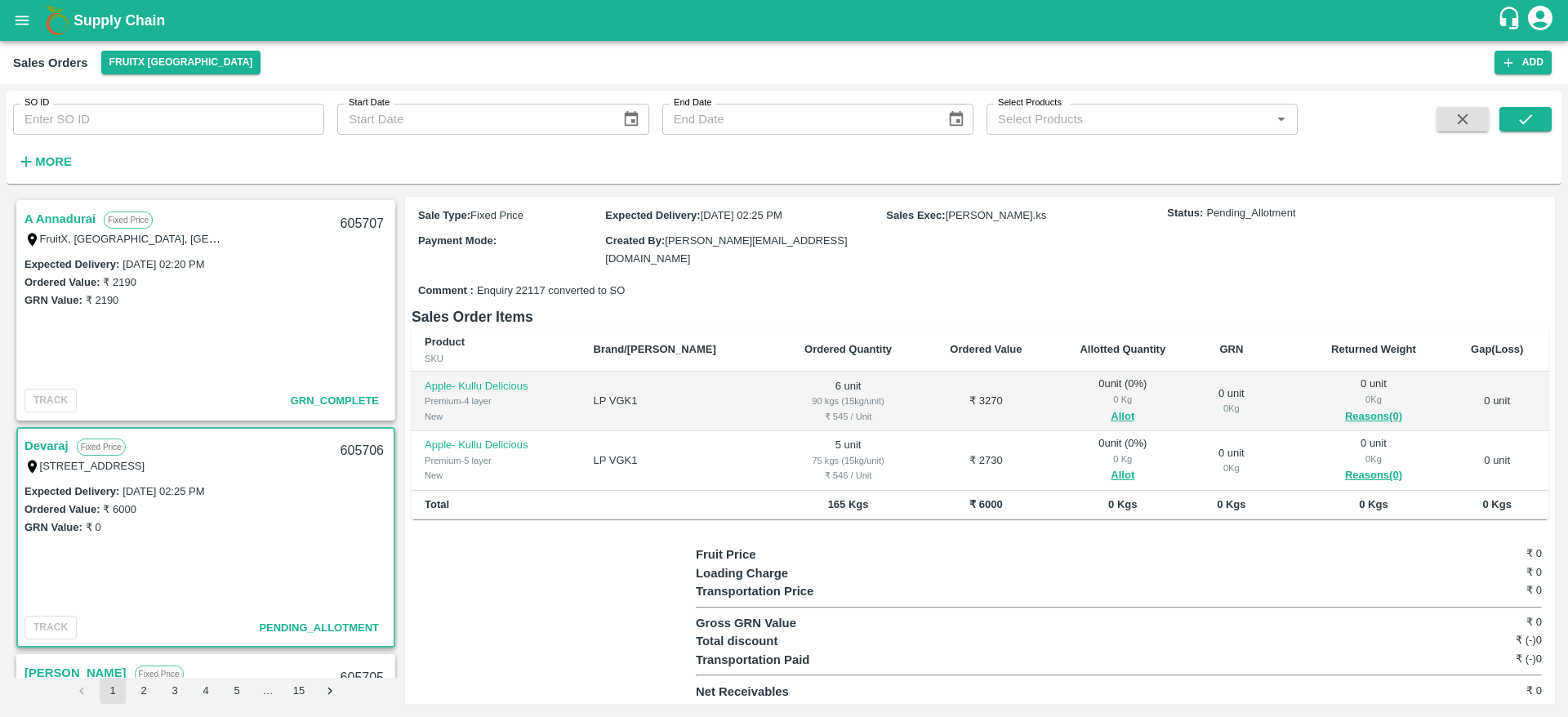
click at [350, 452] on div "605706" at bounding box center [362, 451] width 63 height 38
copy div "605706"
click at [1110, 407] on button "Allot" at bounding box center [1122, 417] width 24 height 19
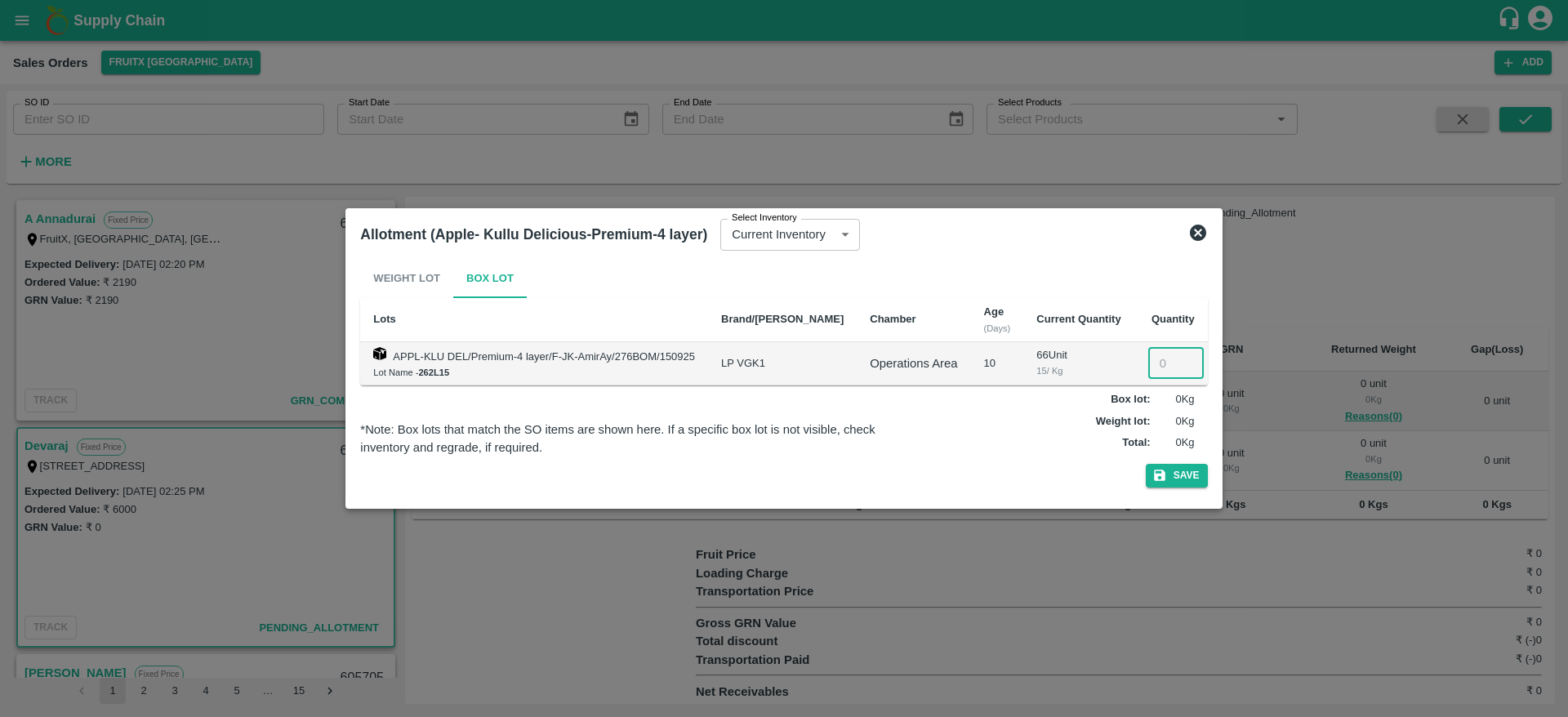
click at [1153, 368] on input "number" at bounding box center [1175, 363] width 55 height 31
type input "6"
click at [1160, 478] on button "Save" at bounding box center [1176, 475] width 62 height 24
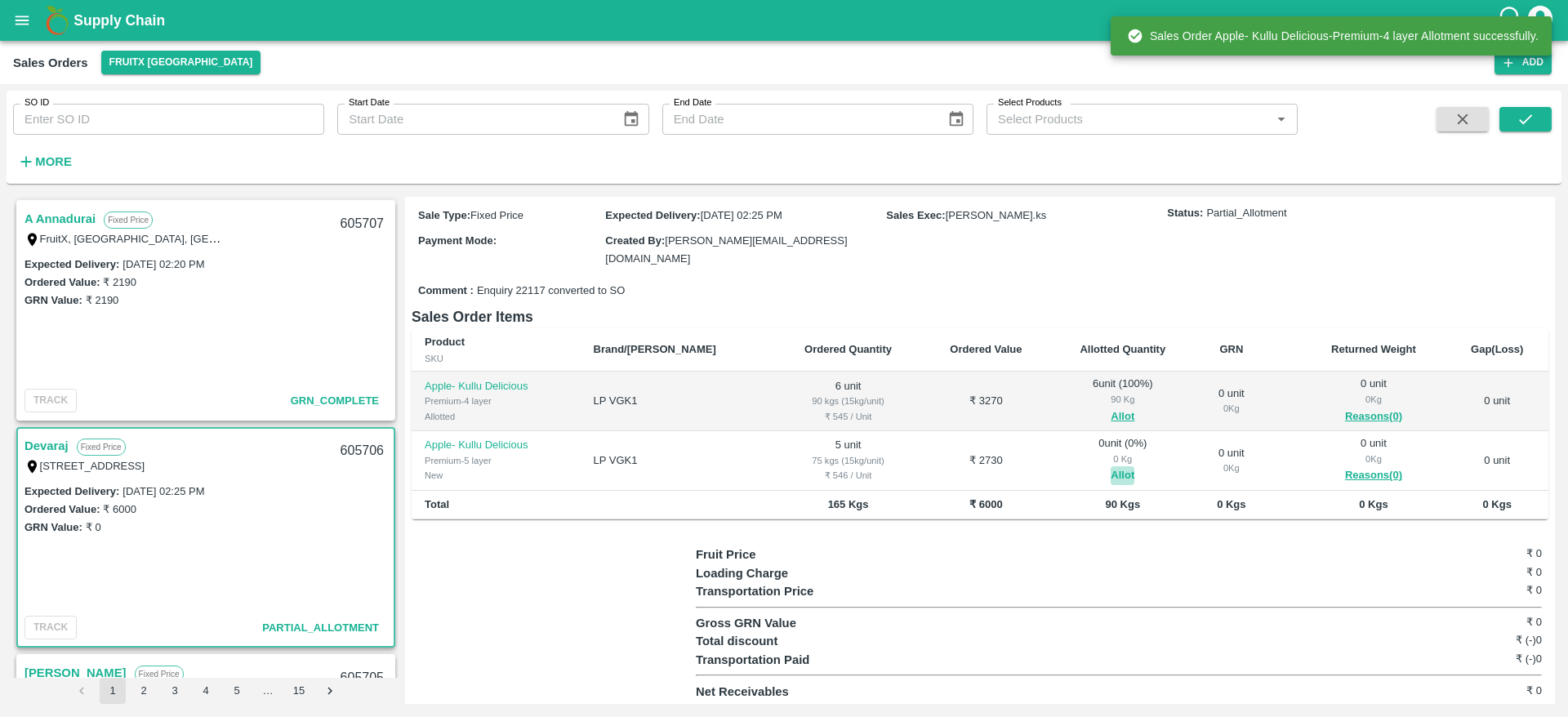
click at [1110, 469] on button "Allot" at bounding box center [1122, 476] width 24 height 19
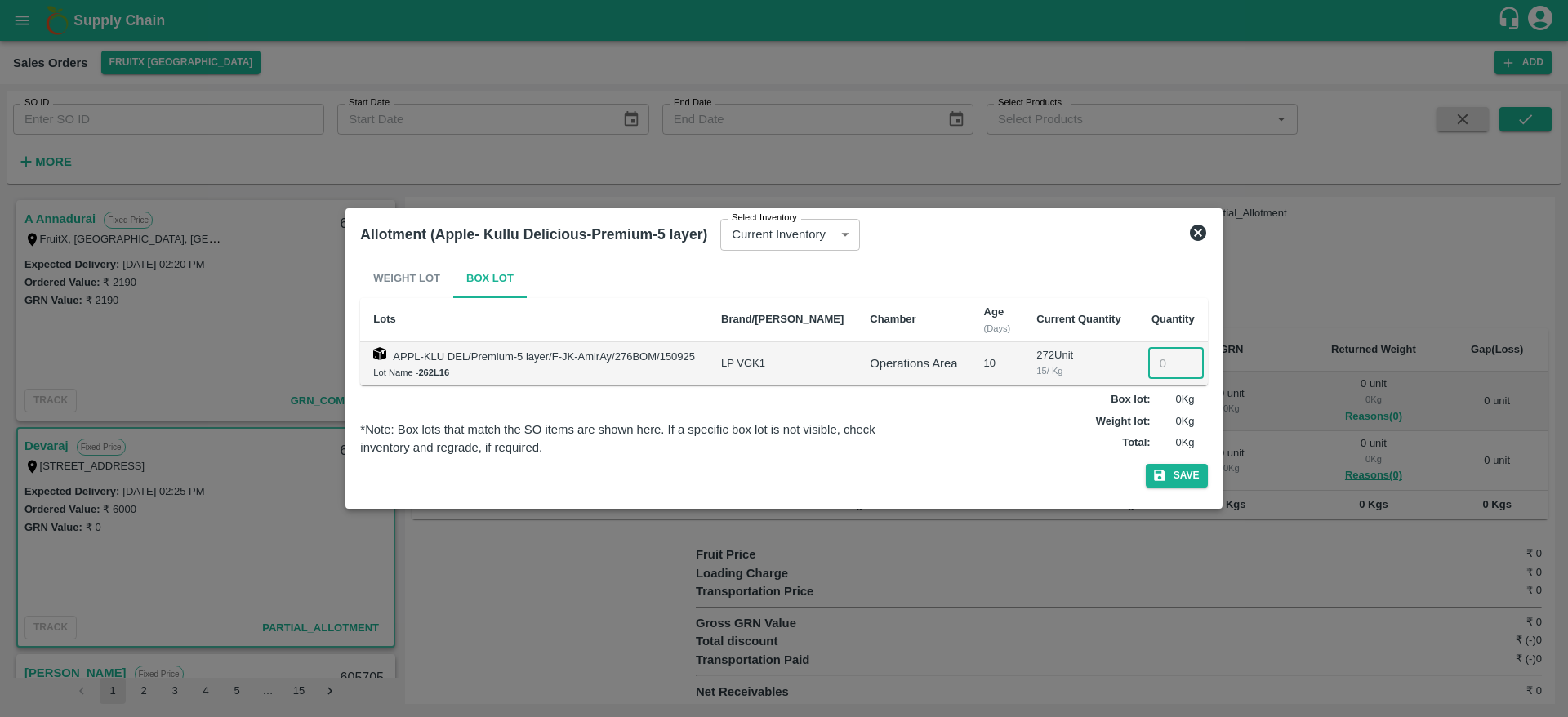
click at [1157, 368] on input "number" at bounding box center [1175, 363] width 55 height 31
type input "5"
click at [1161, 471] on button "Save" at bounding box center [1176, 475] width 62 height 24
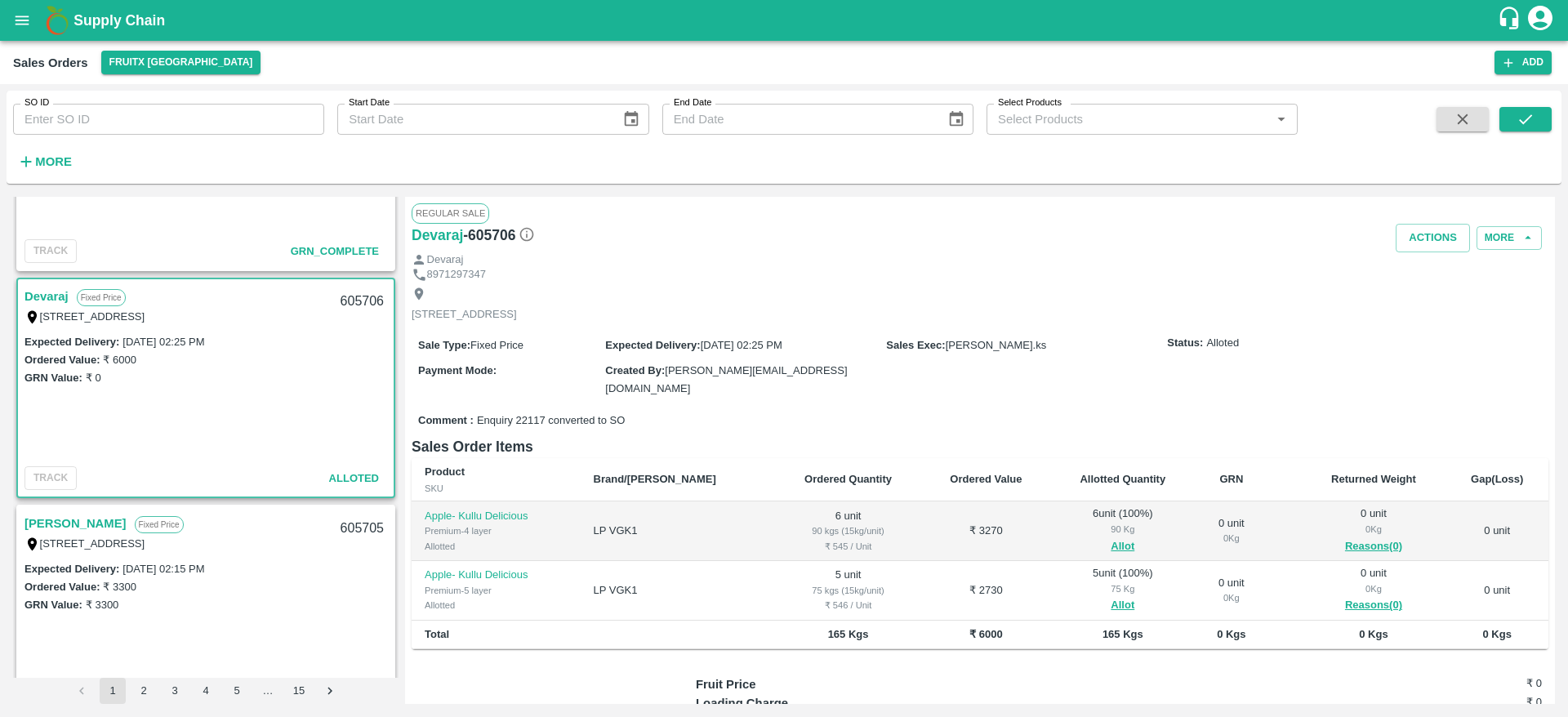
scroll to position [152, 0]
click at [1416, 228] on button "Actions" at bounding box center [1432, 238] width 75 height 29
click at [1422, 296] on li "Deliver" at bounding box center [1469, 300] width 172 height 28
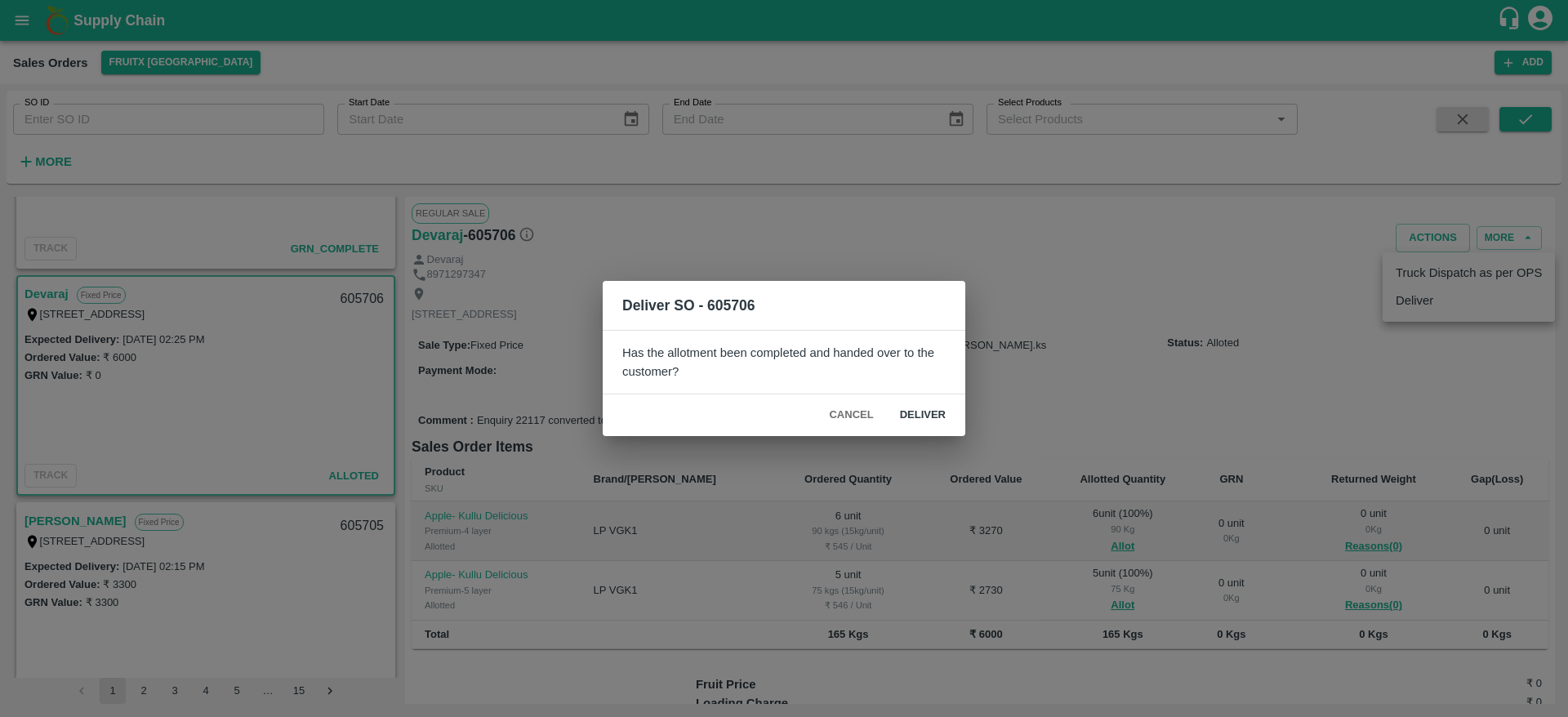
click at [905, 414] on button "Deliver" at bounding box center [922, 416] width 72 height 29
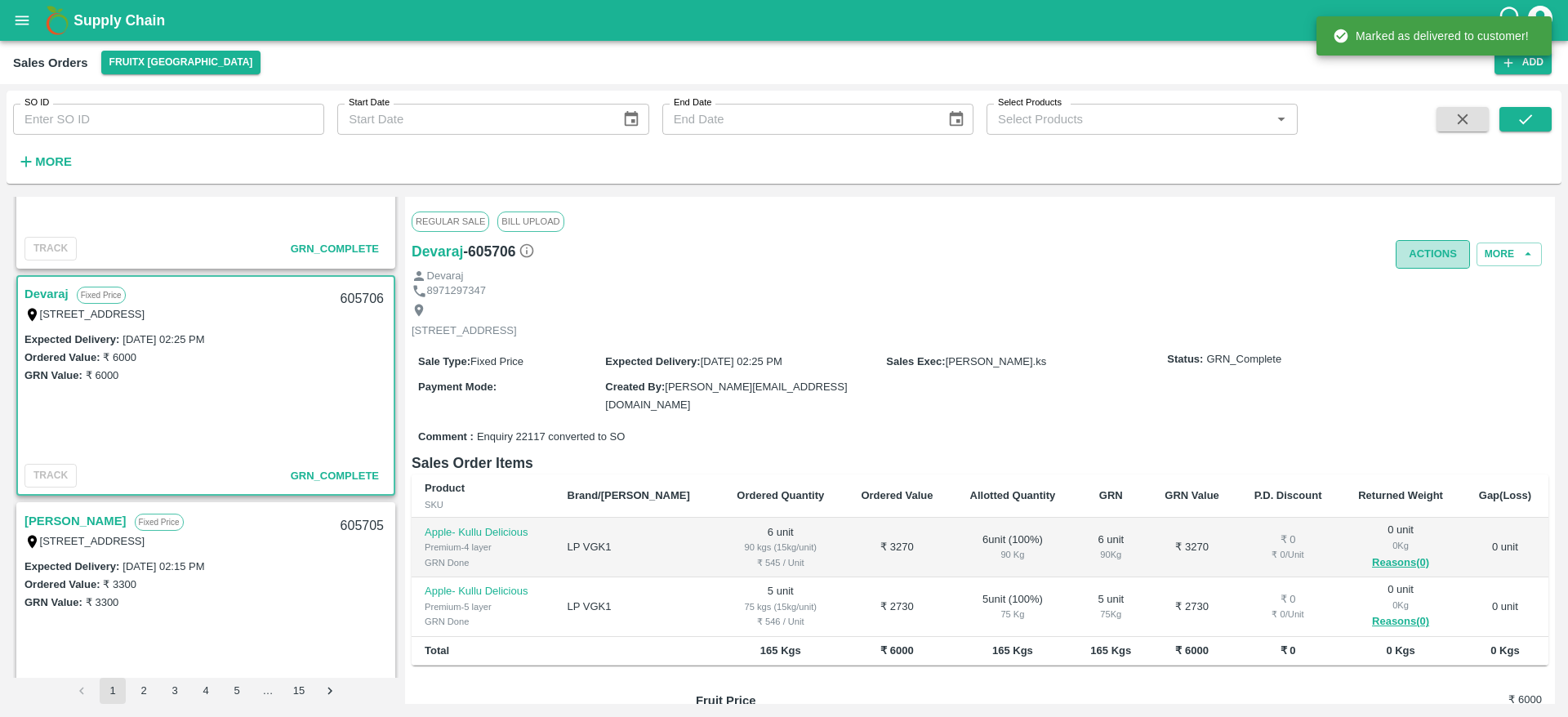
click at [1423, 247] on button "Actions" at bounding box center [1432, 254] width 75 height 29
click at [1420, 273] on ul "Truck Dispatch as per OPS Deliver" at bounding box center [1469, 303] width 172 height 70
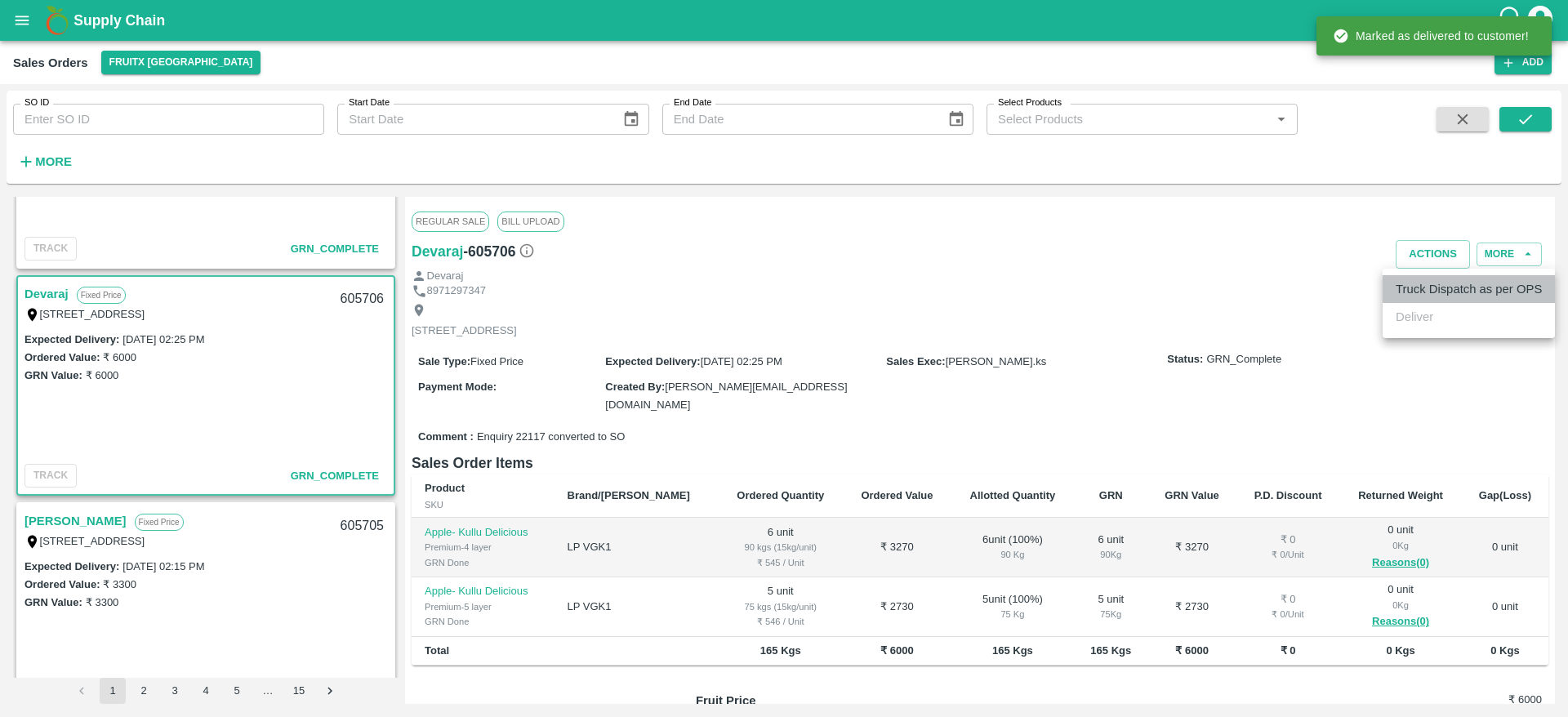
click at [1417, 278] on li "Truck Dispatch as per OPS" at bounding box center [1469, 289] width 172 height 28
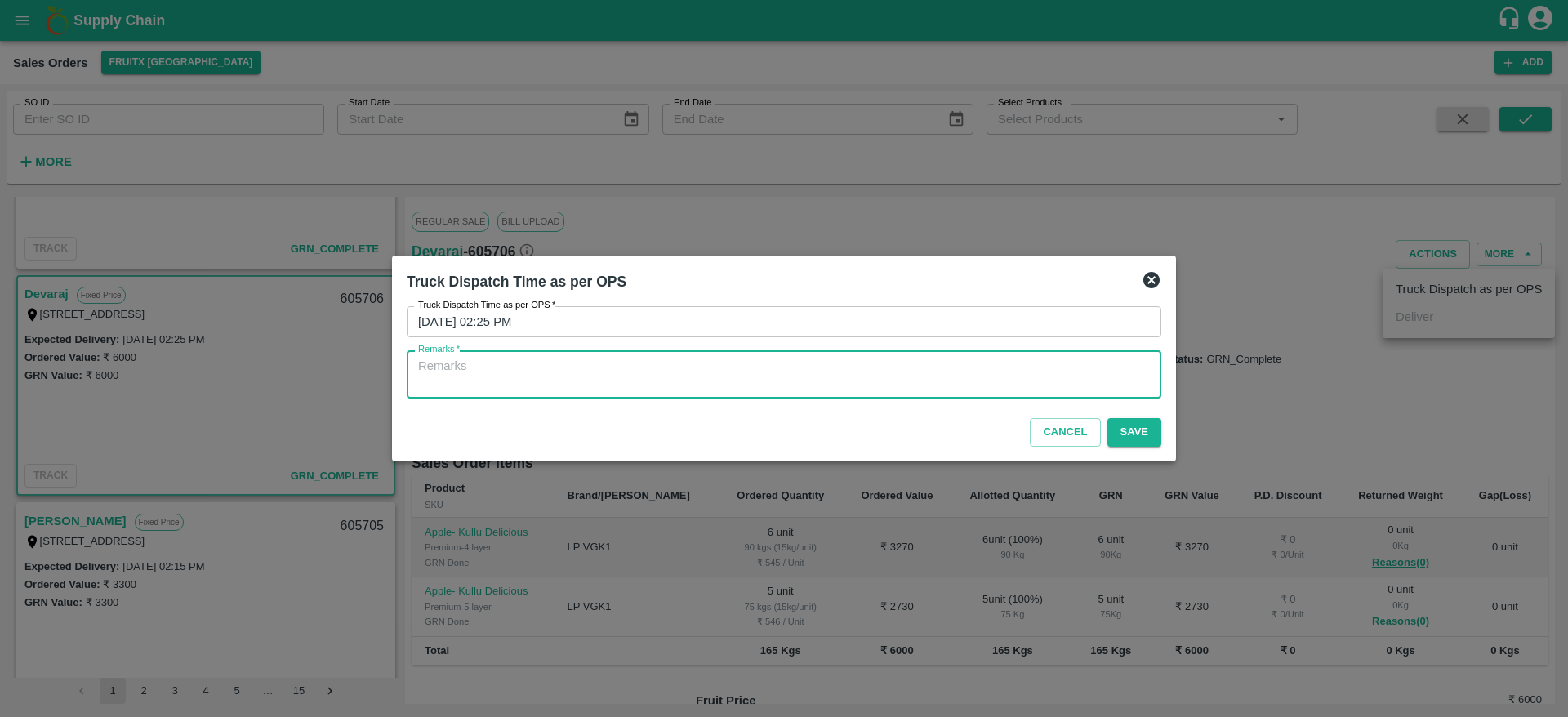
click at [801, 368] on textarea "Remarks   *" at bounding box center [784, 375] width 732 height 34
type textarea "OTD"
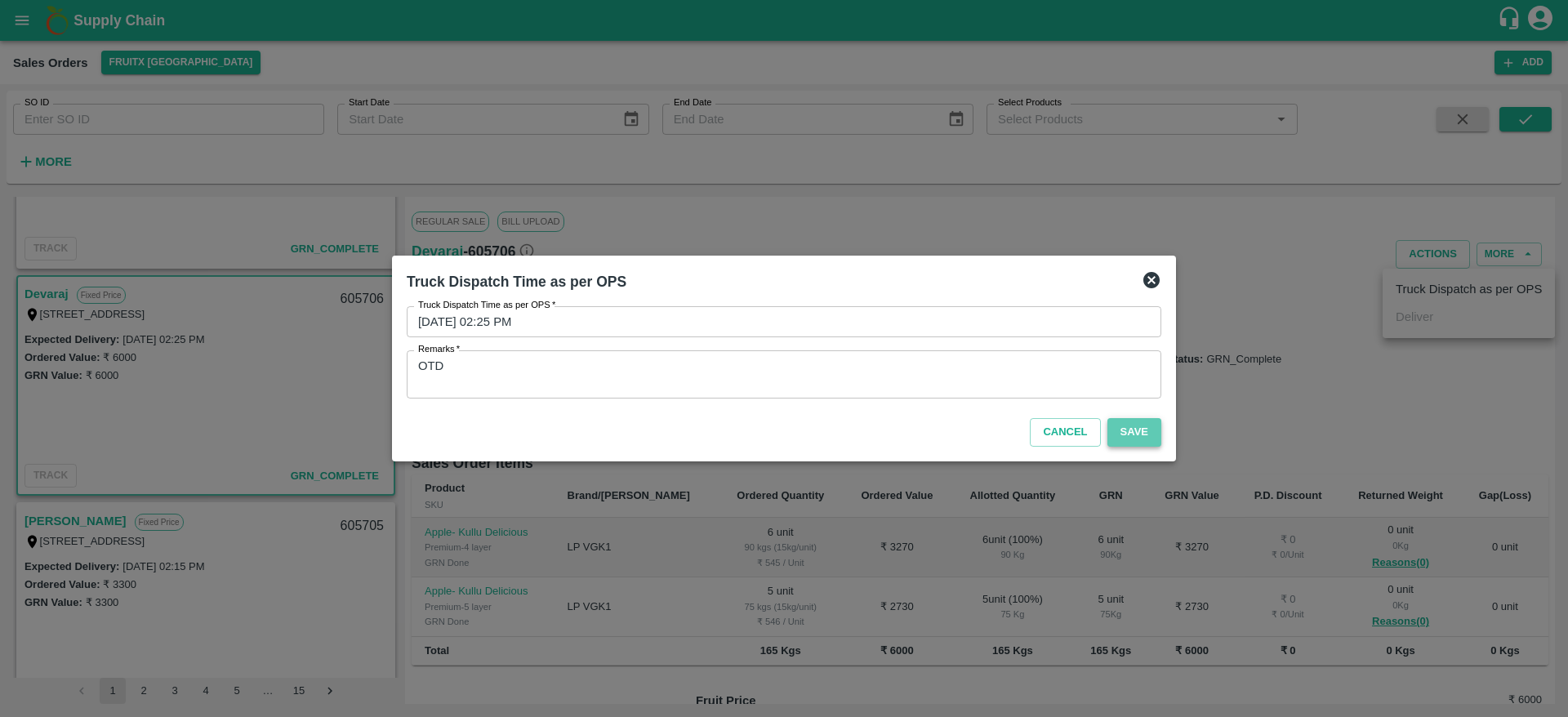
click at [1145, 439] on button "Save" at bounding box center [1134, 432] width 54 height 29
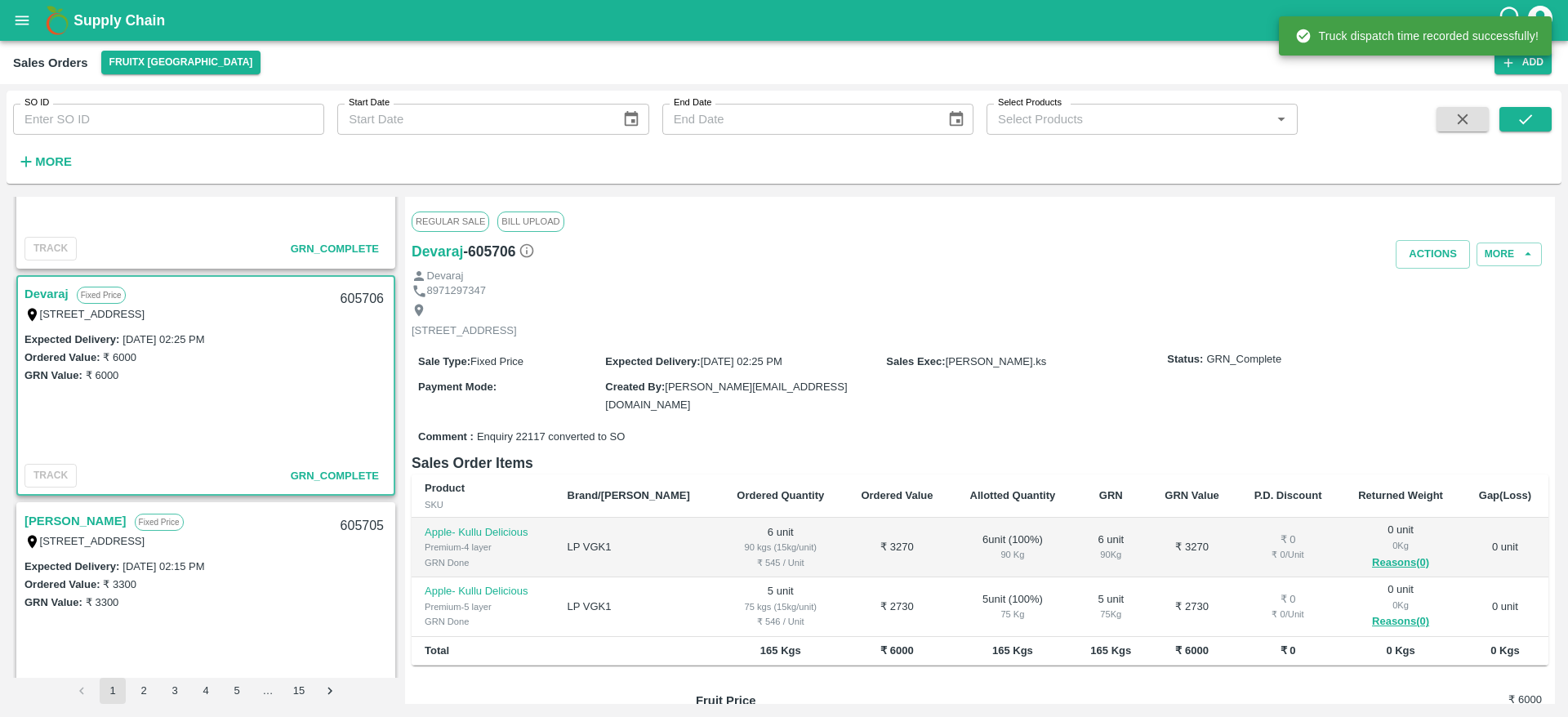
scroll to position [0, 0]
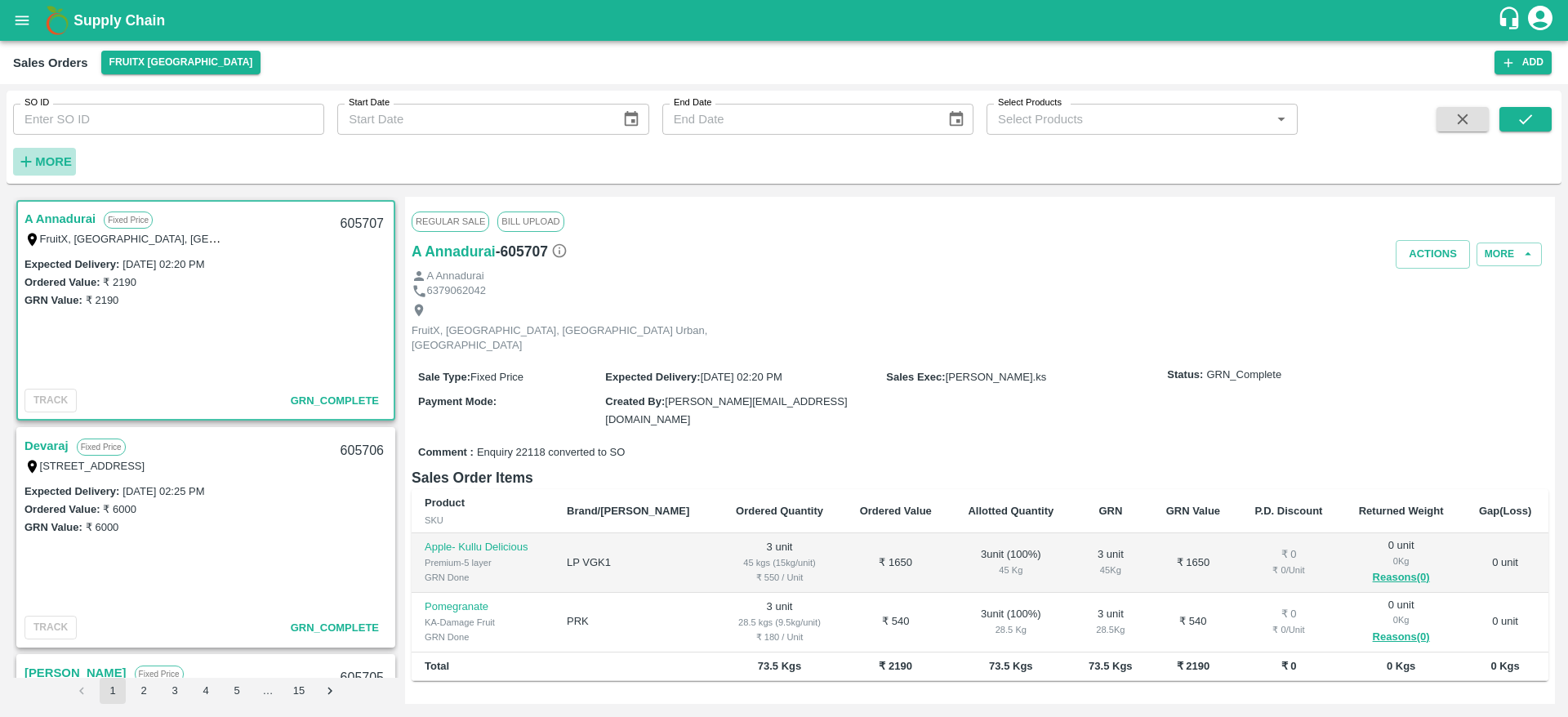
click at [39, 160] on strong "More" at bounding box center [54, 162] width 36 height 13
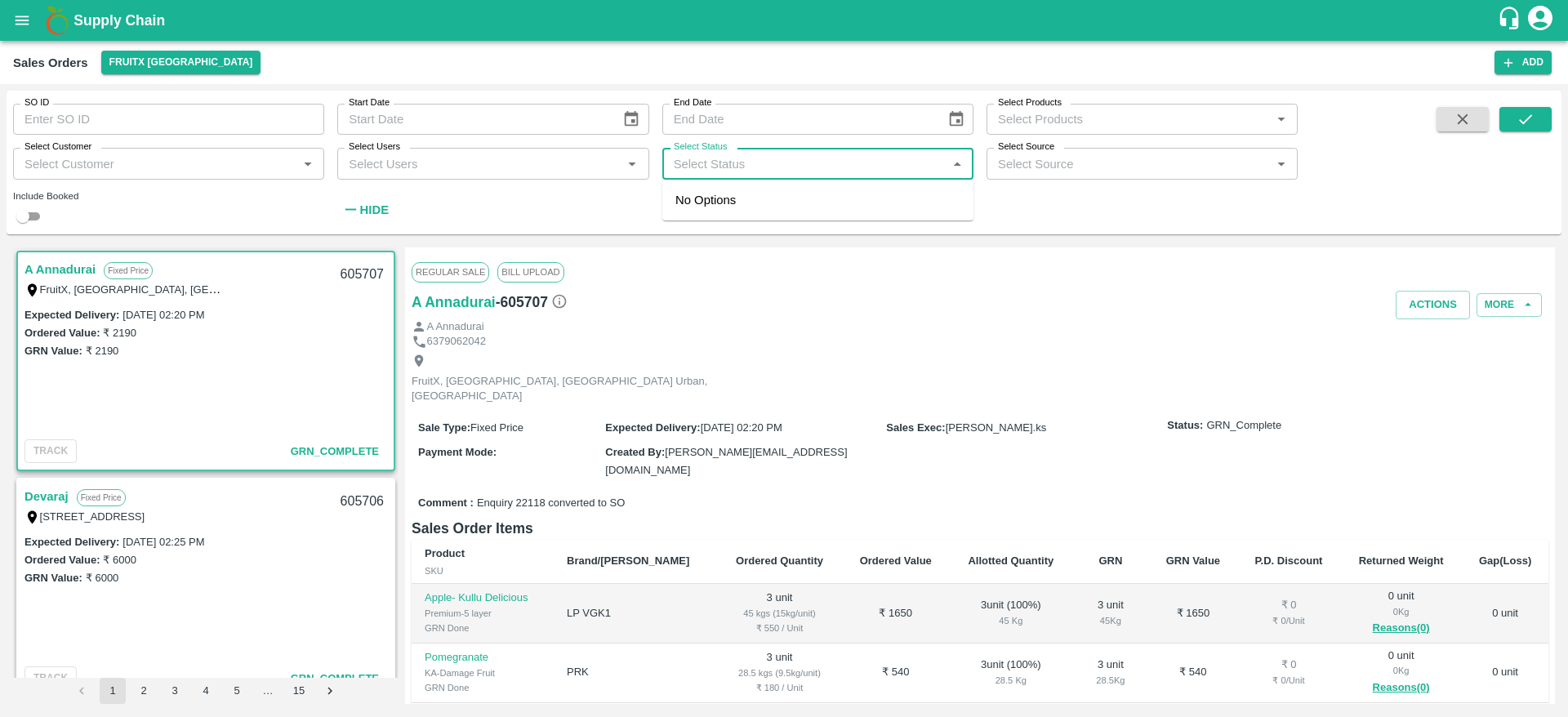
click at [733, 156] on input "Select Status" at bounding box center [804, 163] width 274 height 21
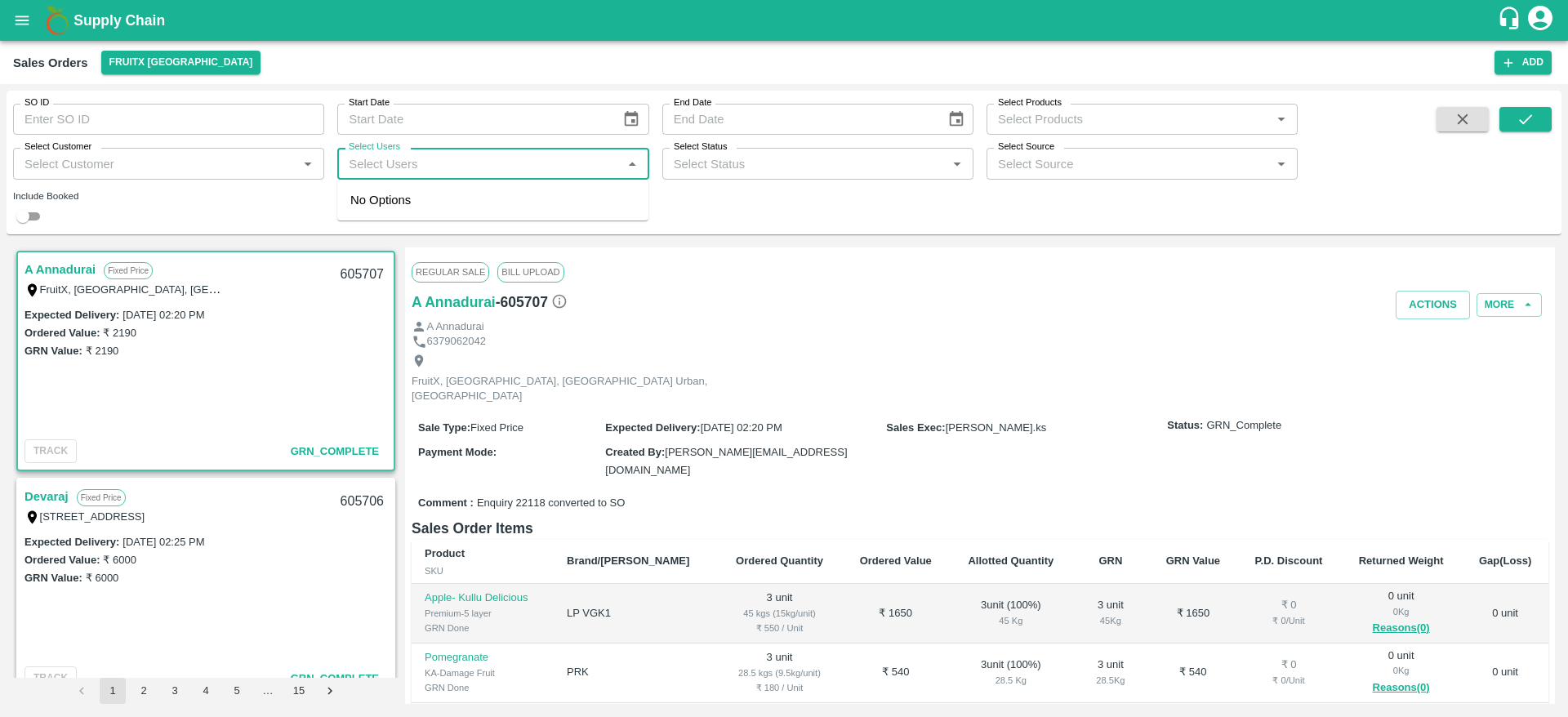
click at [511, 153] on input "Select Users" at bounding box center [479, 163] width 274 height 21
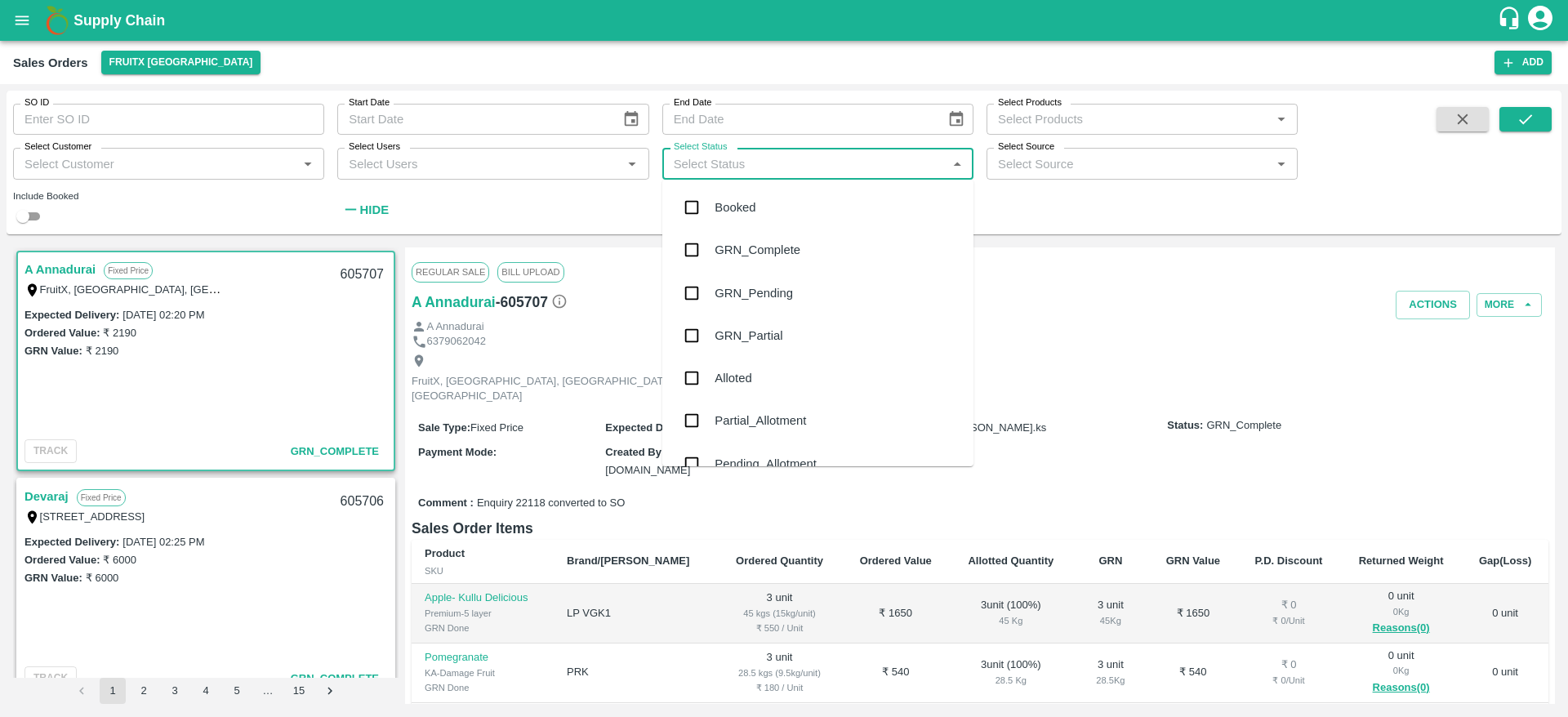
click at [762, 168] on input "Select Status" at bounding box center [804, 163] width 274 height 21
click at [755, 457] on div "Pending_Allotment" at bounding box center [765, 464] width 102 height 18
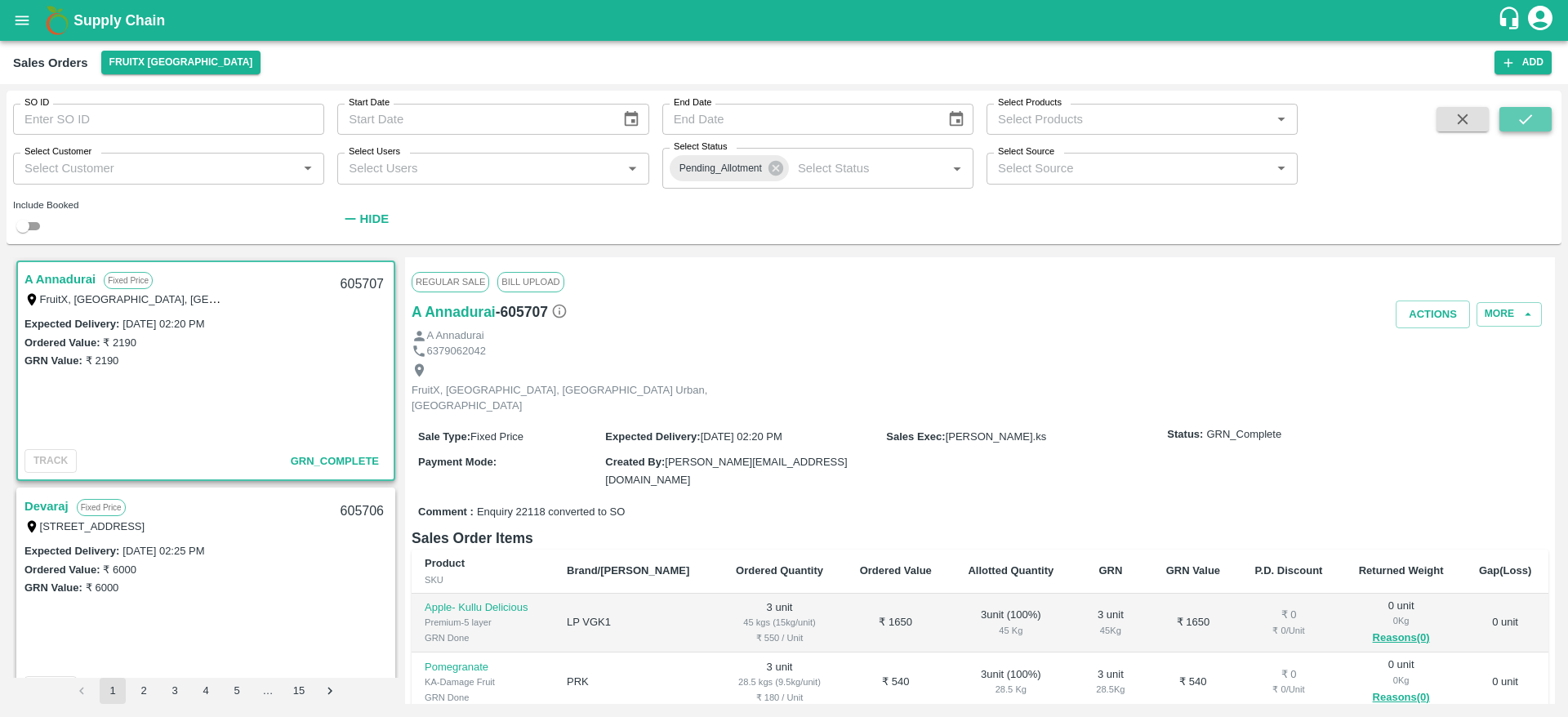
click at [1523, 130] on button "submit" at bounding box center [1525, 120] width 53 height 25
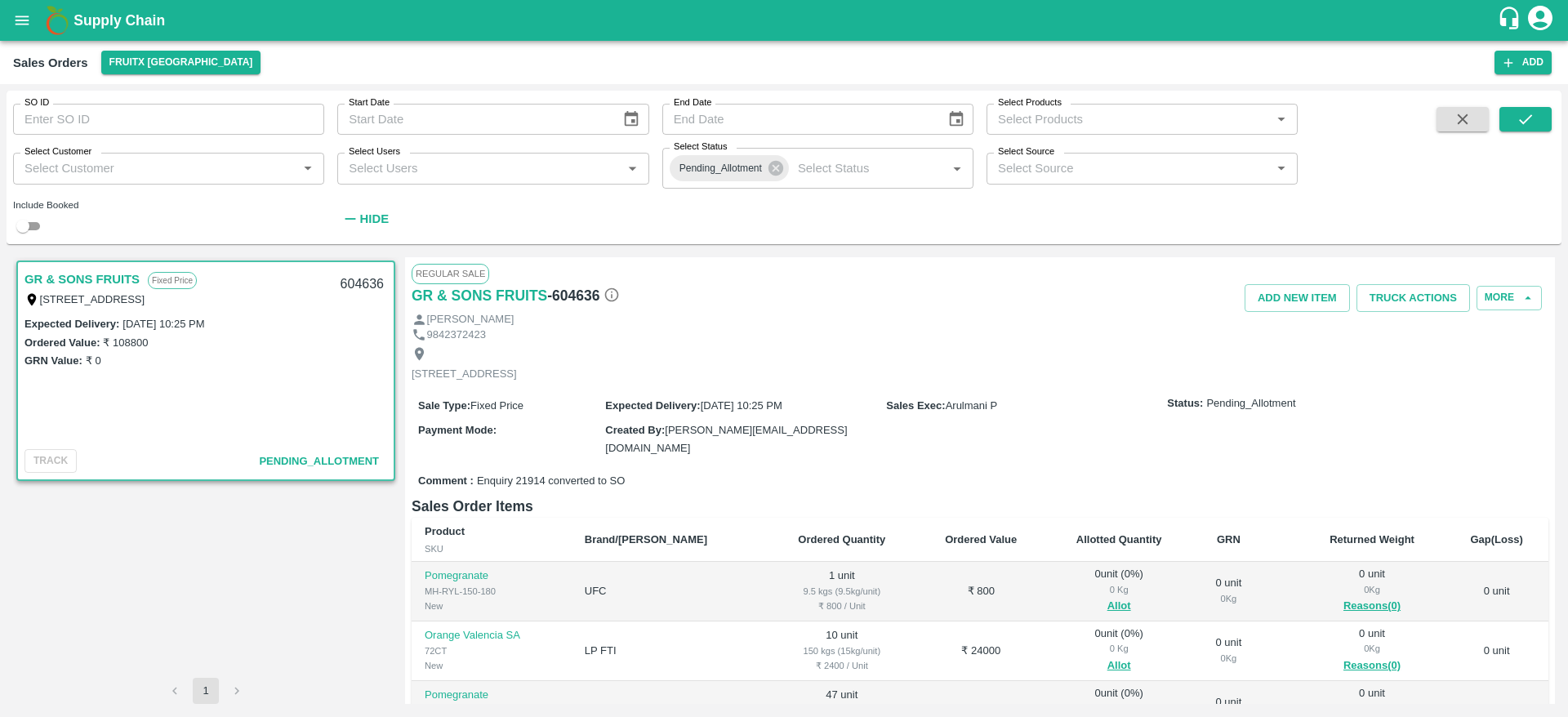
click at [97, 275] on link "GR & SONS FRUITS" at bounding box center [82, 279] width 115 height 21
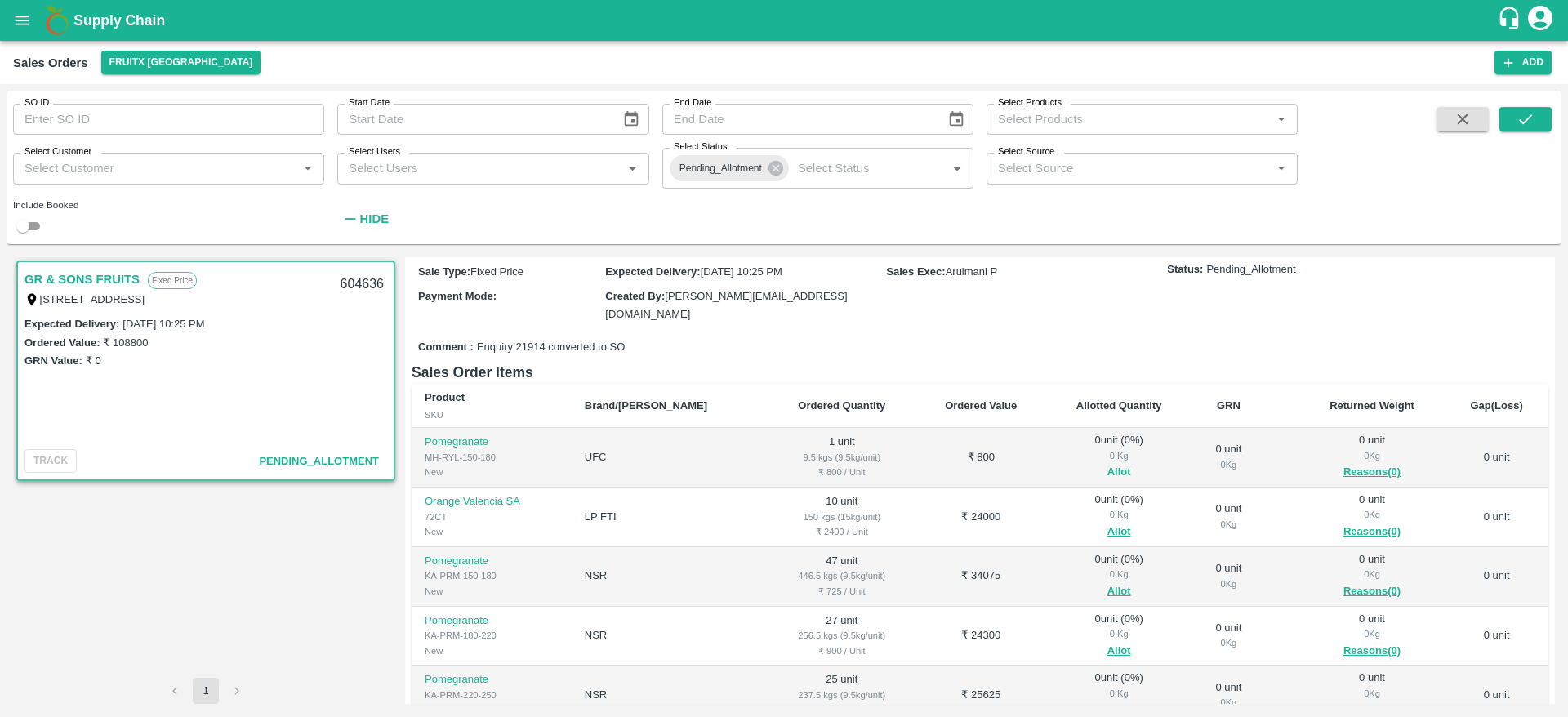
scroll to position [144, 0]
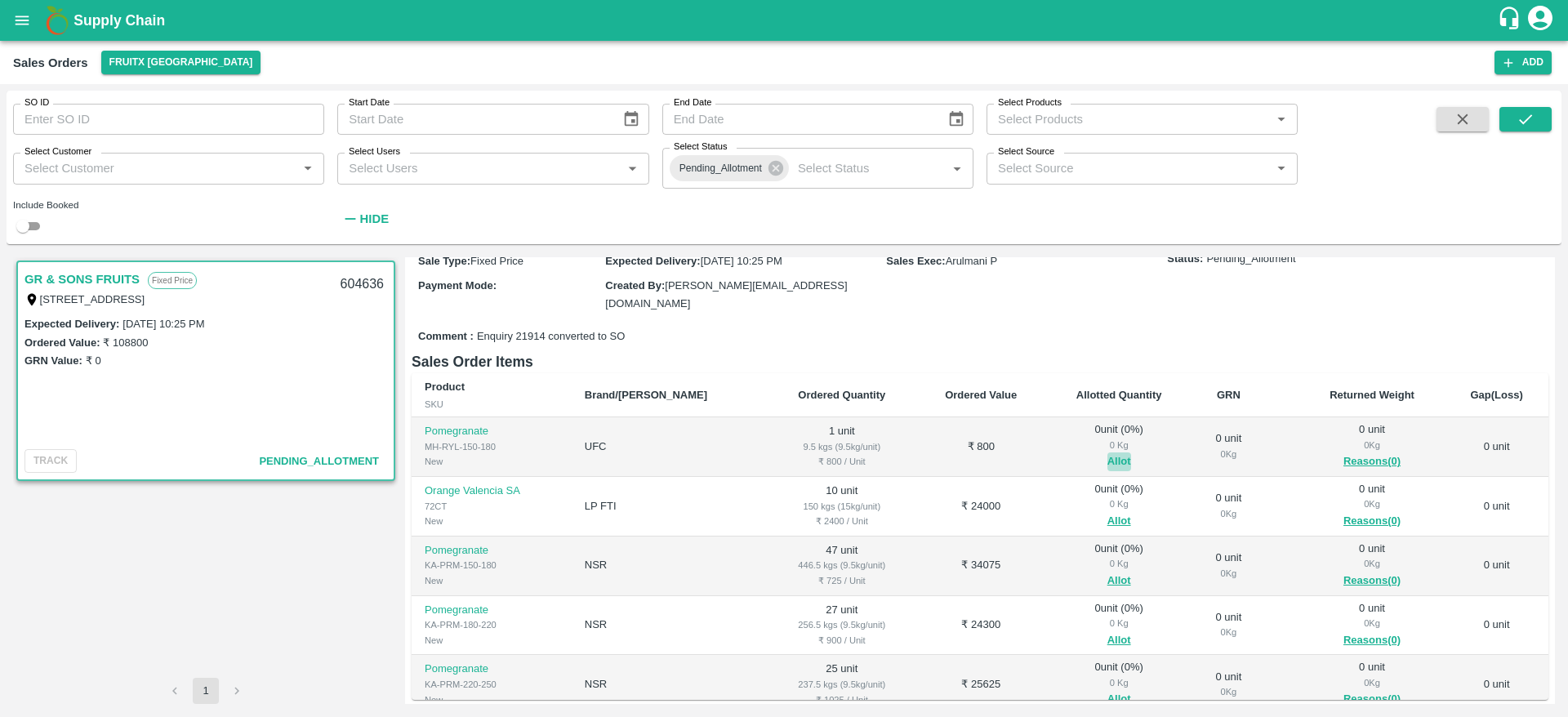
click at [1107, 452] on button "Allot" at bounding box center [1119, 462] width 24 height 19
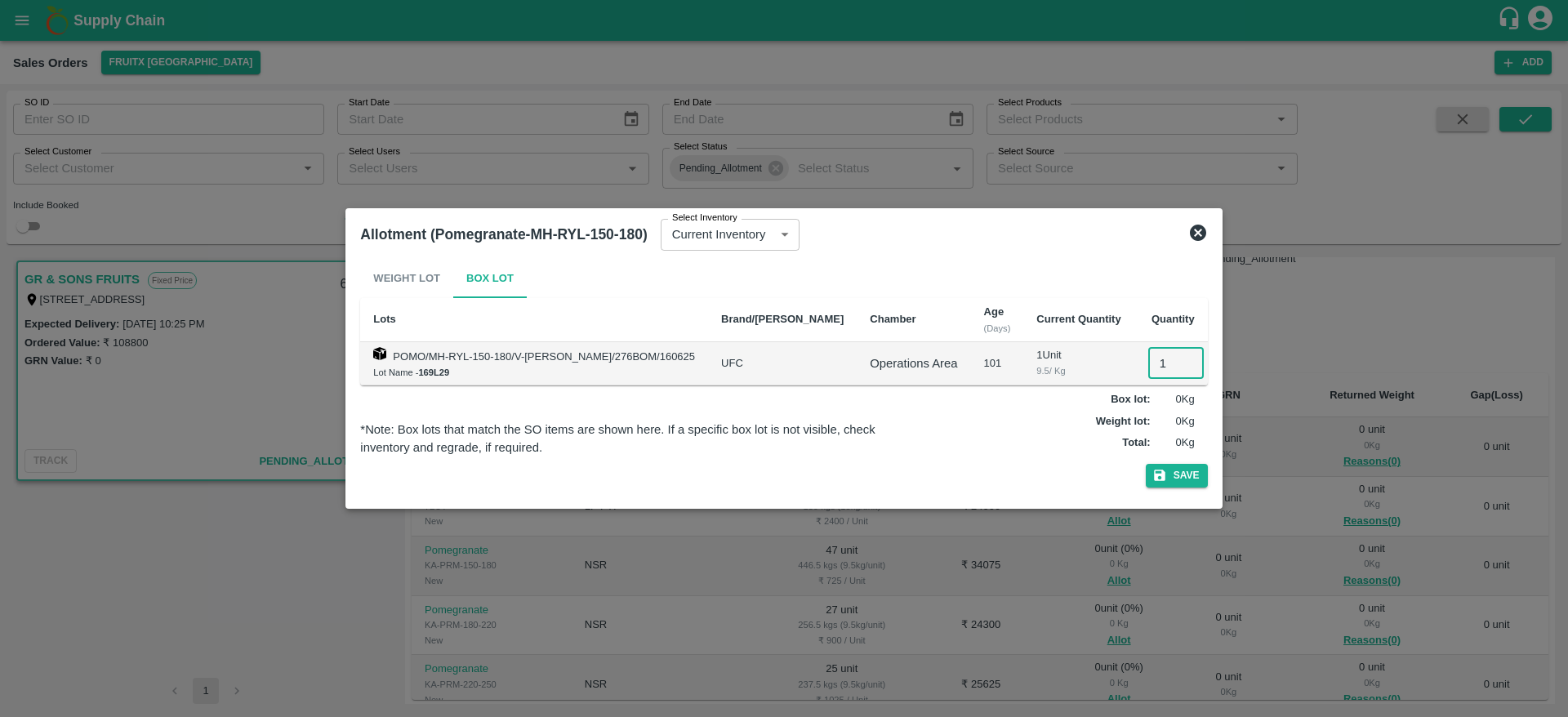
click at [1148, 370] on input "1" at bounding box center [1175, 363] width 55 height 31
type input "1"
click at [1177, 478] on button "Save" at bounding box center [1176, 475] width 62 height 24
click at [1190, 229] on icon at bounding box center [1197, 232] width 16 height 16
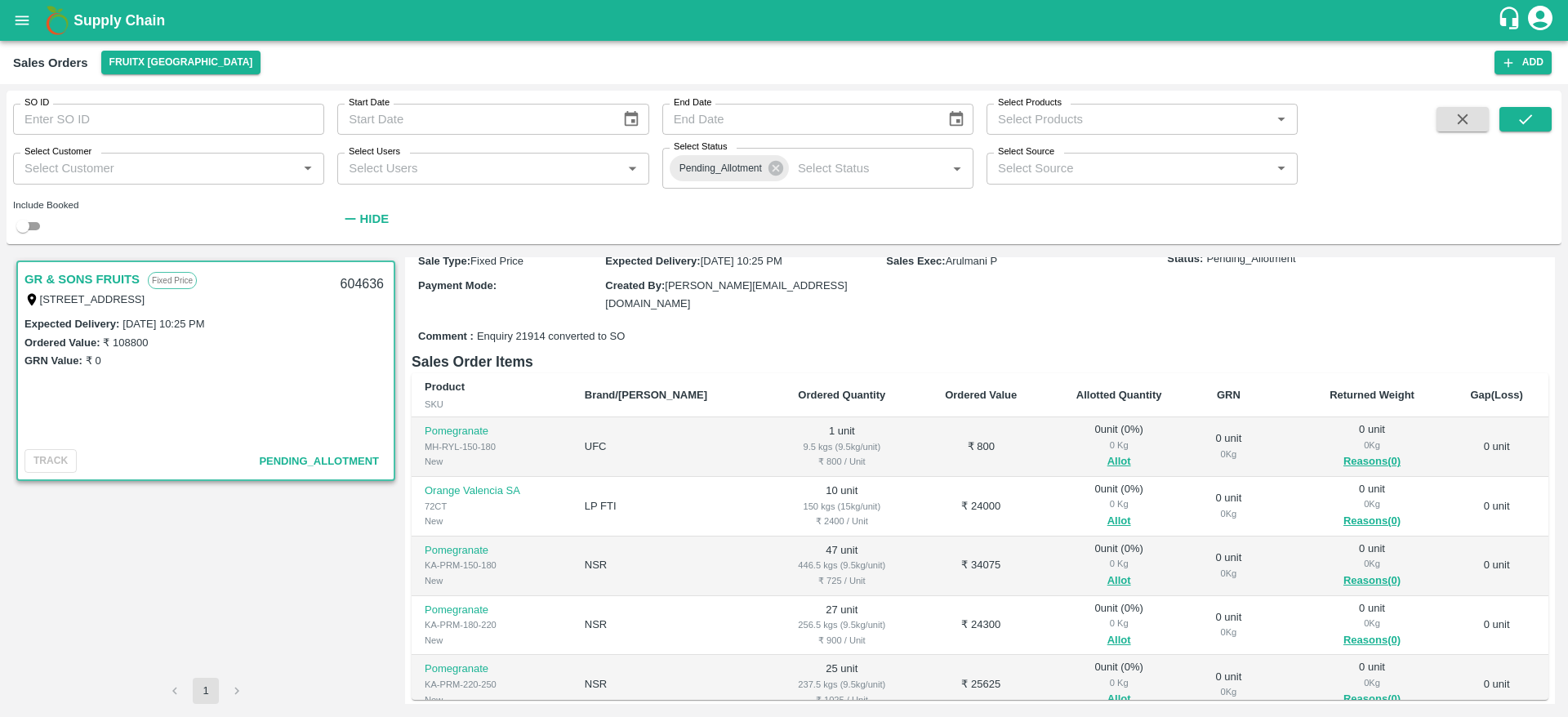
click at [106, 30] on h1 "Supply Chain" at bounding box center [784, 20] width 1423 height 23
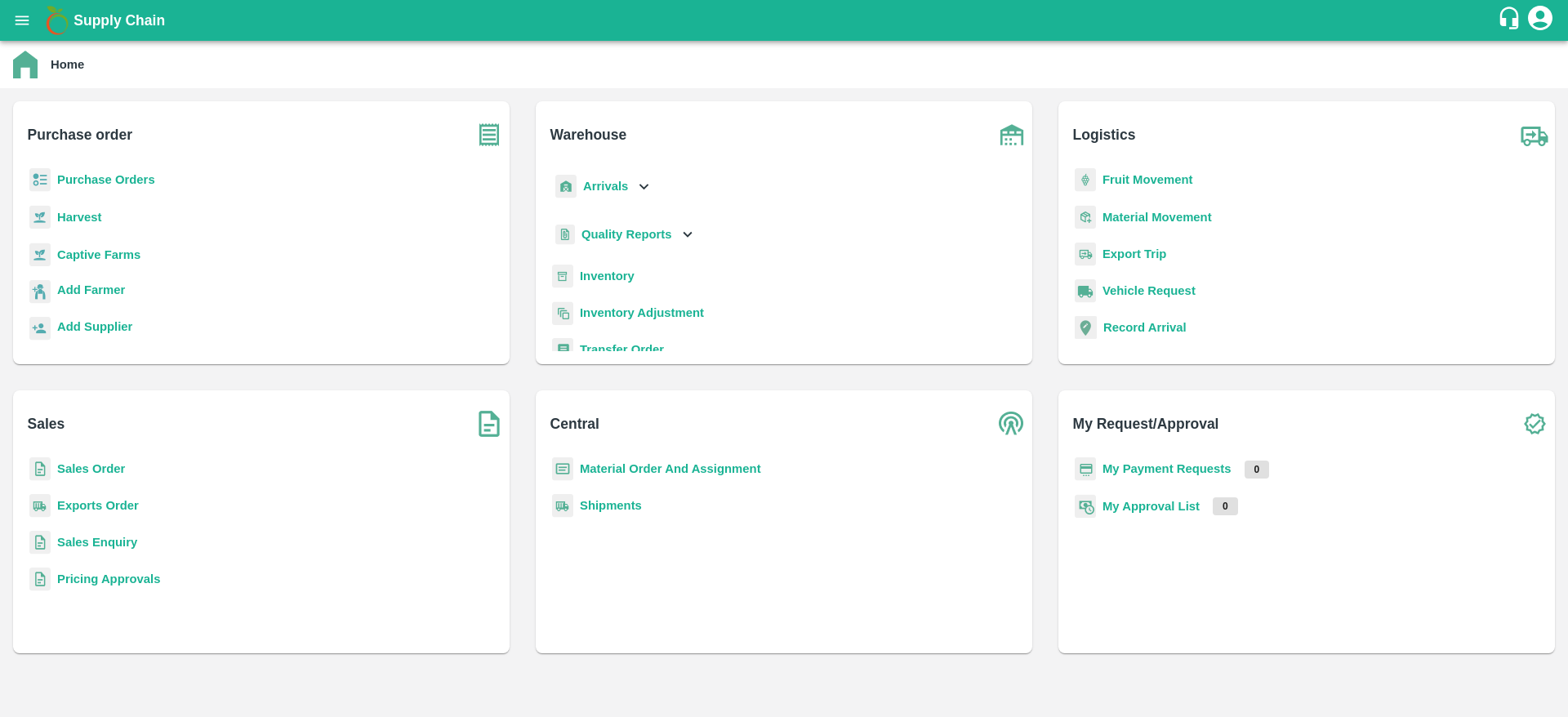
click at [79, 467] on b "Sales Order" at bounding box center [91, 469] width 68 height 13
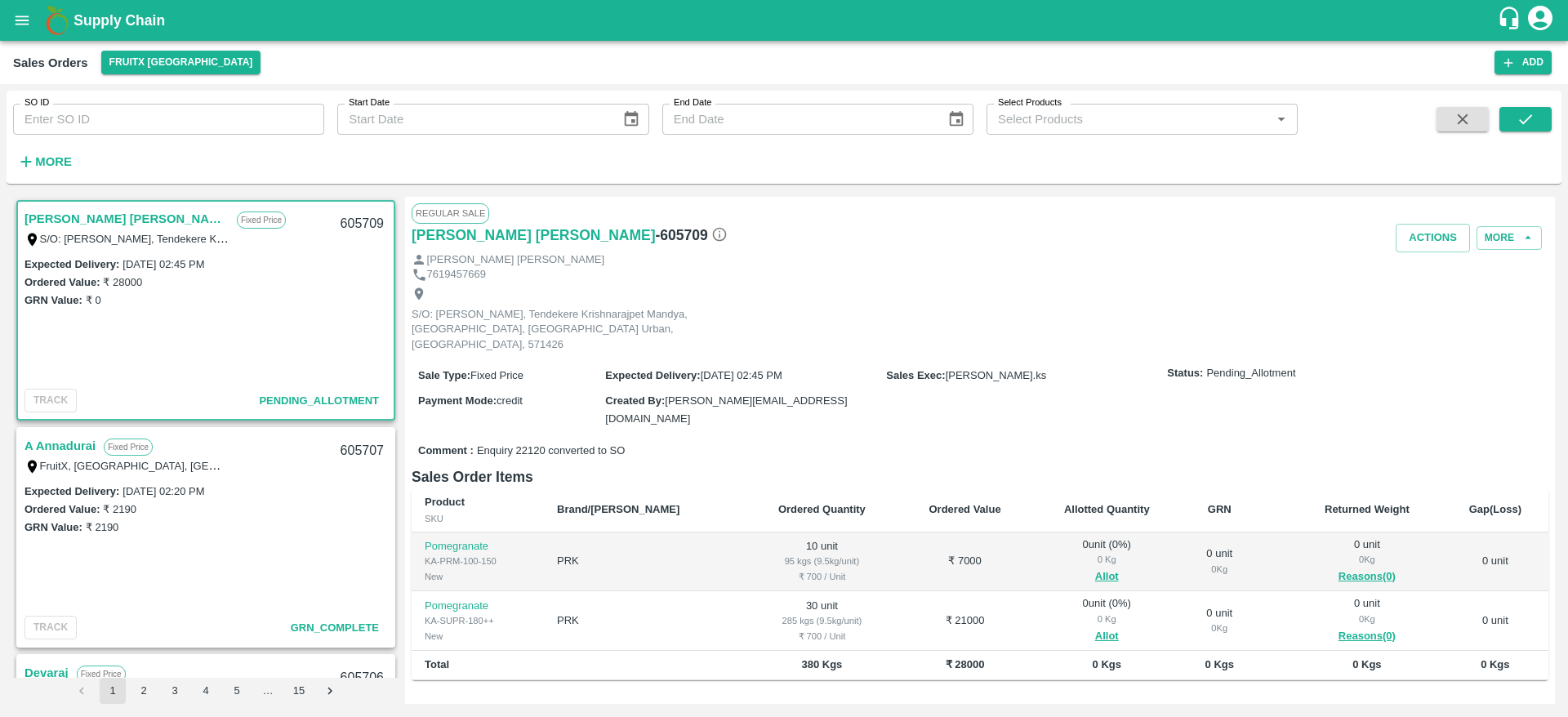
click at [83, 222] on link "[PERSON_NAME] [PERSON_NAME]" at bounding box center [127, 219] width 204 height 21
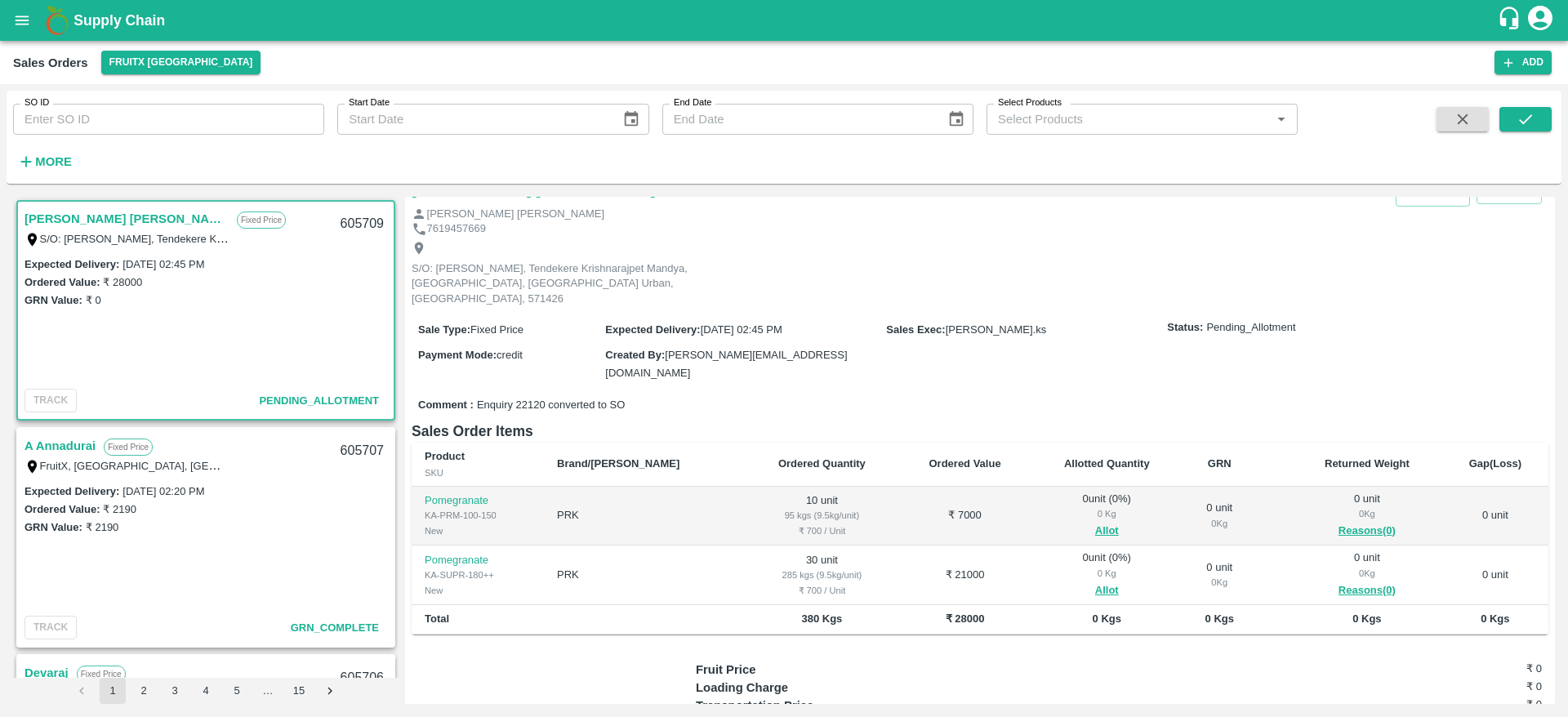
scroll to position [47, 0]
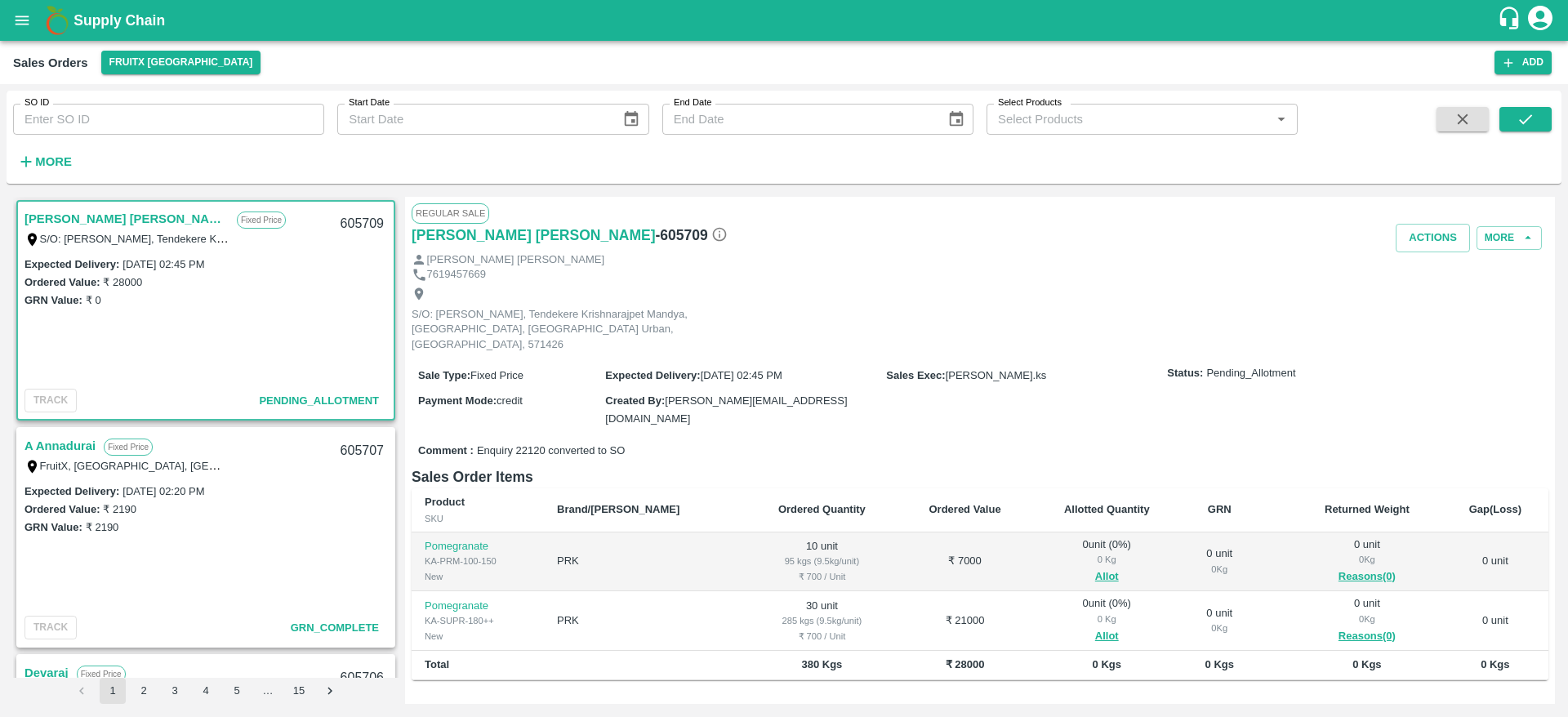
click at [75, 222] on link "[PERSON_NAME] [PERSON_NAME]" at bounding box center [127, 219] width 204 height 21
click at [1095, 568] on button "Allot" at bounding box center [1106, 577] width 24 height 19
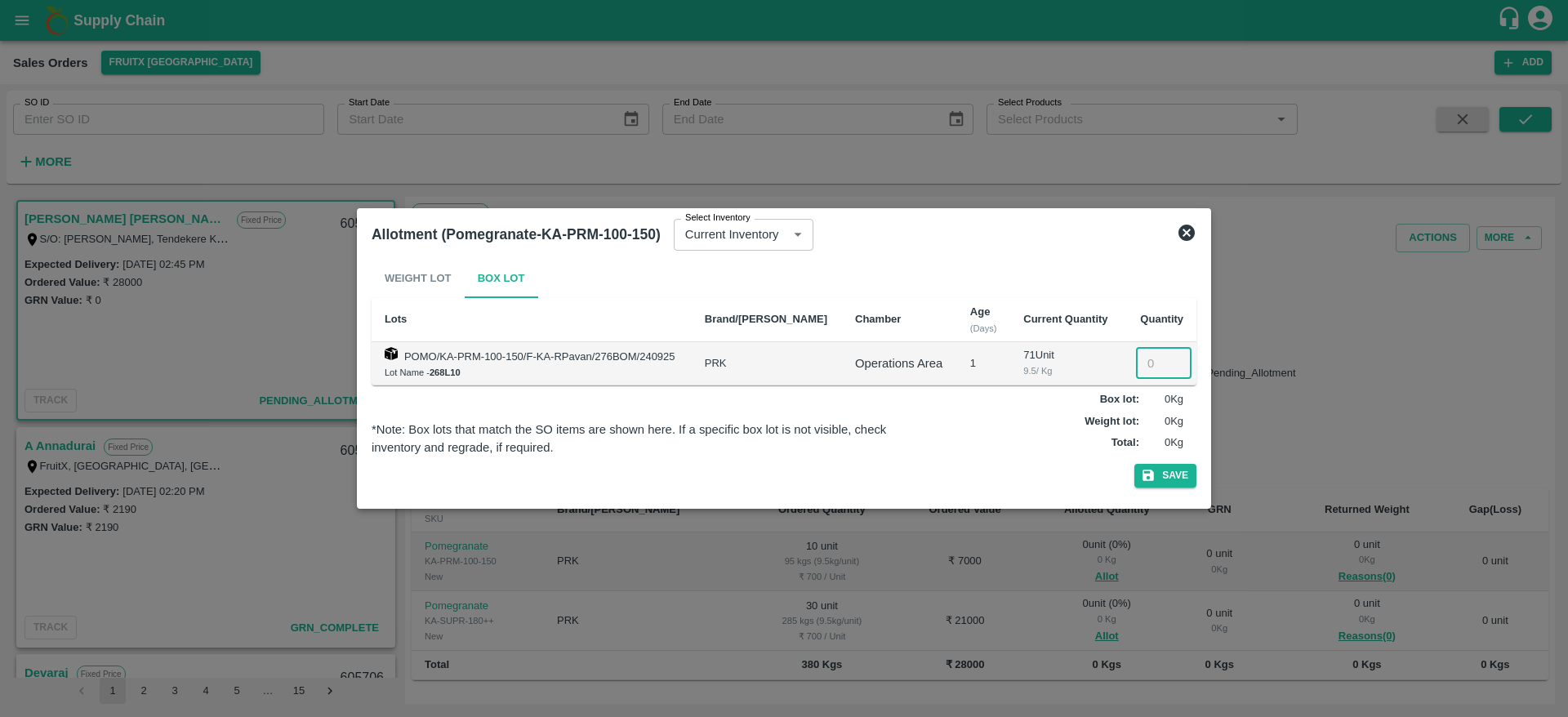
click at [1148, 359] on input "number" at bounding box center [1164, 363] width 55 height 31
type input "10"
click at [1161, 480] on button "Save" at bounding box center [1165, 475] width 62 height 24
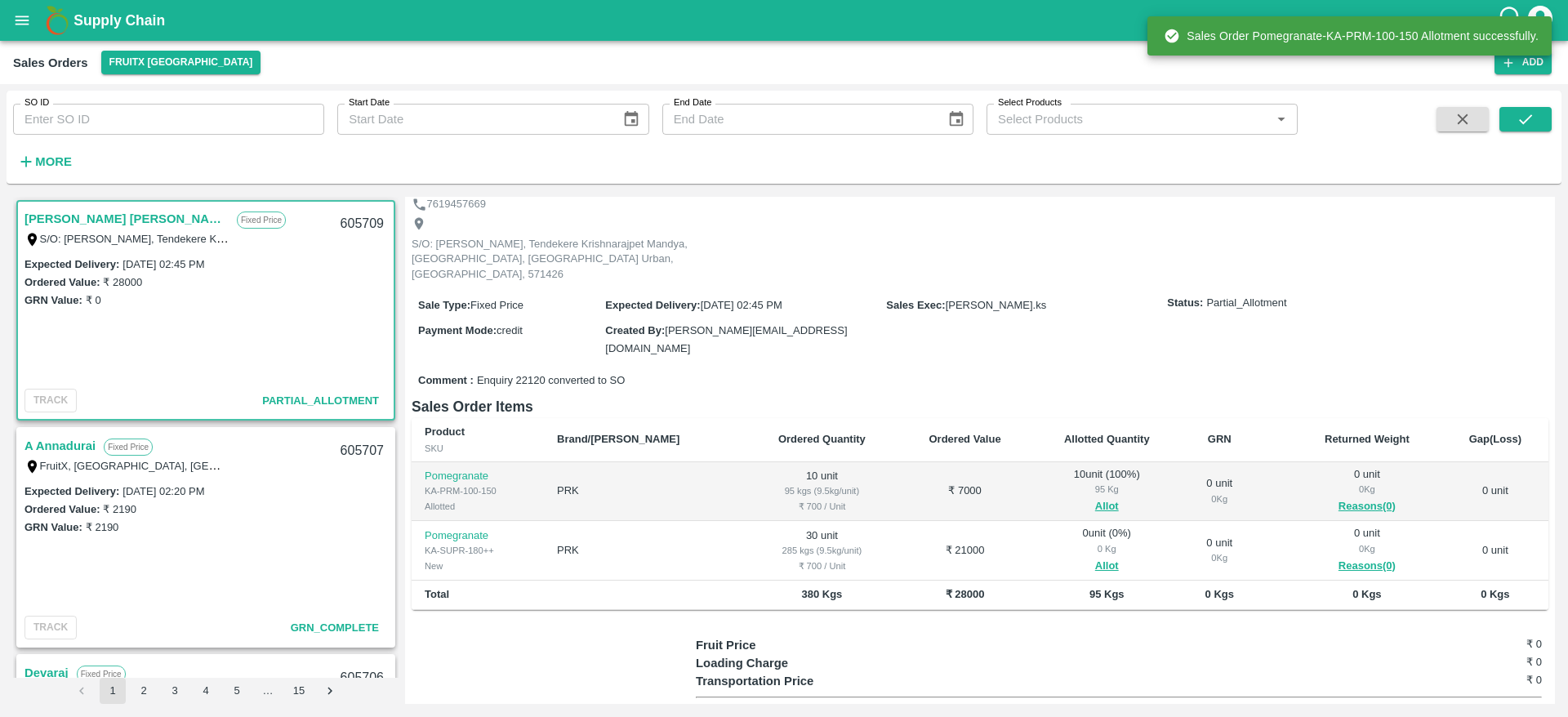
scroll to position [71, 0]
click at [1095, 556] on button "Allot" at bounding box center [1106, 566] width 24 height 19
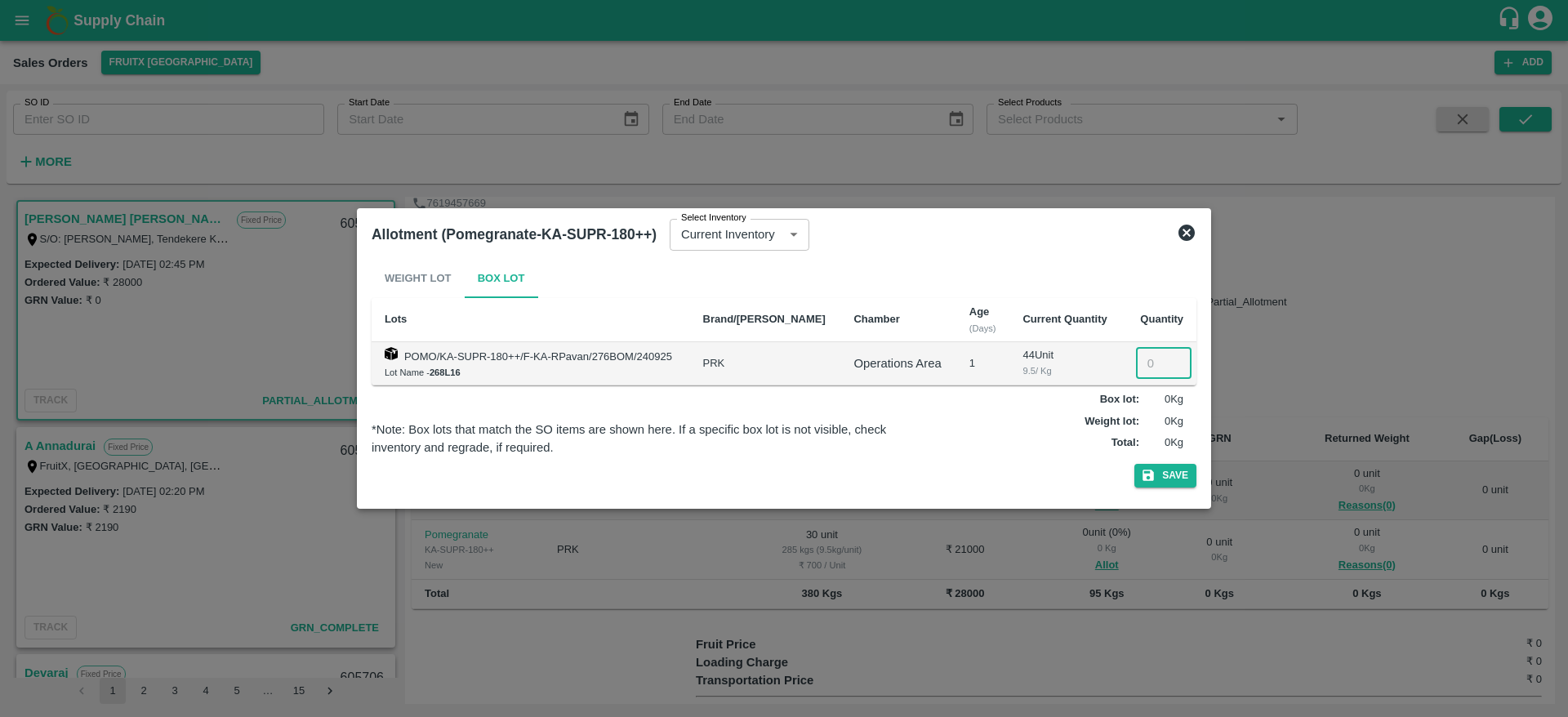
click at [1141, 358] on input "number" at bounding box center [1164, 363] width 55 height 31
type input "30"
click at [1160, 467] on button "Save" at bounding box center [1165, 475] width 62 height 24
click at [1051, 494] on div "Weight Lot Box Lot Lots Brand/Marka Chamber Age (Days) Current Quantity Quantit…" at bounding box center [784, 377] width 838 height 249
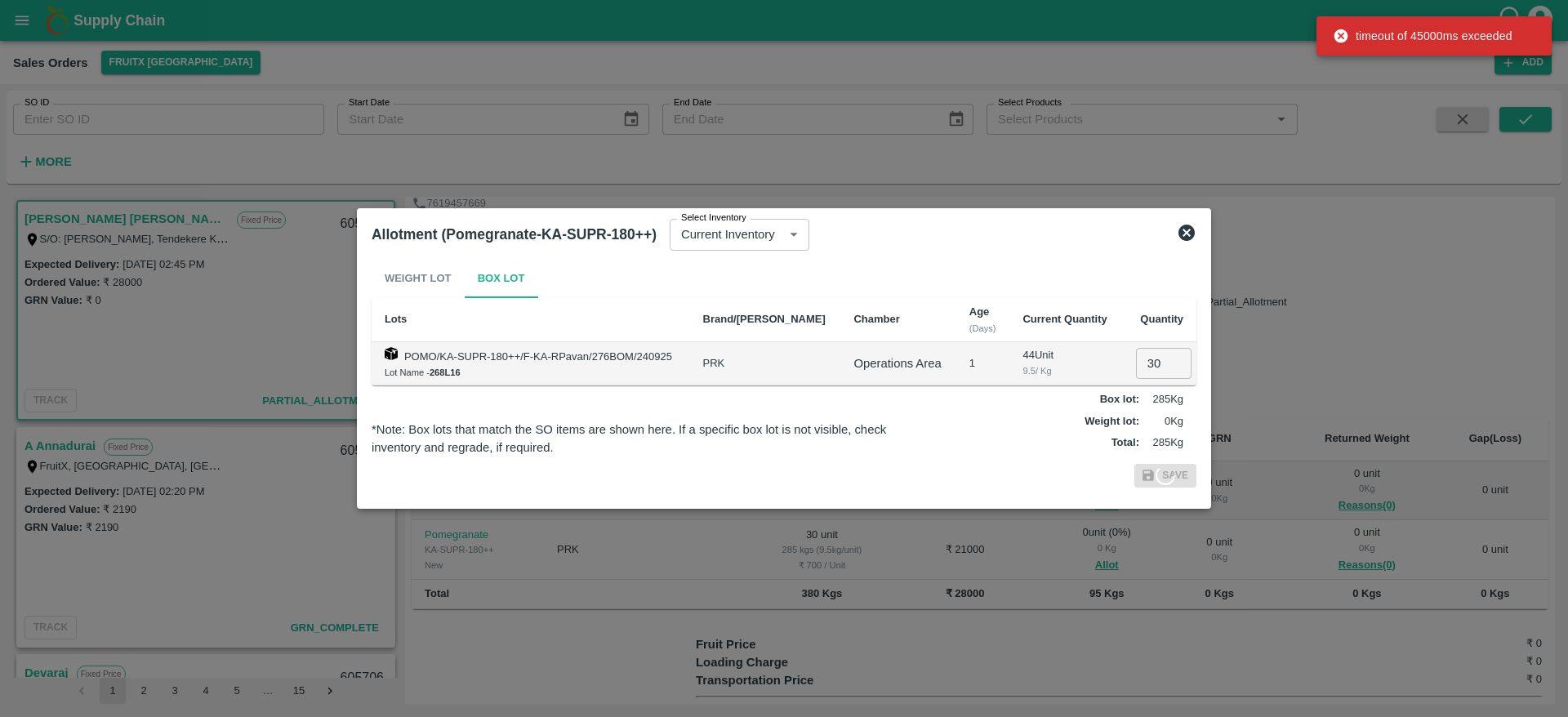
click at [1189, 235] on icon at bounding box center [1186, 232] width 20 height 20
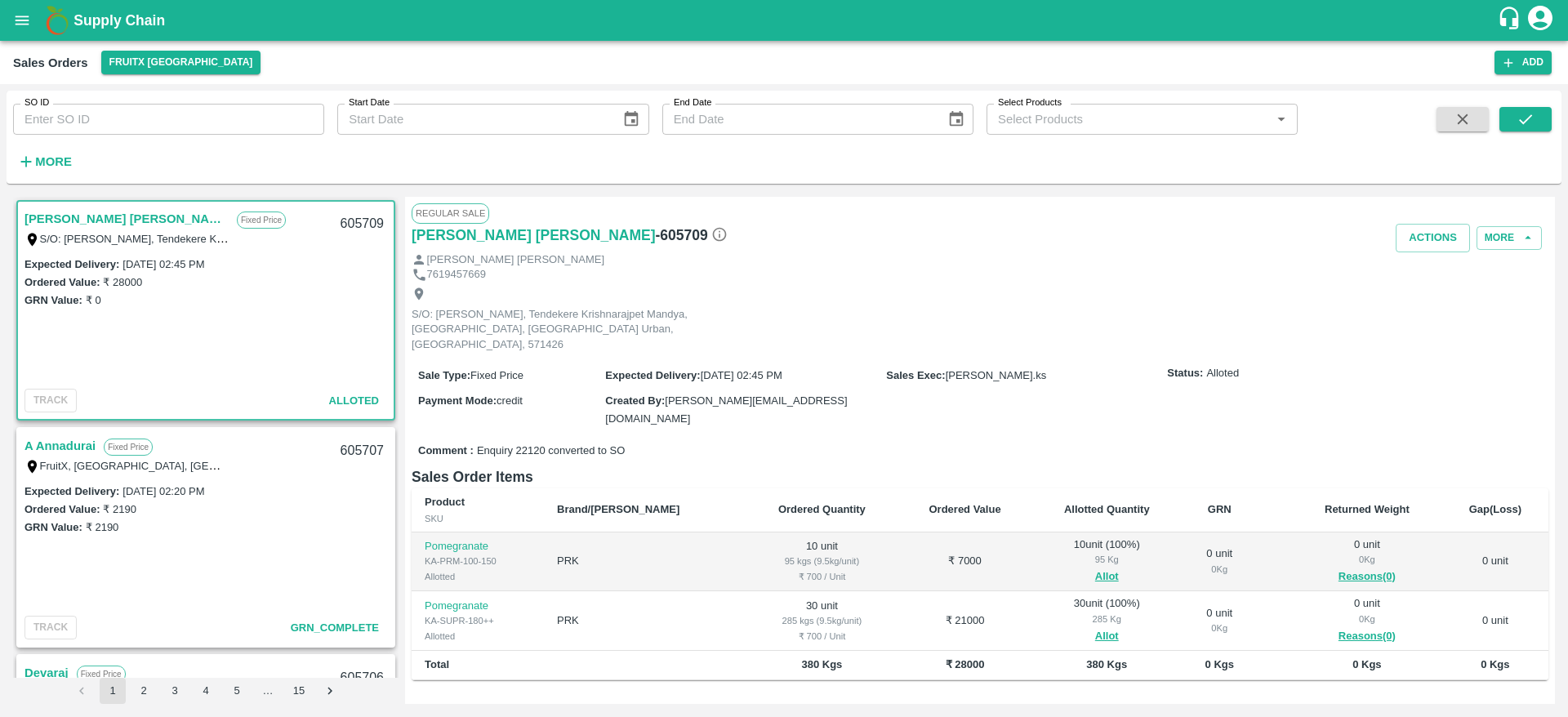
click at [345, 224] on div "605709" at bounding box center [362, 224] width 63 height 38
copy div "605709"
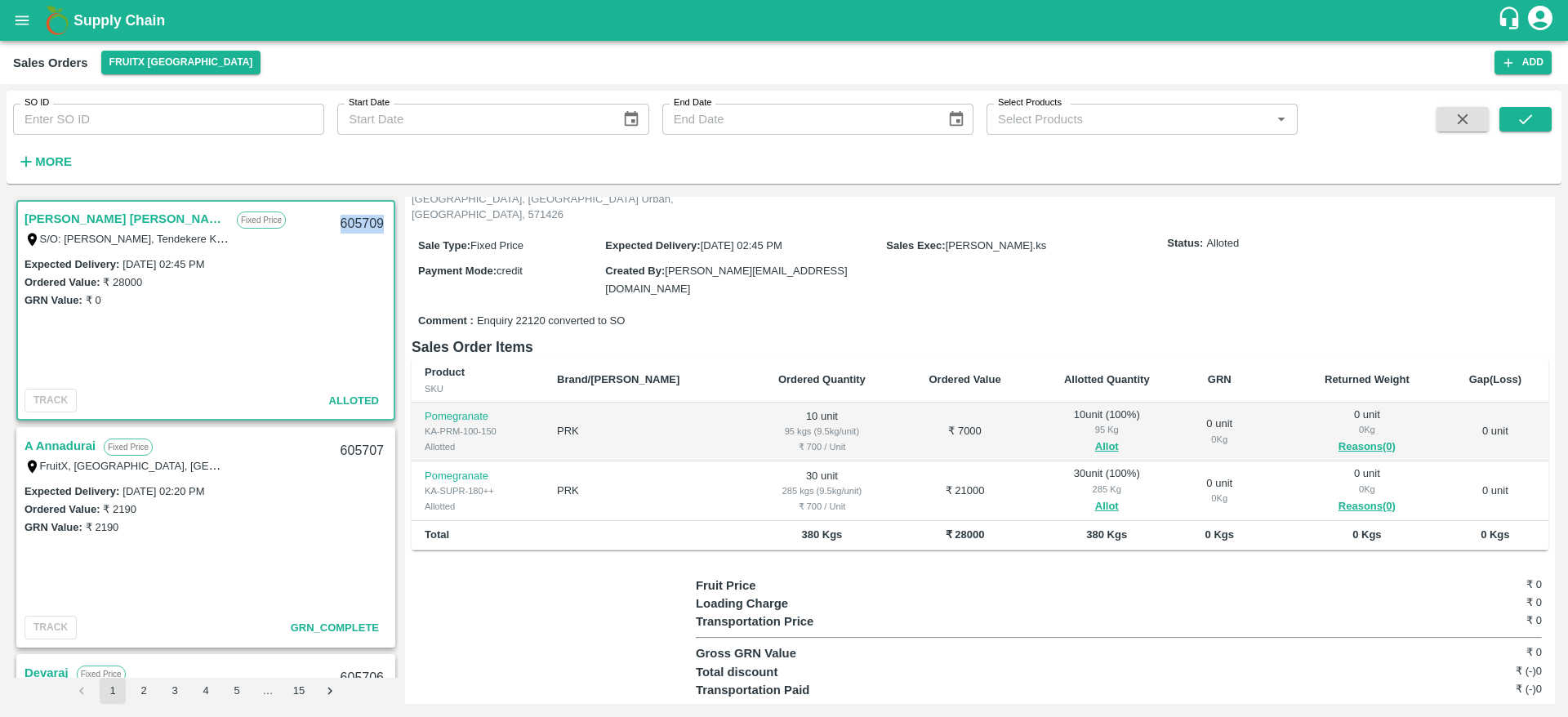
scroll to position [0, 0]
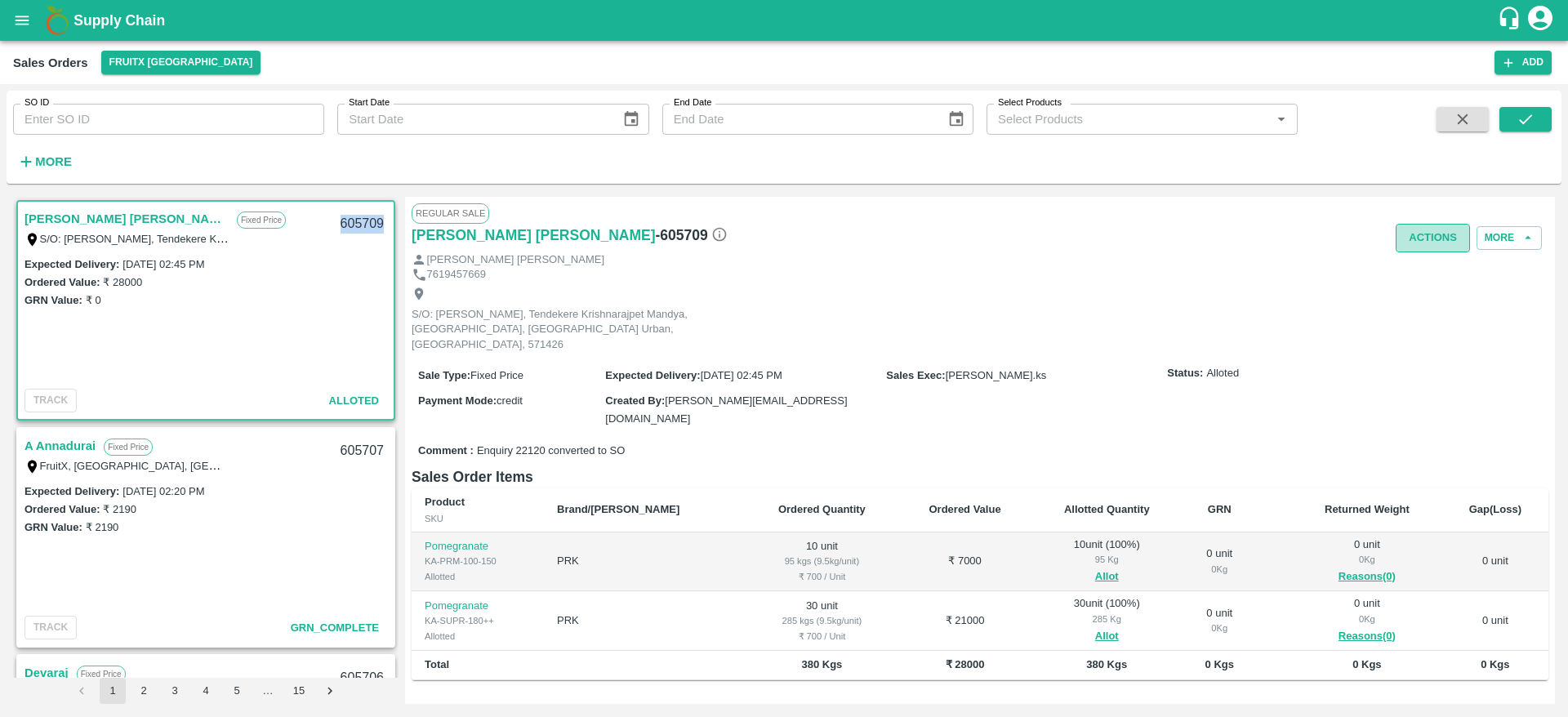
click at [1417, 249] on button "Actions" at bounding box center [1432, 238] width 75 height 29
click at [1423, 292] on li "Deliver" at bounding box center [1469, 300] width 172 height 28
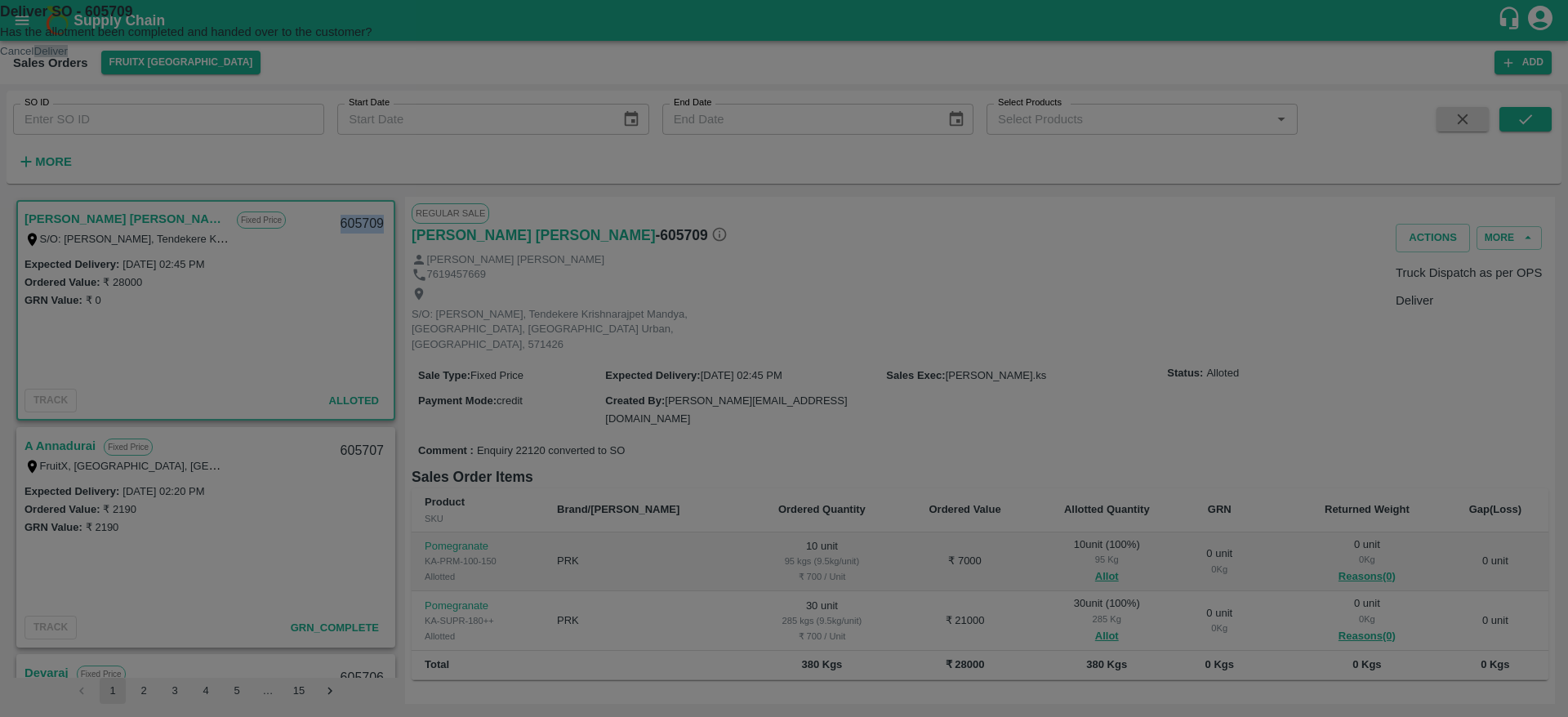
click at [68, 57] on button "Deliver" at bounding box center [51, 51] width 33 height 12
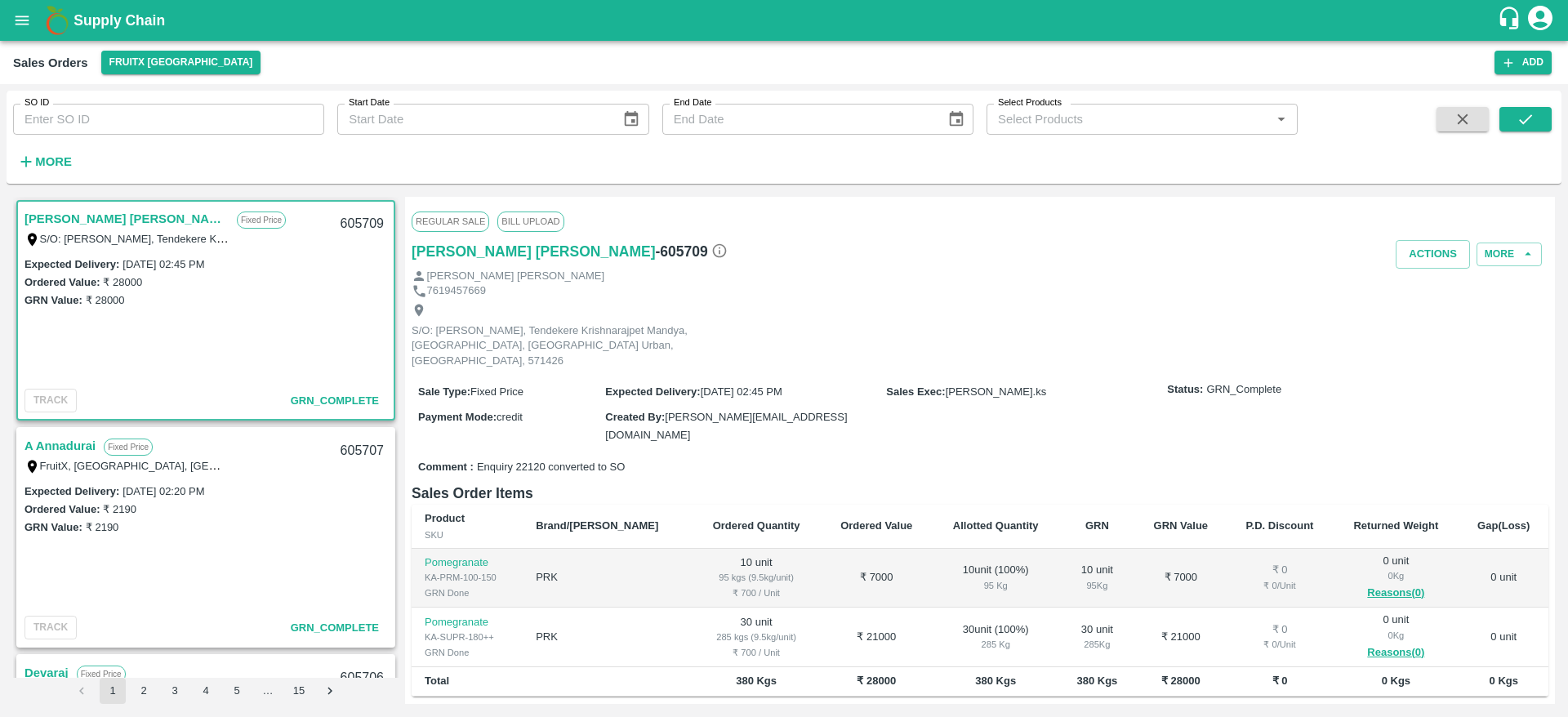
click at [80, 446] on link "A Annadurai" at bounding box center [60, 445] width 71 height 21
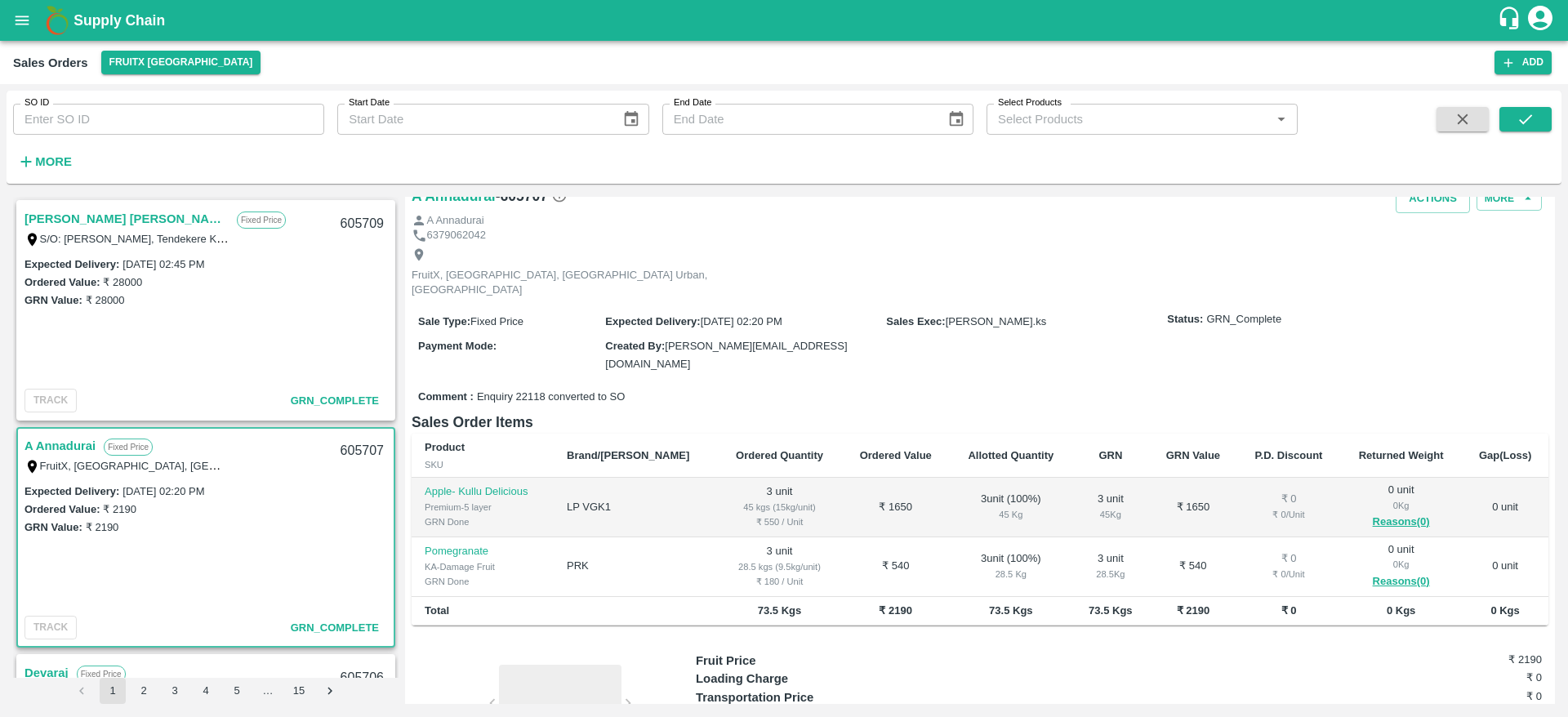
scroll to position [56, 0]
click at [49, 209] on link "[PERSON_NAME] [PERSON_NAME]" at bounding box center [127, 219] width 204 height 21
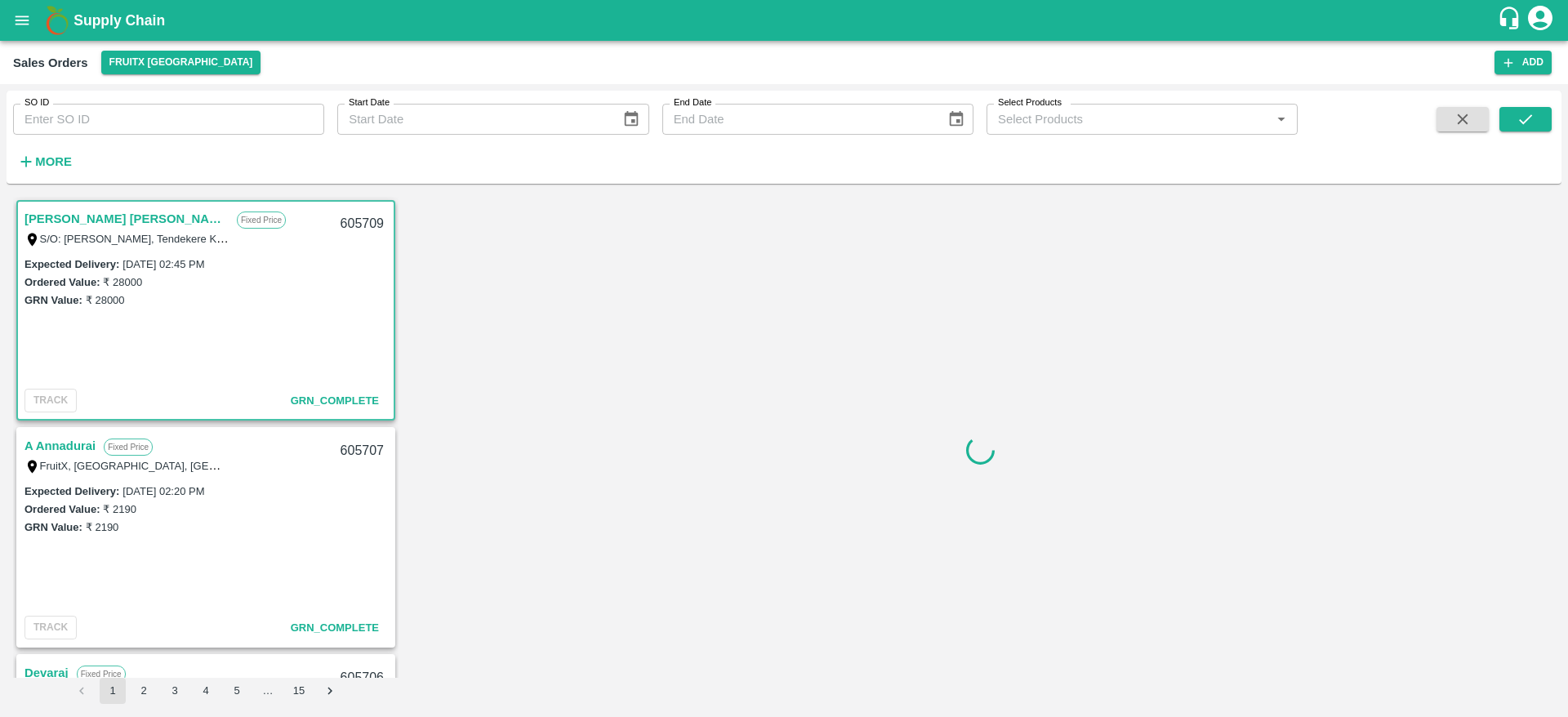
click at [46, 222] on link "[PERSON_NAME] [PERSON_NAME]" at bounding box center [127, 219] width 204 height 21
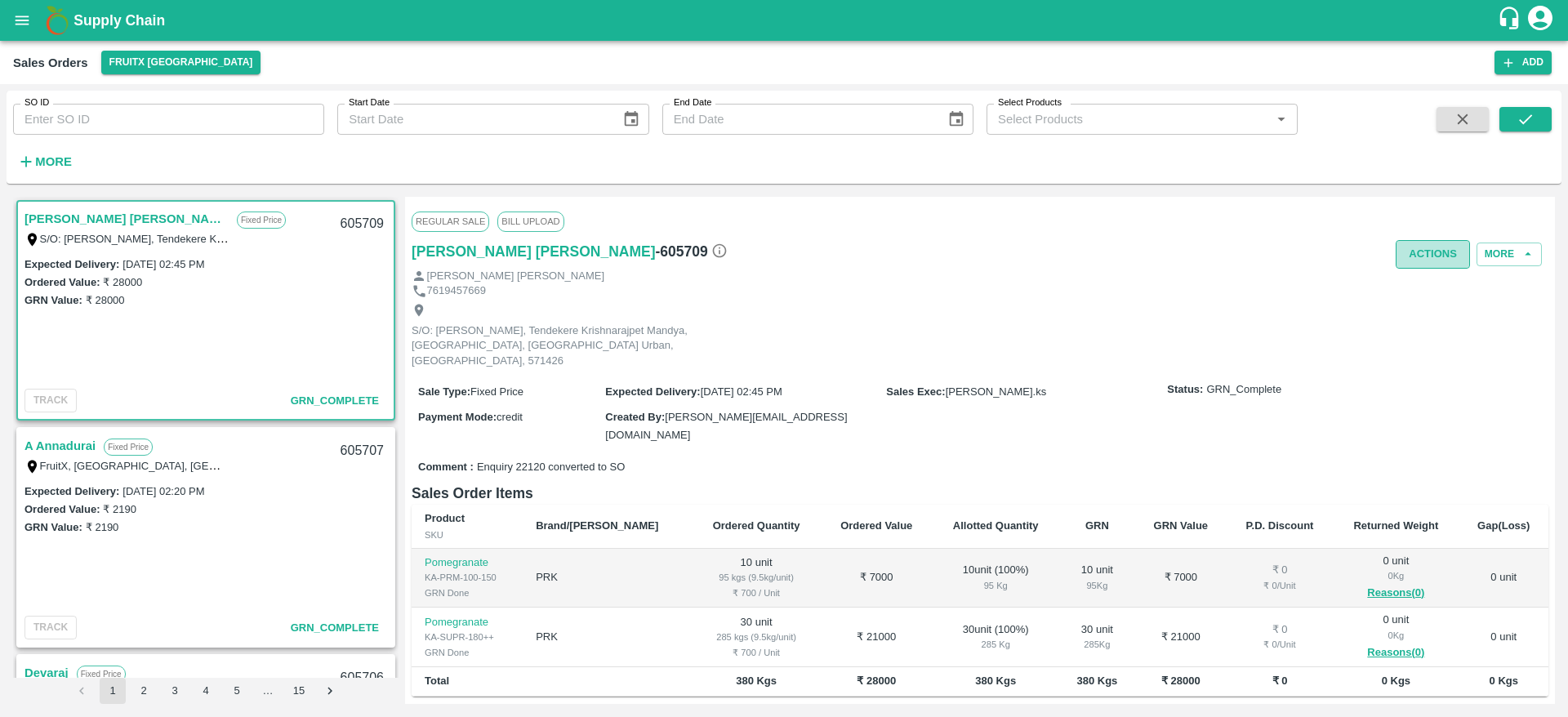
click at [1426, 260] on button "Actions" at bounding box center [1432, 254] width 75 height 29
click at [1424, 277] on li "Truck Dispatch as per OPS" at bounding box center [1469, 289] width 172 height 28
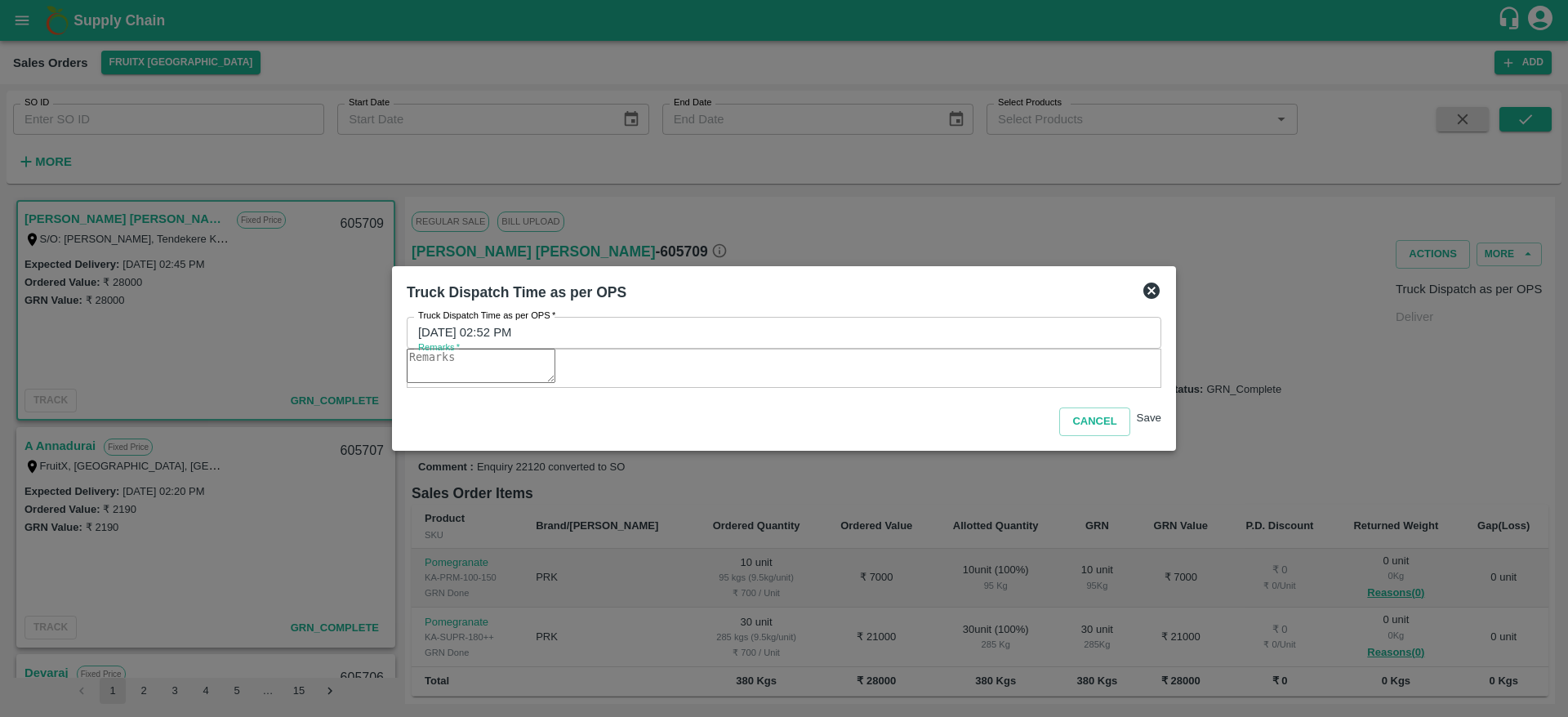
click at [555, 380] on textarea "Remarks   *" at bounding box center [482, 366] width 149 height 34
type textarea "OTD"
click at [1136, 424] on button "Save" at bounding box center [1149, 418] width 25 height 12
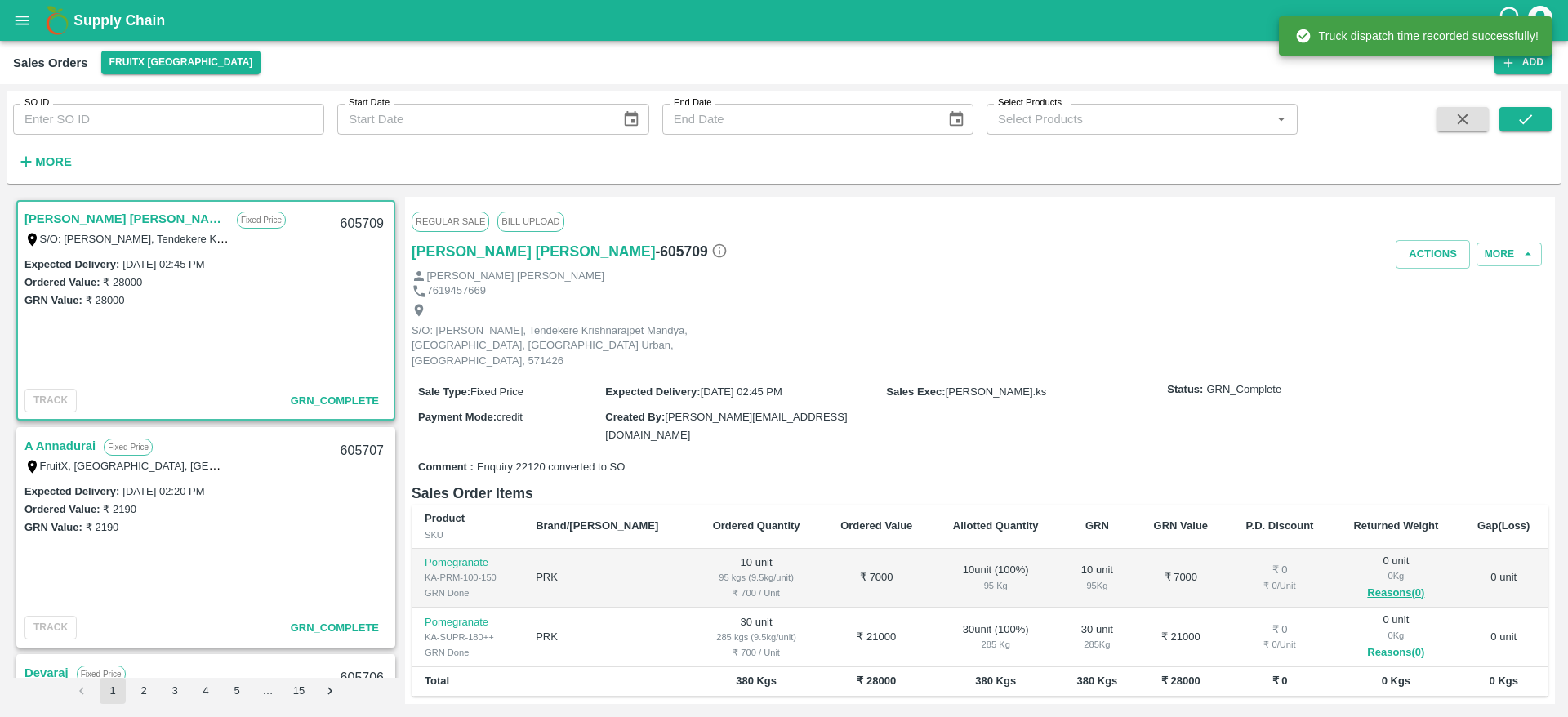
click at [72, 439] on link "A Annadurai" at bounding box center [60, 445] width 71 height 21
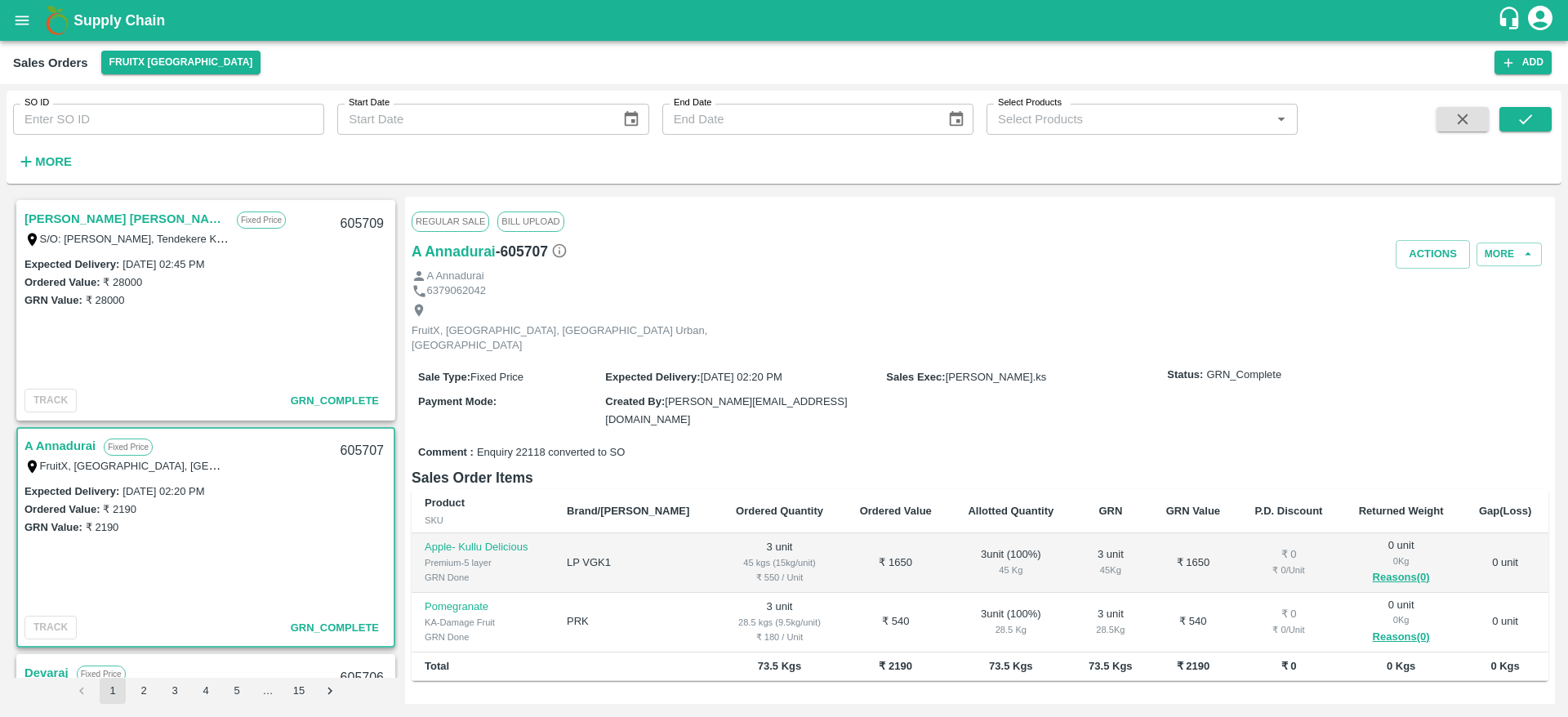
scroll to position [131, 0]
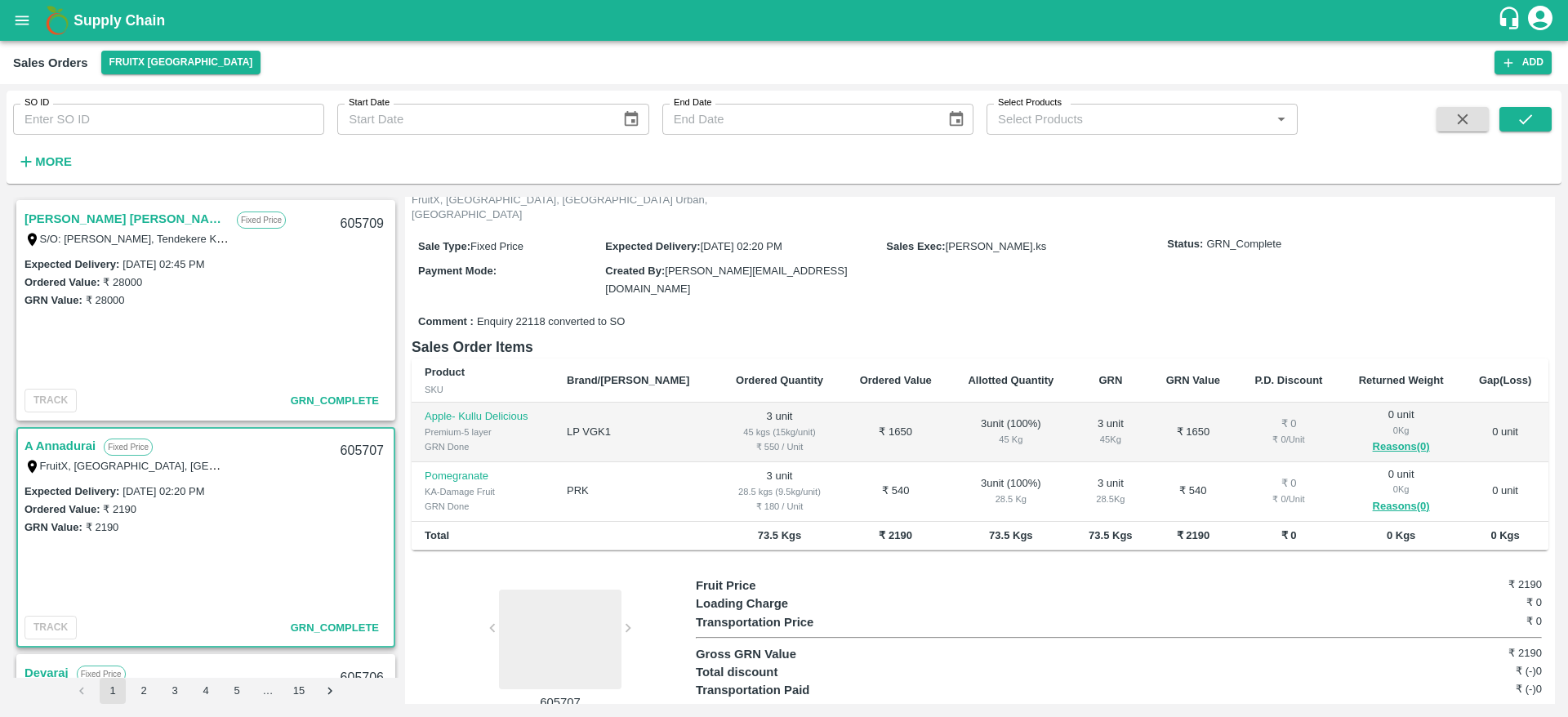
click at [90, 225] on link "[PERSON_NAME] [PERSON_NAME]" at bounding box center [127, 219] width 204 height 21
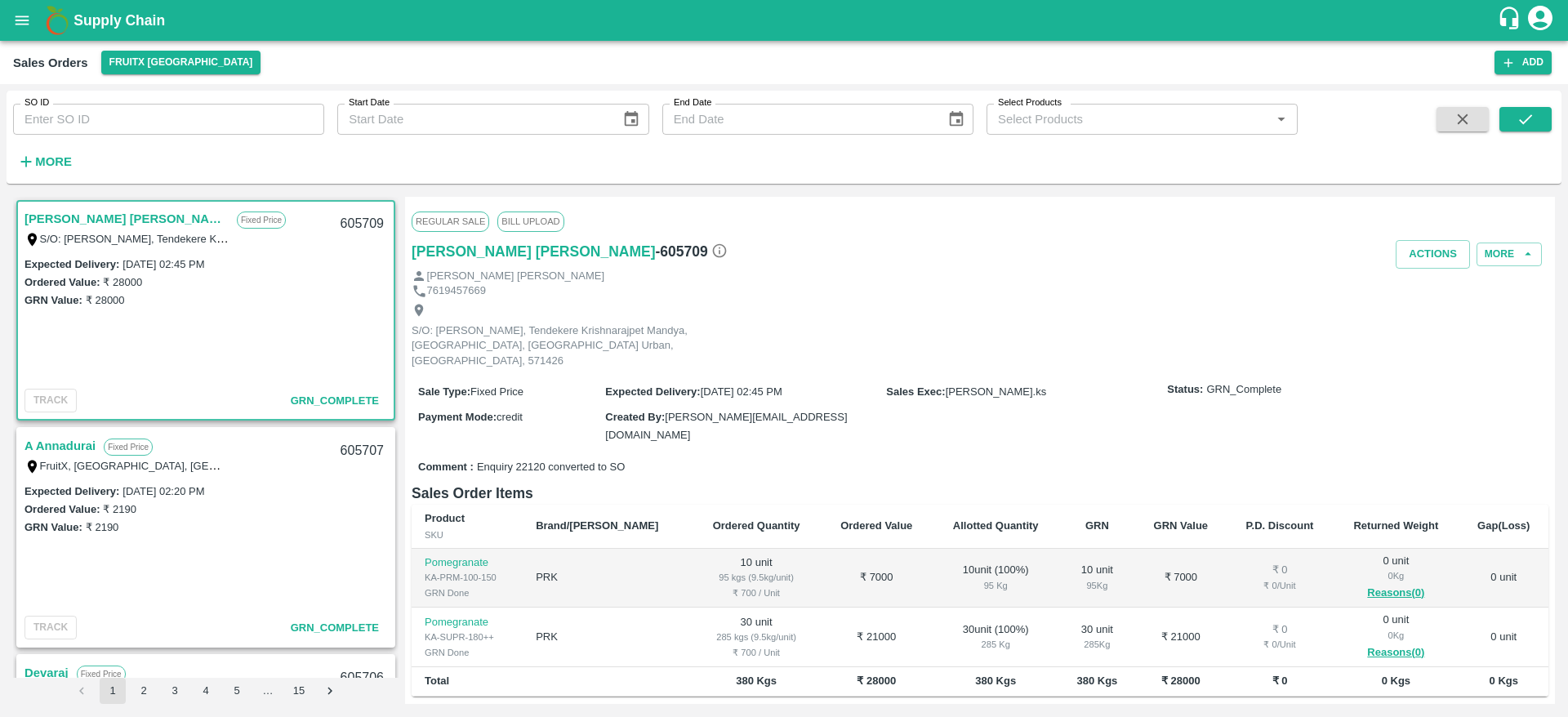
click at [71, 447] on link "A Annadurai" at bounding box center [60, 445] width 71 height 21
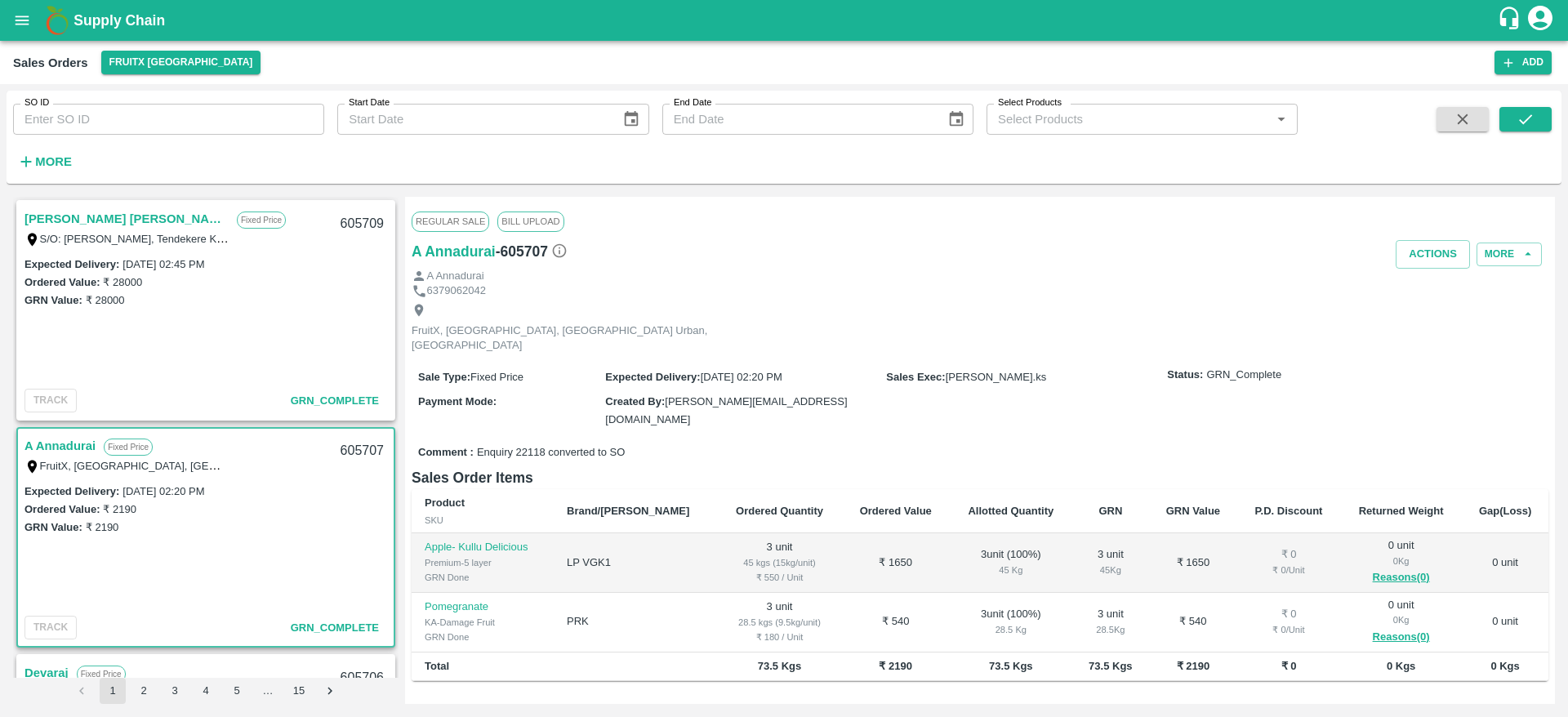
click at [85, 218] on link "[PERSON_NAME] [PERSON_NAME]" at bounding box center [127, 219] width 204 height 21
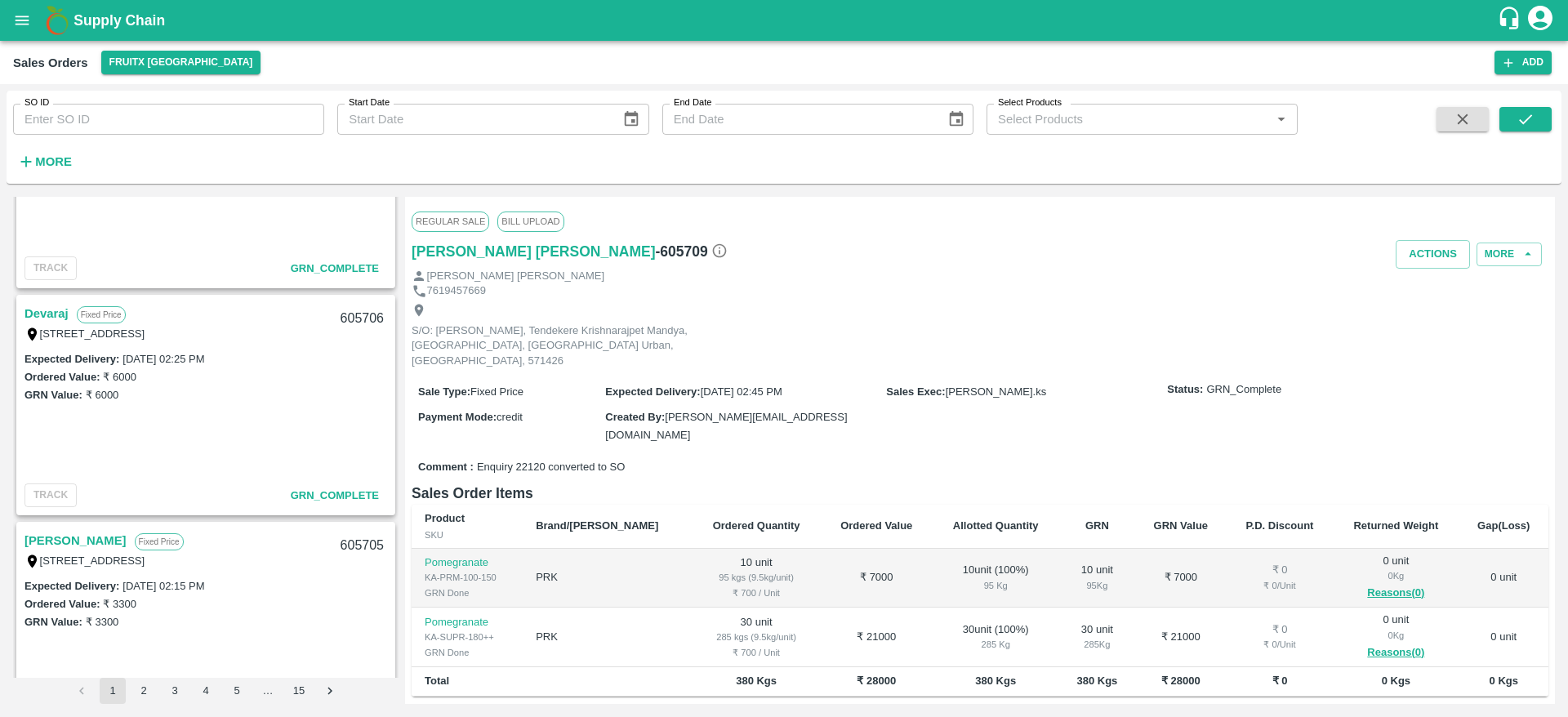
scroll to position [364, 0]
click at [48, 300] on link "Devaraj" at bounding box center [47, 309] width 44 height 21
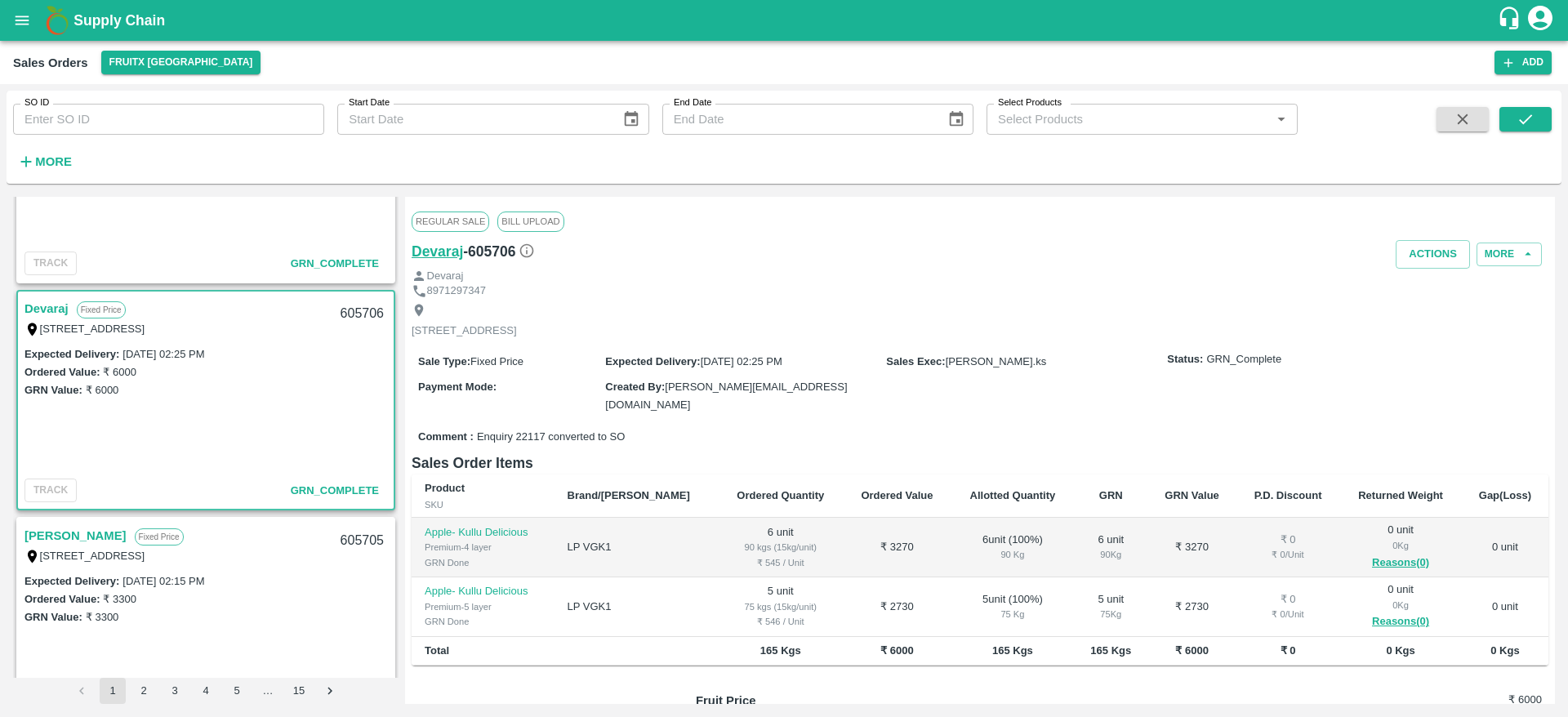
click at [452, 253] on h6 "Devaraj" at bounding box center [438, 251] width 52 height 23
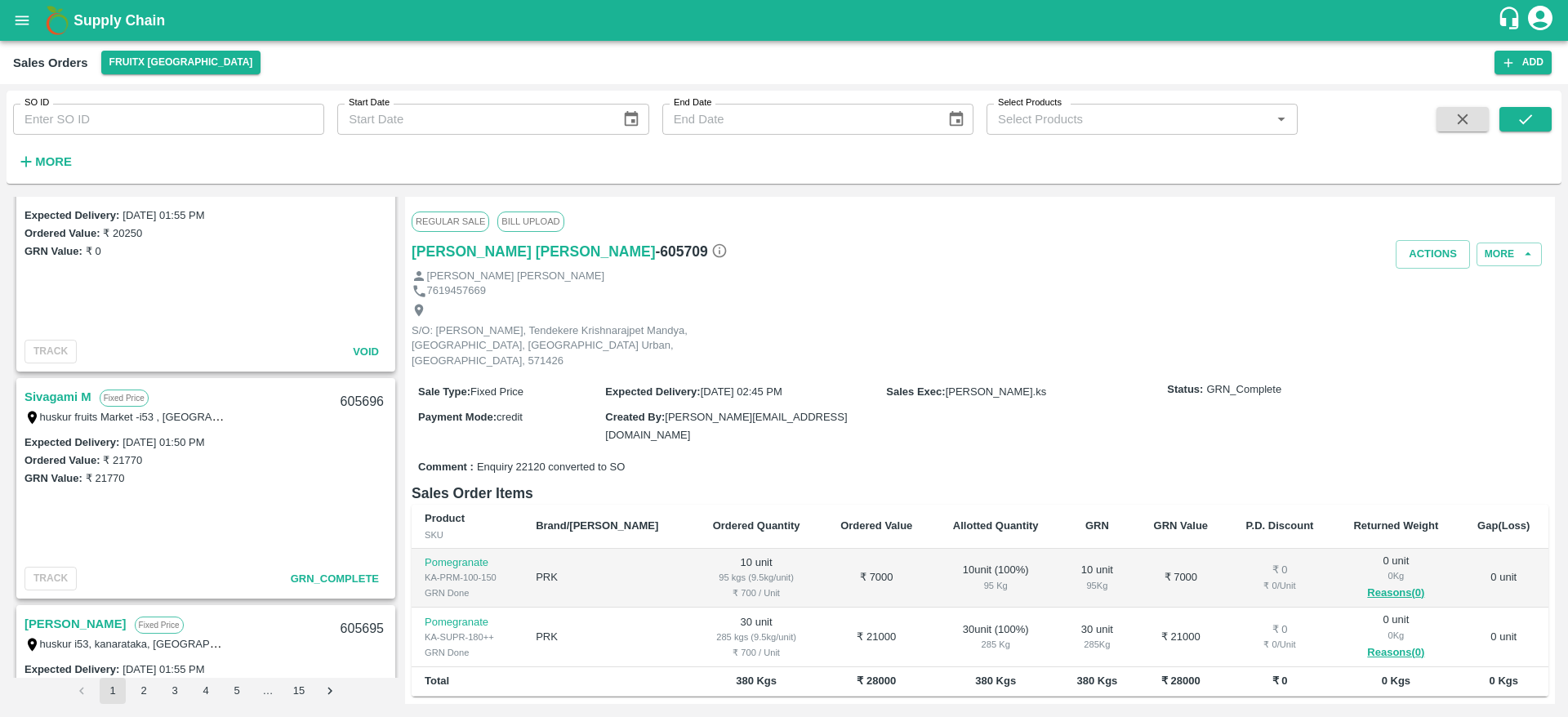
scroll to position [1513, 0]
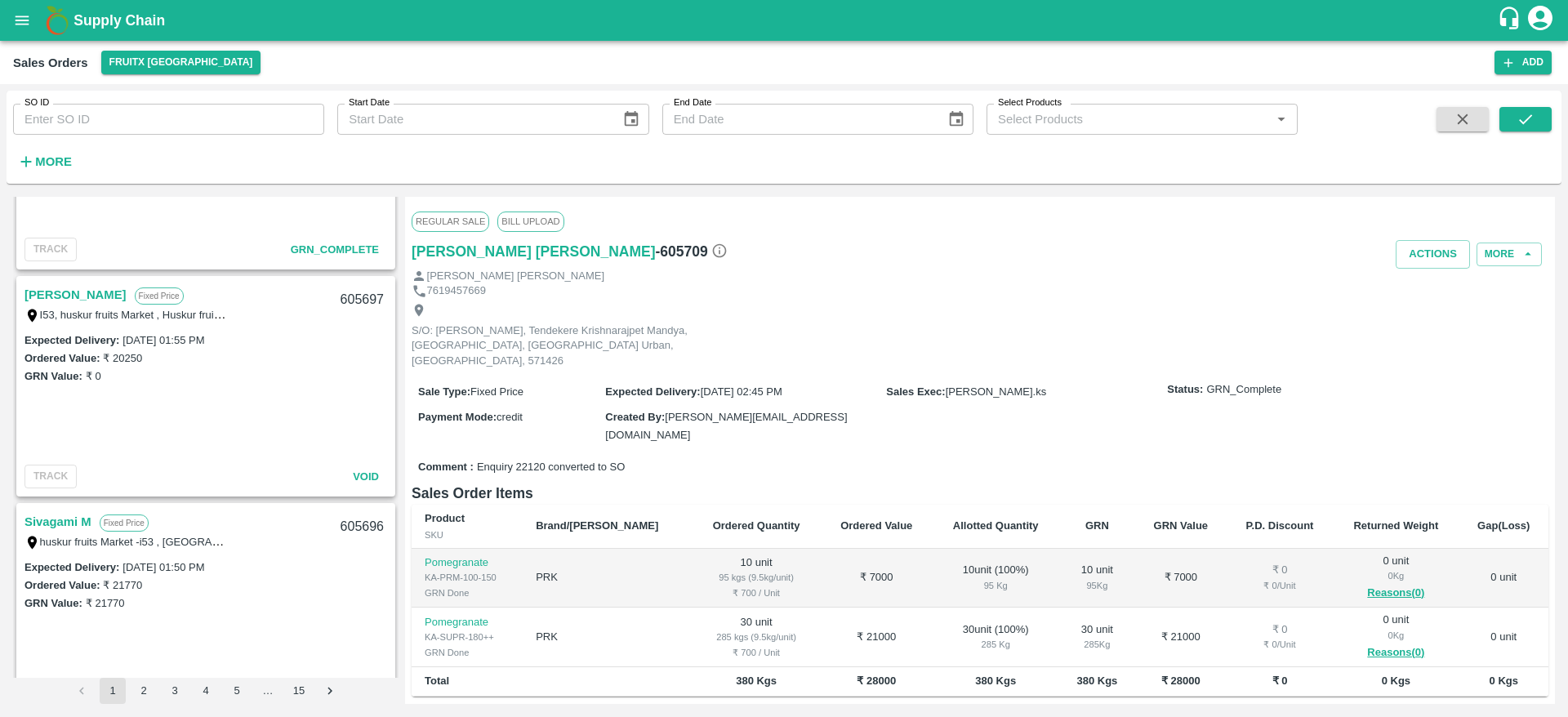
click at [38, 293] on link "[PERSON_NAME]" at bounding box center [75, 294] width 102 height 21
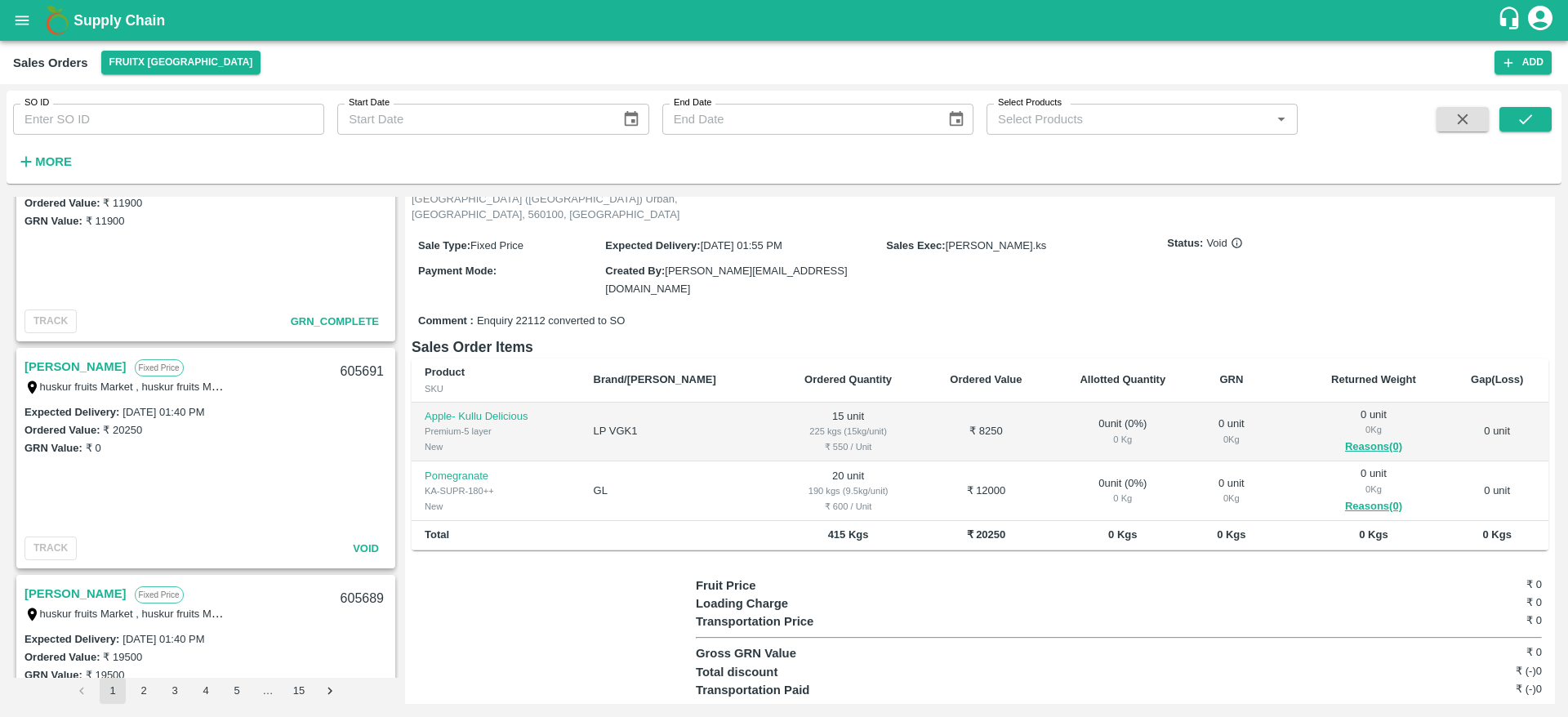
scroll to position [2575, 0]
click at [58, 376] on link "[PERSON_NAME]" at bounding box center [75, 368] width 102 height 21
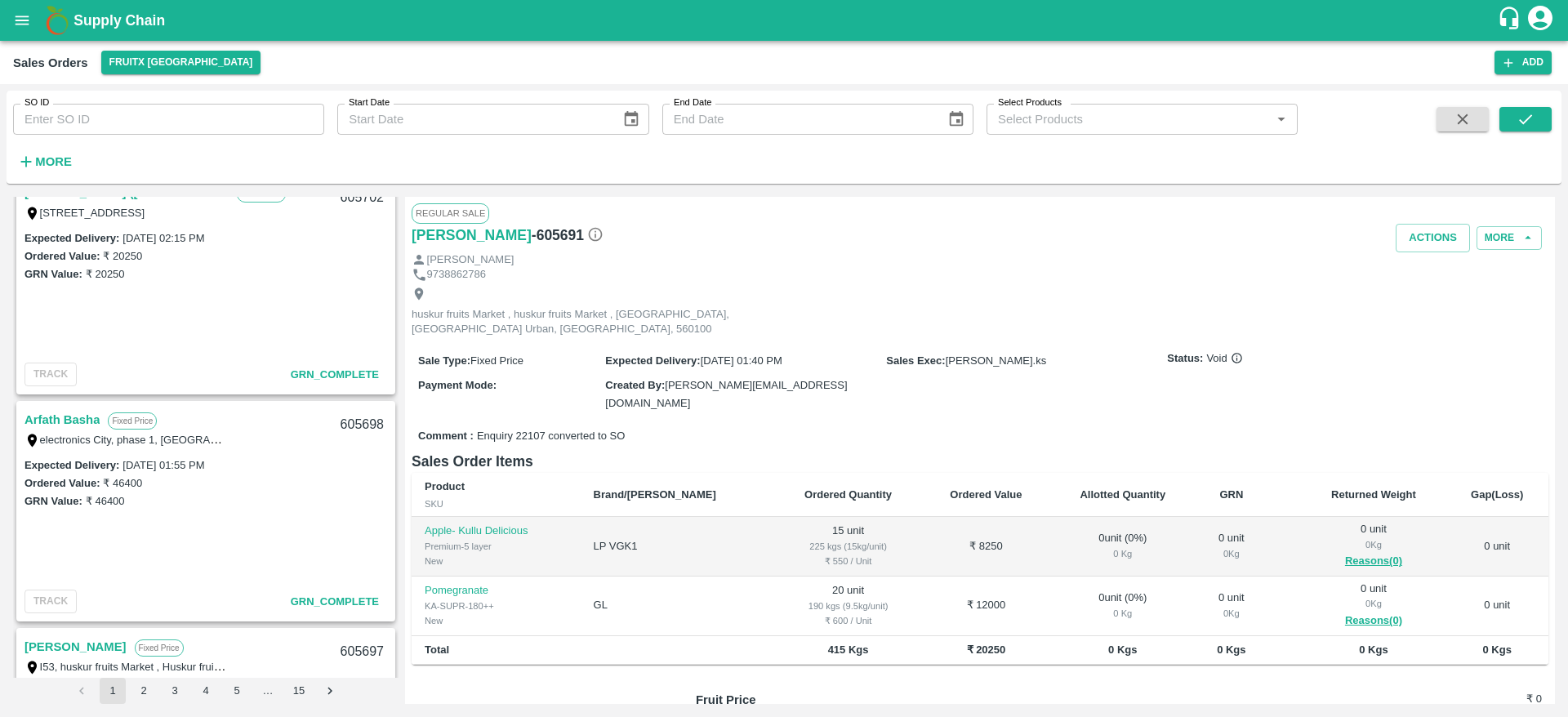
scroll to position [1161, 0]
